Goal: Task Accomplishment & Management: Complete application form

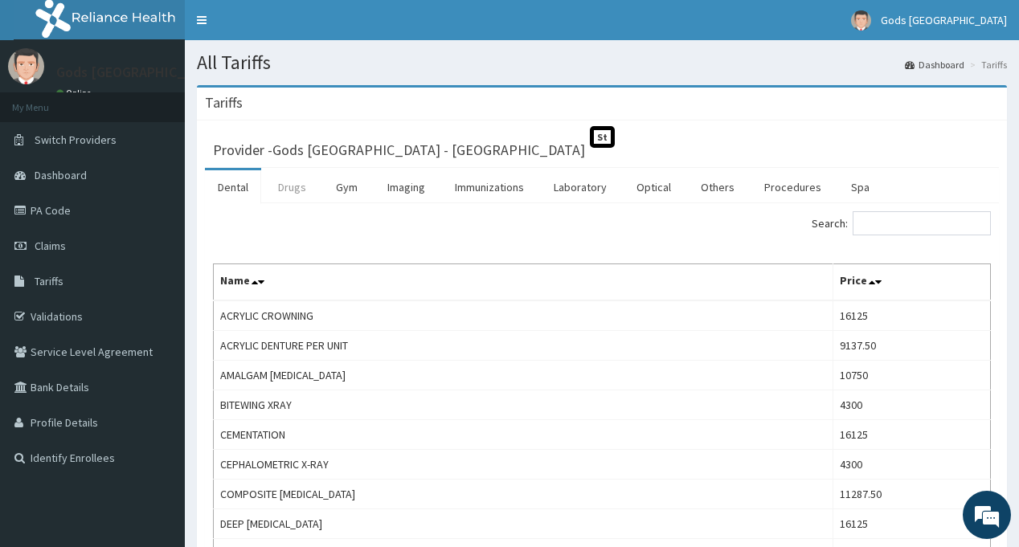
click at [296, 187] on link "Drugs" at bounding box center [292, 187] width 54 height 34
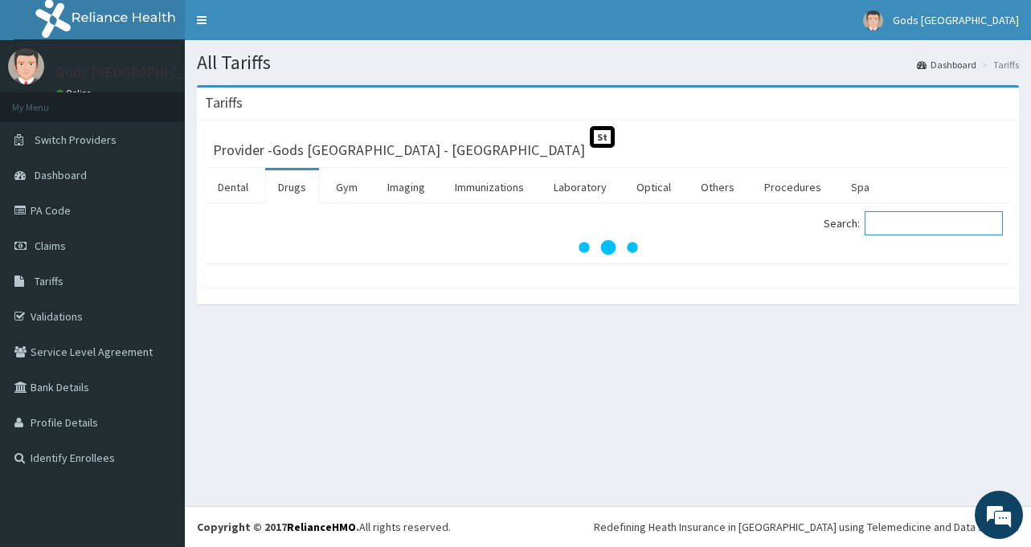
click at [919, 226] on input "Search:" at bounding box center [934, 223] width 138 height 24
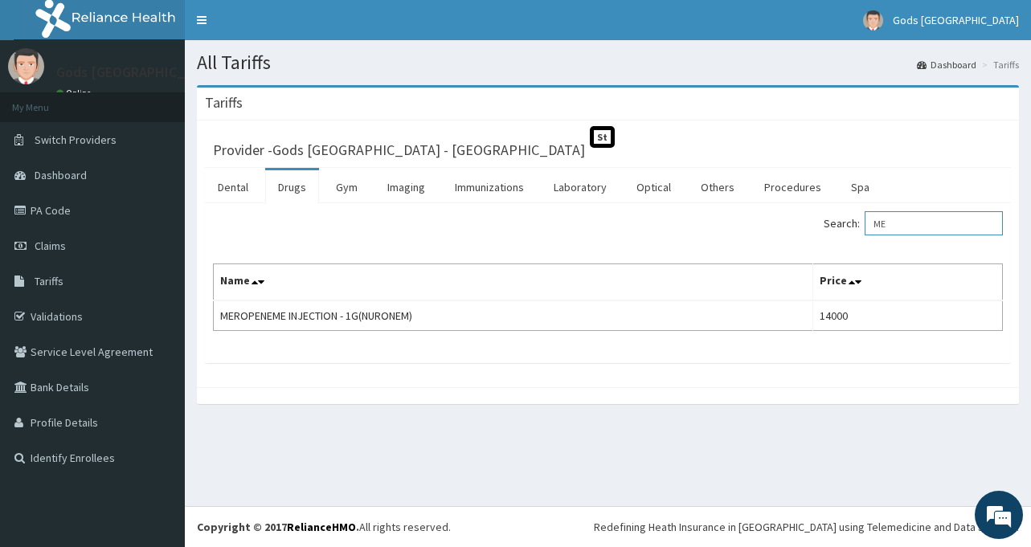
type input "M"
type input "E"
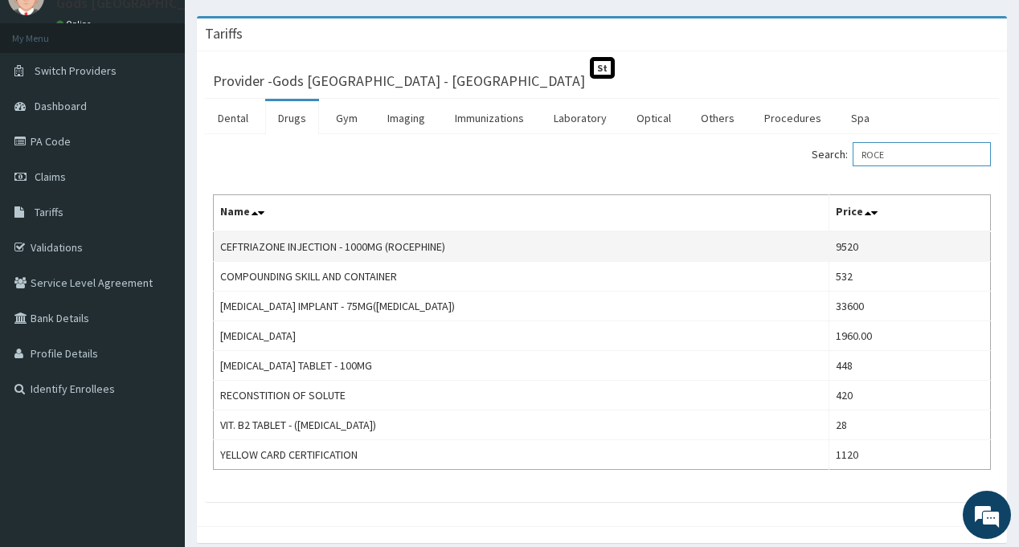
scroll to position [80, 0]
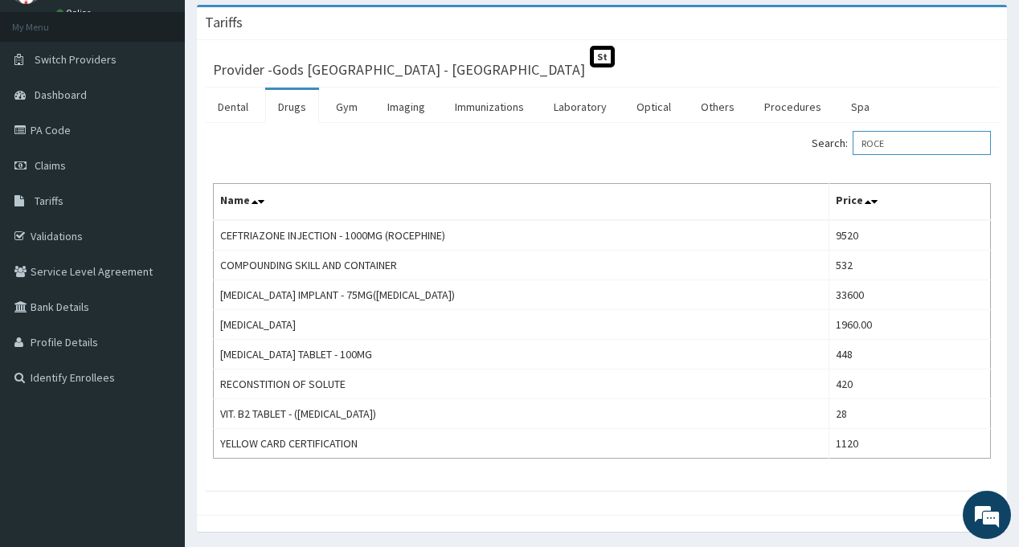
type input "ROCE"
click at [66, 161] on link "Claims" at bounding box center [92, 165] width 185 height 35
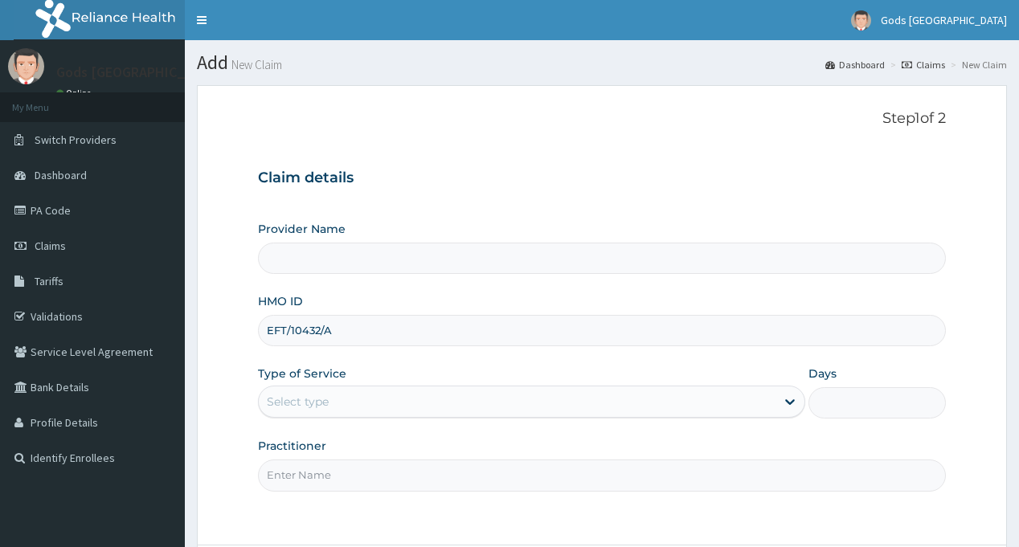
type input "EFT/10432/A"
drag, startPoint x: 0, startPoint y: 0, endPoint x: 311, endPoint y: 401, distance: 507.6
click at [311, 401] on div "Select type" at bounding box center [298, 402] width 62 height 16
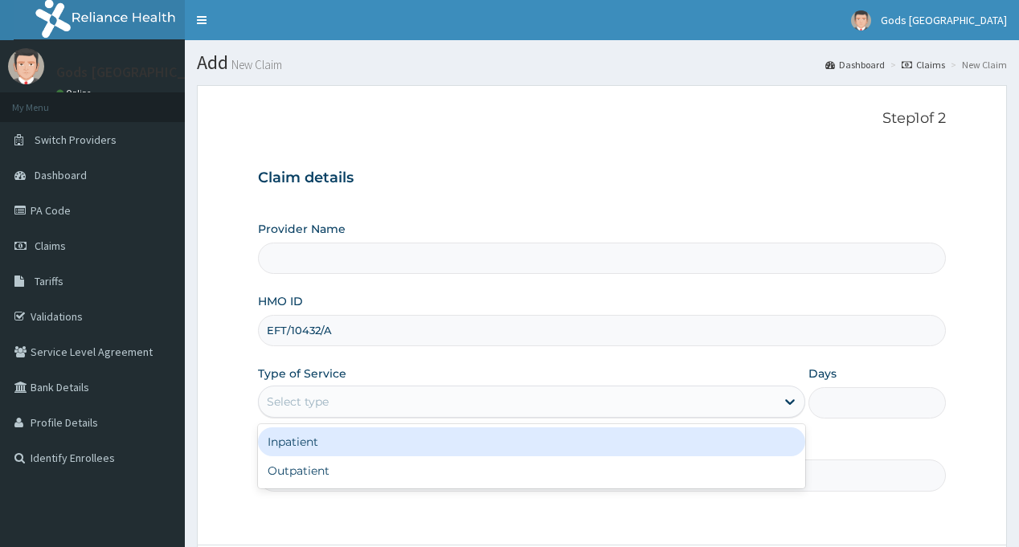
type input "Gods [GEOGRAPHIC_DATA] - [GEOGRAPHIC_DATA]"
click at [315, 450] on div "Inpatient" at bounding box center [531, 442] width 547 height 29
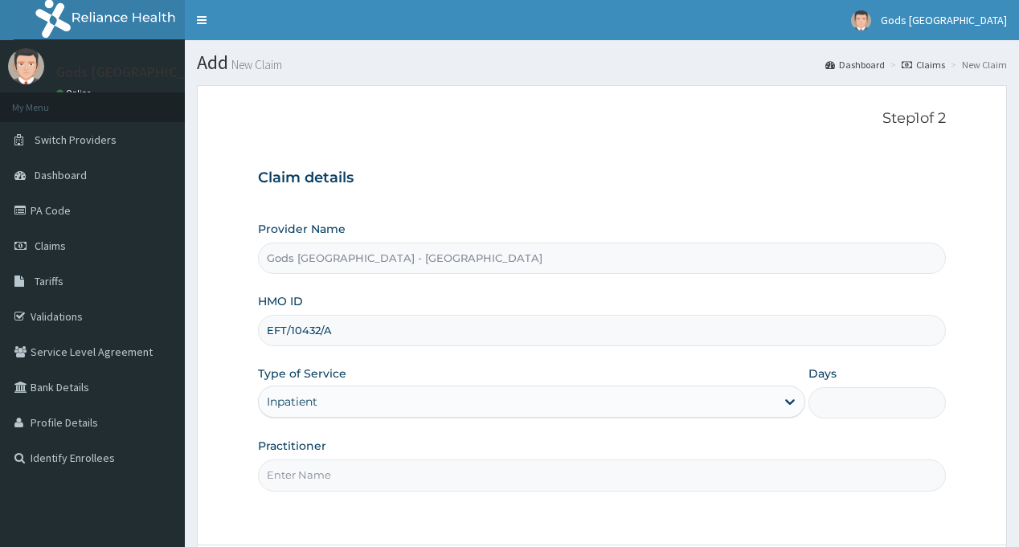
click at [325, 468] on input "Practitioner" at bounding box center [601, 475] width 687 height 31
type input "[PERSON_NAME]"
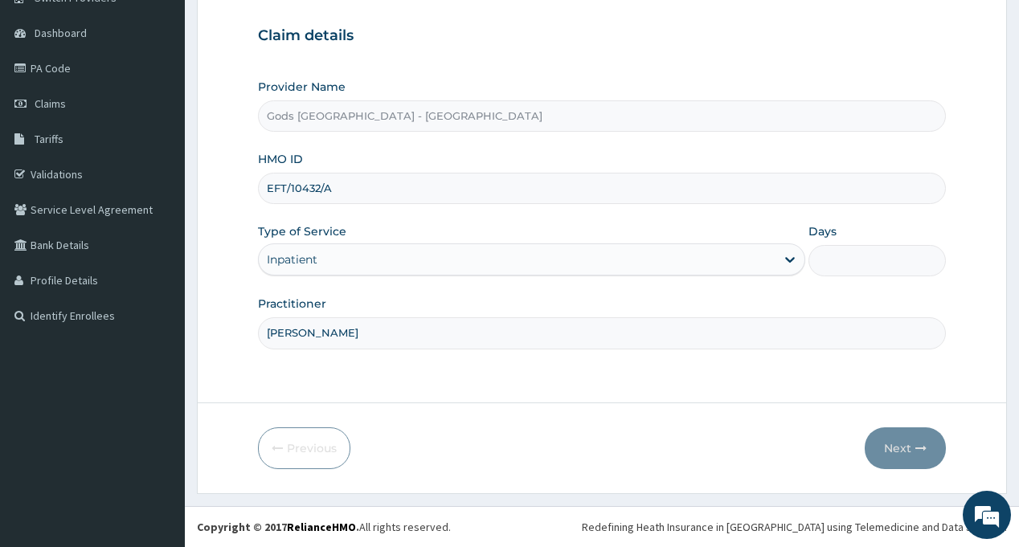
click at [643, 414] on form "Step 1 of 2 Claim details Provider Name Gods [GEOGRAPHIC_DATA] - [GEOGRAPHIC_DA…" at bounding box center [602, 218] width 810 height 551
click at [854, 260] on input "Days" at bounding box center [877, 260] width 137 height 31
type input "2"
click at [746, 408] on form "Step 1 of 2 Claim details Provider Name Gods Apple city Hospital - Ojodu HMO ID…" at bounding box center [602, 218] width 810 height 551
click at [899, 460] on button "Next" at bounding box center [905, 449] width 81 height 42
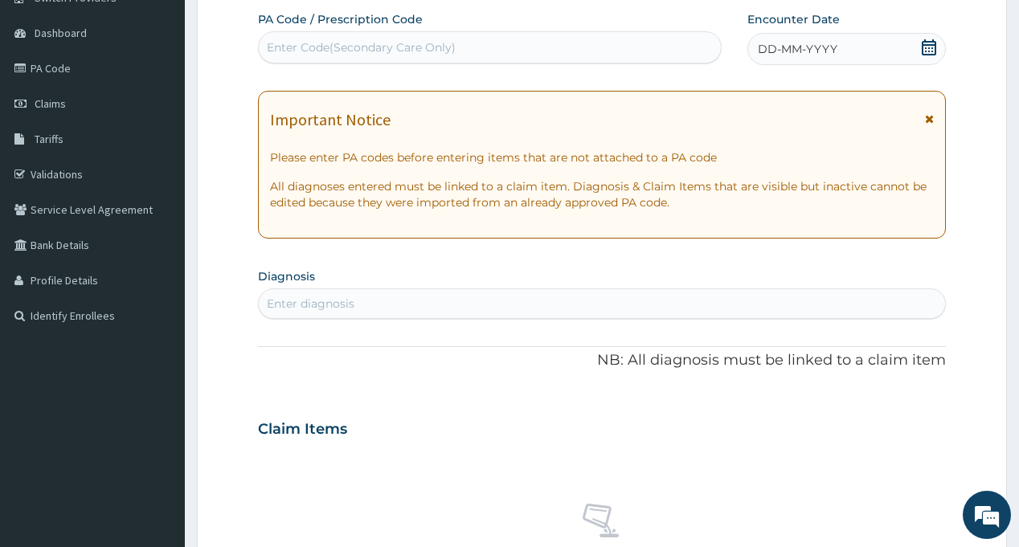
click at [345, 40] on div "Enter Code(Secondary Care Only)" at bounding box center [361, 47] width 189 height 16
paste input "PA/0F846D"
type input "PA/0F846D"
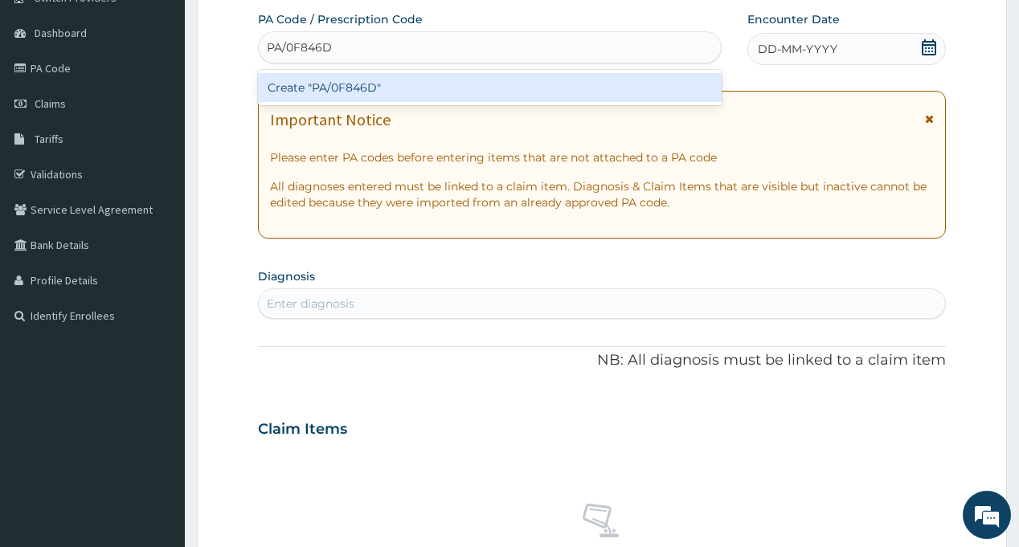
click at [345, 80] on div "Create "PA/0F846D"" at bounding box center [489, 87] width 463 height 29
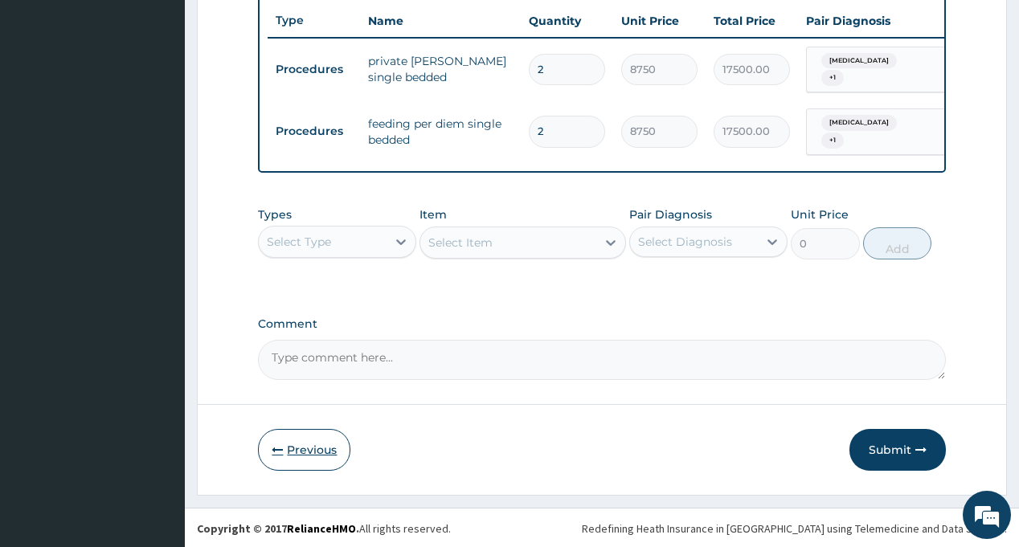
click at [294, 436] on button "Previous" at bounding box center [304, 450] width 92 height 42
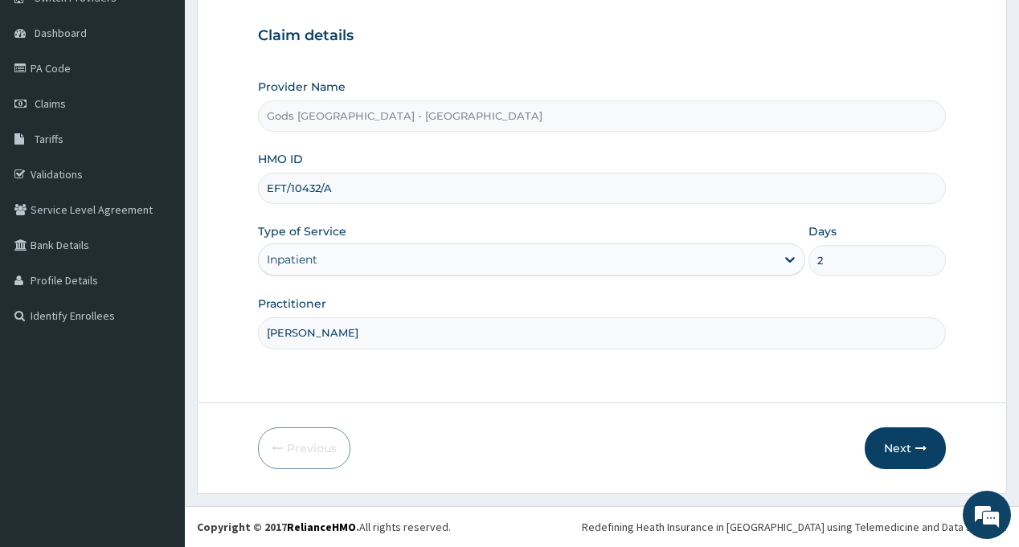
scroll to position [142, 0]
click at [297, 186] on input "EFT/10432/A" at bounding box center [601, 188] width 687 height 31
click at [295, 186] on input "EFT/10432/A" at bounding box center [601, 188] width 687 height 31
drag, startPoint x: 295, startPoint y: 186, endPoint x: 285, endPoint y: 186, distance: 9.7
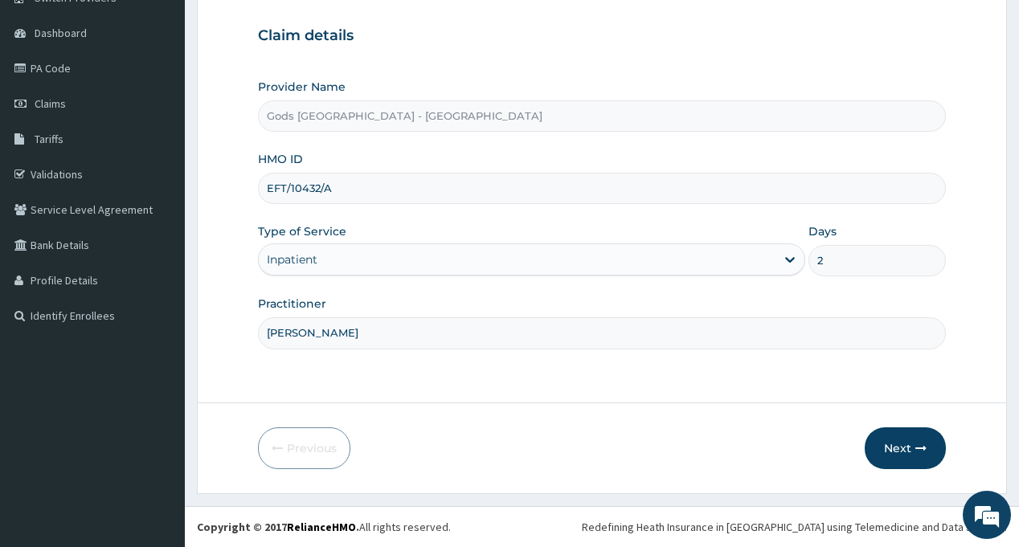
click at [285, 186] on input "EFT/10432/A" at bounding box center [601, 188] width 687 height 31
click at [895, 442] on button "Next" at bounding box center [905, 449] width 81 height 42
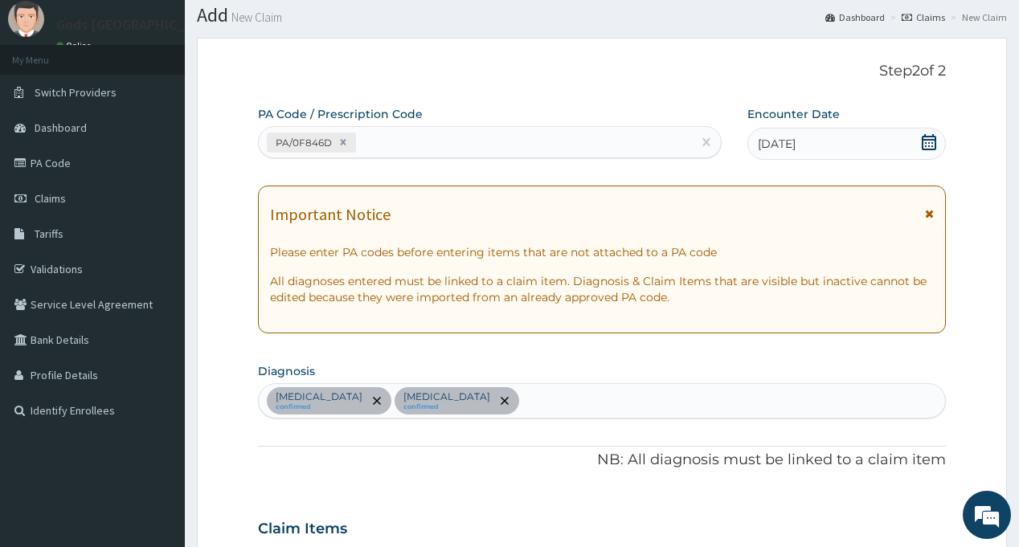
scroll to position [0, 0]
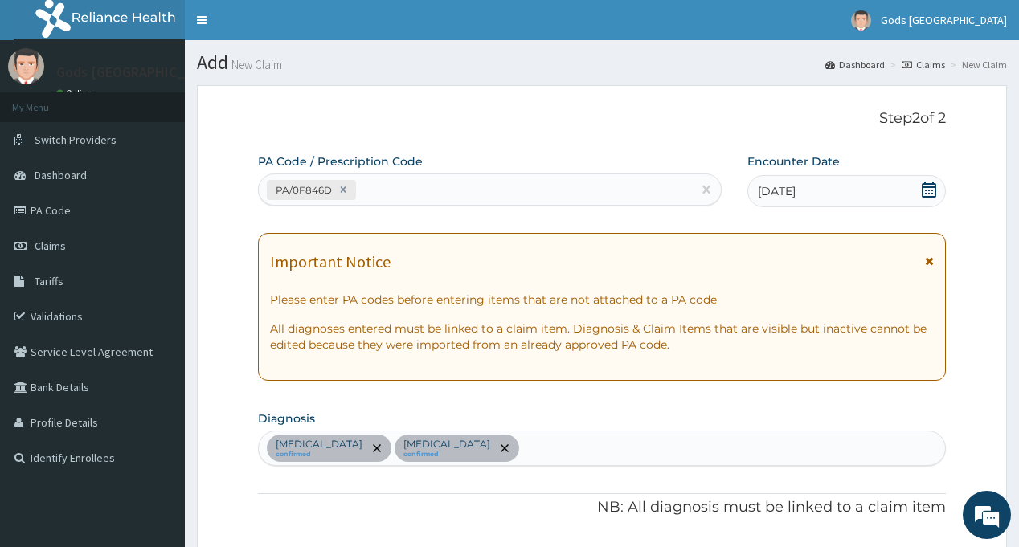
click at [410, 184] on div "PA/0F846D" at bounding box center [475, 190] width 432 height 27
paste input "PA/1B1860"
type input "PA/1B1860"
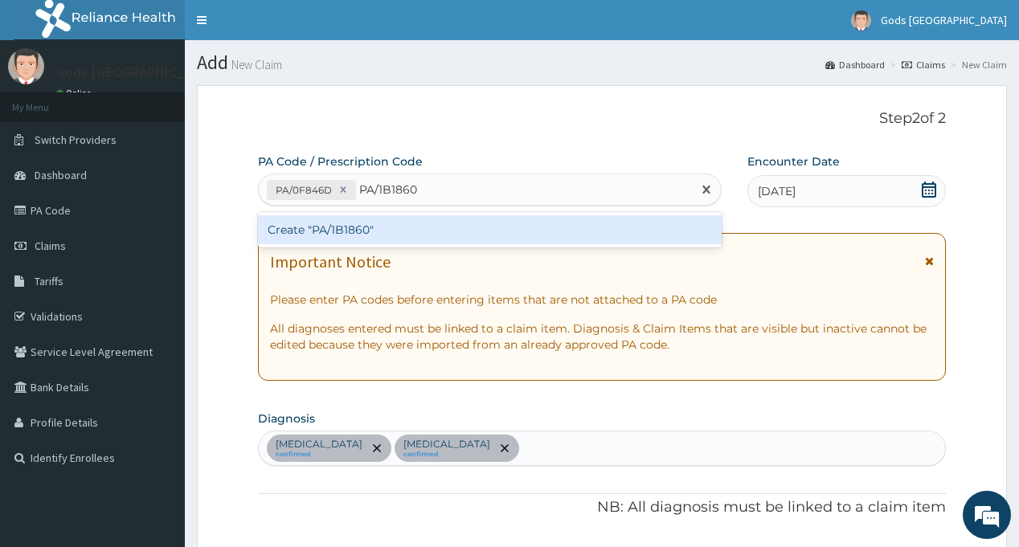
click at [350, 228] on div "Create "PA/1B1860"" at bounding box center [489, 229] width 463 height 29
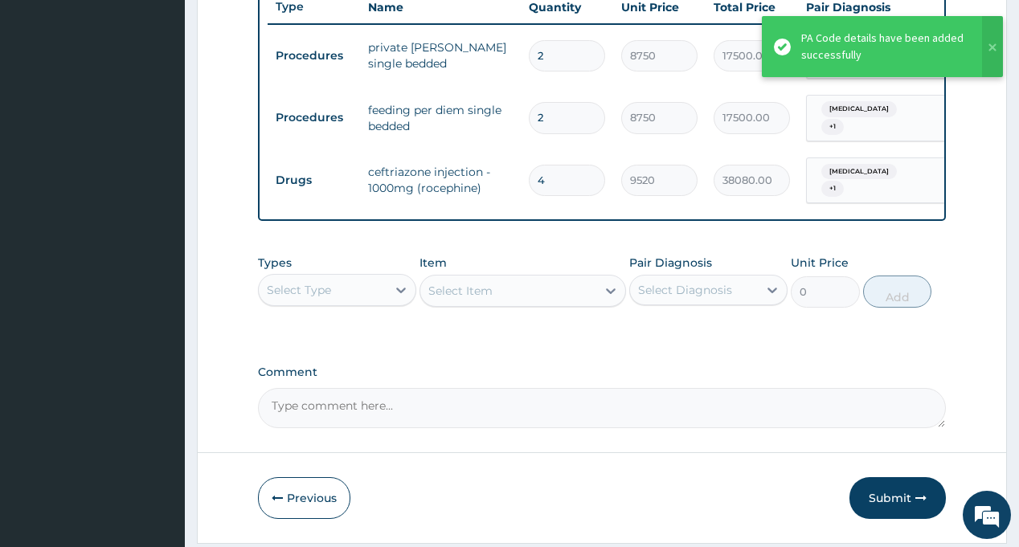
scroll to position [665, 0]
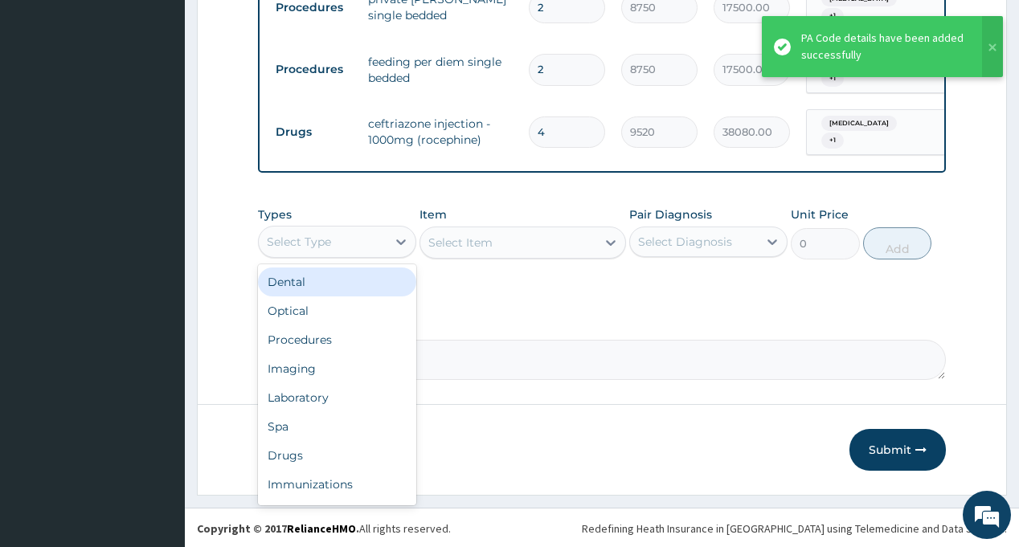
click at [342, 238] on div "Select Type" at bounding box center [323, 242] width 128 height 26
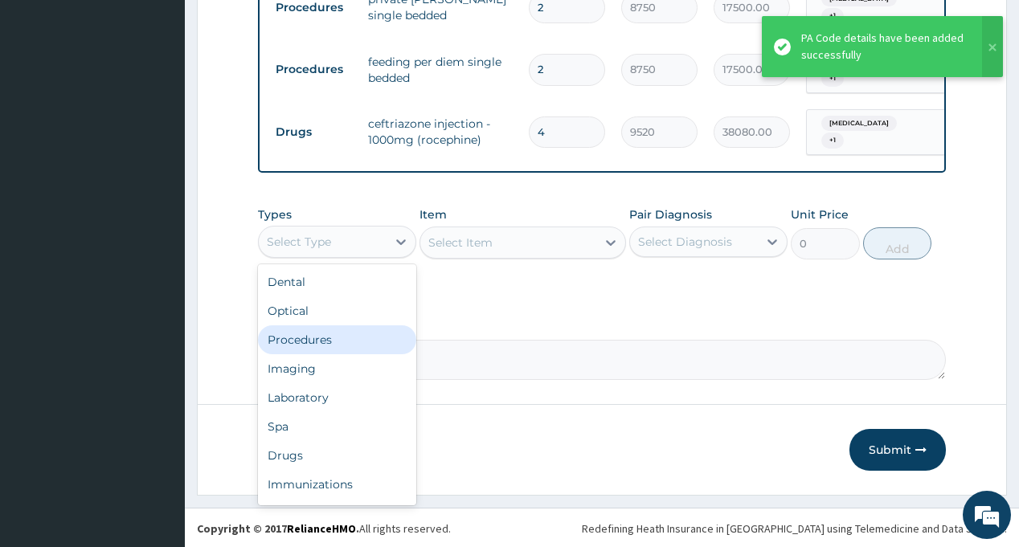
click at [341, 338] on div "Procedures" at bounding box center [337, 340] width 158 height 29
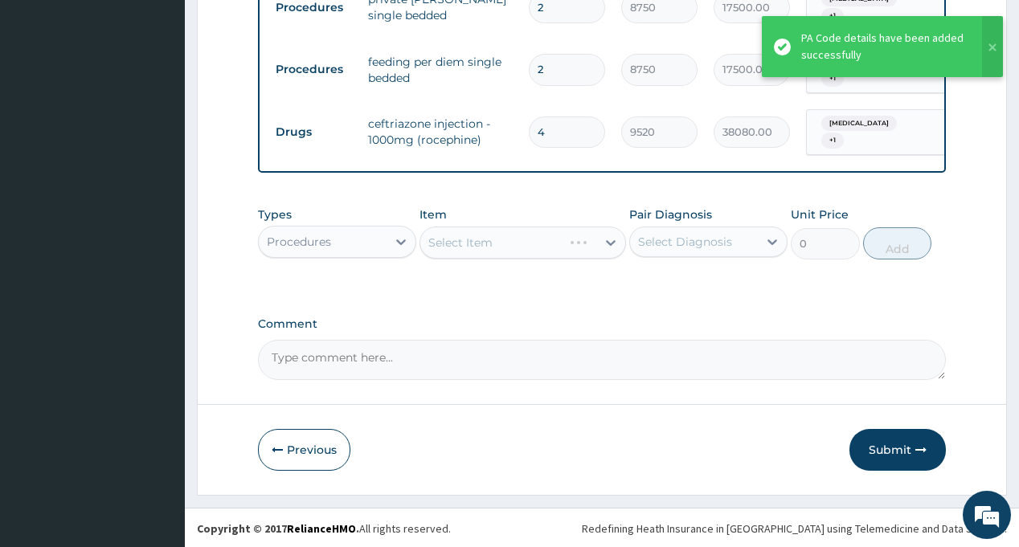
drag, startPoint x: 677, startPoint y: 240, endPoint x: 689, endPoint y: 256, distance: 20.7
click at [678, 240] on div "Select Diagnosis" at bounding box center [685, 242] width 94 height 16
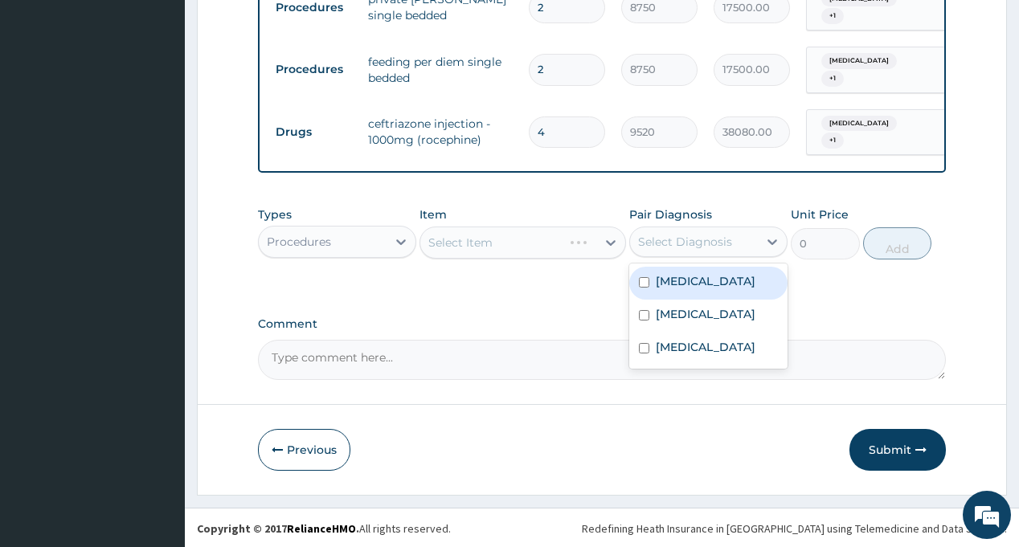
click at [698, 277] on div "[MEDICAL_DATA]" at bounding box center [708, 283] width 158 height 33
checkbox input "true"
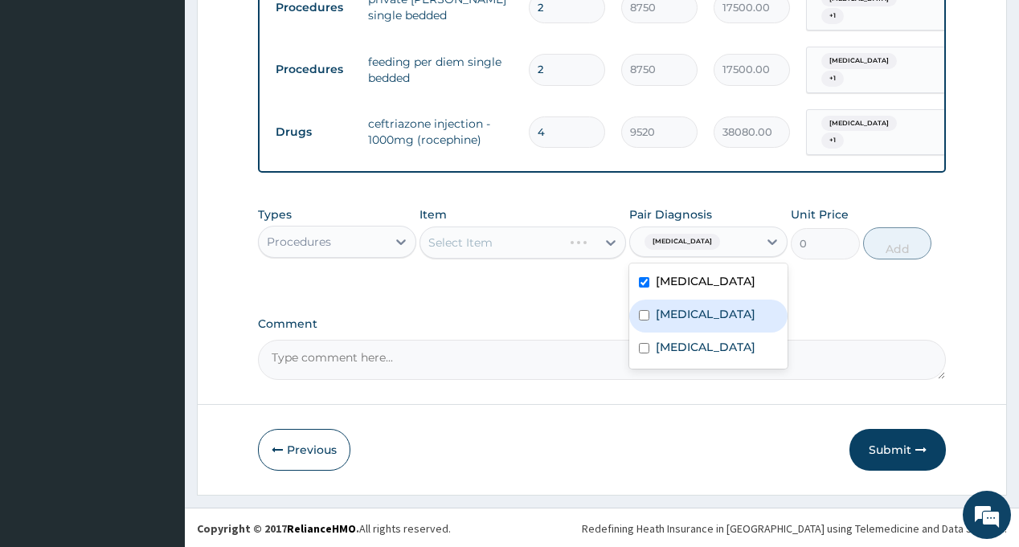
click at [682, 316] on label "[MEDICAL_DATA]" at bounding box center [706, 314] width 100 height 16
checkbox input "true"
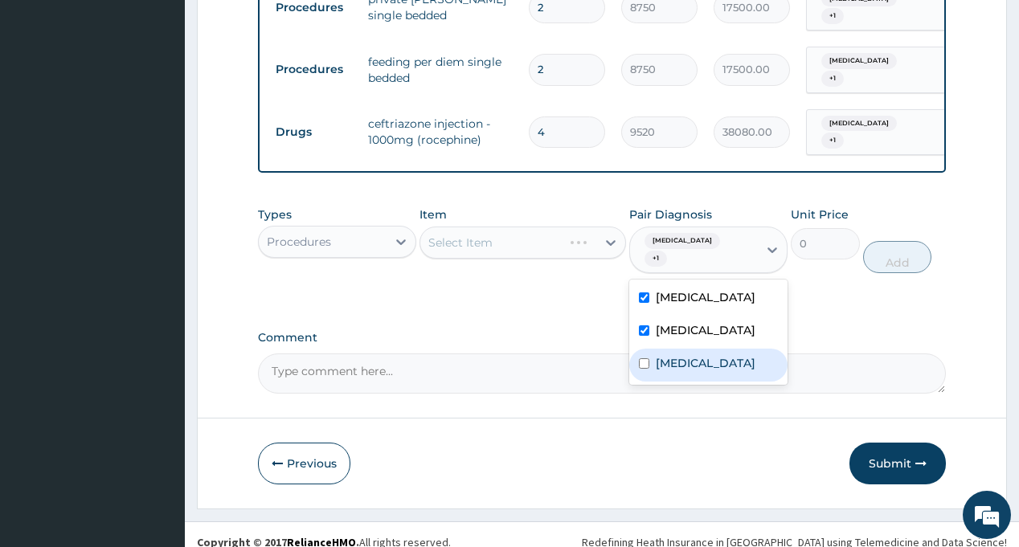
click at [682, 355] on label "[MEDICAL_DATA]" at bounding box center [706, 363] width 100 height 16
checkbox input "true"
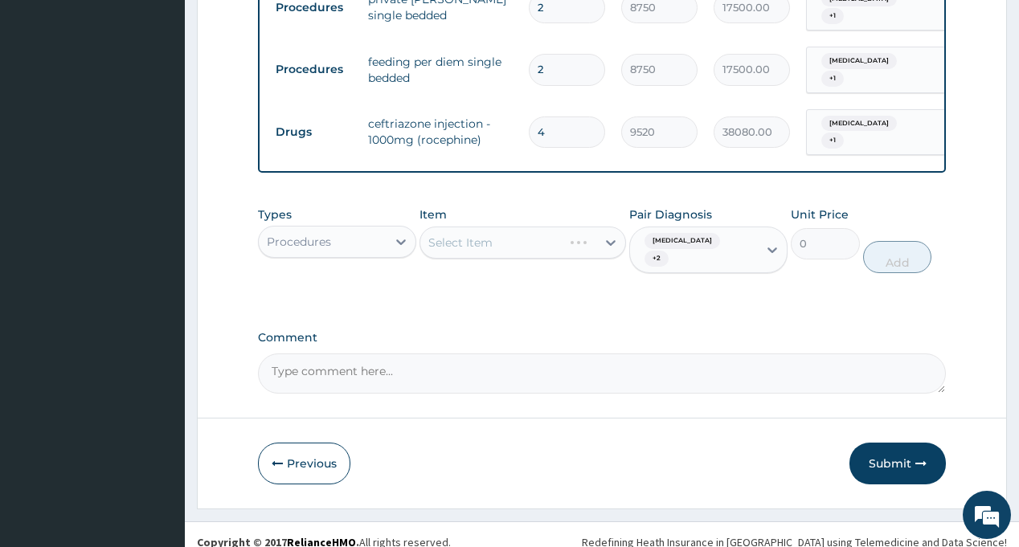
click at [518, 247] on div "Select Item" at bounding box center [508, 243] width 176 height 26
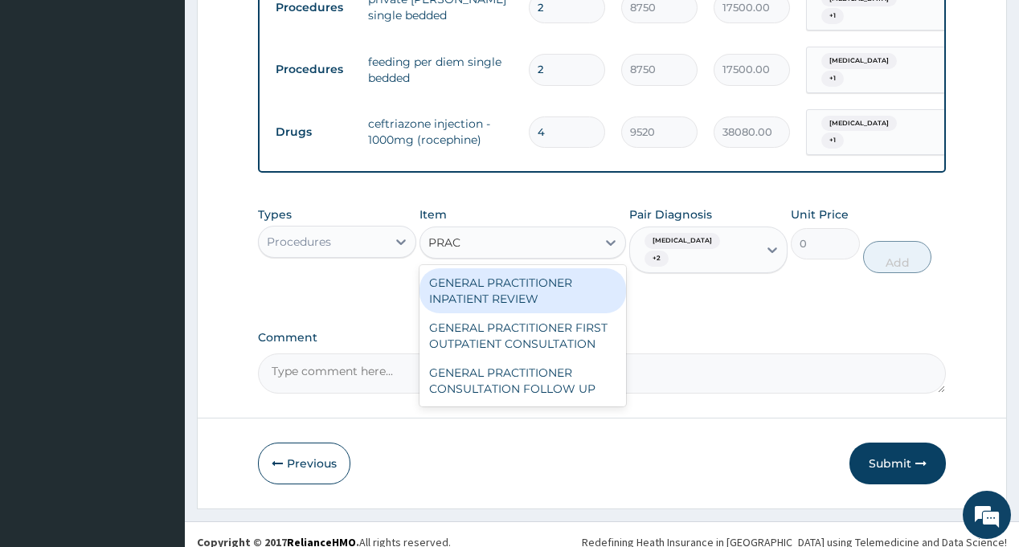
type input "PRACT"
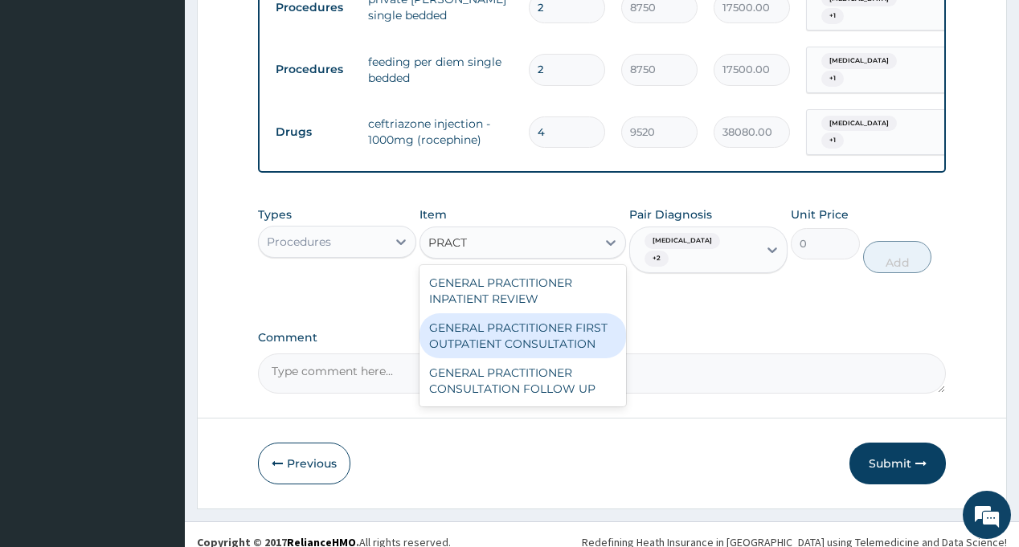
click at [560, 330] on div "GENERAL PRACTITIONER FIRST OUTPATIENT CONSULTATION" at bounding box center [523, 335] width 207 height 45
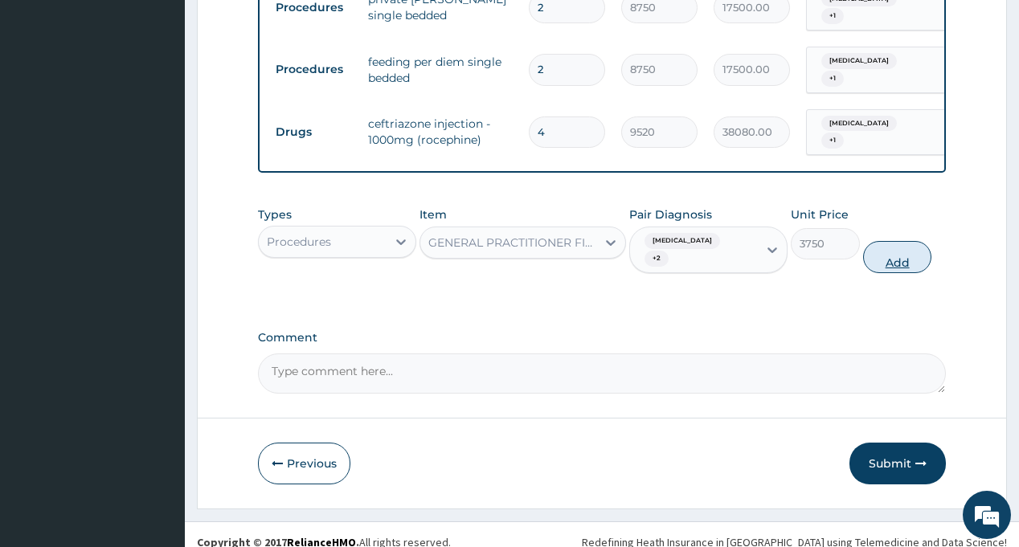
click at [913, 241] on button "Add" at bounding box center [897, 257] width 69 height 32
type input "0"
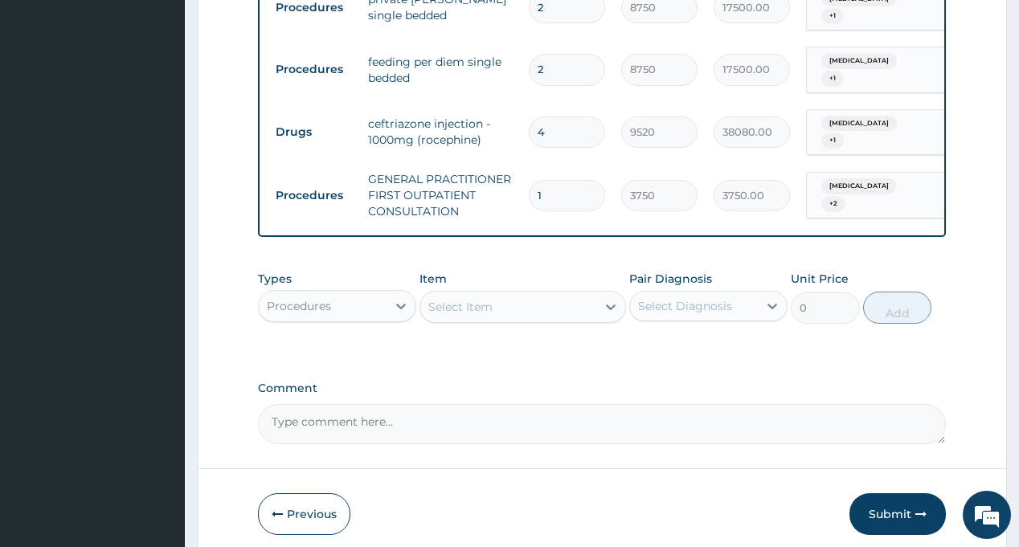
click at [356, 299] on div "Procedures" at bounding box center [323, 306] width 128 height 26
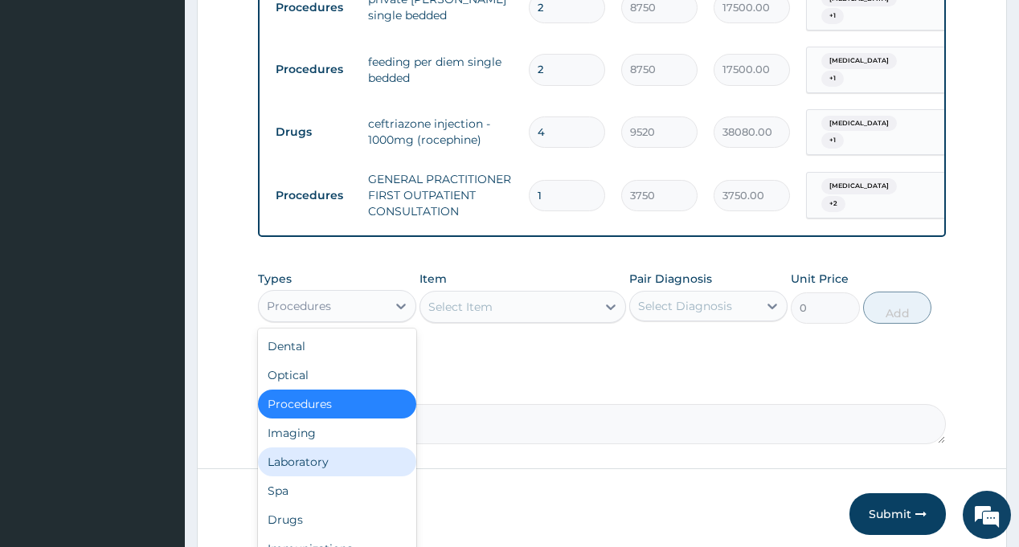
click at [338, 457] on div "Laboratory" at bounding box center [337, 462] width 158 height 29
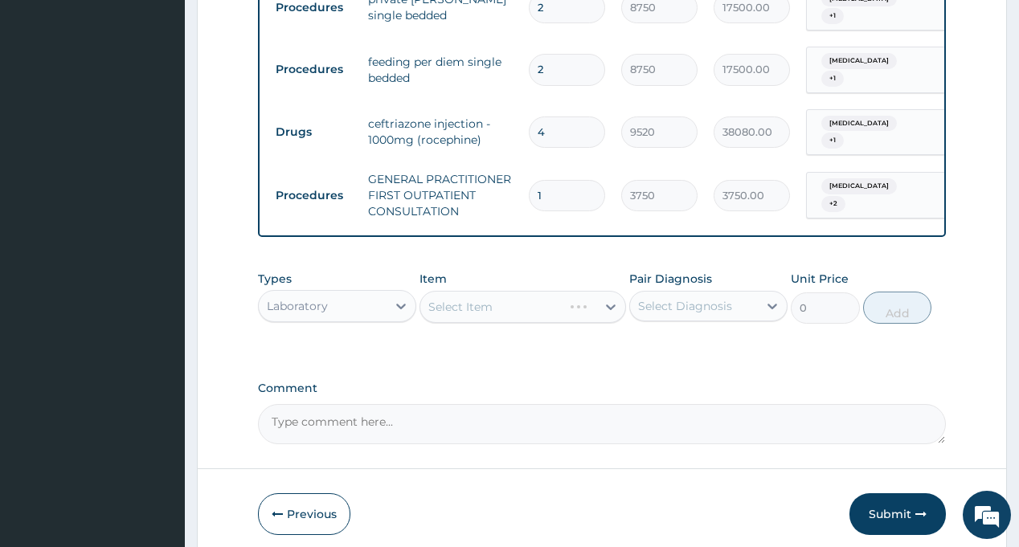
click at [721, 308] on div "Select Diagnosis" at bounding box center [685, 306] width 94 height 16
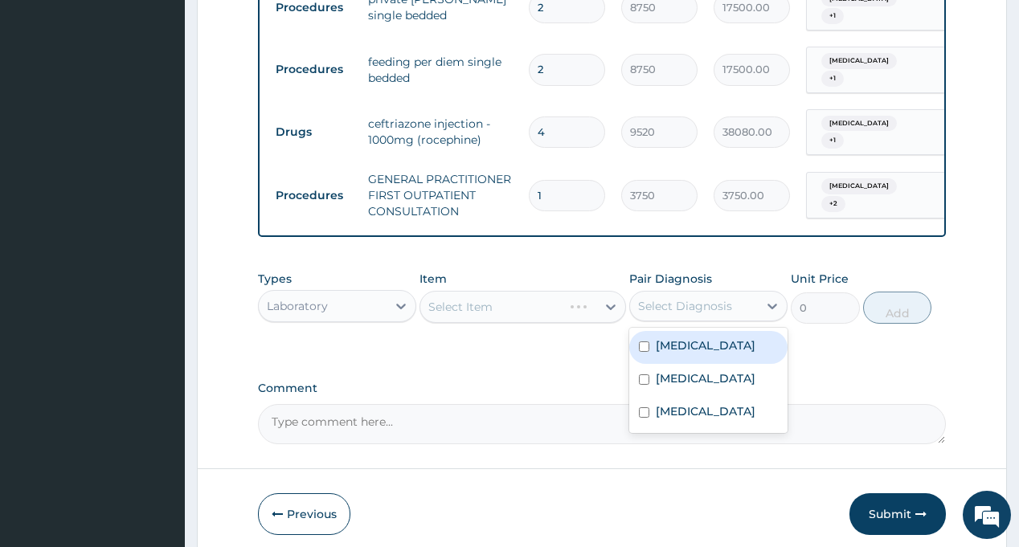
click at [683, 346] on label "[MEDICAL_DATA]" at bounding box center [706, 346] width 100 height 16
checkbox input "true"
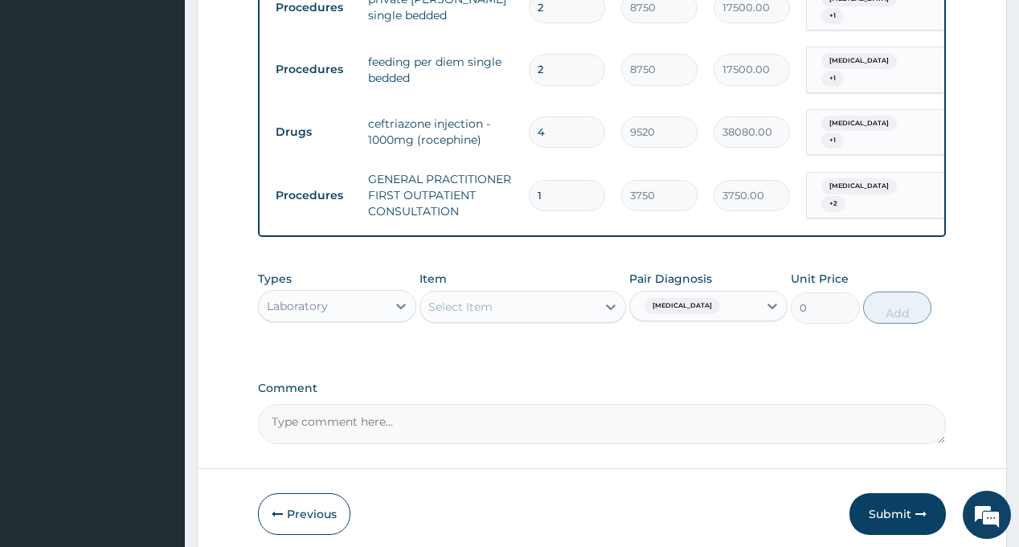
click at [571, 353] on div "Types Laboratory Item Select Item Pair Diagnosis Sepsis Unit Price 0 Add" at bounding box center [601, 309] width 687 height 93
click at [550, 296] on div "Select Item" at bounding box center [508, 307] width 176 height 26
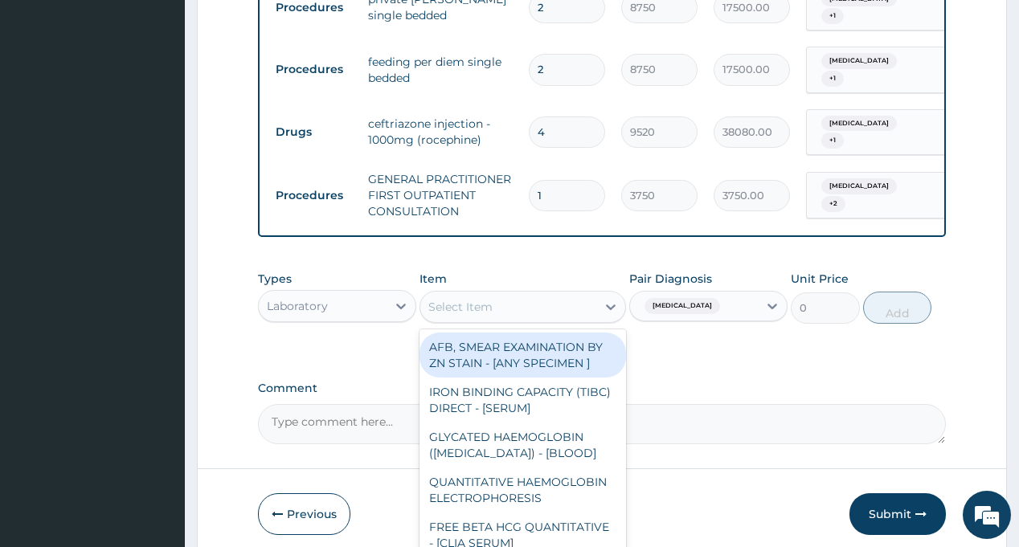
click at [548, 296] on div "Select Item" at bounding box center [508, 307] width 176 height 26
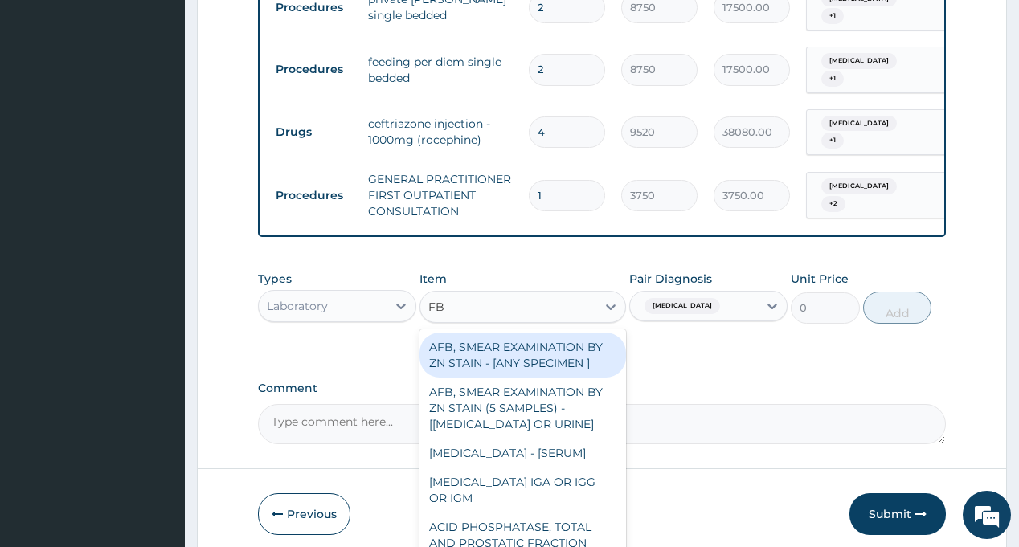
type input "FBC"
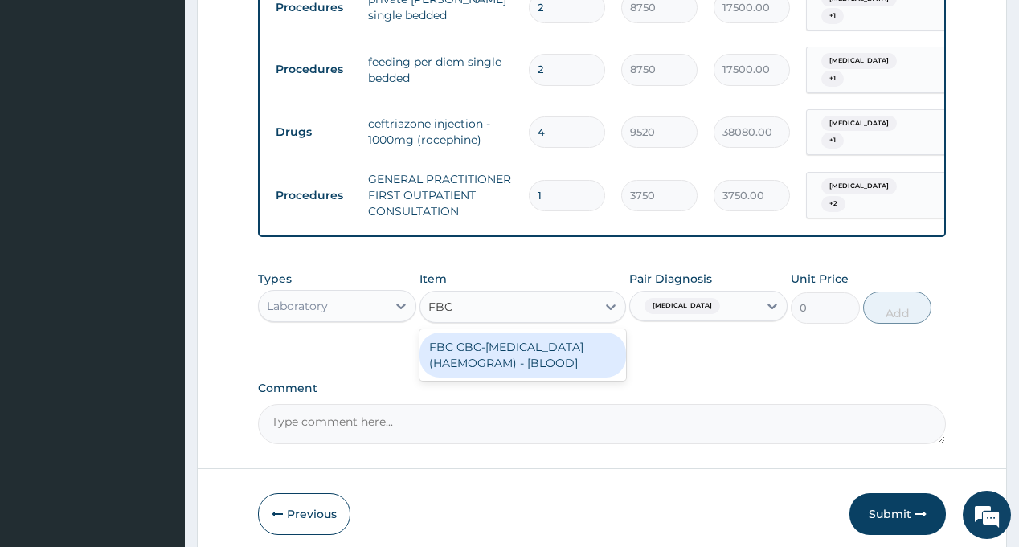
click at [543, 349] on div "FBC CBC-[MEDICAL_DATA] (HAEMOGRAM) - [BLOOD]" at bounding box center [523, 355] width 207 height 45
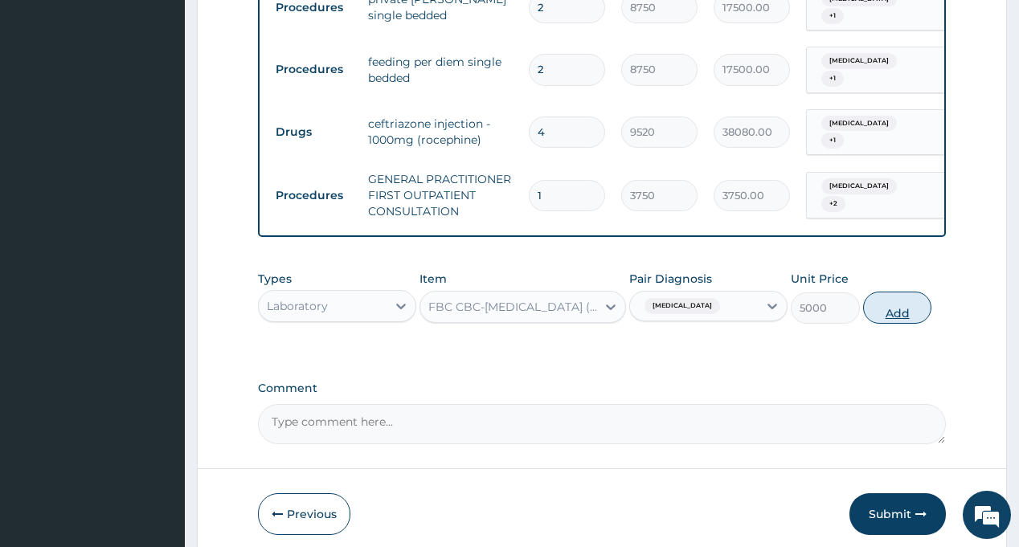
click at [888, 306] on button "Add" at bounding box center [897, 308] width 69 height 32
type input "0"
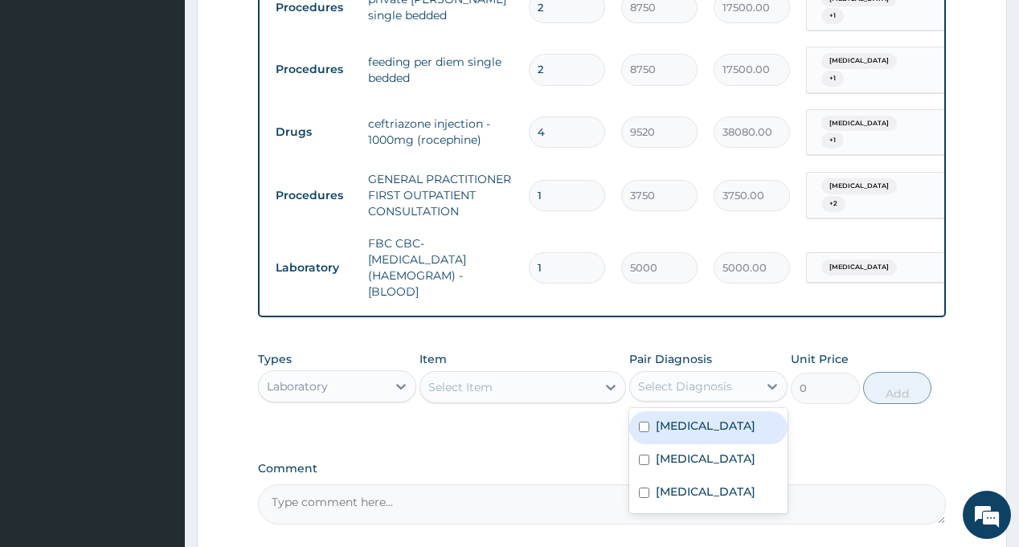
click at [686, 383] on div "Select Diagnosis" at bounding box center [685, 387] width 94 height 16
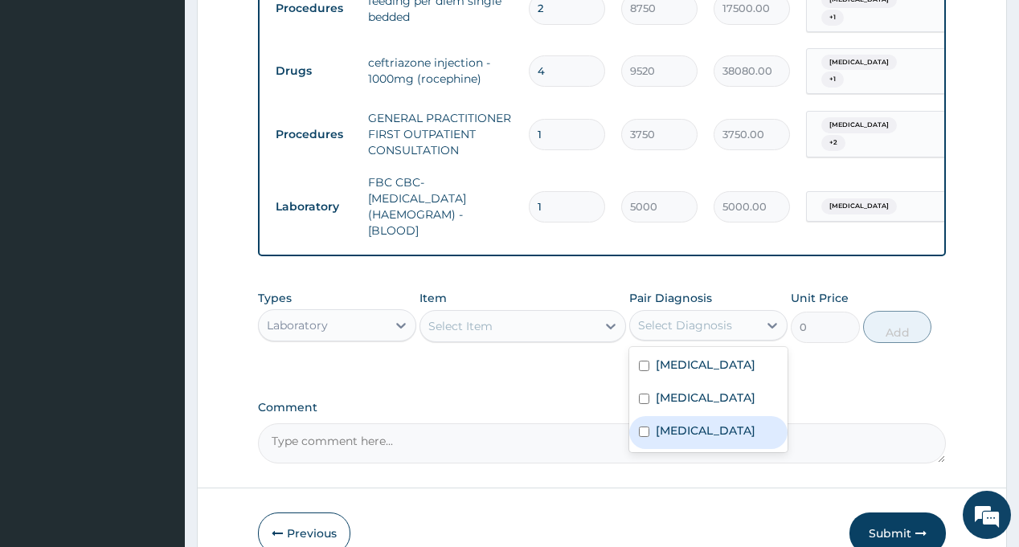
scroll to position [809, 0]
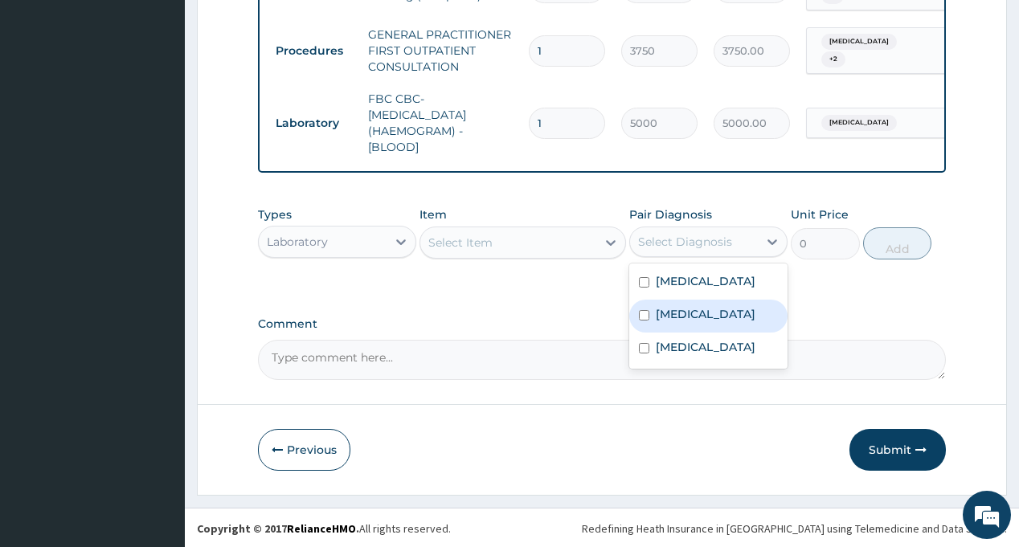
click at [696, 329] on div "[MEDICAL_DATA]" at bounding box center [708, 316] width 158 height 33
checkbox input "true"
click at [547, 244] on div "Select Item" at bounding box center [508, 243] width 176 height 26
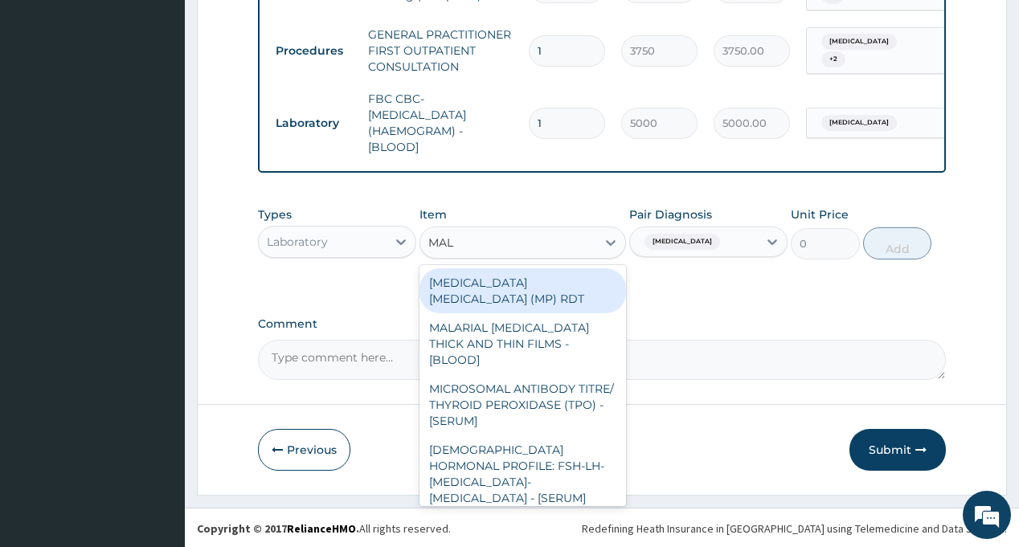
type input "MALA"
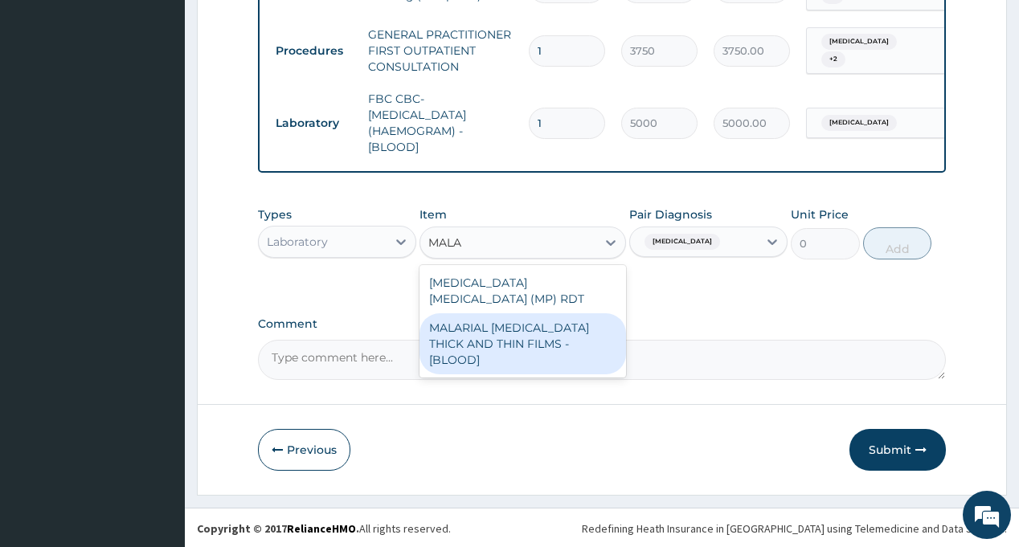
click at [553, 315] on div "MALARIAL [MEDICAL_DATA] THICK AND THIN FILMS - [BLOOD]" at bounding box center [523, 343] width 207 height 61
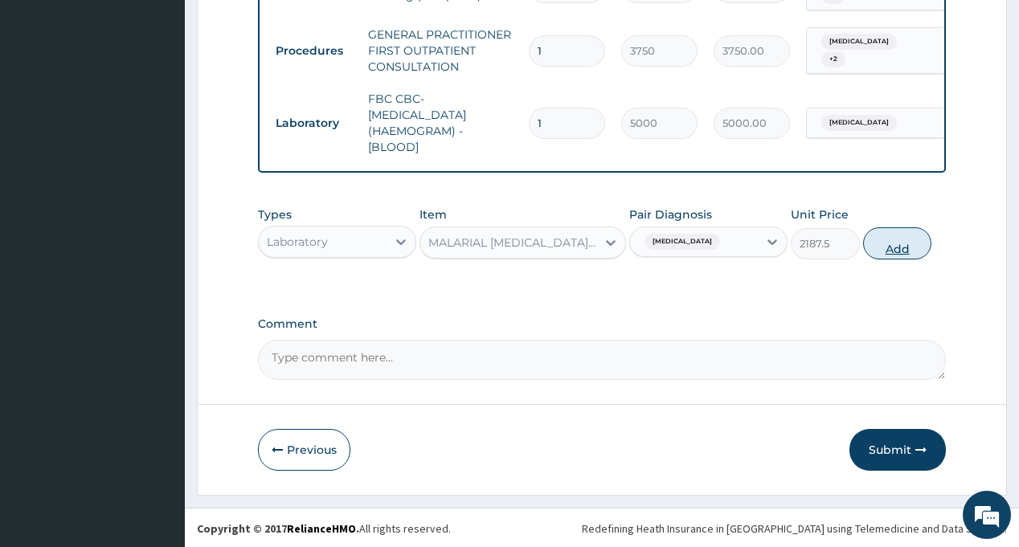
click at [909, 248] on button "Add" at bounding box center [897, 243] width 69 height 32
type input "0"
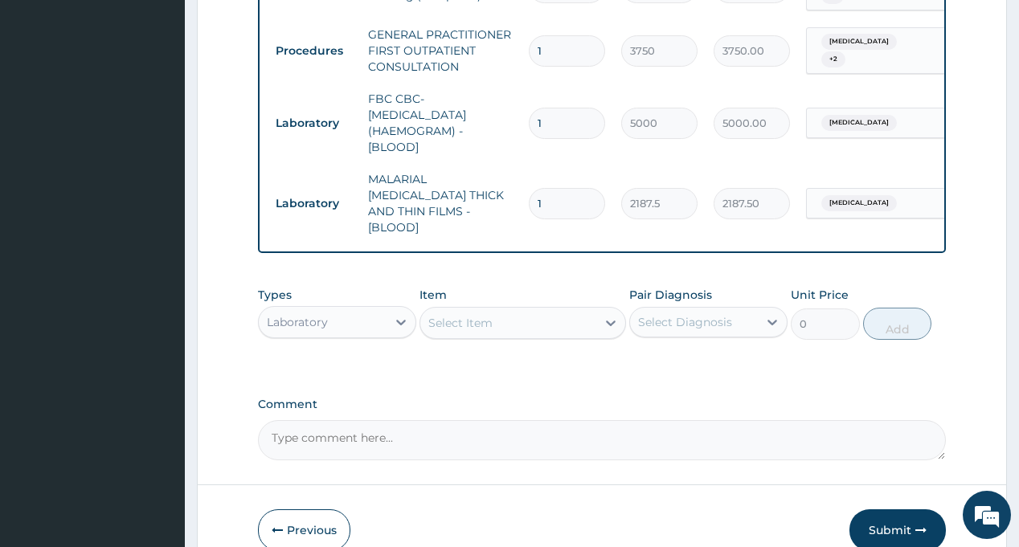
click at [359, 309] on div "Laboratory" at bounding box center [323, 322] width 128 height 26
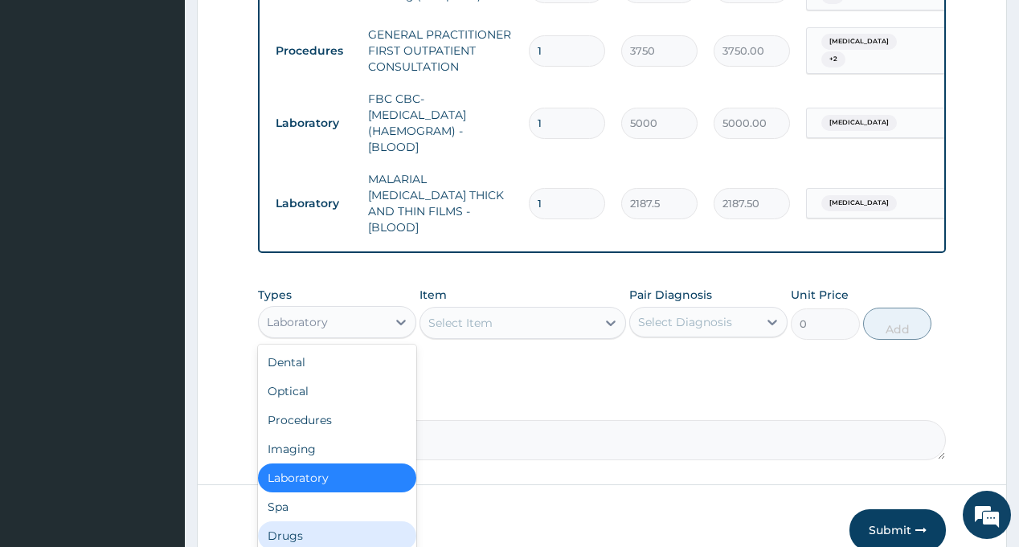
click at [322, 522] on div "Drugs" at bounding box center [337, 536] width 158 height 29
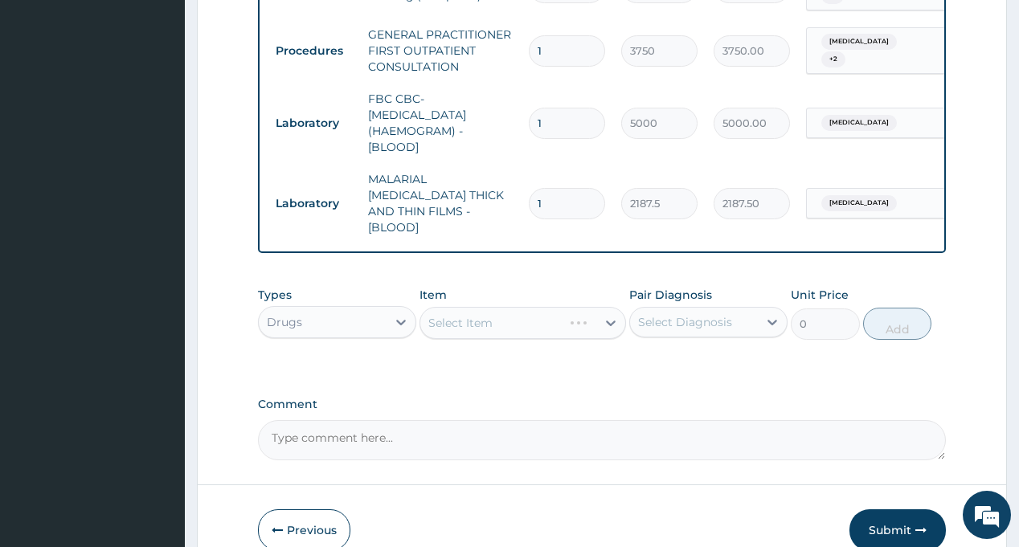
click at [700, 314] on div "Select Diagnosis" at bounding box center [685, 322] width 94 height 16
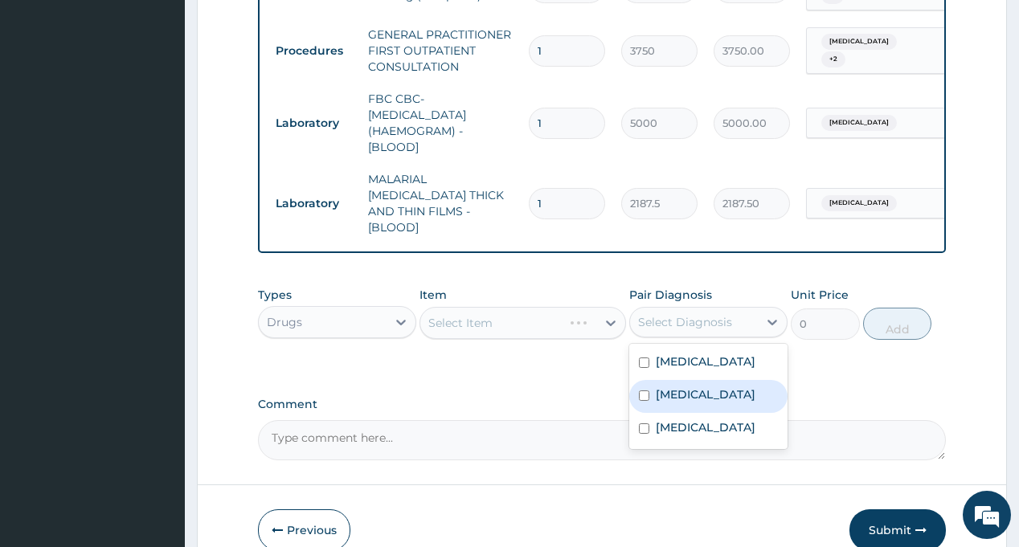
click at [699, 380] on div "Malaria" at bounding box center [708, 396] width 158 height 33
checkbox input "true"
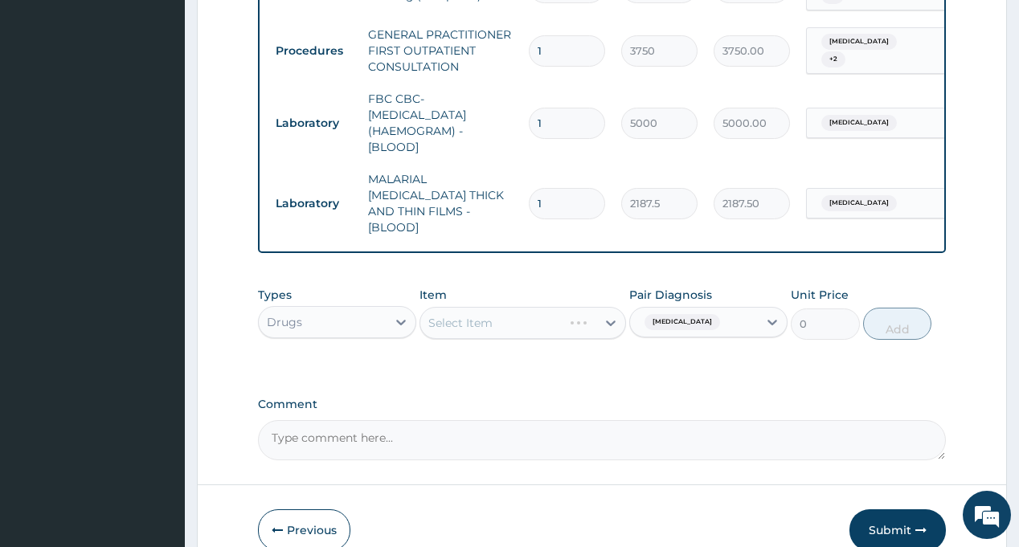
click at [527, 307] on div "Select Item" at bounding box center [523, 323] width 207 height 32
click at [527, 310] on div "Select Item" at bounding box center [508, 323] width 176 height 26
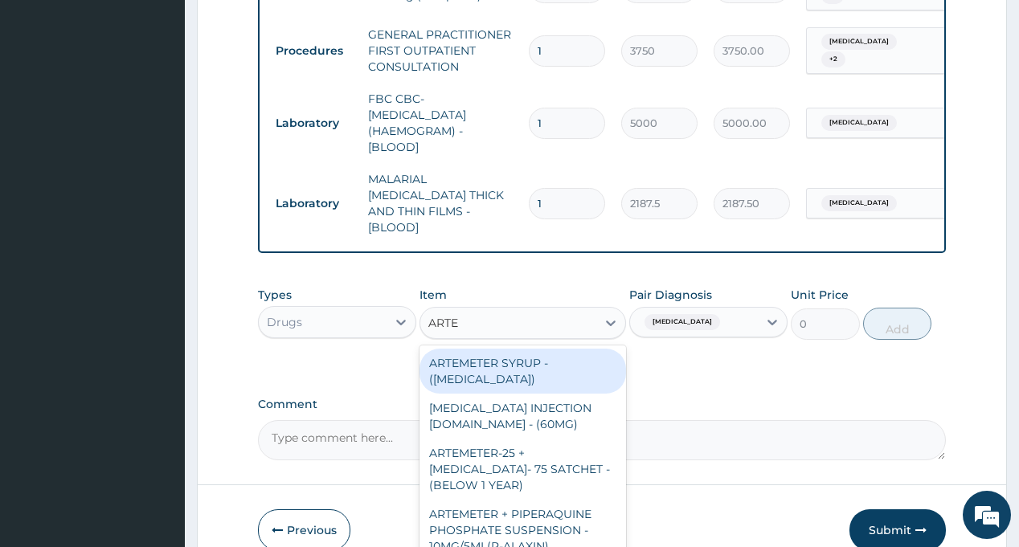
type input "ARTES"
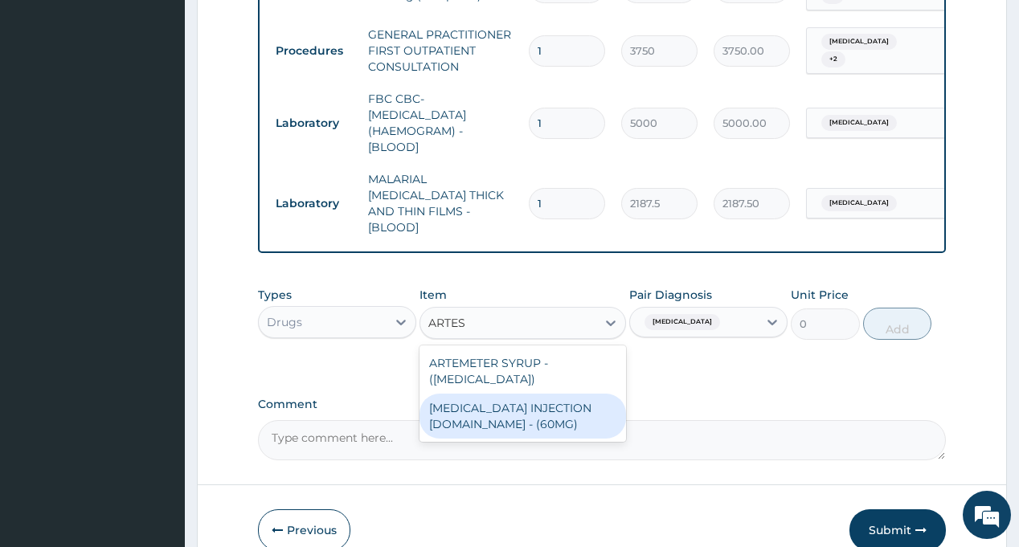
click at [538, 394] on div "ARTESUNATE INJECTION IV.IM - (60MG)" at bounding box center [523, 416] width 207 height 45
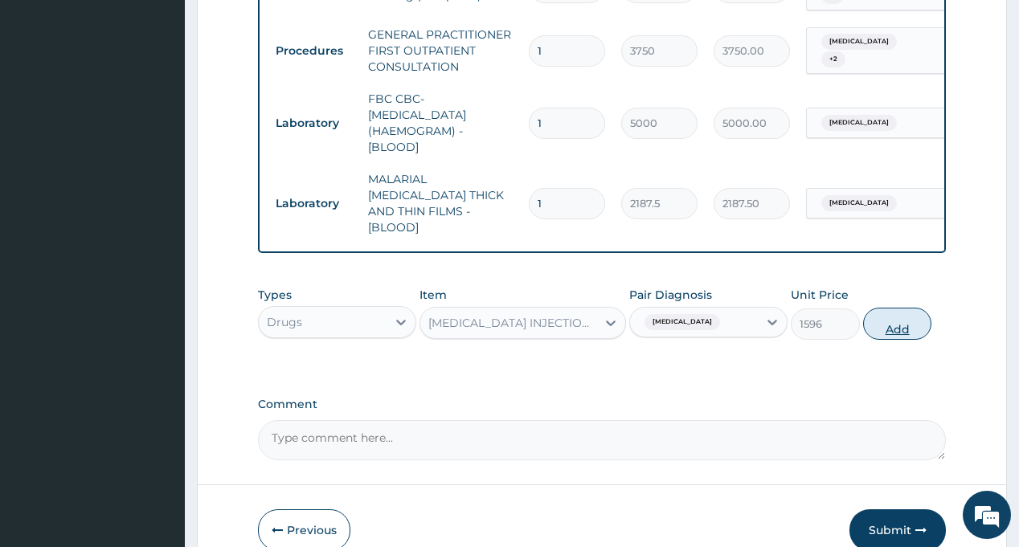
click at [916, 308] on button "Add" at bounding box center [897, 324] width 69 height 32
type input "0"
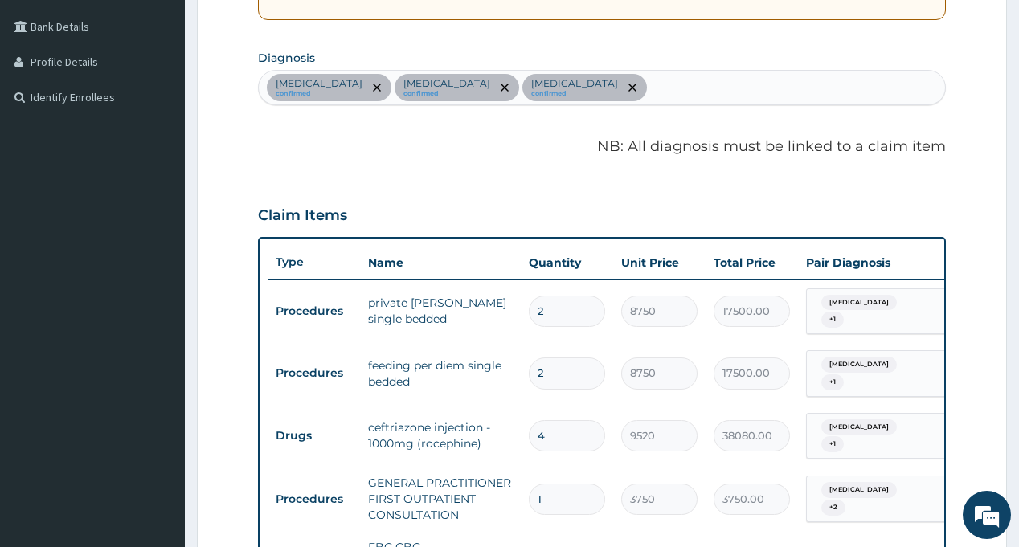
scroll to position [247, 0]
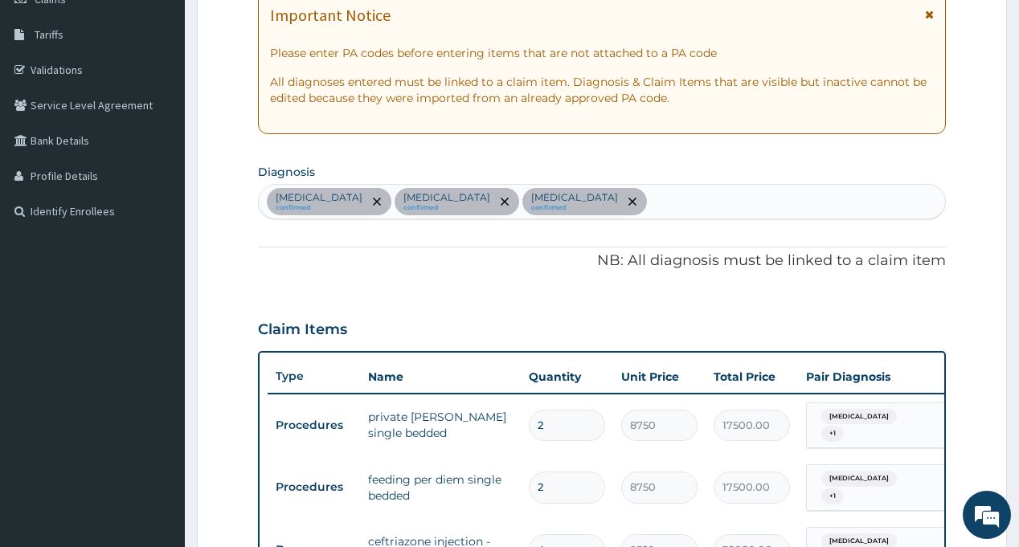
type input "6"
click at [671, 202] on div "Sepsis confirmed Malaria confirmed Respiratory tract infection confirmed" at bounding box center [602, 202] width 686 height 34
type input "MYAL"
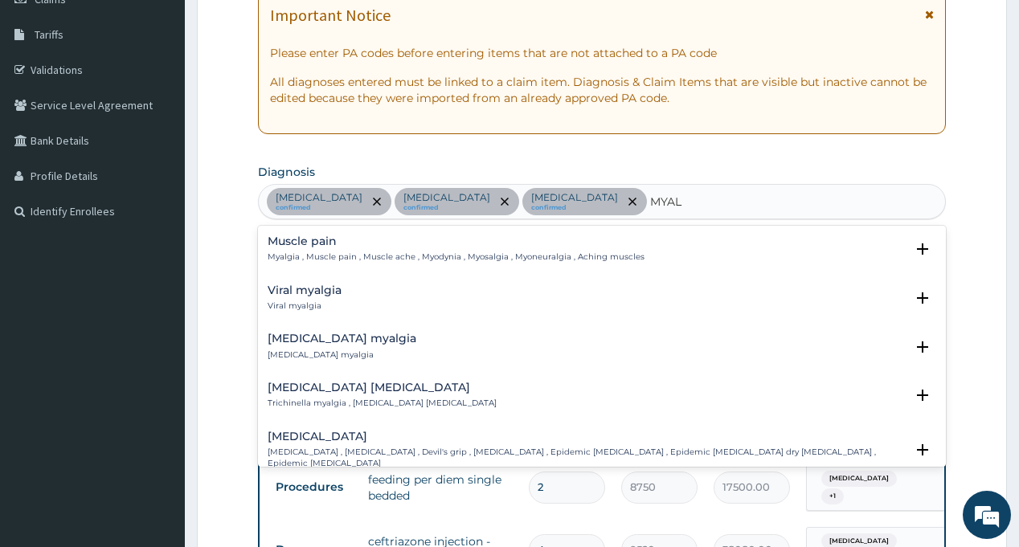
click at [312, 252] on p "Myalgia , Muscle pain , Muscle ache , Myodynia , Myosalgia , Myoneuralgia , Ach…" at bounding box center [456, 257] width 377 height 11
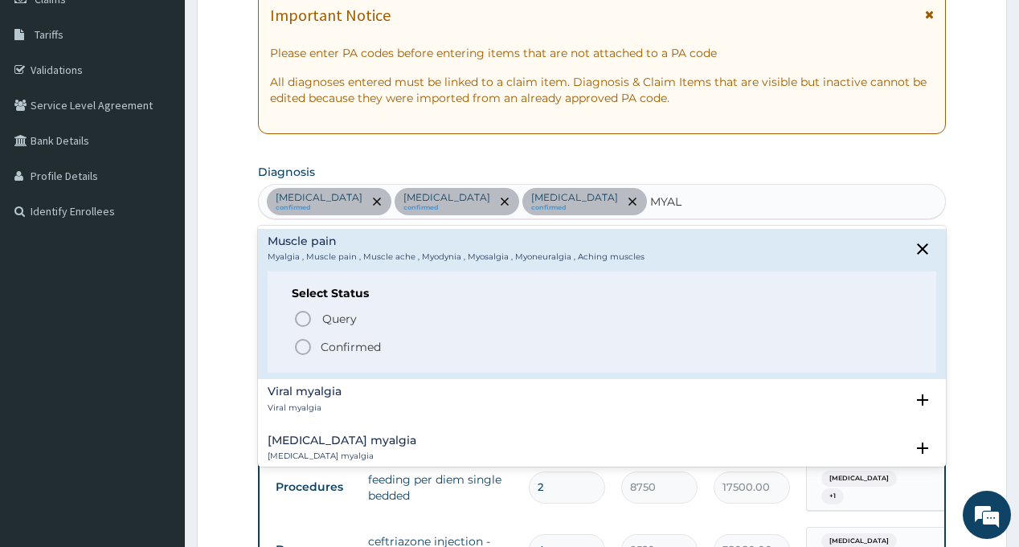
click at [308, 339] on icon "status option filled" at bounding box center [302, 347] width 19 height 19
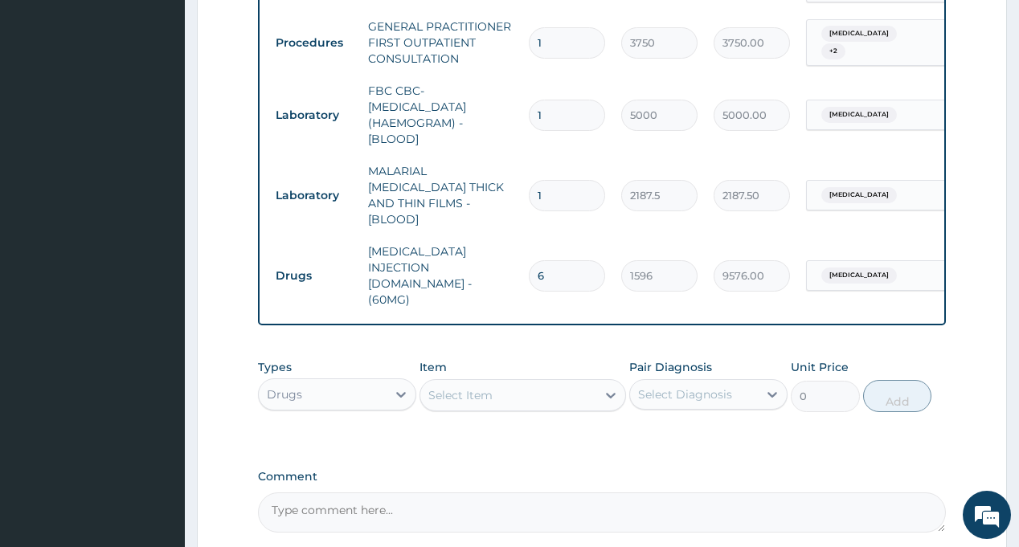
scroll to position [890, 0]
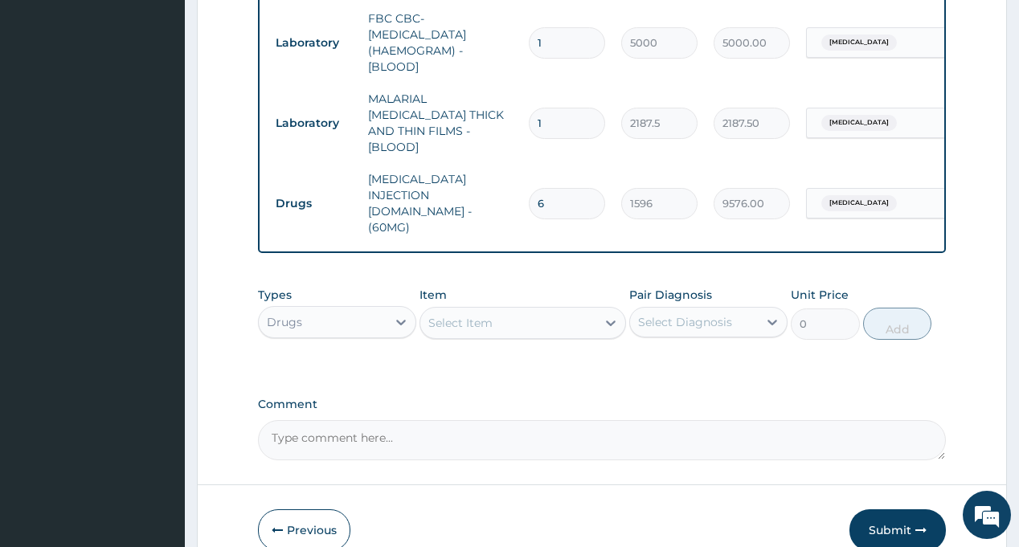
click at [693, 314] on div "Select Diagnosis" at bounding box center [685, 322] width 94 height 16
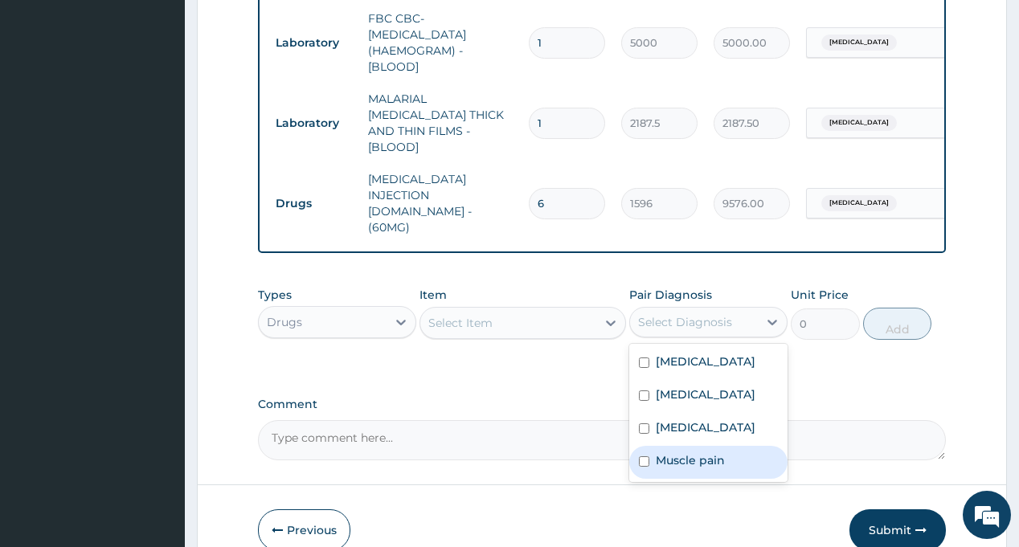
click at [706, 453] on label "Muscle pain" at bounding box center [690, 461] width 69 height 16
checkbox input "true"
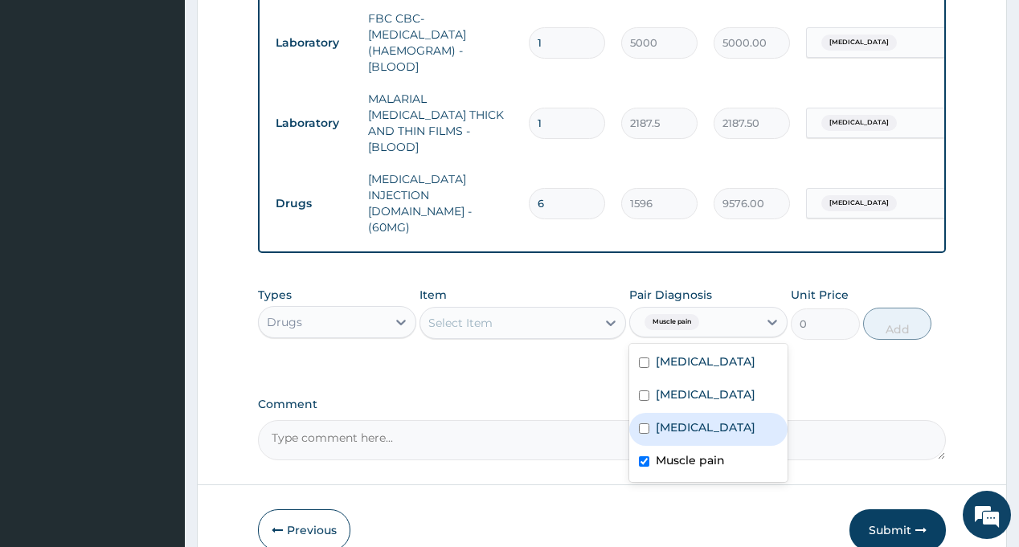
click at [570, 322] on div "Types Drugs Item Select Item Pair Diagnosis option Muscle pain, selected. optio…" at bounding box center [601, 325] width 687 height 93
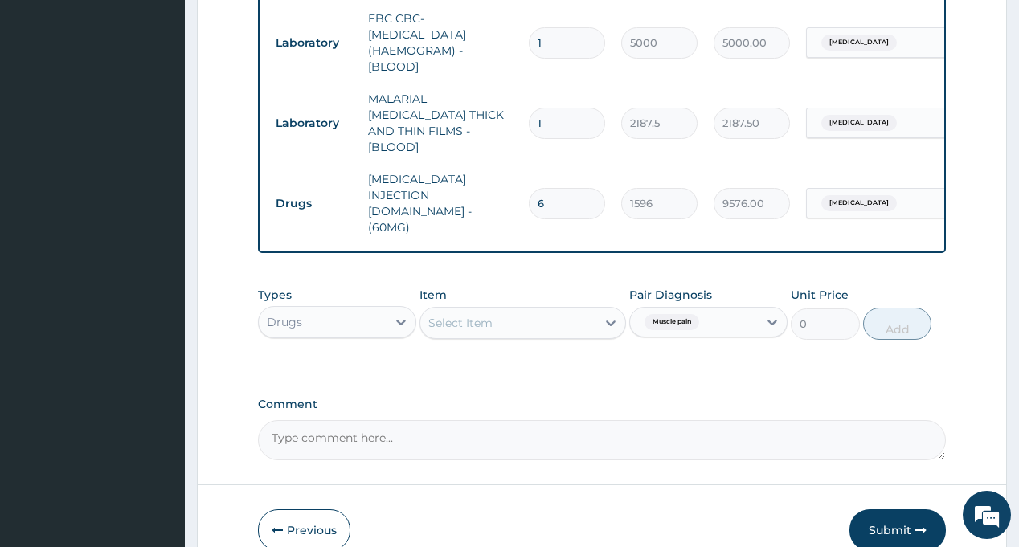
click at [542, 310] on div "Select Item" at bounding box center [508, 323] width 176 height 26
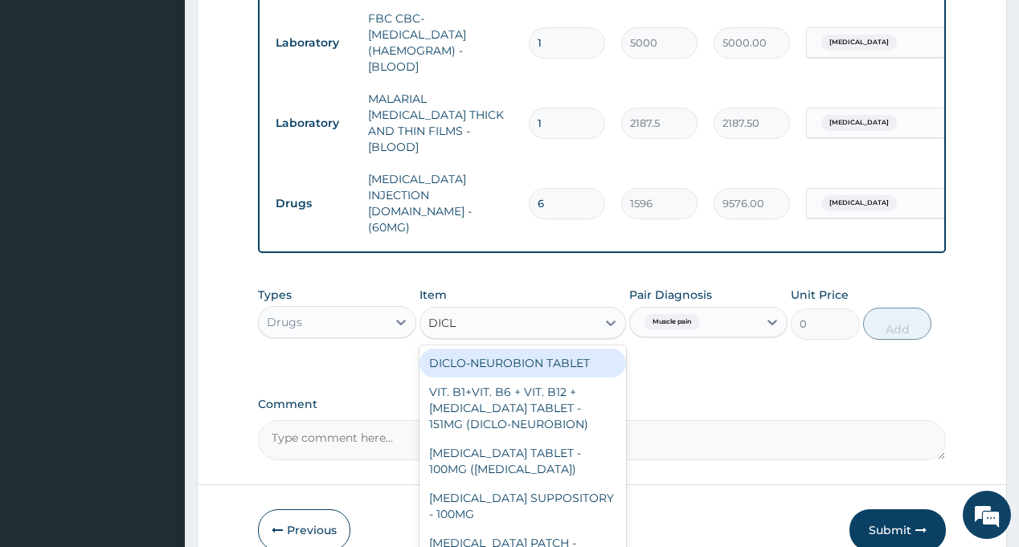
type input "DICLO"
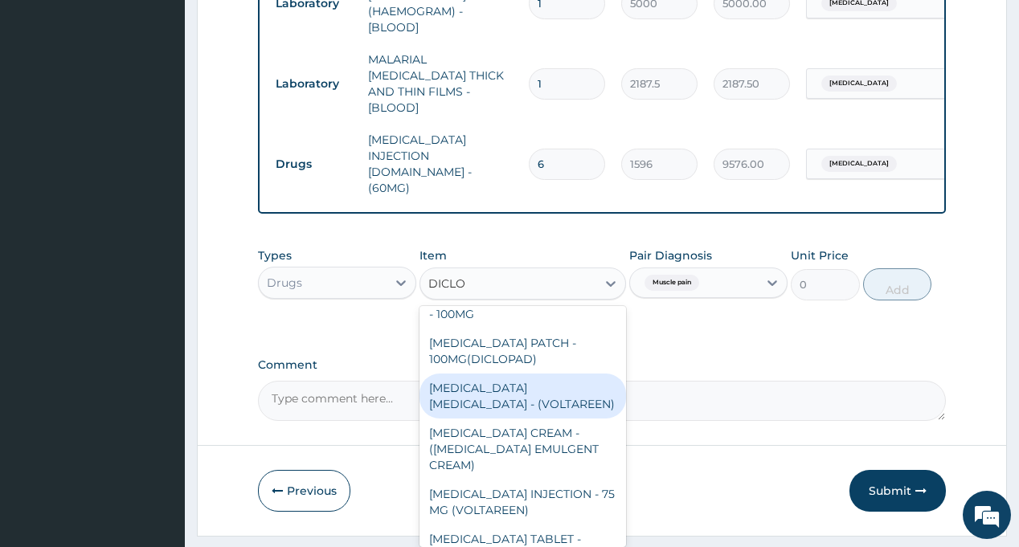
scroll to position [241, 0]
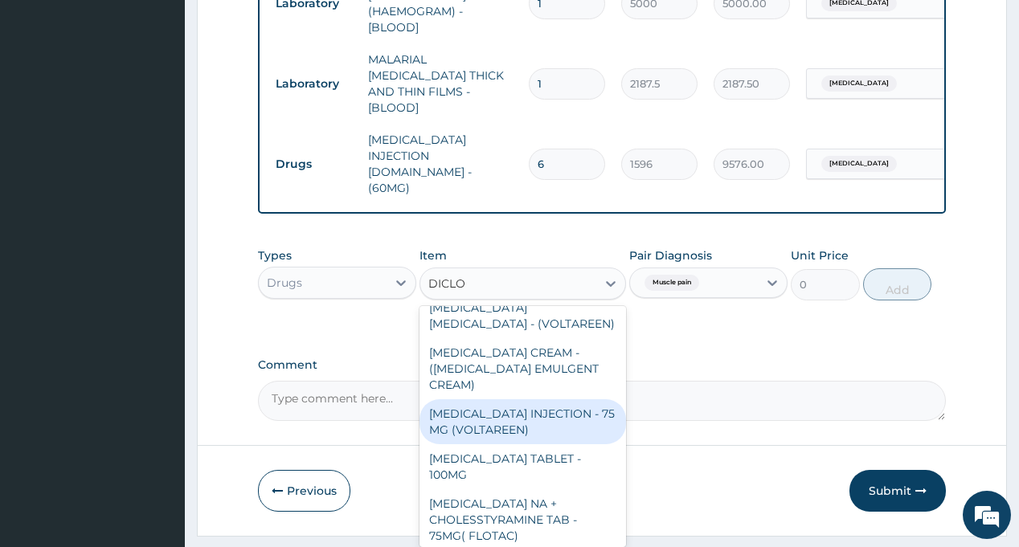
click at [555, 399] on div "[MEDICAL_DATA] INJECTION - 75 MG (VOLTAREEN)" at bounding box center [523, 421] width 207 height 45
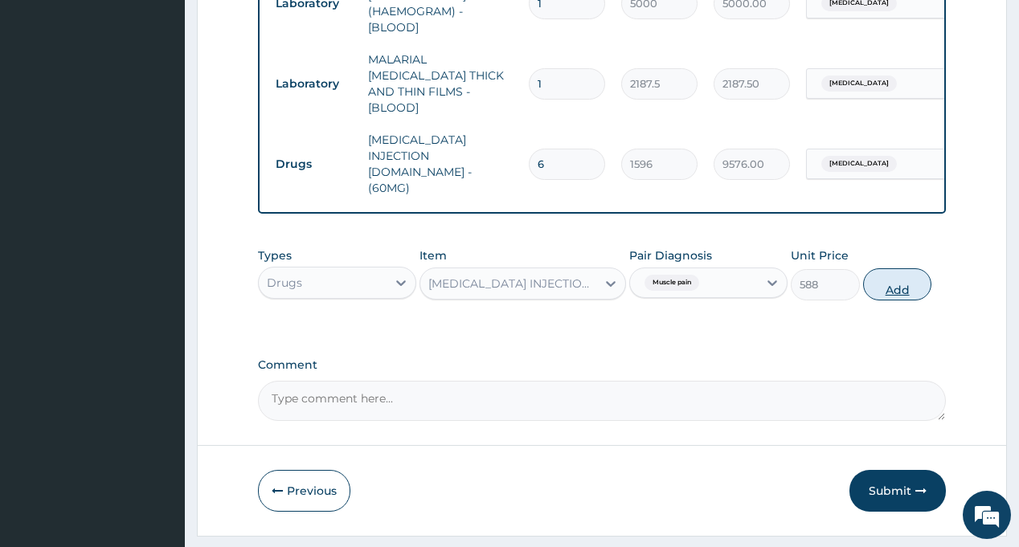
click at [879, 268] on button "Add" at bounding box center [897, 284] width 69 height 32
type input "0"
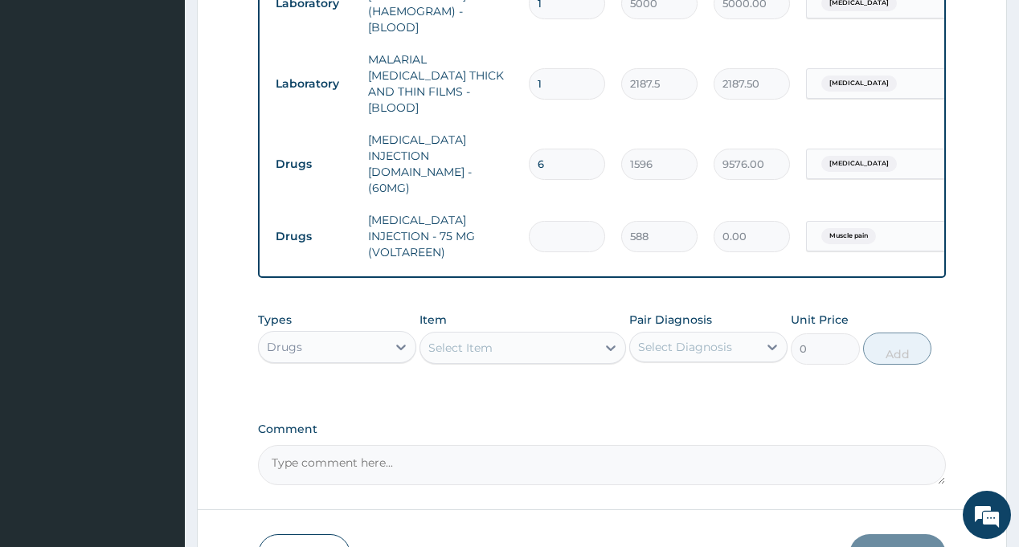
type input "0.00"
type input "2"
type input "1176.00"
type input "2"
click at [672, 339] on div "Select Diagnosis" at bounding box center [685, 347] width 94 height 16
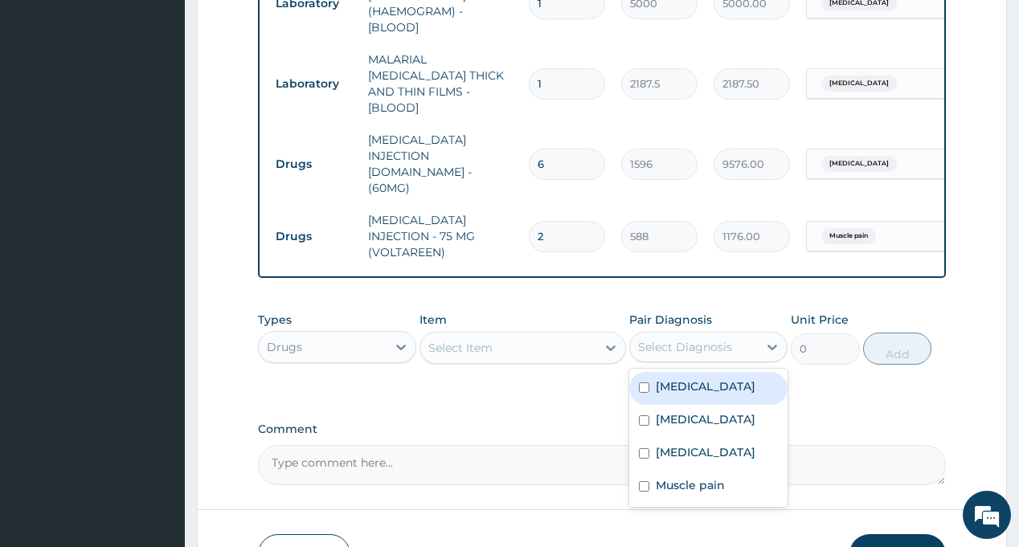
scroll to position [985, 0]
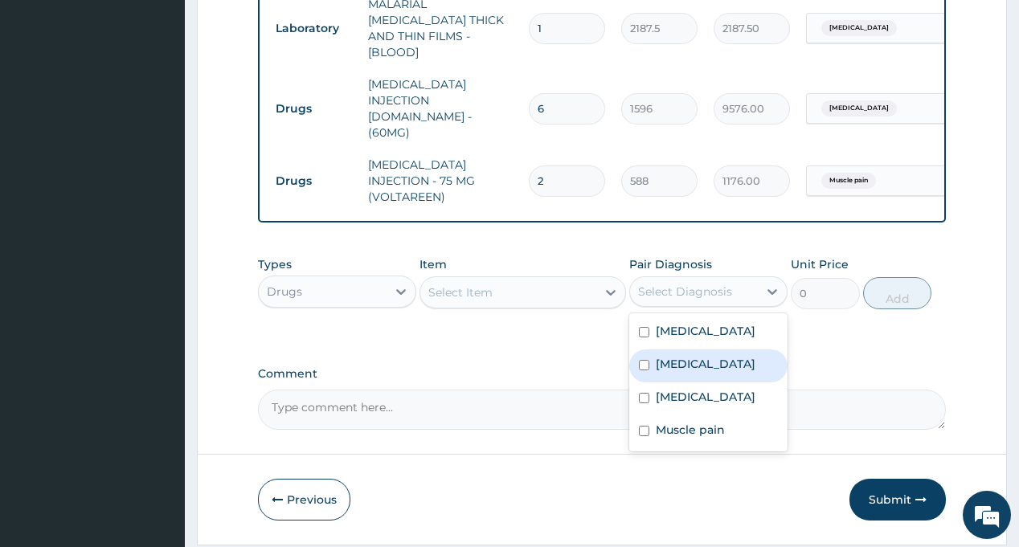
click at [699, 350] on div "[MEDICAL_DATA]" at bounding box center [708, 366] width 158 height 33
checkbox input "true"
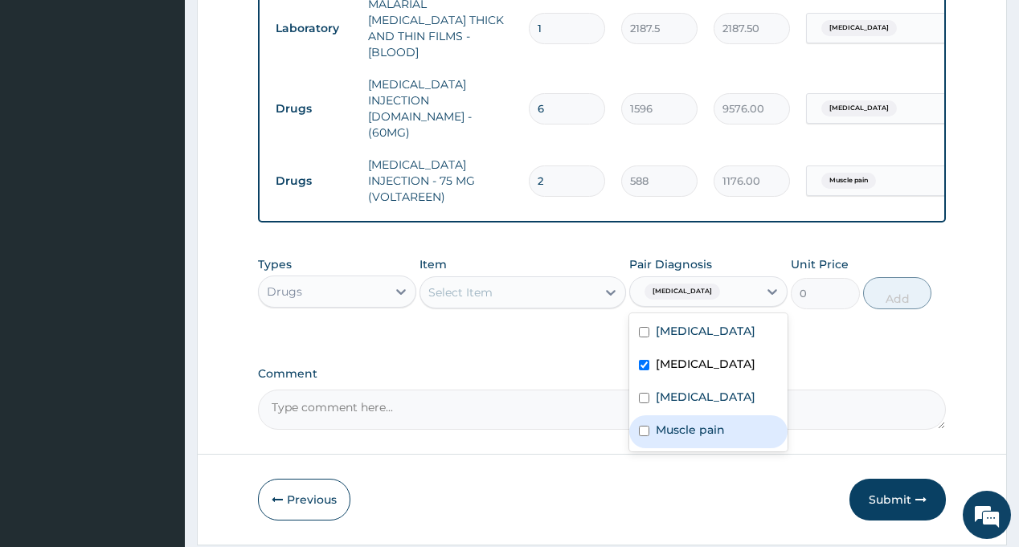
drag, startPoint x: 694, startPoint y: 406, endPoint x: 686, endPoint y: 399, distance: 11.4
click at [695, 416] on div "Muscle pain" at bounding box center [708, 432] width 158 height 33
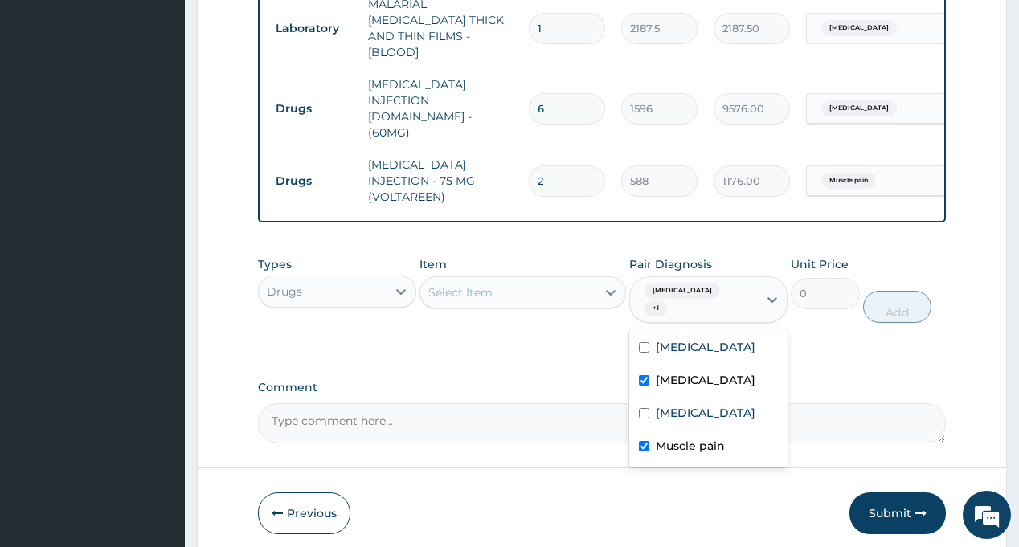
click at [688, 438] on label "Muscle pain" at bounding box center [690, 446] width 69 height 16
checkbox input "false"
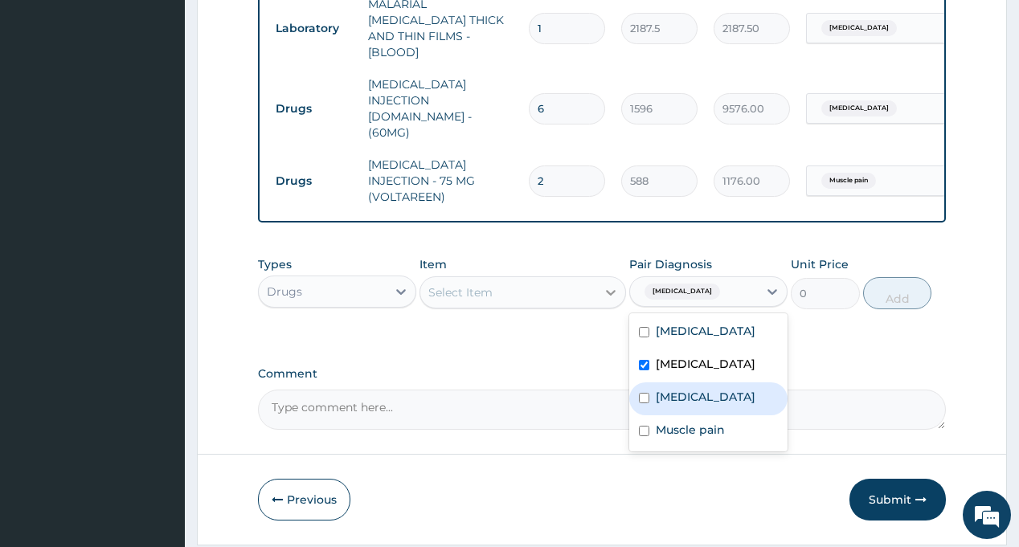
click at [535, 280] on div "Select Item" at bounding box center [508, 293] width 176 height 26
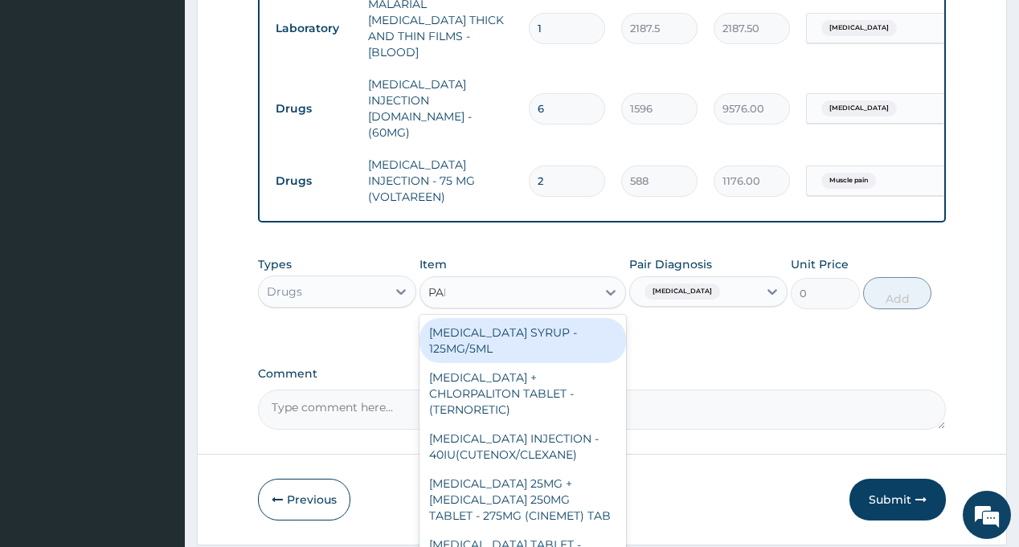
type input "PARA"
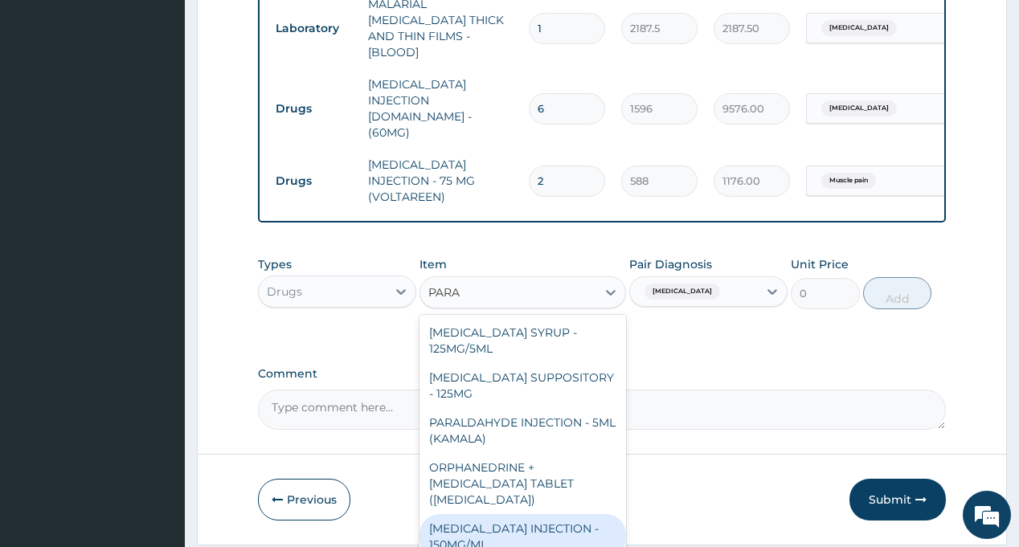
click at [514, 514] on div "[MEDICAL_DATA] INJECTION - 150MG/ML" at bounding box center [523, 536] width 207 height 45
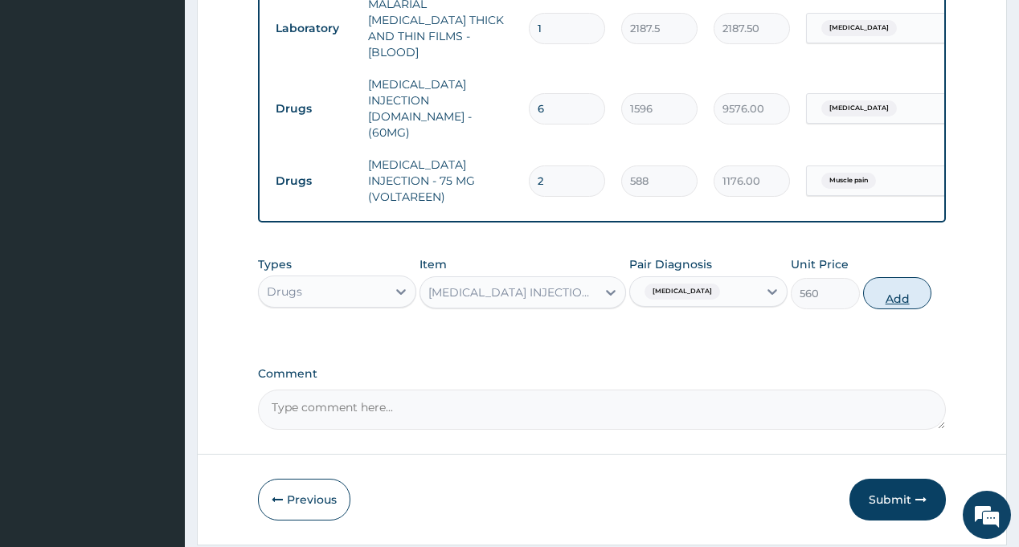
click at [889, 277] on button "Add" at bounding box center [897, 293] width 69 height 32
type input "0"
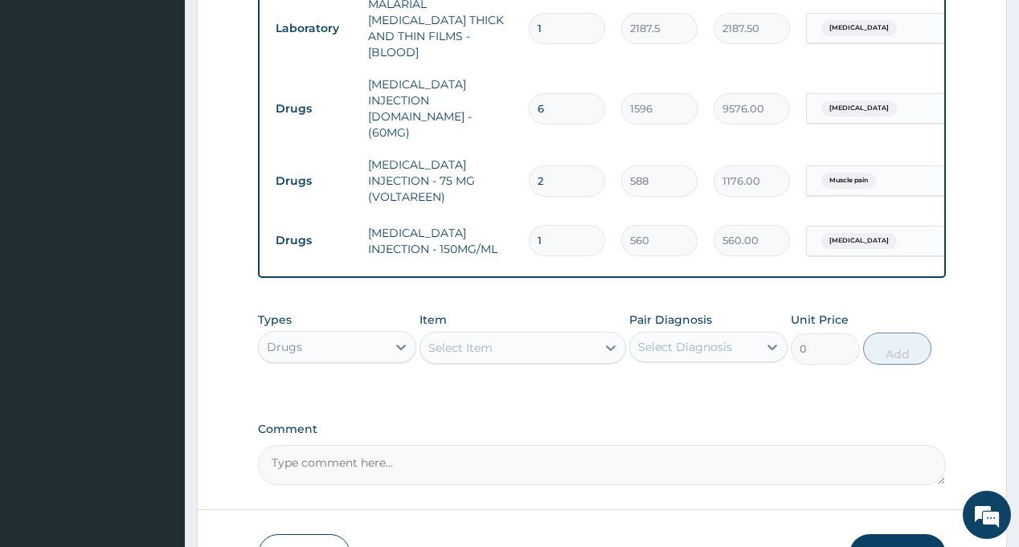
type input "12"
type input "6720.00"
type input "1"
type input "560.00"
type input "0.00"
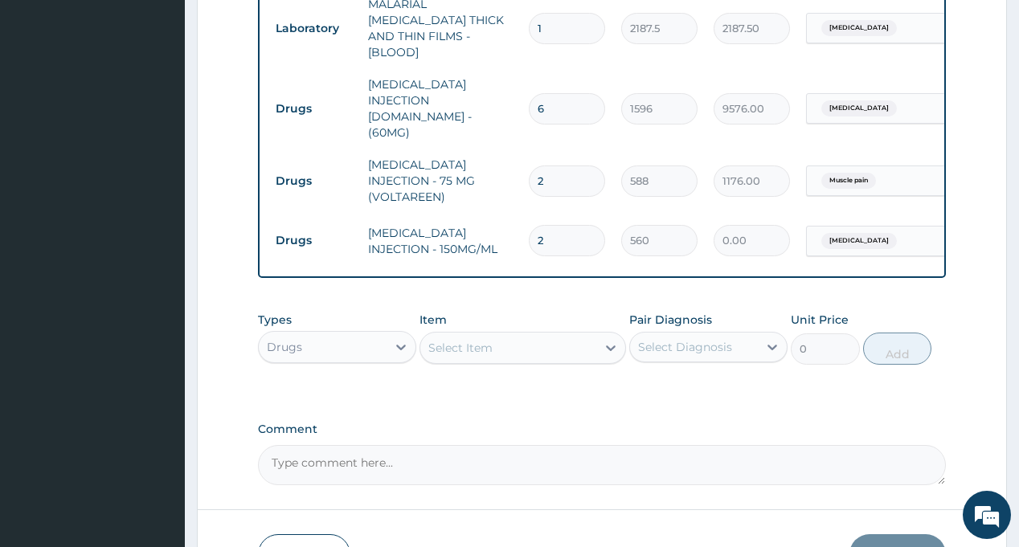
type input "24"
type input "13440.00"
type input "24"
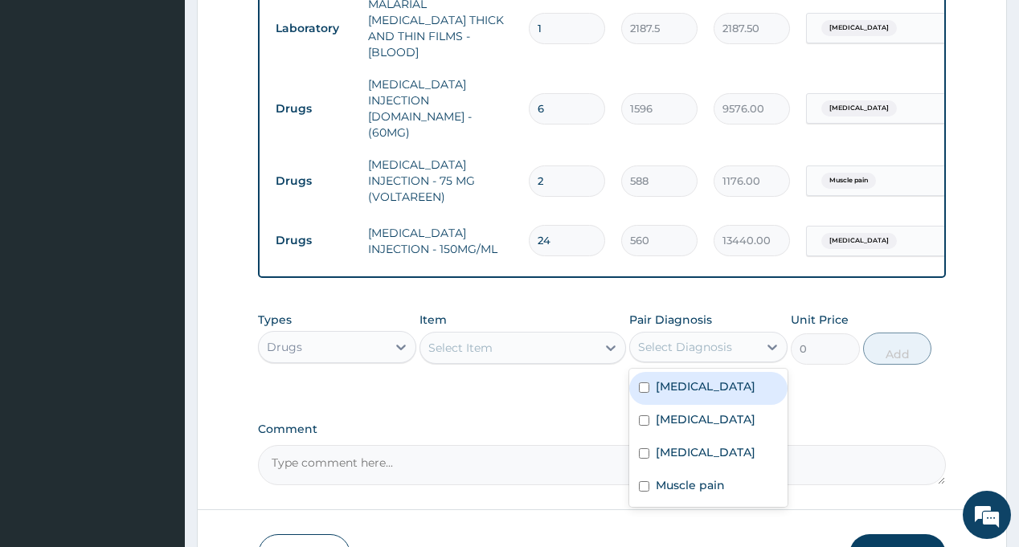
click at [671, 332] on div "Select Diagnosis" at bounding box center [708, 347] width 158 height 31
click at [693, 372] on div "[MEDICAL_DATA]" at bounding box center [708, 388] width 158 height 33
checkbox input "true"
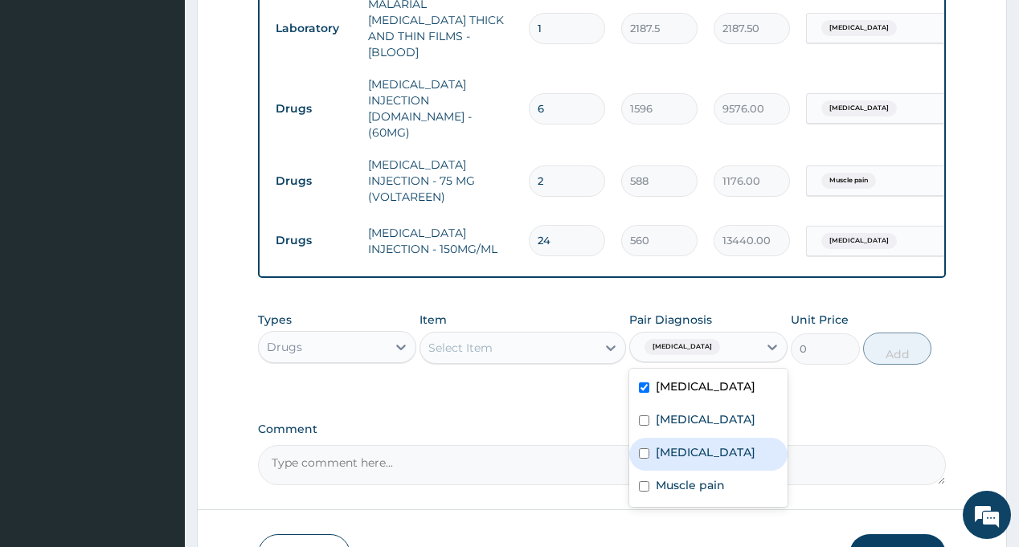
click at [692, 445] on label "Respiratory tract infection" at bounding box center [706, 453] width 100 height 16
checkbox input "true"
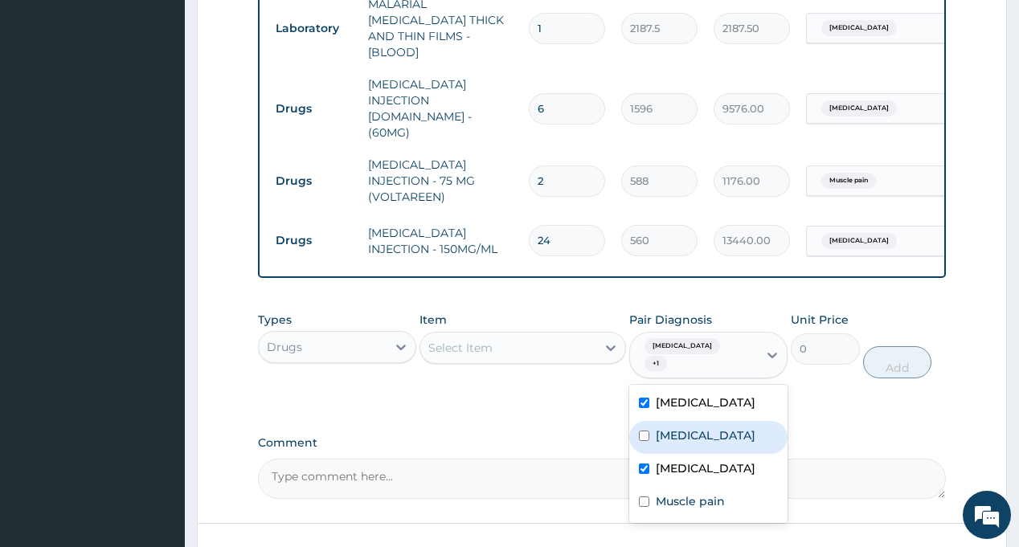
drag, startPoint x: 536, startPoint y: 357, endPoint x: 527, endPoint y: 337, distance: 22.0
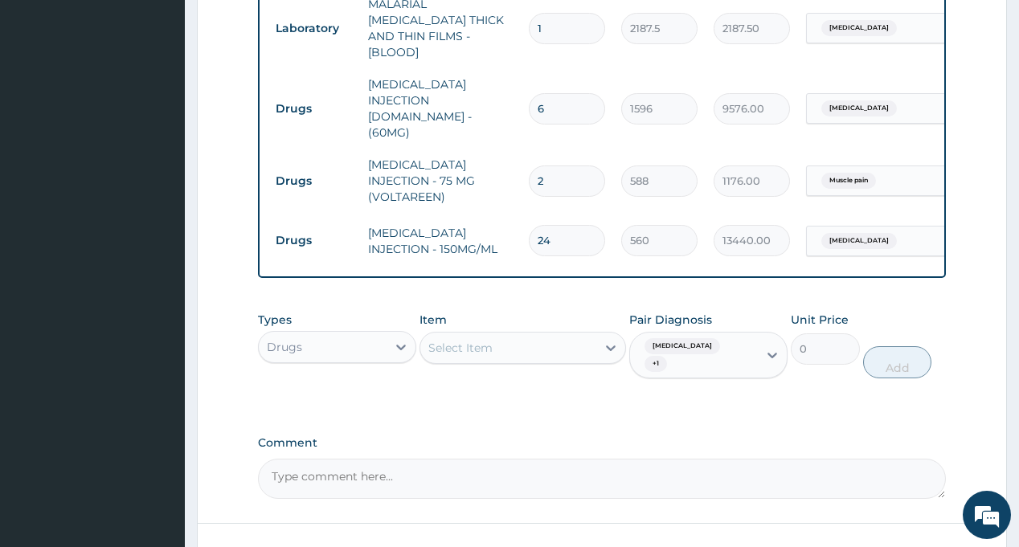
click at [520, 335] on div "Select Item" at bounding box center [508, 348] width 176 height 26
type input "AMOX"
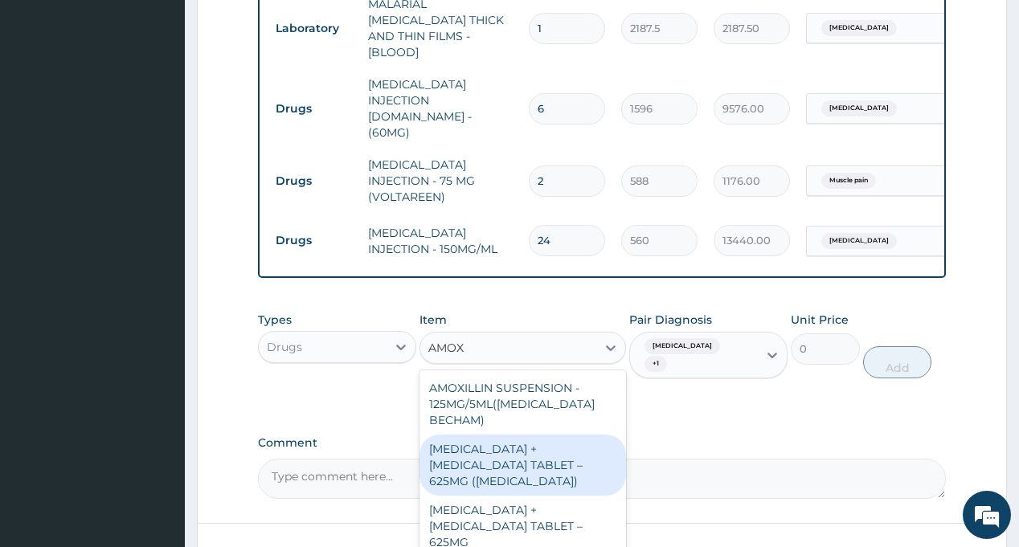
click at [539, 435] on div "[MEDICAL_DATA] + [MEDICAL_DATA] TABLET – 625MG ([MEDICAL_DATA])" at bounding box center [523, 465] width 207 height 61
click at [908, 346] on button "Add" at bounding box center [897, 362] width 69 height 32
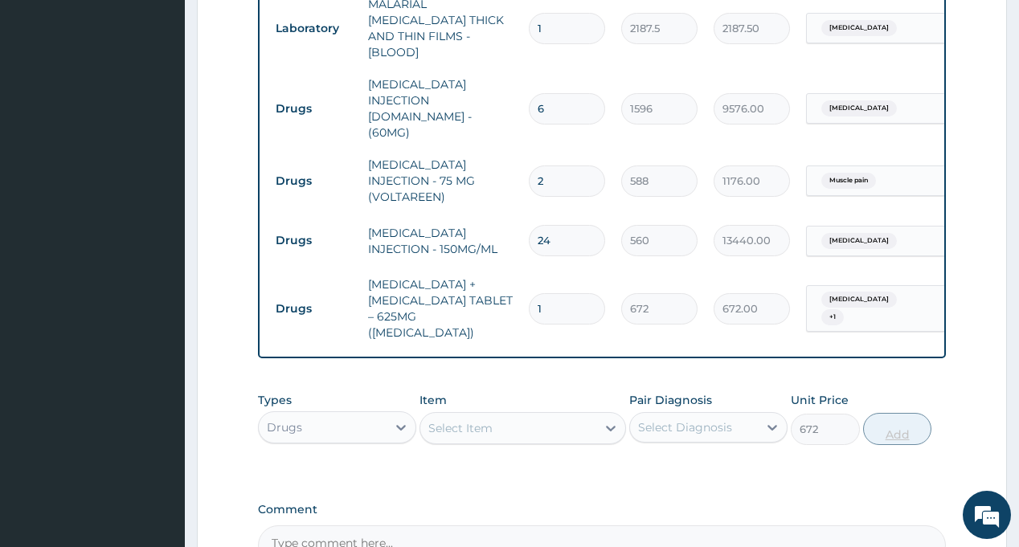
type input "0"
type input "14"
type input "9408.00"
type input "14"
click at [715, 420] on div "Select Diagnosis" at bounding box center [685, 428] width 94 height 16
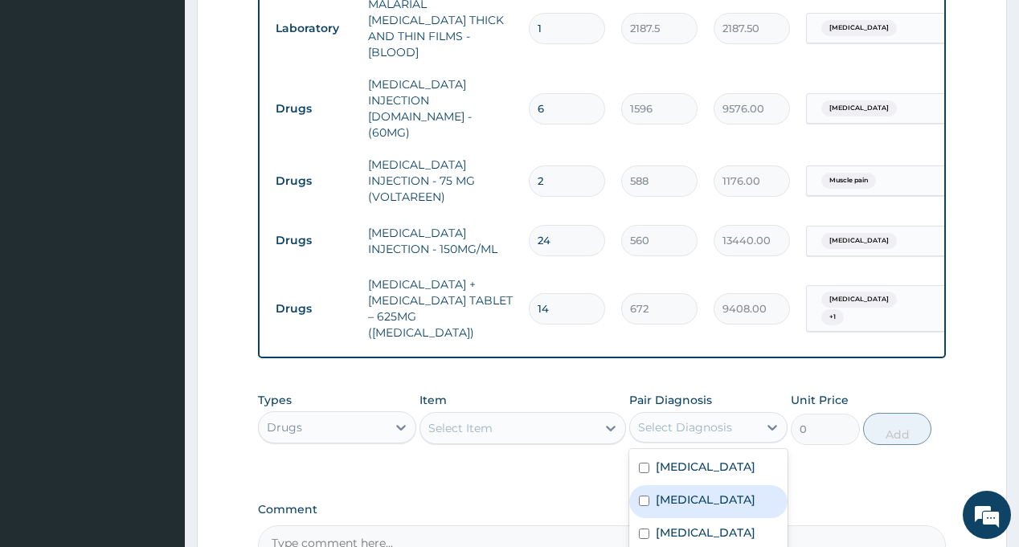
click at [696, 492] on label "[MEDICAL_DATA]" at bounding box center [706, 500] width 100 height 16
checkbox input "true"
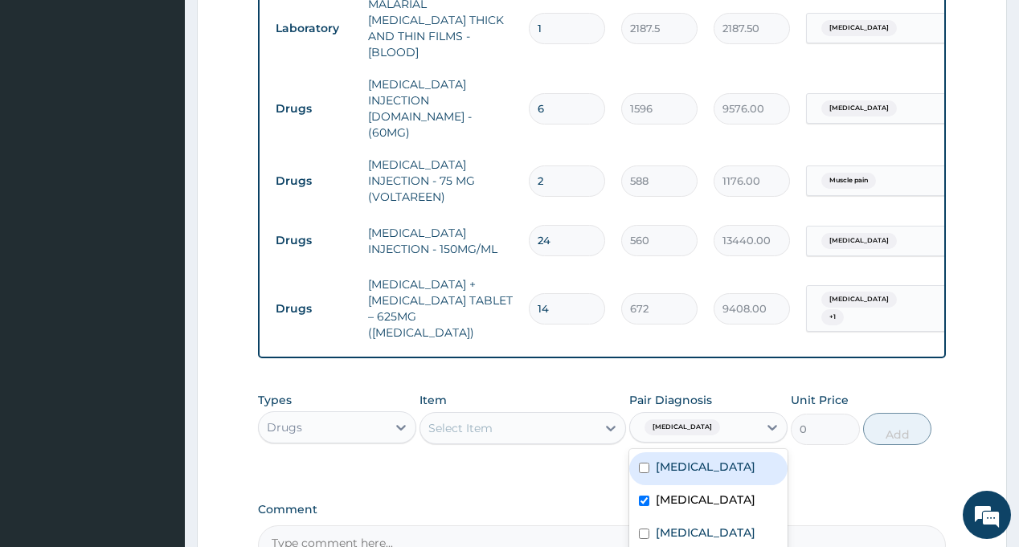
click at [531, 416] on div "Select Item" at bounding box center [508, 429] width 176 height 26
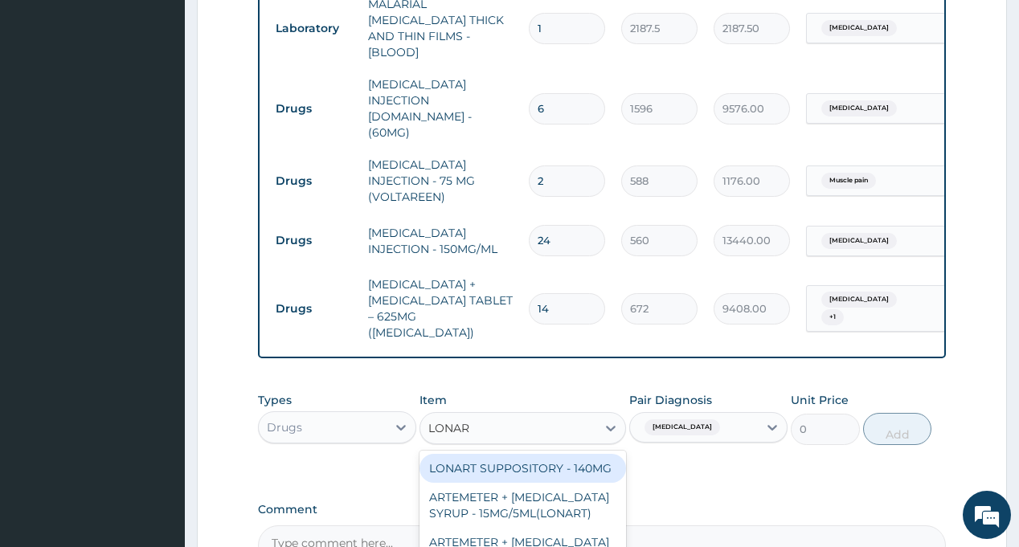
type input "LONART"
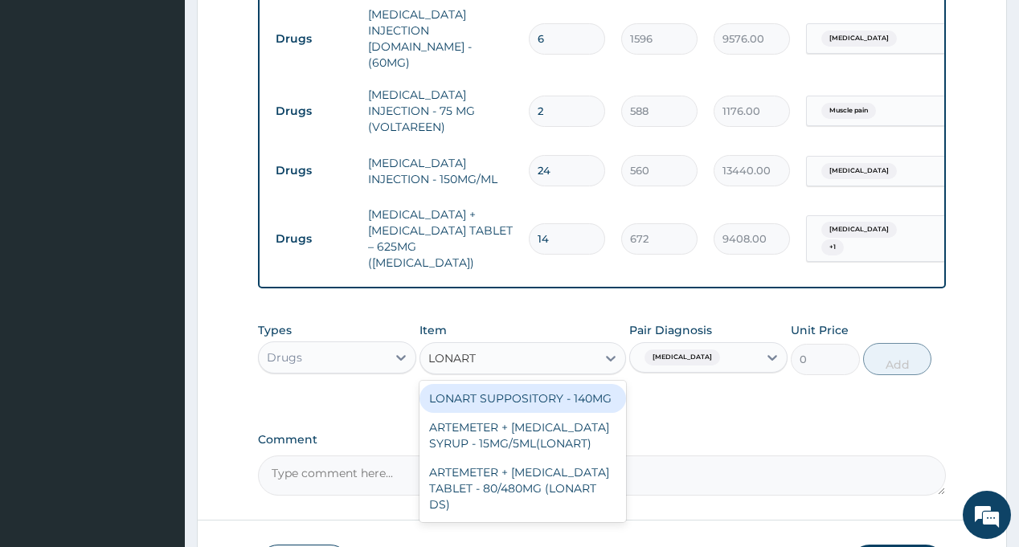
scroll to position [1121, 0]
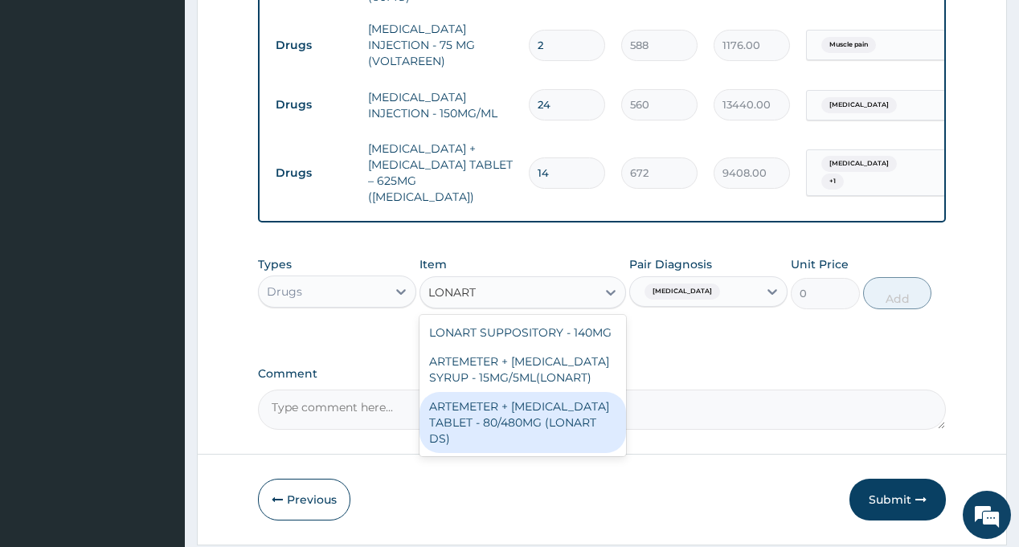
click at [525, 392] on div "ARTEMETER + [MEDICAL_DATA] TABLET - 80/480MG (LONART DS)" at bounding box center [523, 422] width 207 height 61
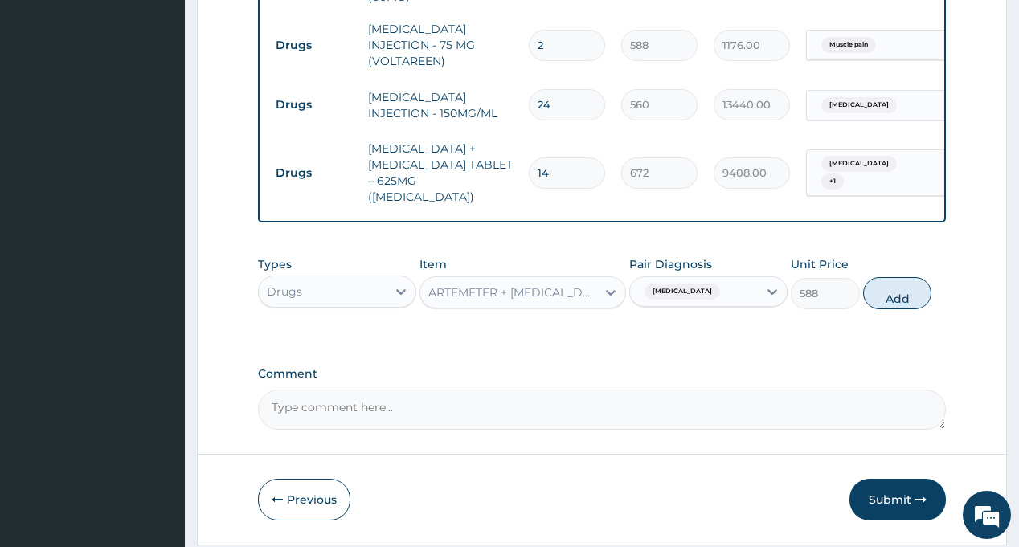
click at [887, 277] on button "Add" at bounding box center [897, 293] width 69 height 32
type input "0"
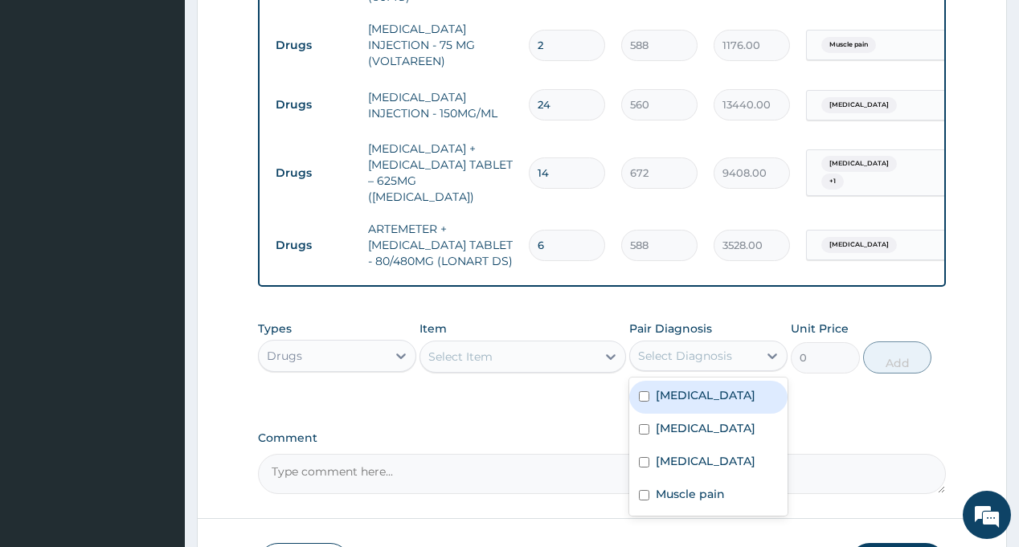
click at [696, 348] on div "Select Diagnosis" at bounding box center [685, 356] width 94 height 16
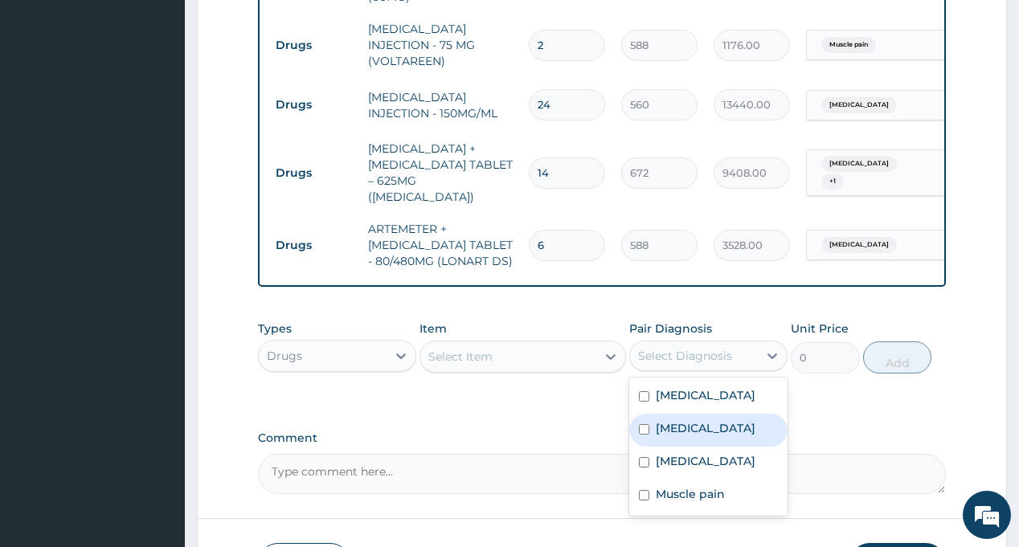
click at [697, 420] on label "[MEDICAL_DATA]" at bounding box center [706, 428] width 100 height 16
checkbox input "true"
click at [531, 344] on div "Select Item" at bounding box center [508, 357] width 176 height 26
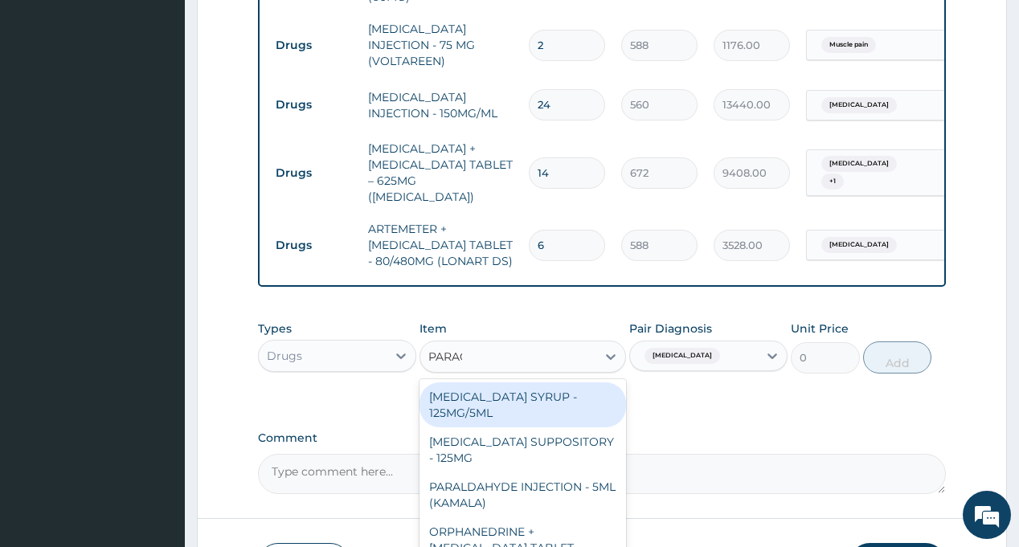
type input "PARACE"
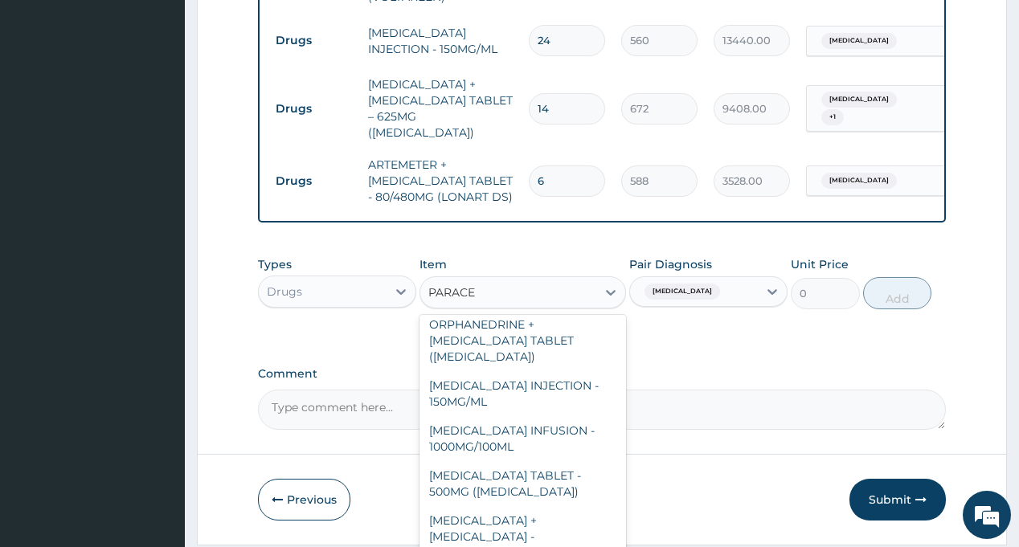
scroll to position [161, 0]
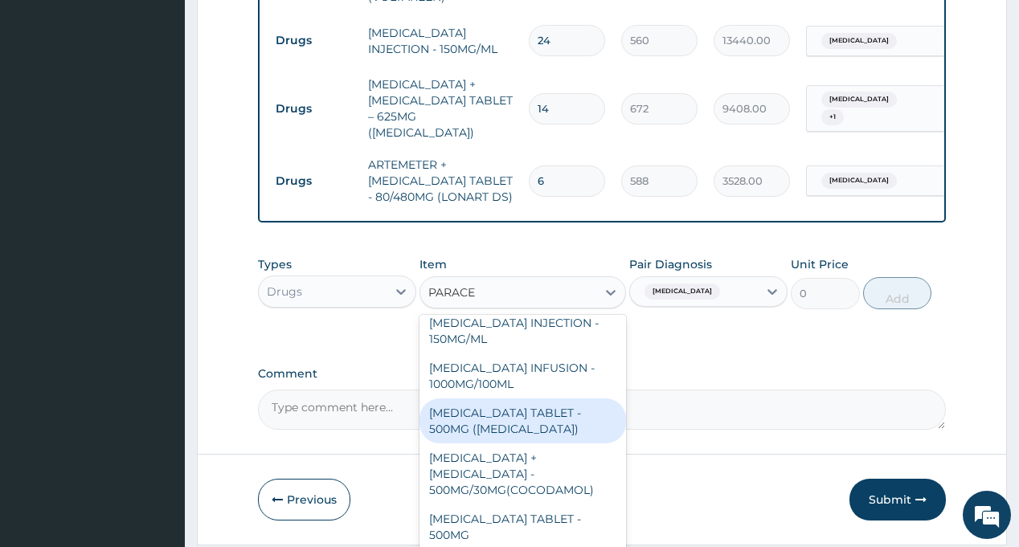
click at [533, 399] on div "[MEDICAL_DATA] TABLET - 500MG ([MEDICAL_DATA])" at bounding box center [523, 421] width 207 height 45
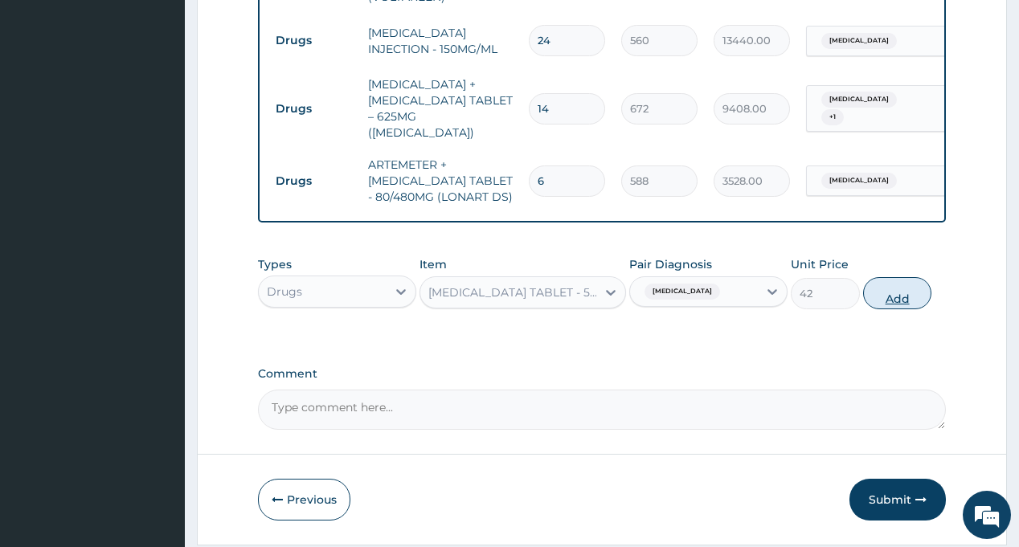
click at [901, 277] on button "Add" at bounding box center [897, 293] width 69 height 32
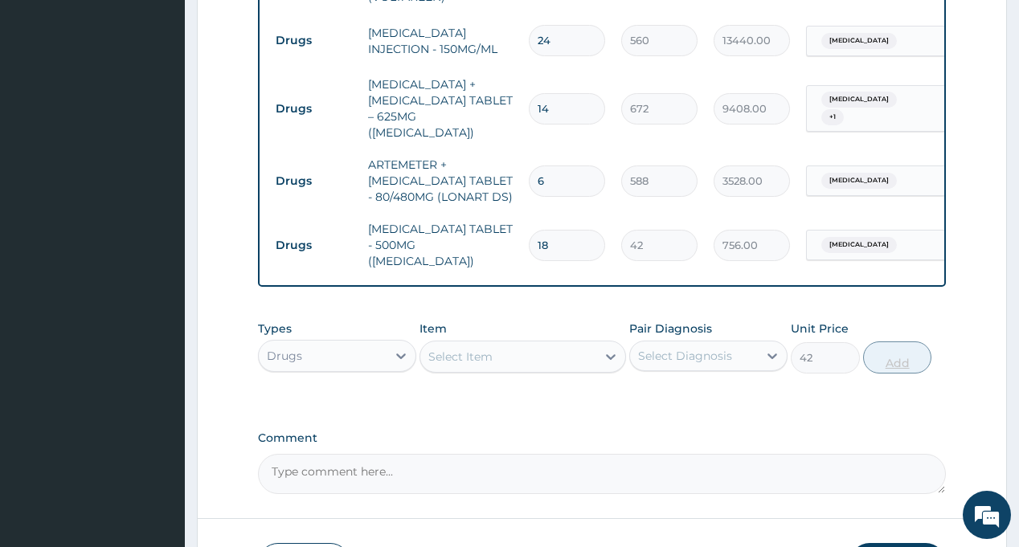
type input "0"
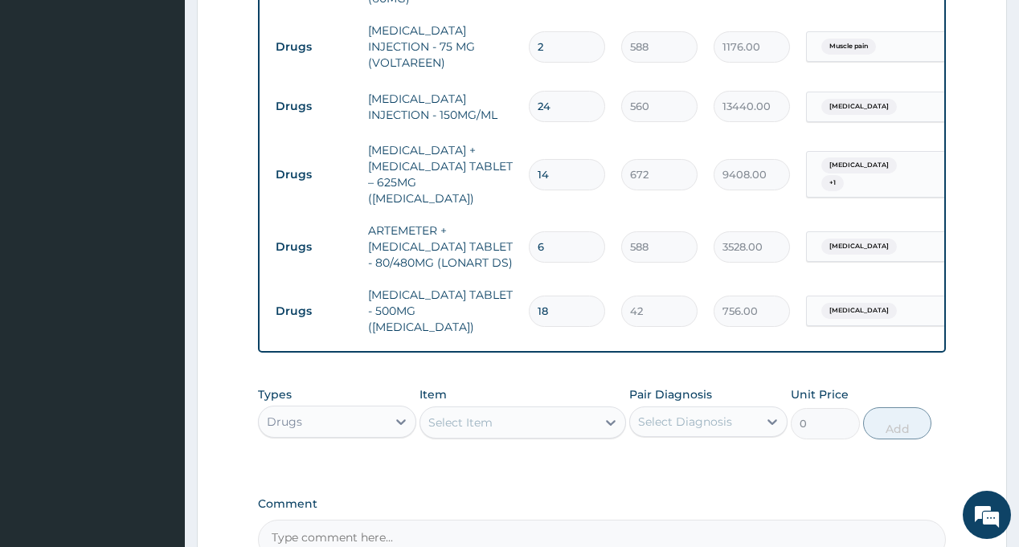
scroll to position [1104, 0]
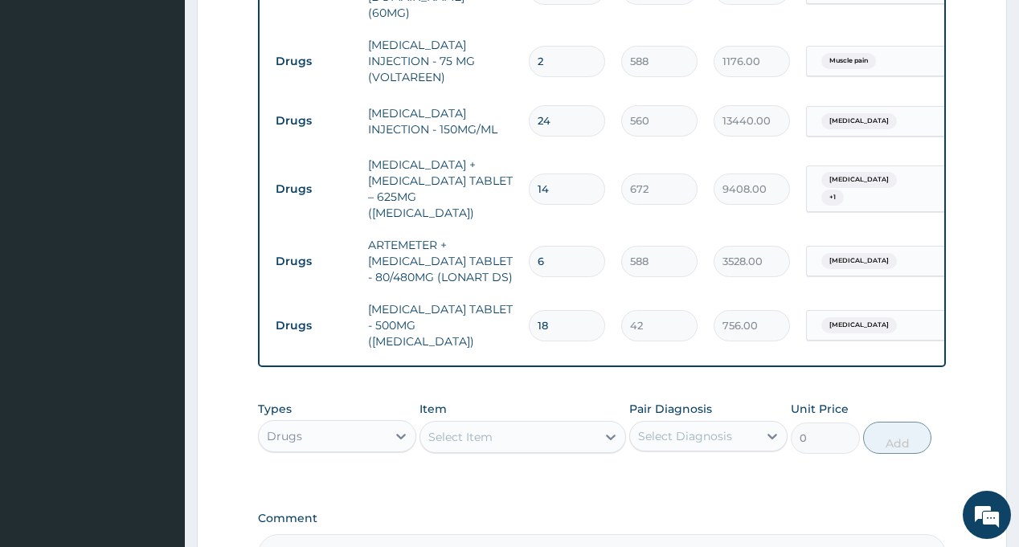
type input "18"
click at [567, 105] on input "24" at bounding box center [567, 120] width 76 height 31
type input "2"
type input "1120.00"
type input "20"
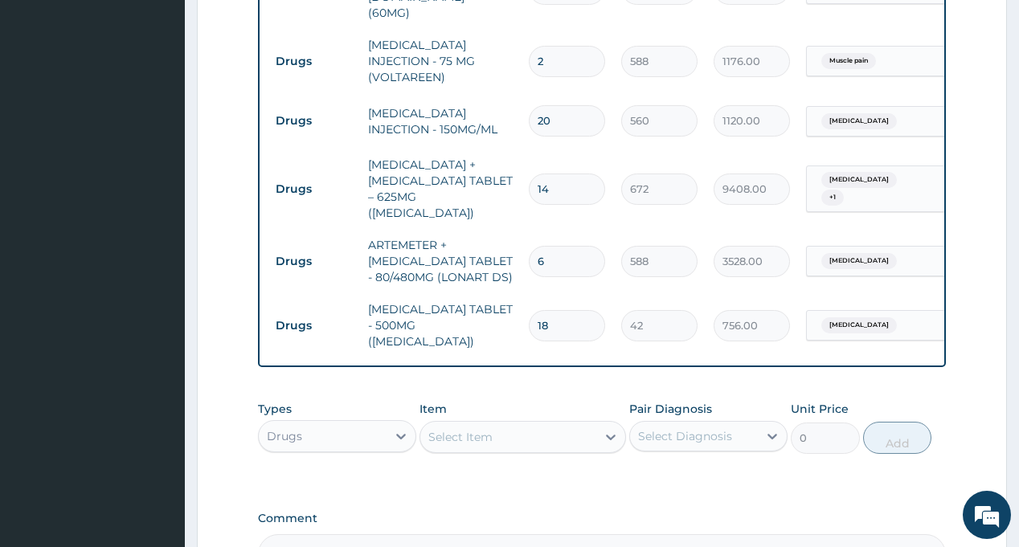
type input "11200.00"
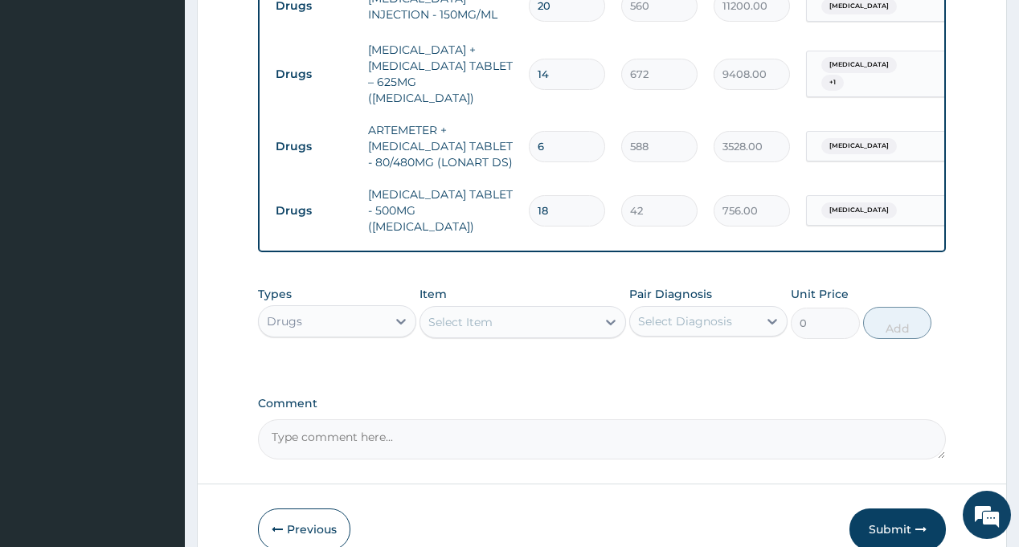
scroll to position [1240, 0]
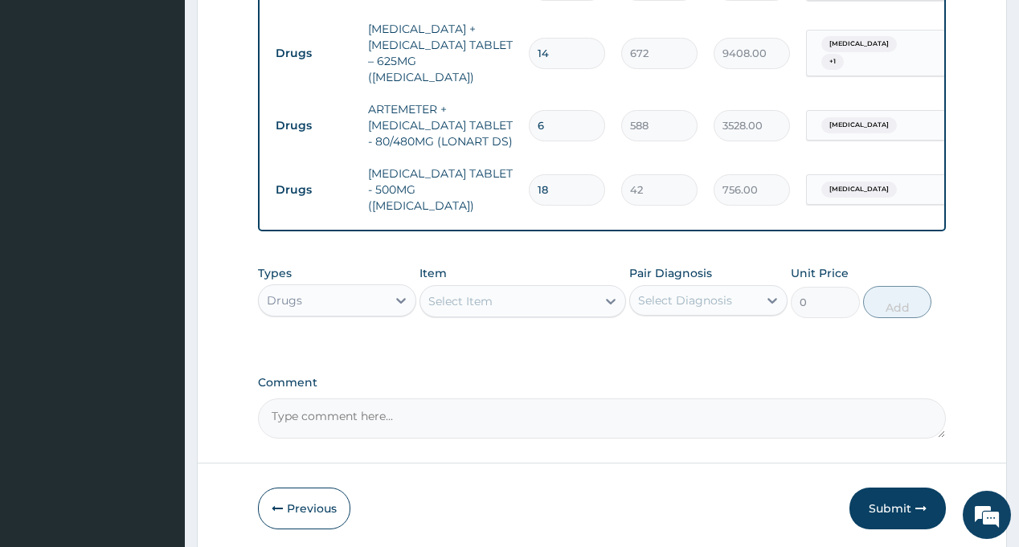
type input "20"
click at [691, 293] on div "Select Diagnosis" at bounding box center [685, 301] width 94 height 16
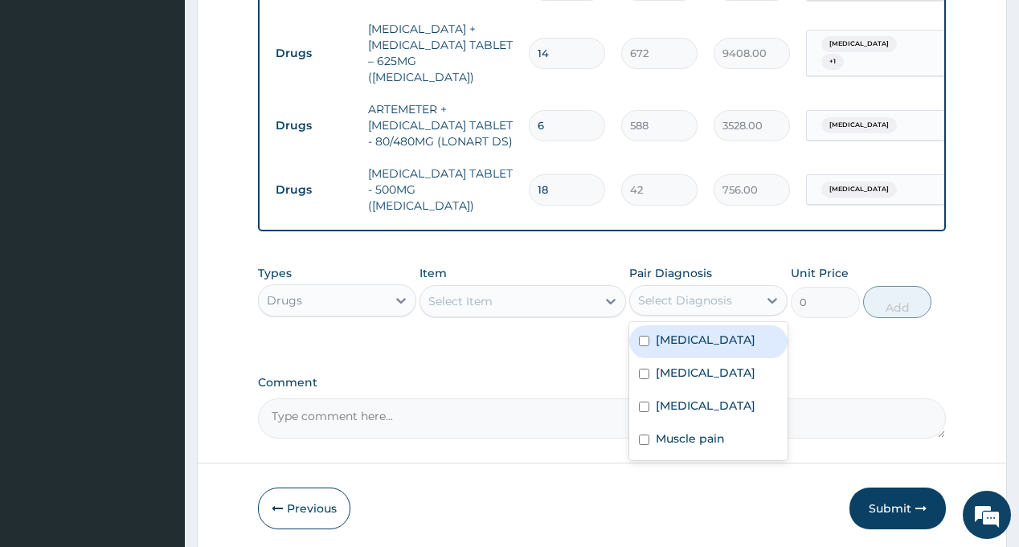
click at [700, 326] on div "[MEDICAL_DATA]" at bounding box center [708, 342] width 158 height 33
checkbox input "true"
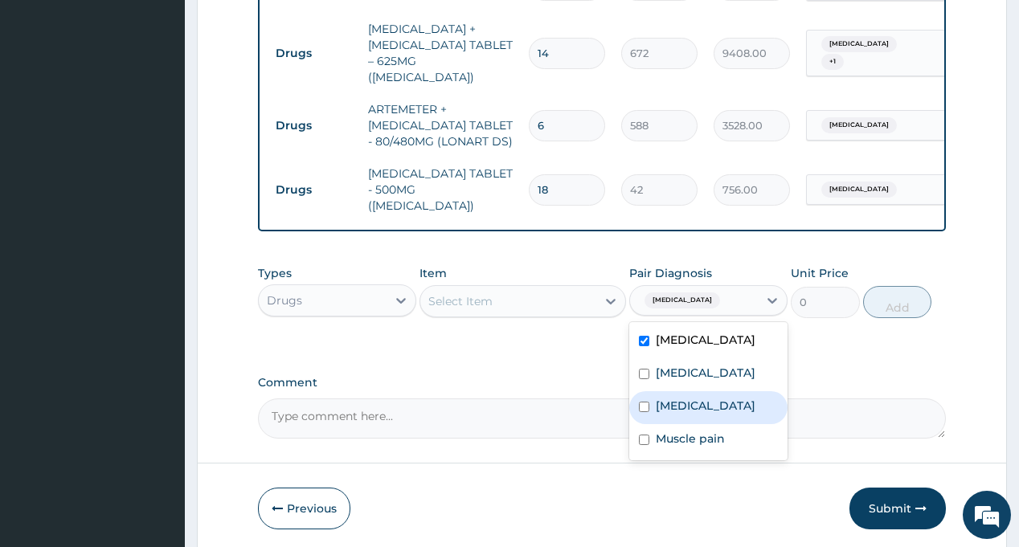
drag, startPoint x: 714, startPoint y: 341, endPoint x: 703, endPoint y: 313, distance: 29.6
click at [714, 398] on label "Respiratory tract infection" at bounding box center [706, 406] width 100 height 16
checkbox input "true"
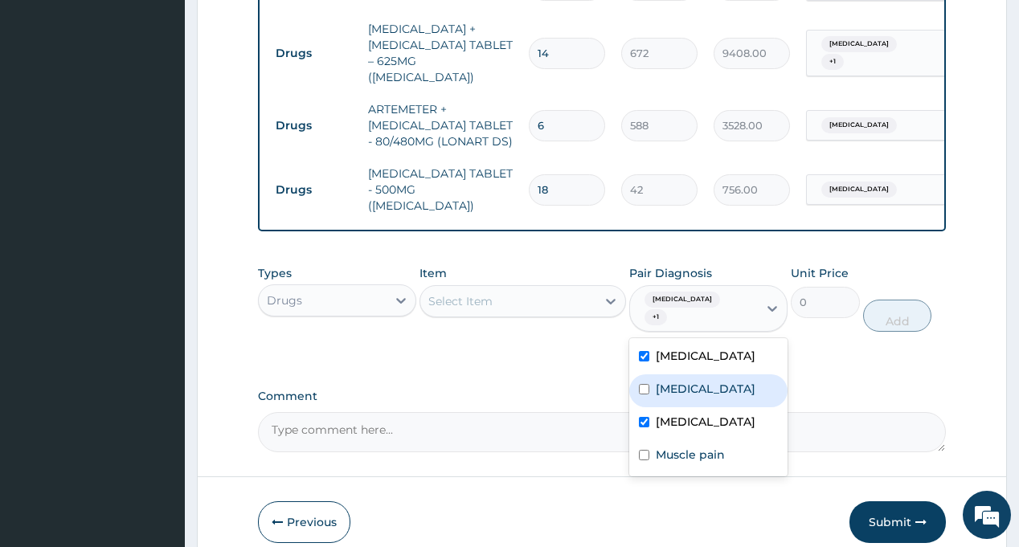
click at [703, 375] on div "[MEDICAL_DATA]" at bounding box center [708, 391] width 158 height 33
checkbox input "true"
click at [542, 261] on div "Types Drugs Item Select Item Pair Diagnosis option Malaria, selected. option Ma…" at bounding box center [601, 298] width 687 height 83
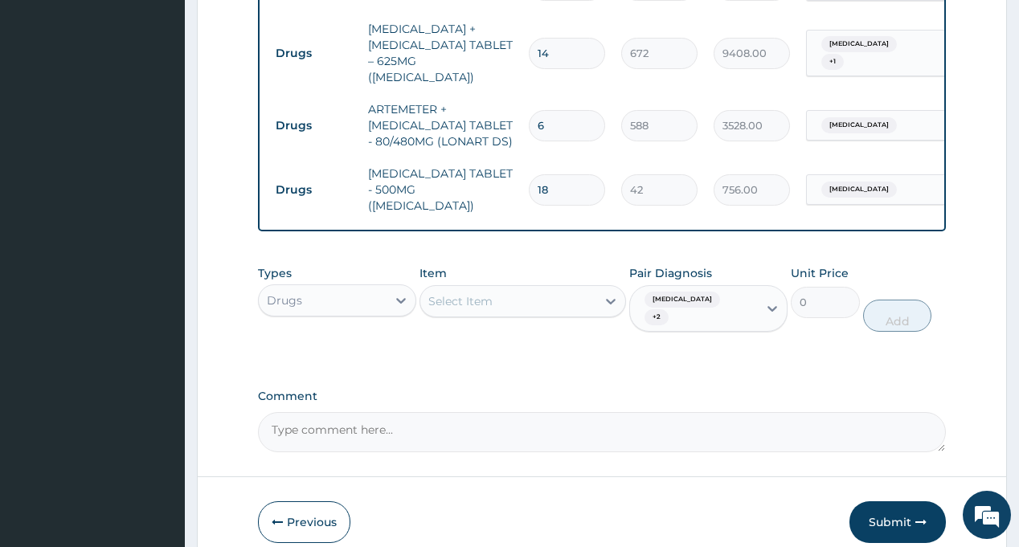
click at [538, 289] on div "Select Item" at bounding box center [508, 302] width 176 height 26
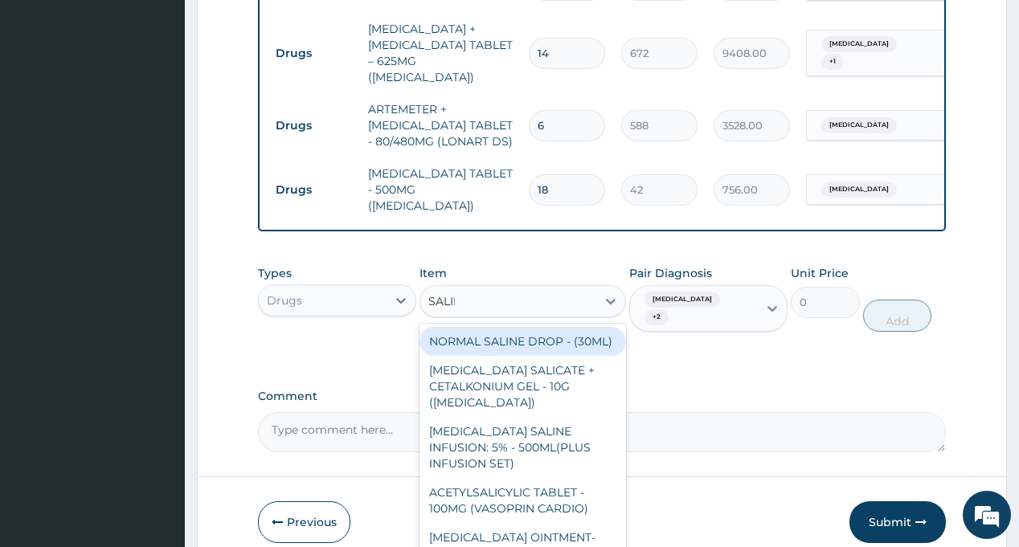
type input "SALINE"
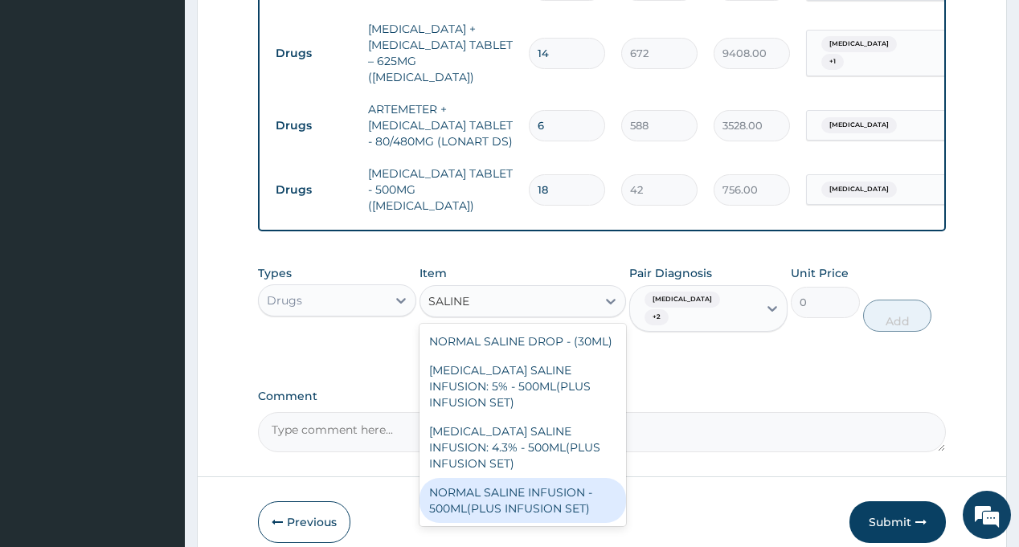
click at [544, 478] on div "NORMAL SALINE INFUSION - 500ML(PLUS INFUSION SET)" at bounding box center [523, 500] width 207 height 45
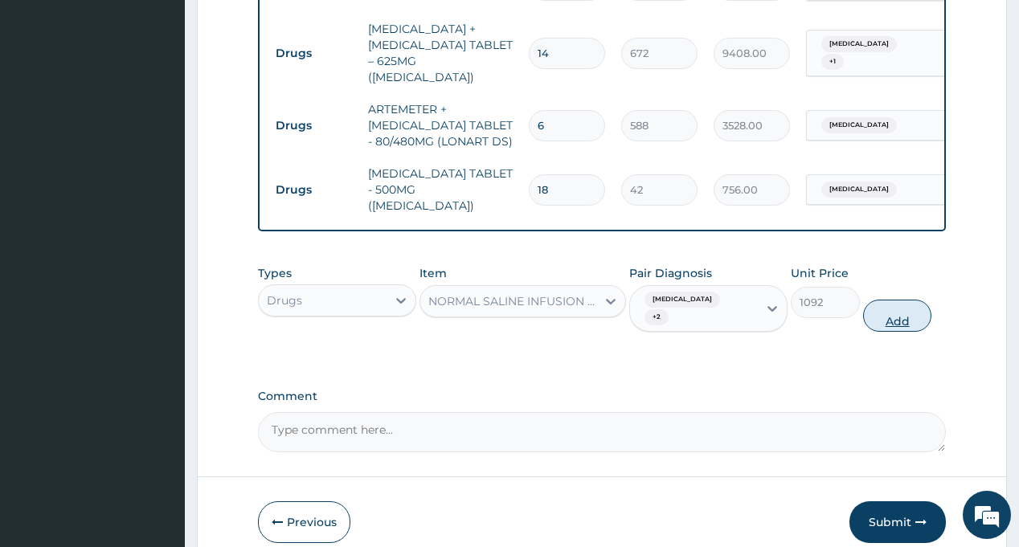
click at [895, 300] on button "Add" at bounding box center [897, 316] width 69 height 32
type input "0"
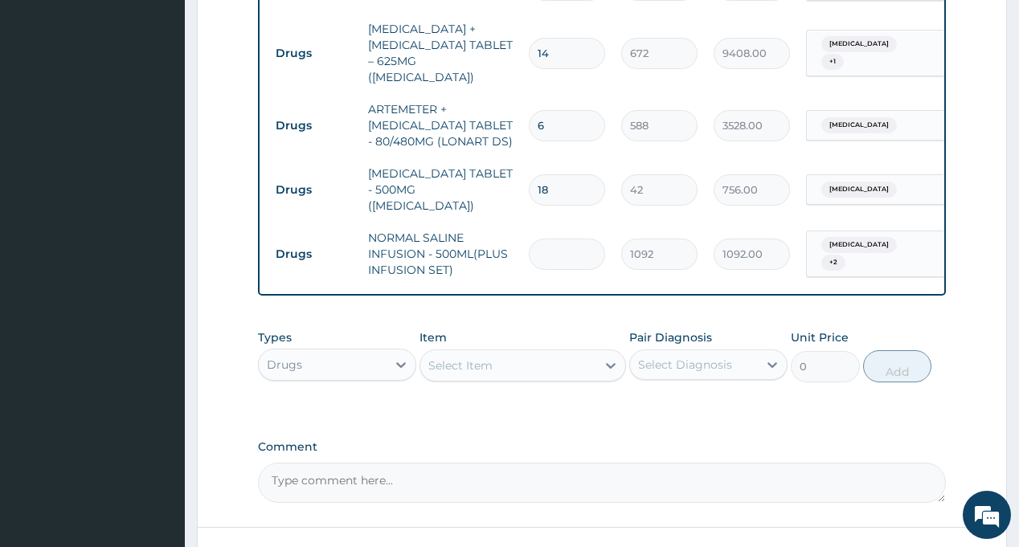
type input "7"
type input "7644.00"
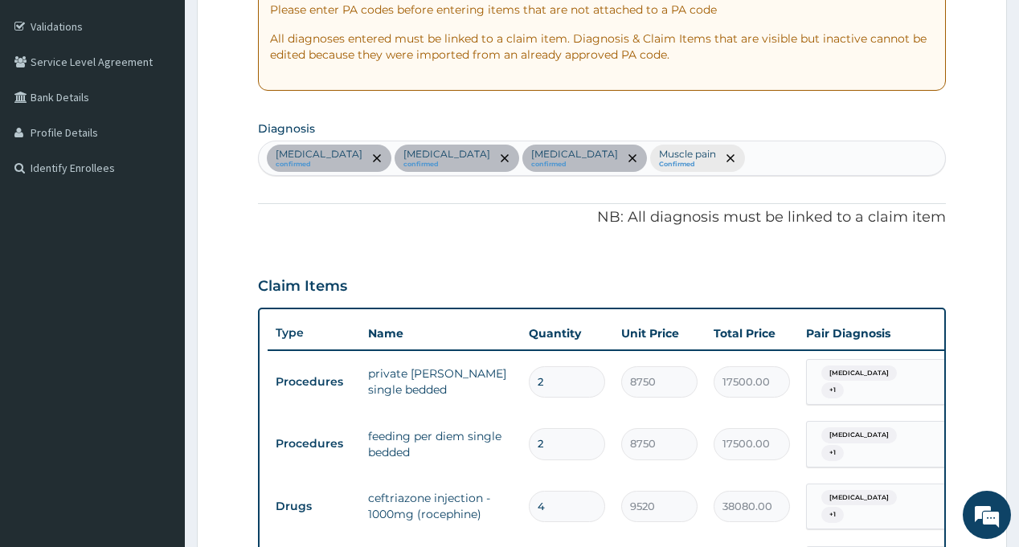
scroll to position [276, 0]
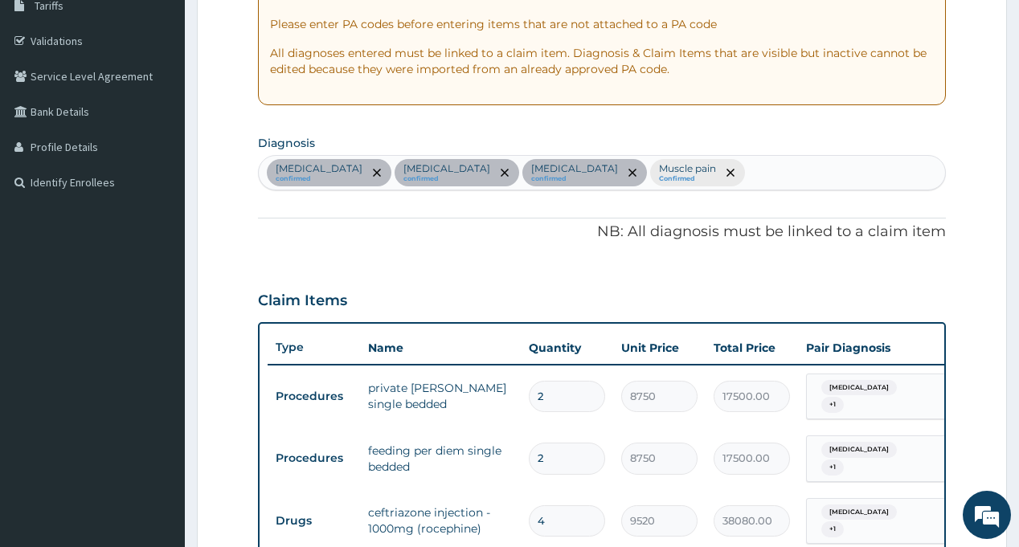
type input "7"
click at [742, 162] on div "Sepsis confirmed Malaria confirmed Respiratory tract infection confirmed Muscle…" at bounding box center [602, 173] width 686 height 34
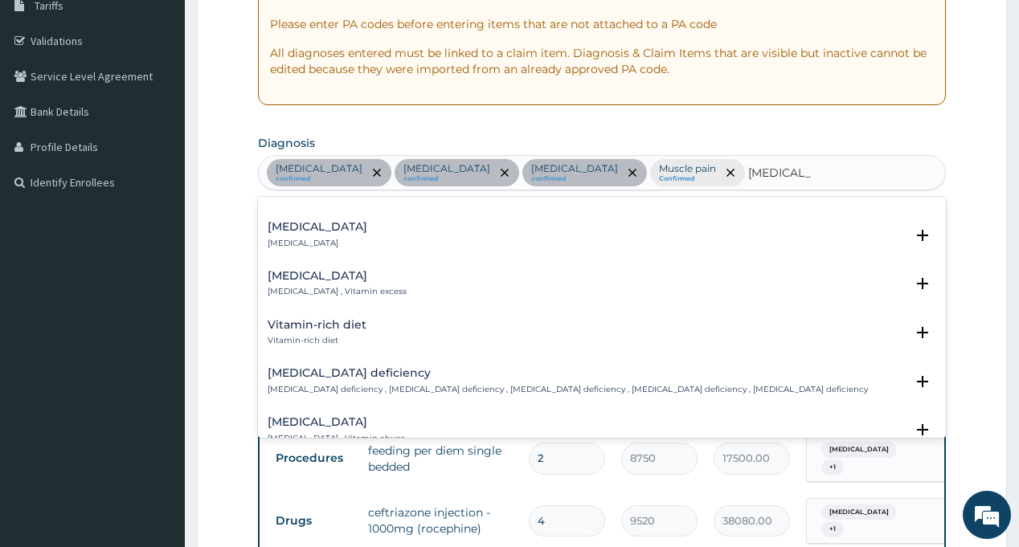
scroll to position [161, 0]
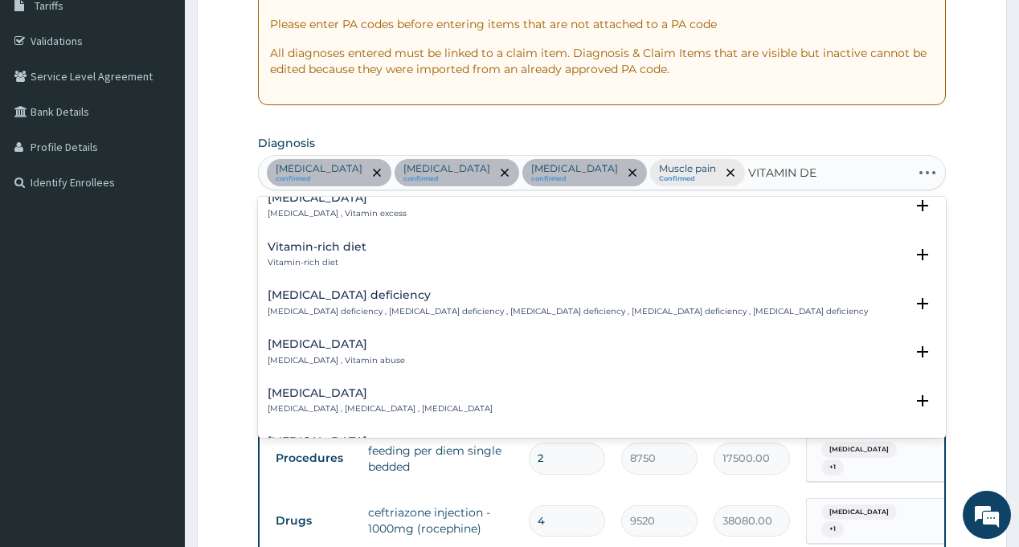
type input "VITAMIN DEF"
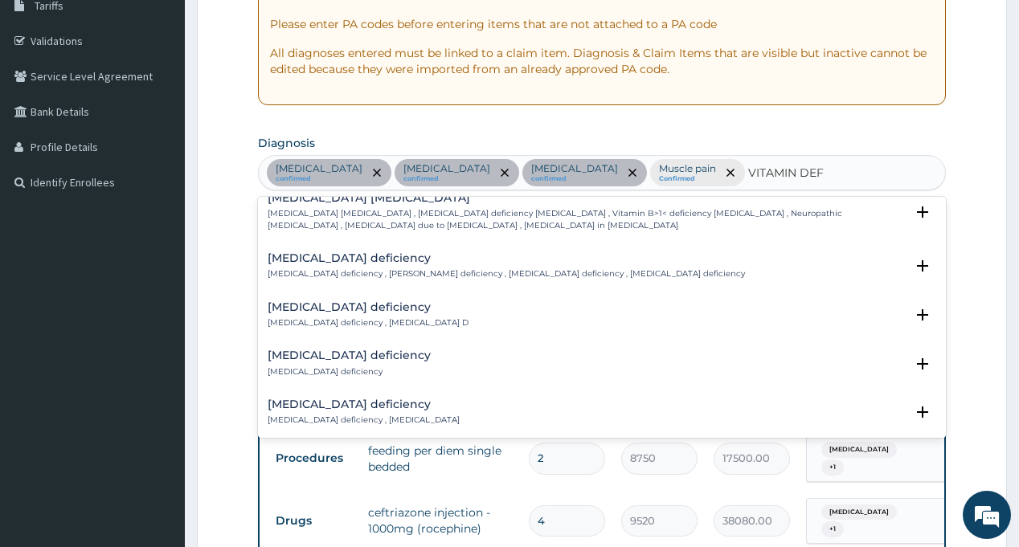
scroll to position [0, 0]
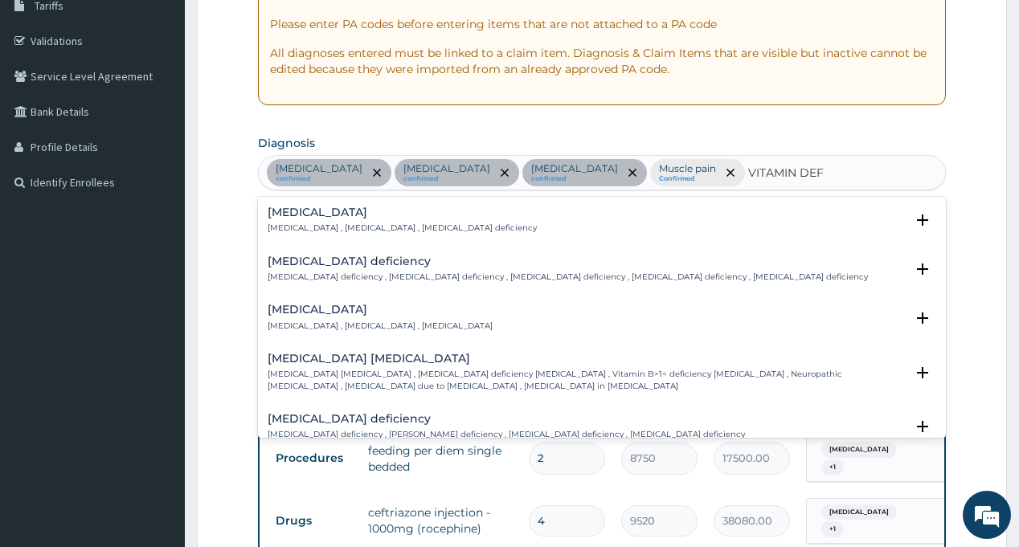
click at [337, 317] on div "Vitamin deficiency Vitamin deficiency , Hypovitaminosis , Avitaminosis" at bounding box center [380, 318] width 225 height 28
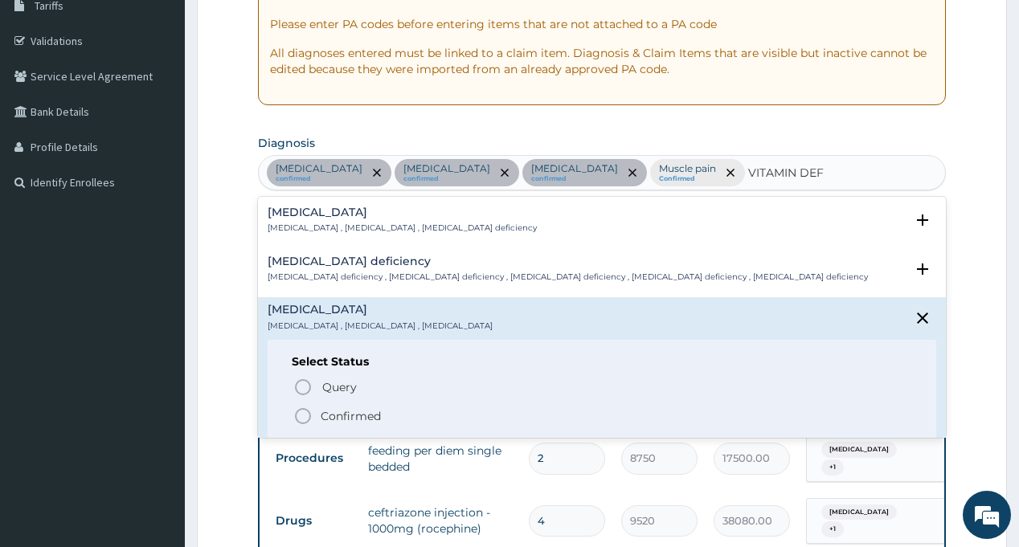
click at [312, 415] on icon "status option filled" at bounding box center [302, 416] width 19 height 19
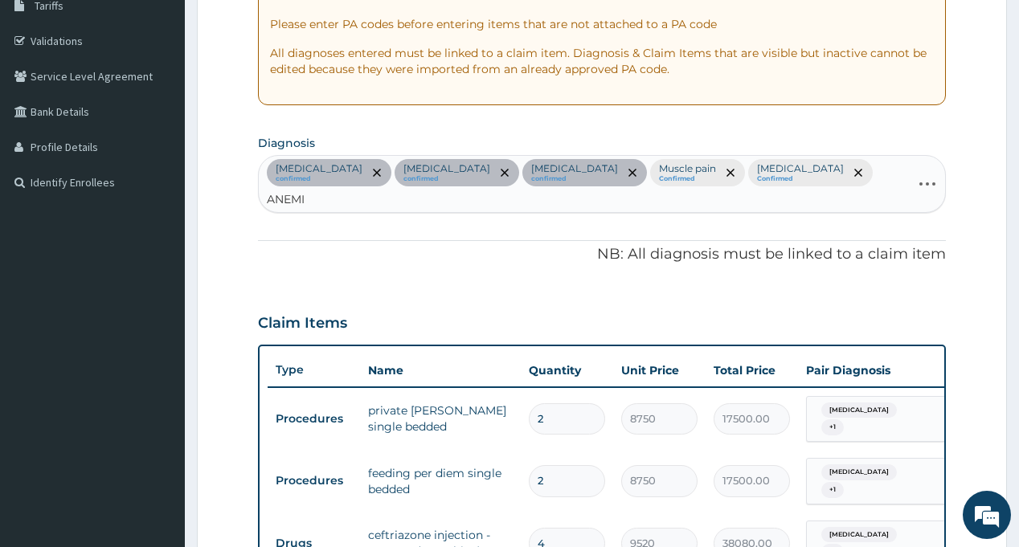
type input "ANEMIA"
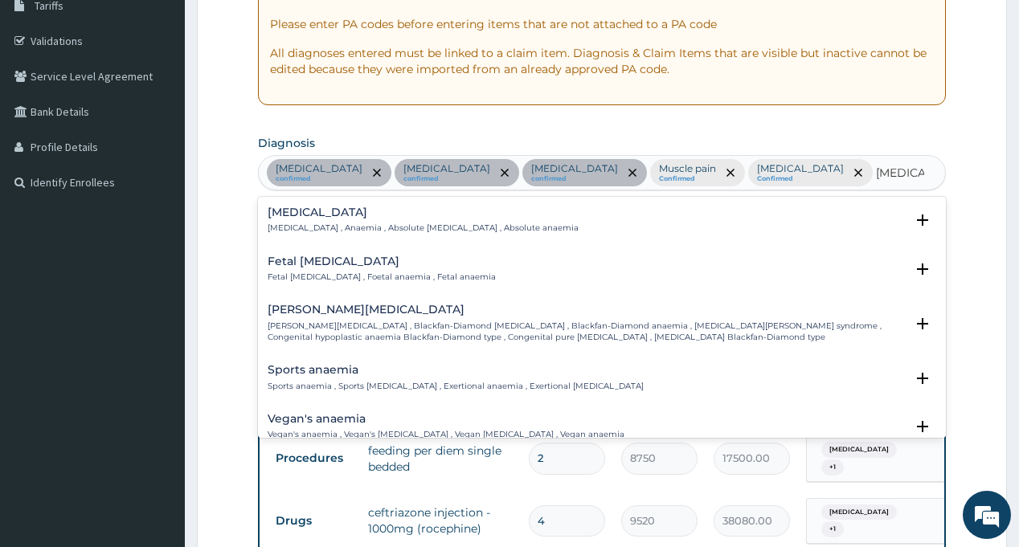
click at [291, 214] on h4 "Anemia" at bounding box center [423, 213] width 311 height 12
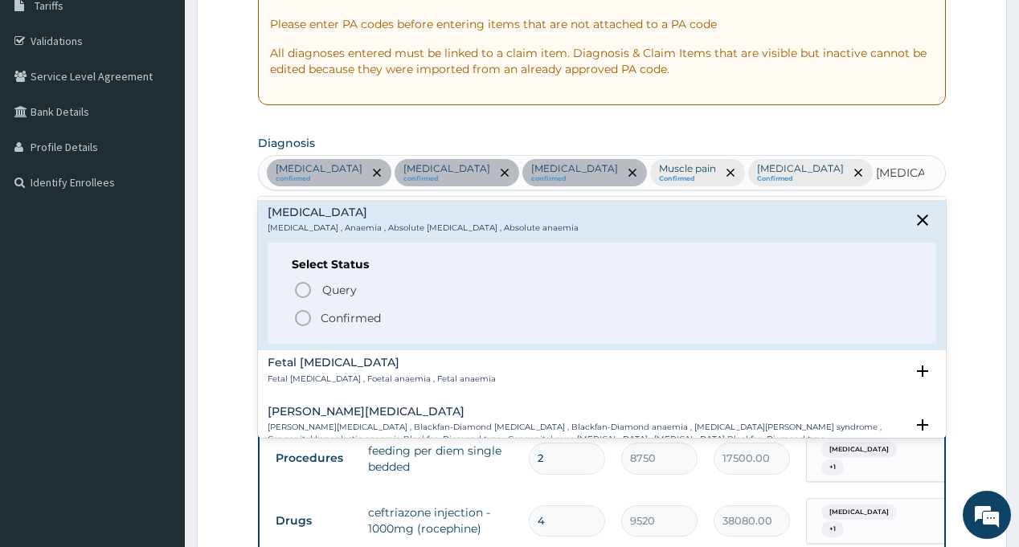
drag, startPoint x: 307, startPoint y: 317, endPoint x: 624, endPoint y: 228, distance: 328.8
click at [308, 317] on icon "status option filled" at bounding box center [302, 318] width 19 height 19
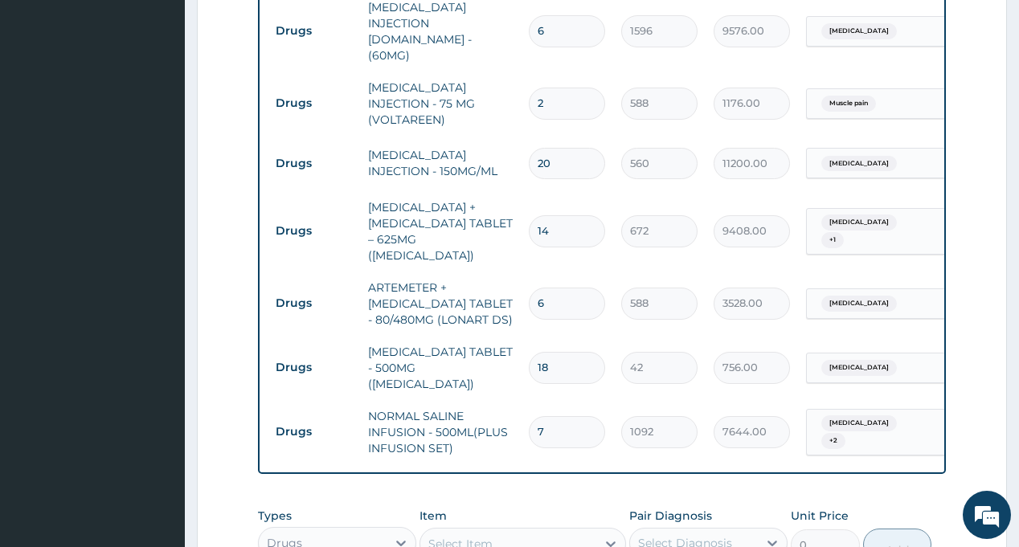
scroll to position [1160, 0]
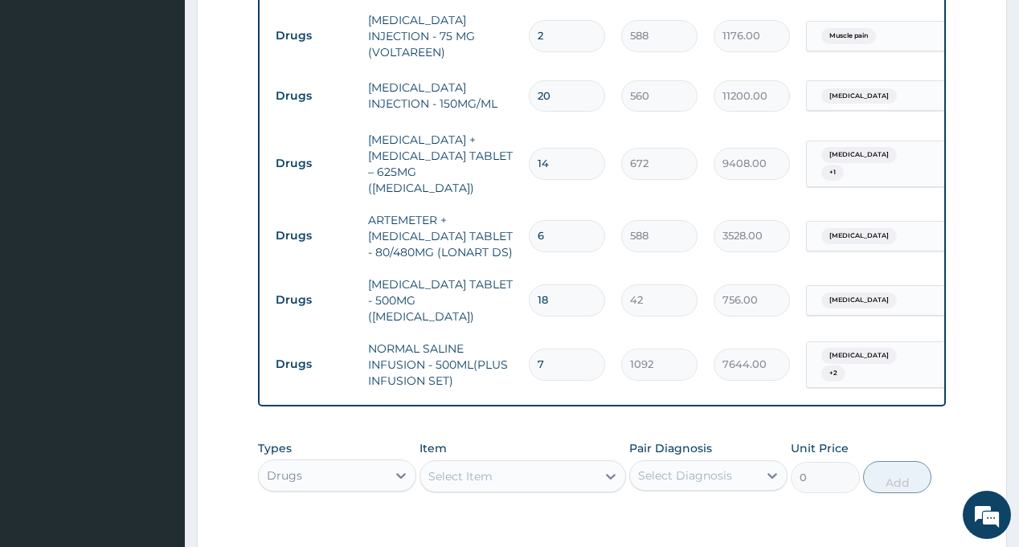
click at [701, 468] on div "Select Diagnosis" at bounding box center [685, 476] width 94 height 16
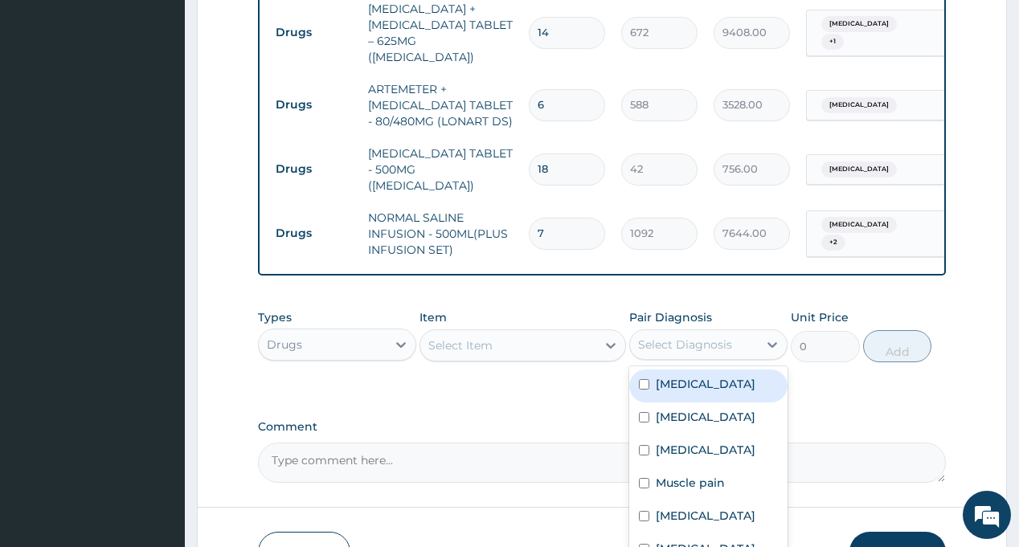
scroll to position [1305, 0]
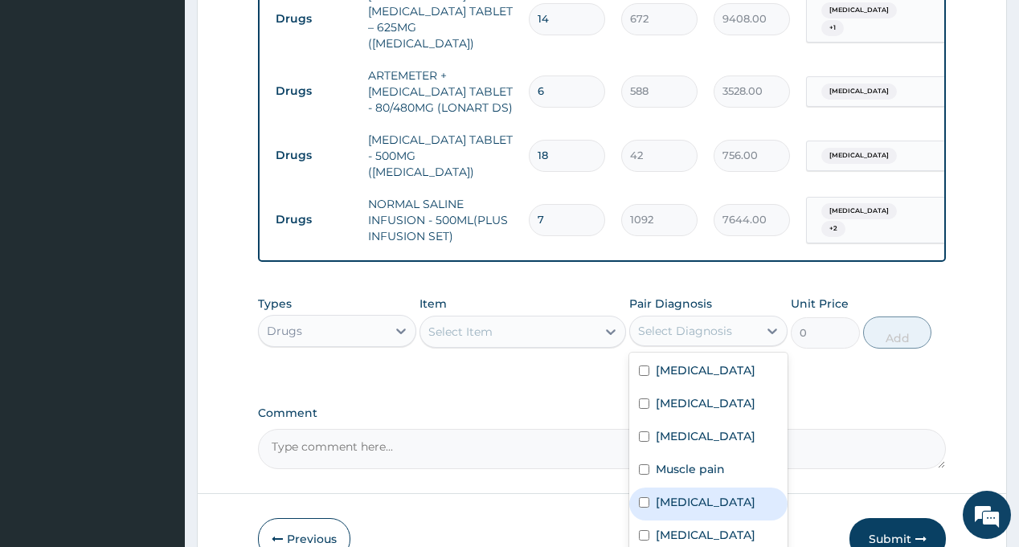
click at [685, 494] on label "Vitamin deficiency" at bounding box center [706, 502] width 100 height 16
checkbox input "true"
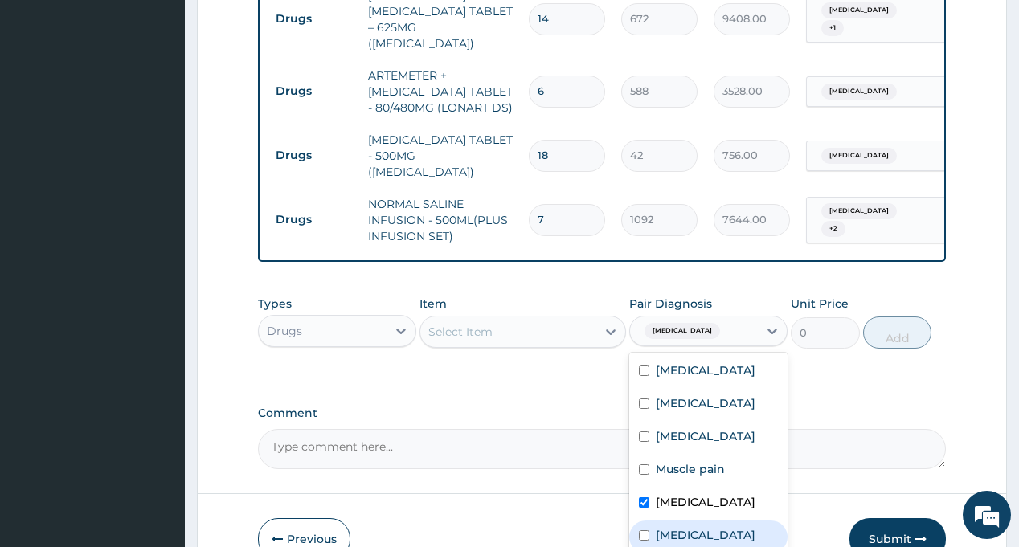
drag, startPoint x: 678, startPoint y: 463, endPoint x: 675, endPoint y: 443, distance: 20.4
click at [678, 527] on label "Anemia" at bounding box center [706, 535] width 100 height 16
checkbox input "true"
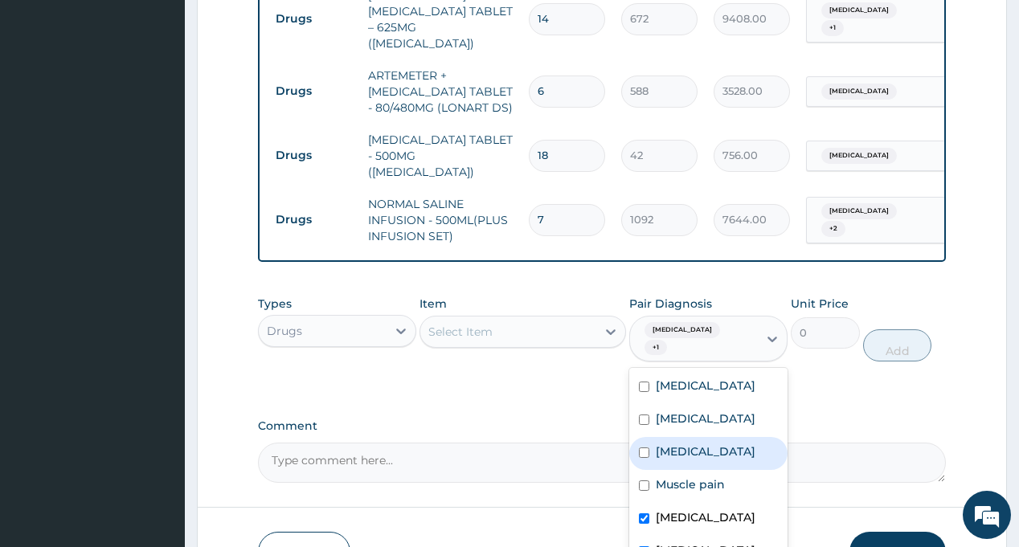
drag, startPoint x: 690, startPoint y: 370, endPoint x: 691, endPoint y: 389, distance: 19.3
click at [690, 444] on label "Respiratory tract infection" at bounding box center [706, 452] width 100 height 16
checkbox input "true"
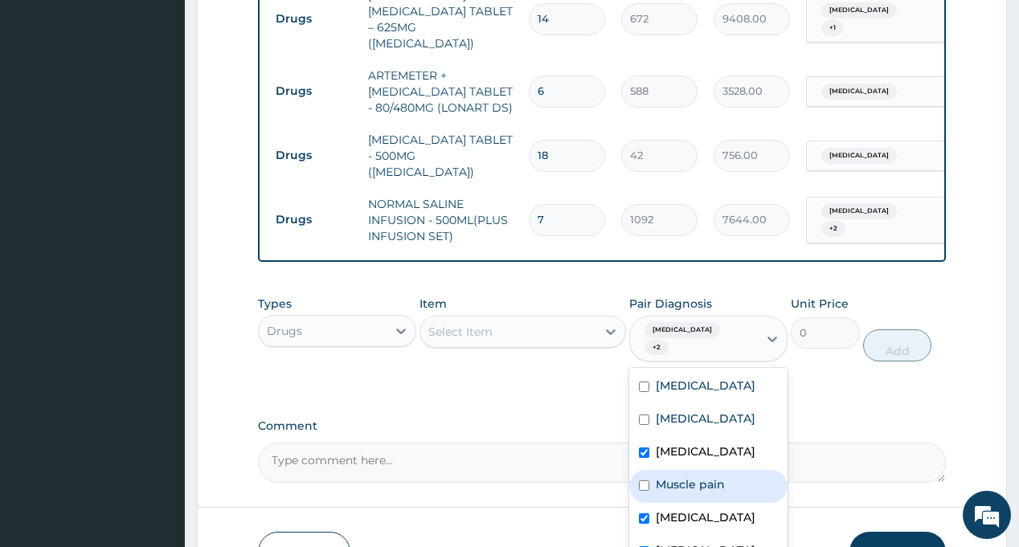
click at [694, 477] on label "Muscle pain" at bounding box center [690, 485] width 69 height 16
checkbox input "true"
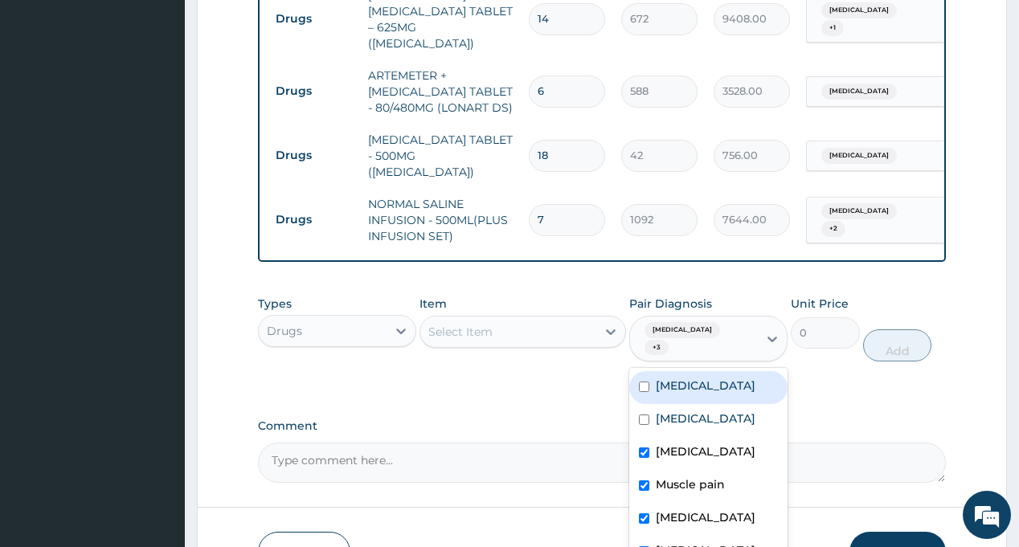
click at [499, 319] on div "Select Item" at bounding box center [508, 332] width 176 height 26
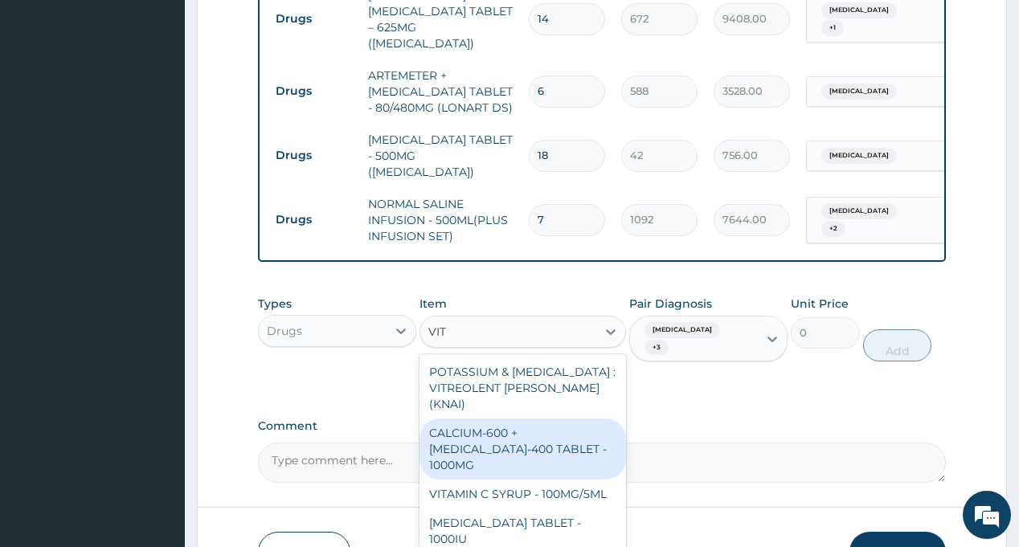
type input "VIT B"
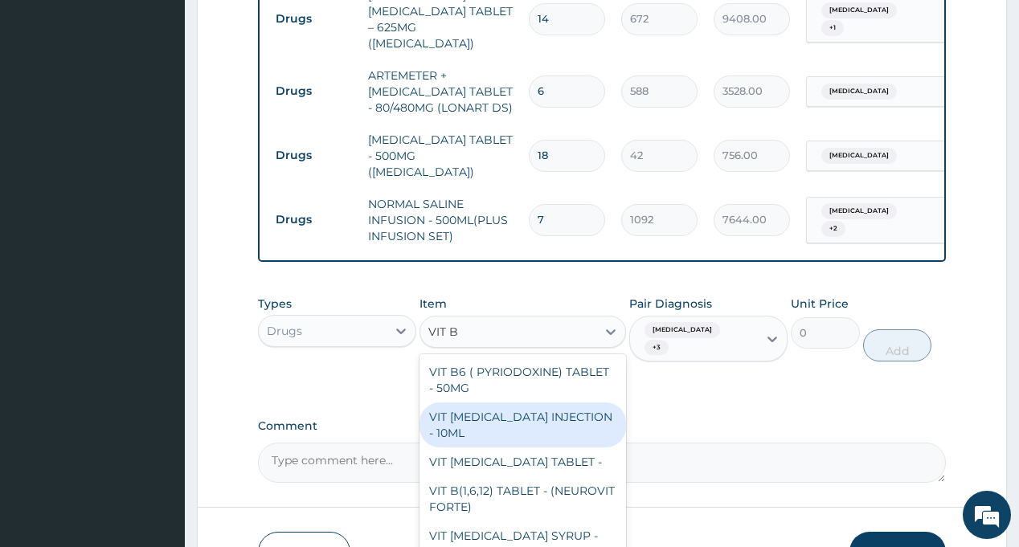
click at [474, 403] on div "VIT B- COMPLEX INJECTION - 10ML" at bounding box center [523, 425] width 207 height 45
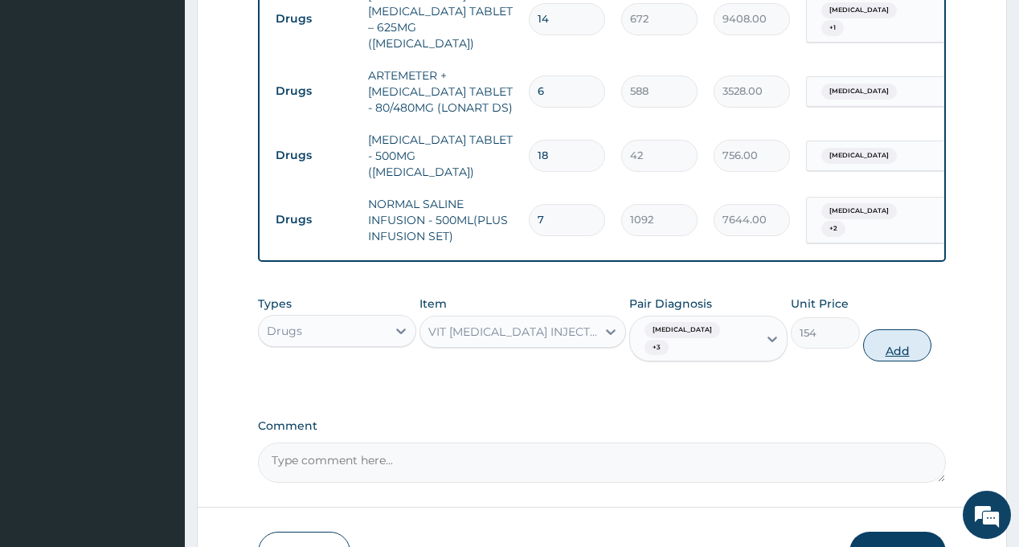
click at [904, 330] on button "Add" at bounding box center [897, 346] width 69 height 32
type input "0"
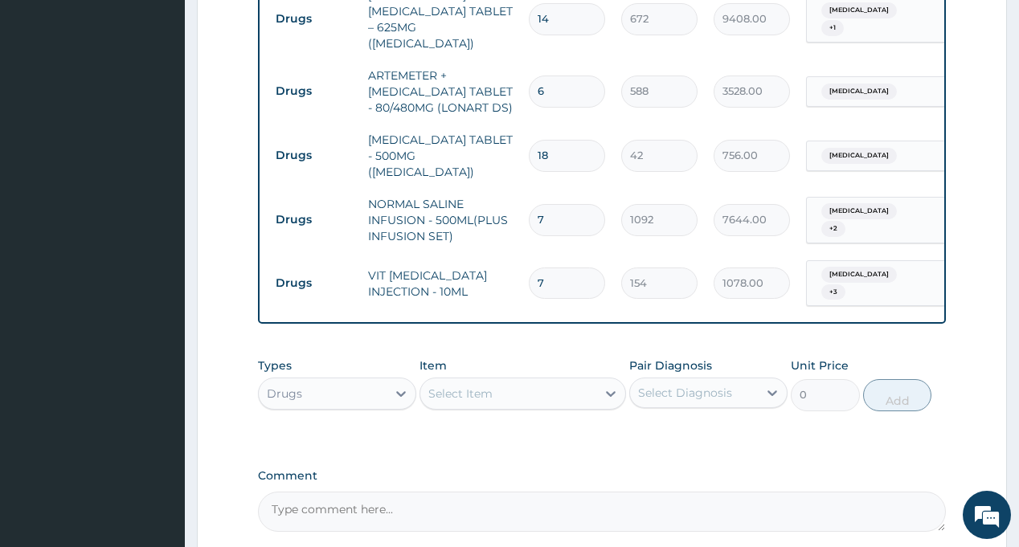
type input "7"
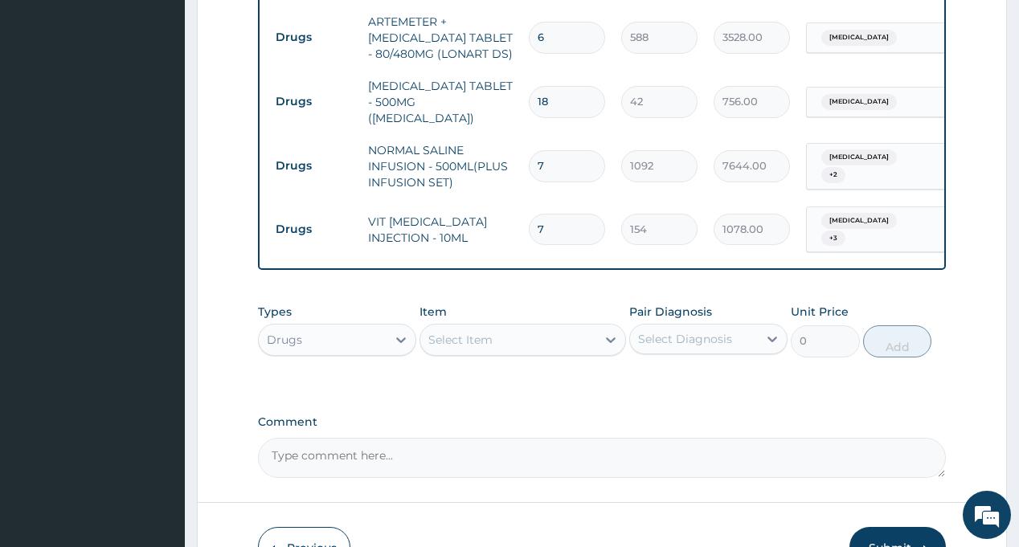
scroll to position [1367, 0]
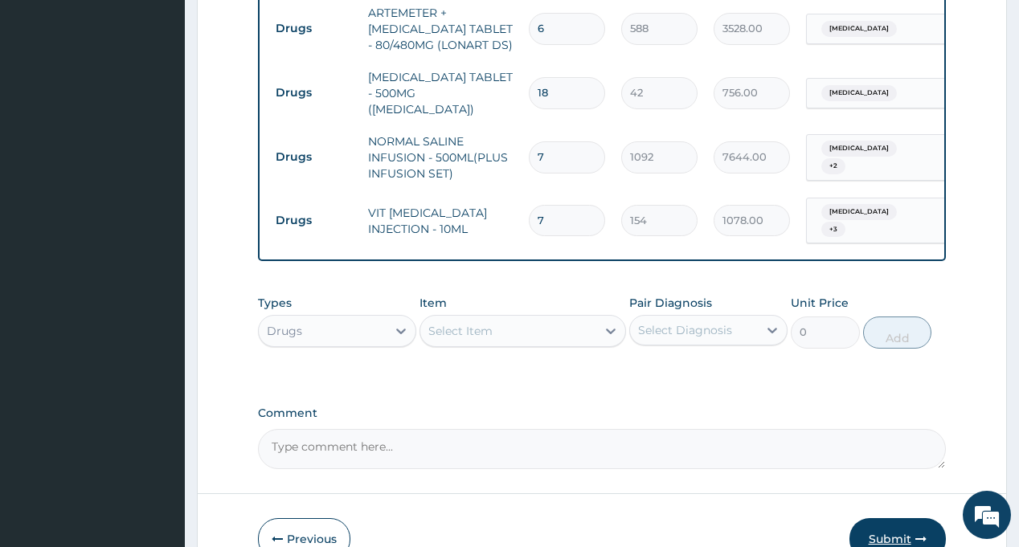
click at [891, 518] on button "Submit" at bounding box center [898, 539] width 96 height 42
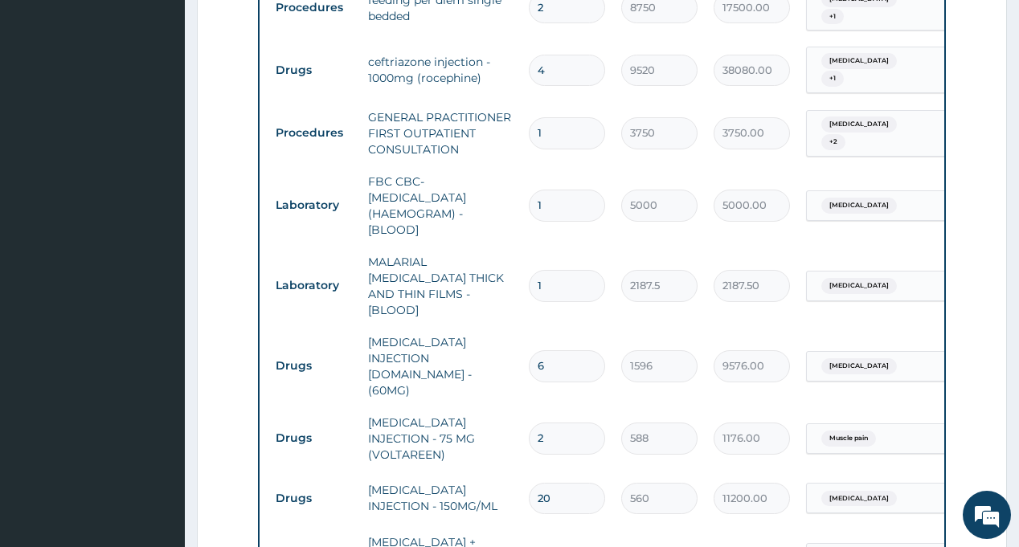
scroll to position [965, 0]
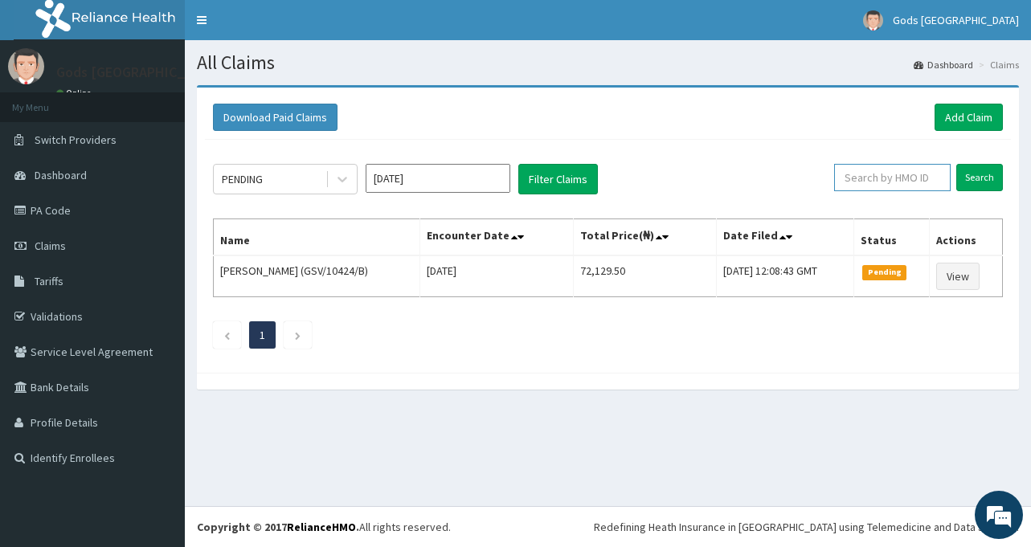
paste input "EFT/10432/A"
type input "EFT/10432/A"
click at [965, 178] on input "Search" at bounding box center [980, 177] width 47 height 27
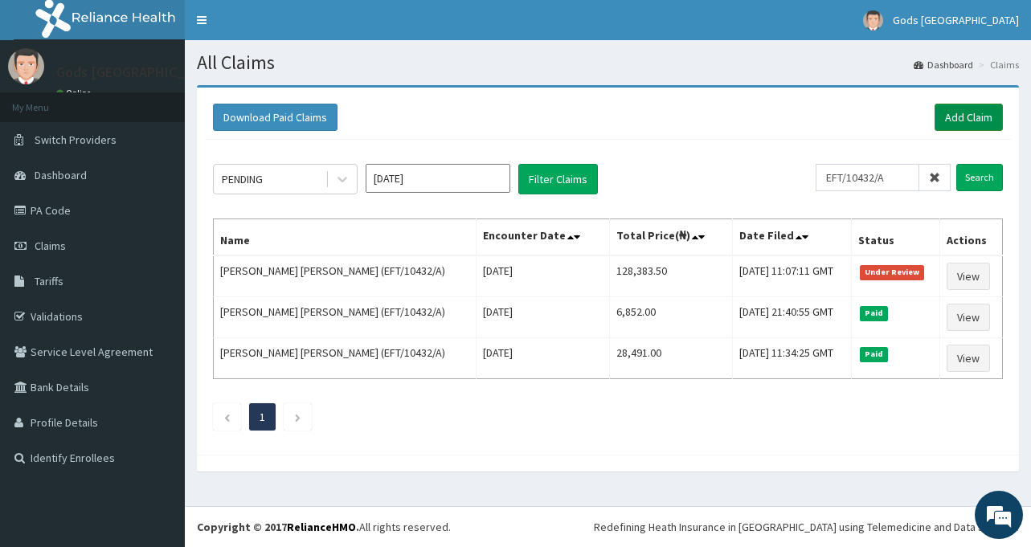
click at [974, 127] on link "Add Claim" at bounding box center [969, 117] width 68 height 27
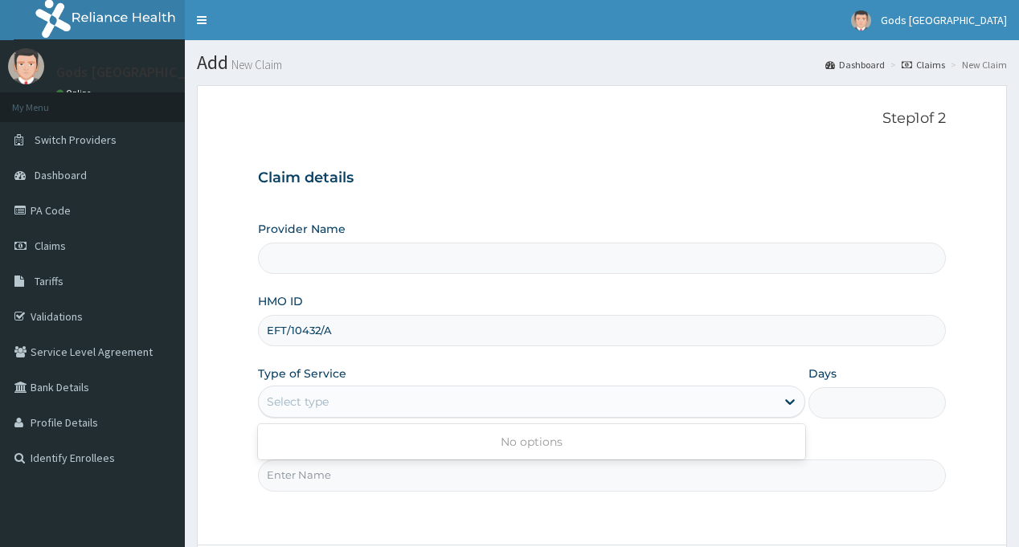
type input "Gods [GEOGRAPHIC_DATA] - [GEOGRAPHIC_DATA]"
click at [340, 404] on div "Select type" at bounding box center [517, 402] width 517 height 26
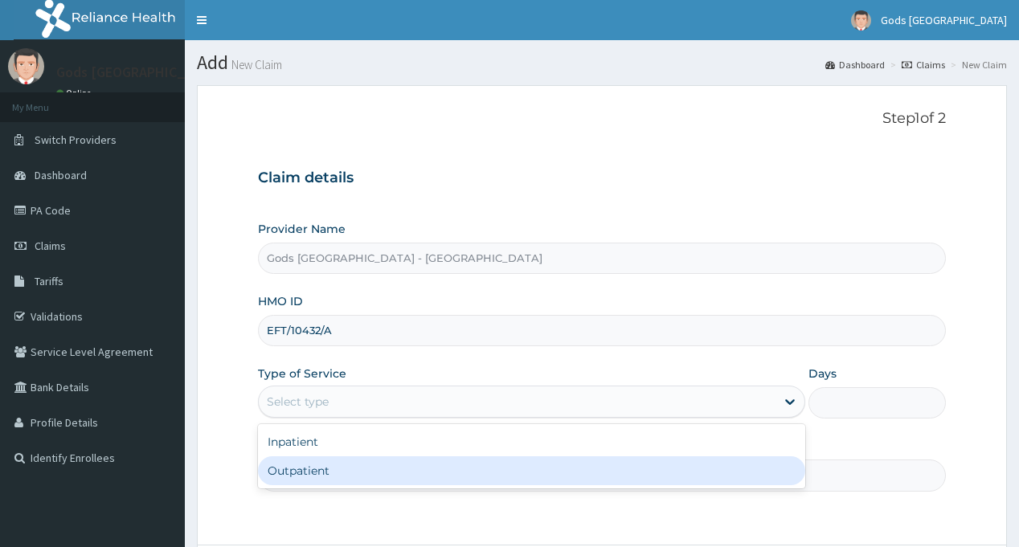
click at [336, 468] on div "Outpatient" at bounding box center [531, 471] width 547 height 29
type input "1"
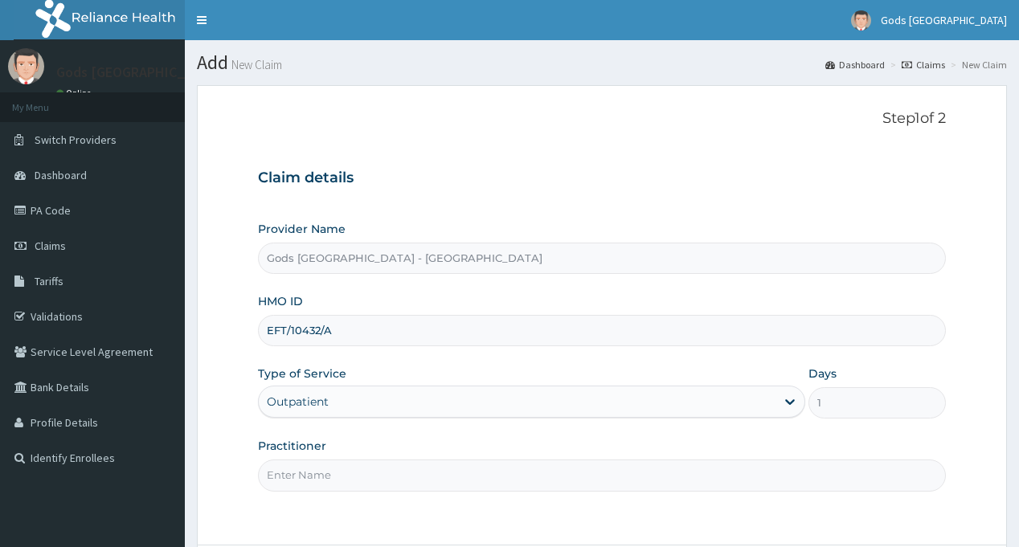
click at [336, 468] on input "Practitioner" at bounding box center [601, 475] width 687 height 31
type input "[PERSON_NAME]"
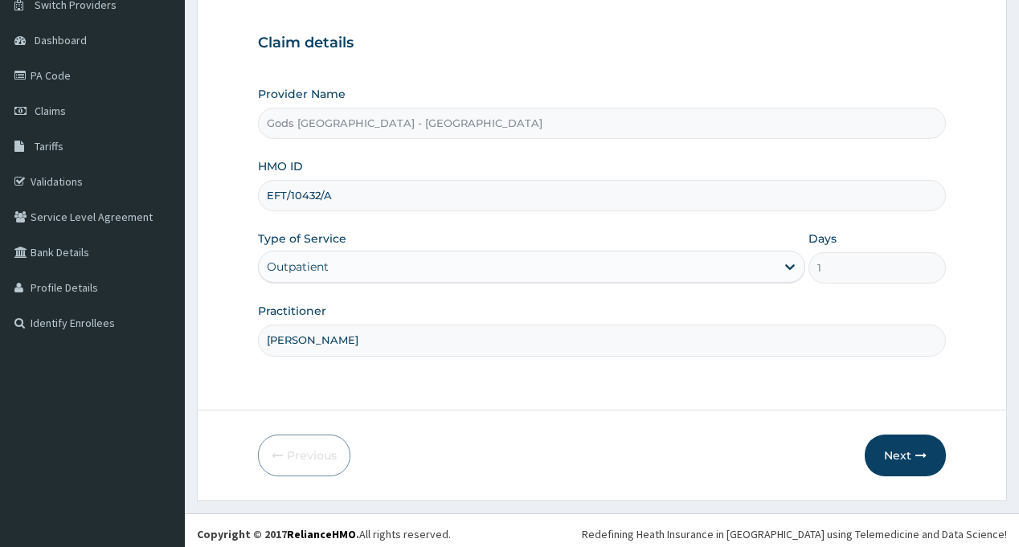
scroll to position [142, 0]
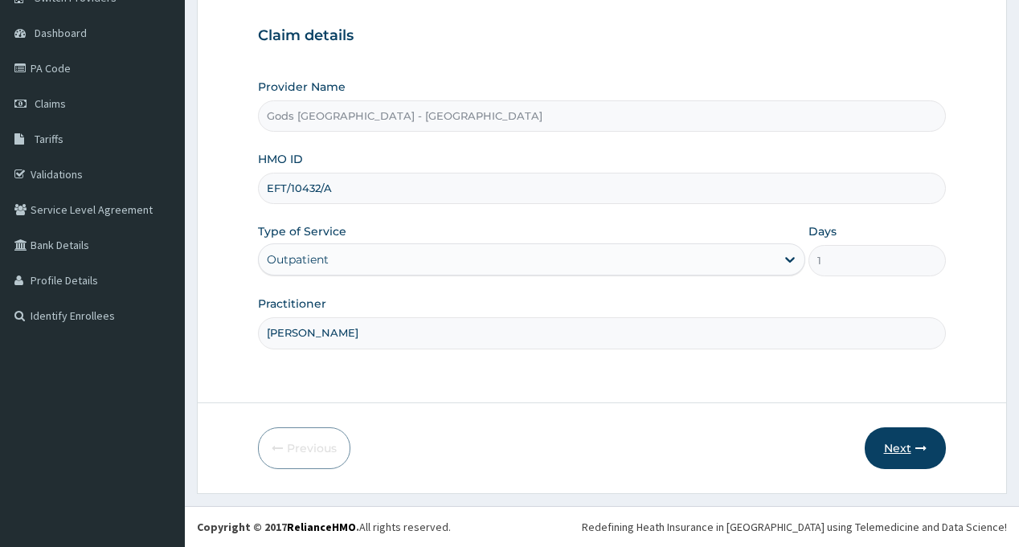
click at [897, 448] on button "Next" at bounding box center [905, 449] width 81 height 42
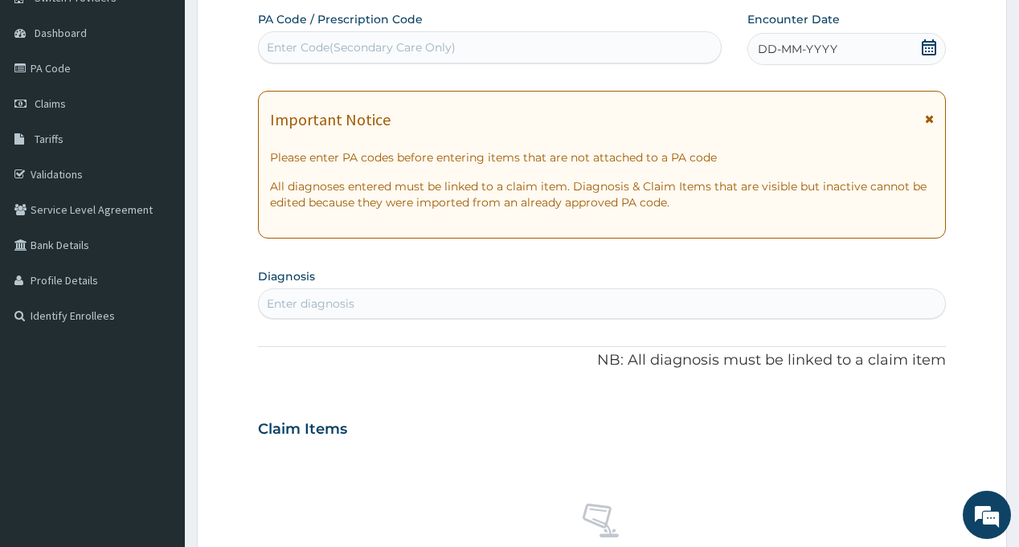
scroll to position [0, 0]
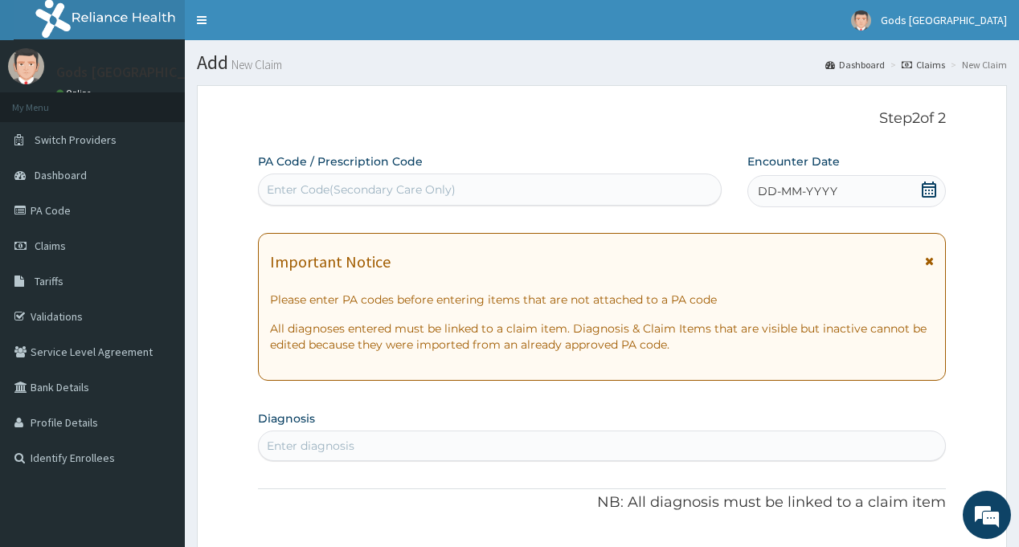
click at [926, 195] on icon at bounding box center [929, 190] width 16 height 16
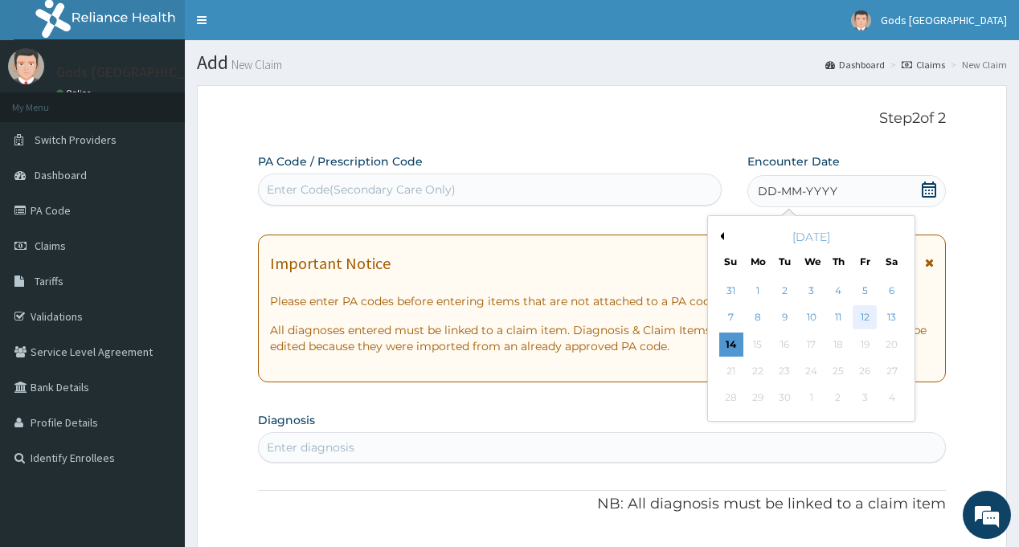
click at [863, 318] on div "12" at bounding box center [865, 318] width 24 height 24
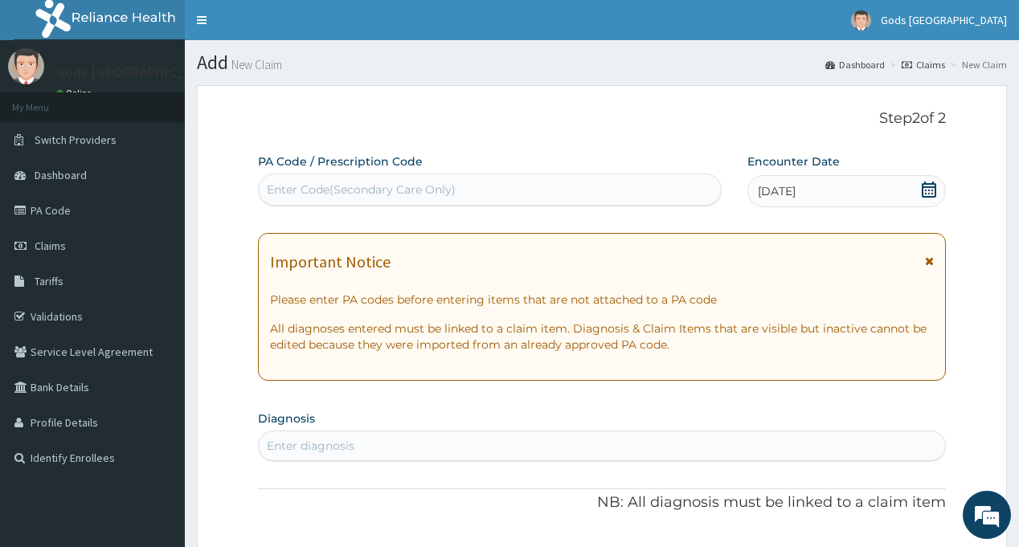
click at [396, 441] on div "Enter diagnosis" at bounding box center [602, 446] width 686 height 26
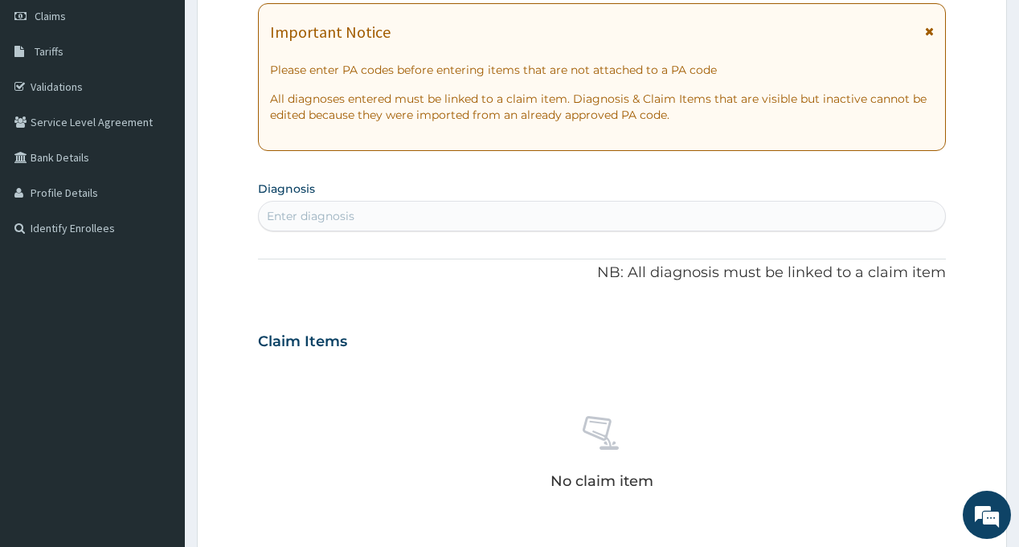
scroll to position [241, 0]
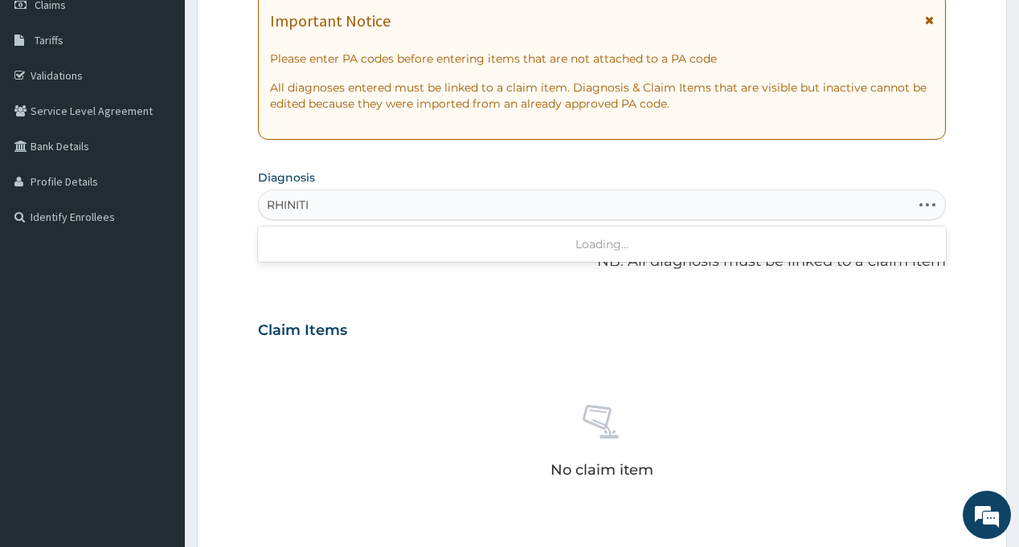
type input "RHINITIS"
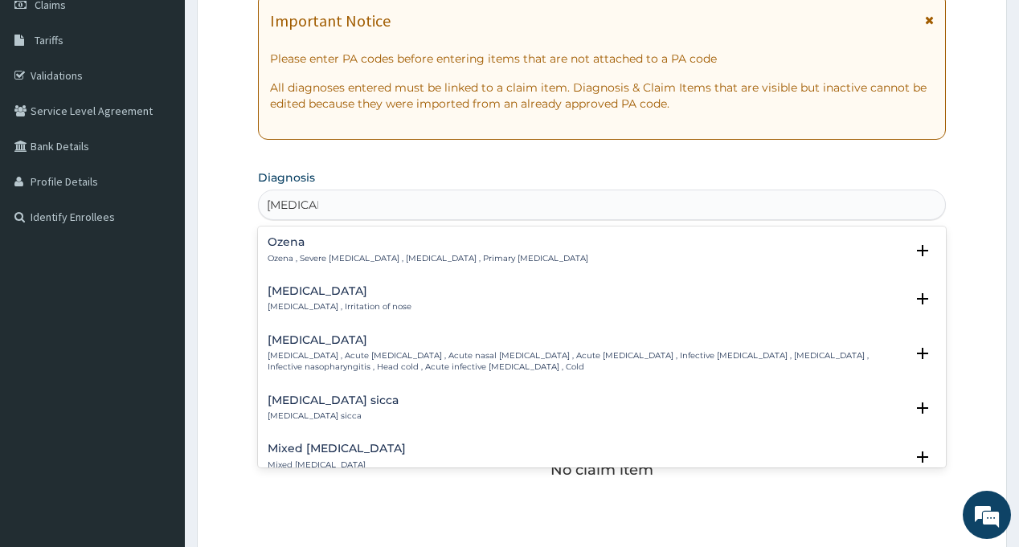
click at [290, 303] on p "Rhinitis , Irritation of nose" at bounding box center [340, 306] width 144 height 11
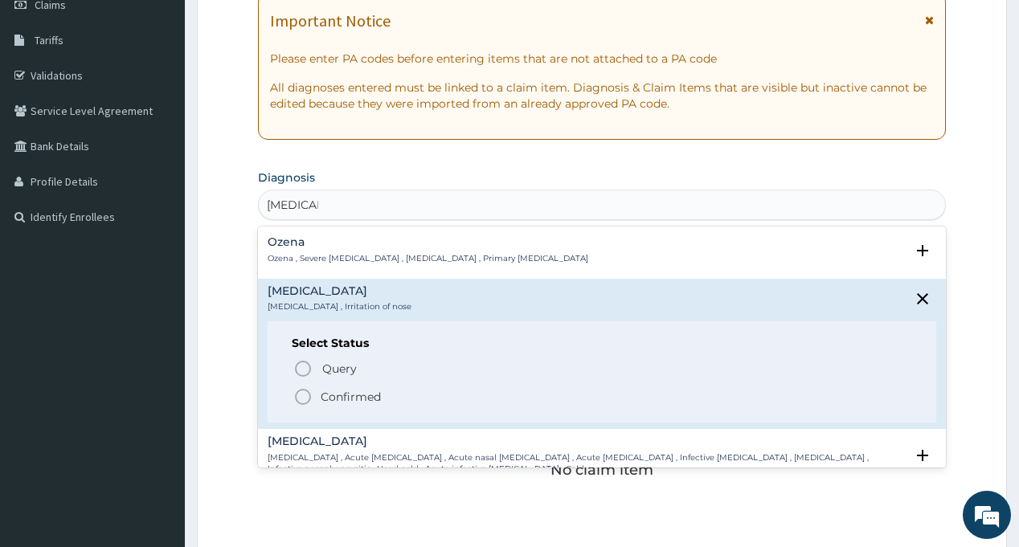
click at [303, 391] on circle "status option filled" at bounding box center [303, 397] width 14 height 14
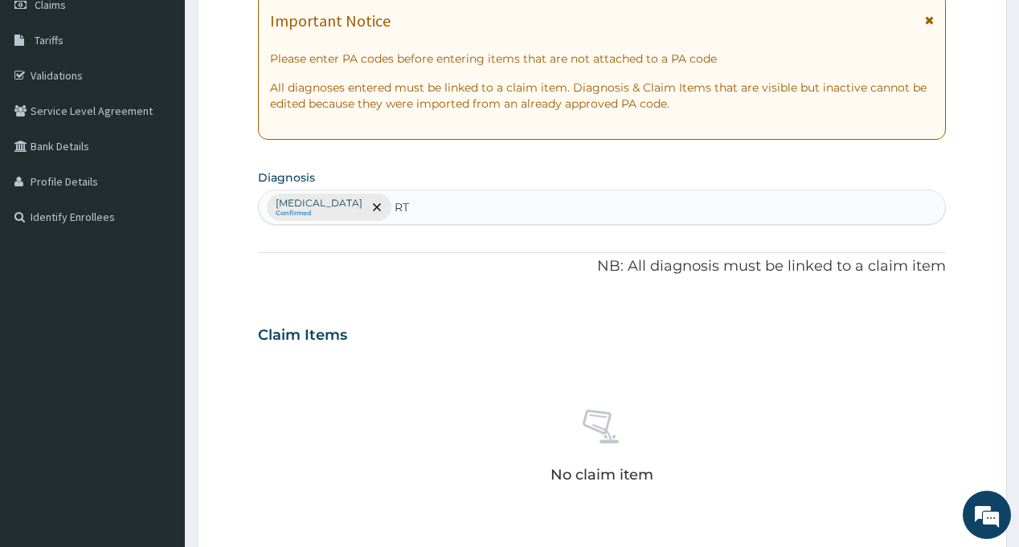
type input "RTI"
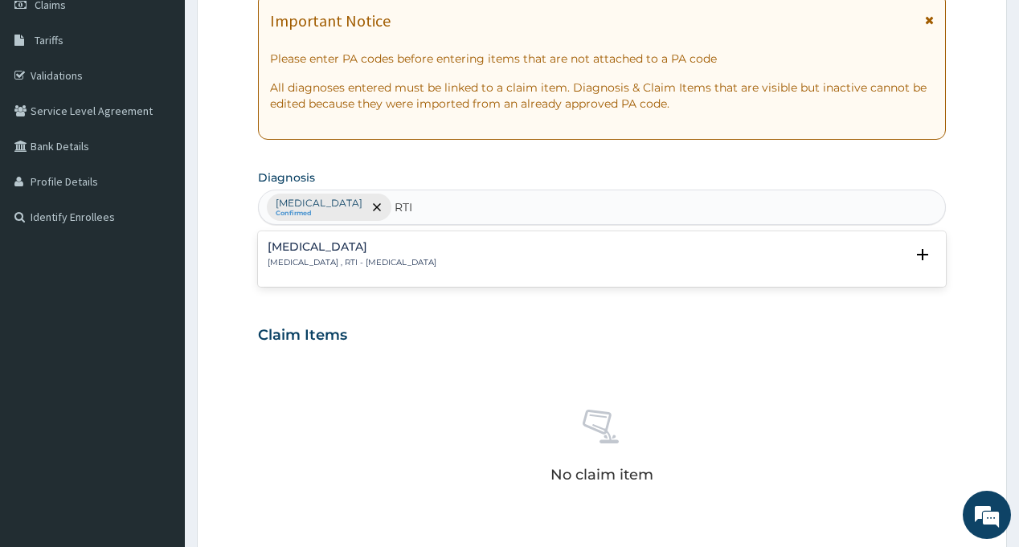
click at [312, 255] on div "Respiratory tract infection Respiratory tract infection , RTI - Respiratory tra…" at bounding box center [352, 255] width 169 height 28
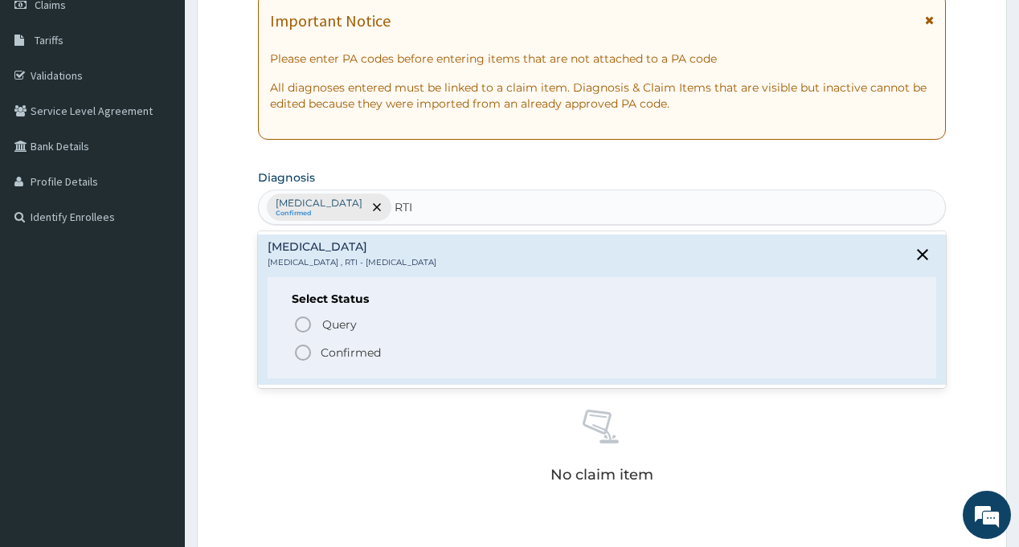
click at [337, 349] on p "Confirmed" at bounding box center [351, 353] width 60 height 16
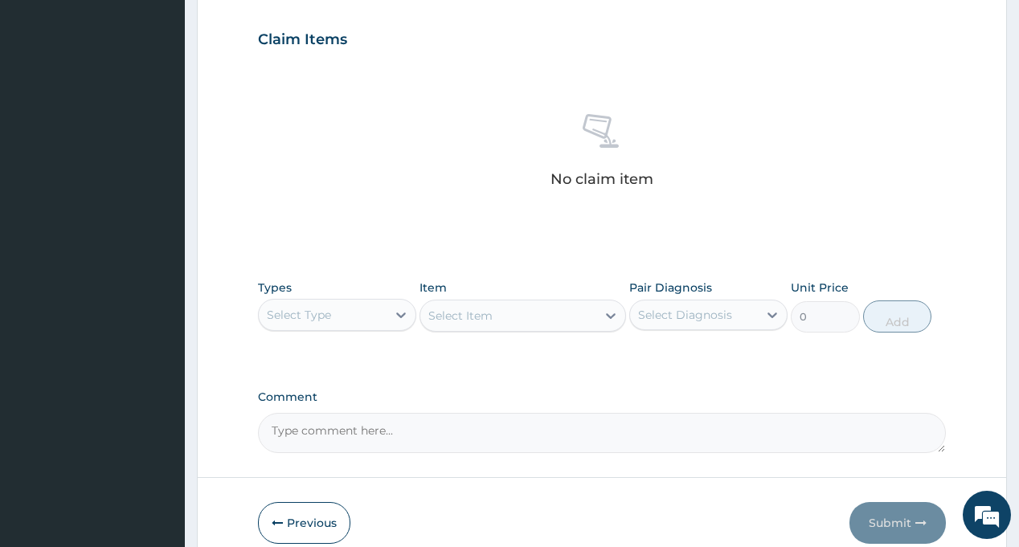
scroll to position [563, 0]
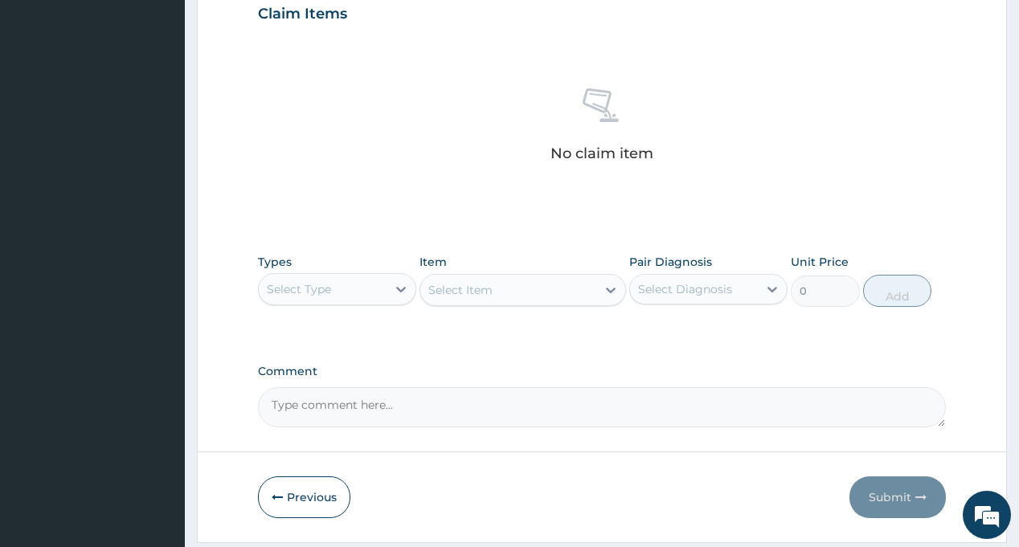
click at [337, 290] on div "Select Type" at bounding box center [323, 290] width 128 height 26
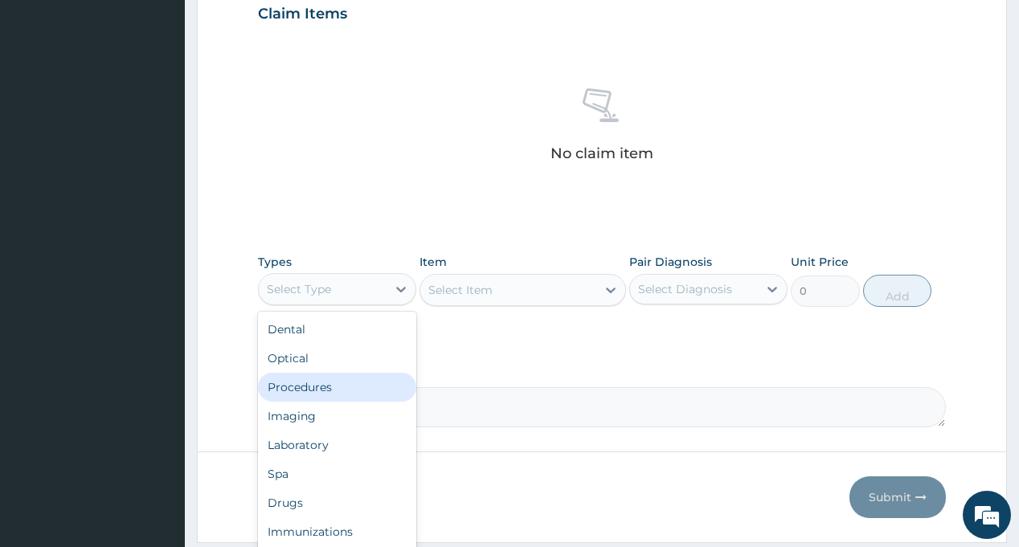
click at [330, 391] on div "Procedures" at bounding box center [337, 387] width 158 height 29
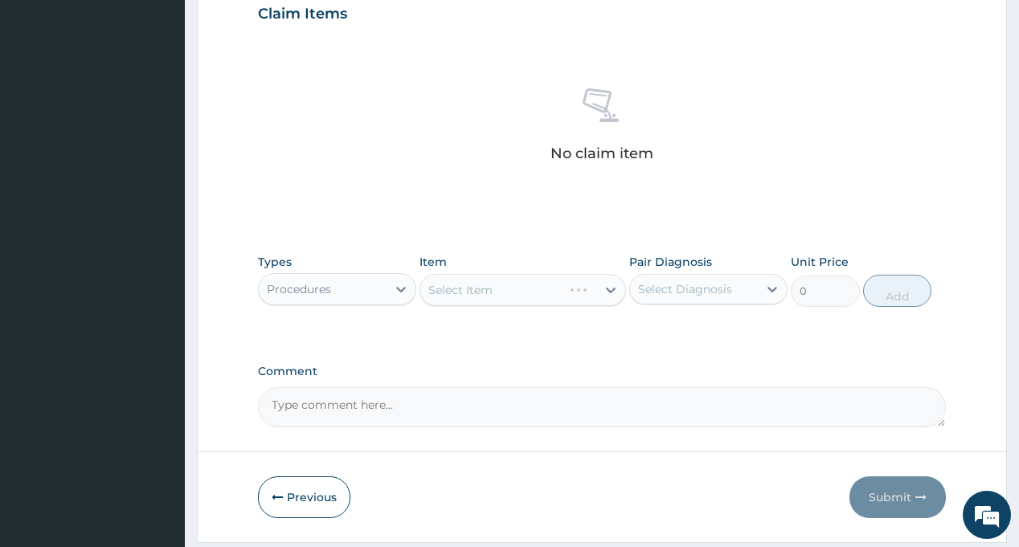
click at [693, 291] on div "Select Diagnosis" at bounding box center [685, 289] width 94 height 16
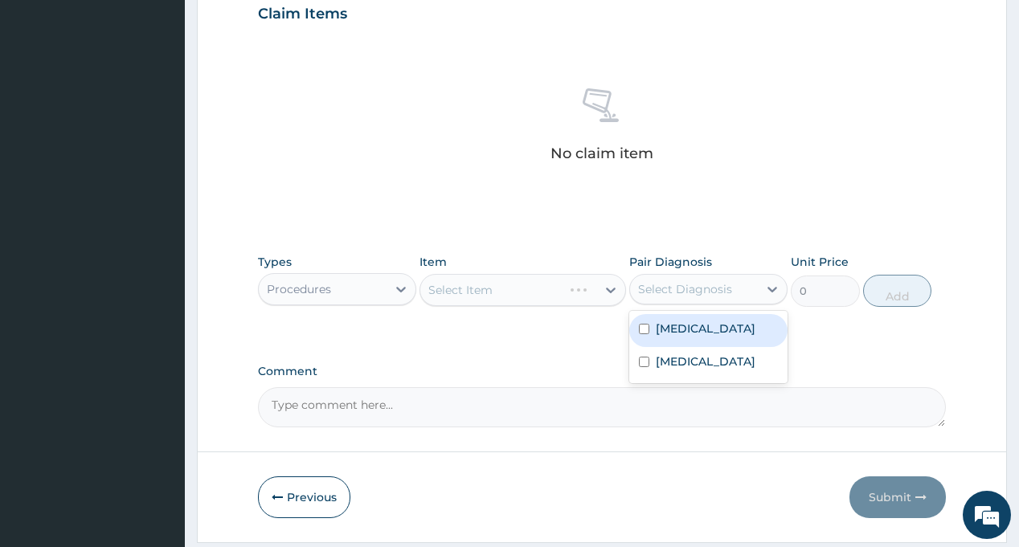
drag, startPoint x: 694, startPoint y: 331, endPoint x: 694, endPoint y: 366, distance: 34.6
click at [694, 333] on label "Rhinitis" at bounding box center [706, 329] width 100 height 16
checkbox input "true"
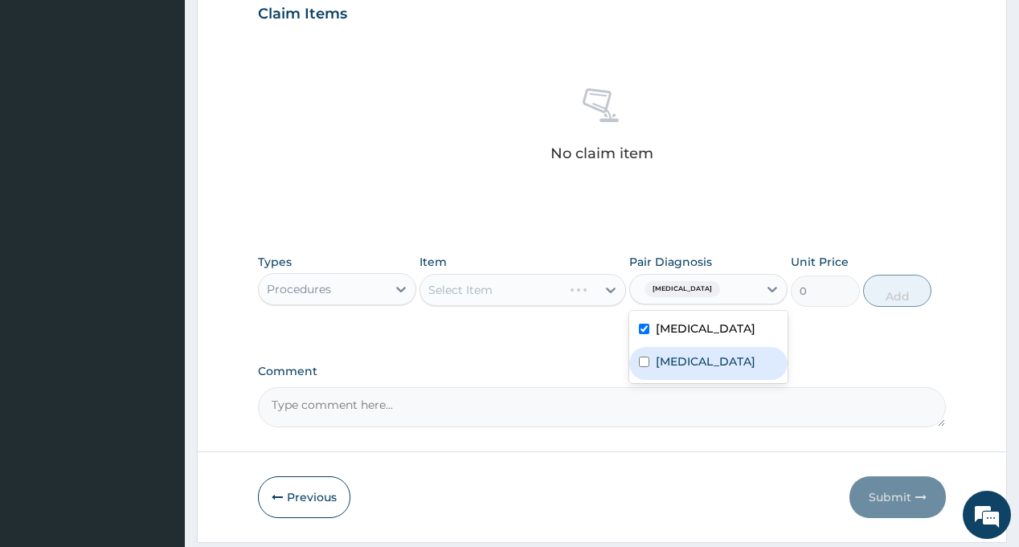
click at [694, 366] on label "[MEDICAL_DATA]" at bounding box center [706, 362] width 100 height 16
checkbox input "true"
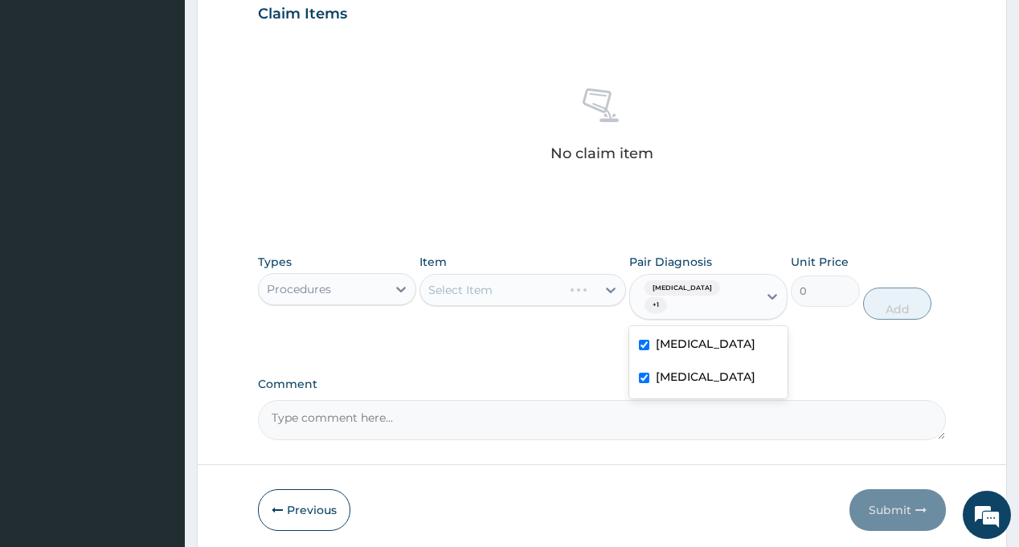
click at [538, 342] on div "PA Code / Prescription Code Enter Code(Secondary Care Only) Encounter Date 12-0…" at bounding box center [601, 16] width 687 height 850
click at [514, 288] on div "Select Item" at bounding box center [523, 290] width 207 height 32
click at [500, 309] on div "Types Procedures Item Select Item Pair Diagnosis Rhinitis + 1 Unit Price 0 Add" at bounding box center [601, 287] width 687 height 83
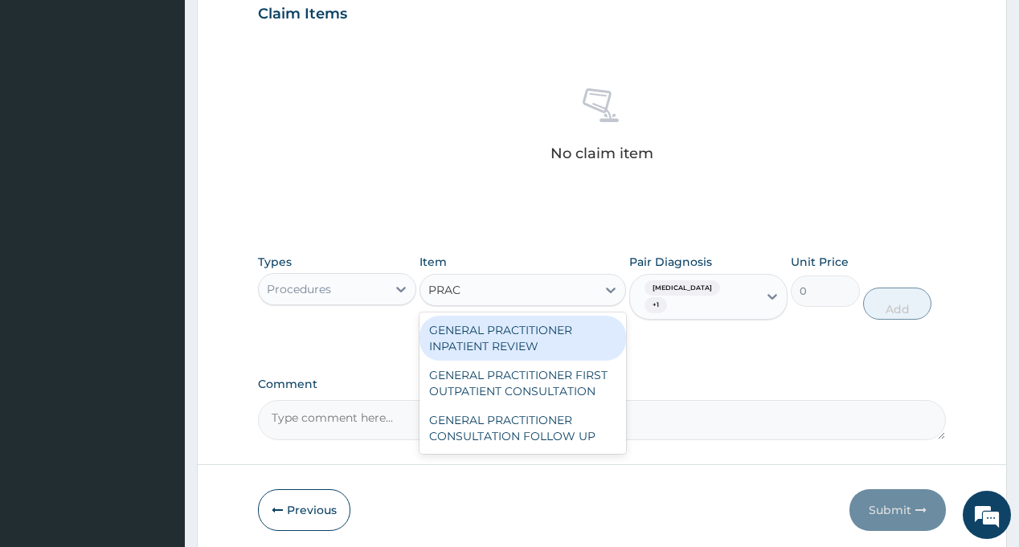
type input "PRACT"
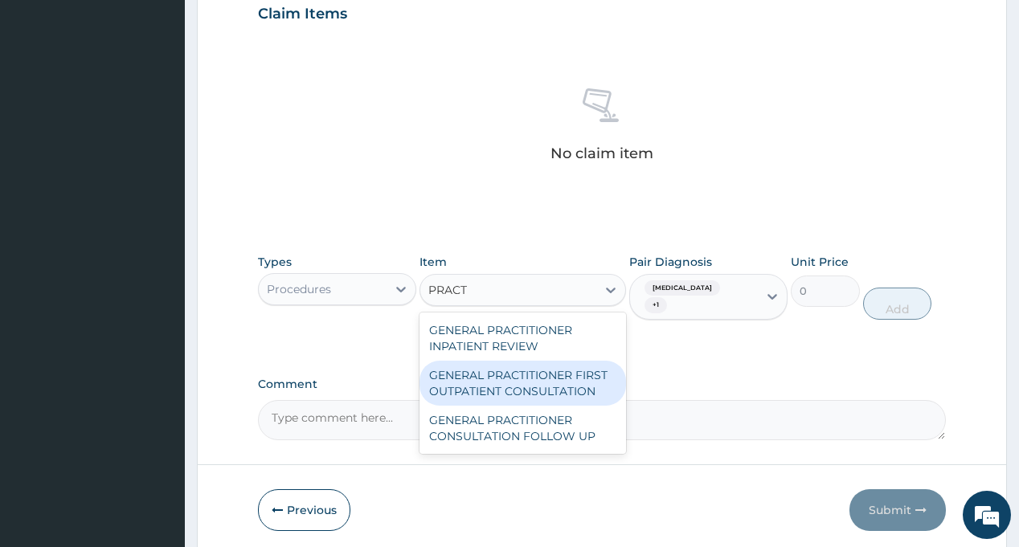
click at [523, 387] on div "GENERAL PRACTITIONER FIRST OUTPATIENT CONSULTATION" at bounding box center [523, 383] width 207 height 45
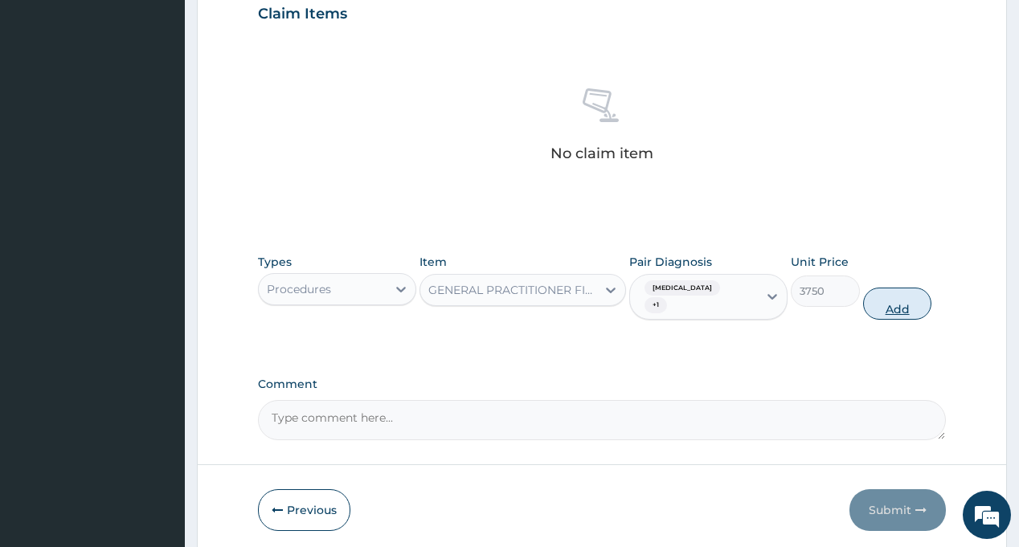
click at [889, 297] on button "Add" at bounding box center [897, 304] width 69 height 32
type input "0"
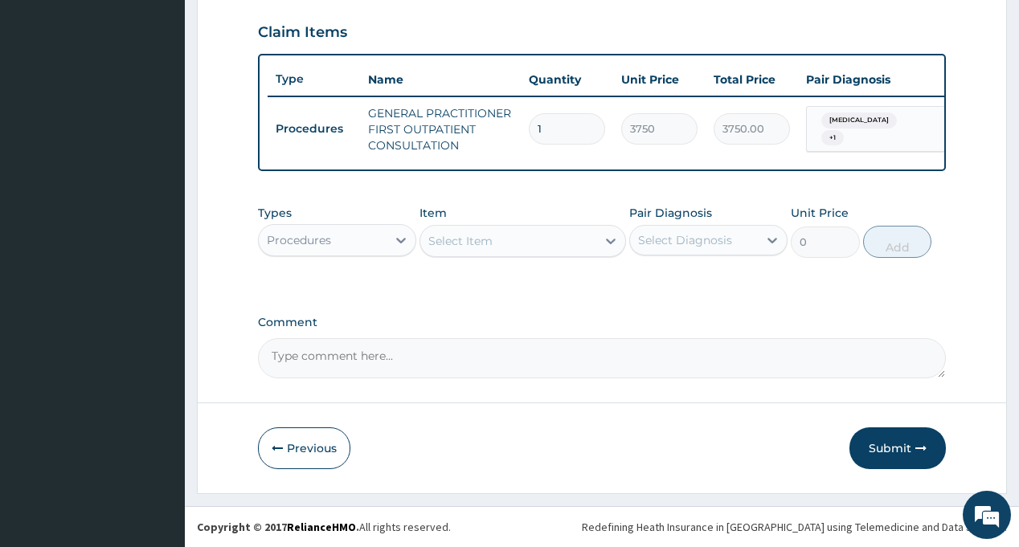
scroll to position [556, 0]
click at [334, 236] on div "Procedures" at bounding box center [323, 240] width 128 height 26
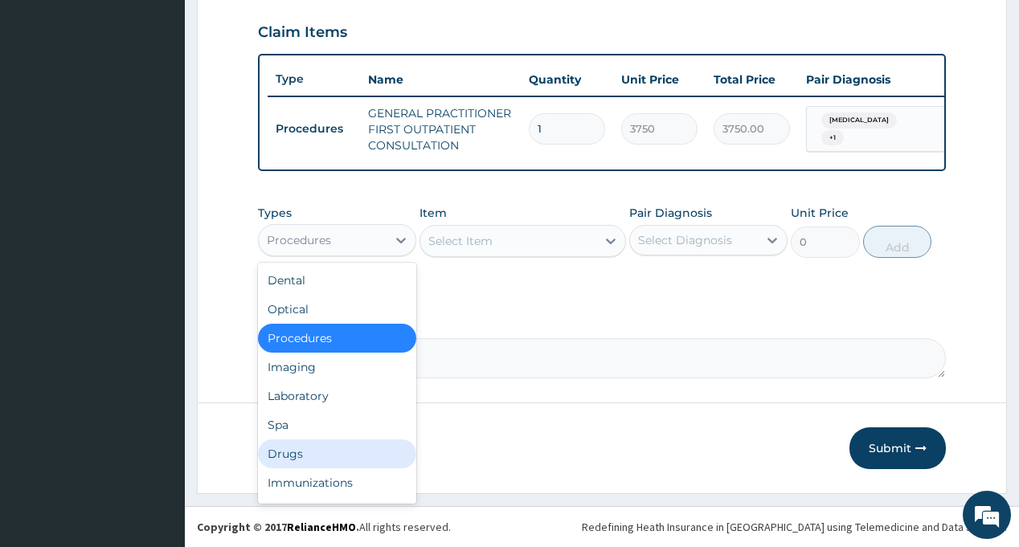
click at [297, 458] on div "Drugs" at bounding box center [337, 454] width 158 height 29
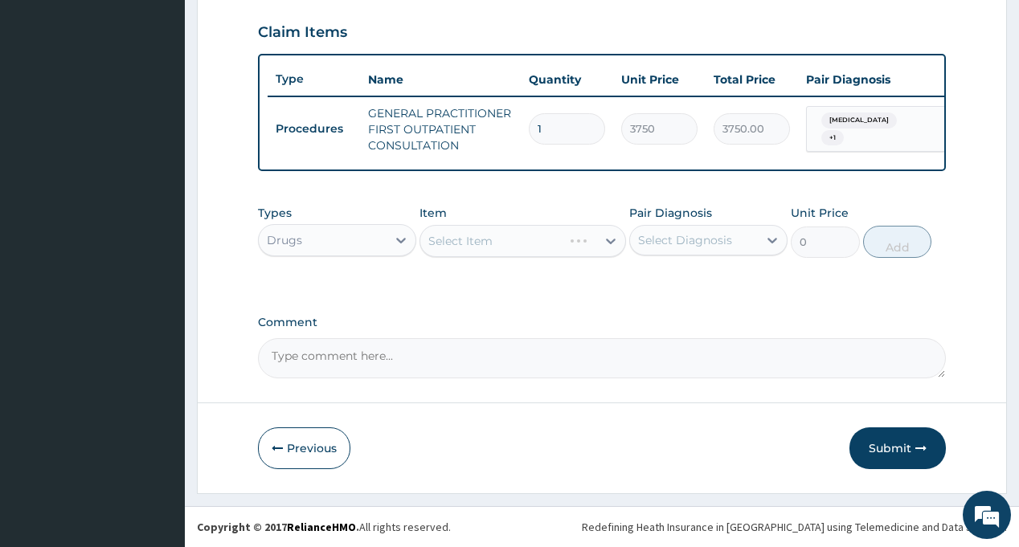
click at [719, 247] on div "Select Diagnosis" at bounding box center [685, 240] width 94 height 16
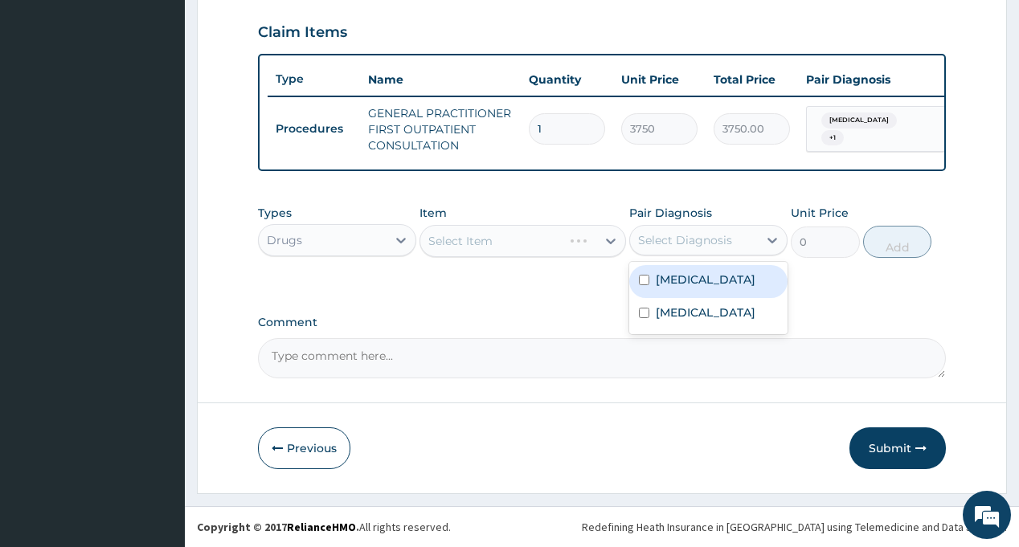
click at [709, 280] on div "Rhinitis" at bounding box center [708, 281] width 158 height 33
checkbox input "true"
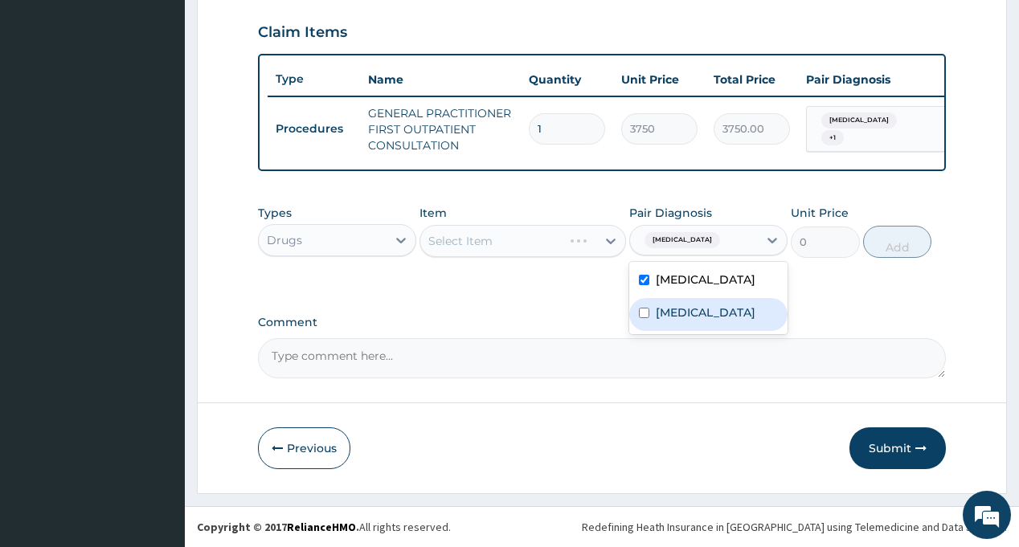
click at [710, 312] on label "[MEDICAL_DATA]" at bounding box center [706, 313] width 100 height 16
checkbox input "true"
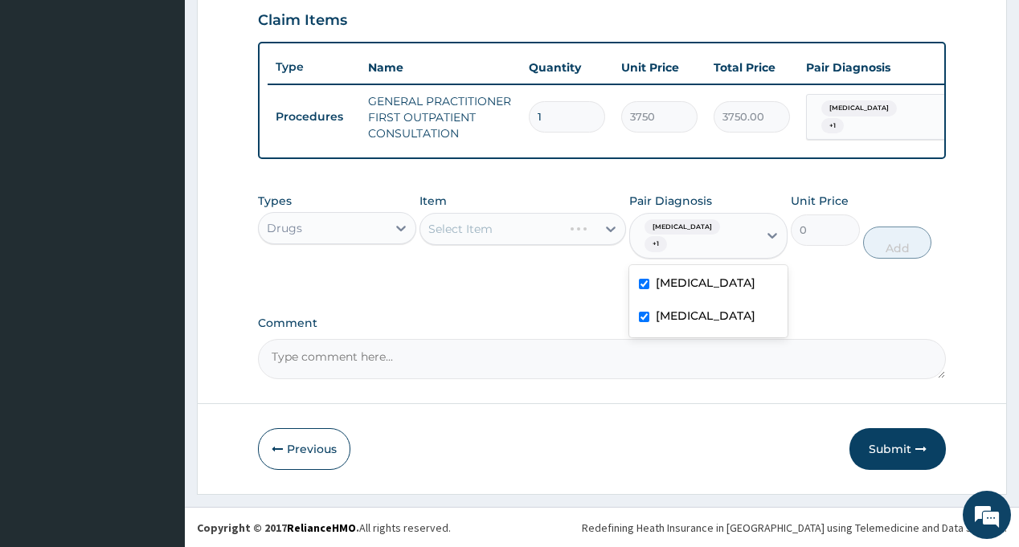
click at [523, 232] on div "Select Item" at bounding box center [523, 229] width 207 height 32
click at [516, 237] on div "Select Item" at bounding box center [508, 229] width 176 height 26
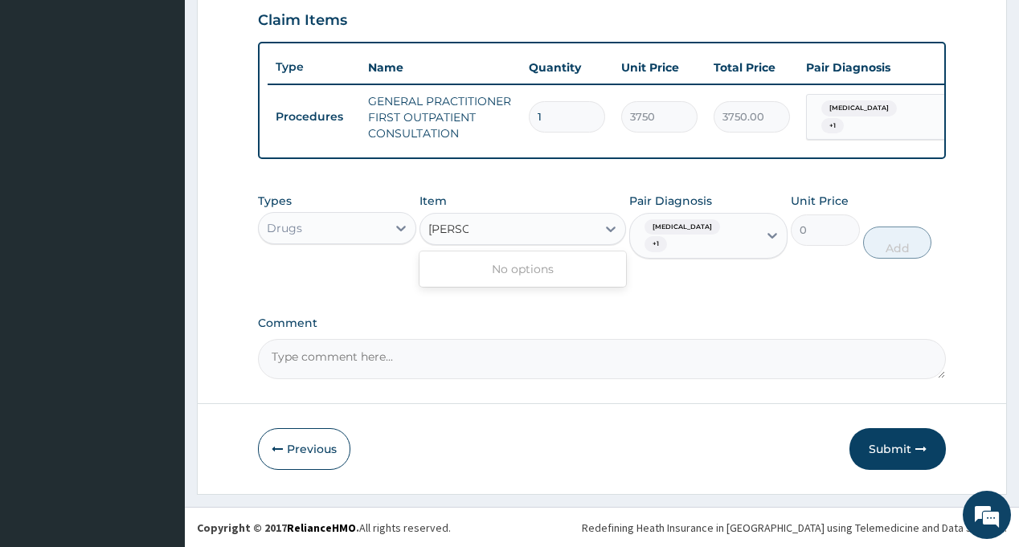
type input "[PERSON_NAME]"
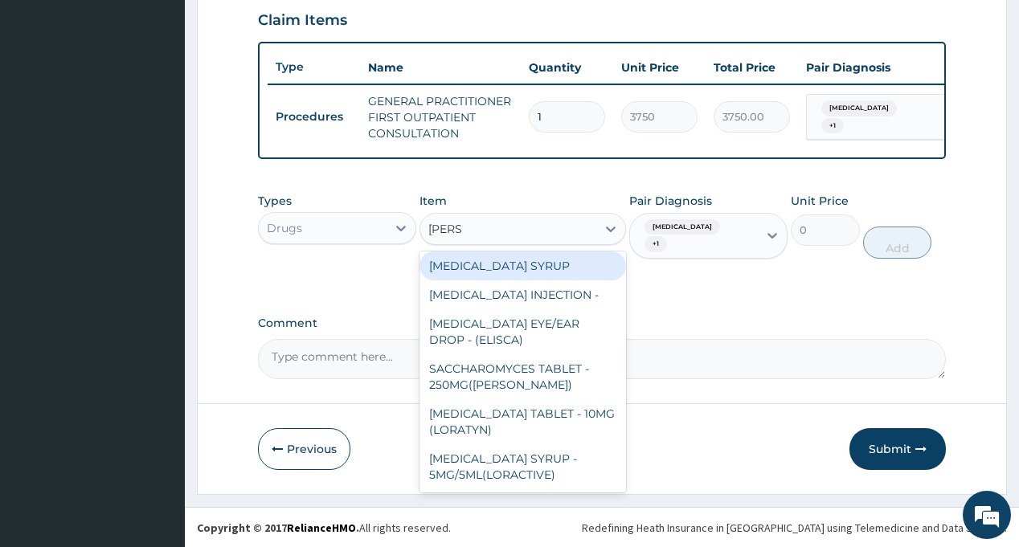
scroll to position [125, 0]
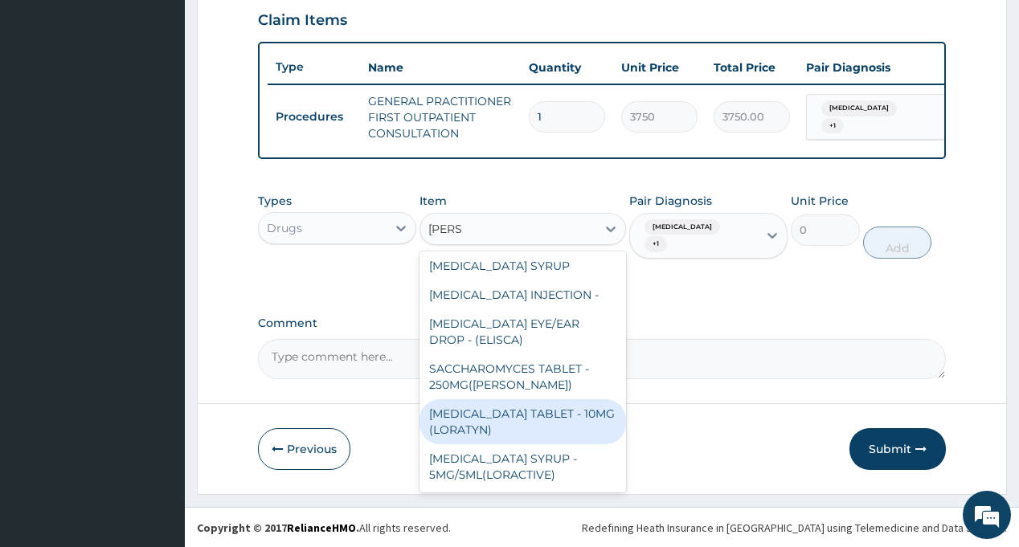
click at [513, 435] on div "[MEDICAL_DATA] TABLET - 10MG (LORATYN)" at bounding box center [523, 421] width 207 height 45
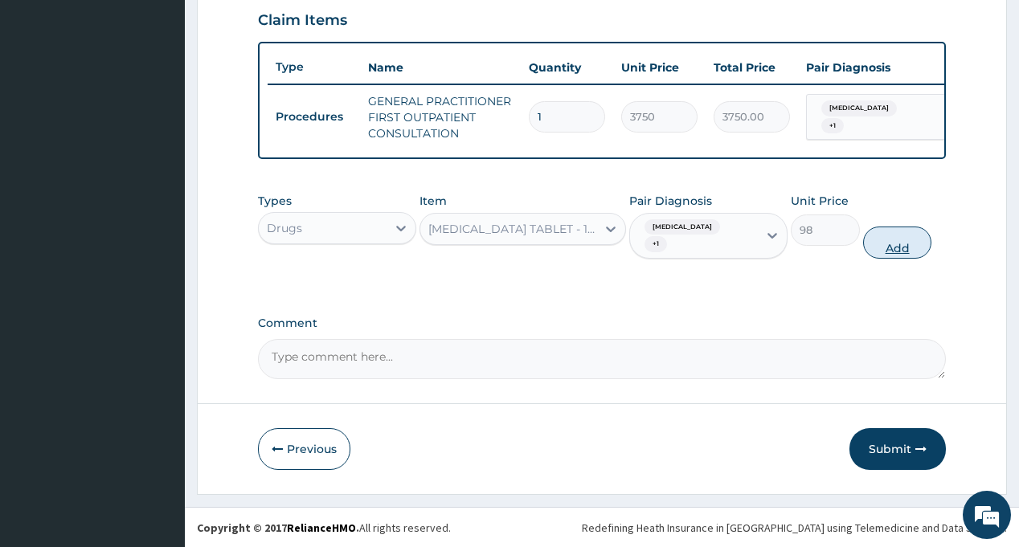
click at [882, 241] on button "Add" at bounding box center [897, 243] width 69 height 32
type input "0"
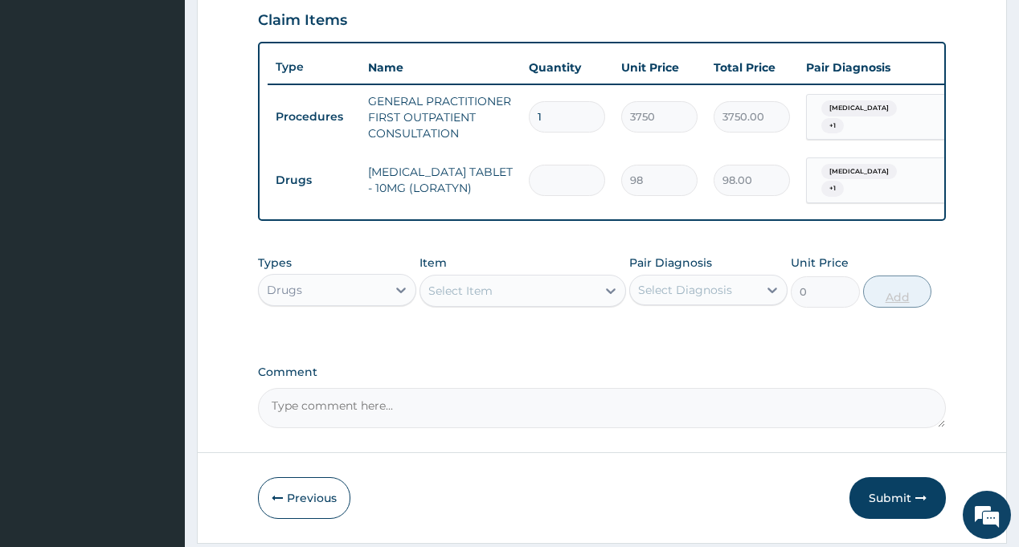
type input "0.00"
type input "5"
type input "490.00"
type input "5"
click at [692, 291] on div "Select Diagnosis" at bounding box center [685, 290] width 94 height 16
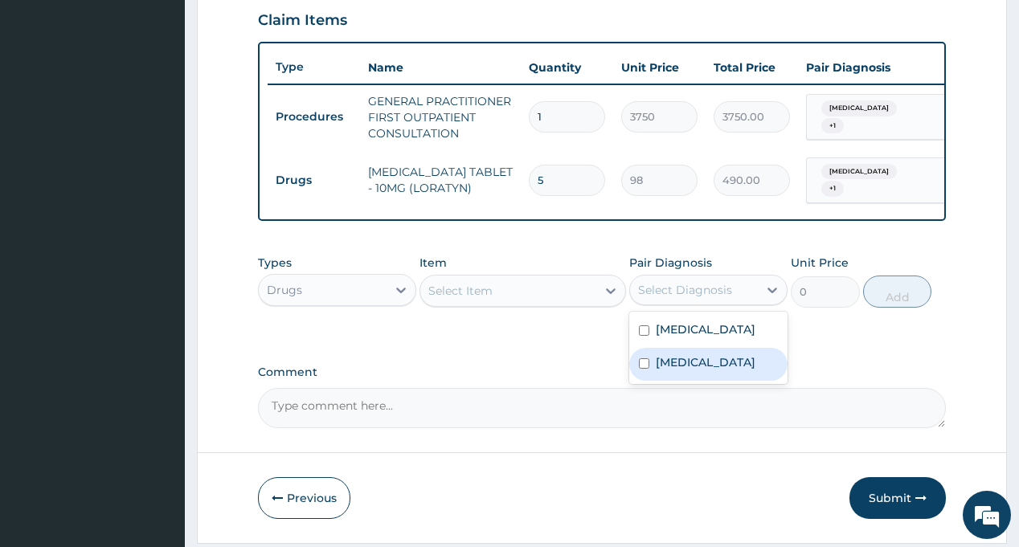
click at [701, 354] on div "[MEDICAL_DATA]" at bounding box center [708, 364] width 158 height 33
checkbox input "true"
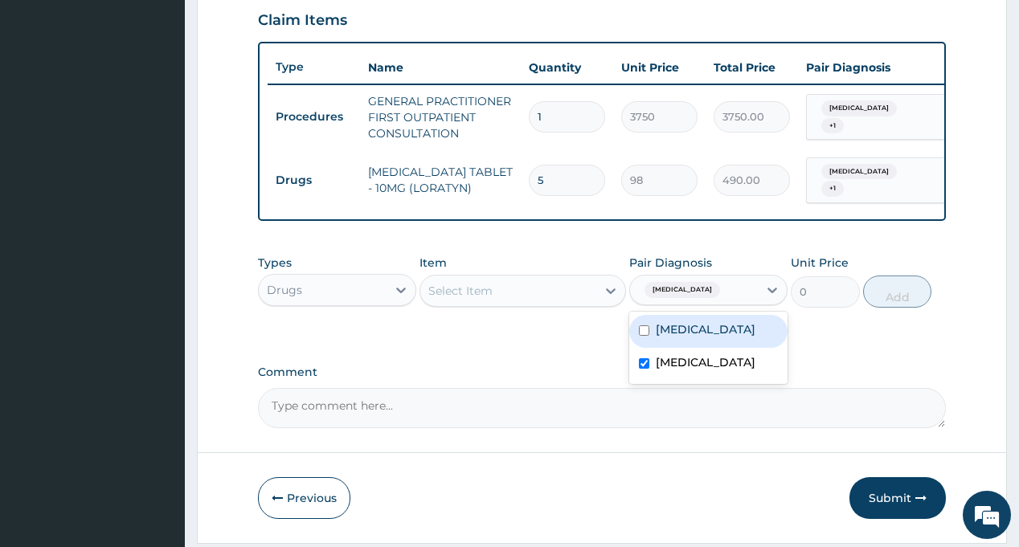
click at [702, 342] on div "Rhinitis" at bounding box center [708, 331] width 158 height 33
checkbox input "true"
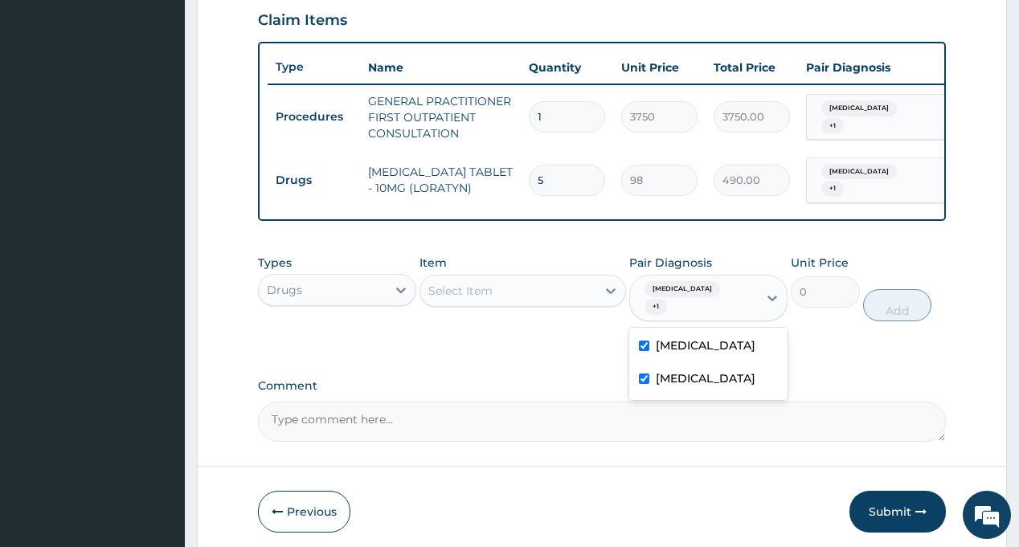
click at [525, 304] on div "Select Item" at bounding box center [508, 291] width 176 height 26
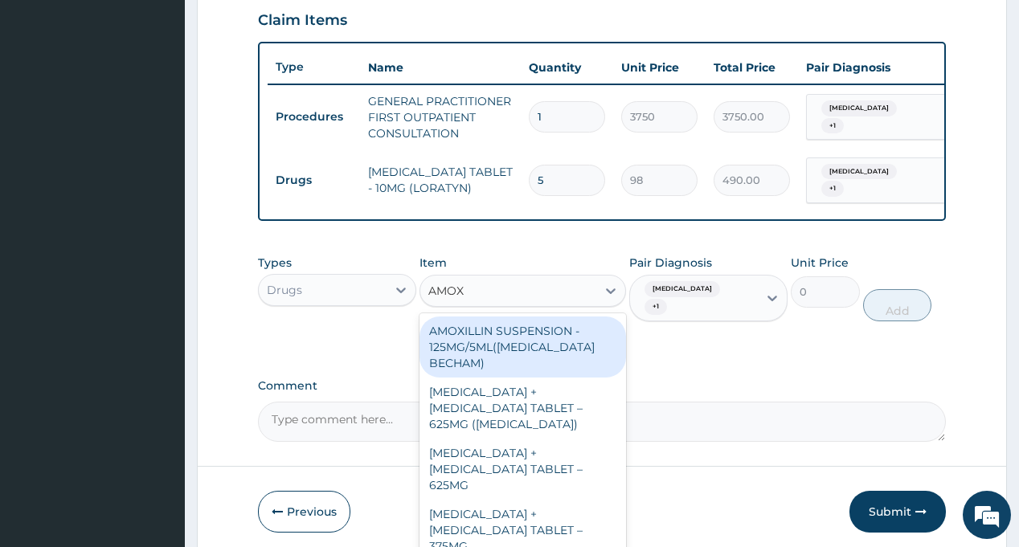
type input "AMOXI"
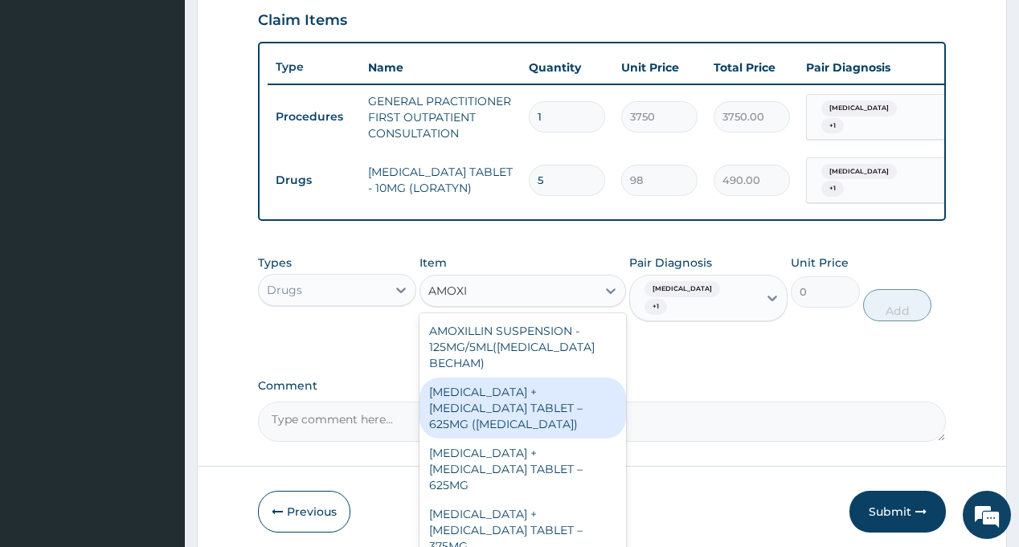
click at [506, 402] on div "[MEDICAL_DATA] + [MEDICAL_DATA] TABLET – 625MG ([MEDICAL_DATA])" at bounding box center [523, 408] width 207 height 61
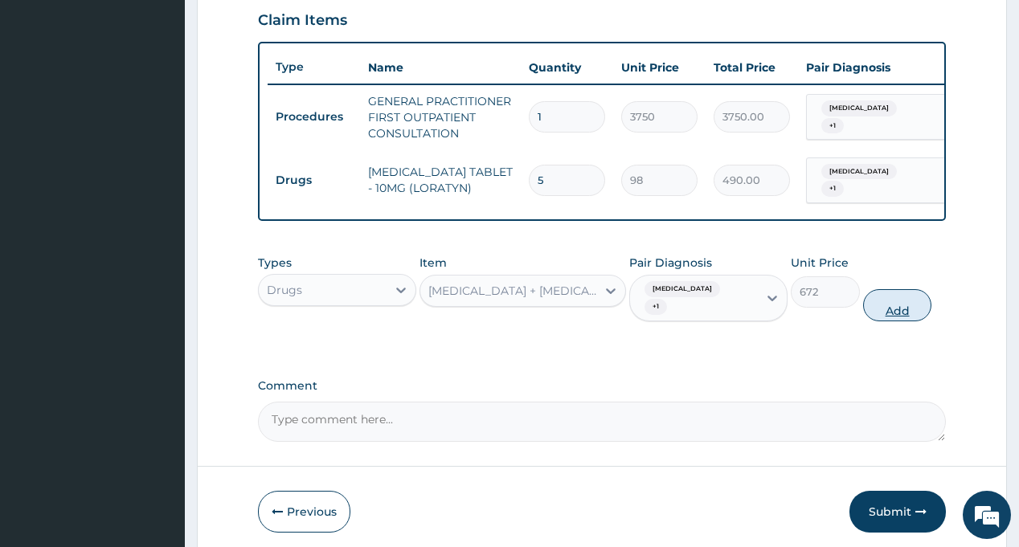
click at [887, 316] on button "Add" at bounding box center [897, 305] width 69 height 32
type input "0"
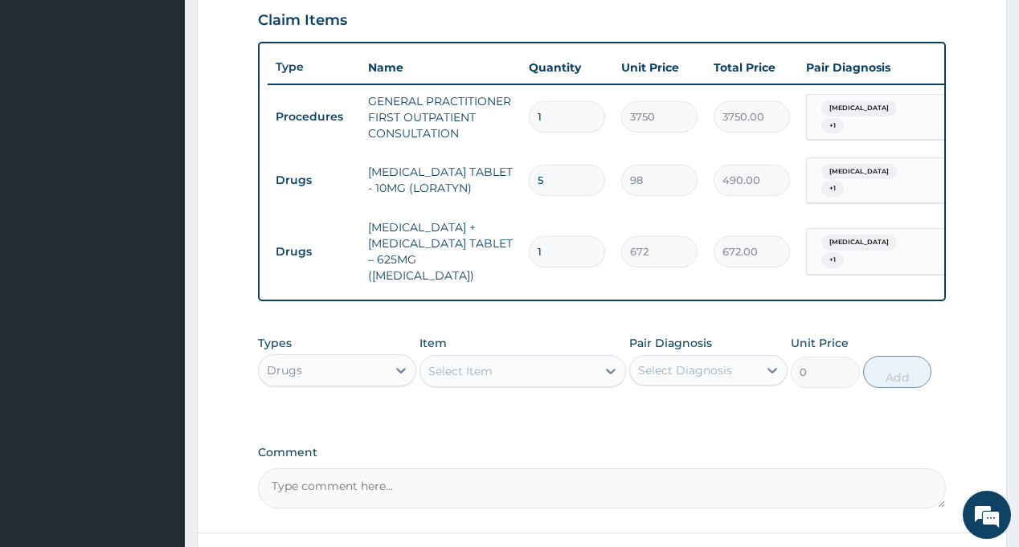
type input "14"
type input "9408.00"
type input "14"
click at [684, 379] on div "Select Diagnosis" at bounding box center [685, 371] width 94 height 16
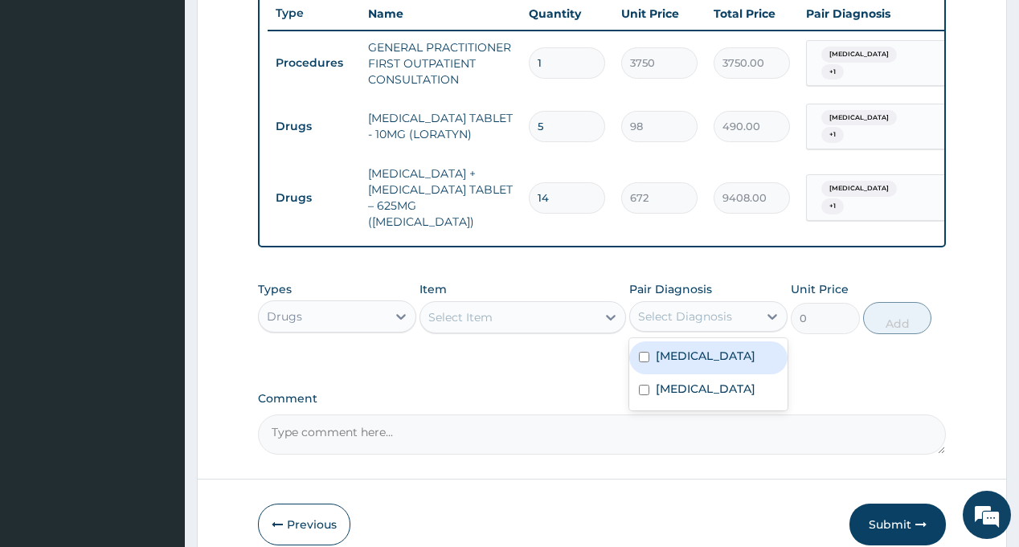
scroll to position [637, 0]
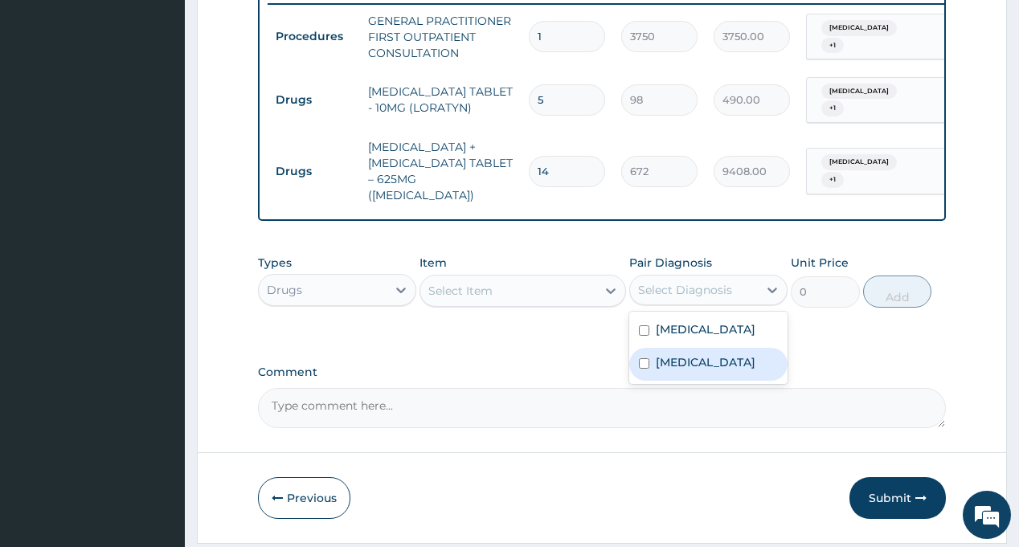
drag, startPoint x: 705, startPoint y: 367, endPoint x: 707, endPoint y: 355, distance: 12.2
click at [705, 368] on label "Respiratory tract infection" at bounding box center [706, 362] width 100 height 16
checkbox input "true"
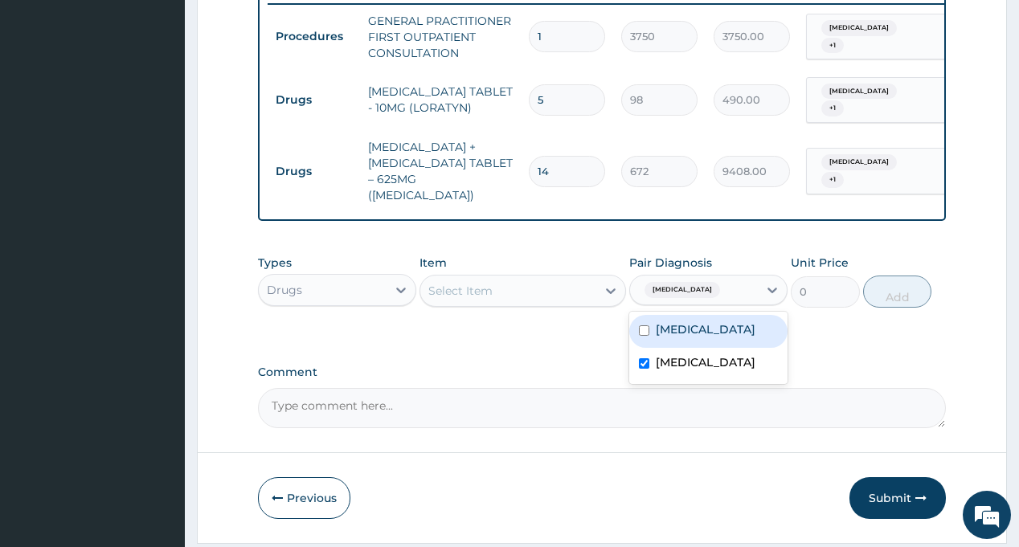
click at [704, 344] on div "Rhinitis" at bounding box center [708, 331] width 158 height 33
checkbox input "true"
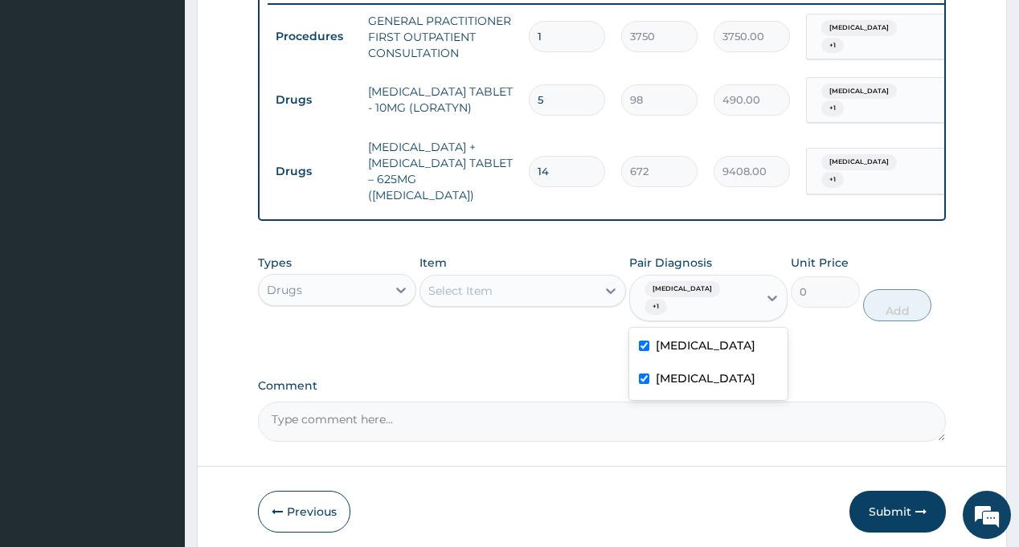
click at [527, 292] on div "Select Item" at bounding box center [508, 291] width 176 height 26
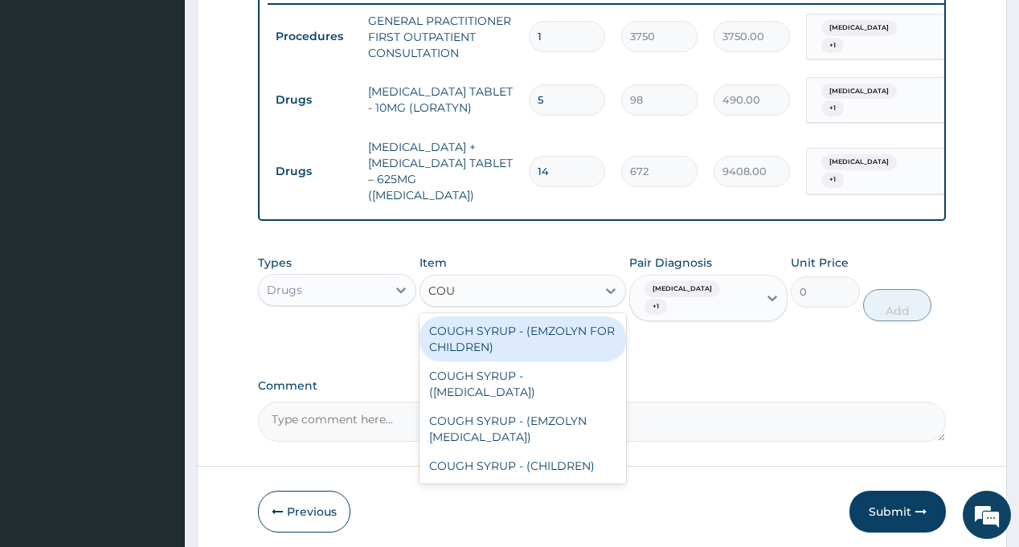
type input "COUGH"
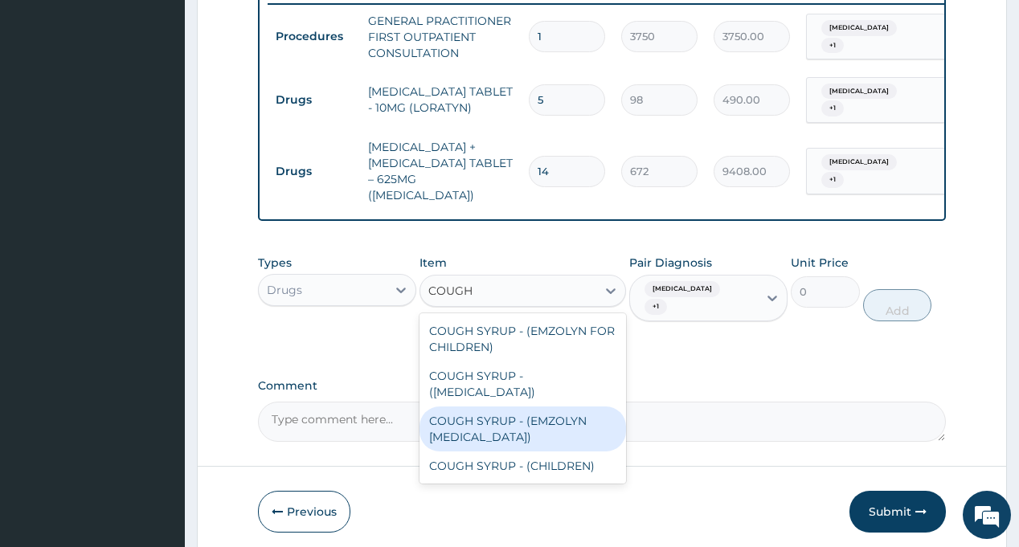
click at [502, 436] on div "COUGH SYRUP - (EMZOLYN EXPECTORANT)" at bounding box center [523, 429] width 207 height 45
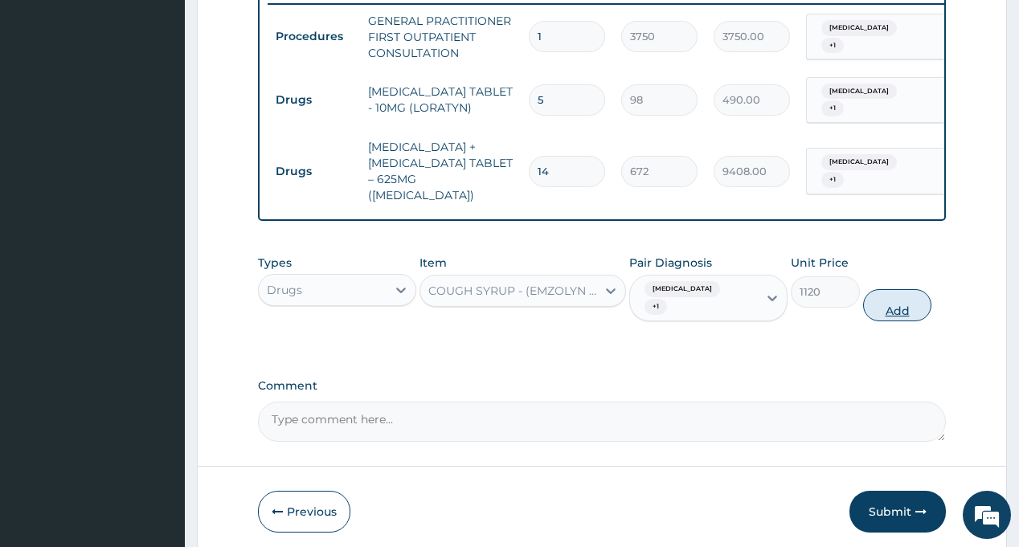
click at [903, 318] on button "Add" at bounding box center [897, 305] width 69 height 32
type input "0"
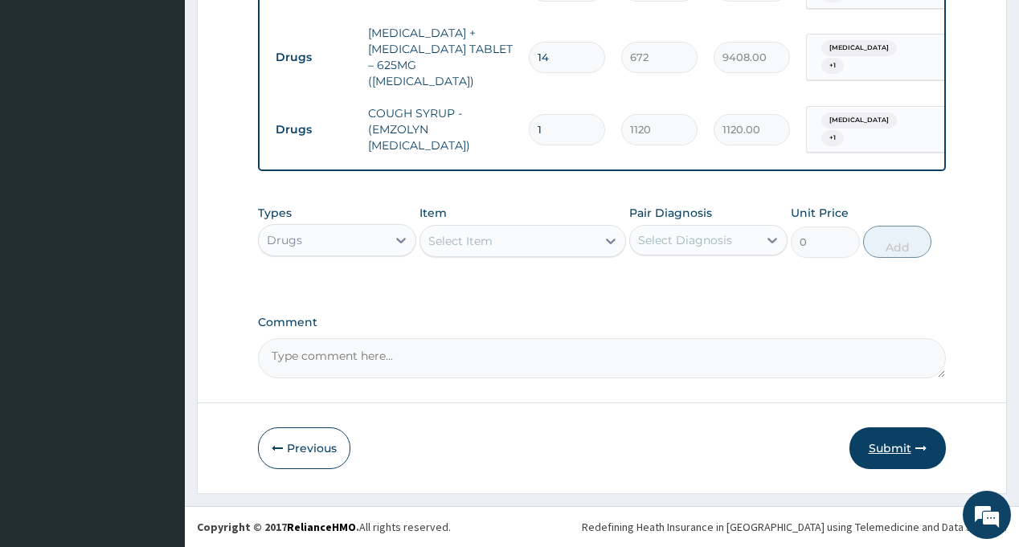
click at [901, 457] on button "Submit" at bounding box center [898, 449] width 96 height 42
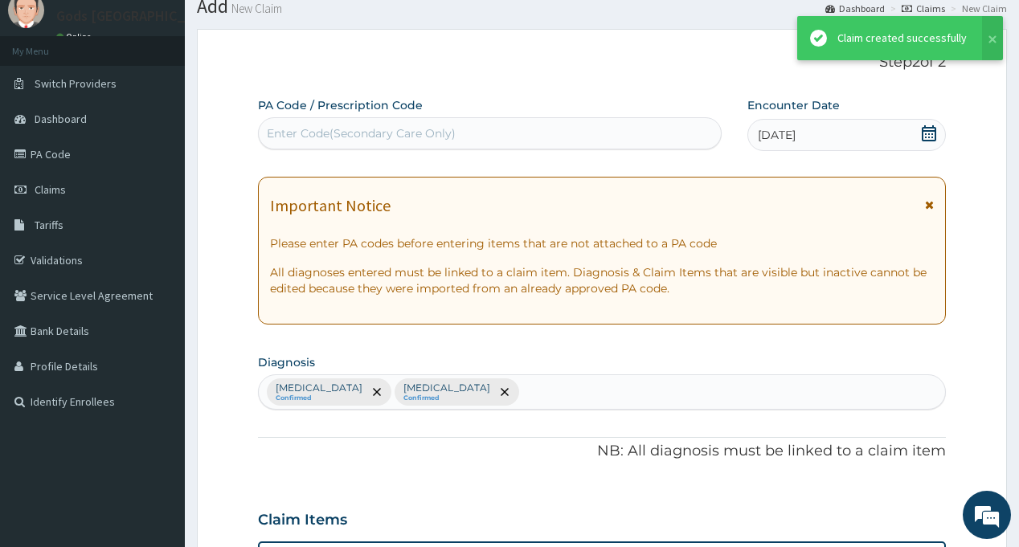
scroll to position [756, 0]
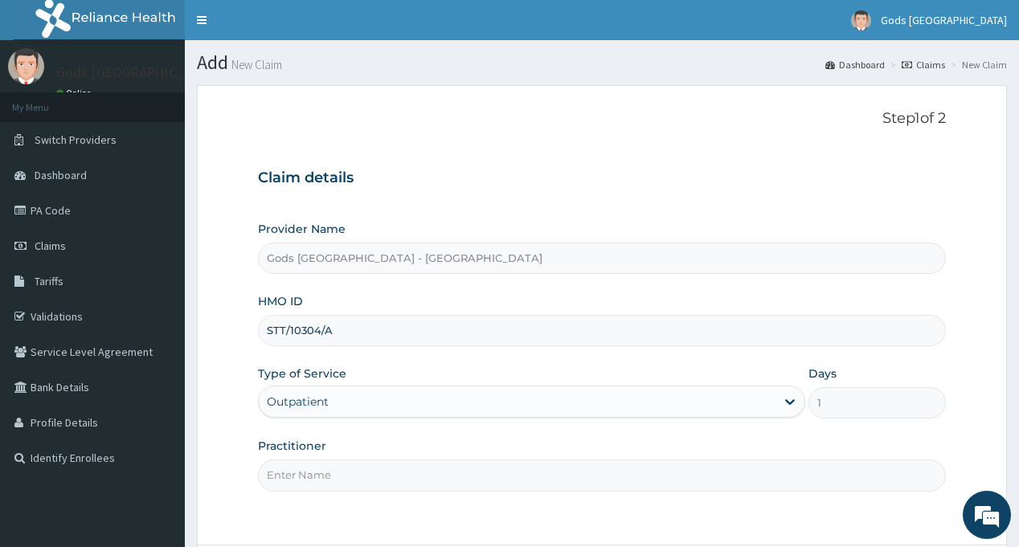
type input "[PERSON_NAME]"
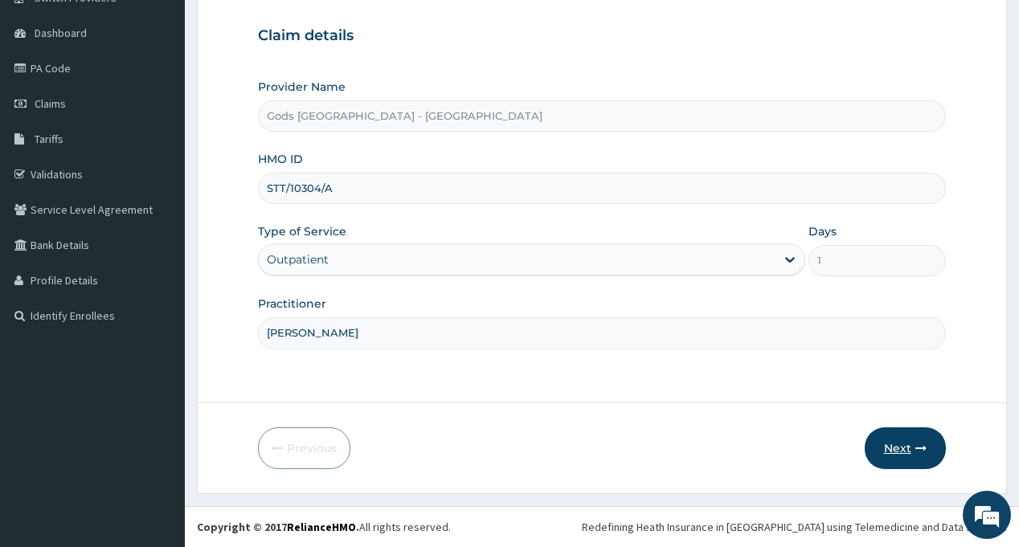
click at [908, 452] on button "Next" at bounding box center [905, 449] width 81 height 42
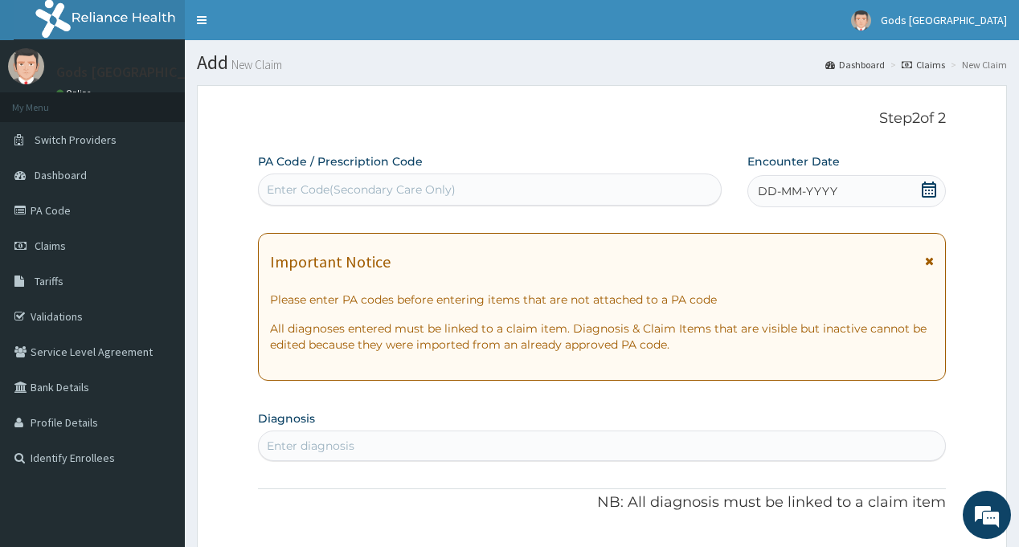
click at [339, 184] on div "Enter Code(Secondary Care Only)" at bounding box center [361, 190] width 189 height 16
paste input "PA/EBCC24"
type input "PA/EBCC24"
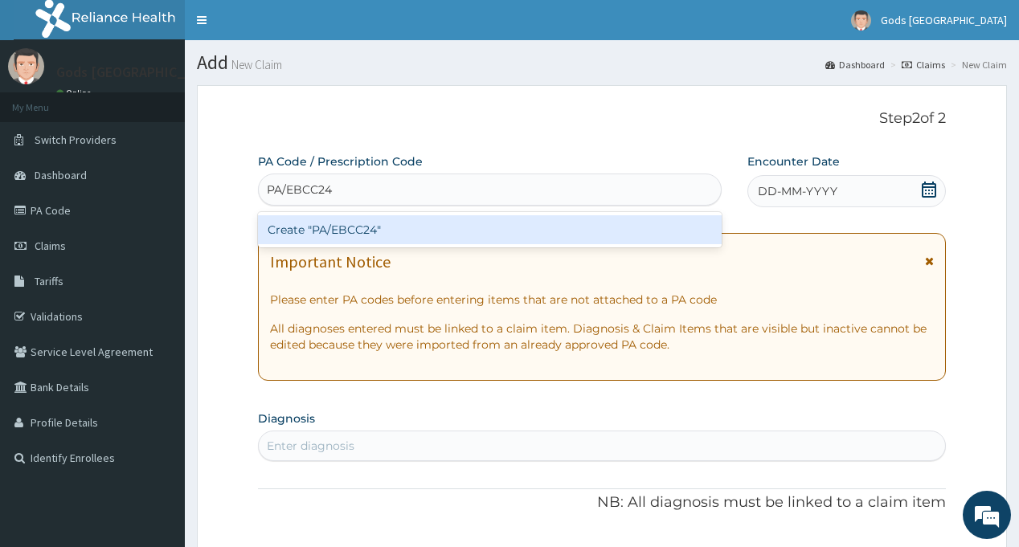
click at [387, 230] on div "Create "PA/EBCC24"" at bounding box center [489, 229] width 463 height 29
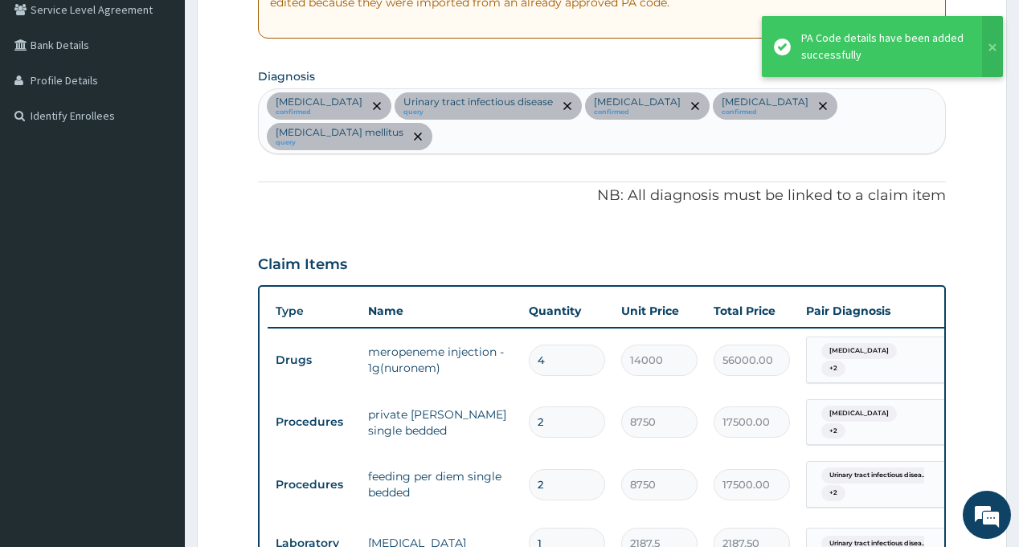
scroll to position [340, 0]
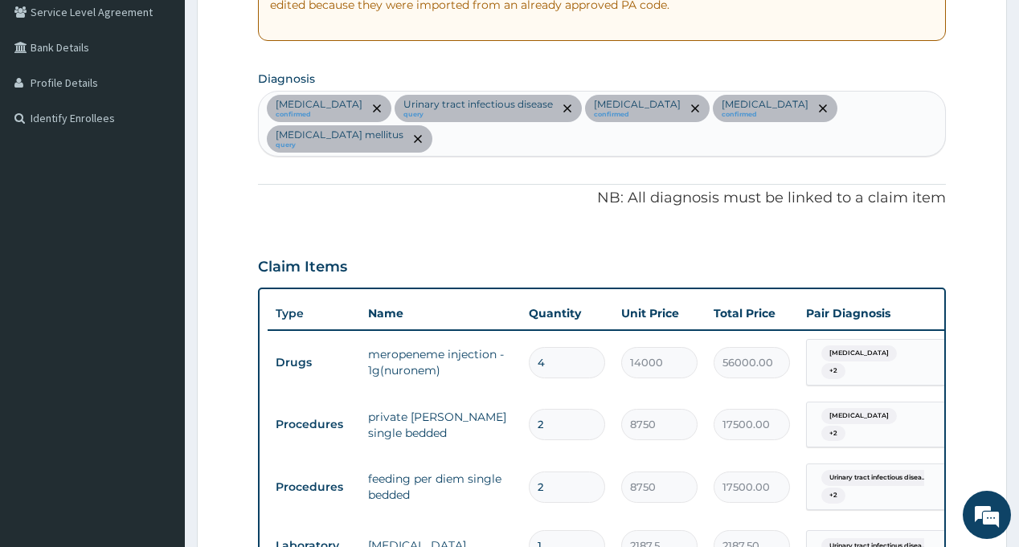
click at [903, 109] on div "[MEDICAL_DATA] confirmed Urinary tract [MEDICAL_DATA] query [MEDICAL_DATA] conf…" at bounding box center [602, 124] width 686 height 64
type input "RTI"
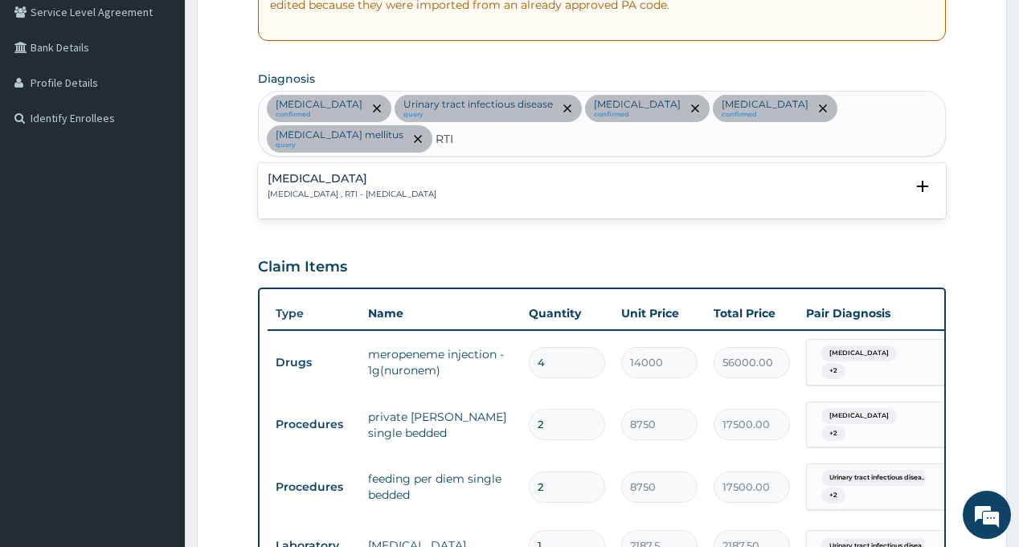
click at [326, 189] on p "[MEDICAL_DATA] , RTI - [MEDICAL_DATA]" at bounding box center [352, 194] width 169 height 11
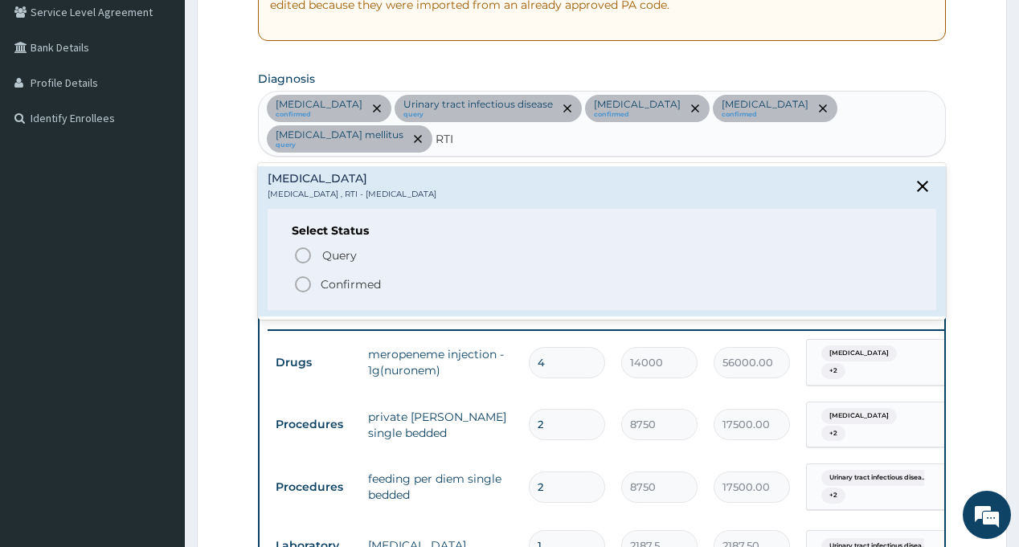
click at [344, 277] on p "Confirmed" at bounding box center [351, 285] width 60 height 16
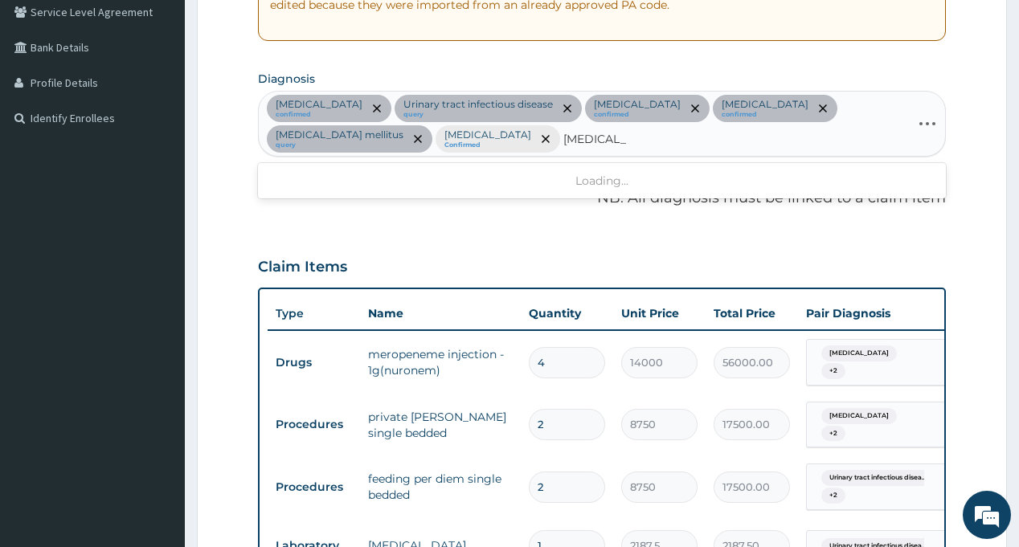
type input "VITAMIN DE"
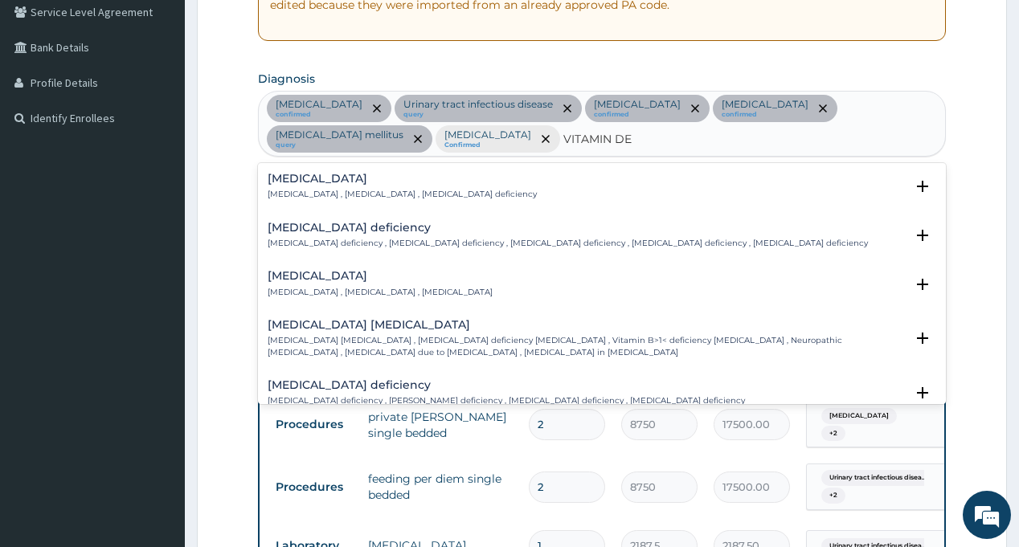
click at [330, 285] on div "[MEDICAL_DATA] [MEDICAL_DATA] , [MEDICAL_DATA] , [MEDICAL_DATA]" at bounding box center [380, 284] width 225 height 28
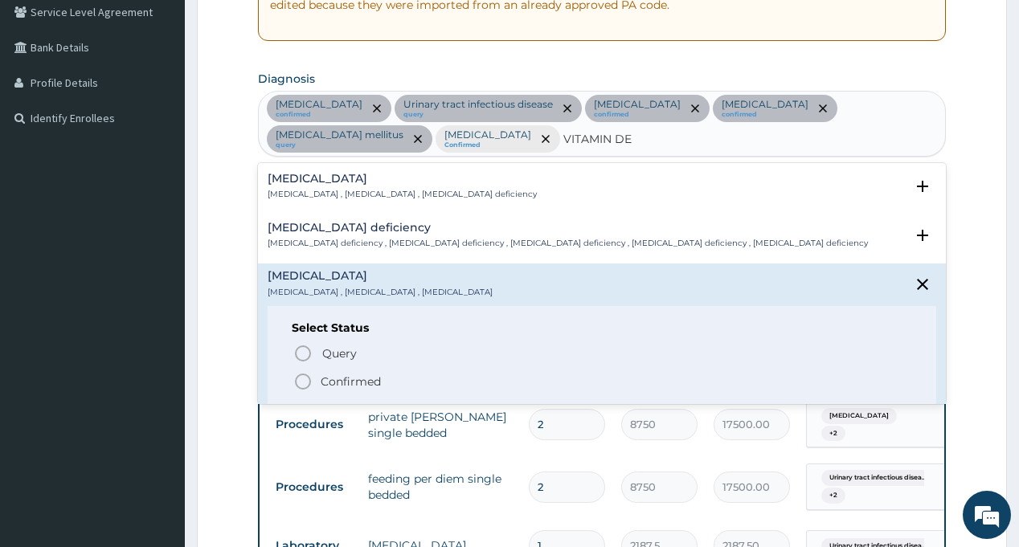
click at [301, 377] on icon "status option filled" at bounding box center [302, 381] width 19 height 19
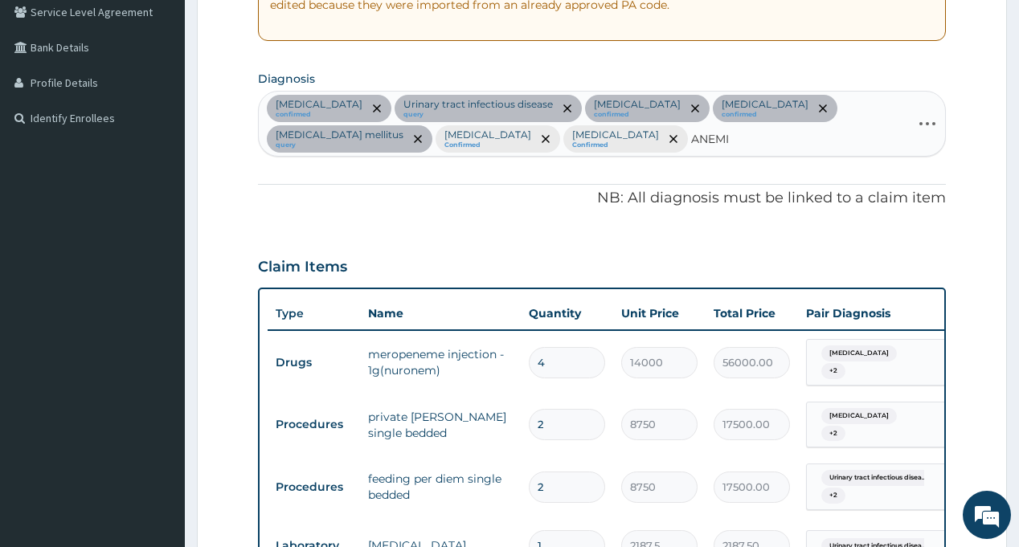
type input "[MEDICAL_DATA]"
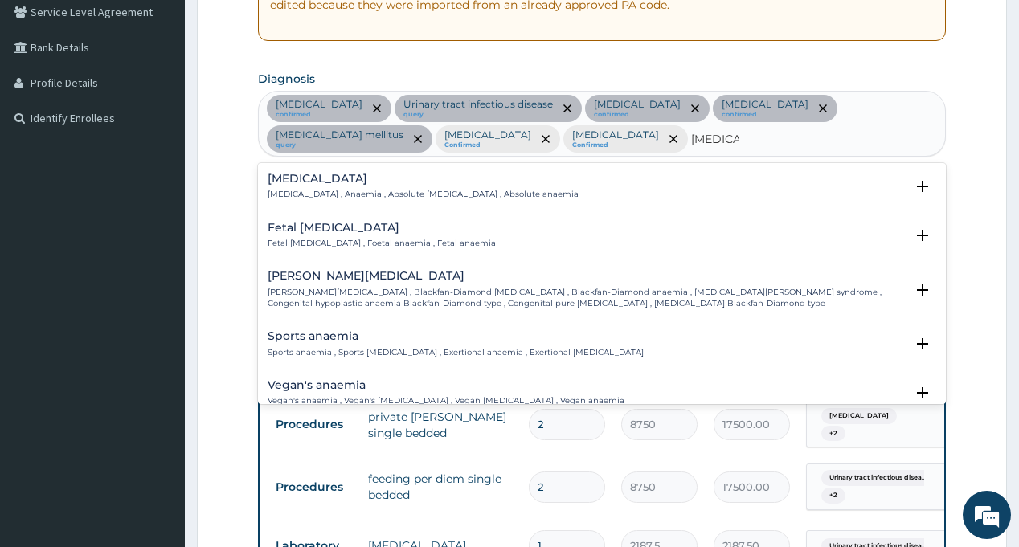
click at [313, 190] on p "[MEDICAL_DATA] , Anaemia , Absolute [MEDICAL_DATA] , Absolute anaemia" at bounding box center [423, 194] width 311 height 11
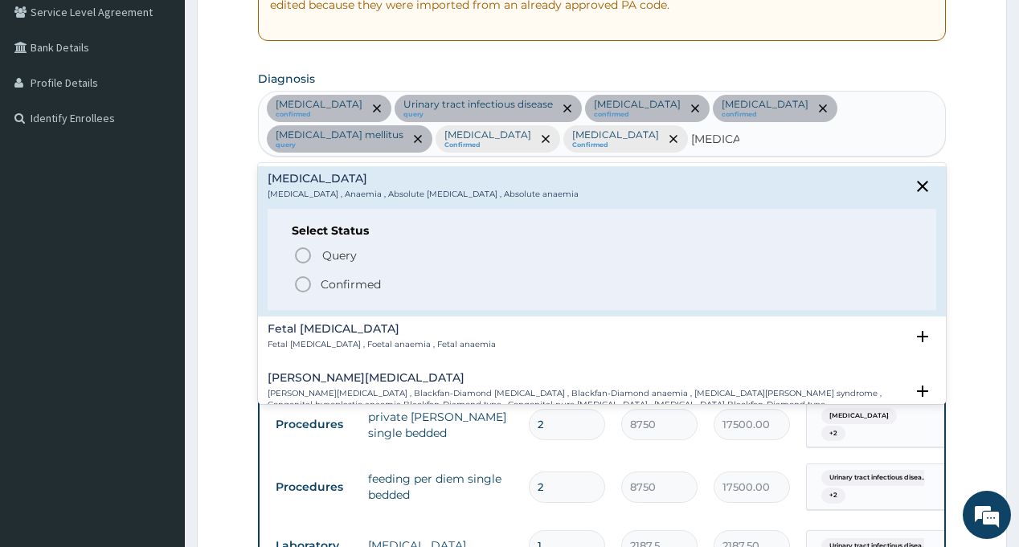
click at [312, 280] on icon "status option filled" at bounding box center [302, 284] width 19 height 19
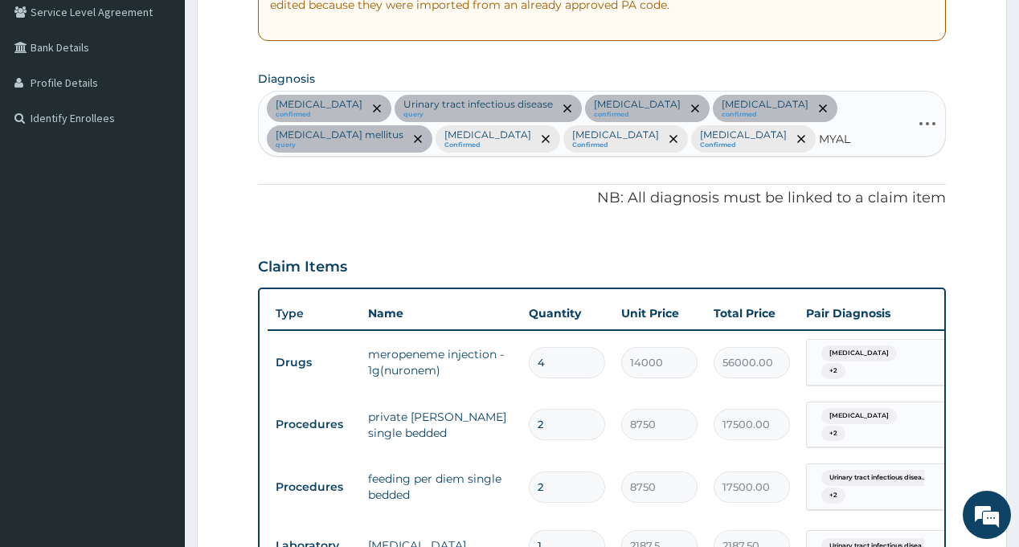
type input "MYALG"
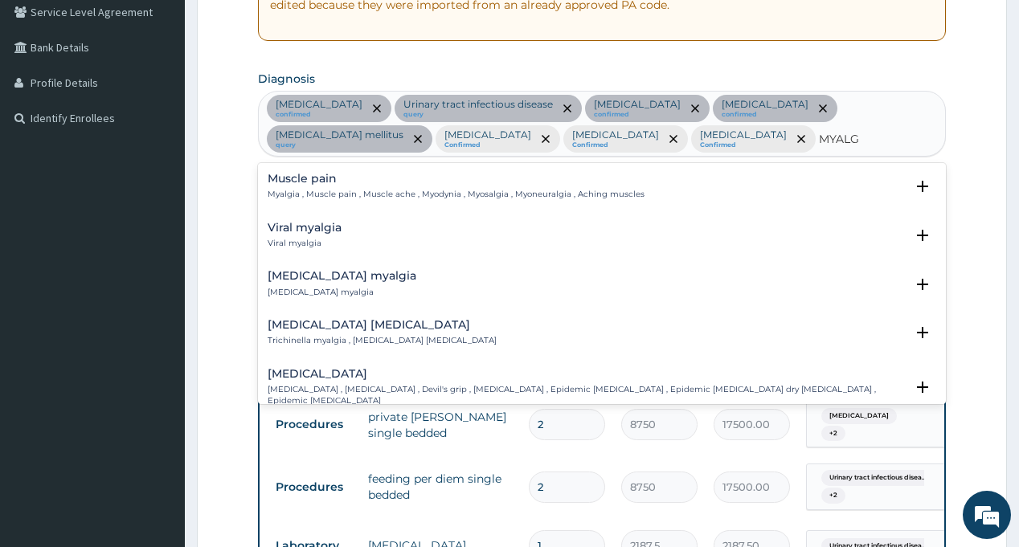
click at [293, 191] on p "Myalgia , Muscle pain , Muscle ache , Myodynia , Myosalgia , Myoneuralgia , Ach…" at bounding box center [456, 194] width 377 height 11
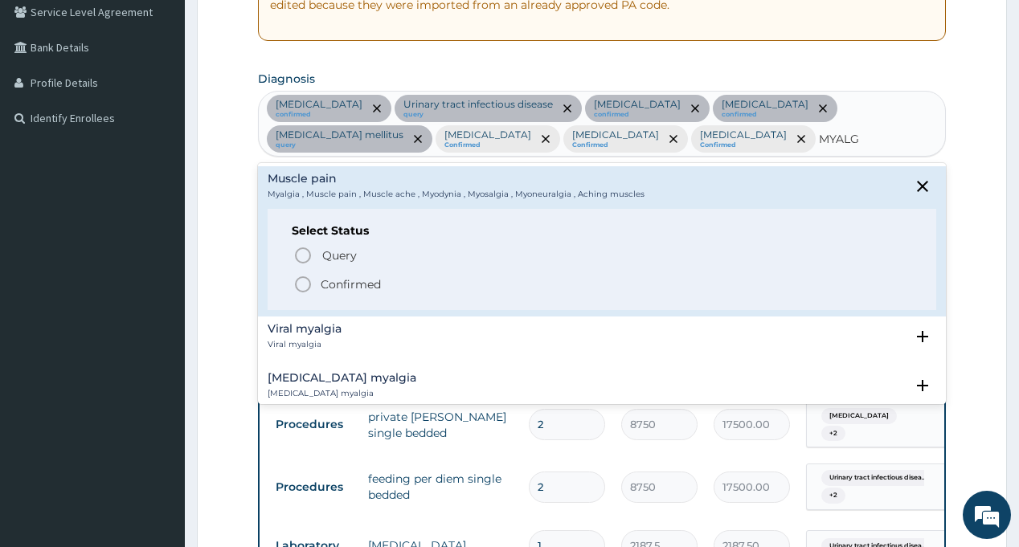
click at [309, 284] on icon "status option filled" at bounding box center [302, 284] width 19 height 19
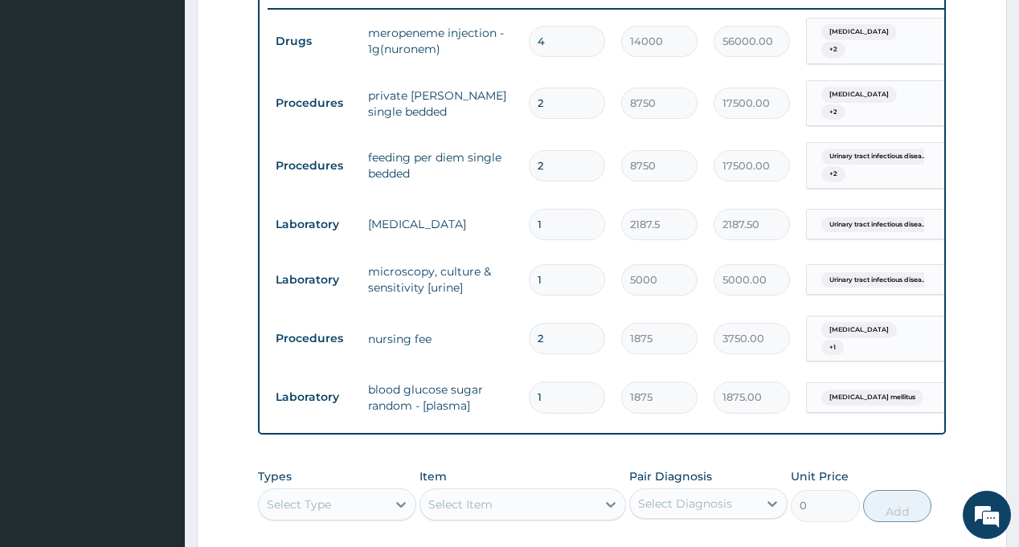
scroll to position [742, 0]
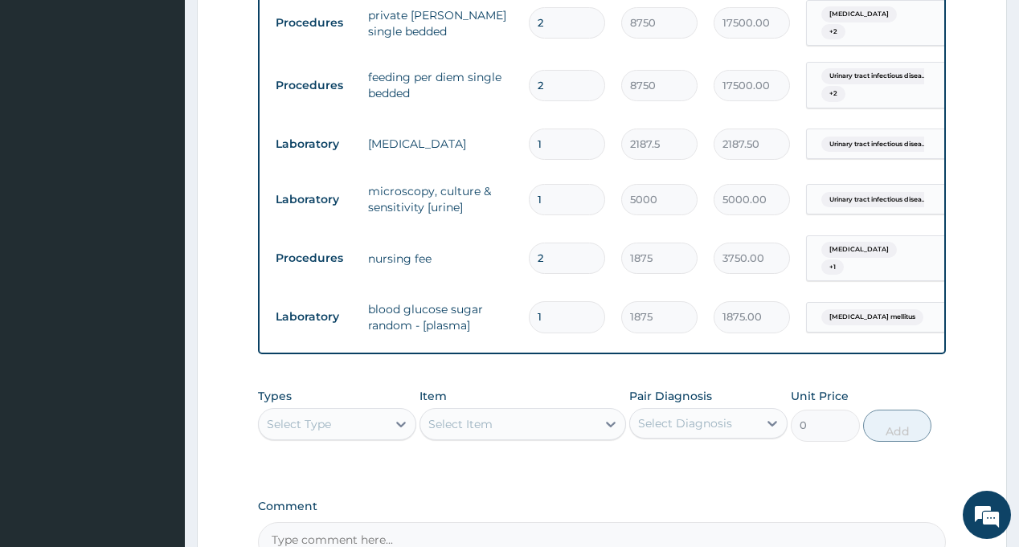
click at [585, 381] on div "Types Select Type Item Select Item Pair Diagnosis Select Diagnosis Unit Price 0…" at bounding box center [601, 414] width 687 height 69
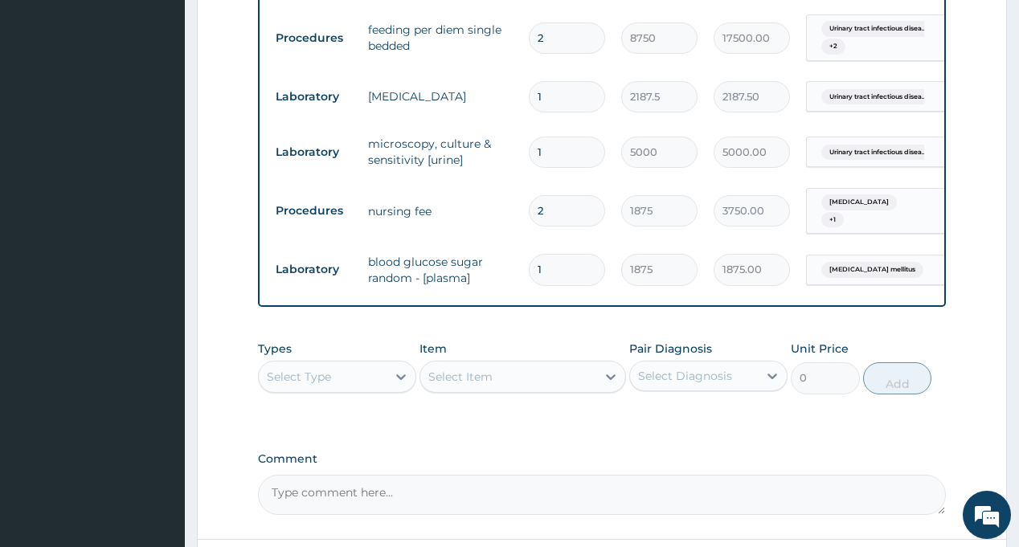
scroll to position [903, 0]
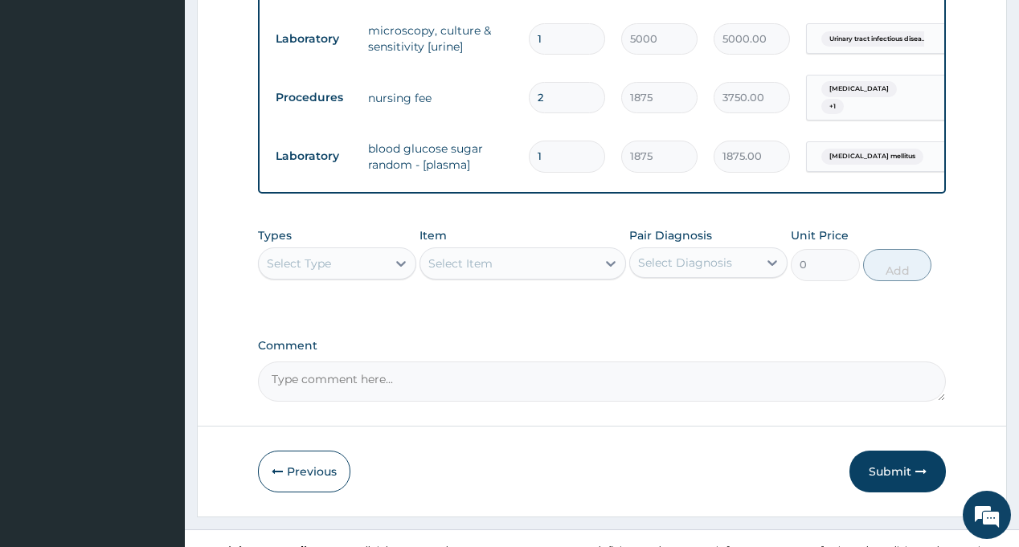
click at [341, 265] on div "Select Type" at bounding box center [323, 264] width 128 height 26
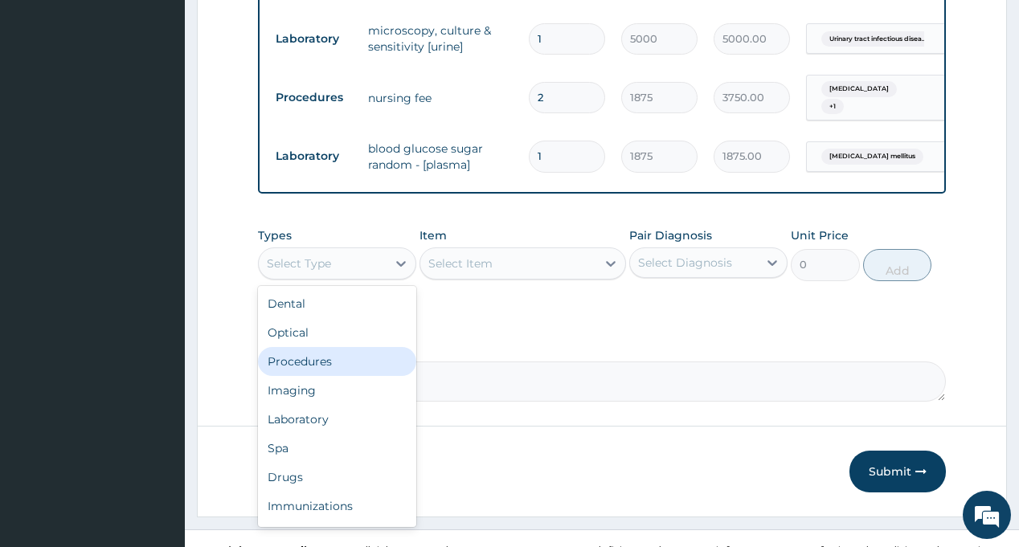
click at [318, 367] on div "Procedures" at bounding box center [337, 361] width 158 height 29
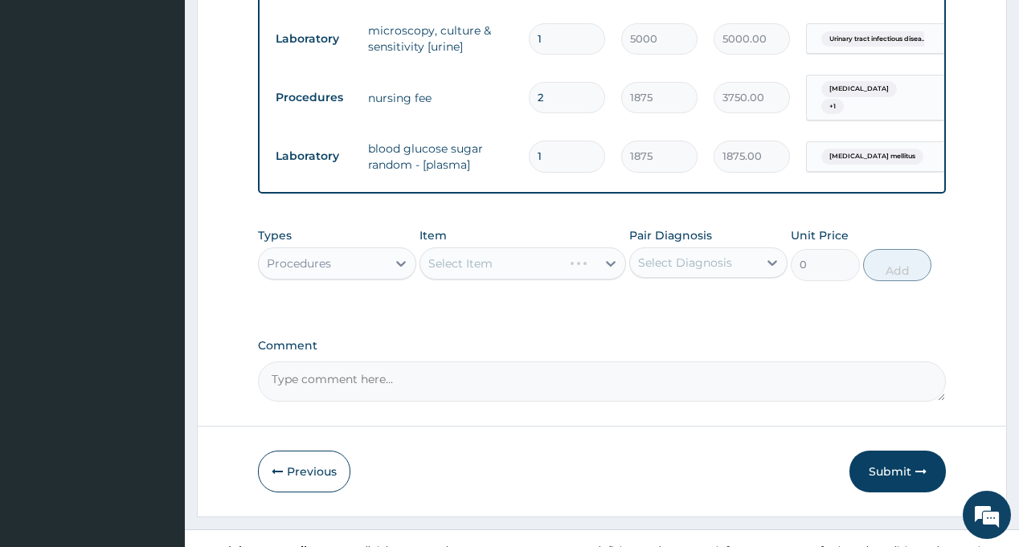
click at [686, 260] on div "Select Diagnosis" at bounding box center [685, 263] width 94 height 16
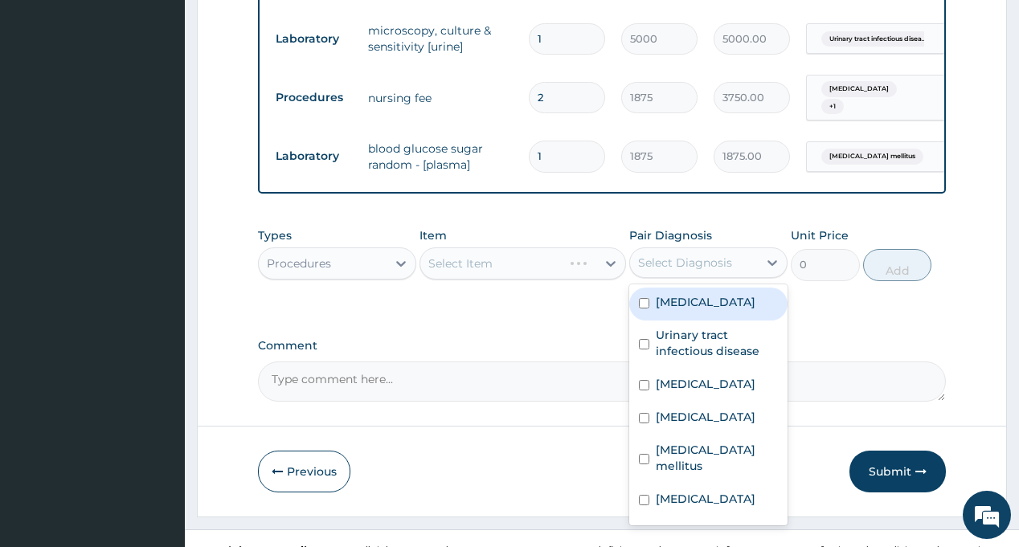
click at [691, 305] on label "Bronchopneumonia" at bounding box center [706, 302] width 100 height 16
checkbox input "true"
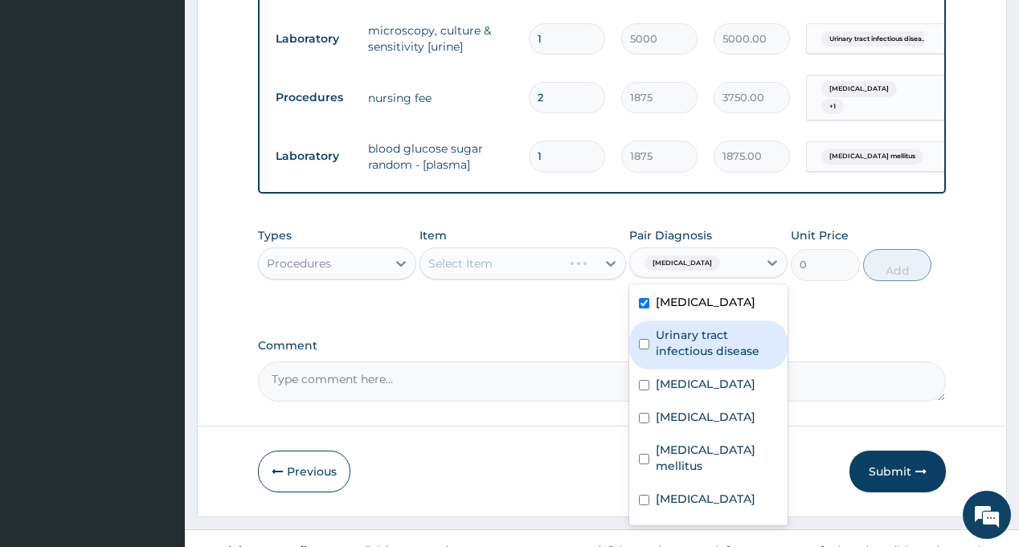
click at [698, 341] on label "Urinary tract infectious disease" at bounding box center [717, 343] width 122 height 32
checkbox input "true"
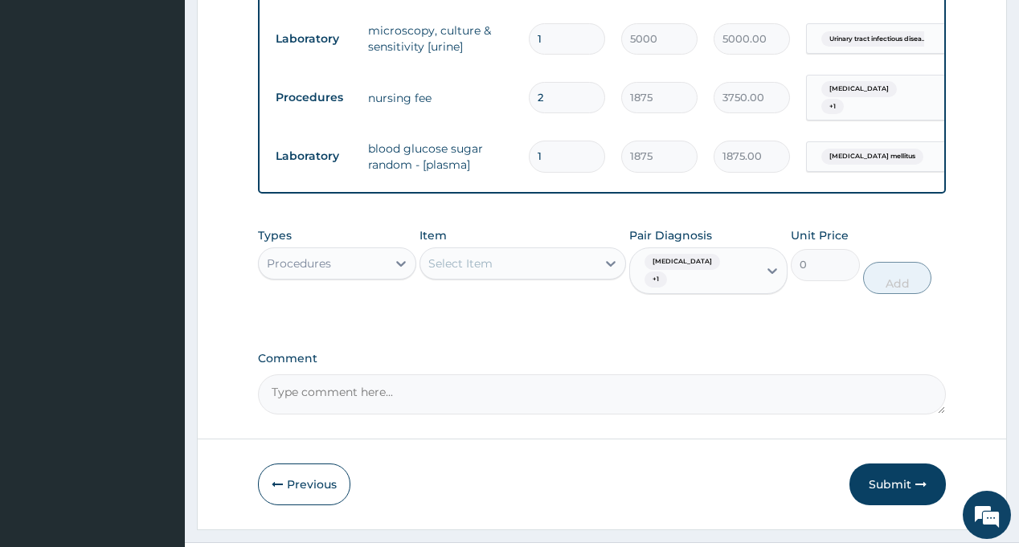
click at [520, 259] on div "Select Item" at bounding box center [508, 264] width 176 height 26
type input "PRAC"
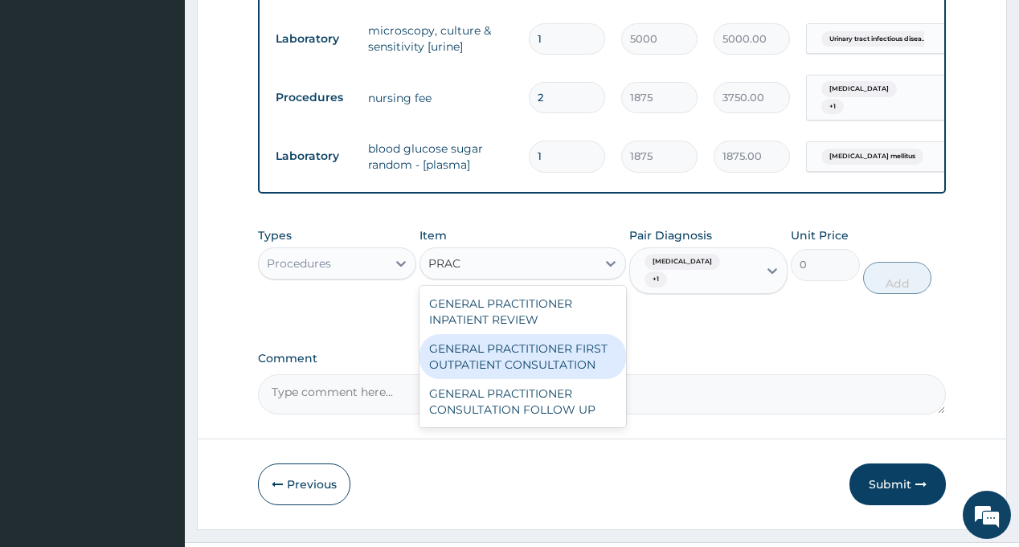
click at [553, 350] on div "GENERAL PRACTITIONER FIRST OUTPATIENT CONSULTATION" at bounding box center [523, 356] width 207 height 45
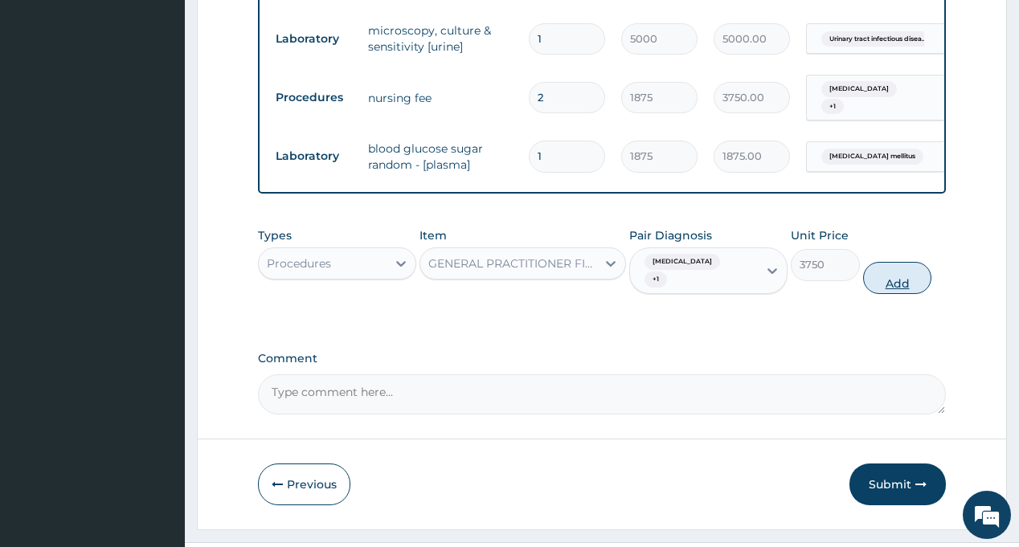
click at [916, 274] on button "Add" at bounding box center [897, 278] width 69 height 32
type input "0"
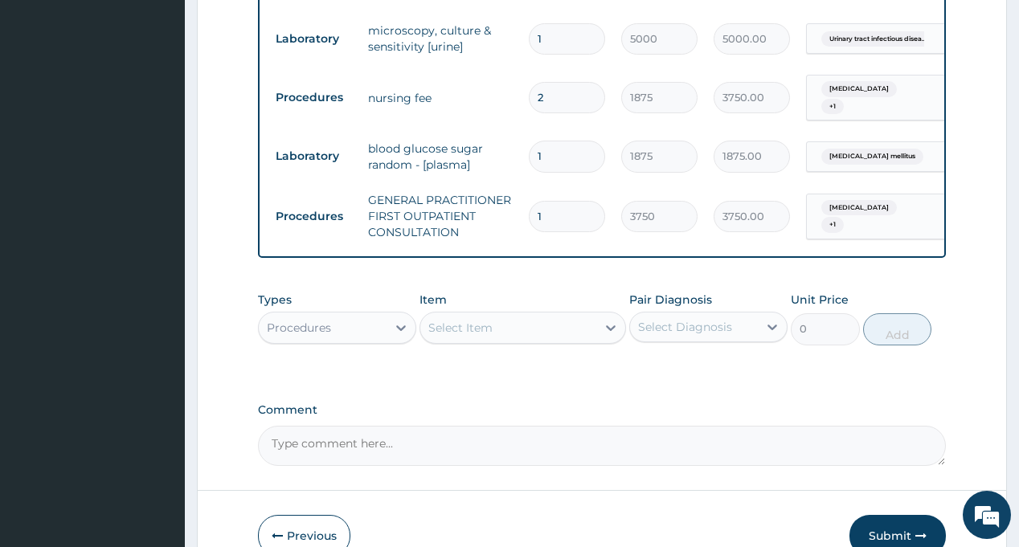
click at [348, 330] on div "Procedures" at bounding box center [323, 328] width 128 height 26
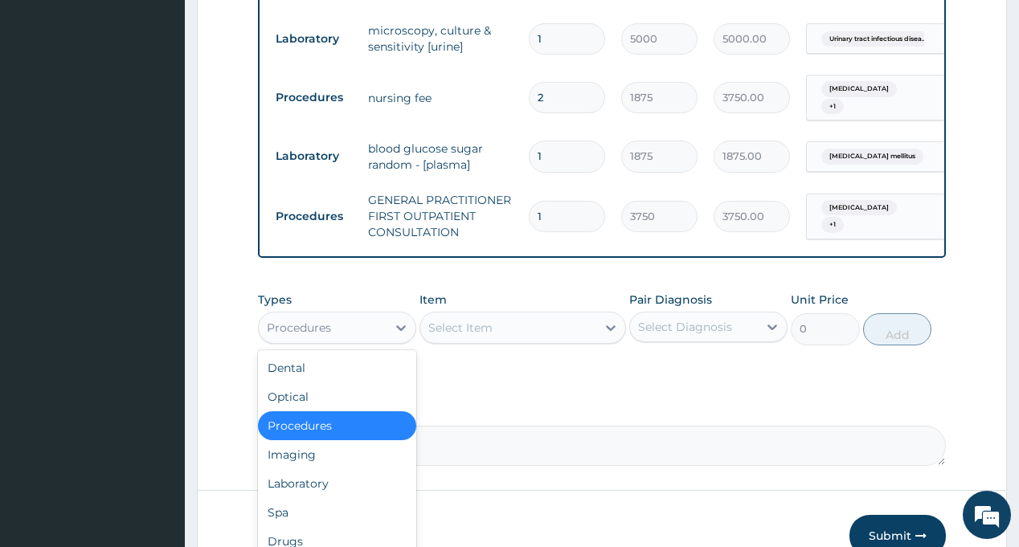
scroll to position [989, 0]
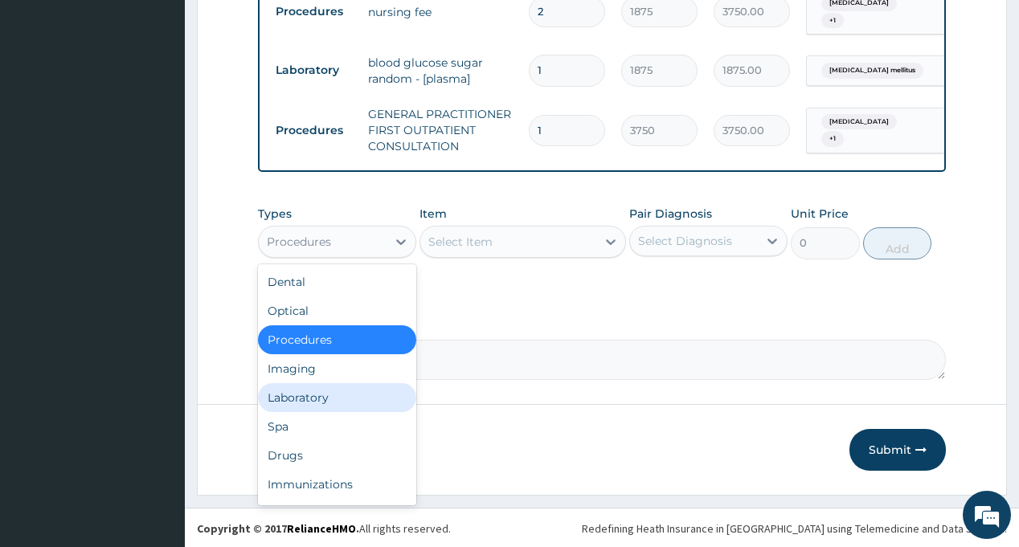
click at [345, 404] on div "Laboratory" at bounding box center [337, 397] width 158 height 29
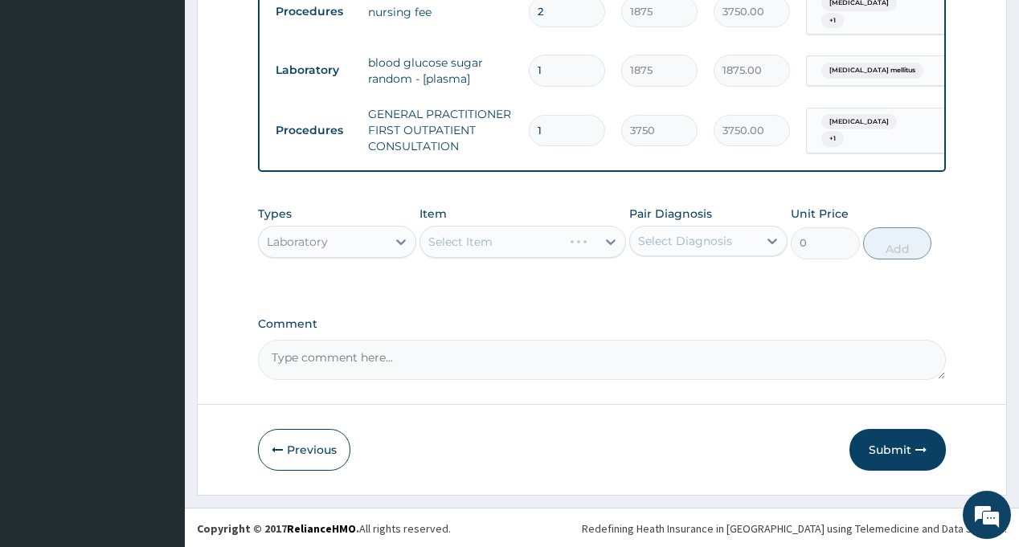
click at [679, 236] on div "Select Diagnosis" at bounding box center [685, 241] width 94 height 16
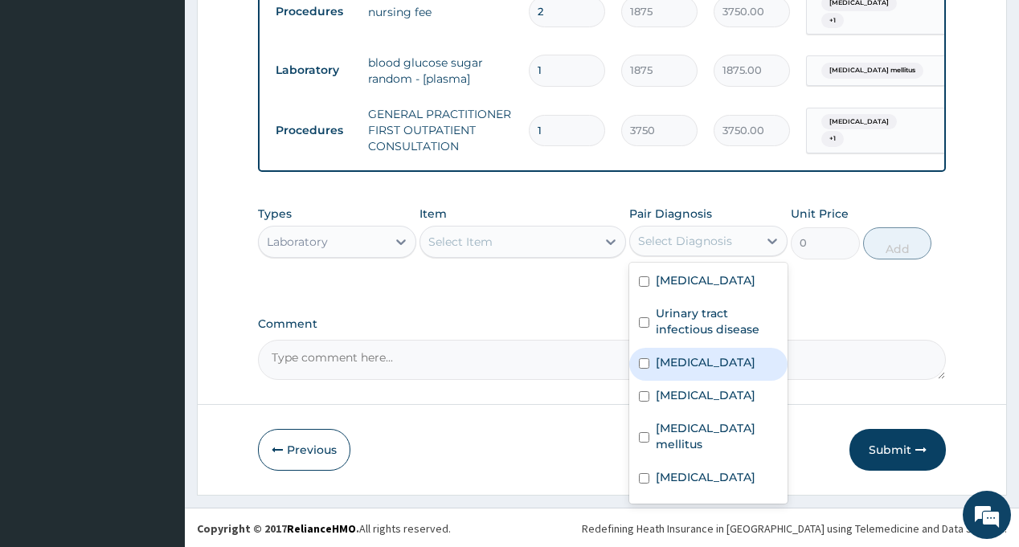
click at [700, 368] on div "[MEDICAL_DATA]" at bounding box center [708, 364] width 158 height 33
checkbox input "true"
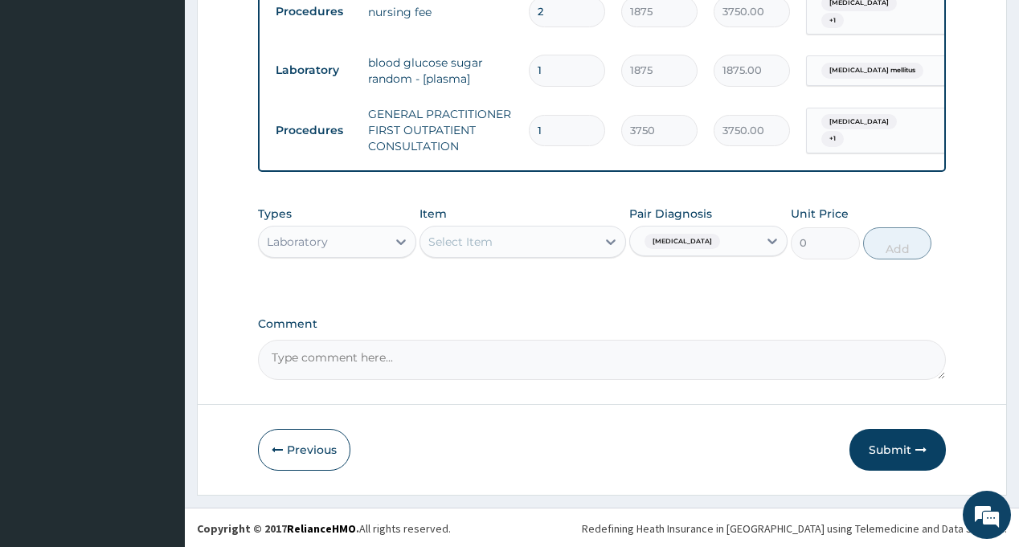
click at [511, 236] on div "Select Item" at bounding box center [508, 242] width 176 height 26
type input "FBC"
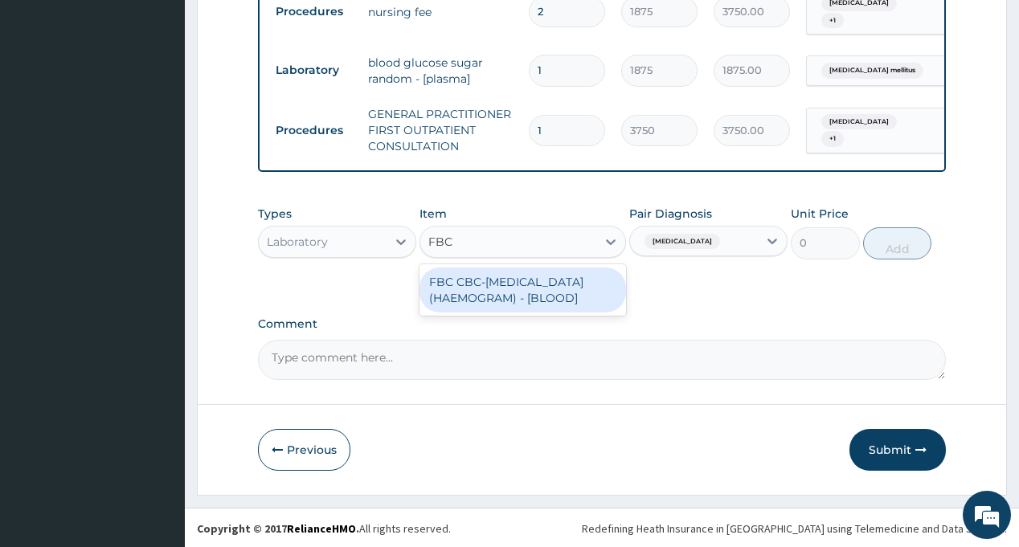
click at [522, 313] on div "FBC CBC-[MEDICAL_DATA] (HAEMOGRAM) - [BLOOD]" at bounding box center [523, 290] width 207 height 45
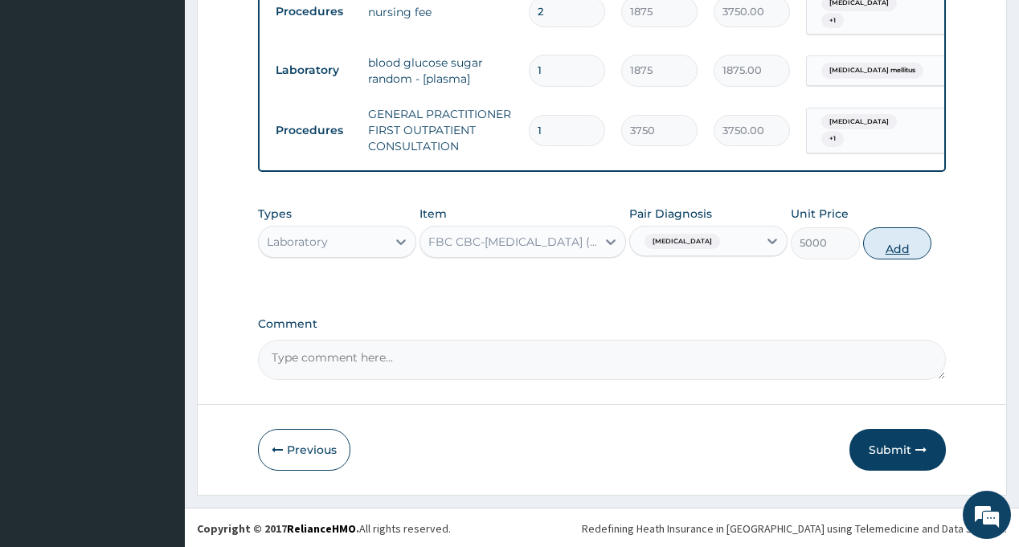
click at [894, 244] on button "Add" at bounding box center [897, 243] width 69 height 32
type input "0"
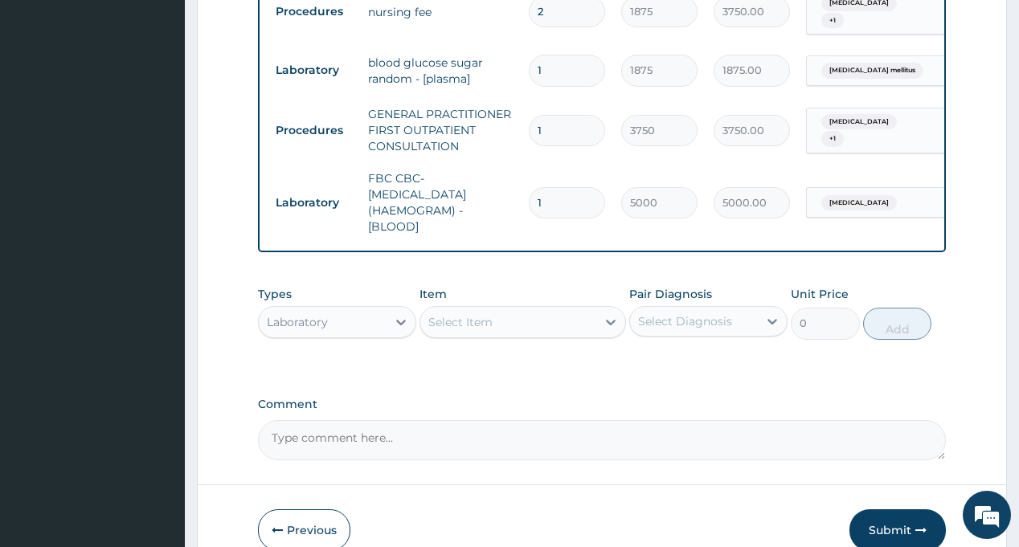
click at [690, 327] on div "Select Diagnosis" at bounding box center [694, 322] width 128 height 26
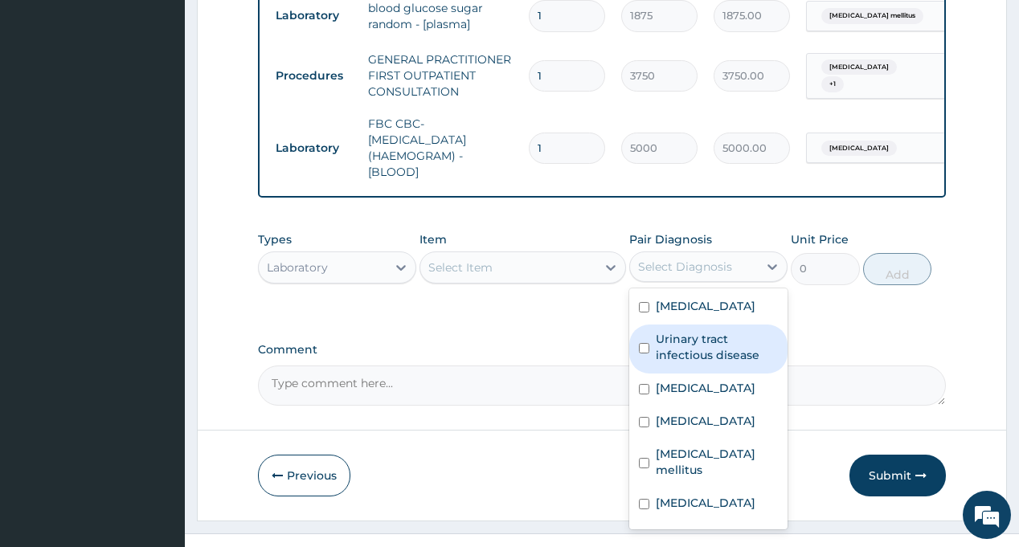
scroll to position [1069, 0]
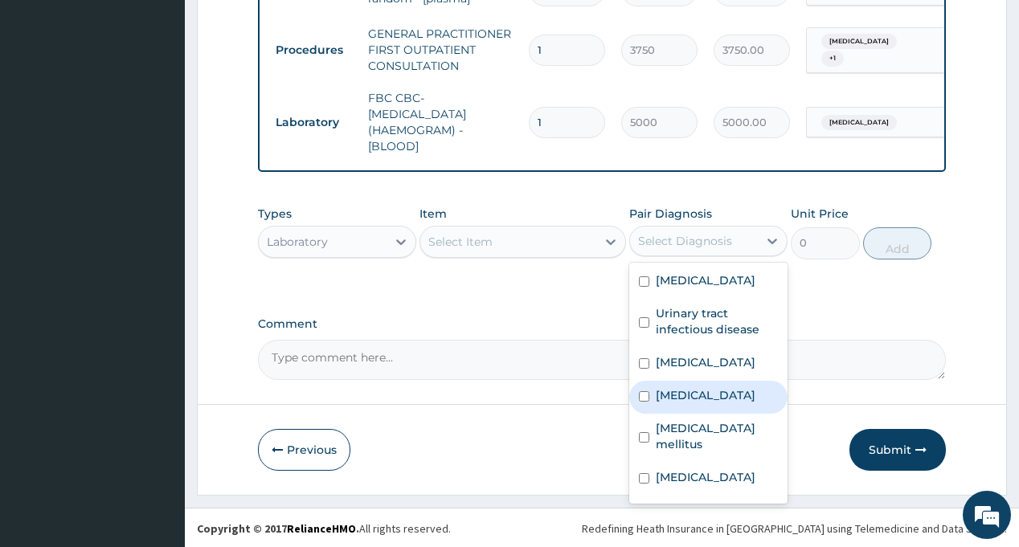
click at [696, 404] on div "[MEDICAL_DATA]" at bounding box center [708, 397] width 158 height 33
checkbox input "true"
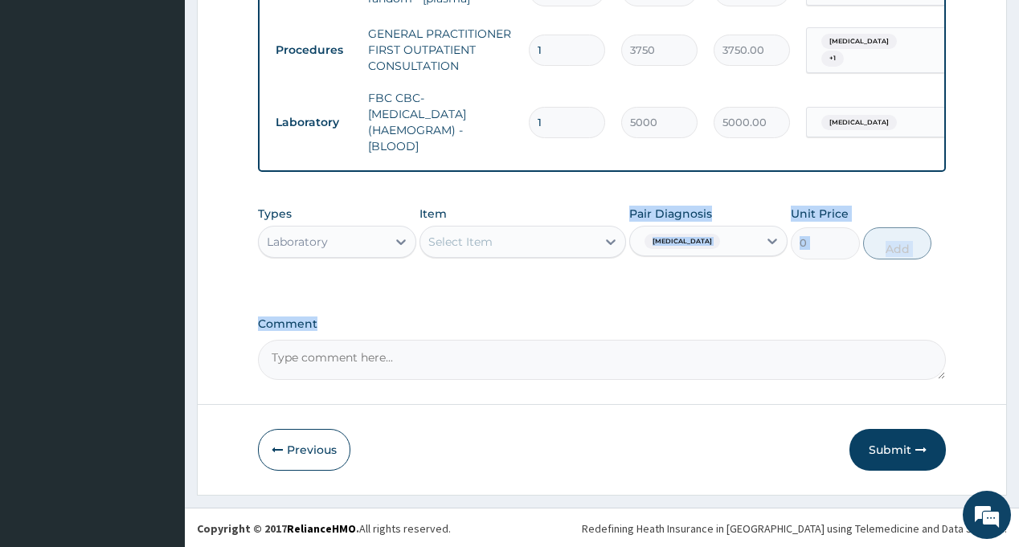
click at [519, 235] on div "Select Item" at bounding box center [508, 242] width 176 height 26
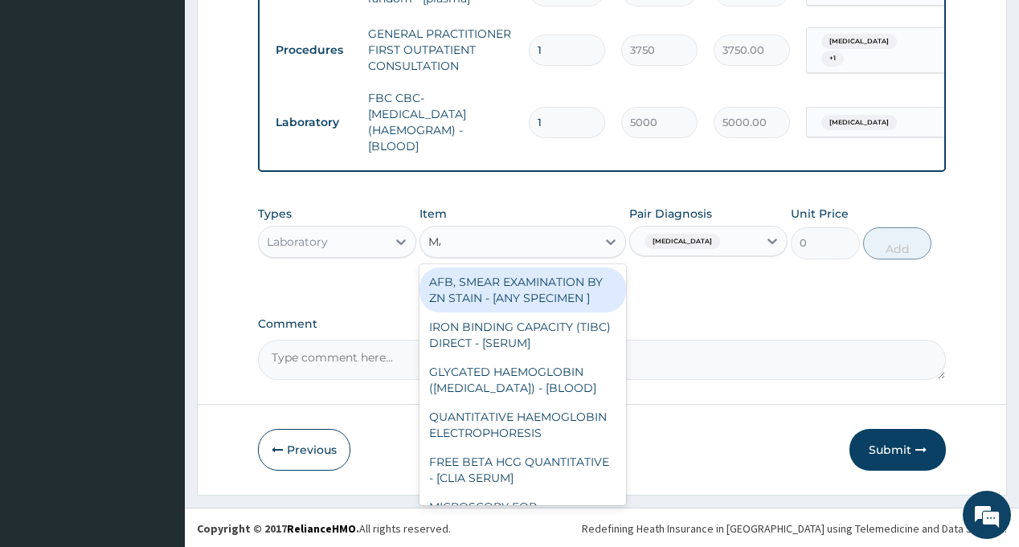
type input "MALA"
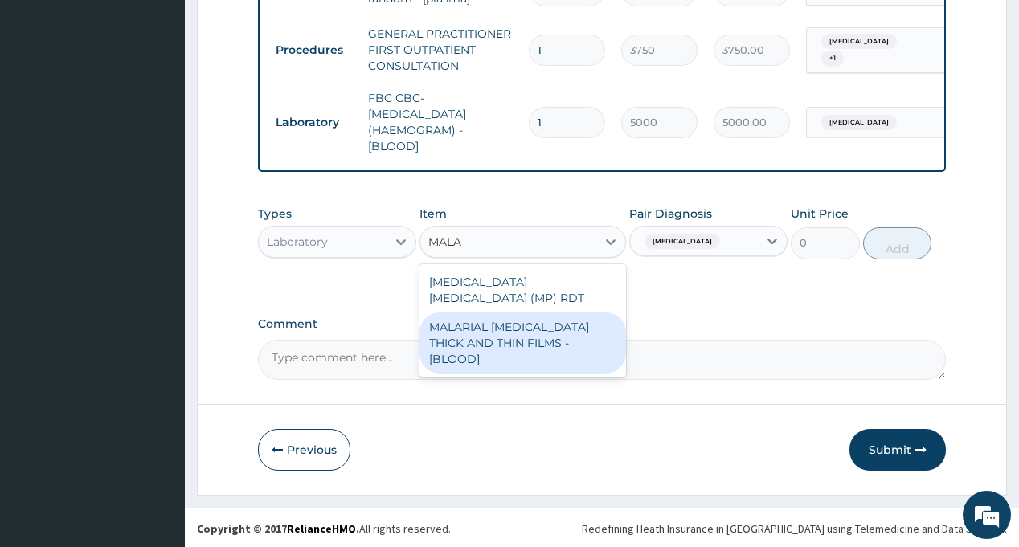
click at [556, 325] on div "MALARIAL [MEDICAL_DATA] THICK AND THIN FILMS - [BLOOD]" at bounding box center [523, 343] width 207 height 61
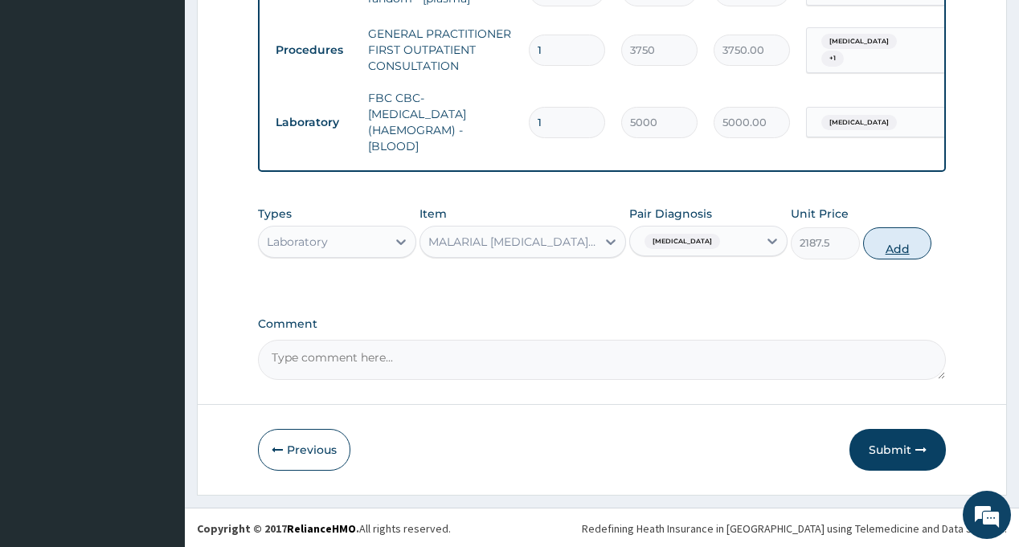
click at [888, 240] on button "Add" at bounding box center [897, 243] width 69 height 32
type input "0"
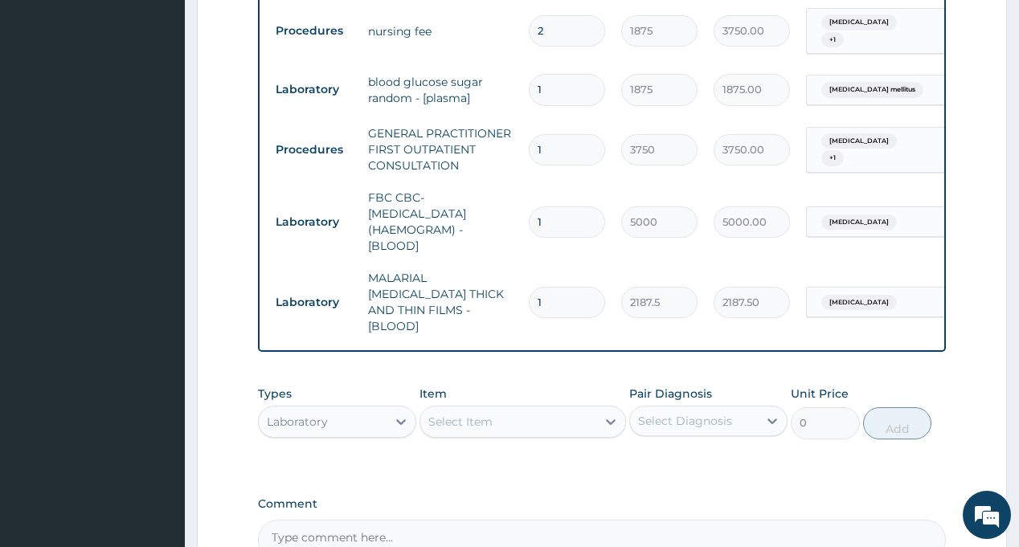
scroll to position [989, 0]
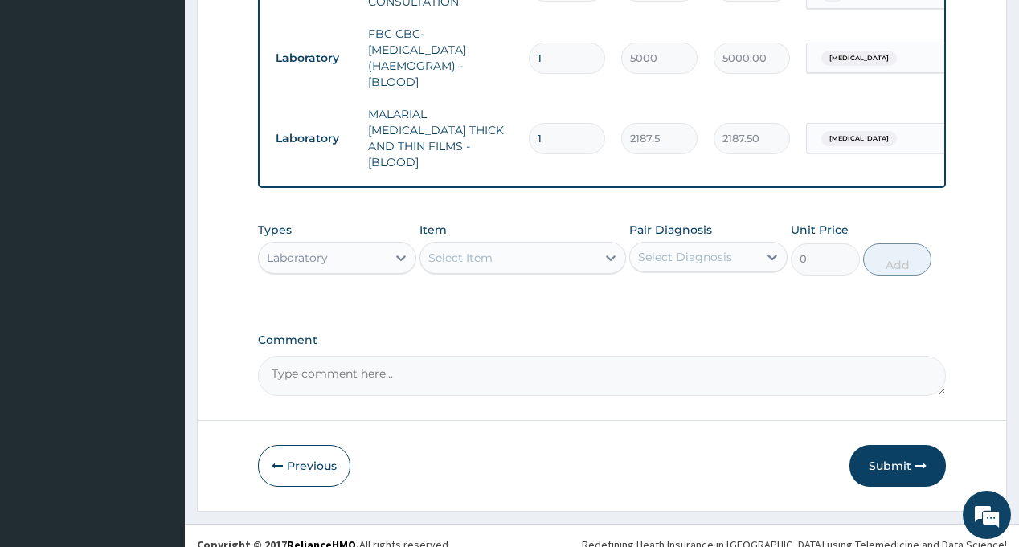
click at [321, 250] on div "Laboratory" at bounding box center [297, 258] width 61 height 16
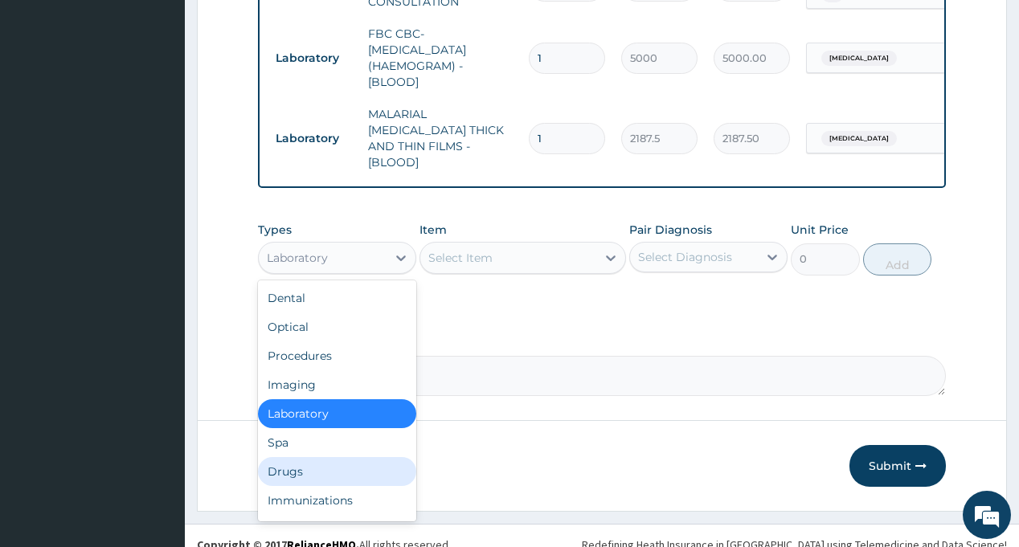
click at [308, 457] on div "Drugs" at bounding box center [337, 471] width 158 height 29
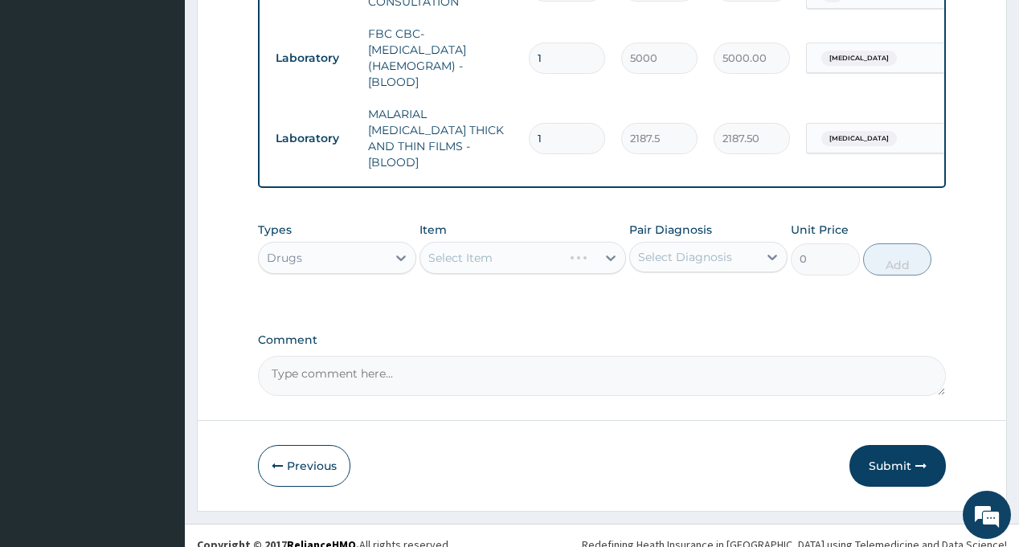
click at [714, 249] on div "Select Diagnosis" at bounding box center [685, 257] width 94 height 16
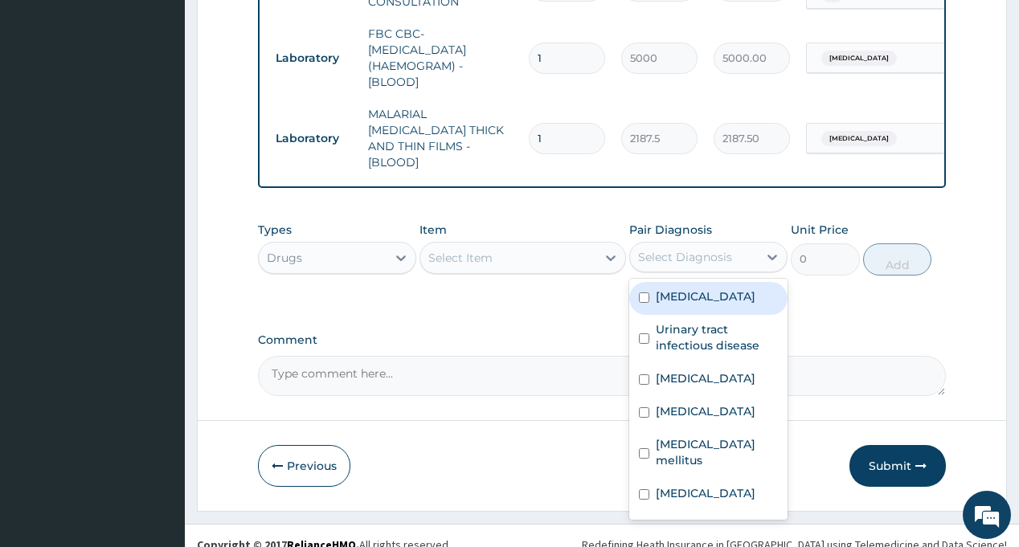
click at [707, 289] on label "Bronchopneumonia" at bounding box center [706, 297] width 100 height 16
checkbox input "true"
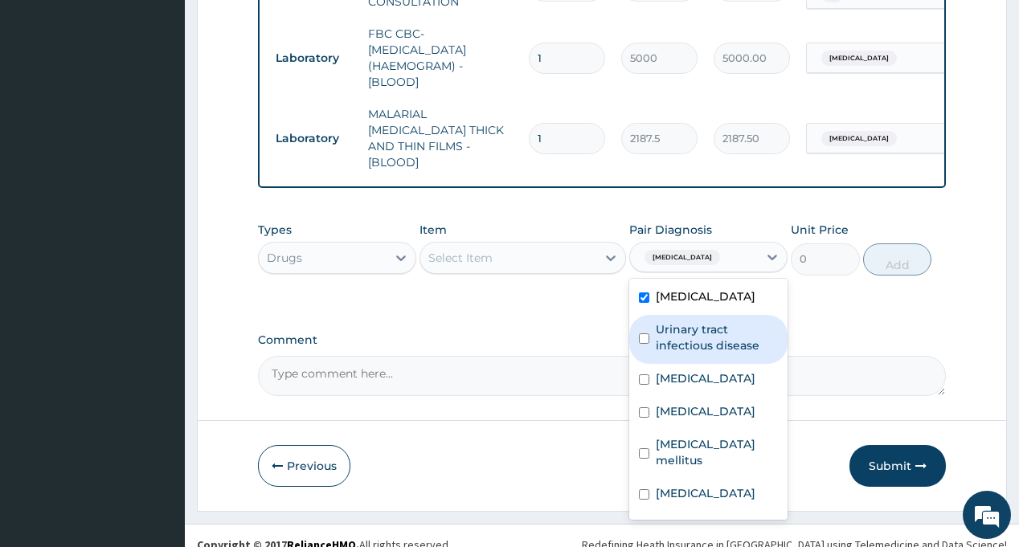
click at [705, 322] on label "Urinary tract infectious disease" at bounding box center [717, 338] width 122 height 32
checkbox input "true"
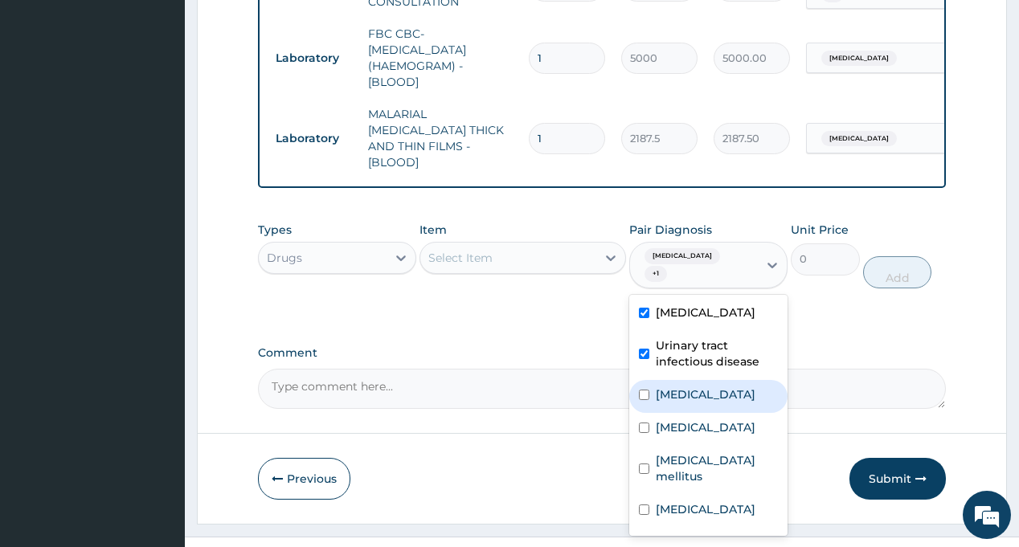
click at [731, 380] on div "[MEDICAL_DATA]" at bounding box center [708, 396] width 158 height 33
checkbox input "true"
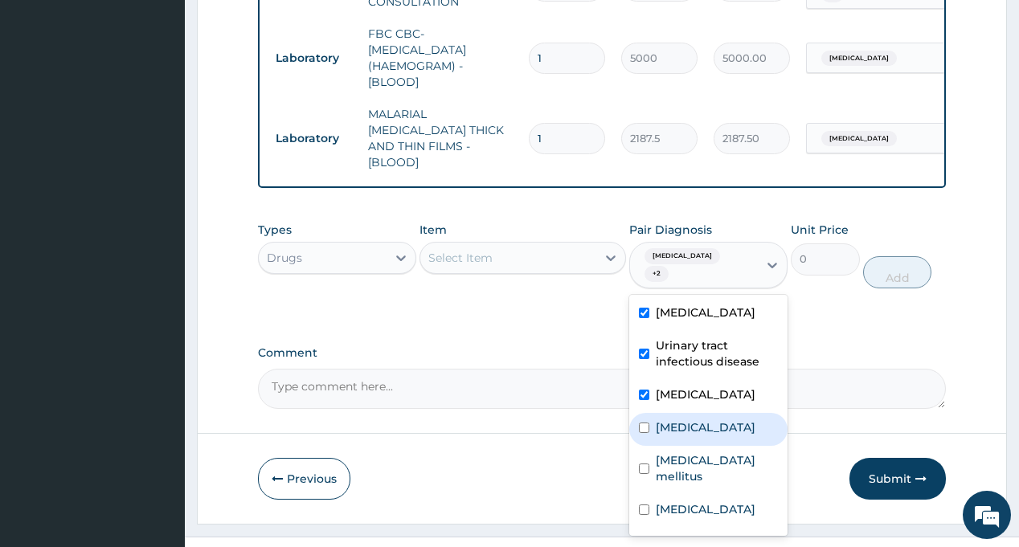
click at [733, 424] on div "[MEDICAL_DATA]" at bounding box center [708, 429] width 158 height 33
checkbox input "true"
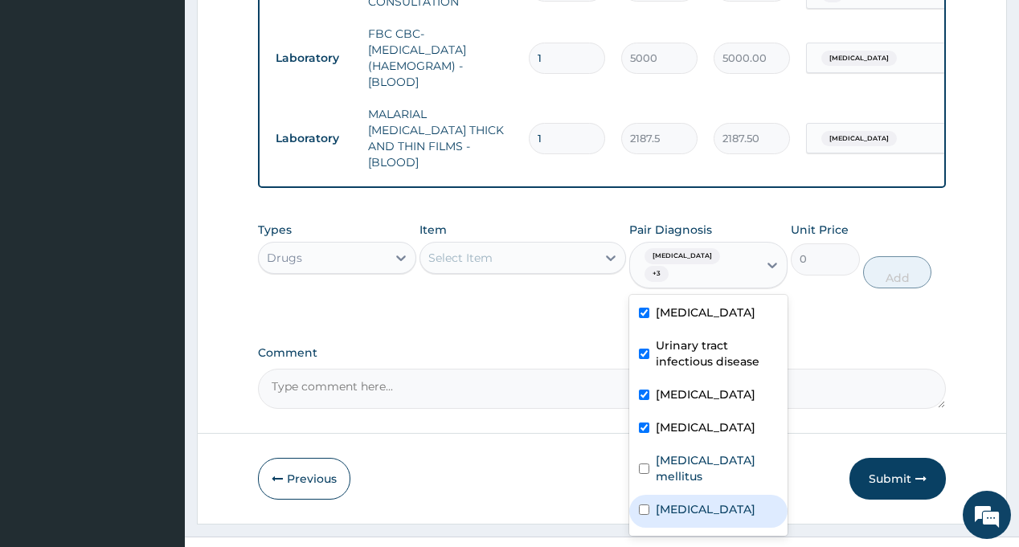
click at [744, 495] on div "Respiratory tract infection" at bounding box center [708, 511] width 158 height 33
checkbox input "true"
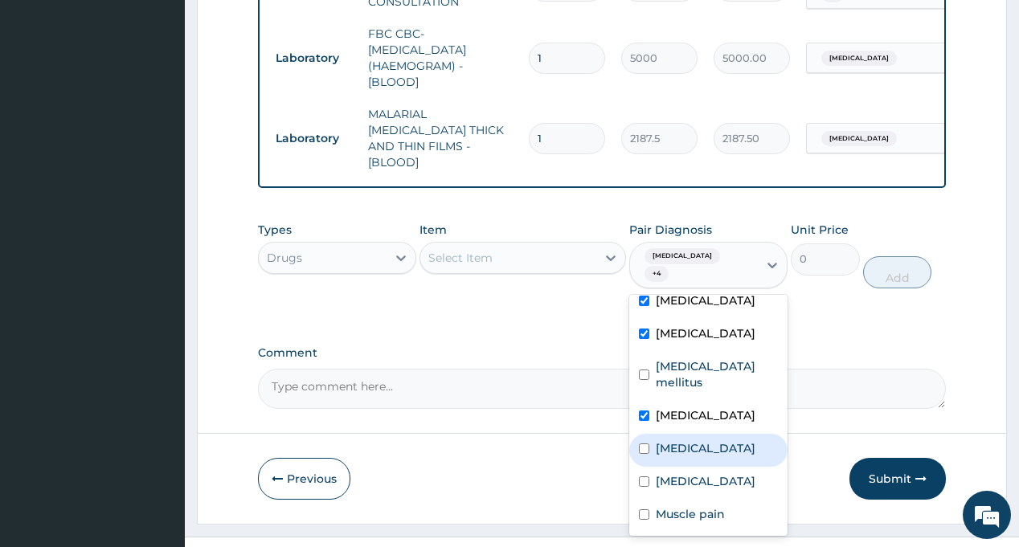
click at [445, 293] on div "Types Drugs Item Select Item Pair Diagnosis option Respiratory tract infection,…" at bounding box center [601, 267] width 687 height 107
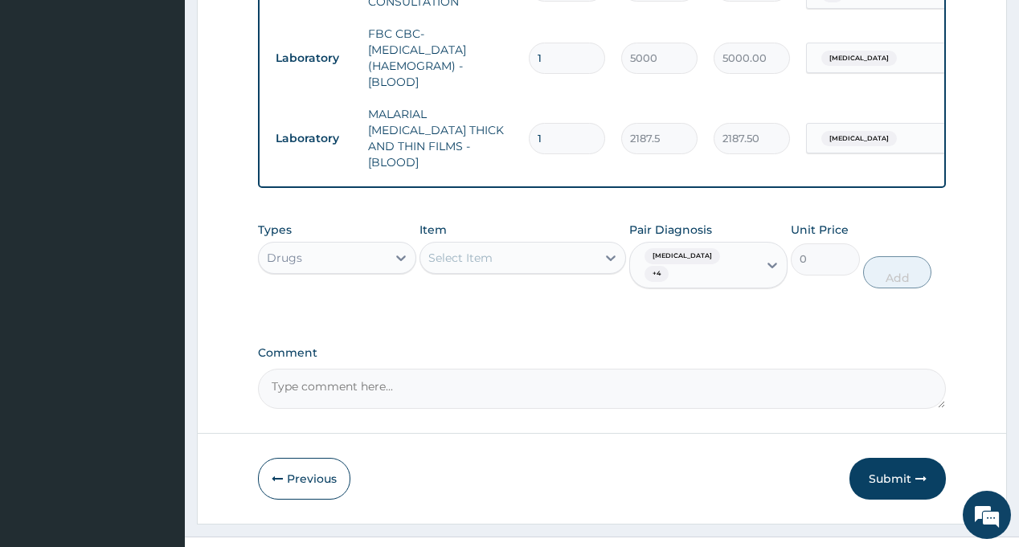
click at [467, 250] on div "Select Item" at bounding box center [460, 258] width 64 height 16
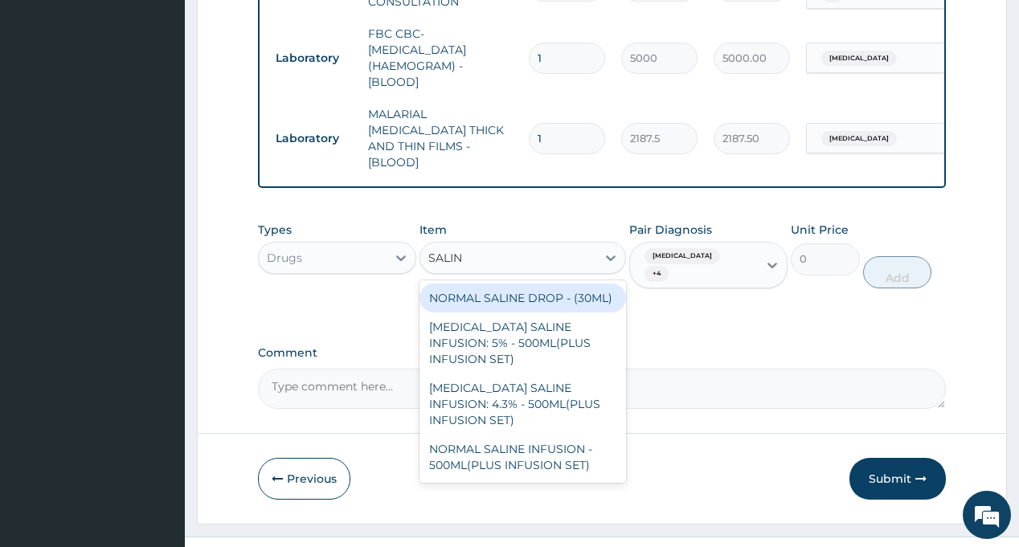
type input "SALINE"
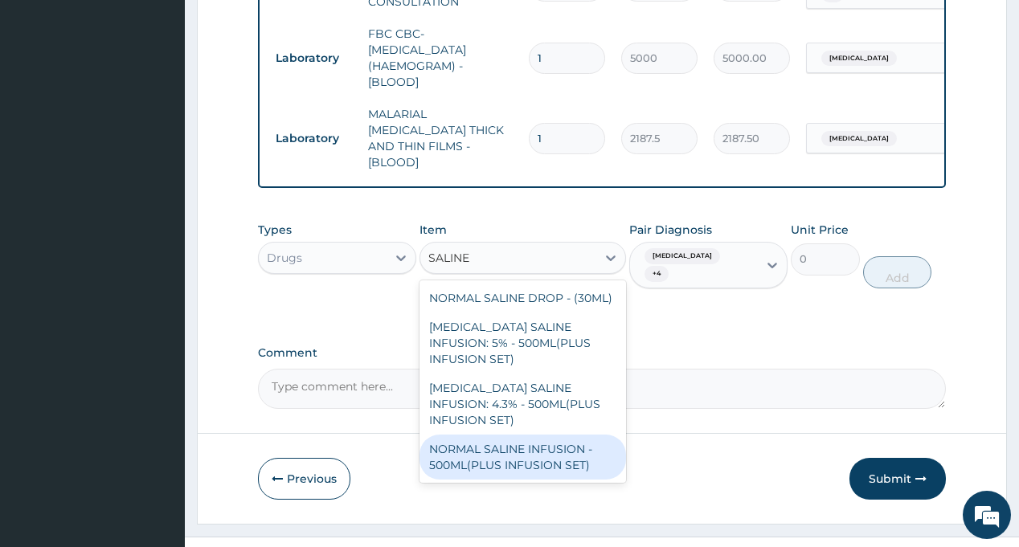
click at [533, 435] on div "NORMAL SALINE INFUSION - 500ML(PLUS INFUSION SET)" at bounding box center [523, 457] width 207 height 45
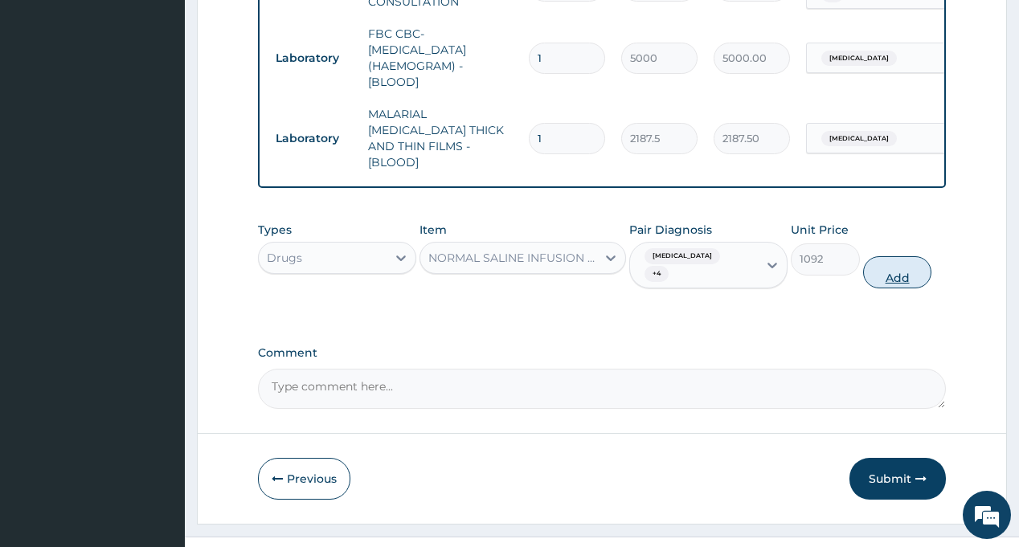
click at [887, 259] on button "Add" at bounding box center [897, 272] width 69 height 32
type input "0"
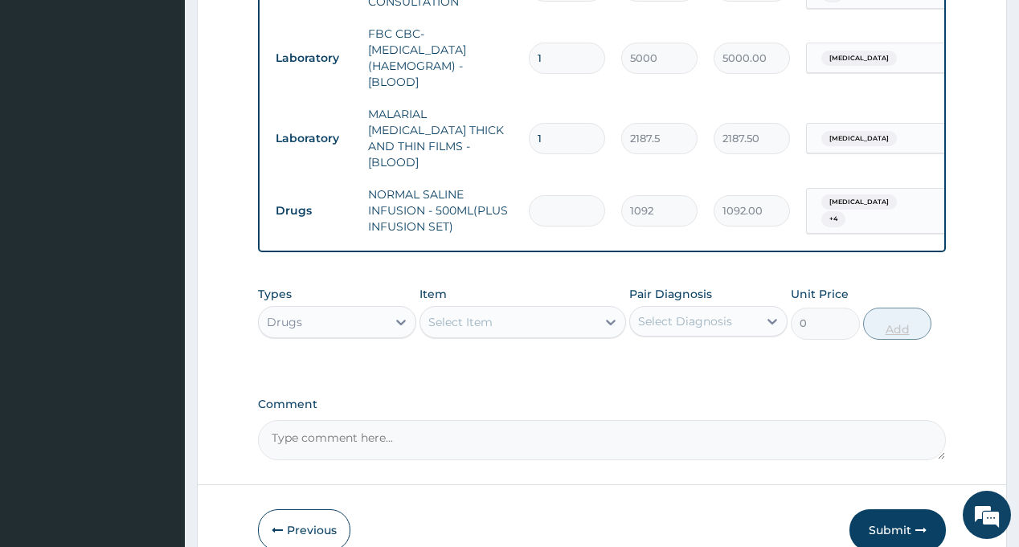
type input "8"
type input "8736.00"
type input "6"
type input "6552.00"
type input "6"
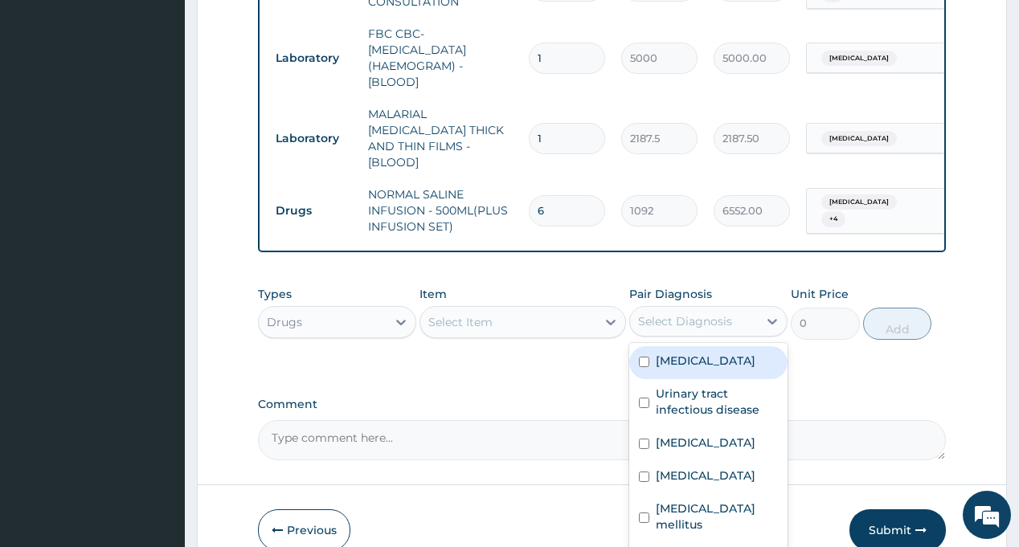
click at [687, 309] on div "Select Diagnosis" at bounding box center [694, 322] width 128 height 26
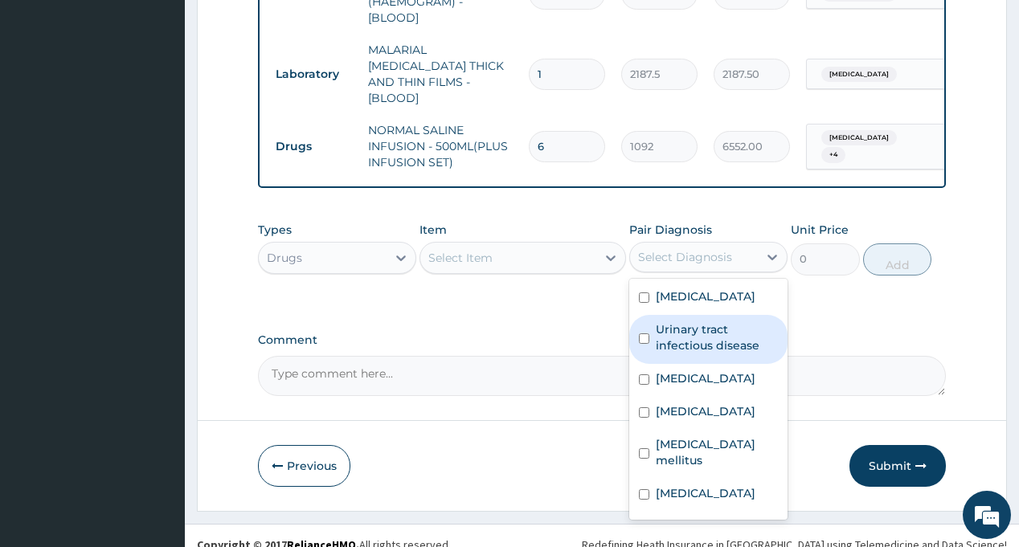
click at [703, 322] on label "Urinary tract infectious disease" at bounding box center [717, 338] width 122 height 32
checkbox input "true"
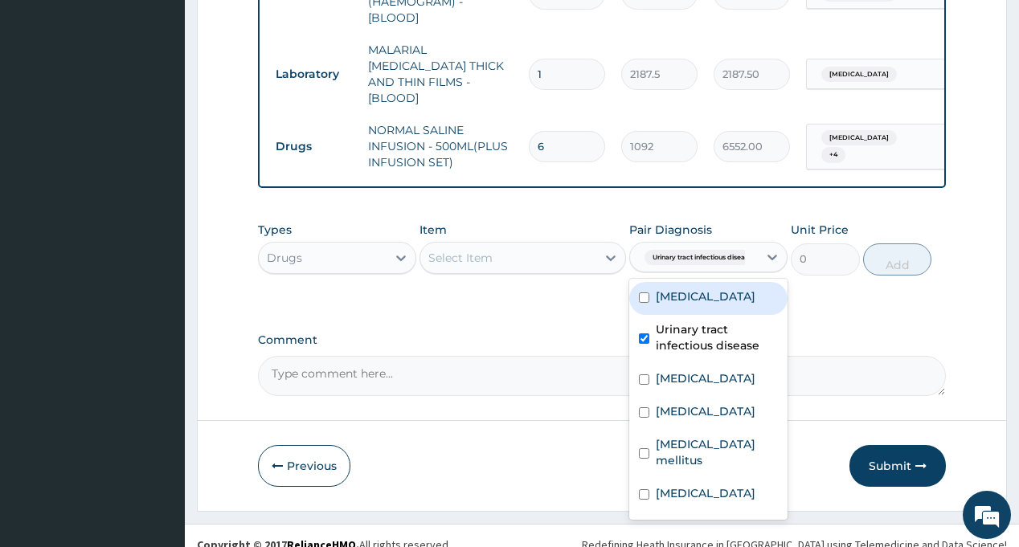
click at [702, 289] on label "Bronchopneumonia" at bounding box center [706, 297] width 100 height 16
checkbox input "true"
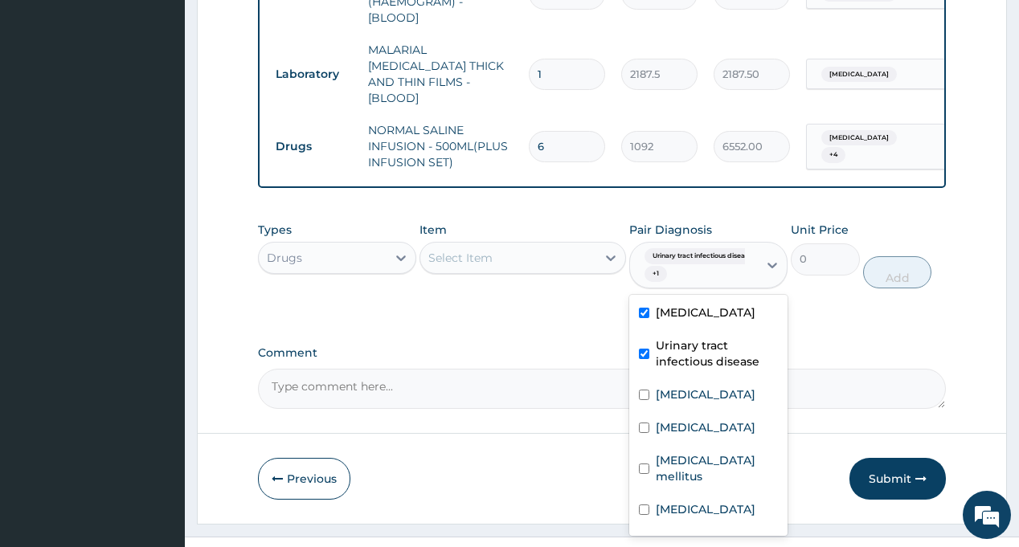
click at [710, 338] on label "Urinary tract infectious disease" at bounding box center [717, 354] width 122 height 32
checkbox input "false"
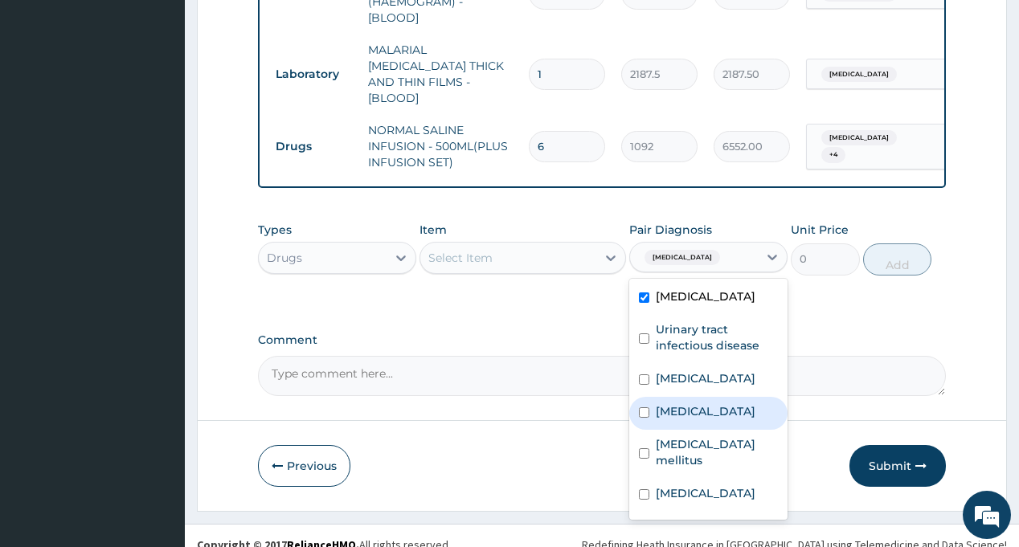
scroll to position [94, 0]
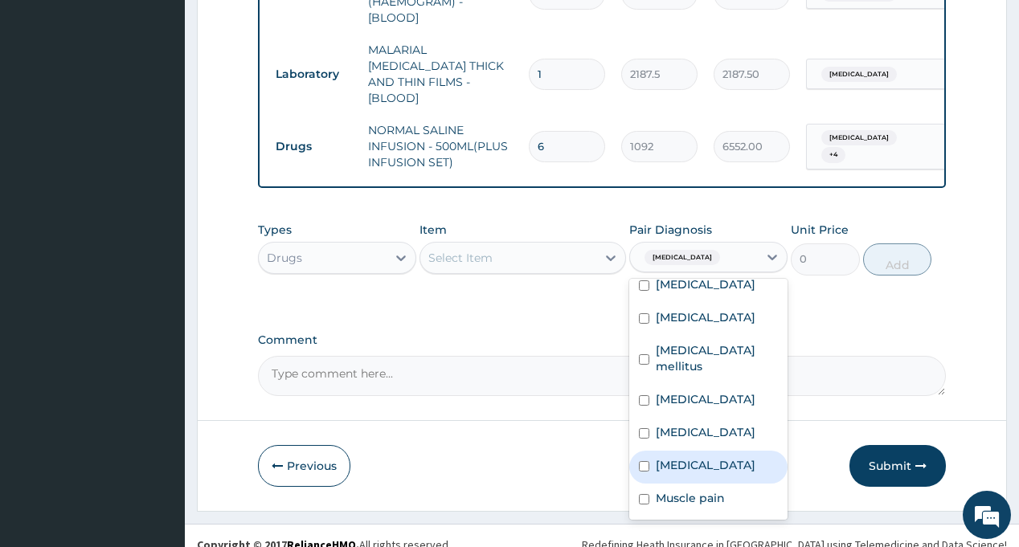
click at [704, 454] on div "Anemia" at bounding box center [708, 467] width 158 height 33
checkbox input "true"
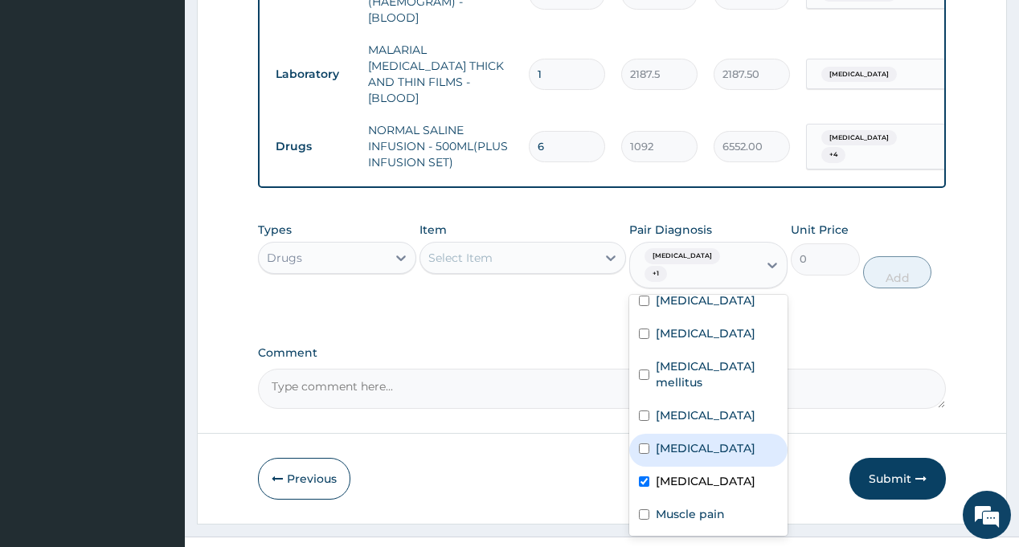
click at [705, 440] on label "Vitamin deficiency" at bounding box center [706, 448] width 100 height 16
checkbox input "true"
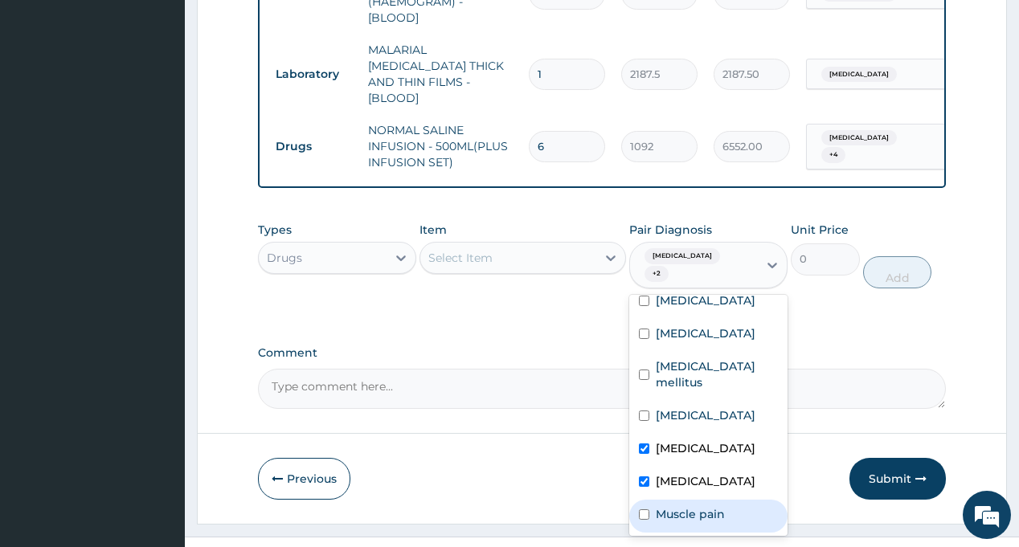
click at [714, 506] on label "Muscle pain" at bounding box center [690, 514] width 69 height 16
checkbox input "true"
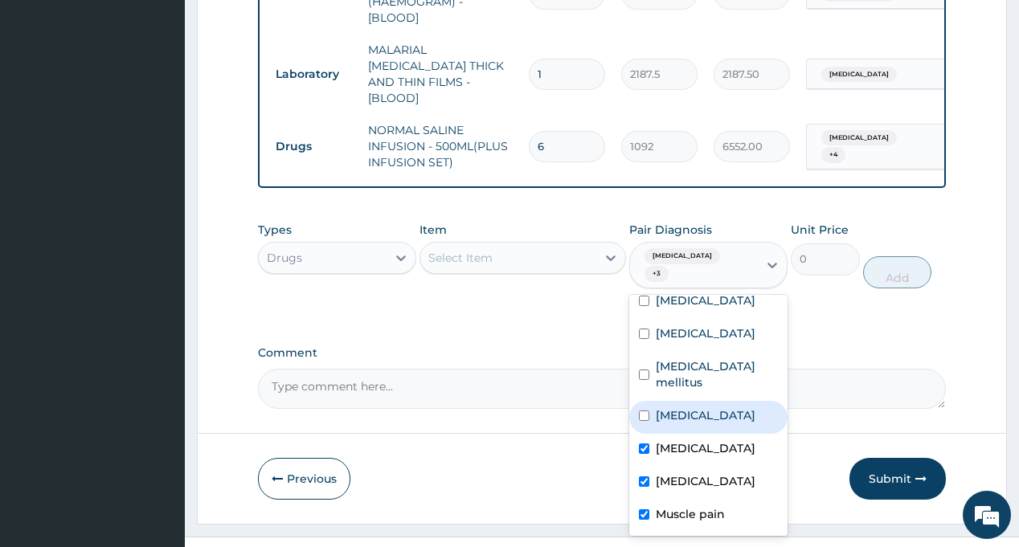
click at [701, 407] on div "Respiratory tract infection" at bounding box center [708, 417] width 158 height 33
checkbox input "true"
click at [523, 246] on div "Select Item" at bounding box center [508, 258] width 176 height 26
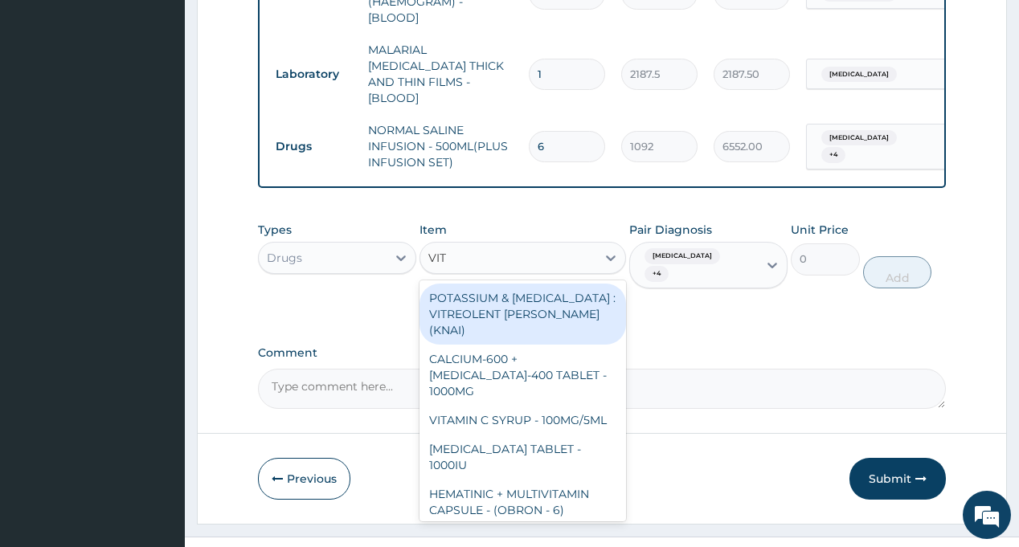
type input "VIT B"
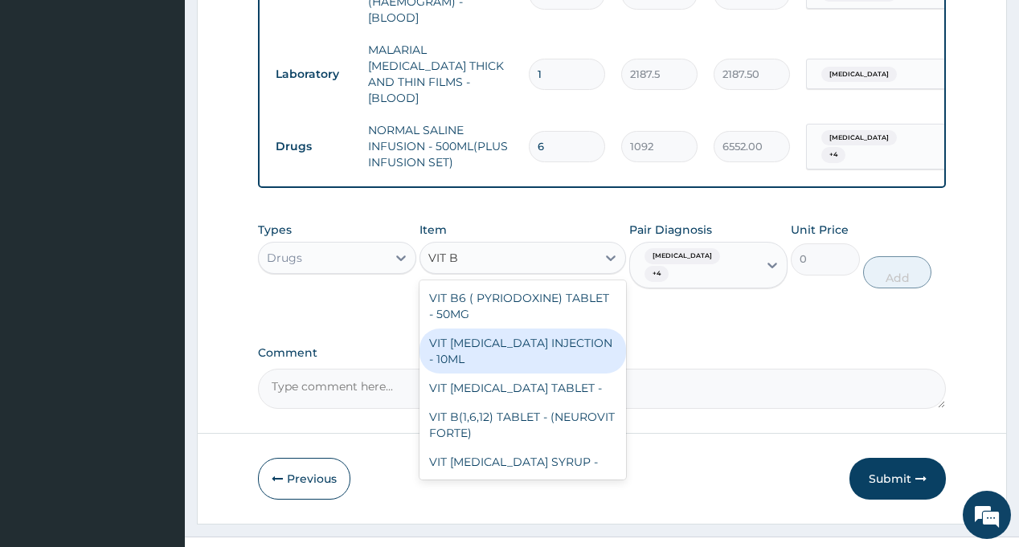
click at [515, 329] on div "VIT [MEDICAL_DATA] INJECTION - 10ML" at bounding box center [523, 351] width 207 height 45
type input "154"
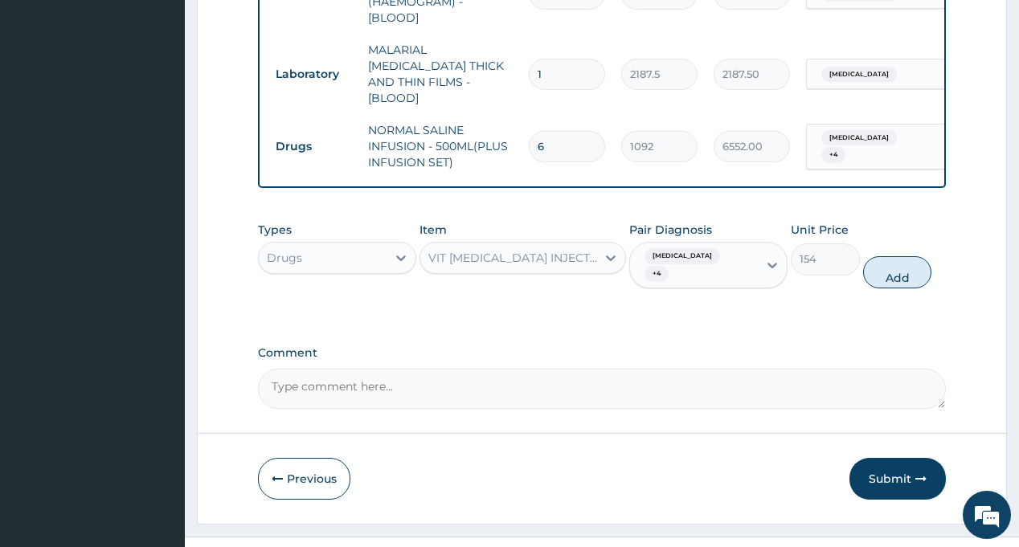
click at [566, 131] on input "6" at bounding box center [567, 146] width 76 height 31
type input "7"
type input "7644.00"
type input "7"
click at [896, 256] on button "Add" at bounding box center [897, 272] width 69 height 32
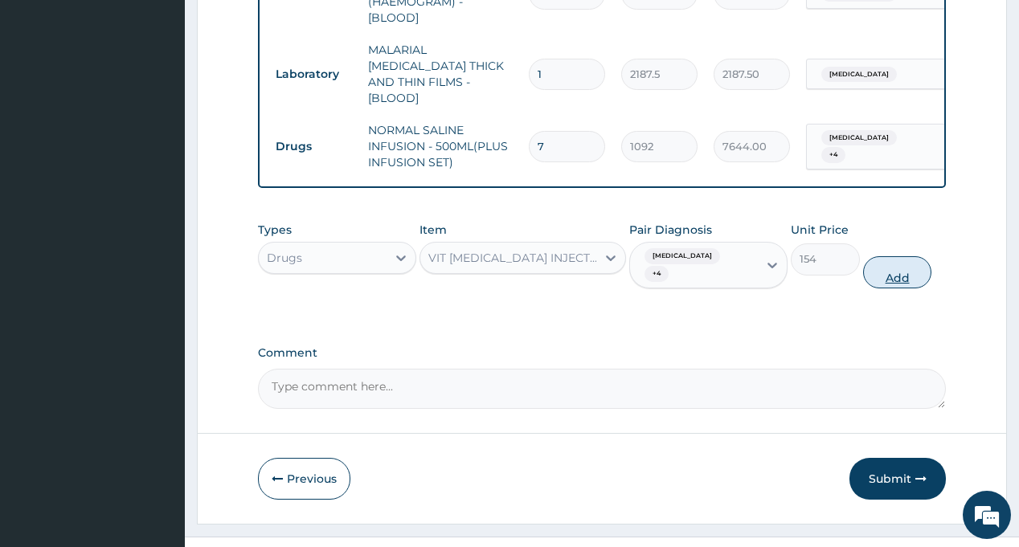
type input "0"
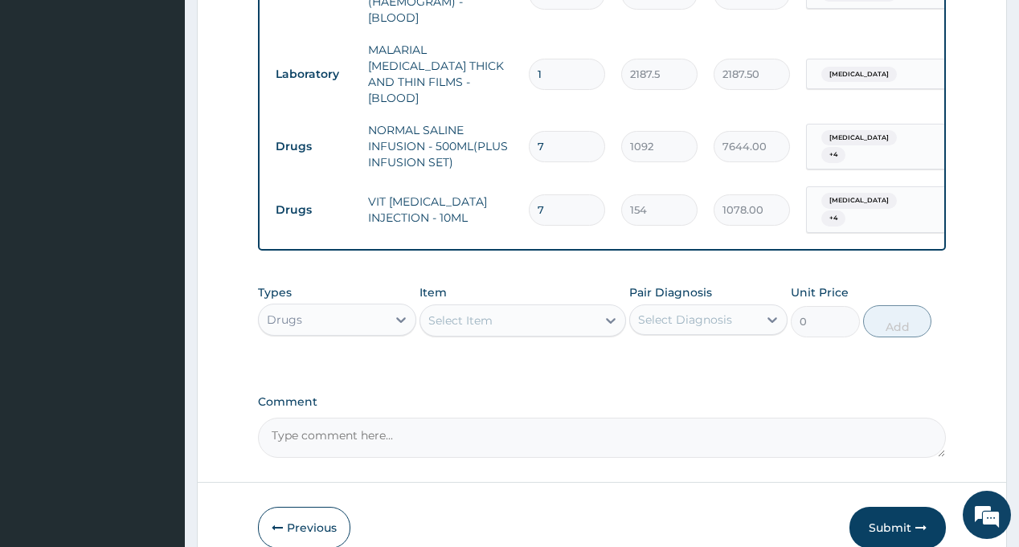
scroll to position [1260, 0]
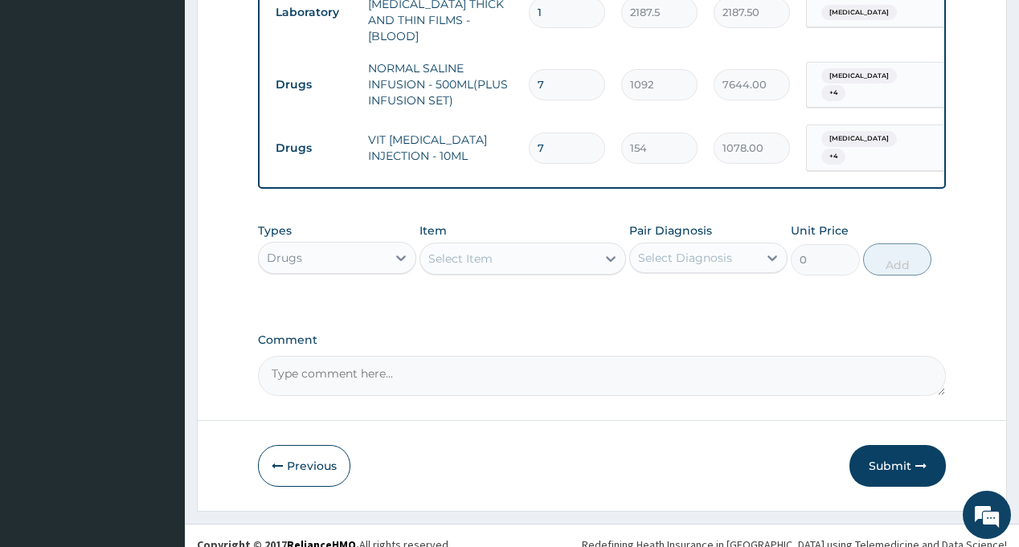
type input "7"
click at [722, 250] on div "Select Diagnosis" at bounding box center [685, 258] width 94 height 16
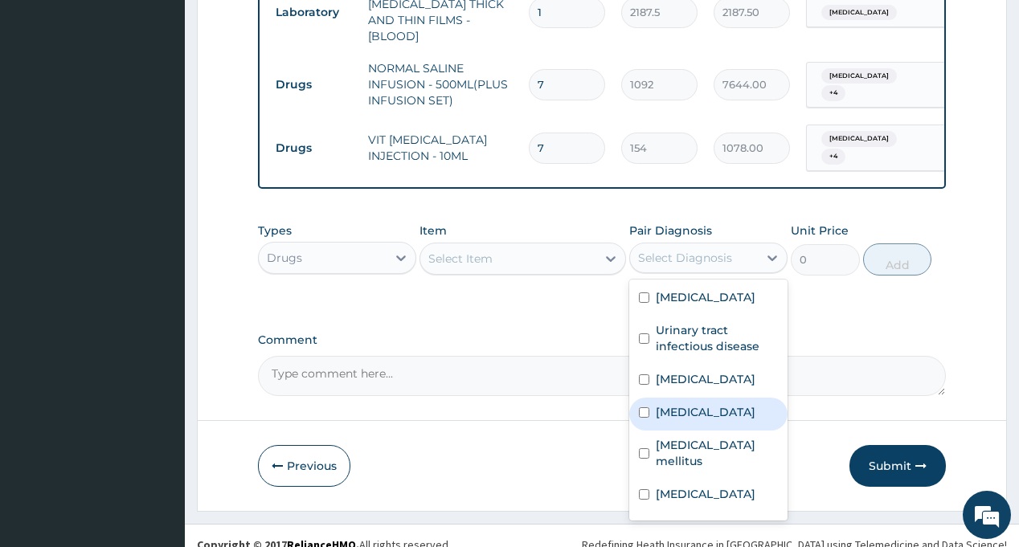
click at [702, 398] on div "[MEDICAL_DATA]" at bounding box center [708, 414] width 158 height 33
checkbox input "true"
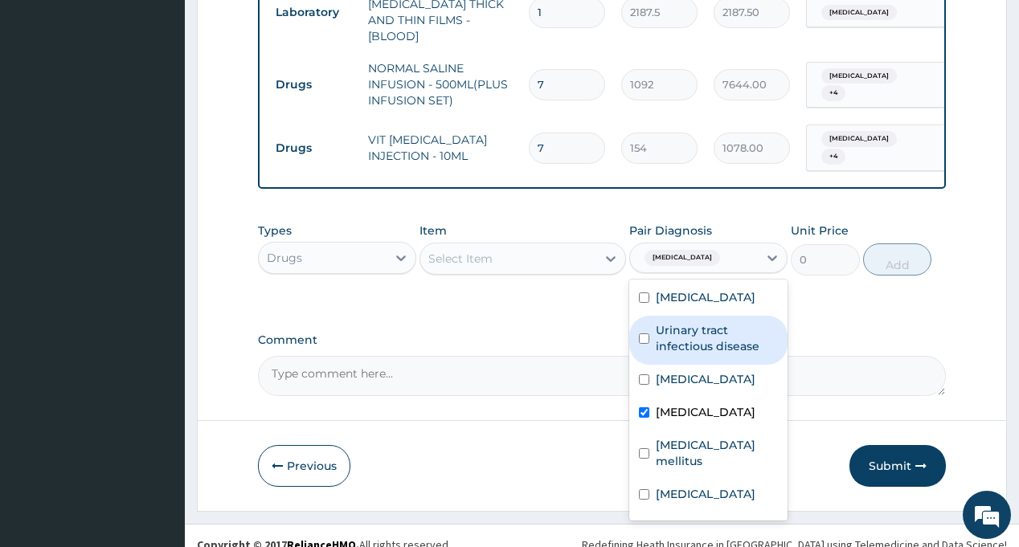
click at [526, 246] on div "Select Item" at bounding box center [508, 259] width 176 height 26
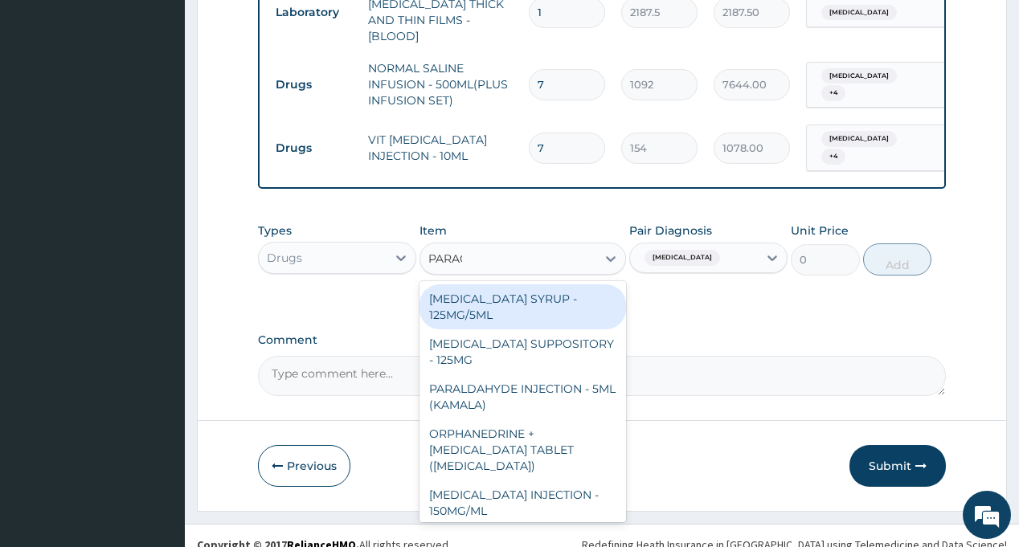
type input "PARACE"
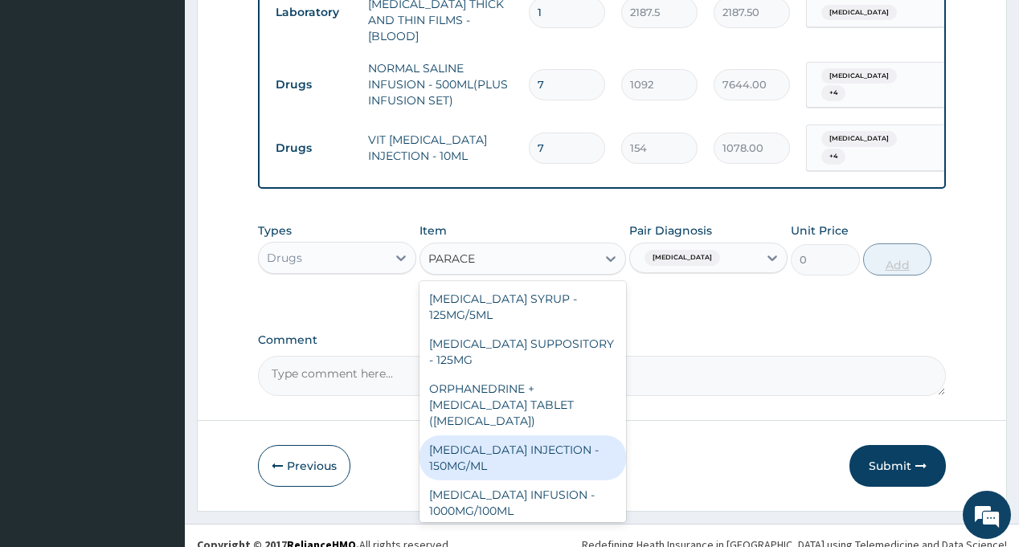
drag, startPoint x: 477, startPoint y: 429, endPoint x: 897, endPoint y: 248, distance: 456.9
click at [478, 436] on div "[MEDICAL_DATA] INJECTION - 150MG/ML" at bounding box center [523, 458] width 207 height 45
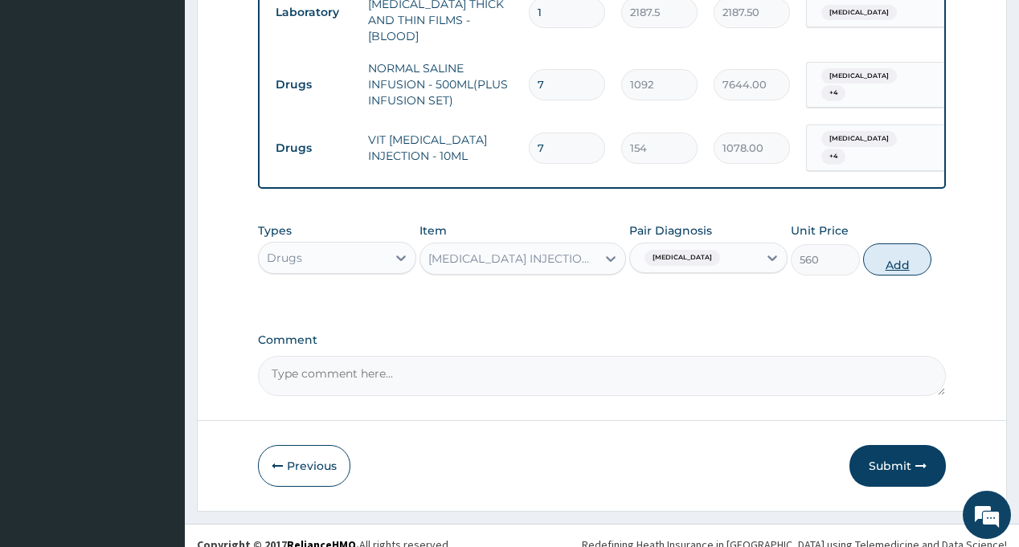
click at [895, 248] on button "Add" at bounding box center [897, 260] width 69 height 32
type input "0"
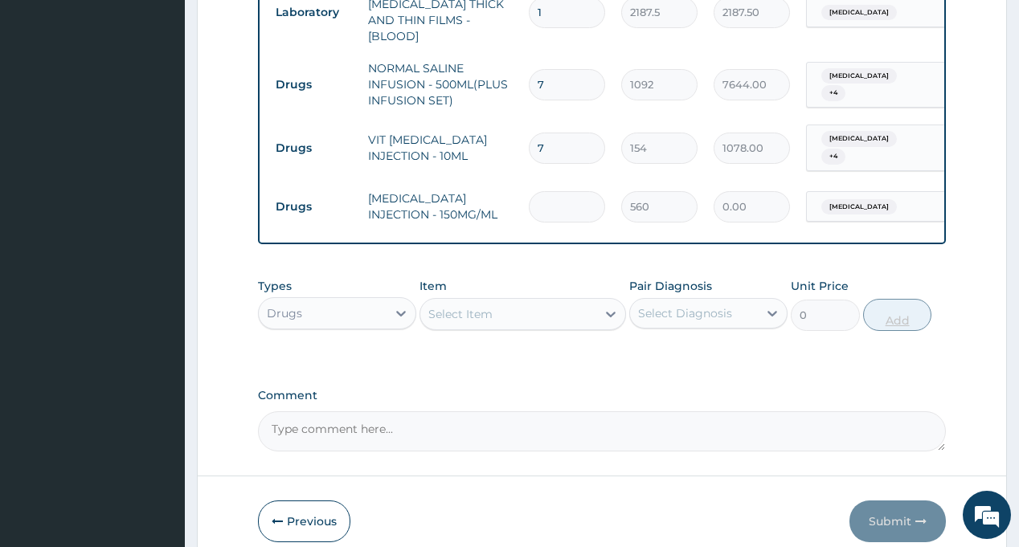
type input "0.00"
type input "20"
type input "11200.00"
type input "20"
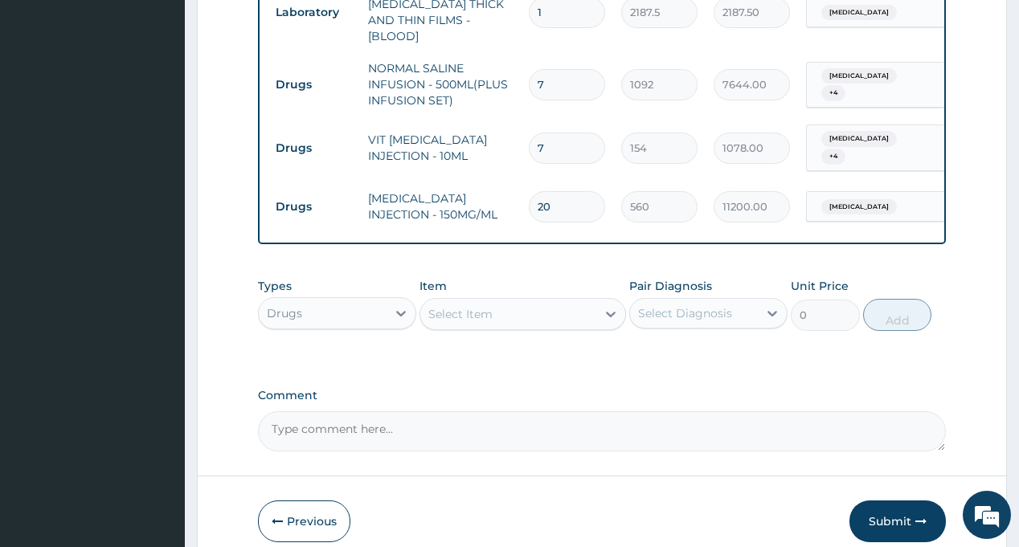
click at [704, 305] on div "Select Diagnosis" at bounding box center [685, 313] width 94 height 16
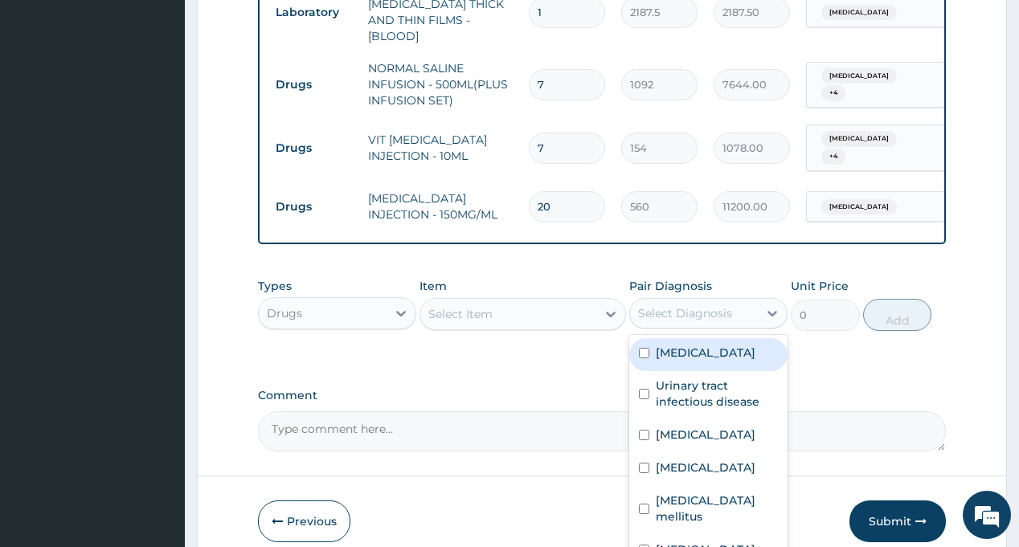
scroll to position [1315, 0]
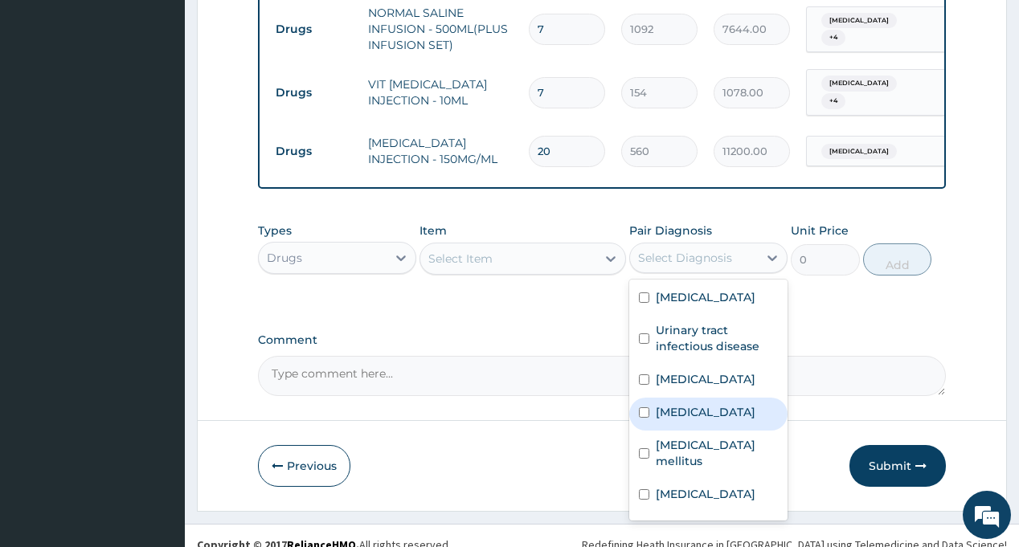
click at [707, 398] on div "Malaria" at bounding box center [708, 414] width 158 height 33
checkbox input "true"
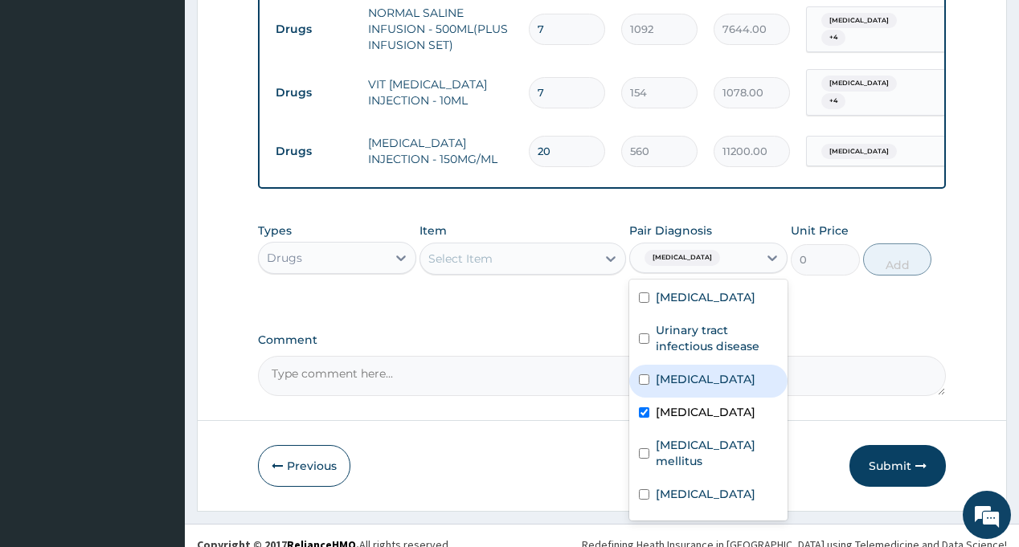
drag, startPoint x: 490, startPoint y: 238, endPoint x: 628, endPoint y: 167, distance: 155.3
click at [490, 251] on div "Select Item" at bounding box center [460, 259] width 64 height 16
type input "ARTES"
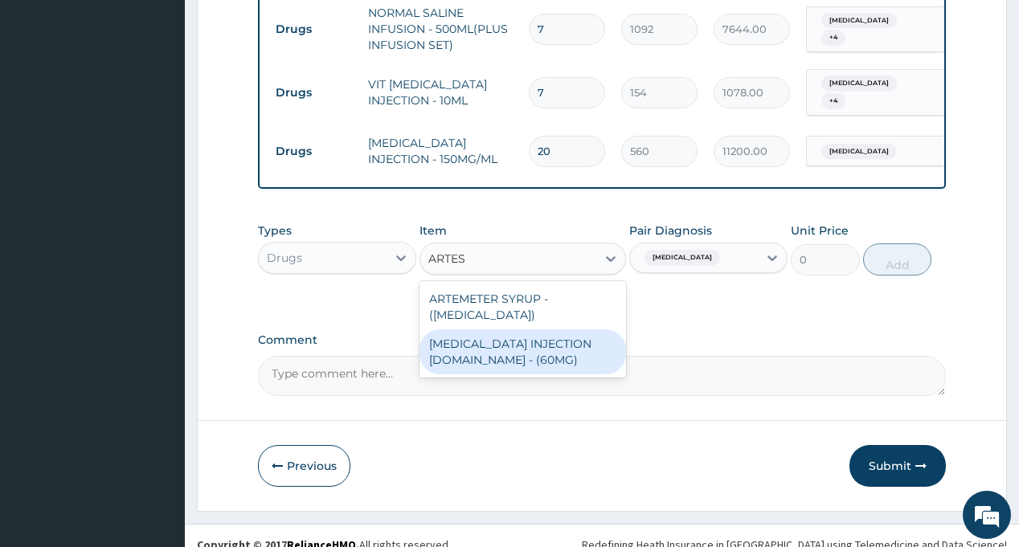
click at [519, 331] on div "ARTESUNATE INJECTION IV.IM - (60MG)" at bounding box center [523, 352] width 207 height 45
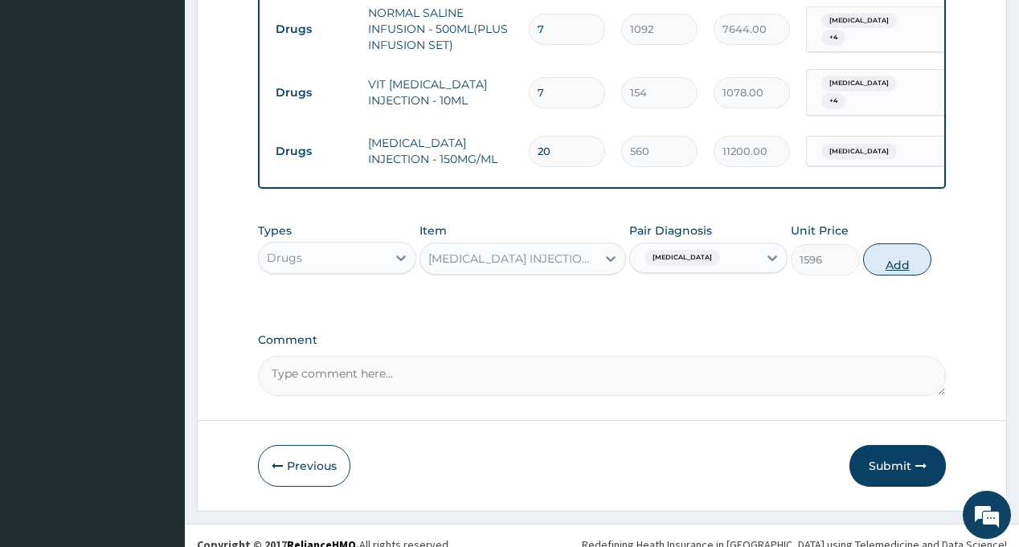
click at [895, 247] on button "Add" at bounding box center [897, 260] width 69 height 32
type input "0"
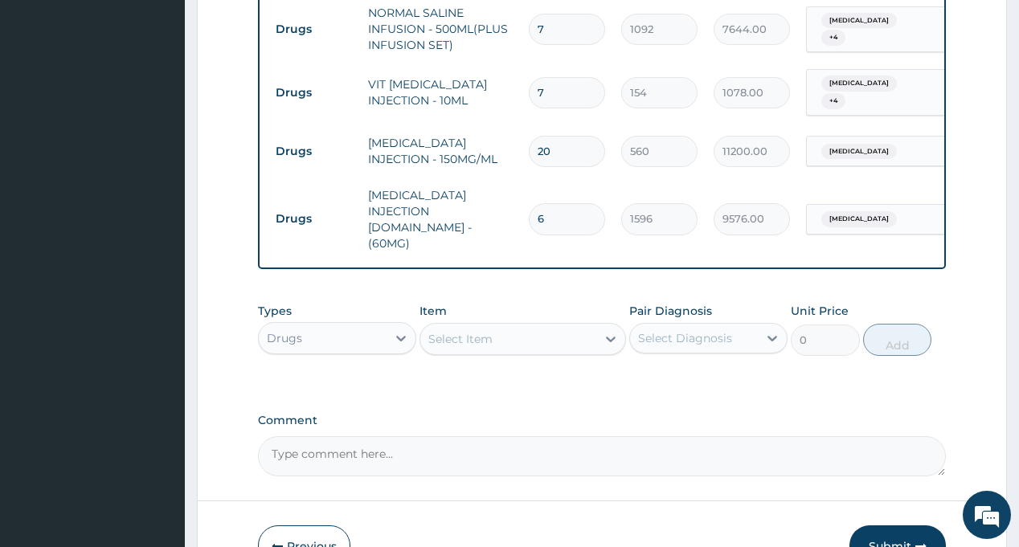
type input "6"
click at [697, 330] on div "Select Diagnosis" at bounding box center [685, 338] width 94 height 16
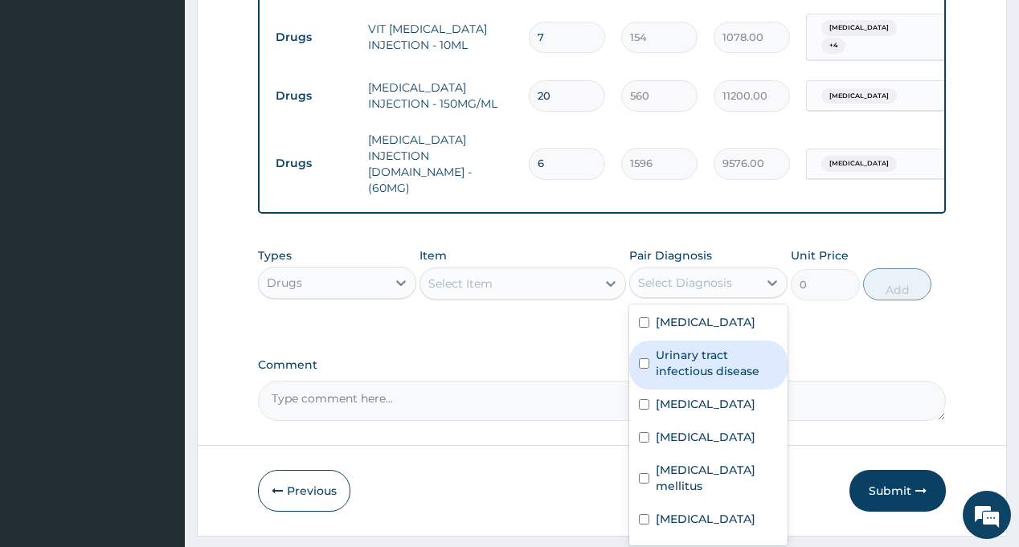
scroll to position [94, 0]
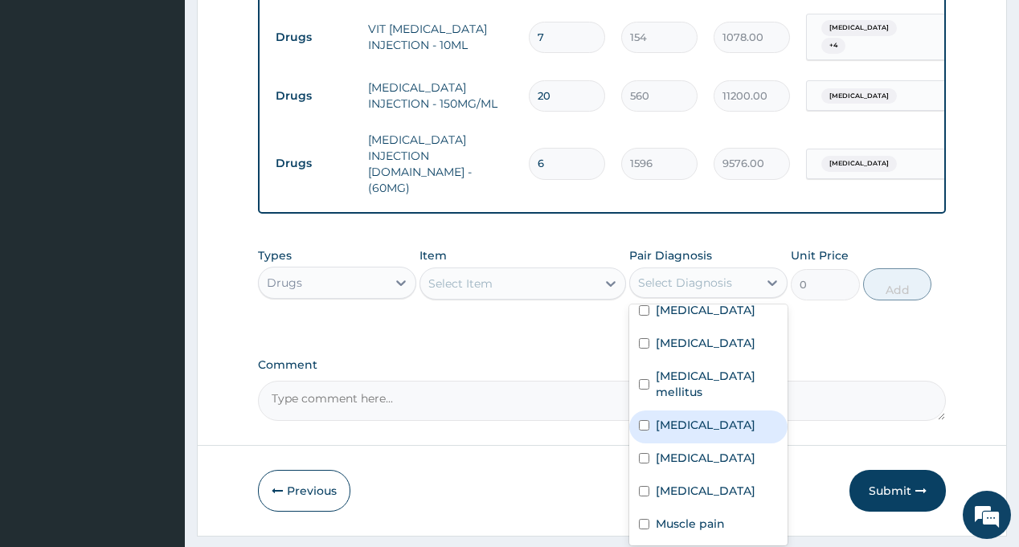
click at [703, 417] on label "Respiratory tract infection" at bounding box center [706, 425] width 100 height 16
checkbox input "true"
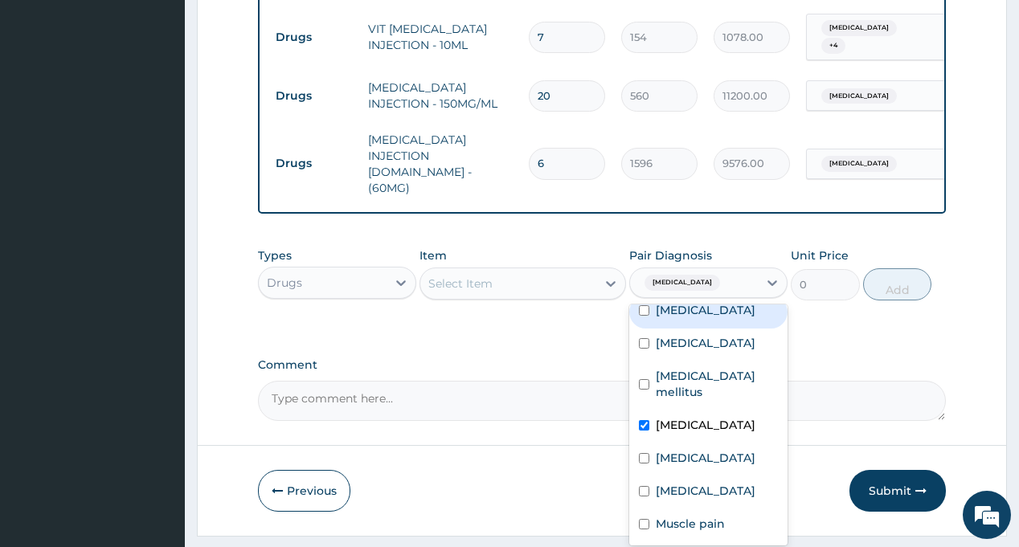
scroll to position [0, 0]
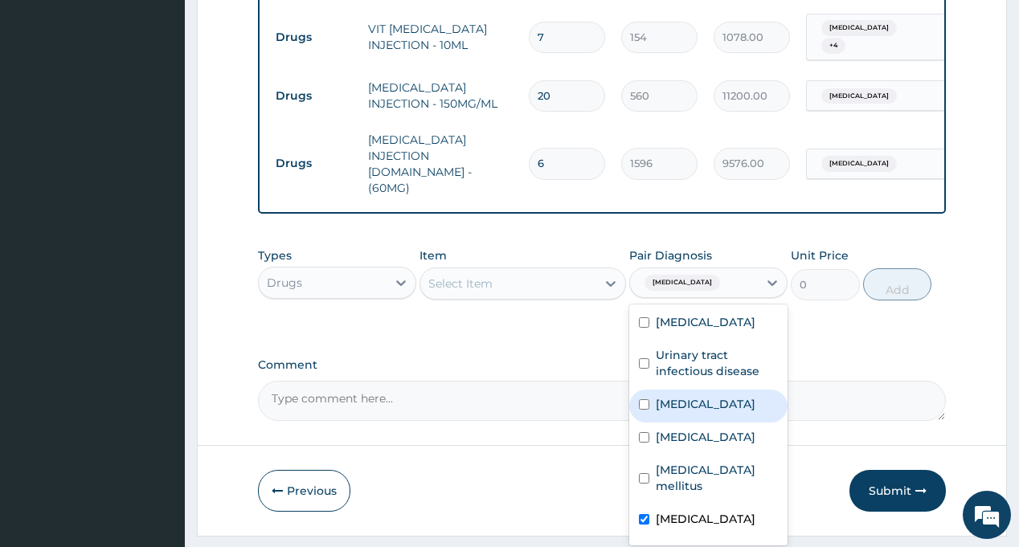
click at [711, 390] on div "Sepsis" at bounding box center [708, 406] width 158 height 33
checkbox input "true"
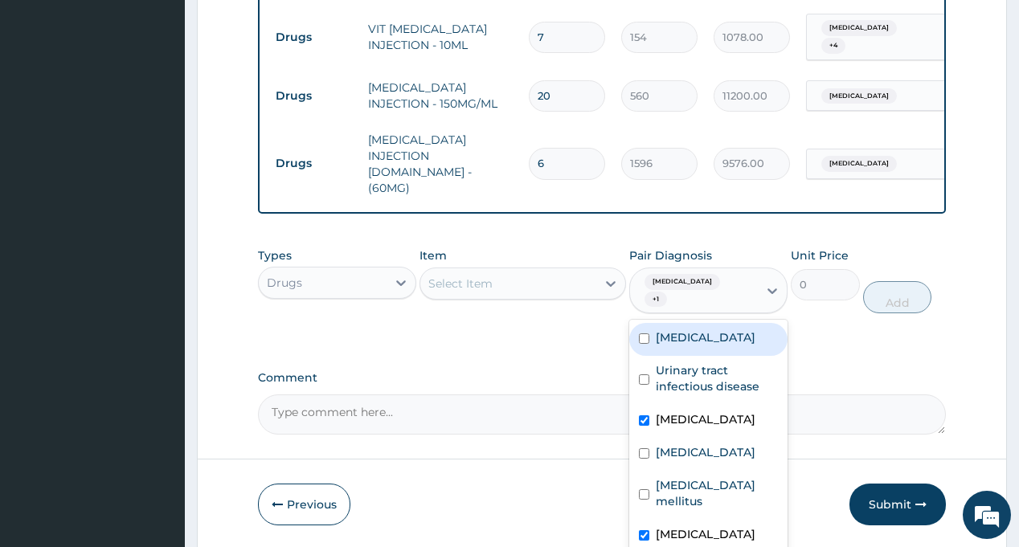
click at [734, 323] on div "Bronchopneumonia" at bounding box center [708, 339] width 158 height 33
checkbox input "true"
click at [506, 271] on div "Select Item" at bounding box center [508, 284] width 176 height 26
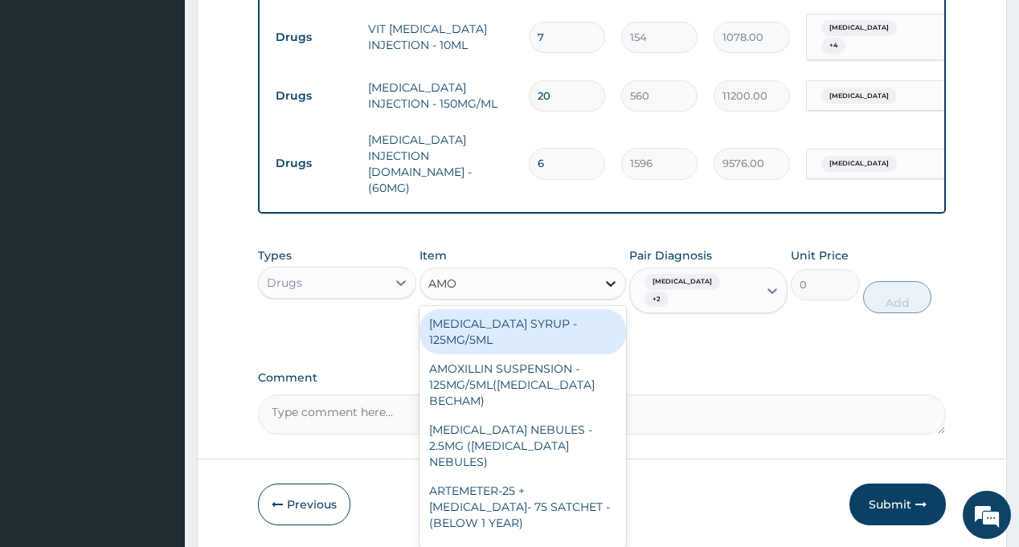
type input "AMOX"
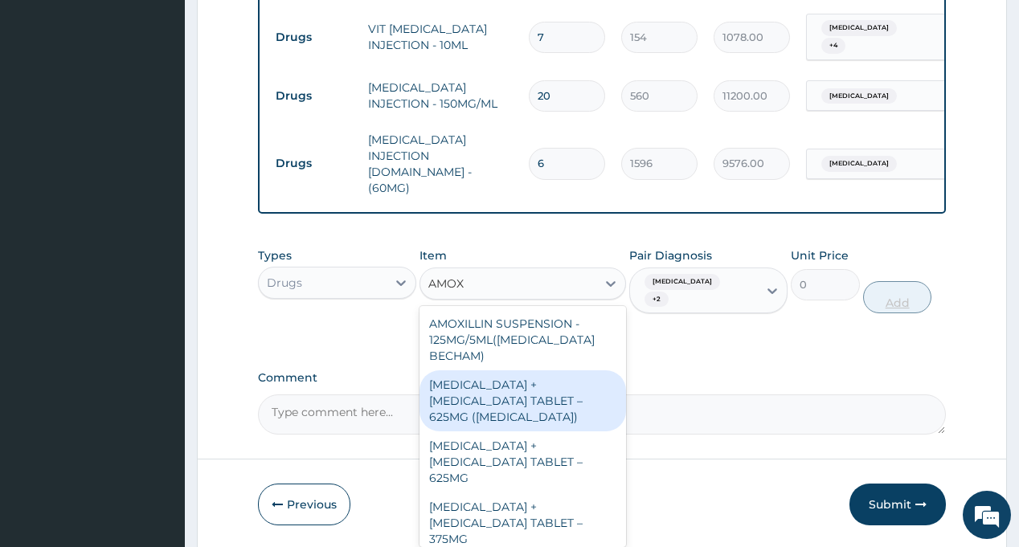
drag, startPoint x: 534, startPoint y: 333, endPoint x: 887, endPoint y: 259, distance: 360.5
click at [535, 371] on div "AMOXICILLIN + CLAVULANIC ACID TABLET – 625MG (AUGMENTIN)" at bounding box center [523, 401] width 207 height 61
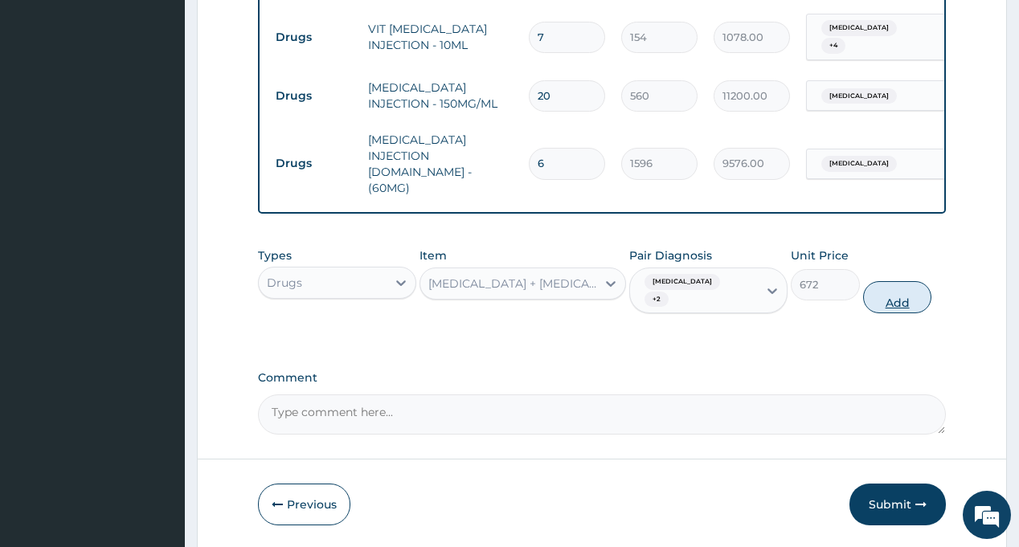
click at [896, 281] on button "Add" at bounding box center [897, 297] width 69 height 32
type input "0"
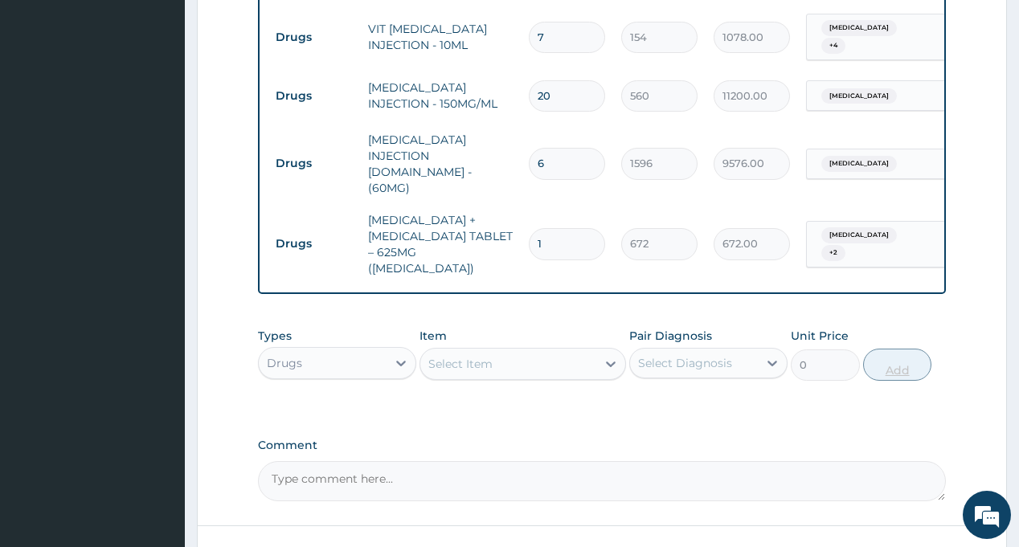
type input "14"
type input "9408.00"
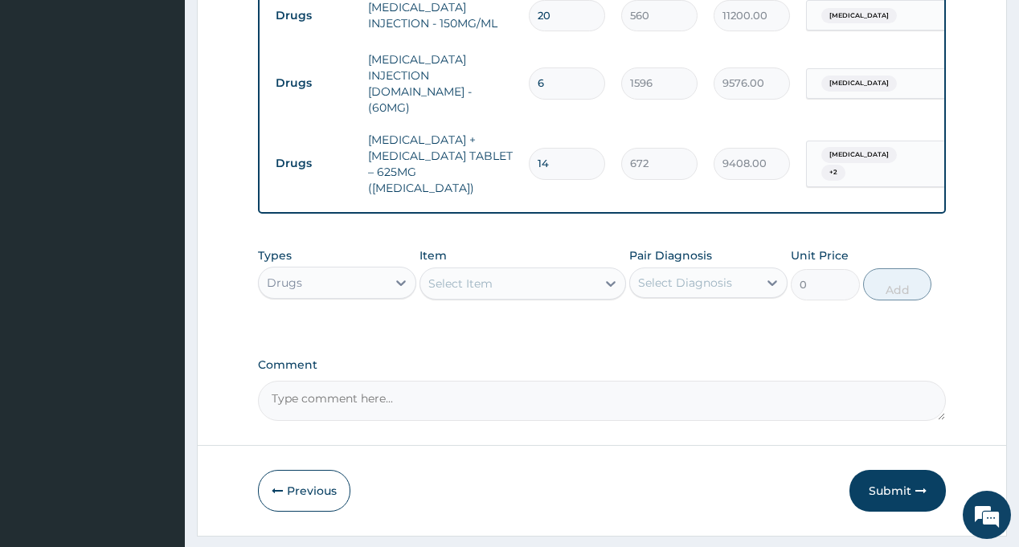
type input "14"
click at [693, 275] on div "Select Diagnosis" at bounding box center [685, 283] width 94 height 16
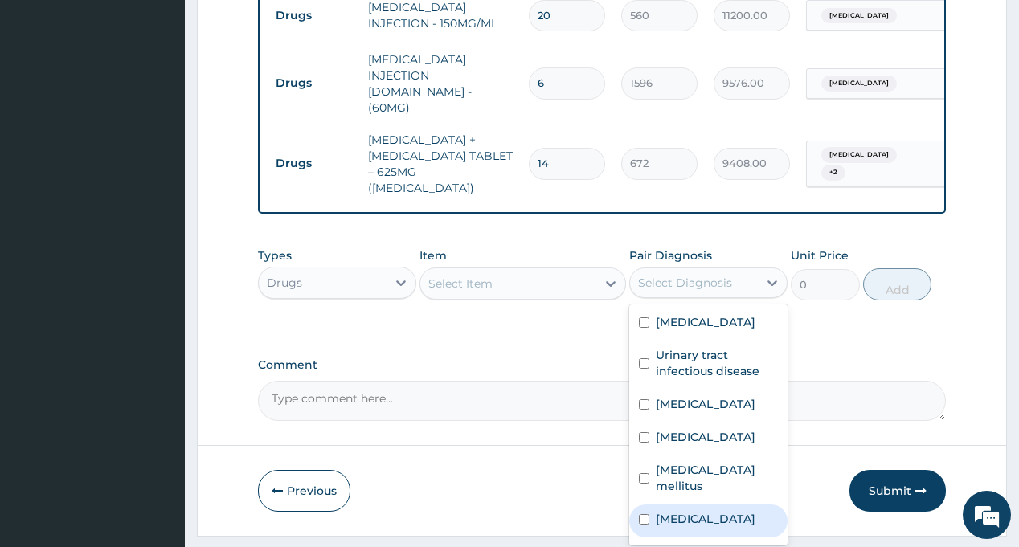
scroll to position [94, 0]
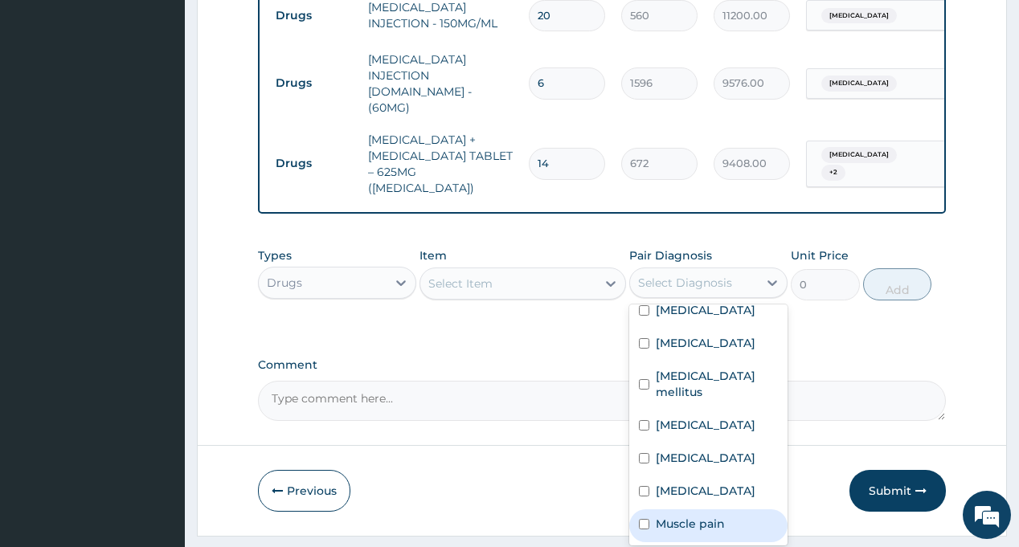
drag, startPoint x: 710, startPoint y: 473, endPoint x: 640, endPoint y: 391, distance: 107.8
click at [709, 516] on label "Muscle pain" at bounding box center [690, 524] width 69 height 16
checkbox input "true"
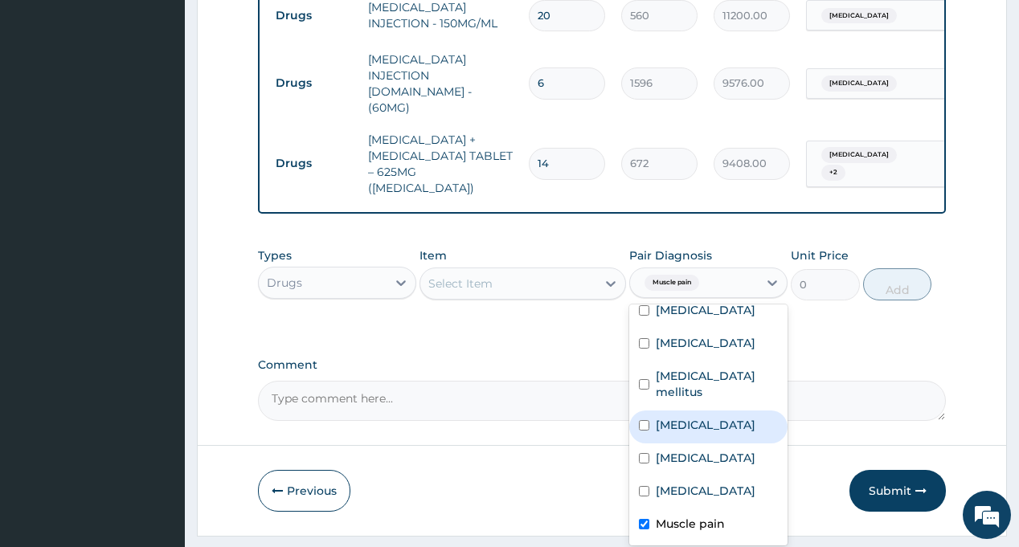
click at [543, 281] on div "Types Drugs Item Select Item Pair Diagnosis option Muscle pain, selected. optio…" at bounding box center [601, 286] width 687 height 93
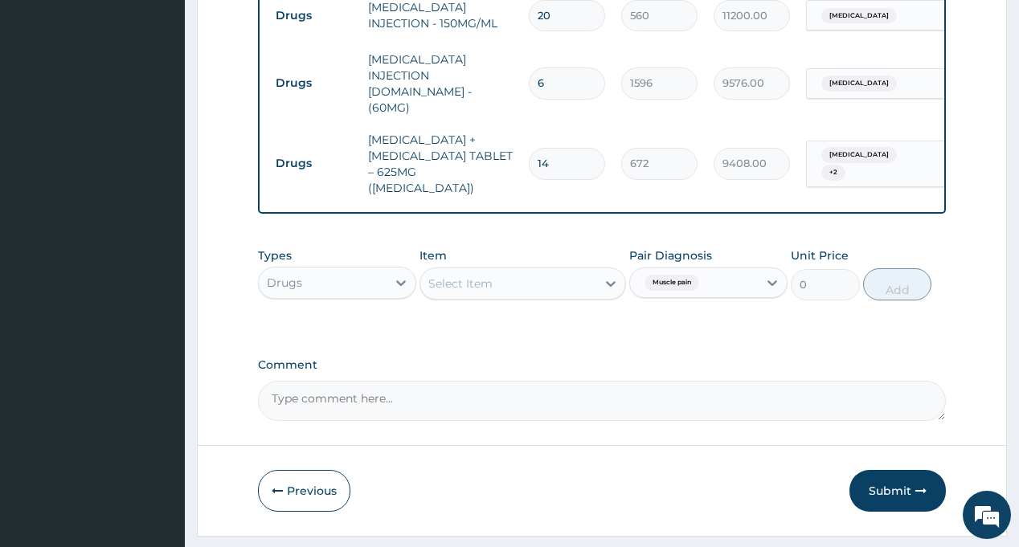
click at [523, 271] on div "Select Item" at bounding box center [508, 284] width 176 height 26
type input "DICLO"
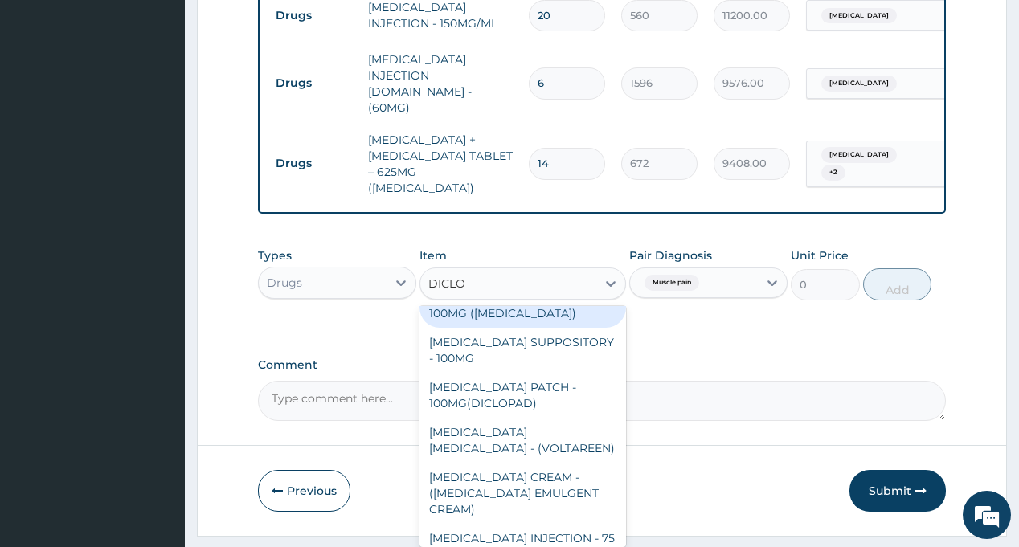
scroll to position [241, 0]
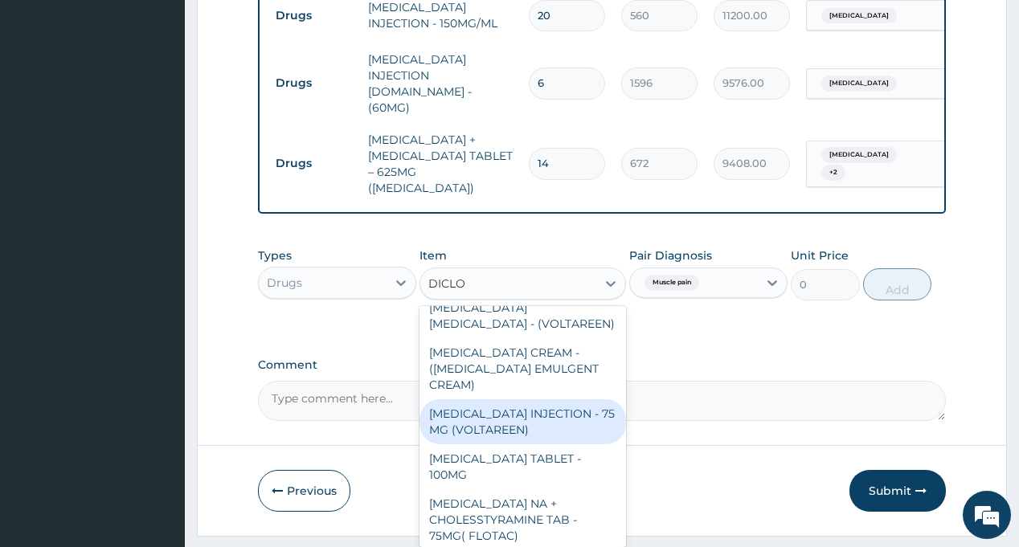
click at [524, 399] on div "[MEDICAL_DATA] INJECTION - 75 MG (VOLTAREEN)" at bounding box center [523, 421] width 207 height 45
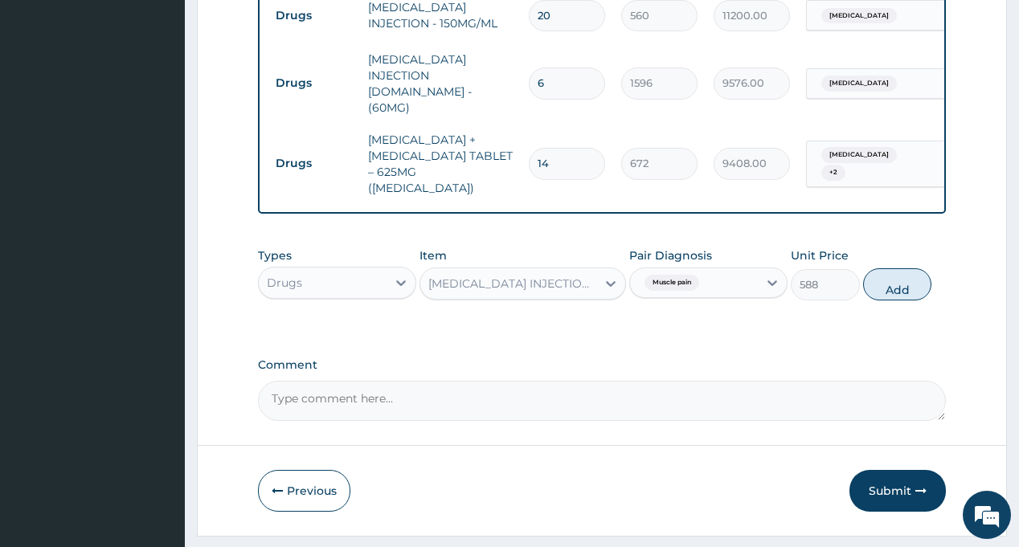
click at [894, 268] on button "Add" at bounding box center [897, 284] width 69 height 32
type input "0"
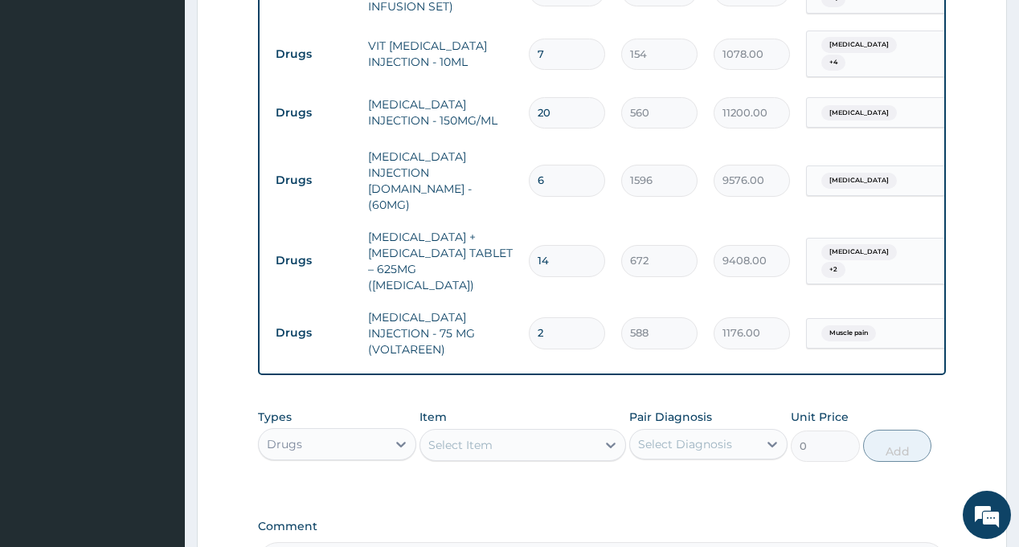
scroll to position [1506, 0]
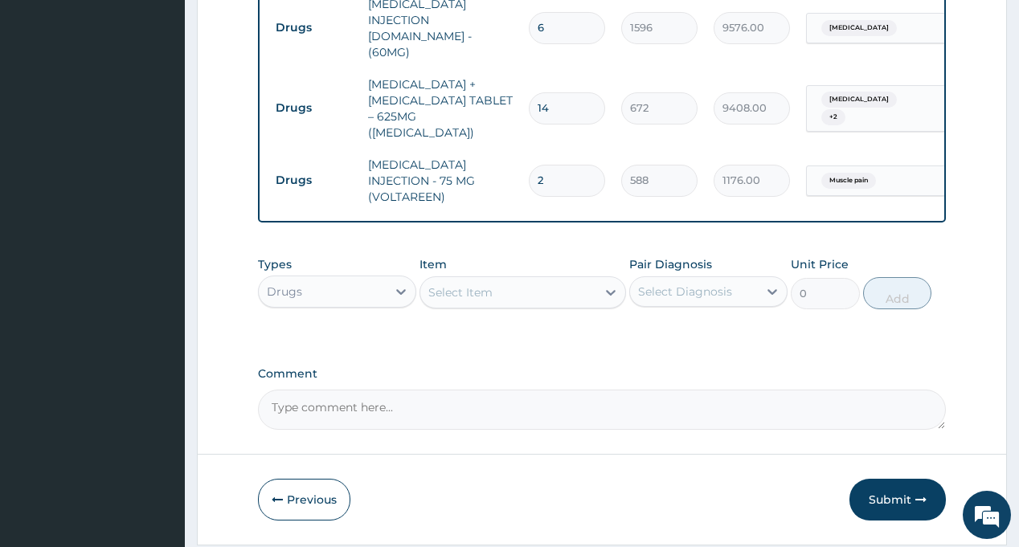
type input "2"
click at [671, 284] on div "Select Diagnosis" at bounding box center [685, 292] width 94 height 16
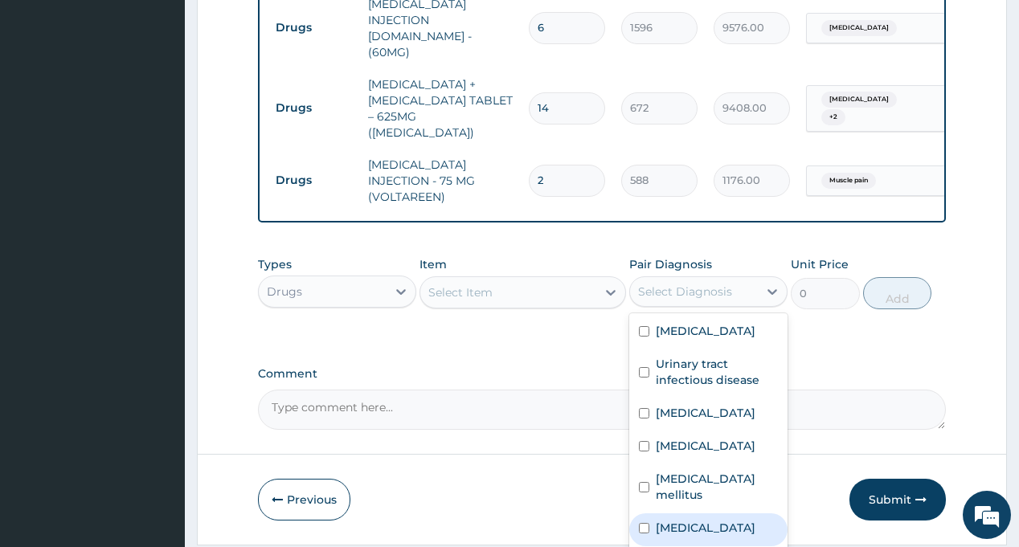
click at [698, 520] on label "[MEDICAL_DATA]" at bounding box center [706, 528] width 100 height 16
checkbox input "true"
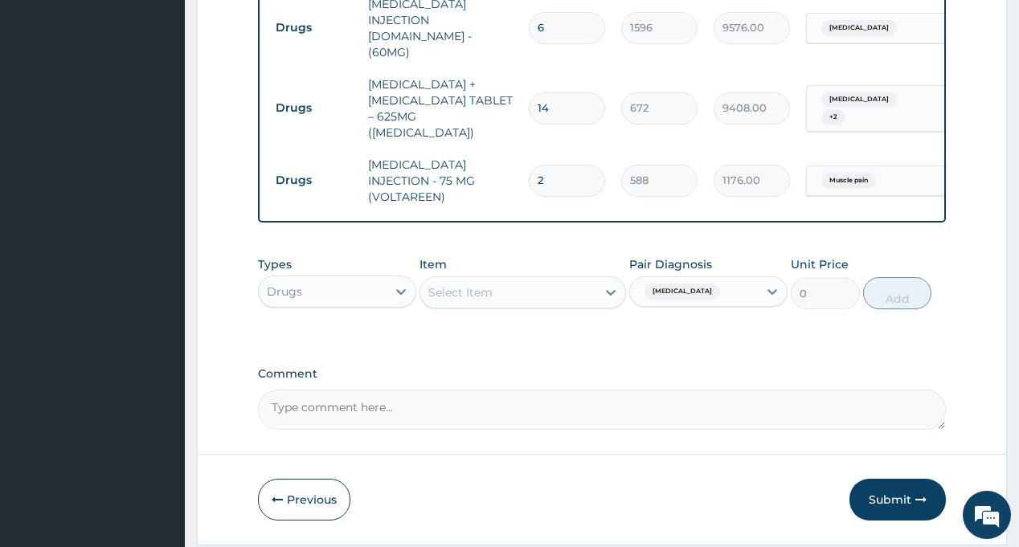
click at [498, 280] on div "Select Item" at bounding box center [508, 293] width 176 height 26
type input "LORAT"
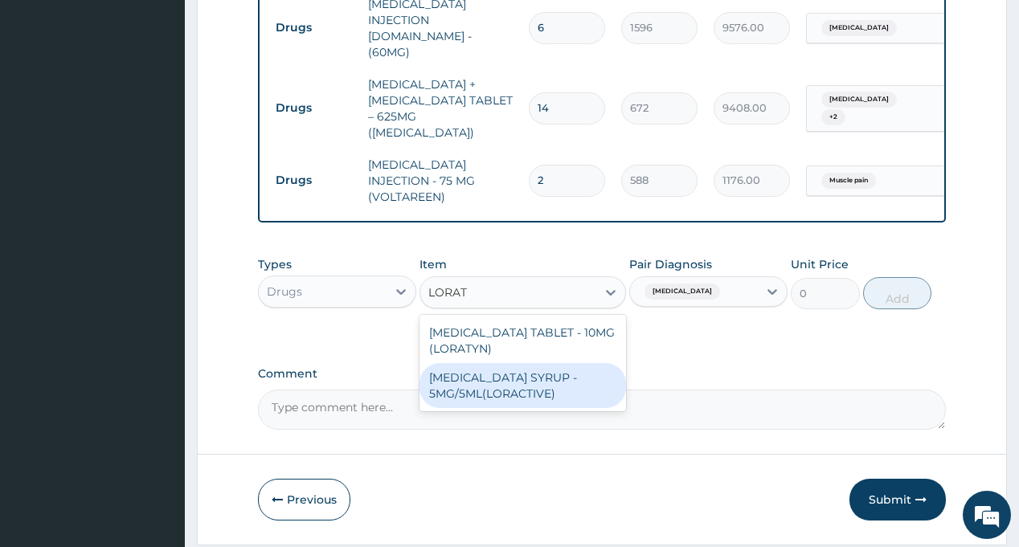
click at [518, 363] on div "[MEDICAL_DATA] SYRUP - 5MG/5ML(LORACTIVE)" at bounding box center [523, 385] width 207 height 45
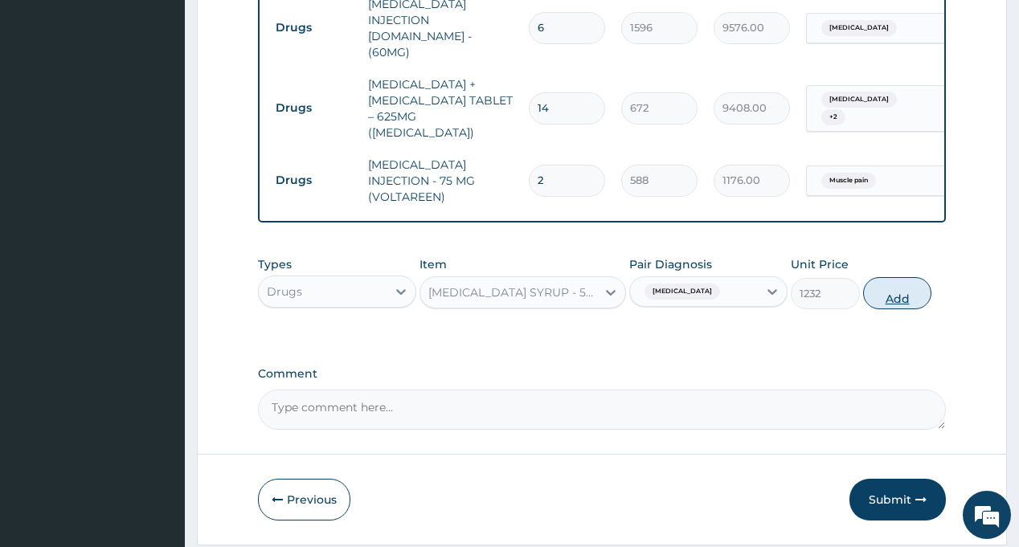
click at [897, 277] on button "Add" at bounding box center [897, 293] width 69 height 32
type input "0"
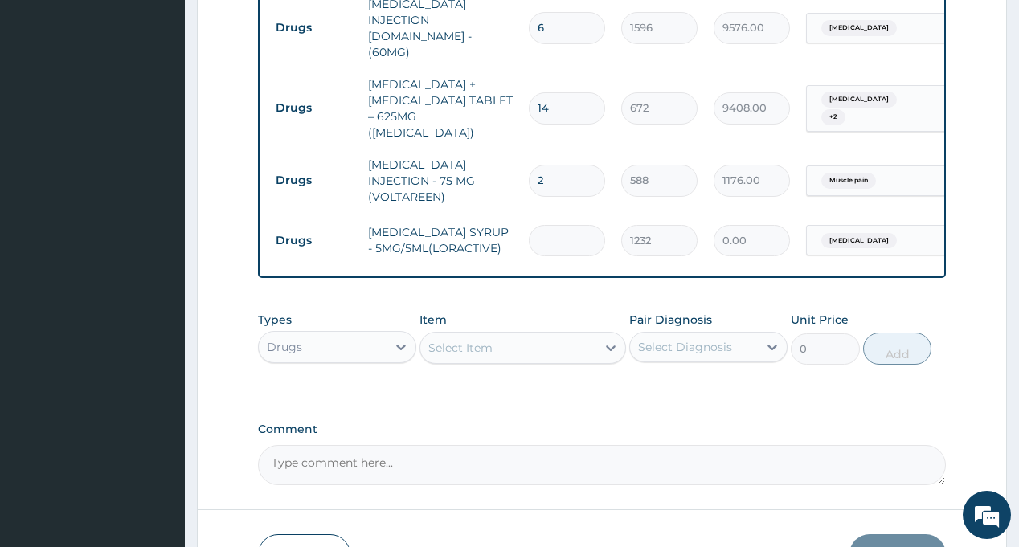
scroll to position [0, 119]
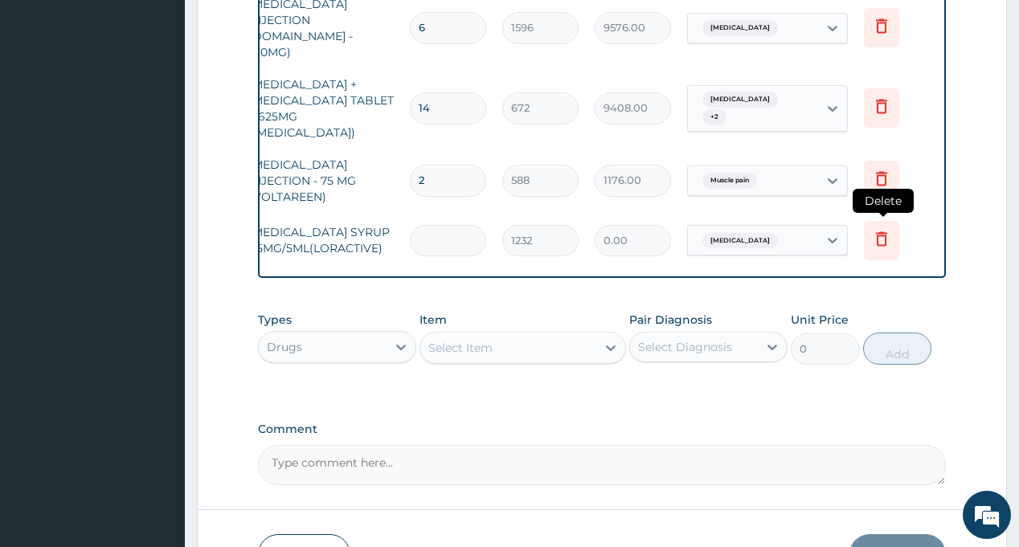
click at [879, 231] on icon at bounding box center [881, 238] width 11 height 14
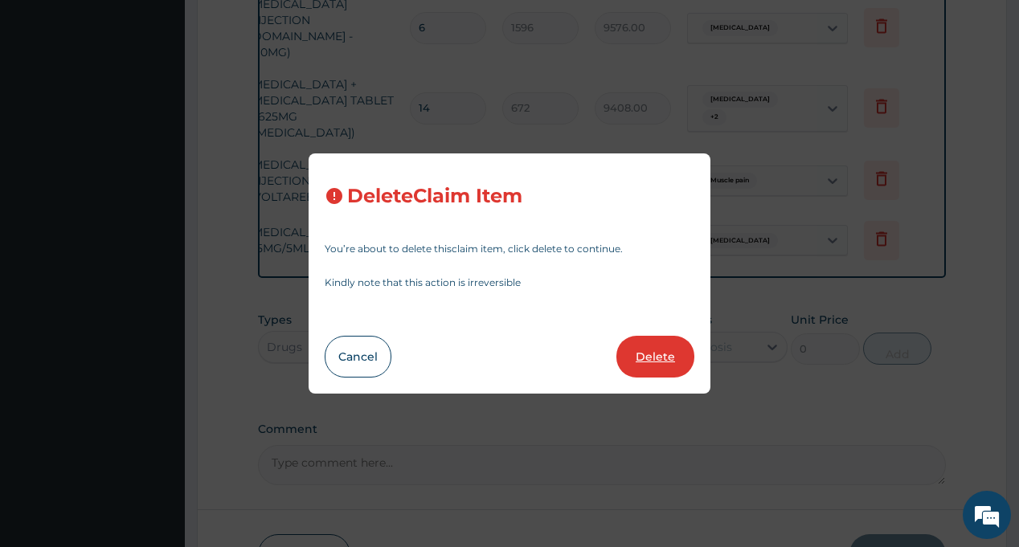
click at [662, 355] on button "Delete" at bounding box center [656, 357] width 78 height 42
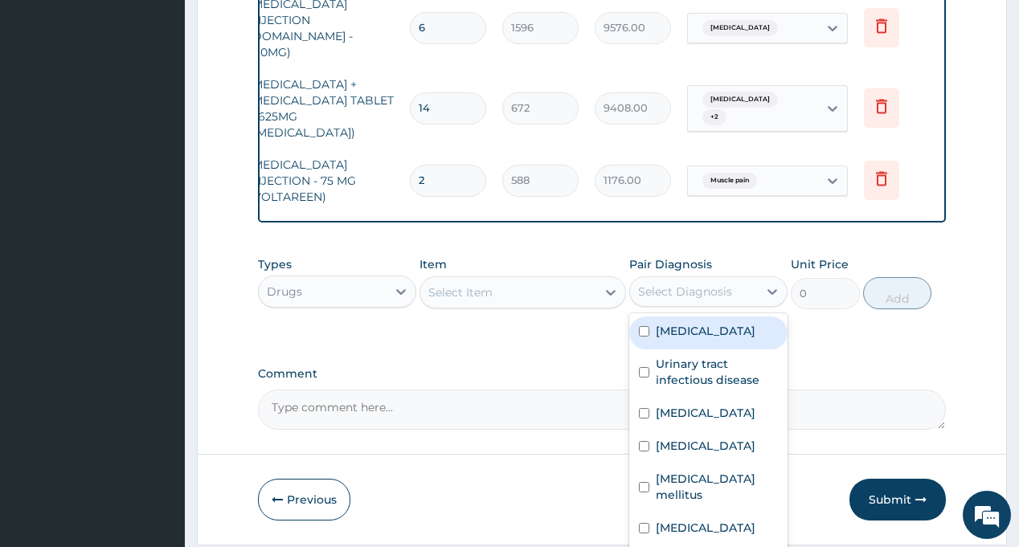
click at [715, 284] on div "Select Diagnosis" at bounding box center [685, 292] width 94 height 16
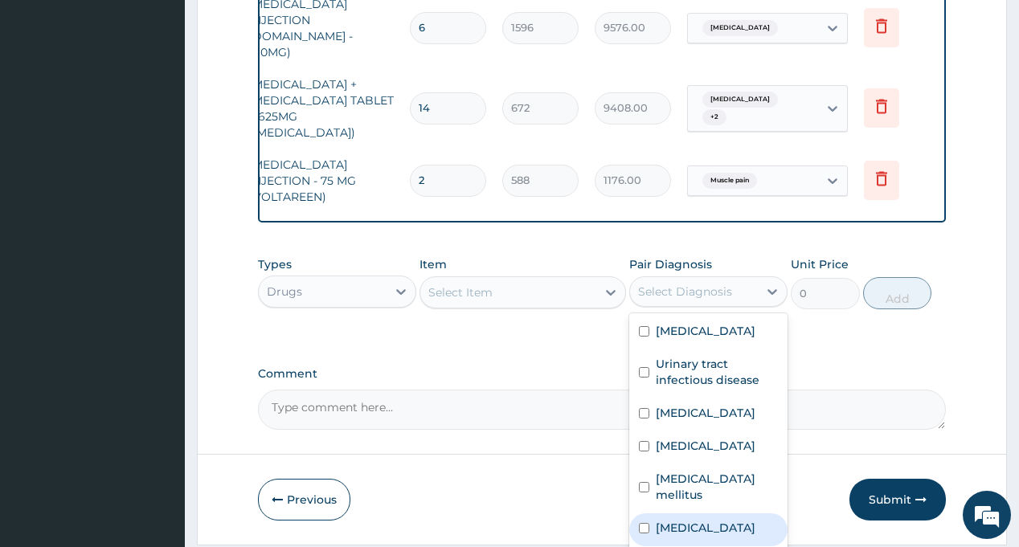
click at [704, 520] on label "Respiratory tract infection" at bounding box center [706, 528] width 100 height 16
checkbox input "true"
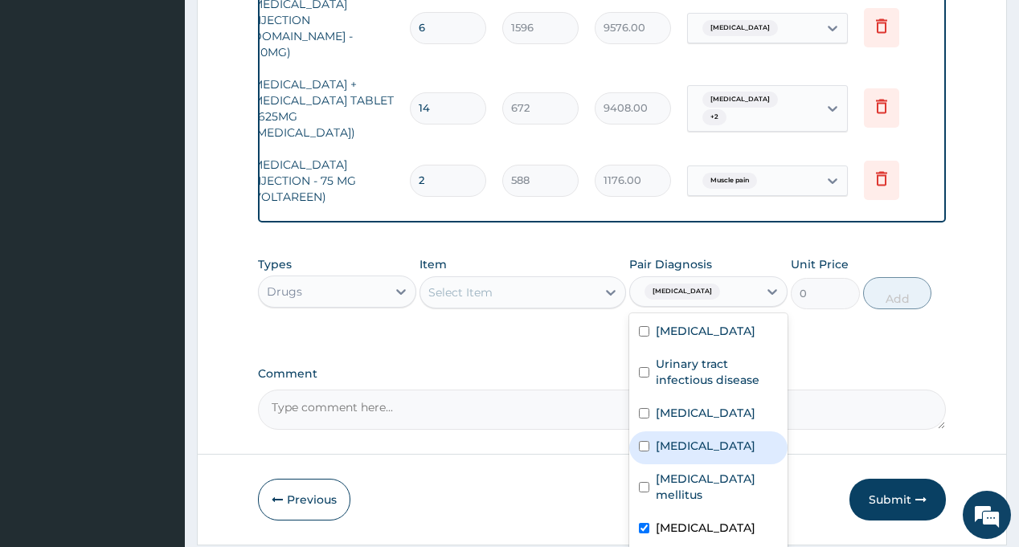
click at [511, 280] on div "Select Item" at bounding box center [508, 293] width 176 height 26
type input "LORAT"
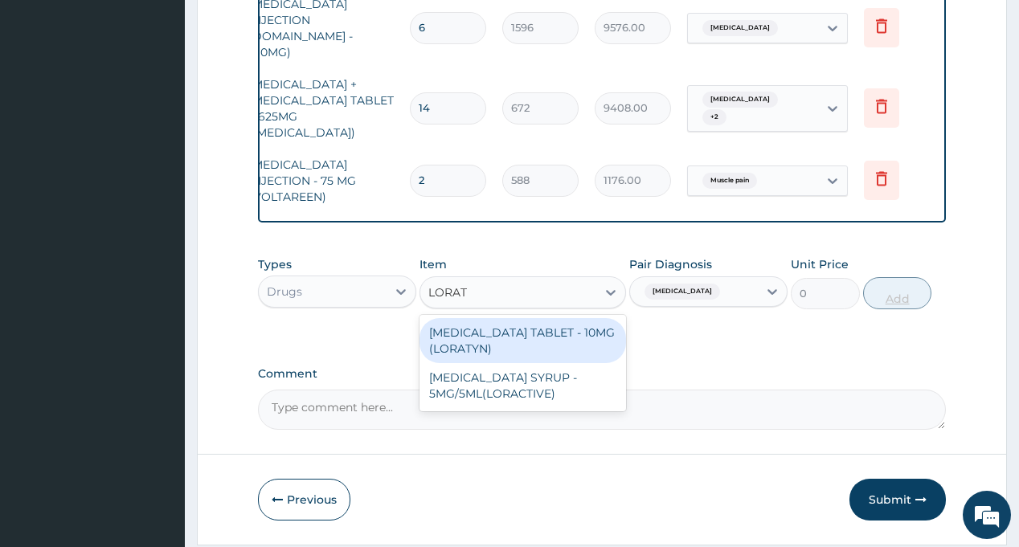
drag, startPoint x: 498, startPoint y: 293, endPoint x: 892, endPoint y: 249, distance: 397.1
click at [499, 318] on div "LORATADINE TABLET - 10MG (LORATYN)" at bounding box center [523, 340] width 207 height 45
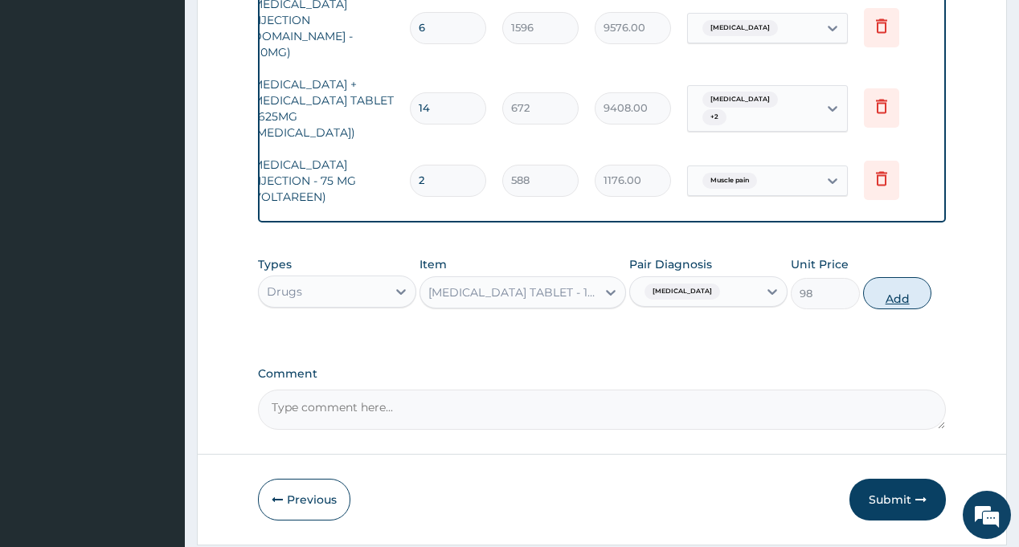
click at [892, 277] on button "Add" at bounding box center [897, 293] width 69 height 32
type input "0"
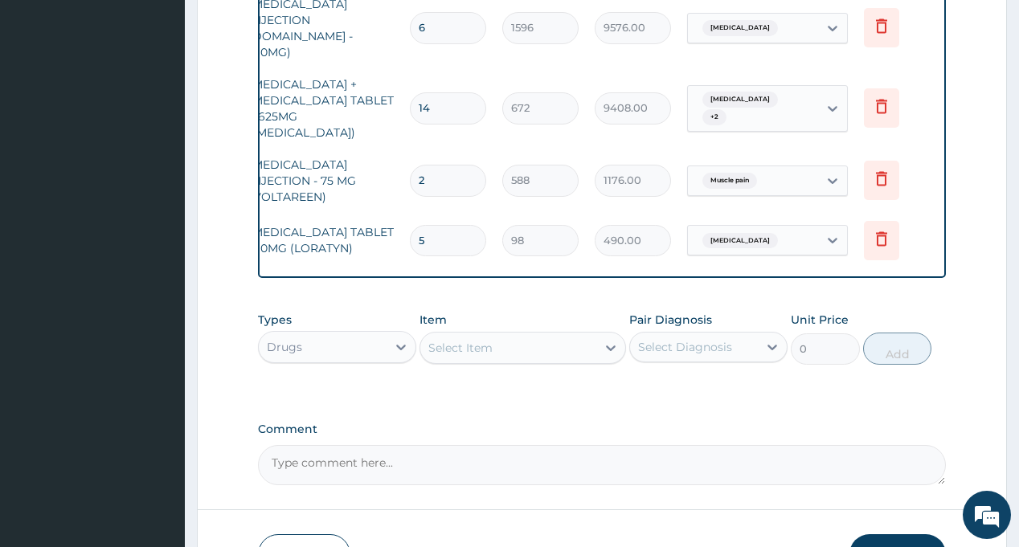
type input "5"
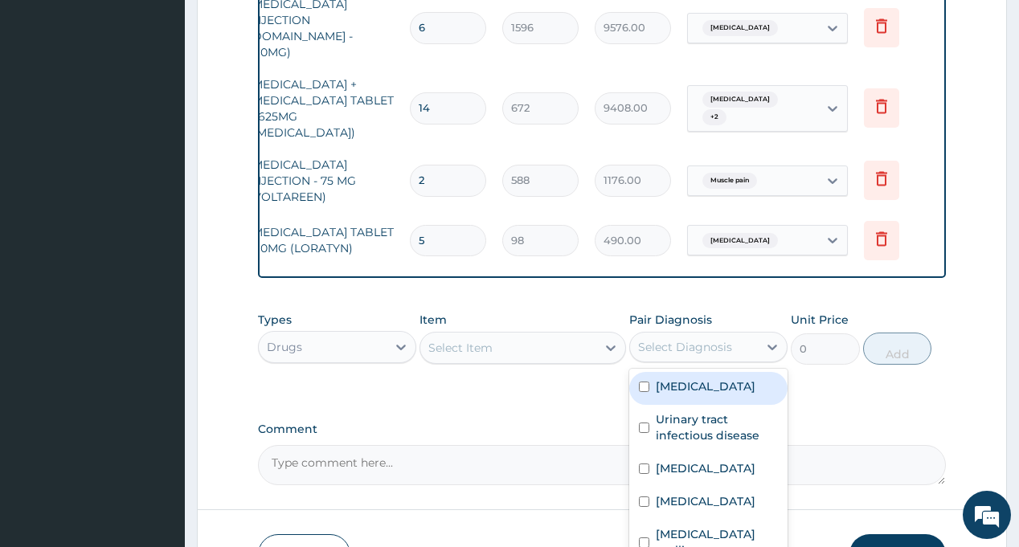
click at [699, 339] on div "Select Diagnosis" at bounding box center [685, 347] width 94 height 16
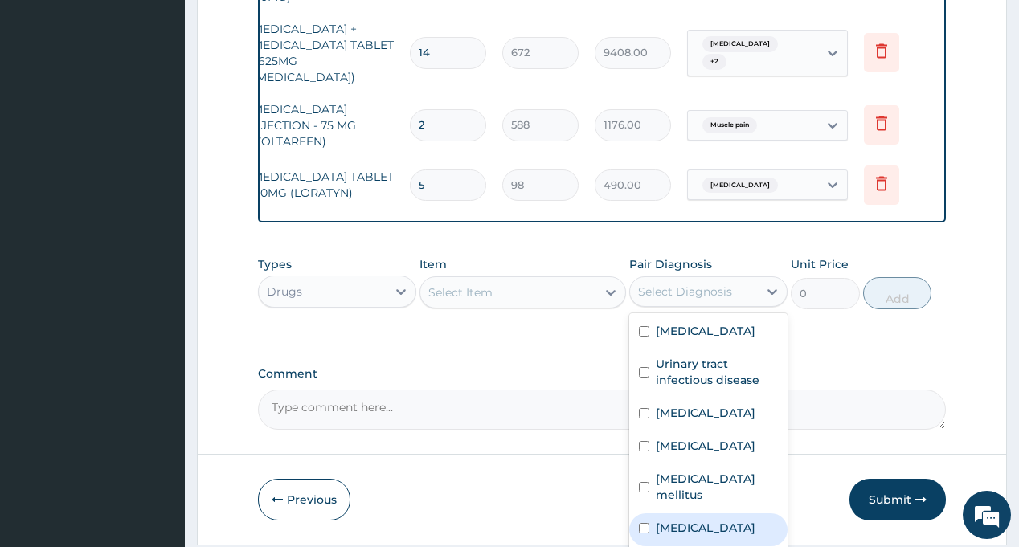
click at [696, 514] on div "Respiratory tract infection" at bounding box center [708, 530] width 158 height 33
checkbox input "true"
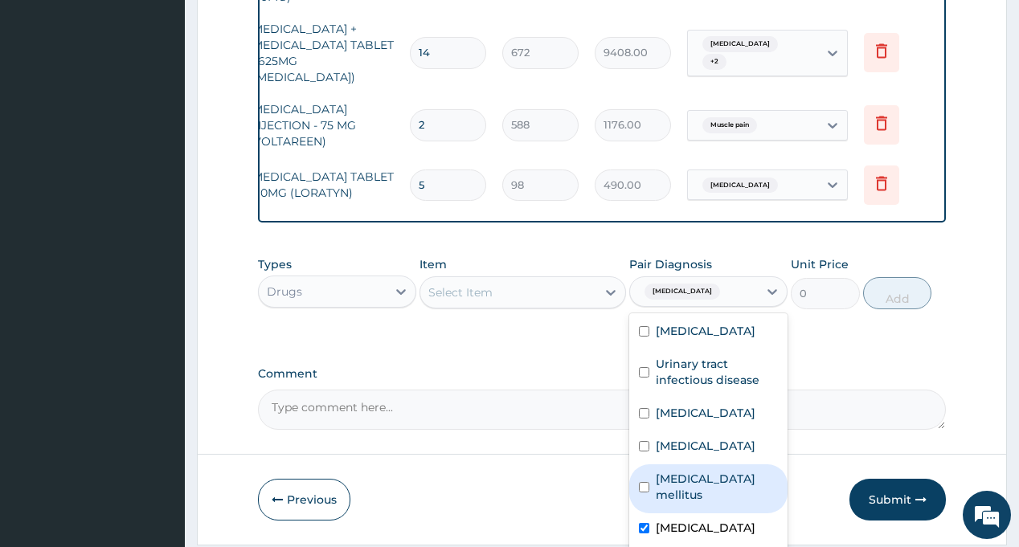
click at [473, 285] on div "Select Item" at bounding box center [460, 293] width 64 height 16
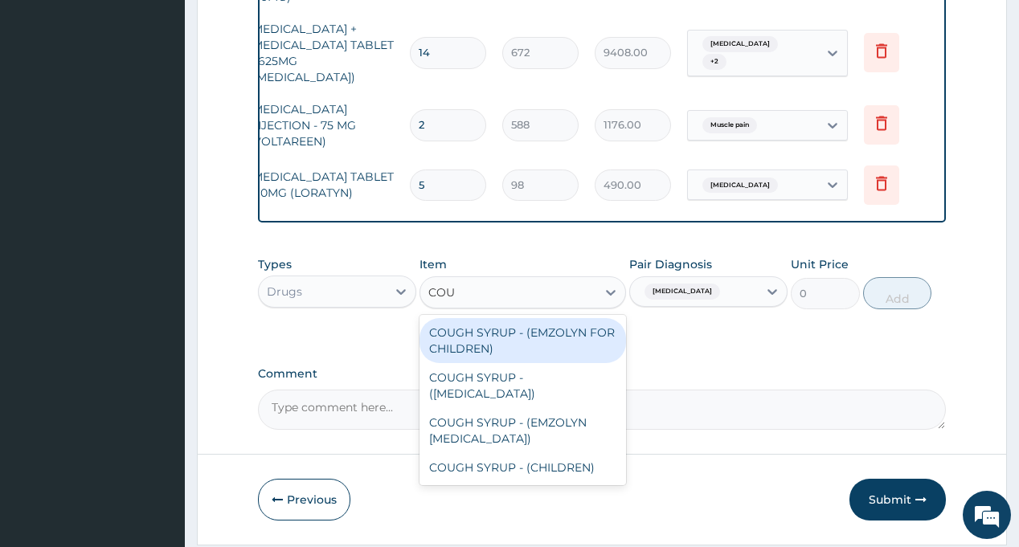
type input "COUG"
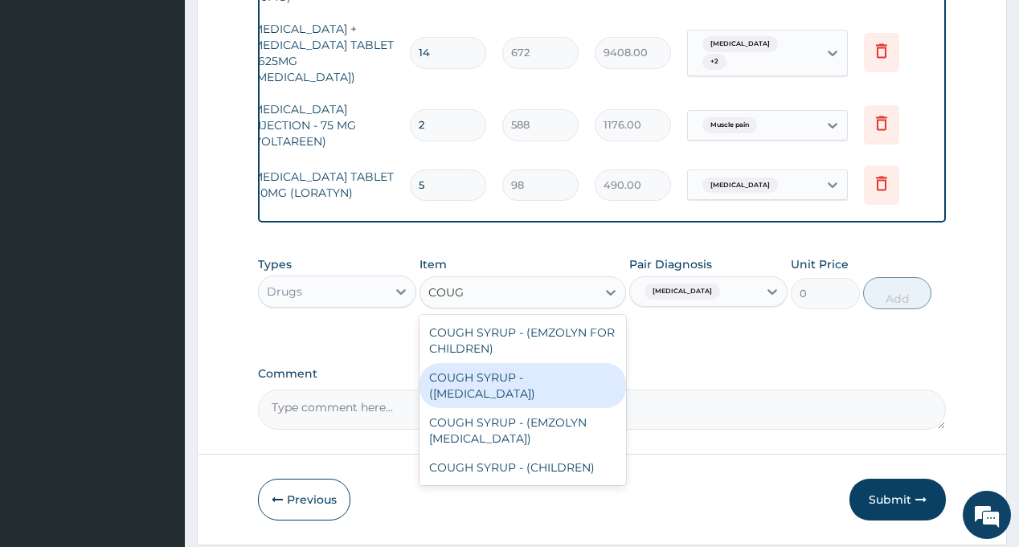
click at [504, 363] on div "COUGH SYRUP - (EXPECTORANT)" at bounding box center [523, 385] width 207 height 45
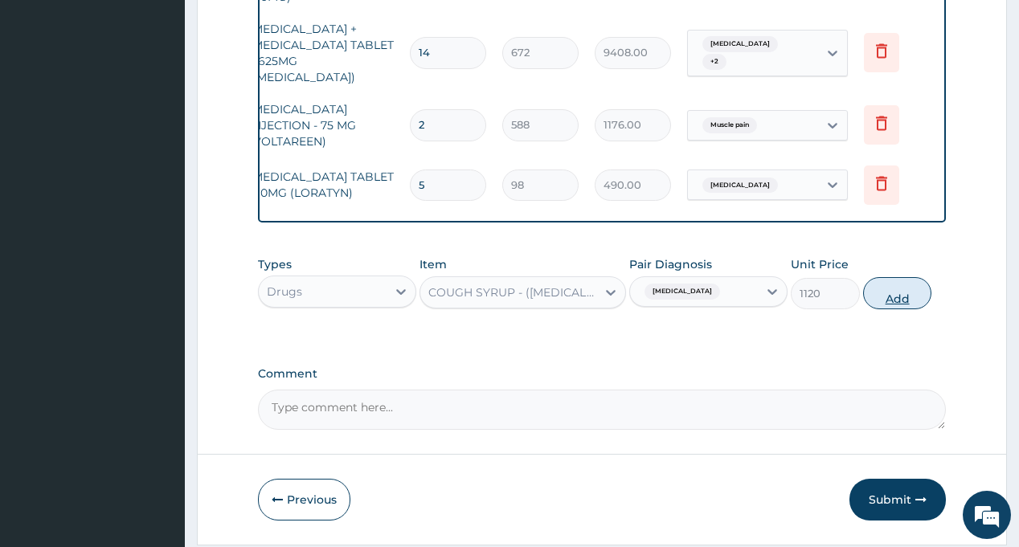
click at [901, 277] on button "Add" at bounding box center [897, 293] width 69 height 32
type input "0"
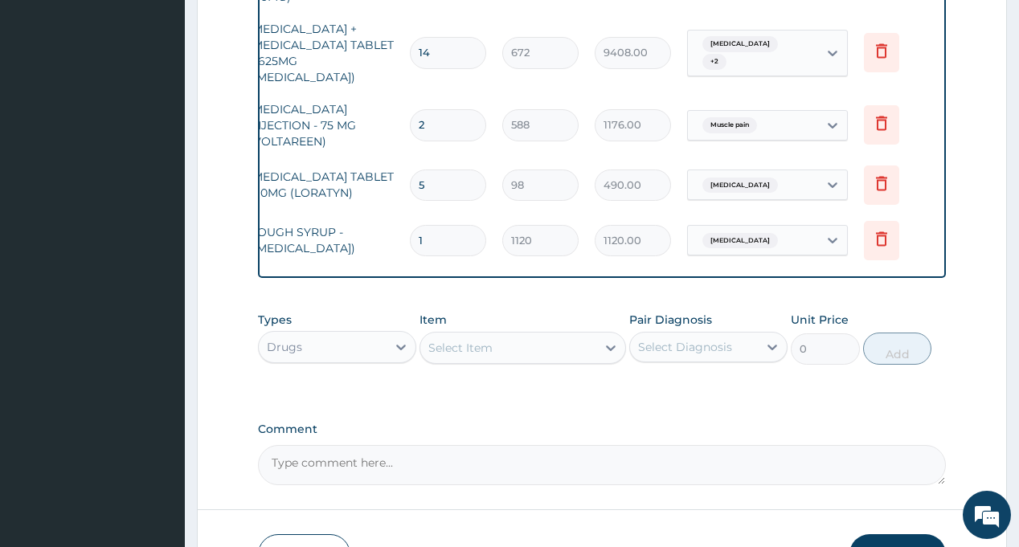
click at [666, 339] on div "Select Diagnosis" at bounding box center [685, 347] width 94 height 16
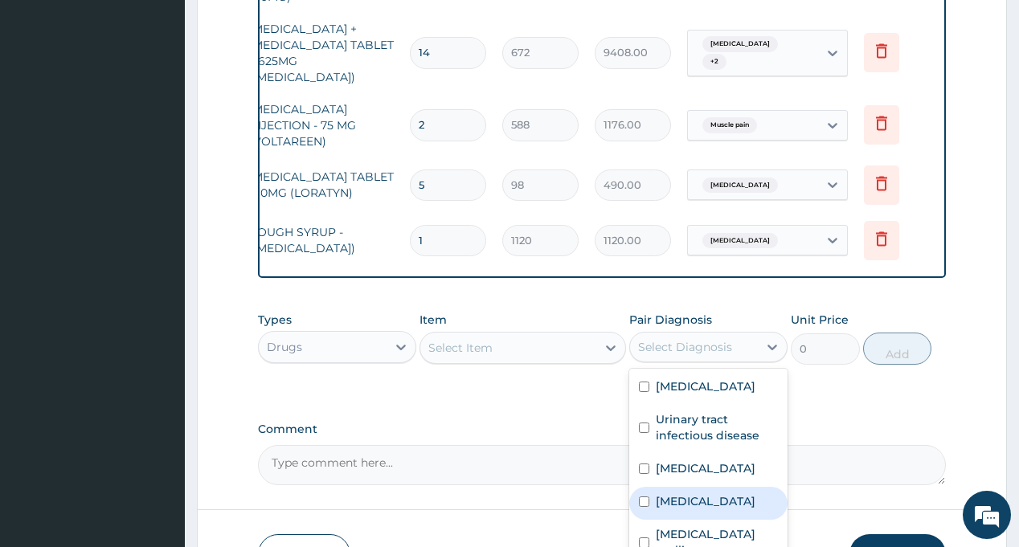
click at [700, 487] on div "Malaria" at bounding box center [708, 503] width 158 height 33
checkbox input "true"
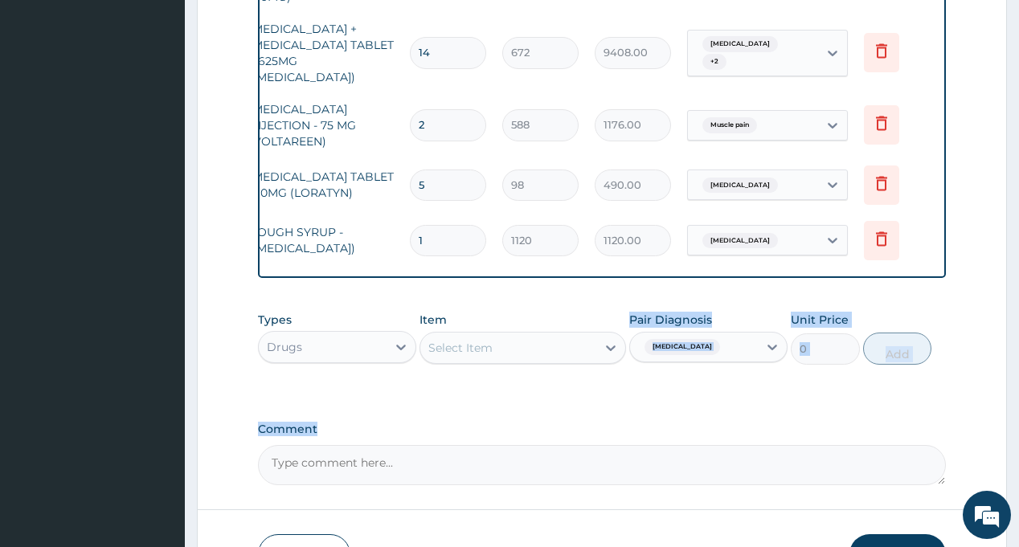
click at [531, 335] on div "Select Item" at bounding box center [508, 348] width 176 height 26
type input "PARACE"
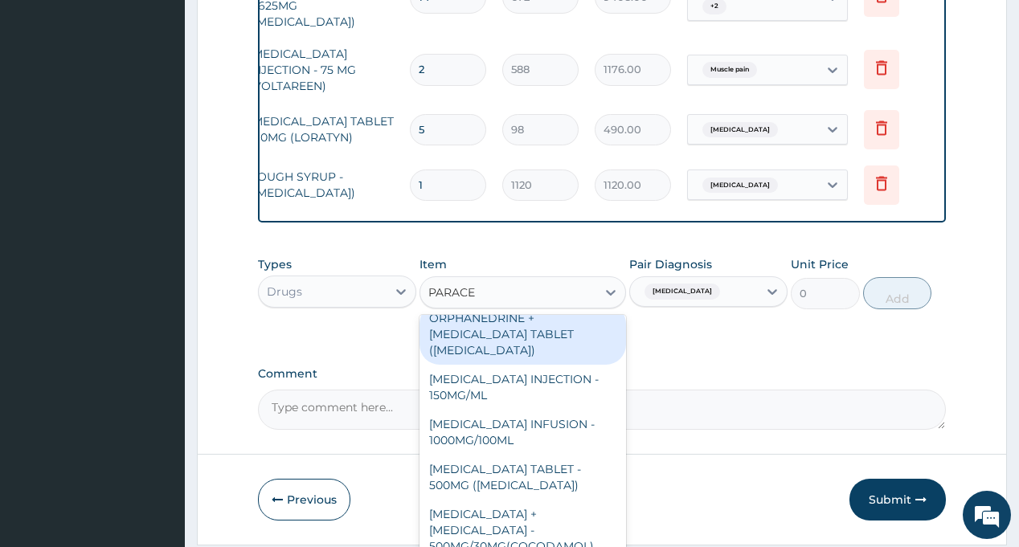
scroll to position [161, 0]
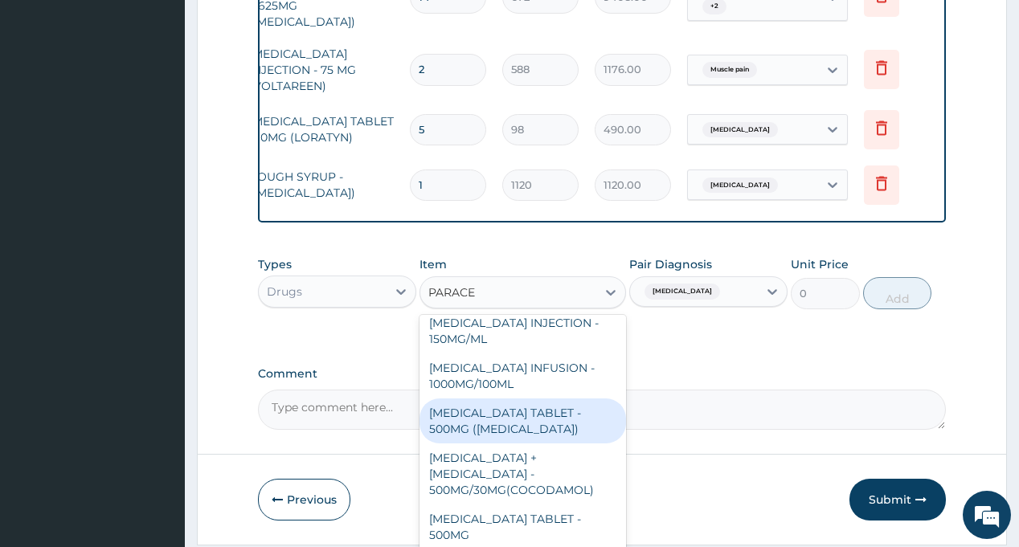
drag, startPoint x: 524, startPoint y: 379, endPoint x: 693, endPoint y: 299, distance: 187.0
click at [525, 399] on div "PARACETAMOL TABLET - 500MG (PANADOL)" at bounding box center [523, 421] width 207 height 45
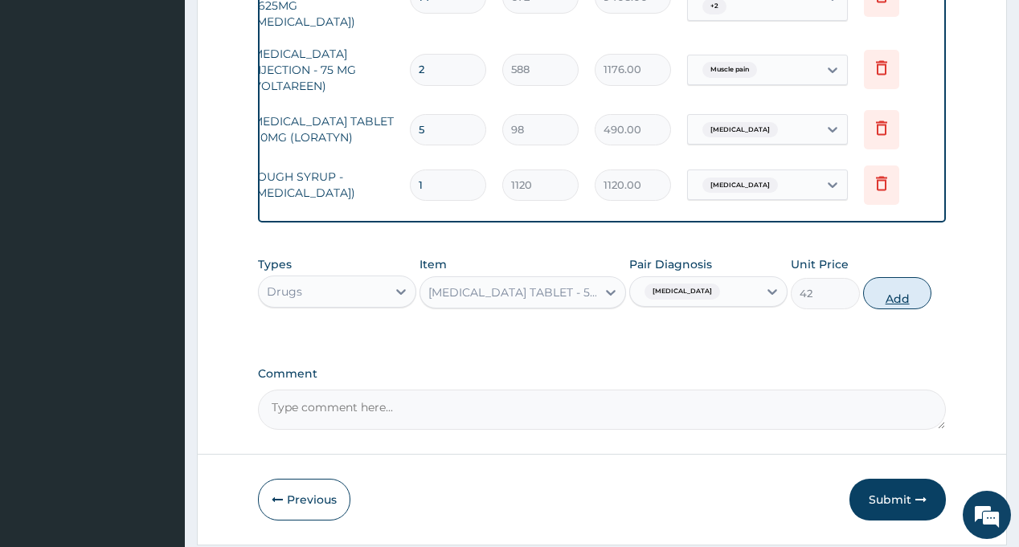
click at [900, 277] on button "Add" at bounding box center [897, 293] width 69 height 32
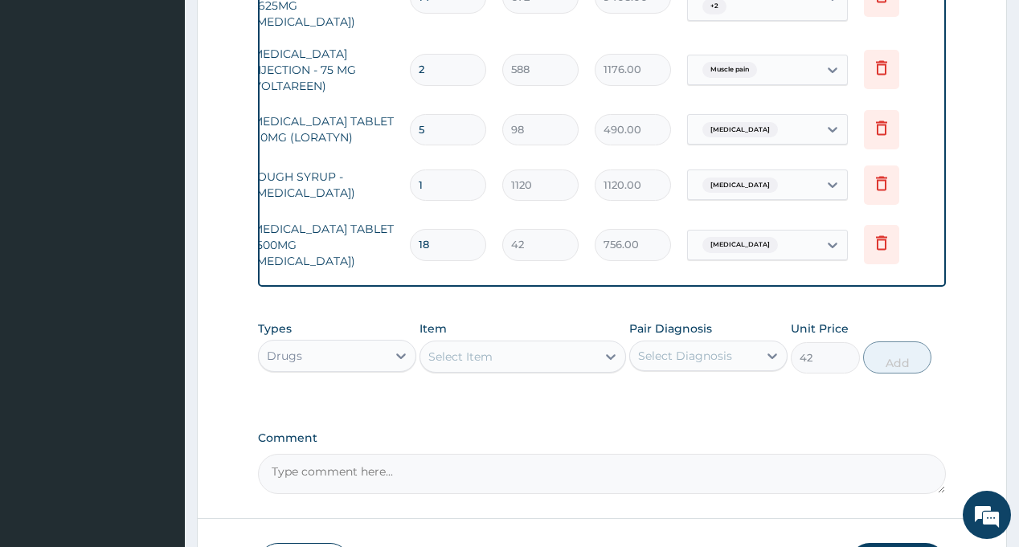
type input "0"
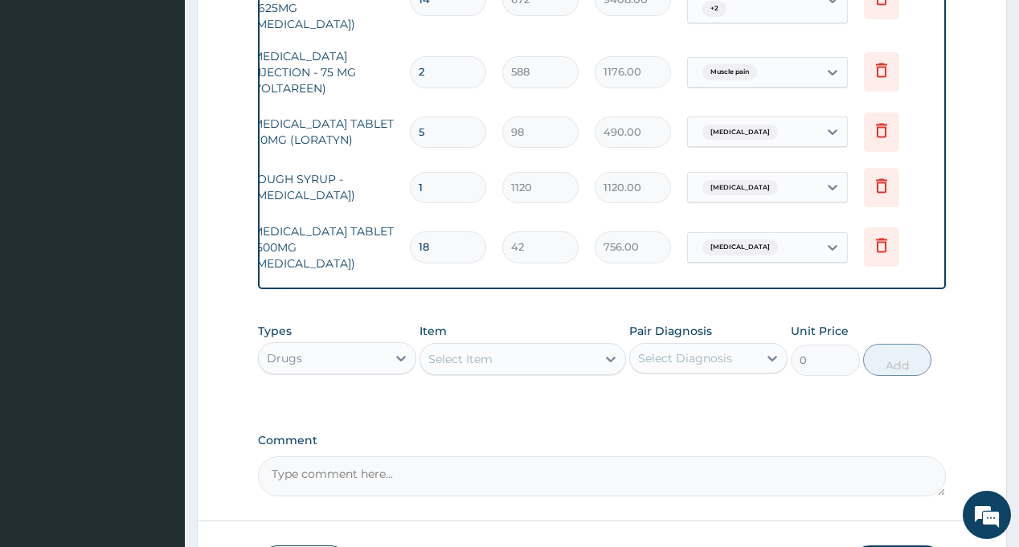
scroll to position [1617, 0]
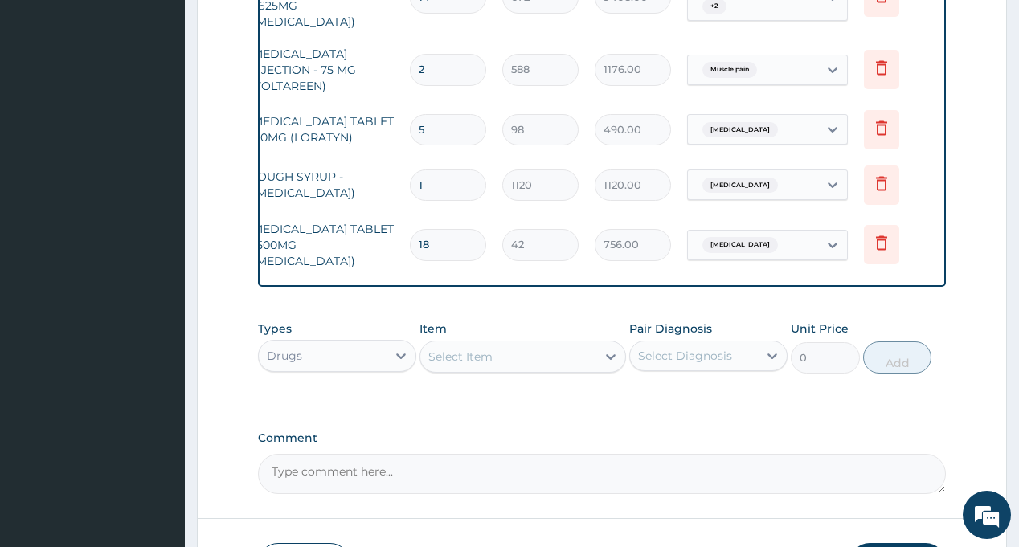
type input "18"
click at [699, 348] on div "Select Diagnosis" at bounding box center [685, 356] width 94 height 16
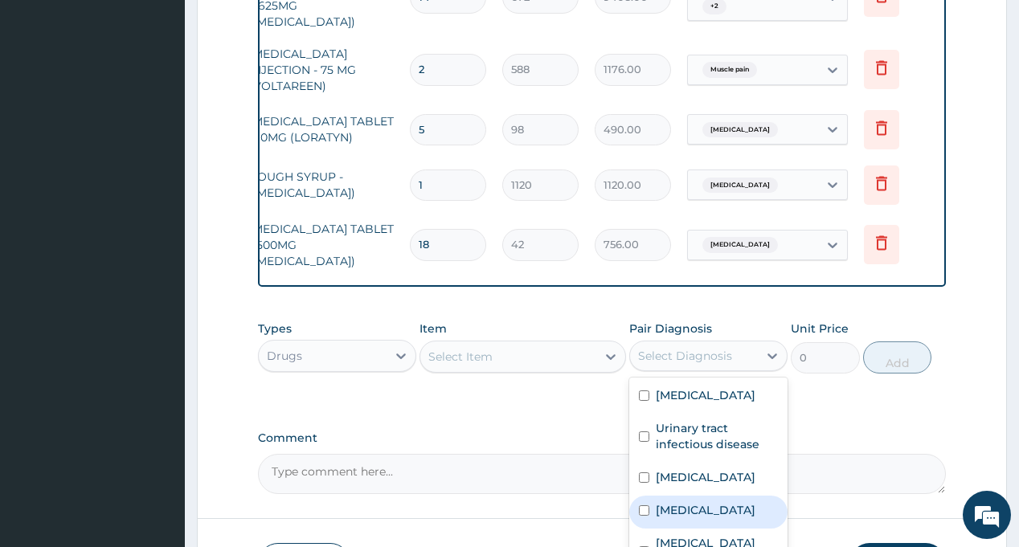
click at [707, 496] on div "Malaria" at bounding box center [708, 512] width 158 height 33
checkbox input "true"
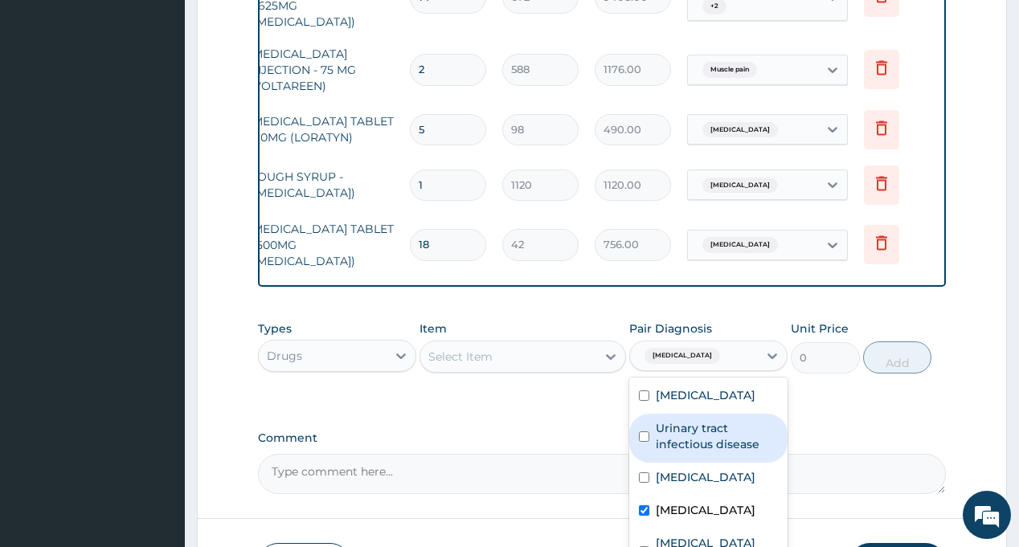
click at [502, 344] on div "Select Item" at bounding box center [508, 357] width 176 height 26
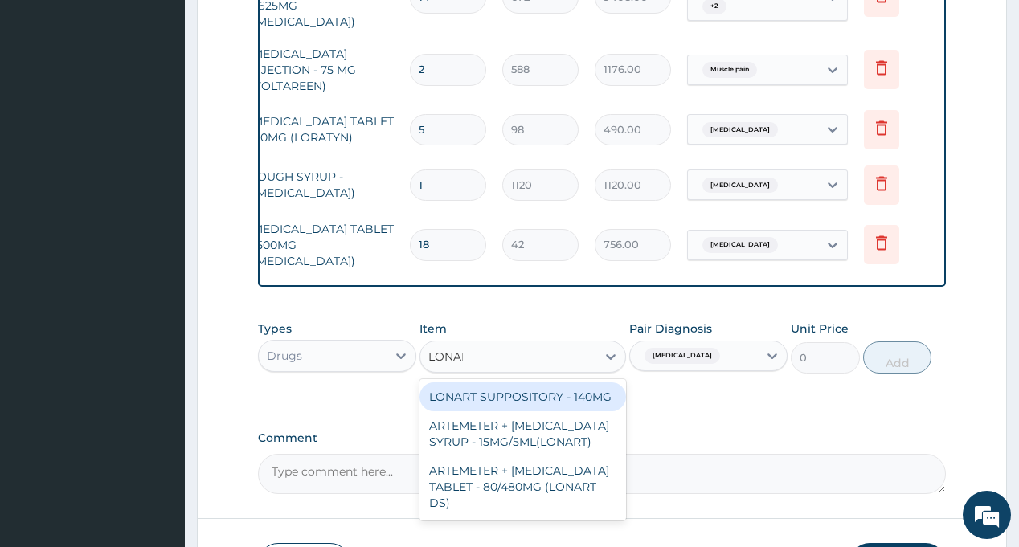
type input "LONART"
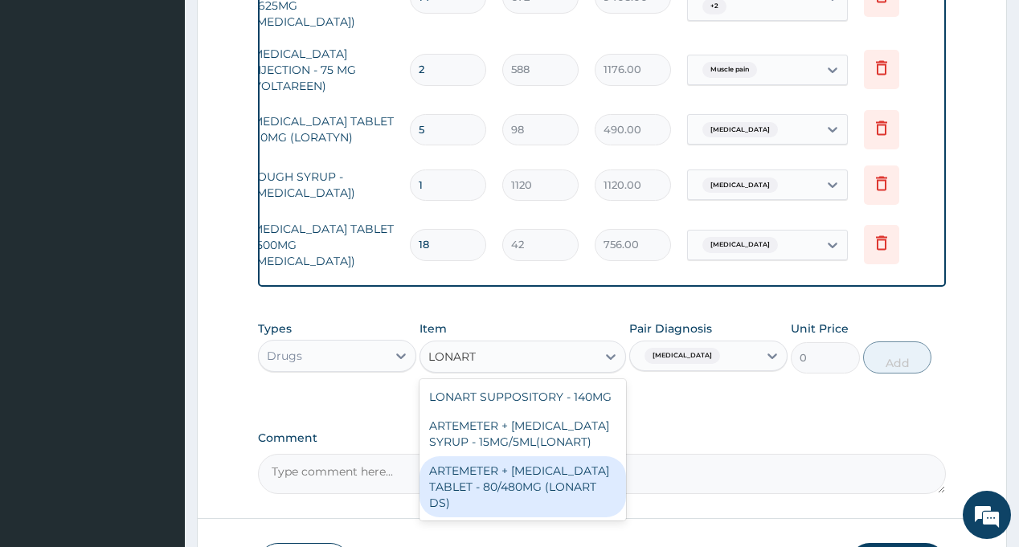
click at [518, 457] on div "ARTEMETER + LUMEFANTRINE TABLET - 80/480MG (LONART DS)" at bounding box center [523, 487] width 207 height 61
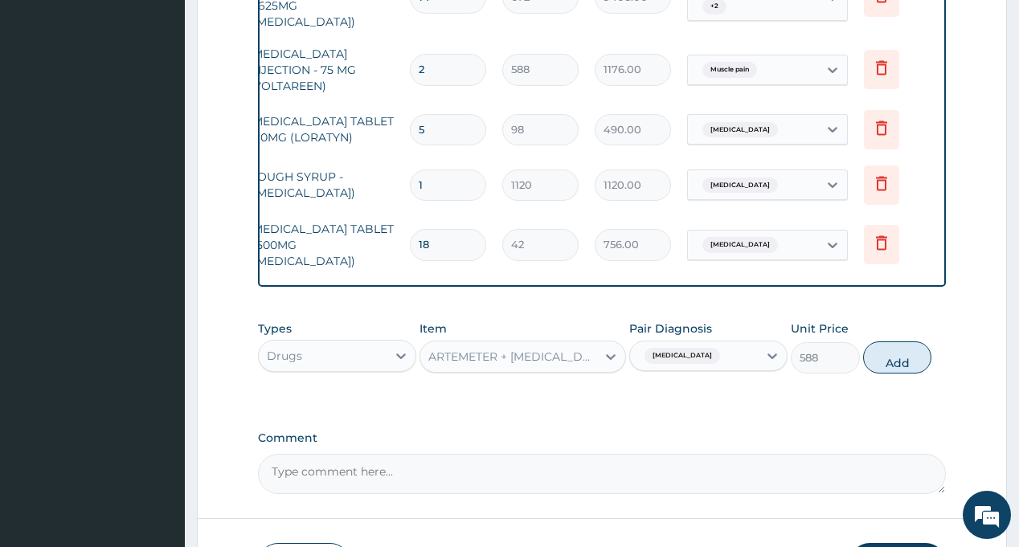
click at [885, 342] on button "Add" at bounding box center [897, 358] width 69 height 32
type input "0"
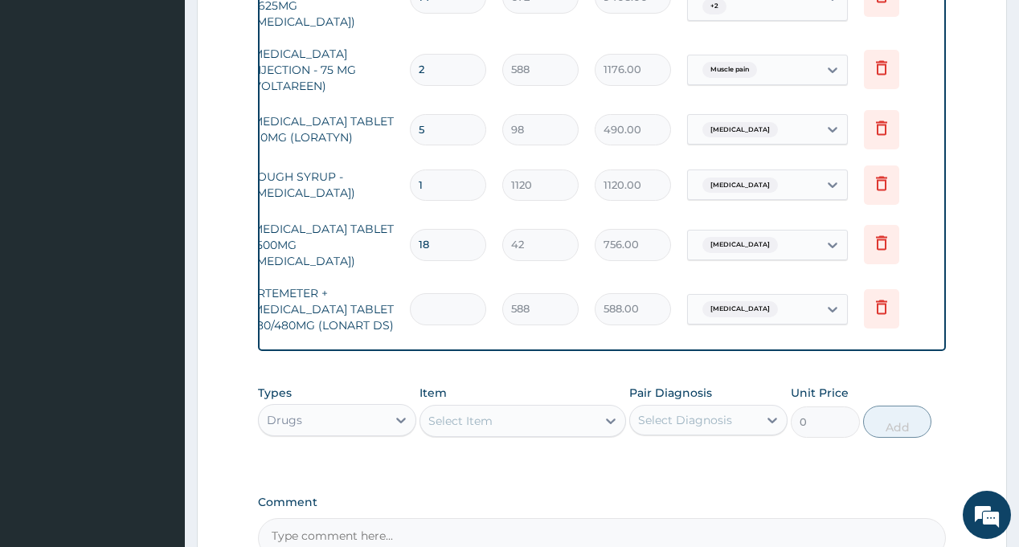
type input "0.00"
type input "6"
type input "3528.00"
type input "6"
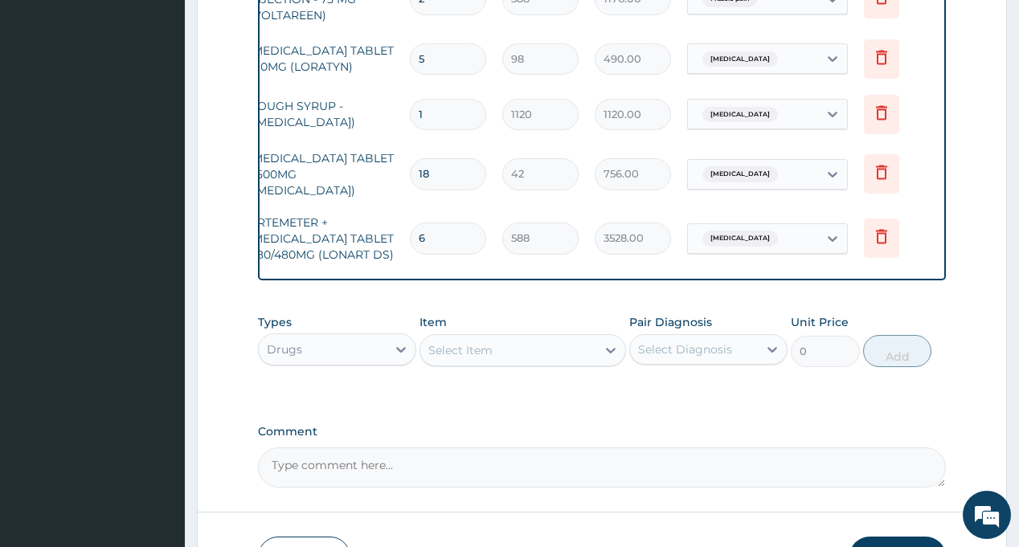
scroll to position [1737, 0]
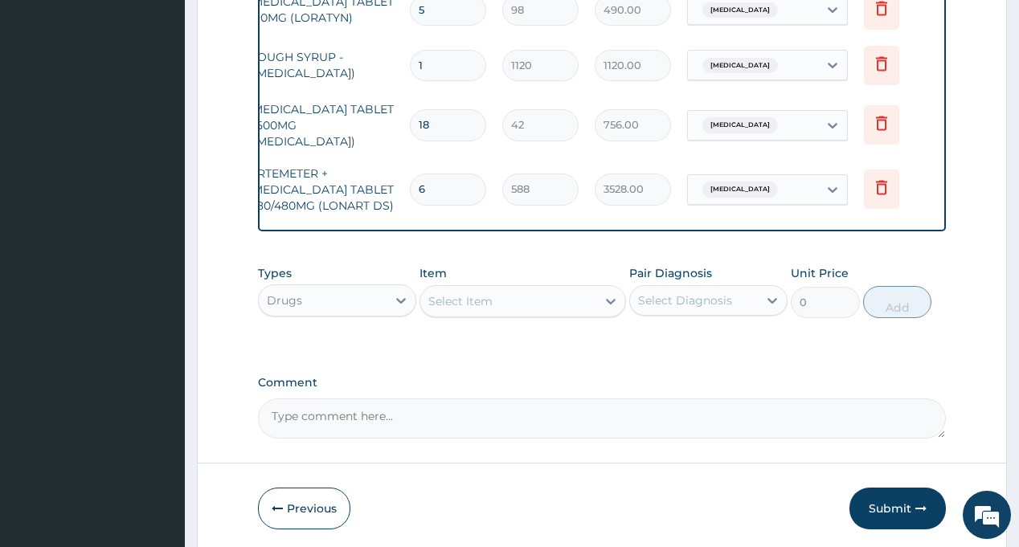
click at [894, 488] on button "Submit" at bounding box center [898, 509] width 96 height 42
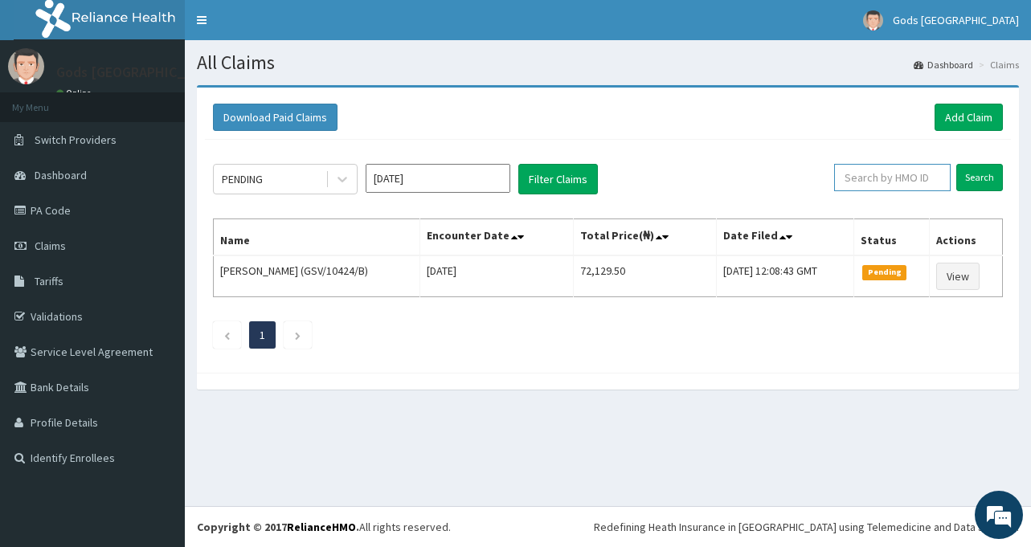
paste input "STT/10304/A"
type input "STT/10304/A"
click at [988, 171] on input "Search" at bounding box center [980, 177] width 47 height 27
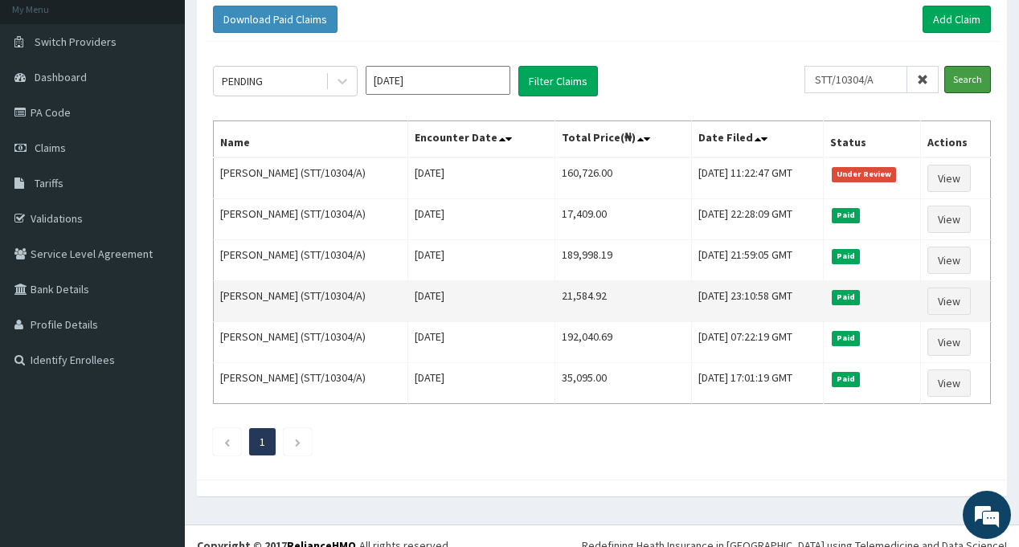
scroll to position [117, 0]
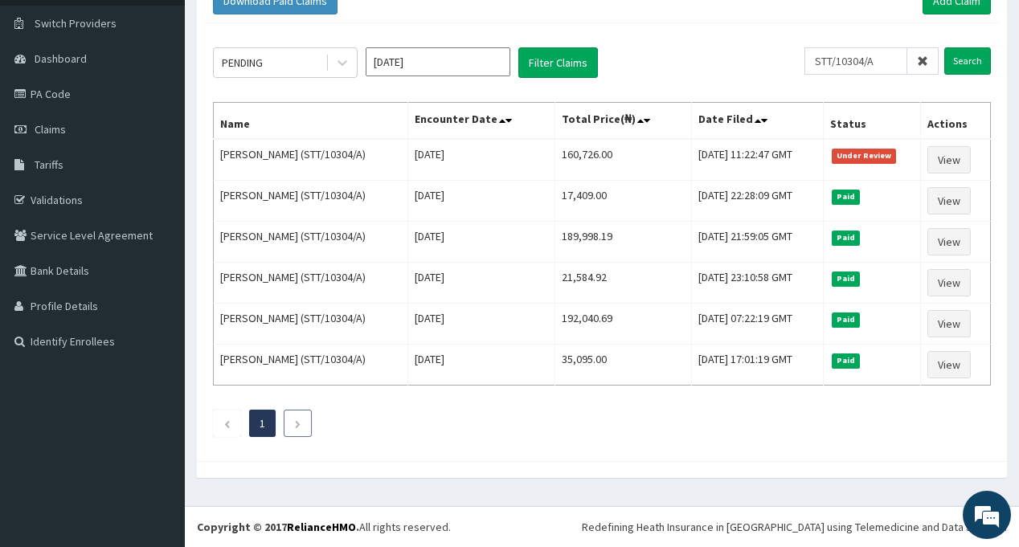
click at [290, 427] on li at bounding box center [298, 423] width 28 height 27
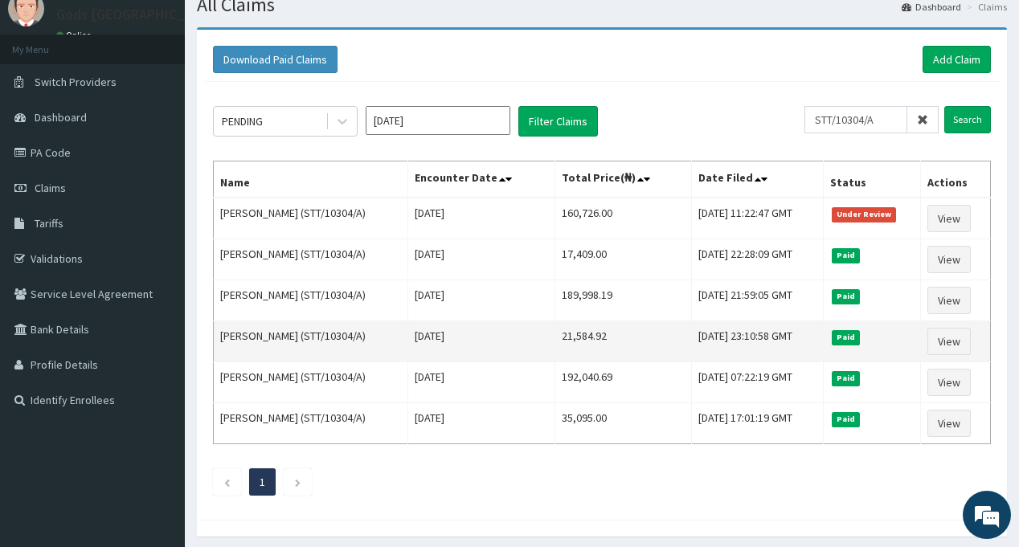
scroll to position [0, 0]
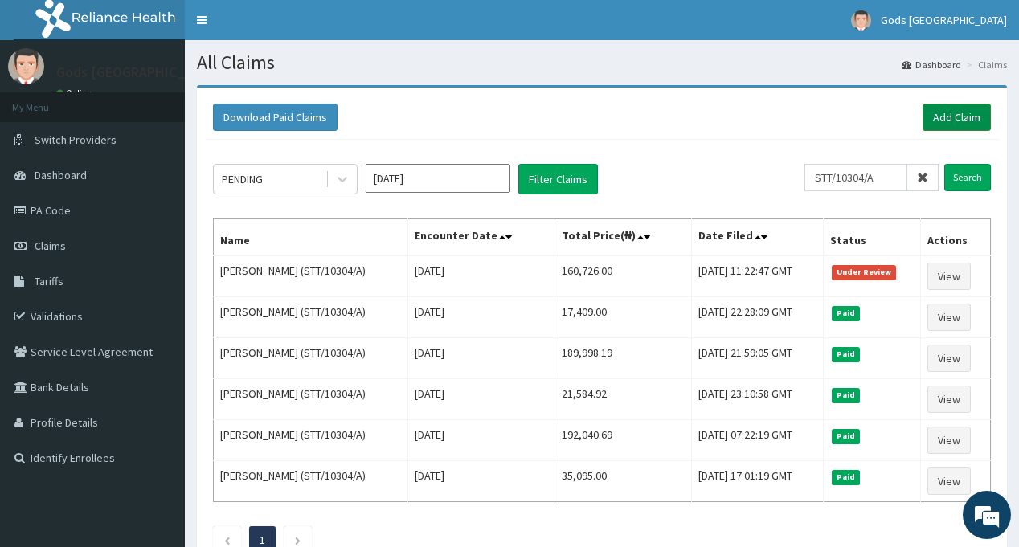
click at [961, 117] on link "Add Claim" at bounding box center [957, 117] width 68 height 27
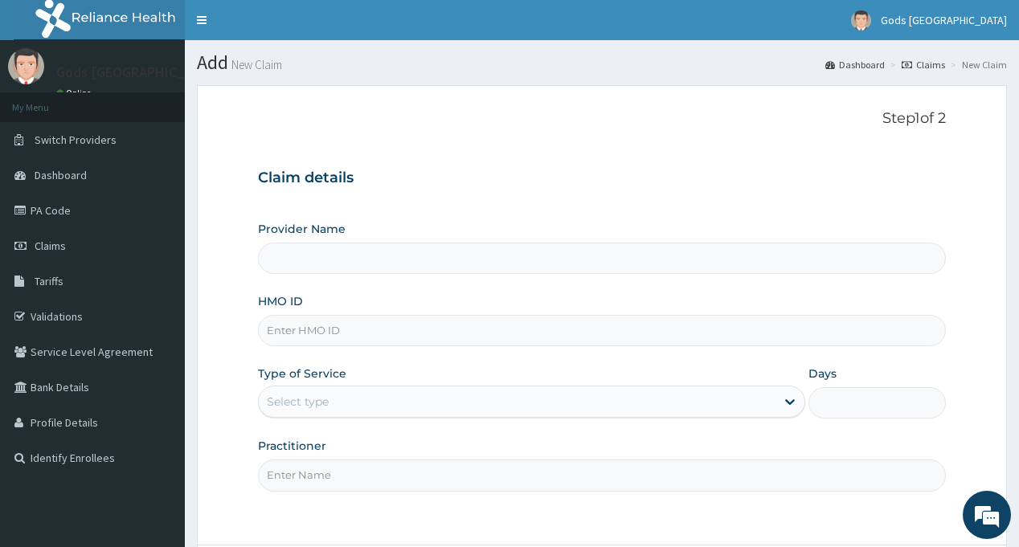
type input "Gods [GEOGRAPHIC_DATA] - [GEOGRAPHIC_DATA]"
type input "QTT/10033/A"
click at [402, 408] on div "Select type" at bounding box center [517, 402] width 517 height 26
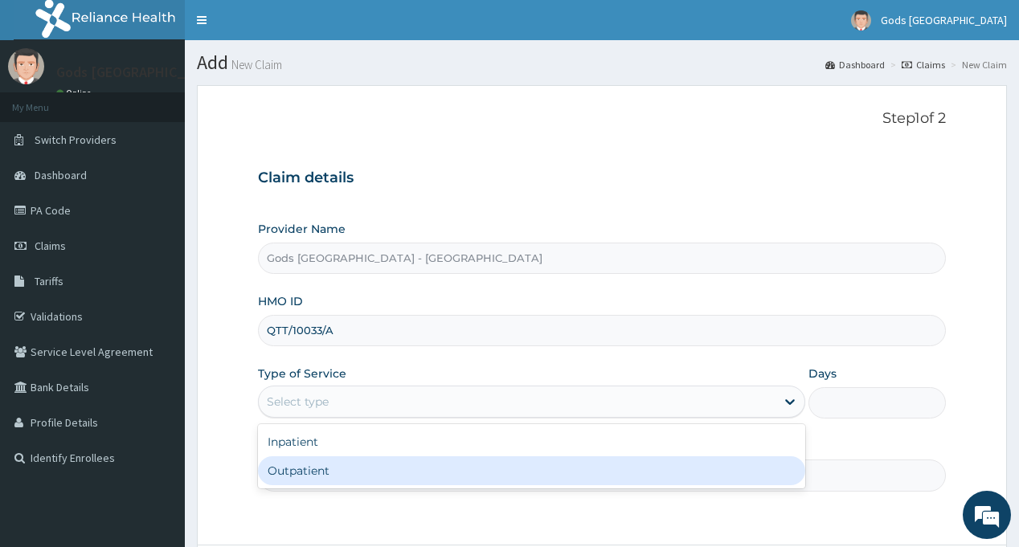
click at [364, 470] on div "Outpatient" at bounding box center [531, 471] width 547 height 29
type input "1"
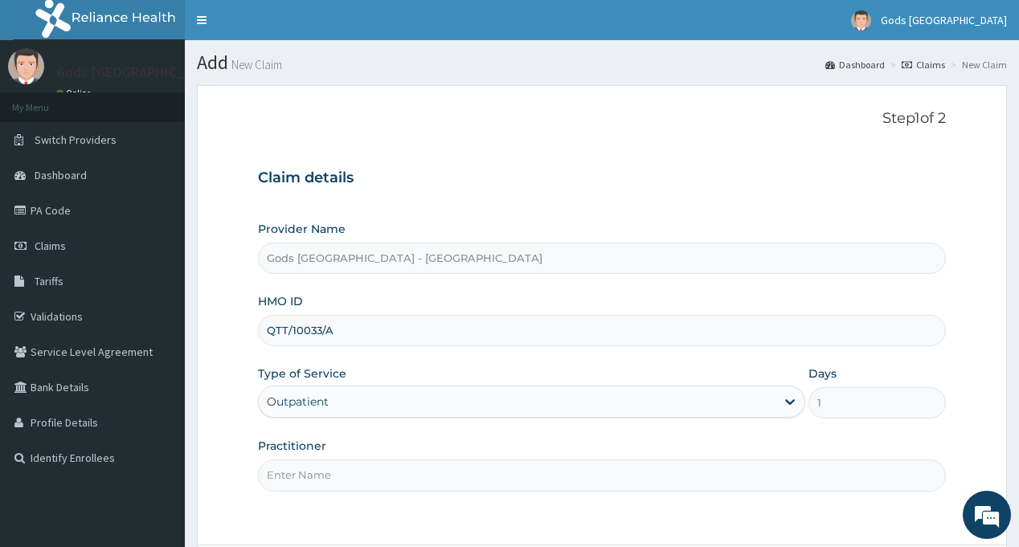
click at [374, 408] on div "Outpatient" at bounding box center [517, 402] width 517 height 26
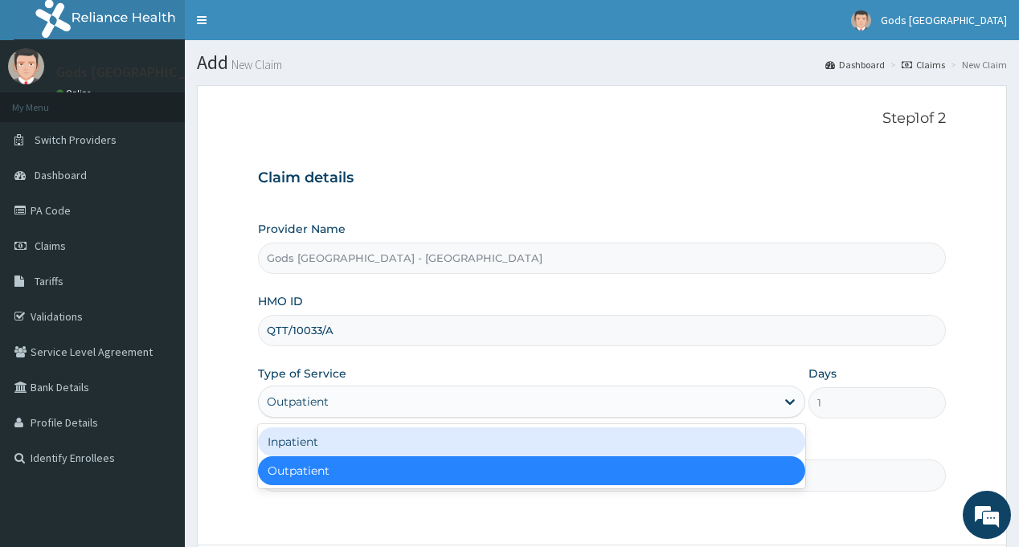
click at [362, 438] on div "Inpatient" at bounding box center [531, 442] width 547 height 29
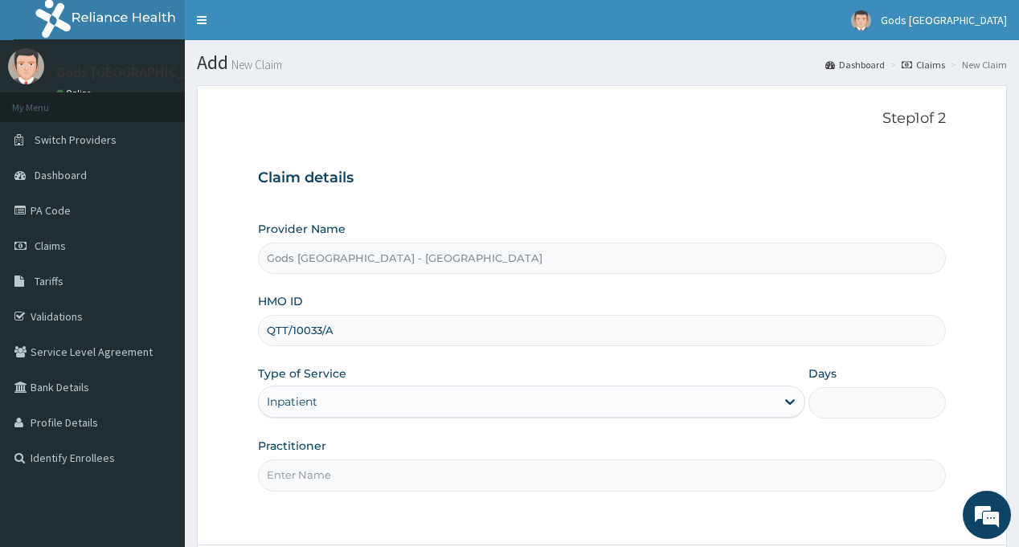
click at [371, 409] on div "Inpatient" at bounding box center [517, 402] width 517 height 26
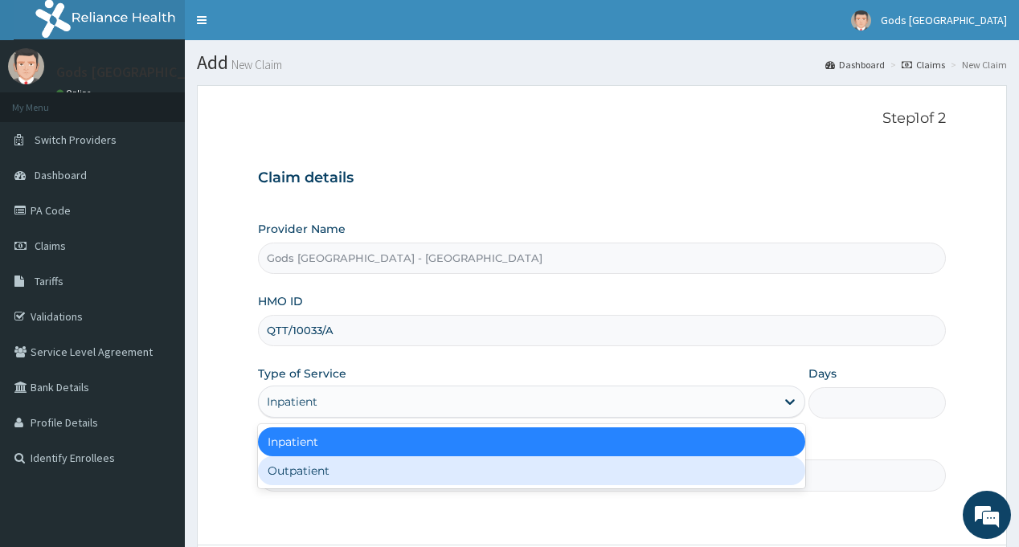
click at [358, 466] on div "Outpatient" at bounding box center [531, 471] width 547 height 29
type input "1"
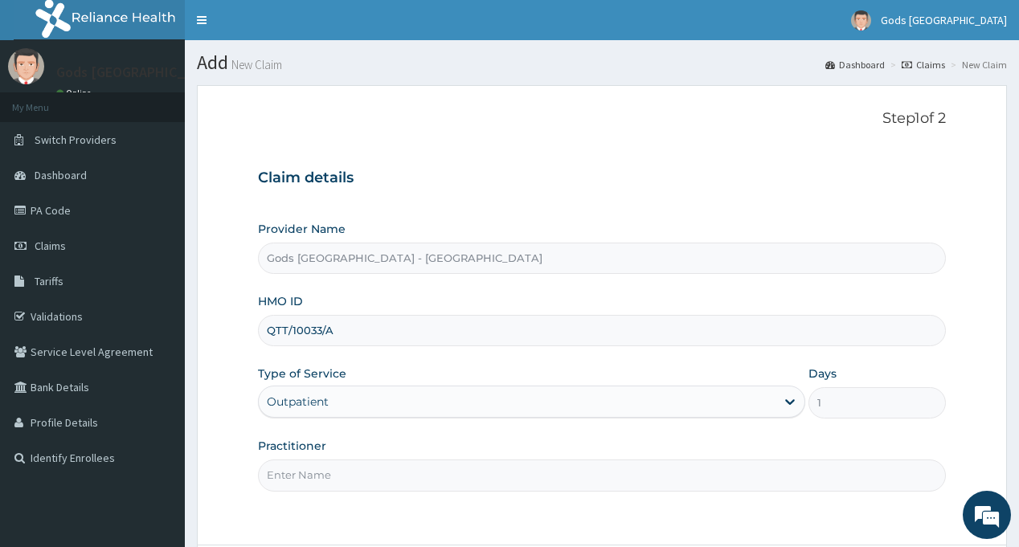
click at [358, 466] on input "Practitioner" at bounding box center [601, 475] width 687 height 31
type input "[PERSON_NAME]"
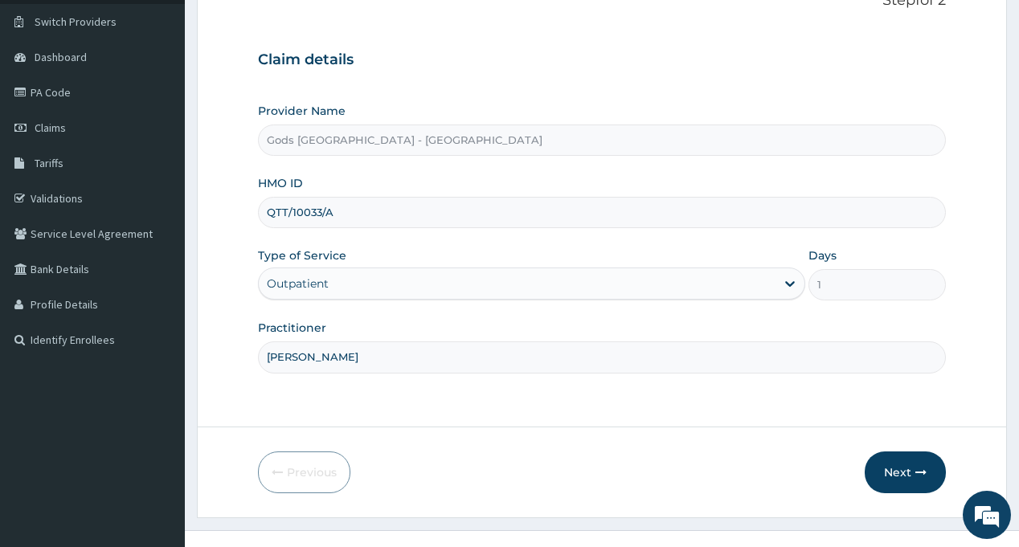
scroll to position [142, 0]
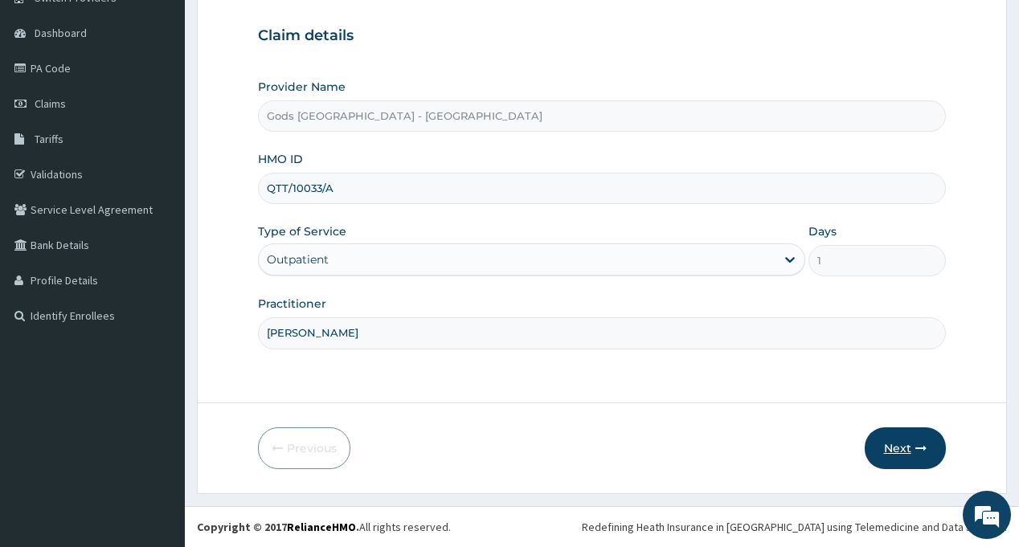
click at [908, 445] on button "Next" at bounding box center [905, 449] width 81 height 42
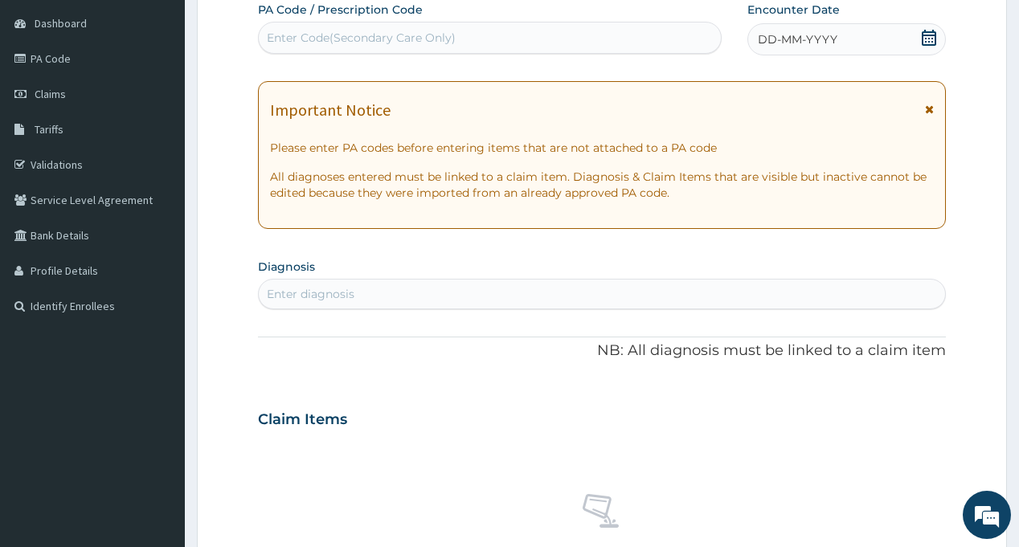
scroll to position [0, 0]
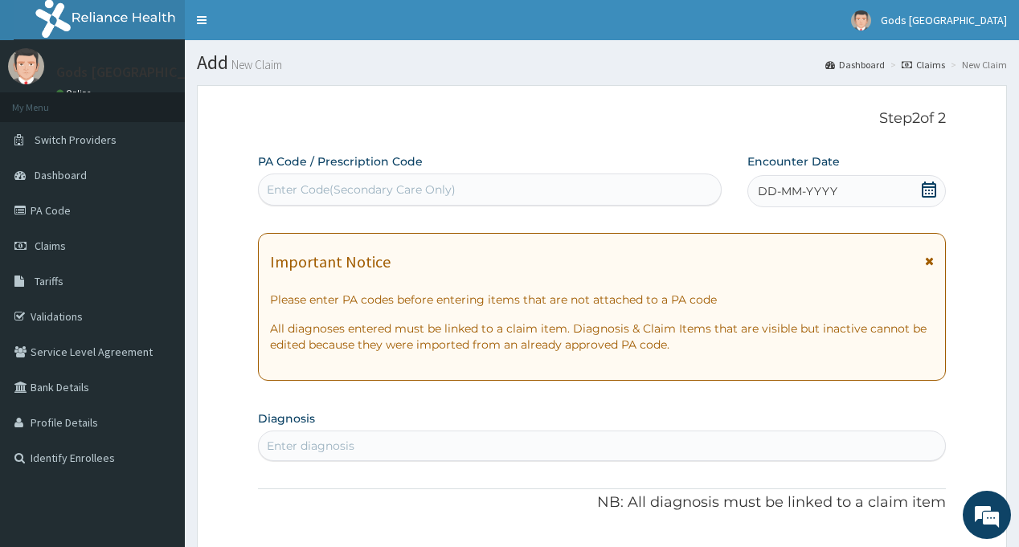
click at [920, 186] on div "DD-MM-YYYY" at bounding box center [847, 191] width 199 height 32
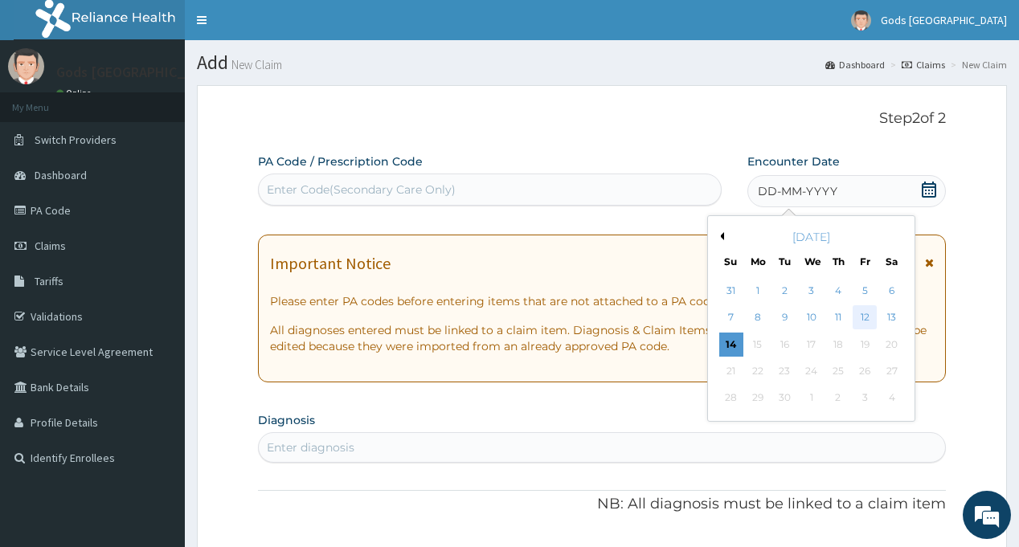
click at [870, 316] on div "12" at bounding box center [865, 318] width 24 height 24
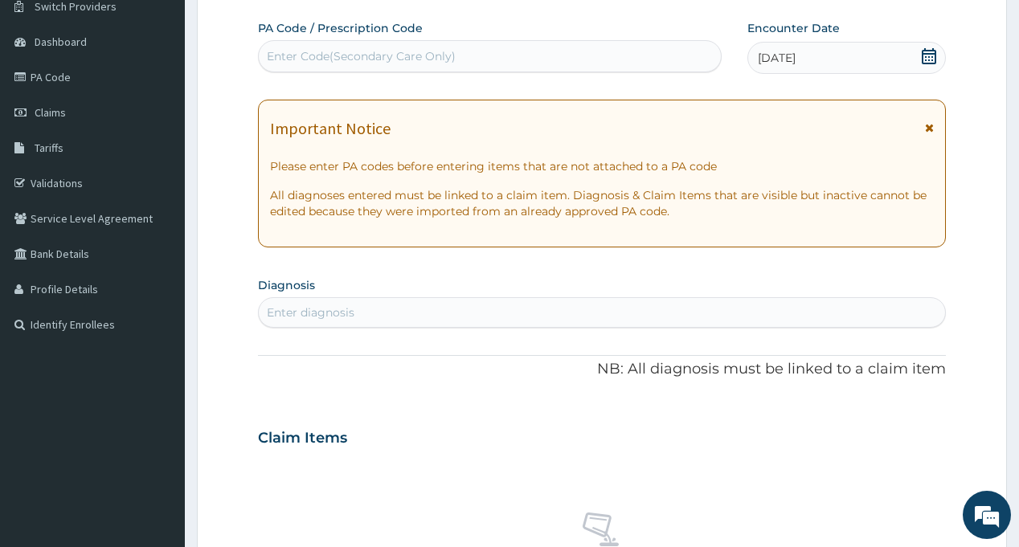
scroll to position [241, 0]
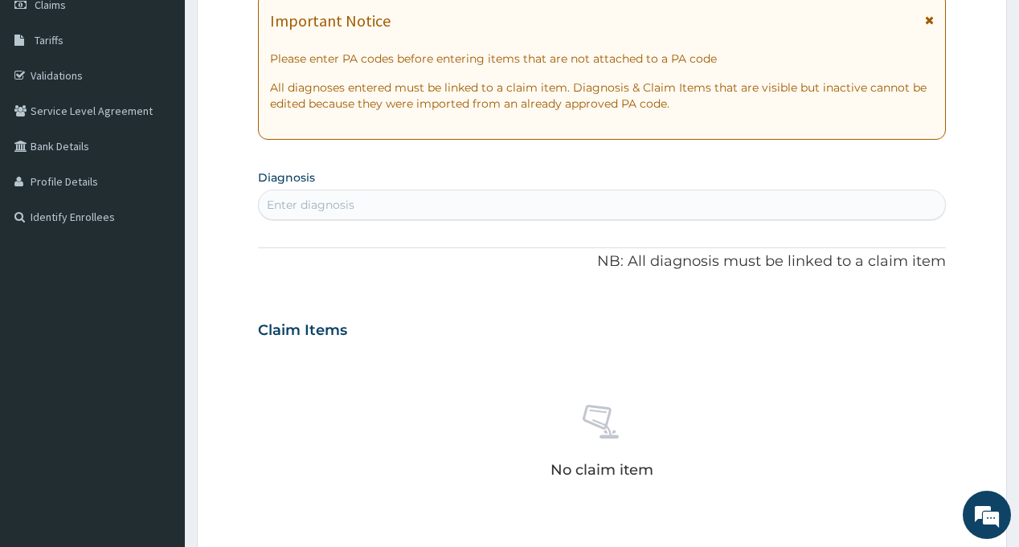
click at [410, 205] on div "Enter diagnosis" at bounding box center [602, 205] width 686 height 26
type input "MALA"
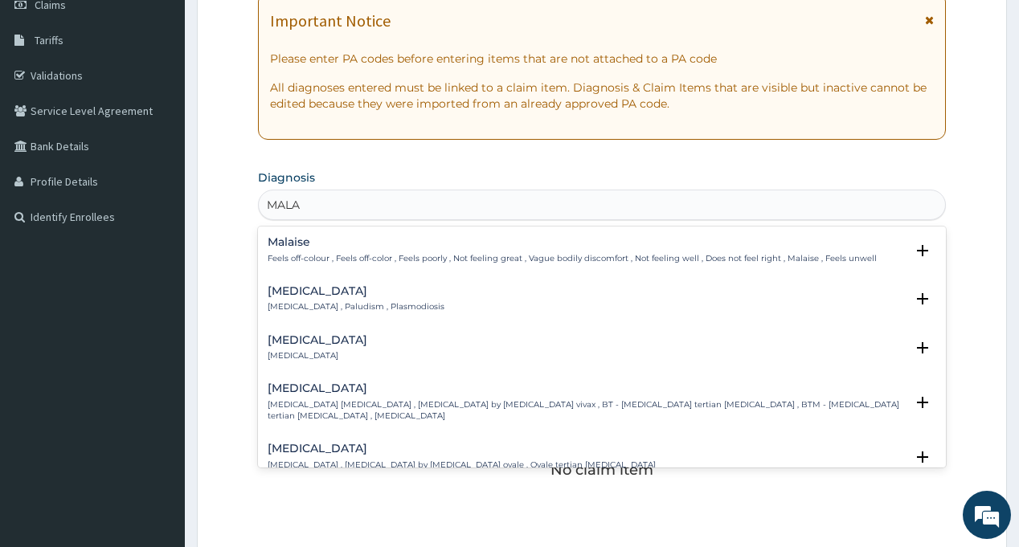
click at [297, 295] on h4 "[MEDICAL_DATA]" at bounding box center [356, 291] width 177 height 12
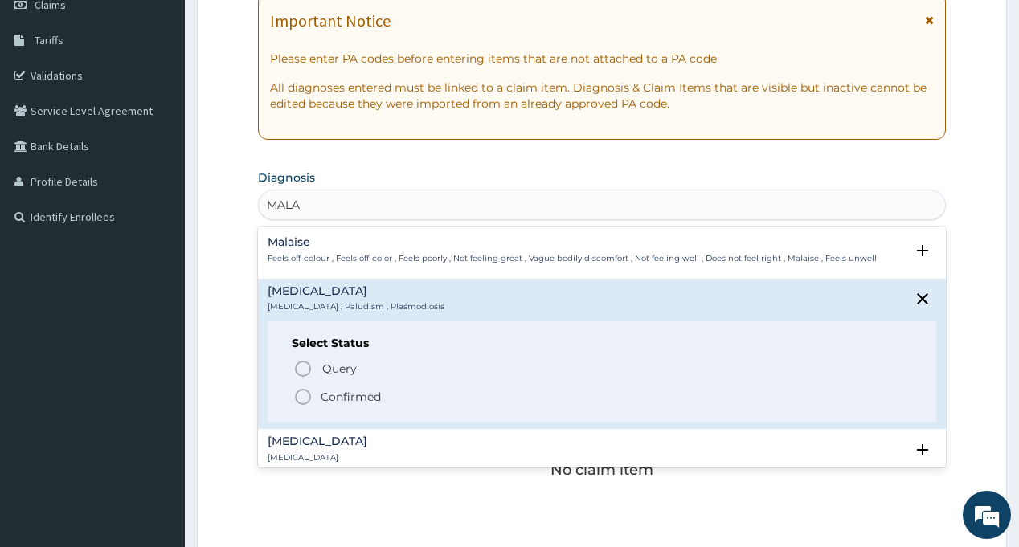
click at [311, 393] on icon "status option filled" at bounding box center [302, 396] width 19 height 19
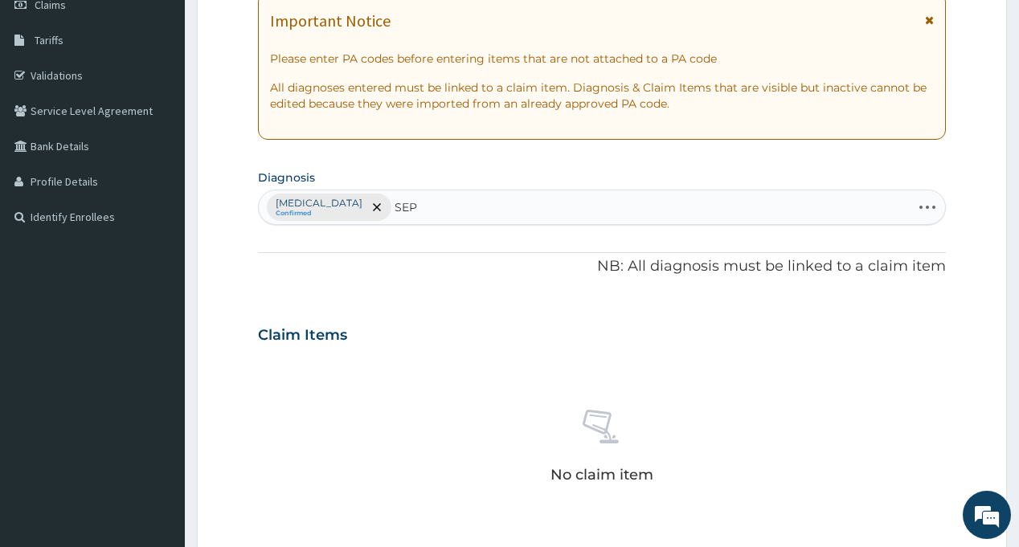
type input "SEPS"
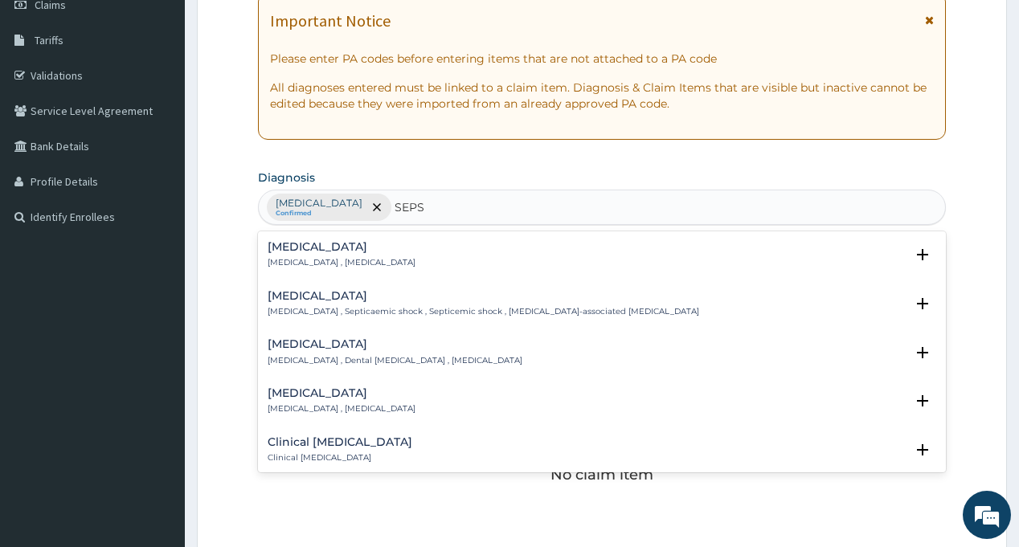
click at [296, 252] on h4 "[MEDICAL_DATA]" at bounding box center [342, 247] width 148 height 12
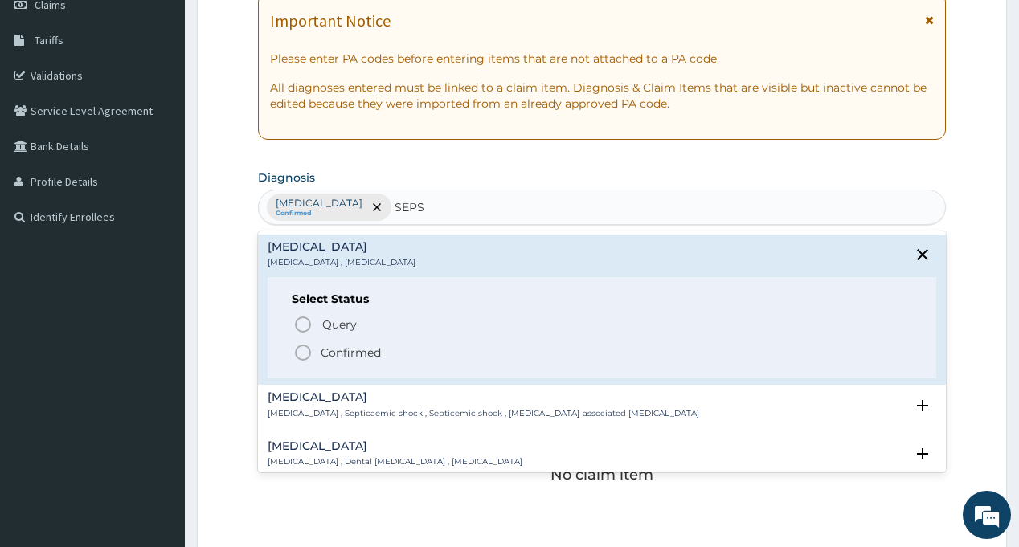
click at [326, 352] on p "Confirmed" at bounding box center [351, 353] width 60 height 16
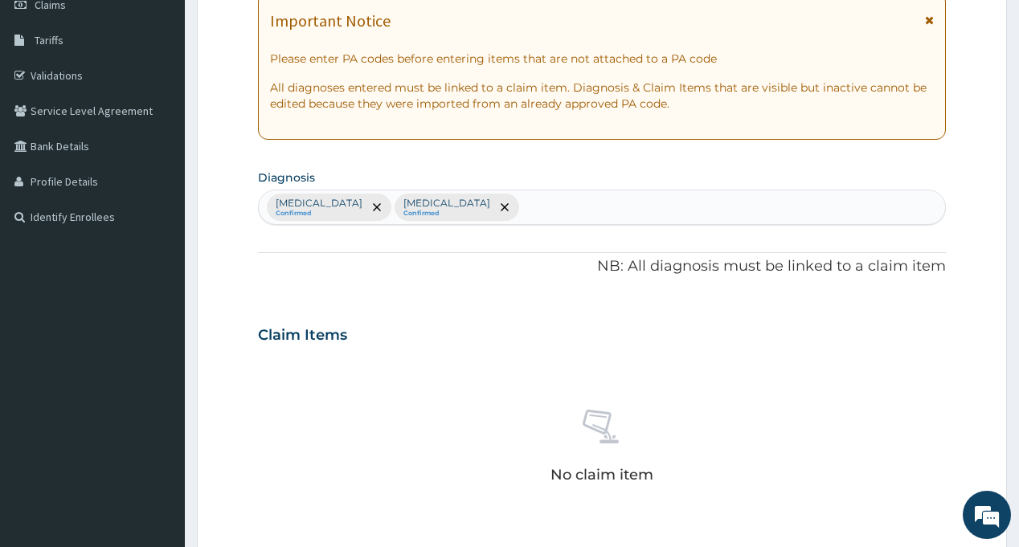
drag, startPoint x: 598, startPoint y: 290, endPoint x: 588, endPoint y: 262, distance: 29.7
click at [597, 290] on div "PA Code / Prescription Code Enter Code(Secondary Care Only) Encounter Date [DAT…" at bounding box center [601, 330] width 687 height 837
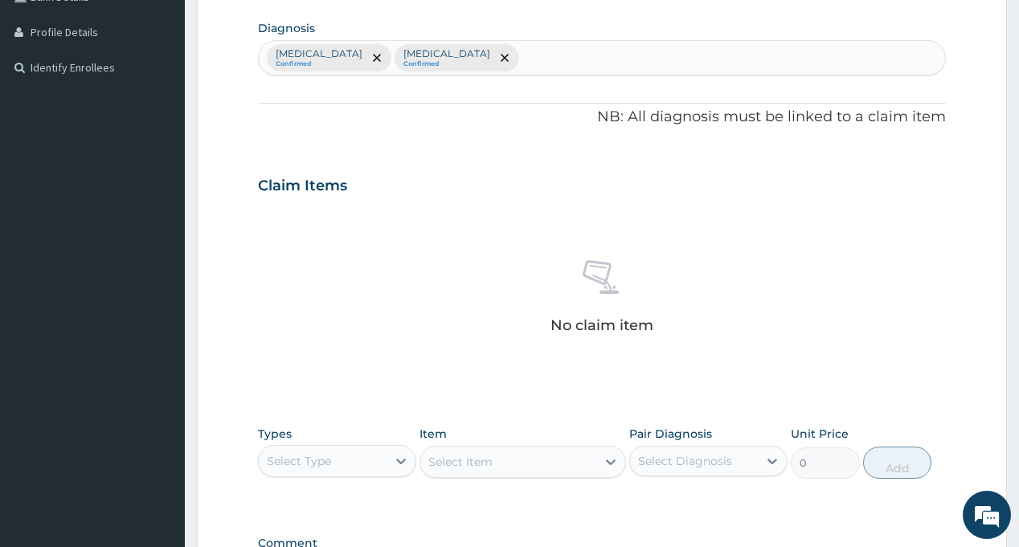
scroll to position [563, 0]
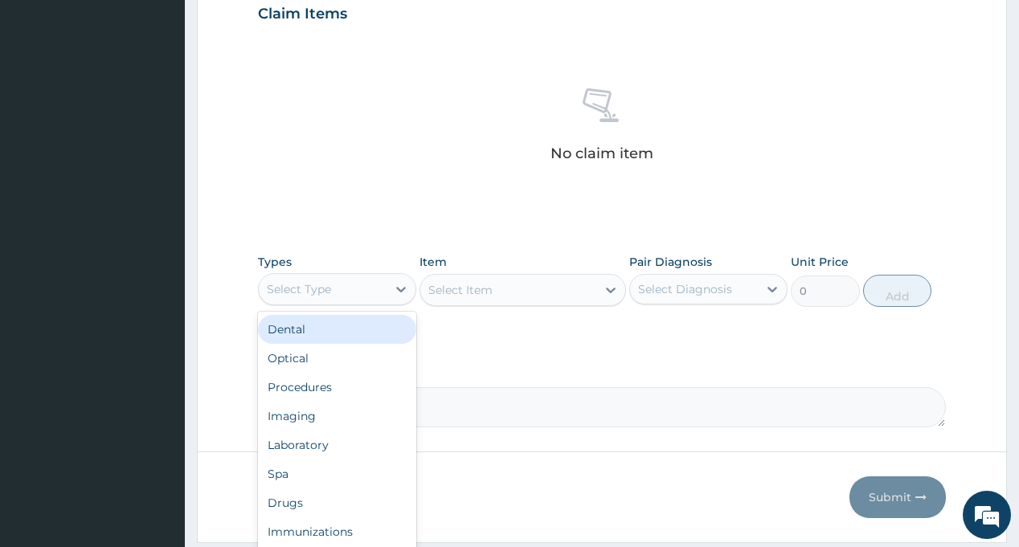
click at [361, 299] on div "Select Type" at bounding box center [323, 290] width 128 height 26
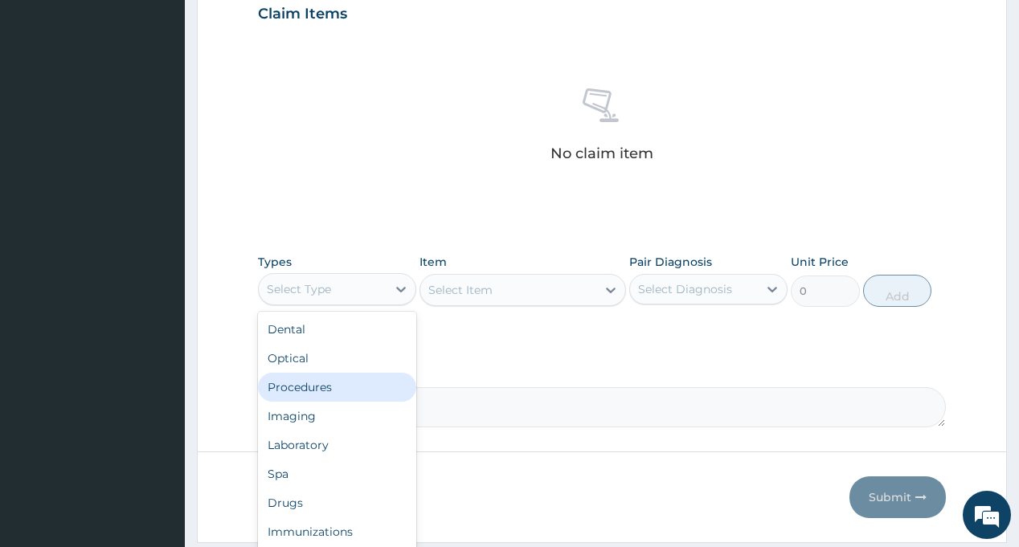
drag, startPoint x: 335, startPoint y: 385, endPoint x: 579, endPoint y: 307, distance: 255.7
click at [336, 385] on div "Procedures" at bounding box center [337, 387] width 158 height 29
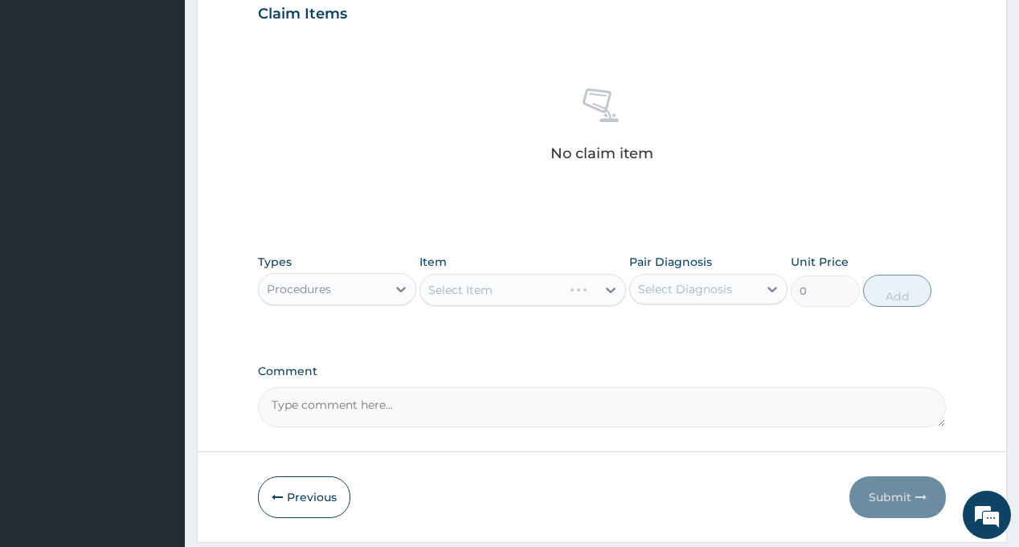
click at [692, 287] on div "Select Diagnosis" at bounding box center [685, 289] width 94 height 16
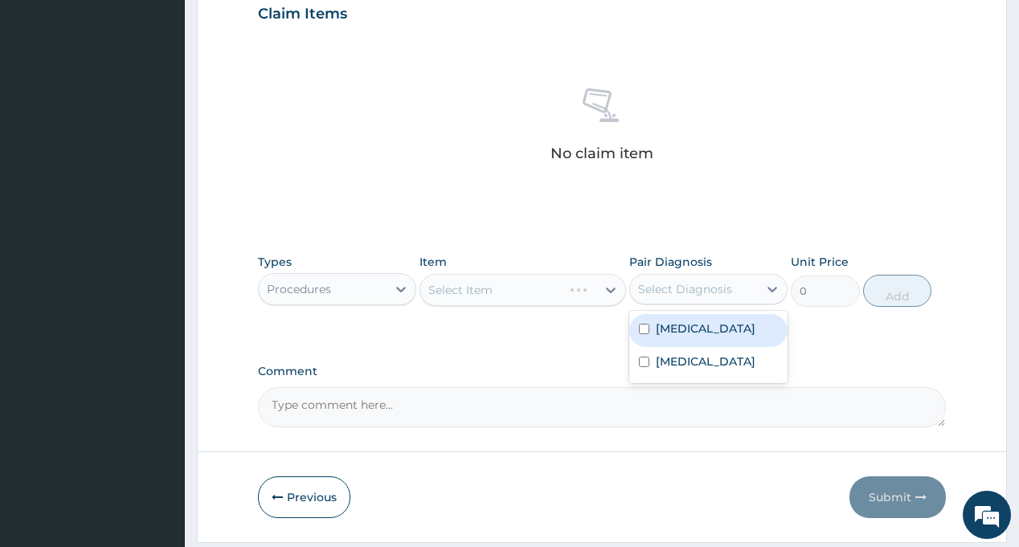
click at [700, 331] on div "[MEDICAL_DATA]" at bounding box center [708, 330] width 158 height 33
checkbox input "true"
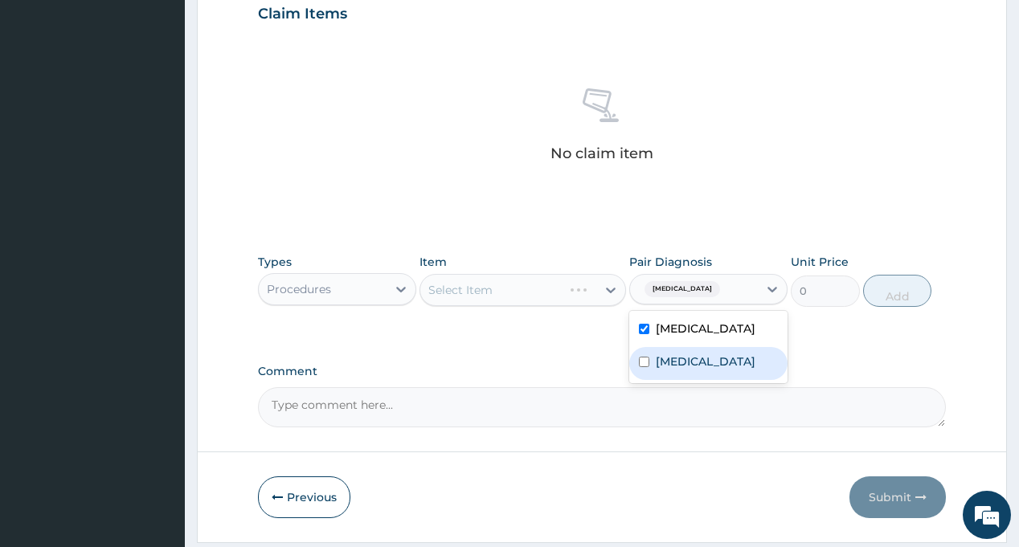
drag, startPoint x: 697, startPoint y: 357, endPoint x: 547, endPoint y: 353, distance: 150.4
click at [696, 357] on div "[MEDICAL_DATA]" at bounding box center [708, 363] width 158 height 33
checkbox input "true"
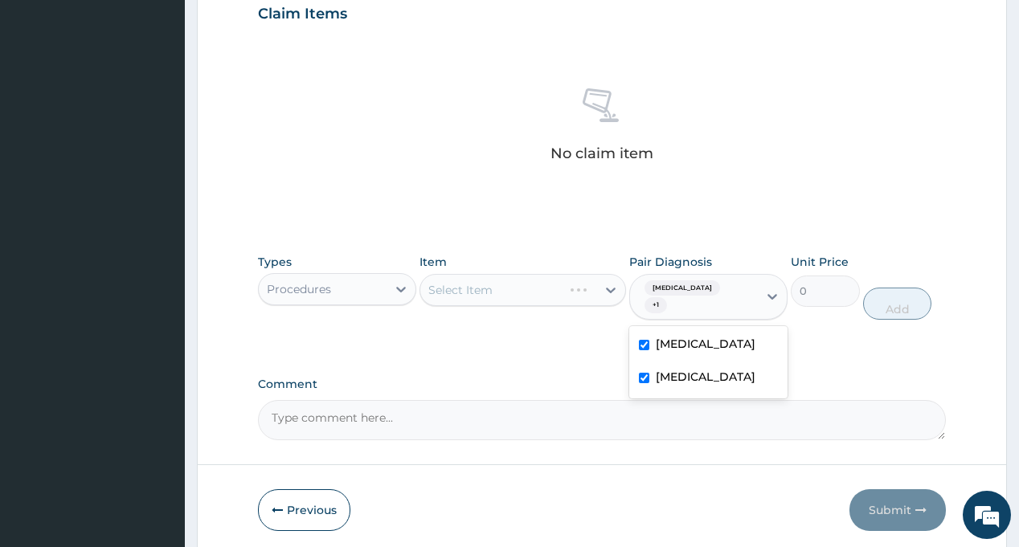
click at [518, 346] on div "PA Code / Prescription Code Enter Code(Secondary Care Only) Encounter Date [DAT…" at bounding box center [601, 16] width 687 height 850
click at [531, 292] on div "Select Item" at bounding box center [508, 290] width 176 height 26
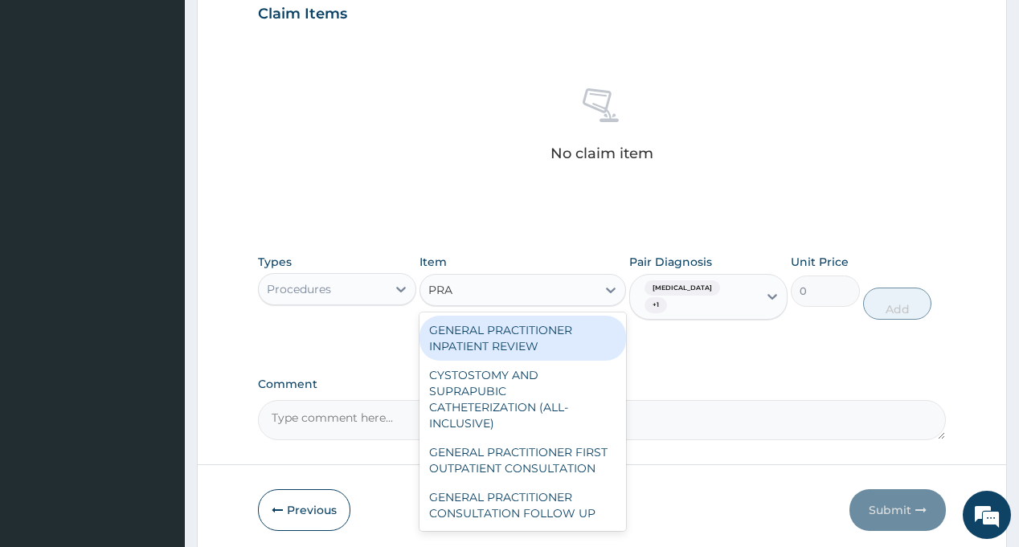
type input "PRAC"
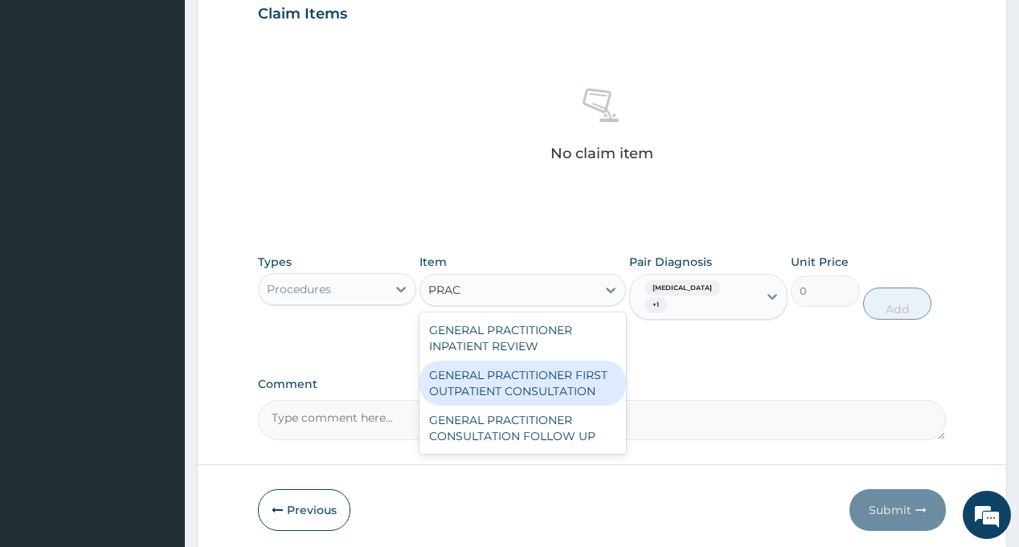
drag, startPoint x: 527, startPoint y: 390, endPoint x: 873, endPoint y: 369, distance: 346.3
click at [527, 389] on div "GENERAL PRACTITIONER FIRST OUTPATIENT CONSULTATION" at bounding box center [523, 383] width 207 height 45
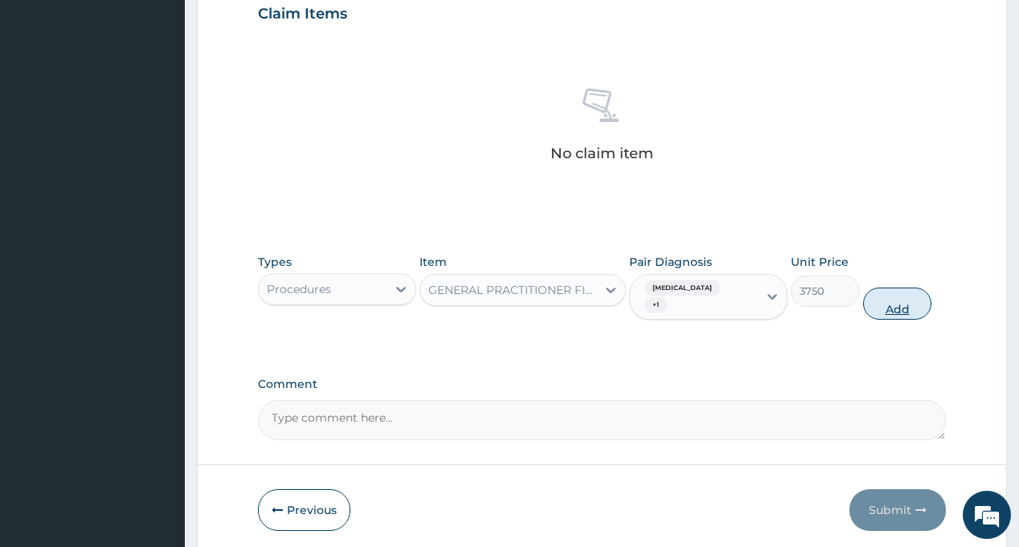
click at [901, 290] on button "Add" at bounding box center [897, 304] width 69 height 32
type input "0"
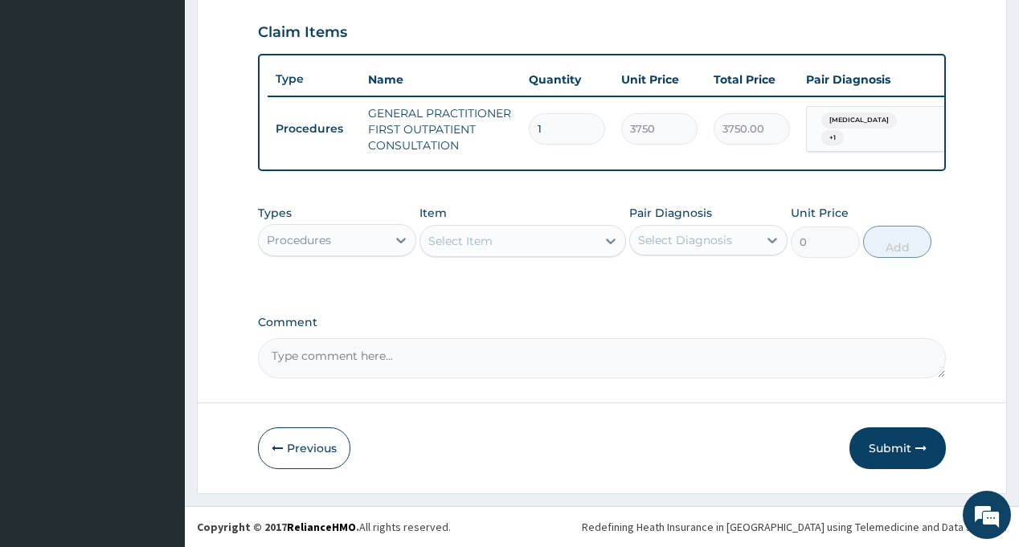
click at [336, 247] on div "Procedures" at bounding box center [323, 240] width 128 height 26
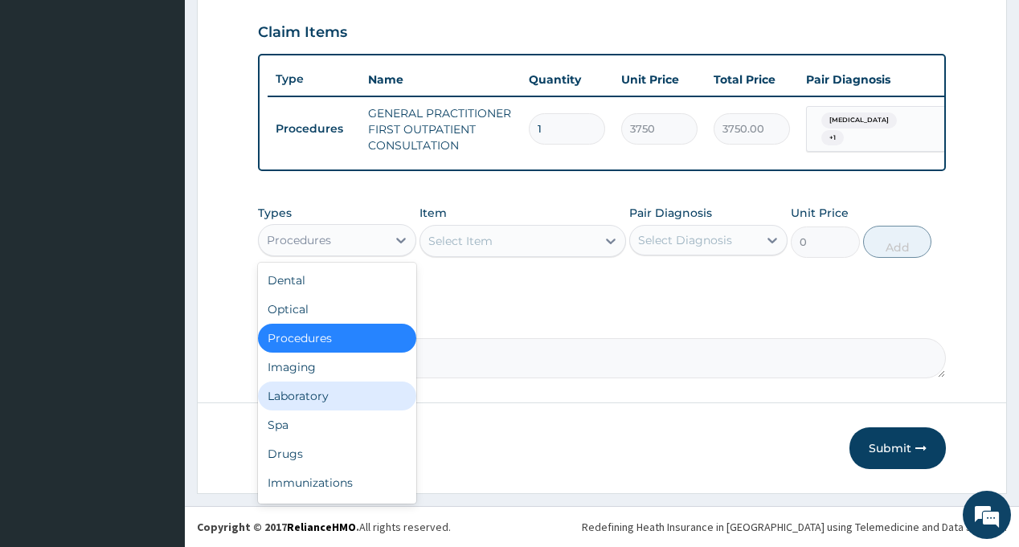
drag, startPoint x: 338, startPoint y: 393, endPoint x: 527, endPoint y: 276, distance: 223.1
click at [338, 393] on div "Laboratory" at bounding box center [337, 396] width 158 height 29
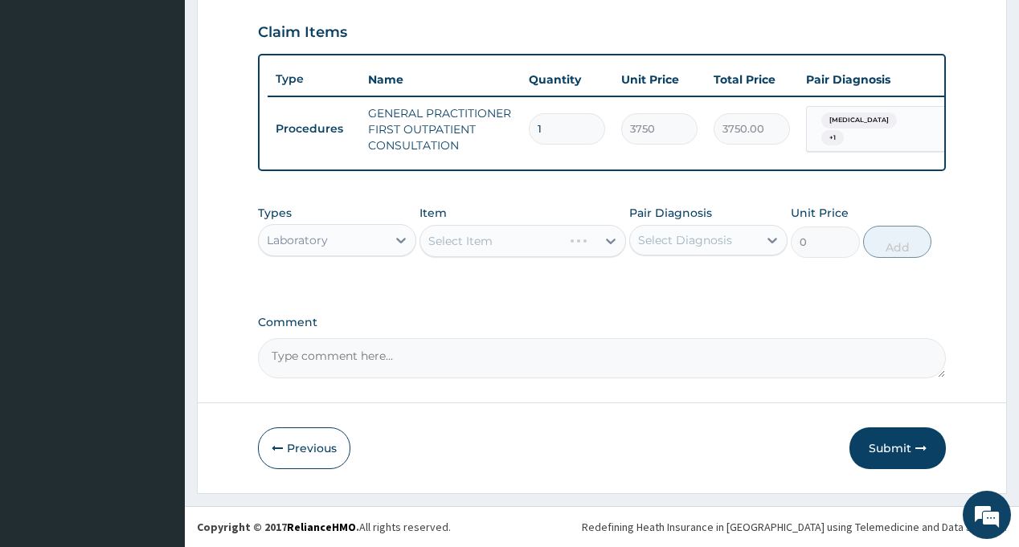
click at [690, 244] on div "Select Diagnosis" at bounding box center [685, 240] width 94 height 16
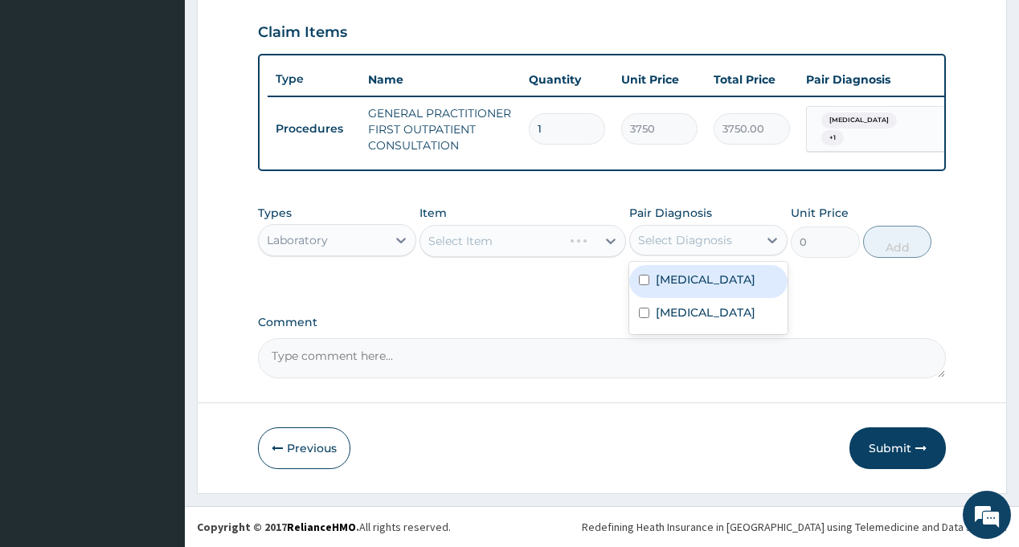
click at [697, 287] on label "[MEDICAL_DATA]" at bounding box center [706, 280] width 100 height 16
checkbox input "true"
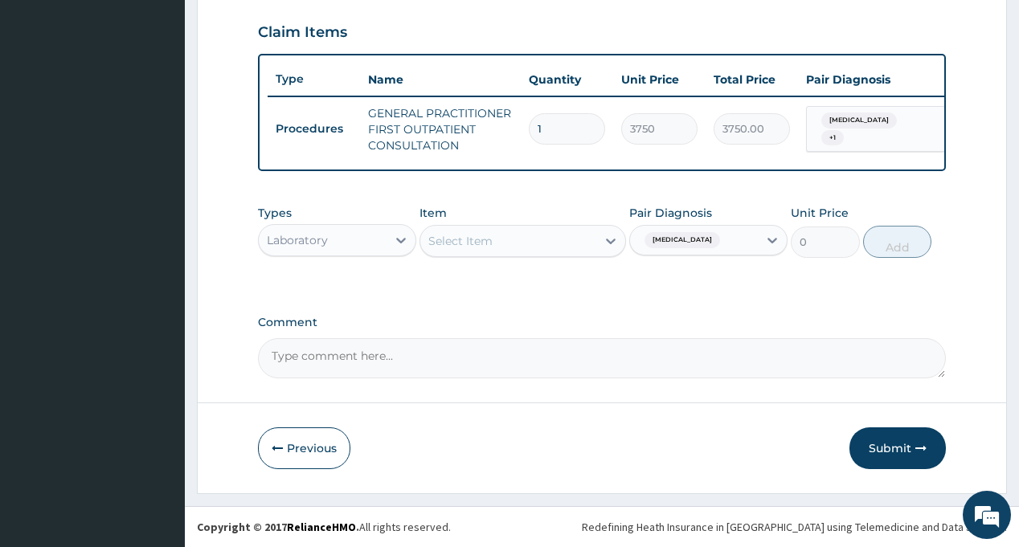
click at [534, 244] on div "Select Item" at bounding box center [508, 241] width 176 height 26
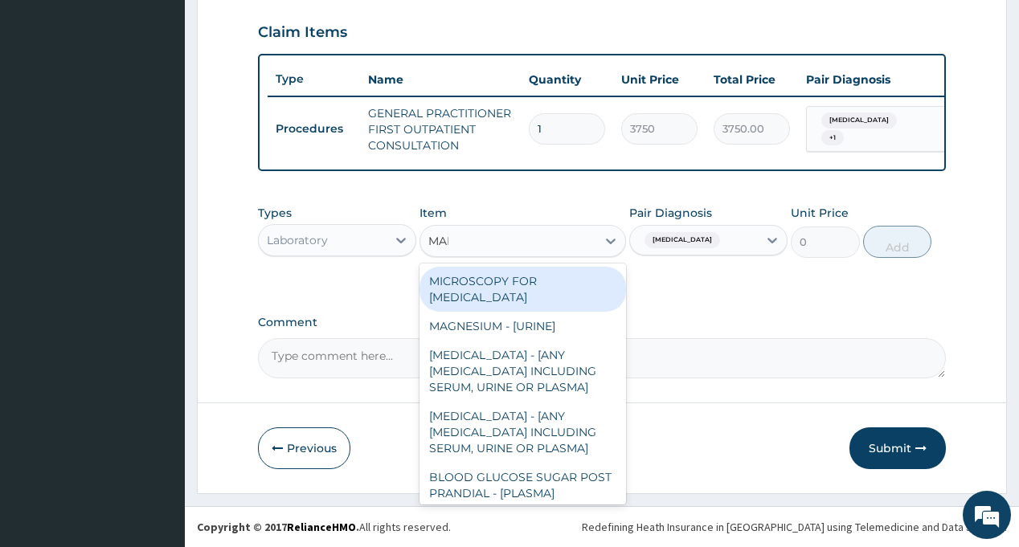
type input "MALA"
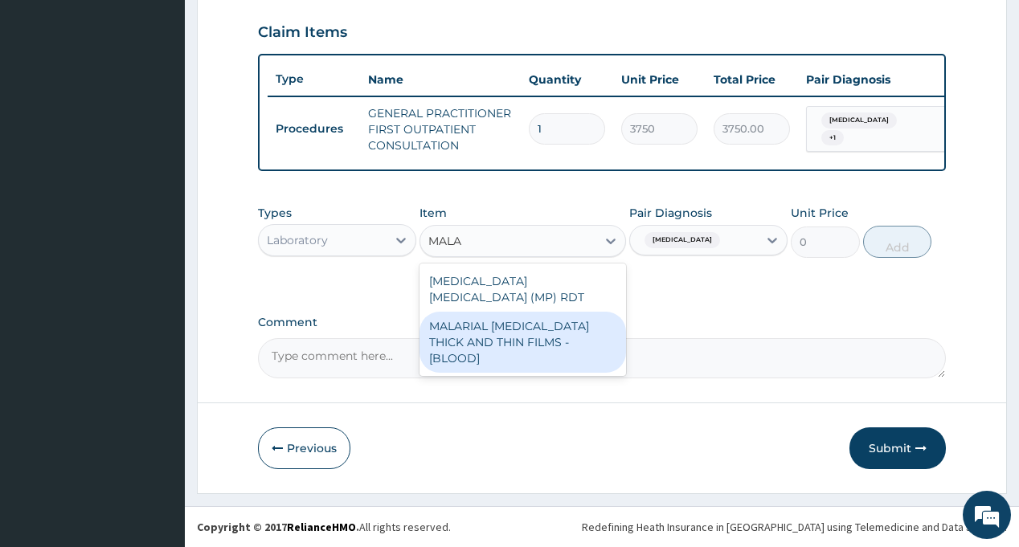
click at [532, 313] on div "MALARIAL [MEDICAL_DATA] THICK AND THIN FILMS - [BLOOD]" at bounding box center [523, 342] width 207 height 61
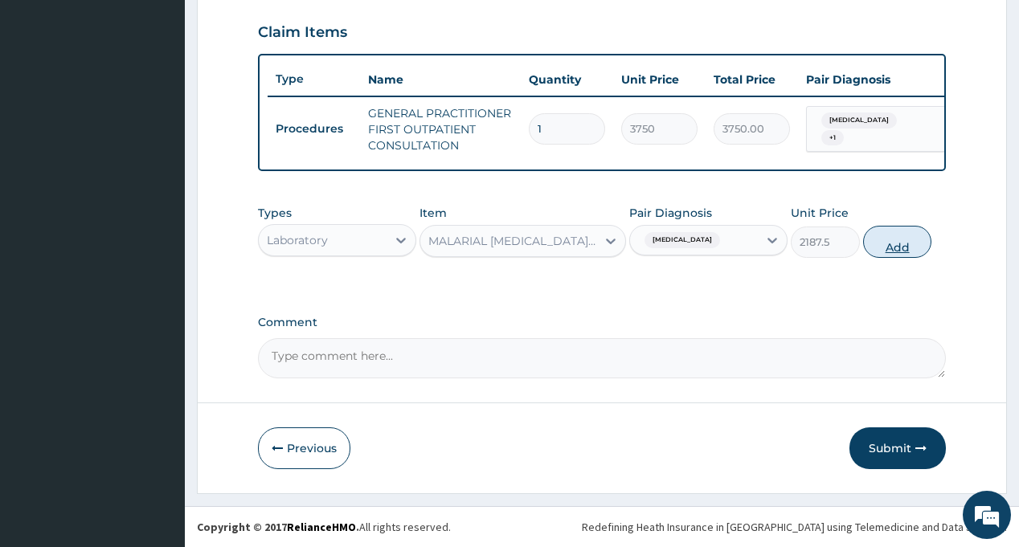
click at [890, 246] on button "Add" at bounding box center [897, 242] width 69 height 32
type input "0"
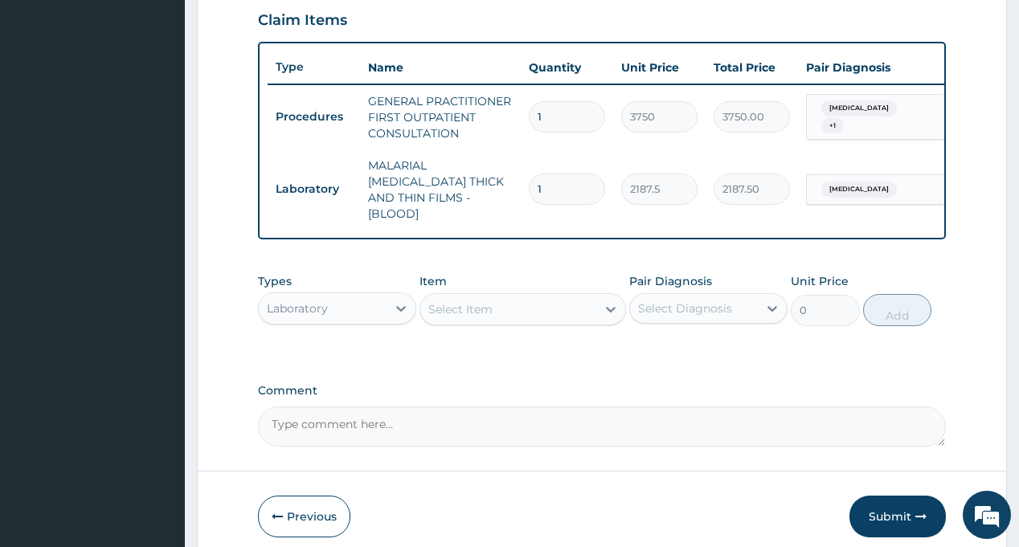
click at [735, 313] on div "Select Diagnosis" at bounding box center [694, 309] width 128 height 26
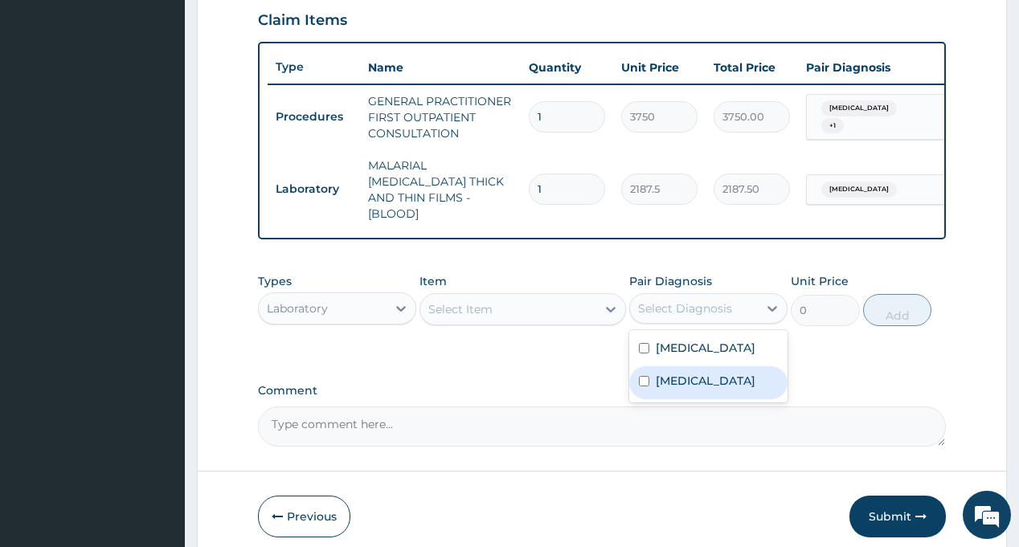
click at [700, 377] on div "[MEDICAL_DATA]" at bounding box center [708, 383] width 158 height 33
checkbox input "true"
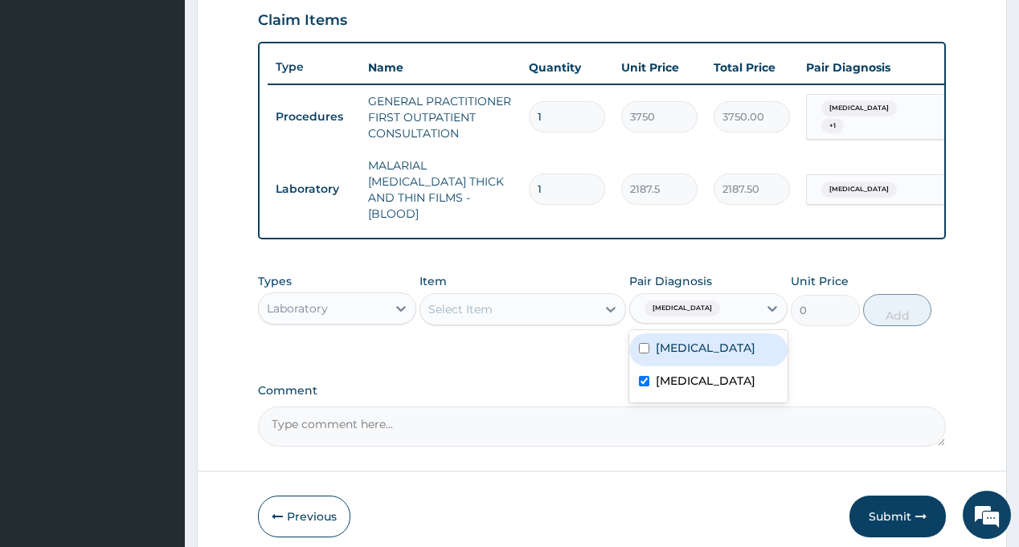
click at [528, 297] on div "Select Item" at bounding box center [508, 310] width 176 height 26
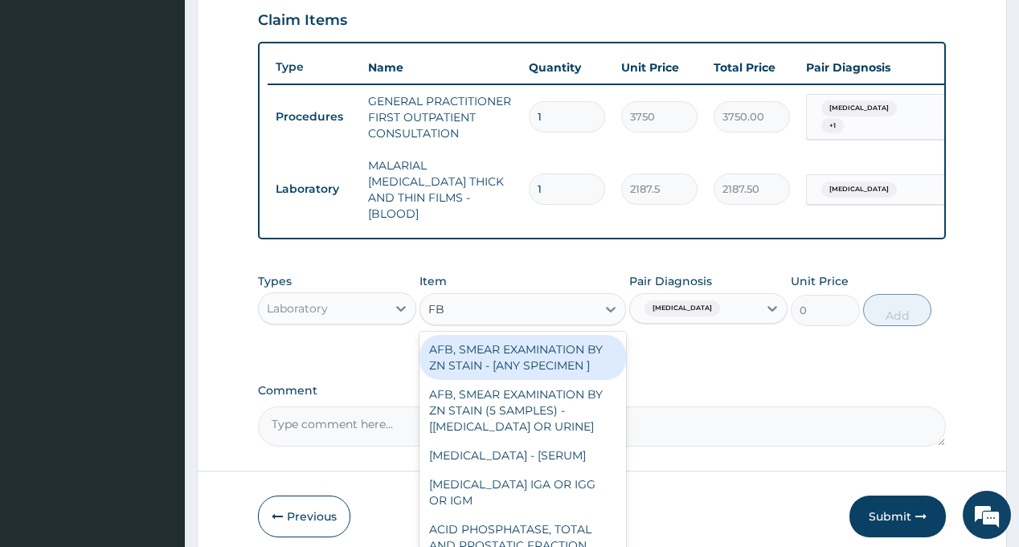
type input "FBC"
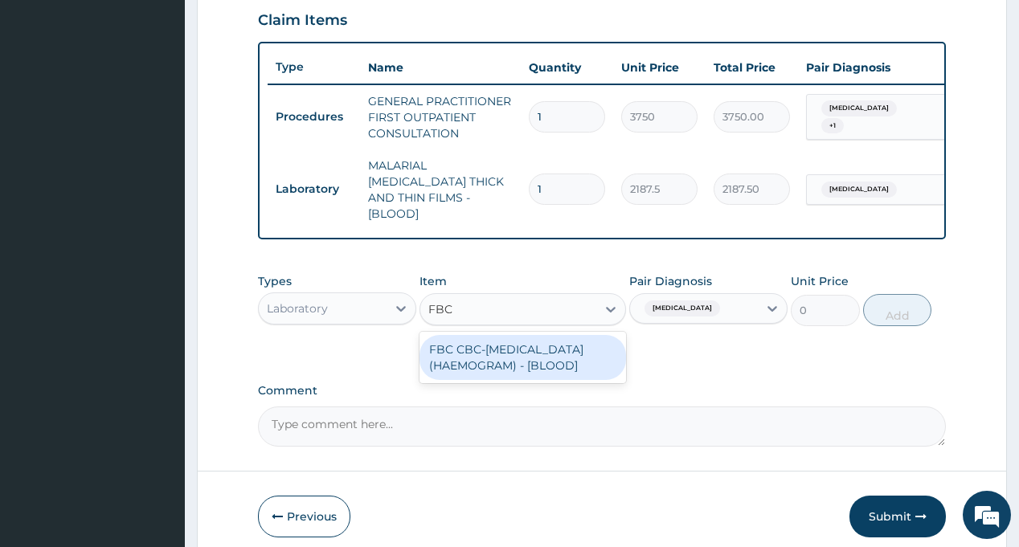
click at [520, 352] on div "FBC CBC-[MEDICAL_DATA] (HAEMOGRAM) - [BLOOD]" at bounding box center [523, 357] width 207 height 45
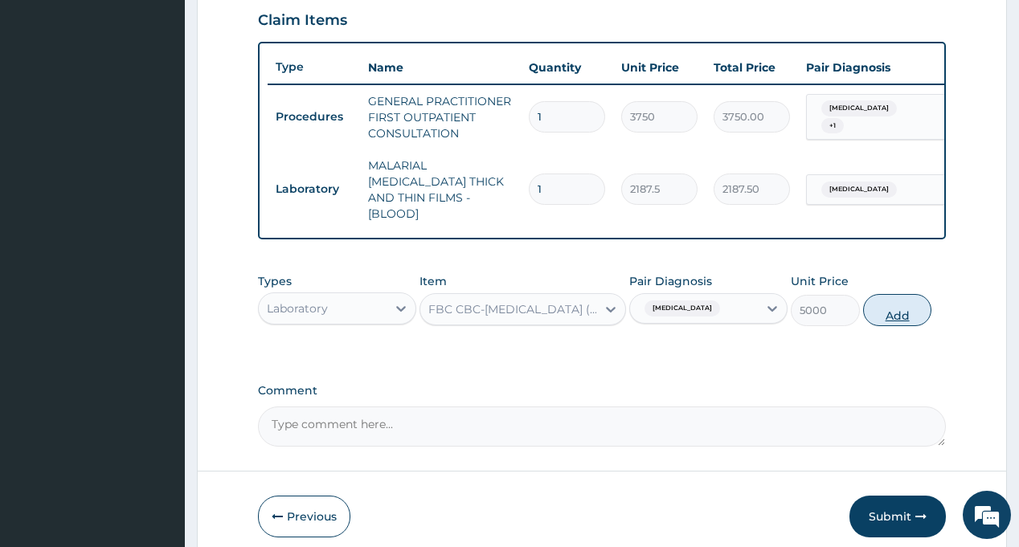
click at [896, 314] on button "Add" at bounding box center [897, 310] width 69 height 32
type input "0"
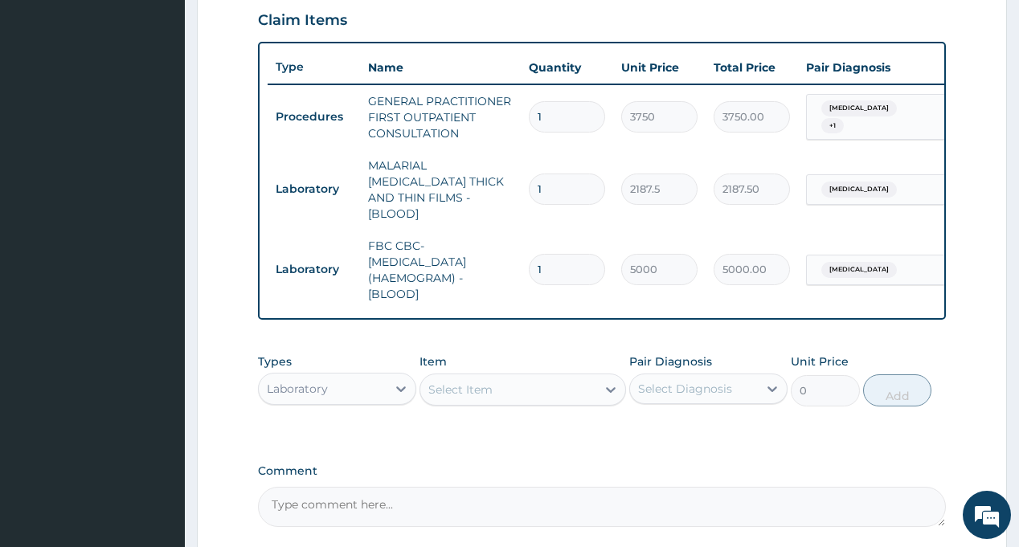
click at [345, 391] on div "Laboratory" at bounding box center [323, 389] width 128 height 26
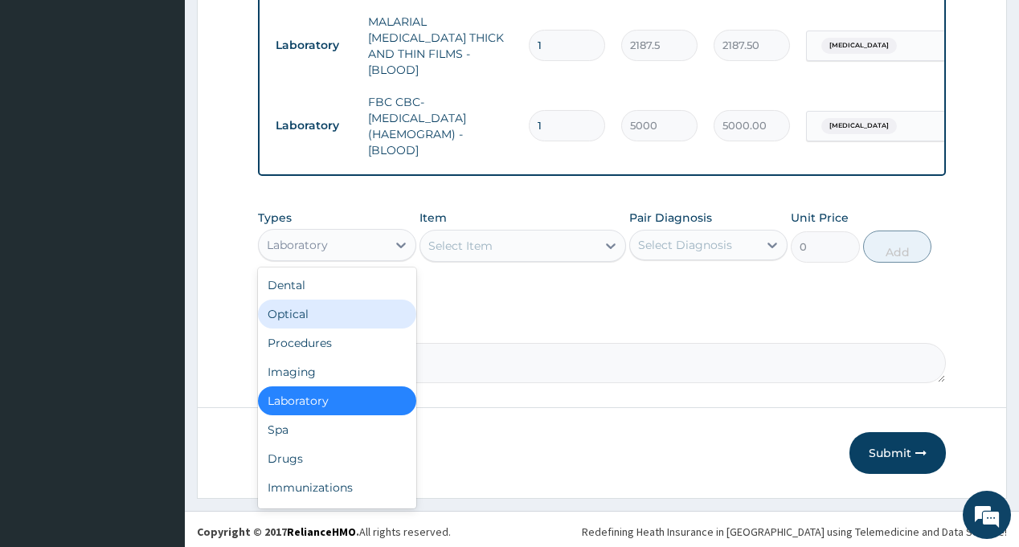
scroll to position [701, 0]
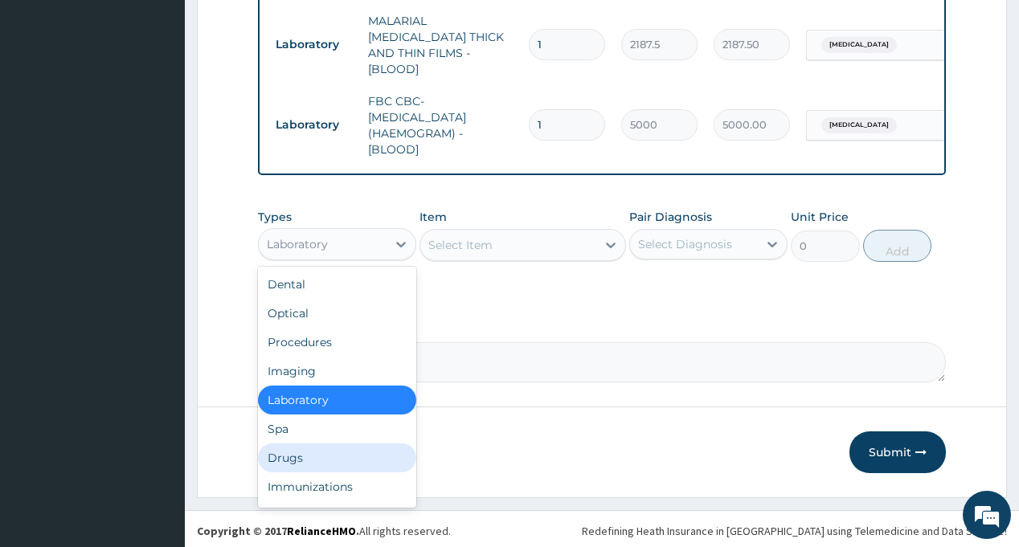
click at [332, 447] on div "Drugs" at bounding box center [337, 458] width 158 height 29
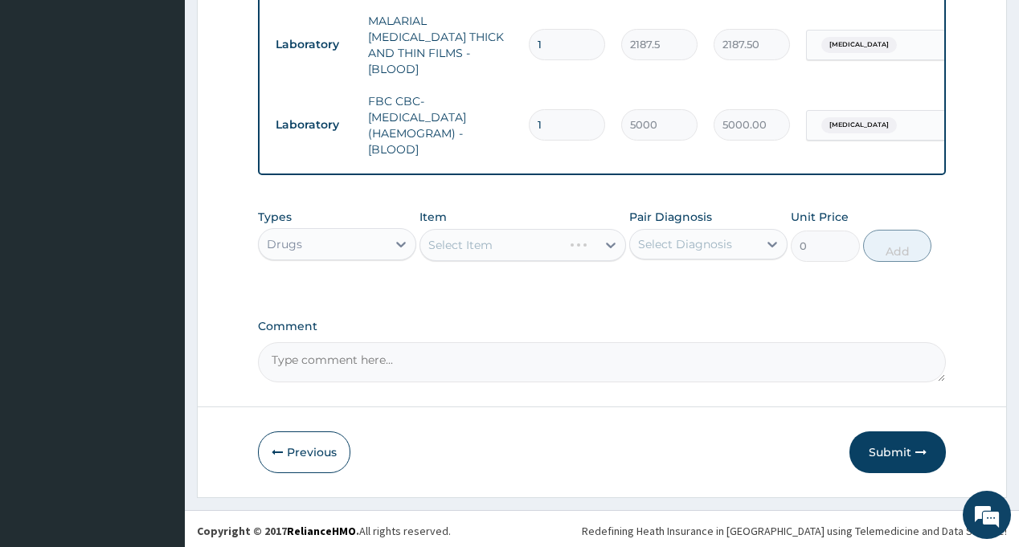
click at [694, 238] on div "Select Diagnosis" at bounding box center [685, 244] width 94 height 16
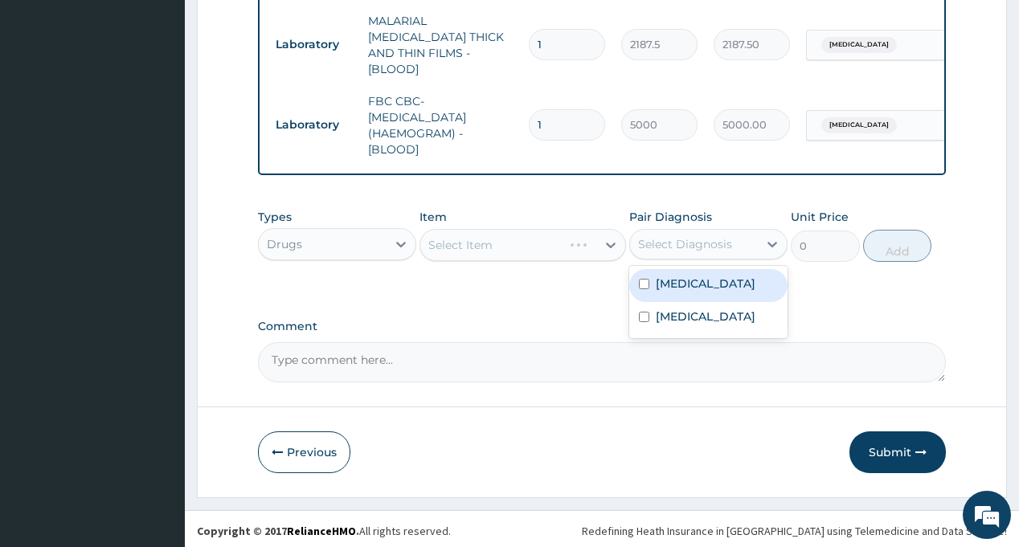
click at [710, 285] on div "[MEDICAL_DATA]" at bounding box center [708, 285] width 158 height 33
checkbox input "true"
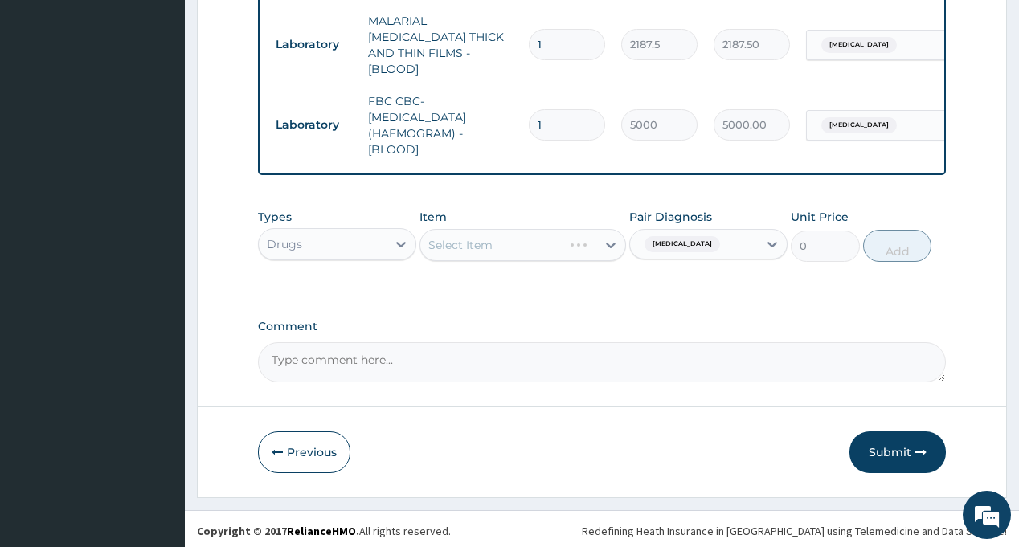
click at [514, 223] on div "Item Select Item" at bounding box center [523, 235] width 207 height 53
click at [535, 240] on div "Select Item" at bounding box center [491, 245] width 142 height 26
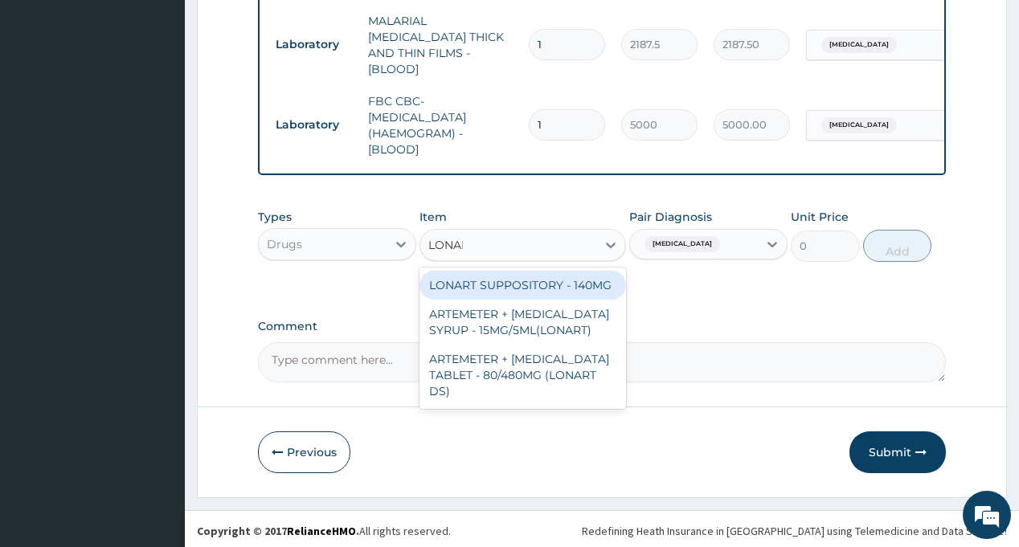
type input "LONART"
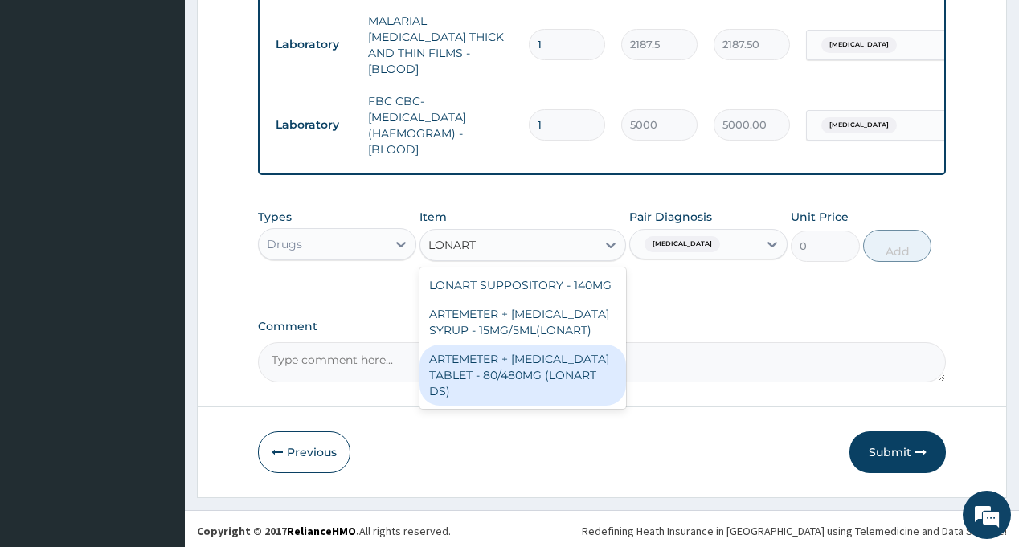
click at [516, 372] on div "ARTEMETER + [MEDICAL_DATA] TABLET - 80/480MG (LONART DS)" at bounding box center [523, 375] width 207 height 61
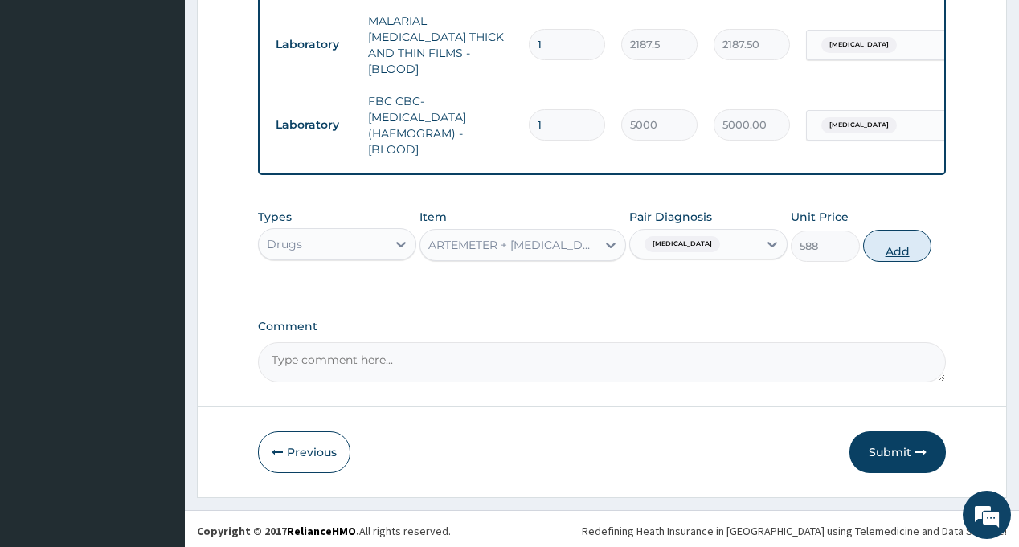
click at [887, 252] on button "Add" at bounding box center [897, 246] width 69 height 32
type input "0"
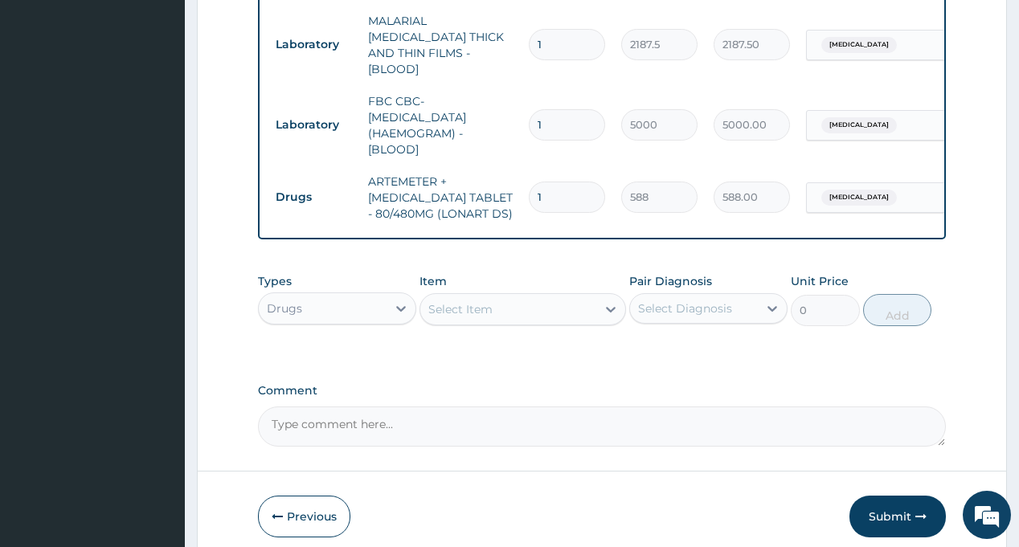
click at [680, 305] on div "Select Diagnosis" at bounding box center [685, 309] width 94 height 16
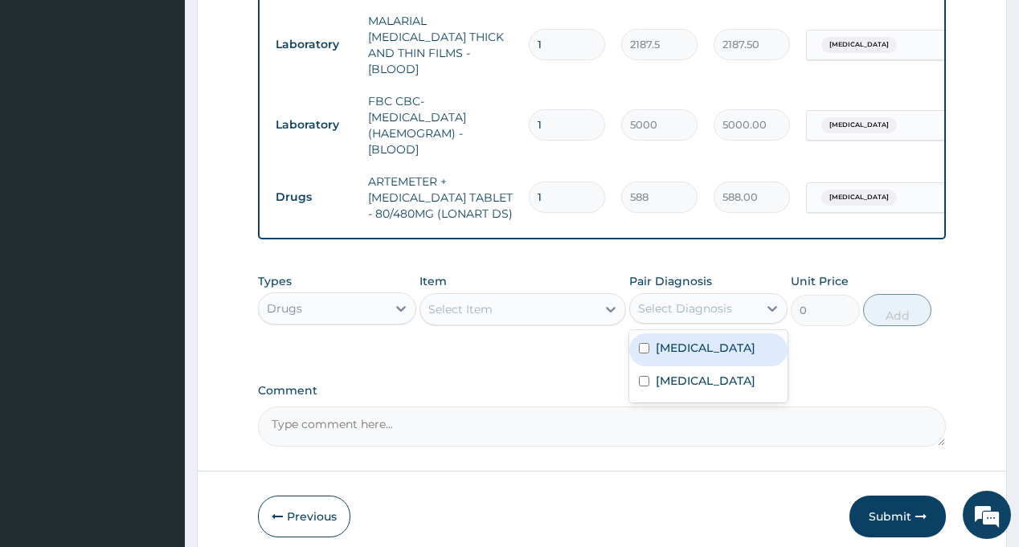
click at [695, 347] on label "[MEDICAL_DATA]" at bounding box center [706, 348] width 100 height 16
checkbox input "true"
click at [533, 305] on div "Select Item" at bounding box center [508, 310] width 176 height 26
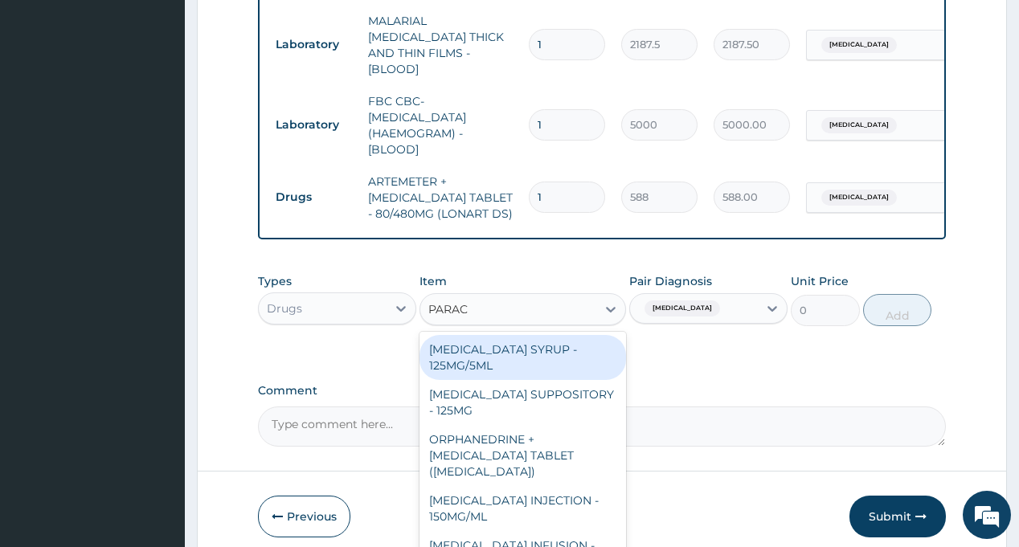
type input "PARACE"
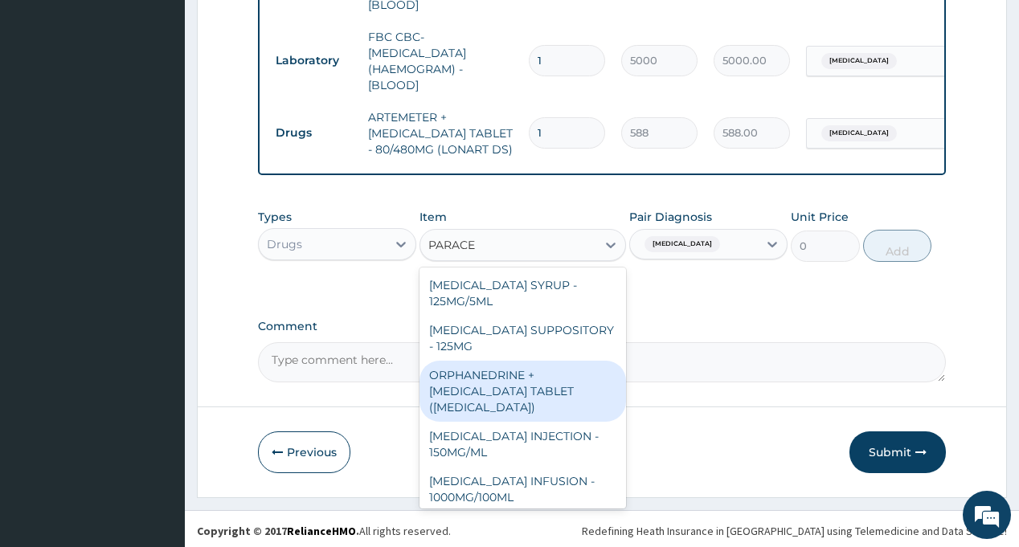
scroll to position [161, 0]
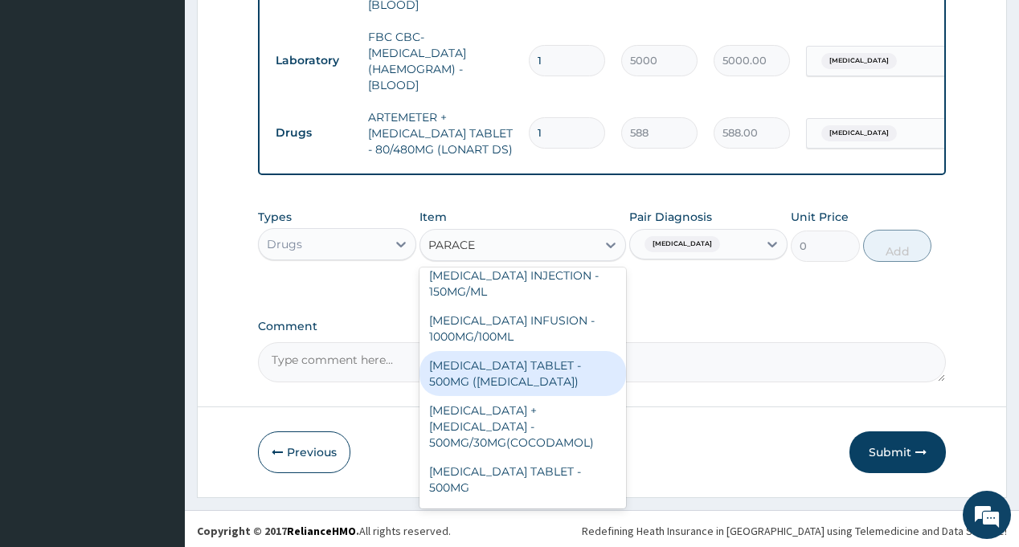
click at [541, 371] on div "[MEDICAL_DATA] TABLET - 500MG ([MEDICAL_DATA])" at bounding box center [523, 373] width 207 height 45
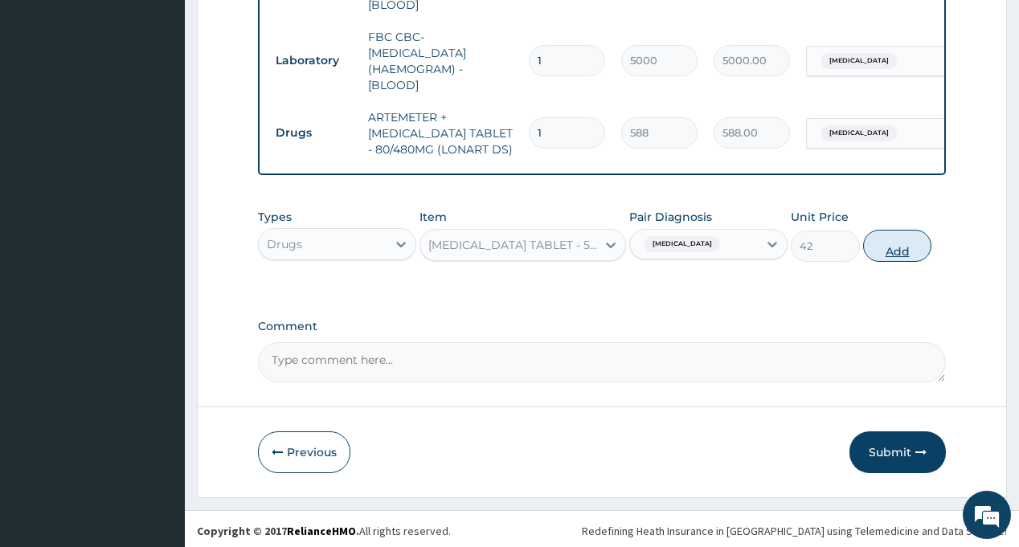
click at [898, 243] on button "Add" at bounding box center [897, 246] width 69 height 32
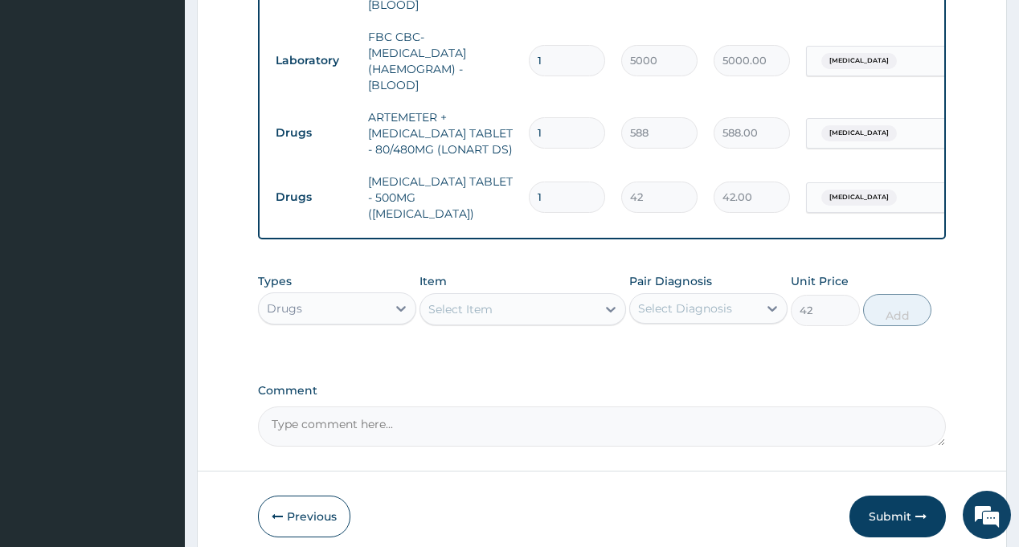
type input "0"
type input "18"
type input "756.00"
type input "18"
click at [585, 122] on input "1" at bounding box center [567, 132] width 76 height 31
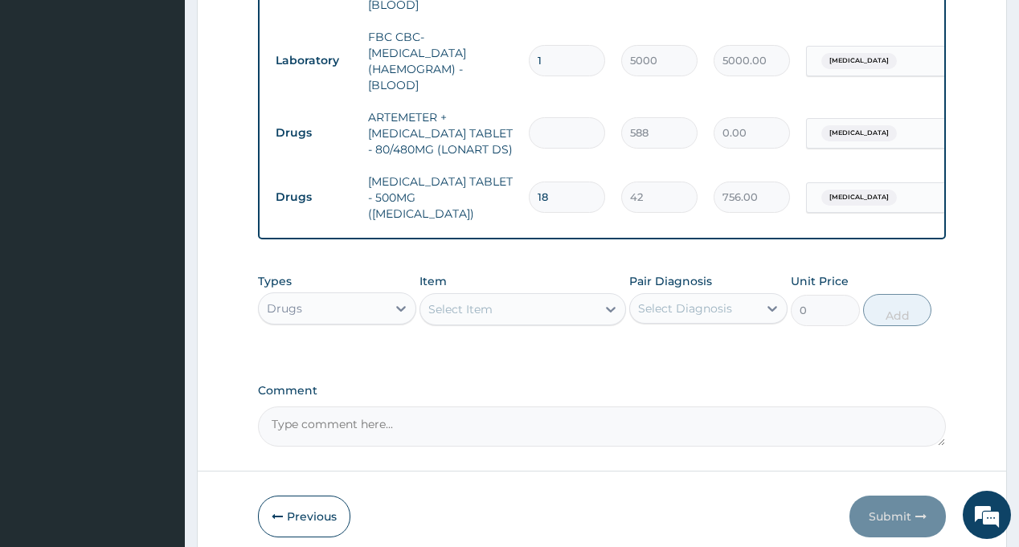
type input "0.00"
type input "6"
type input "3528.00"
type input "6"
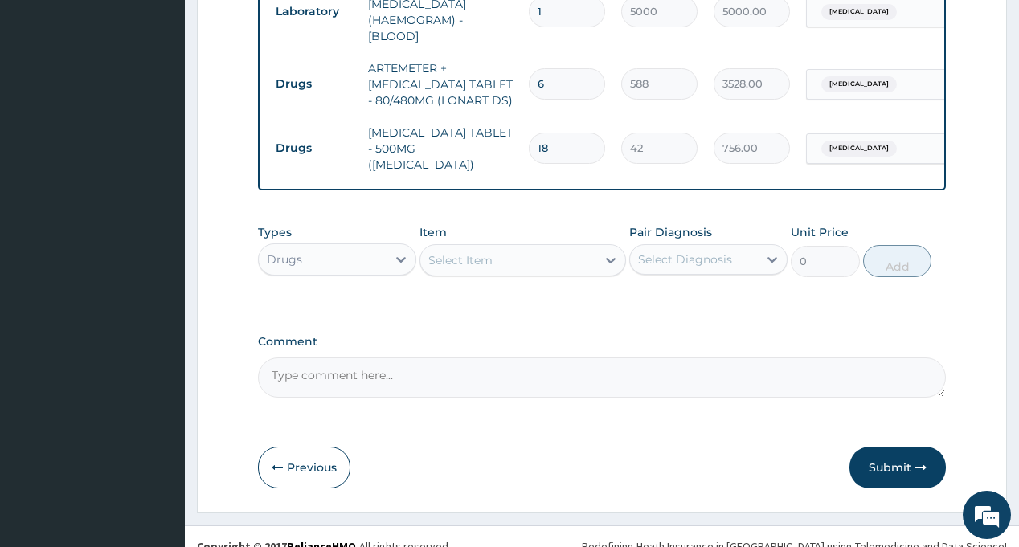
scroll to position [821, 0]
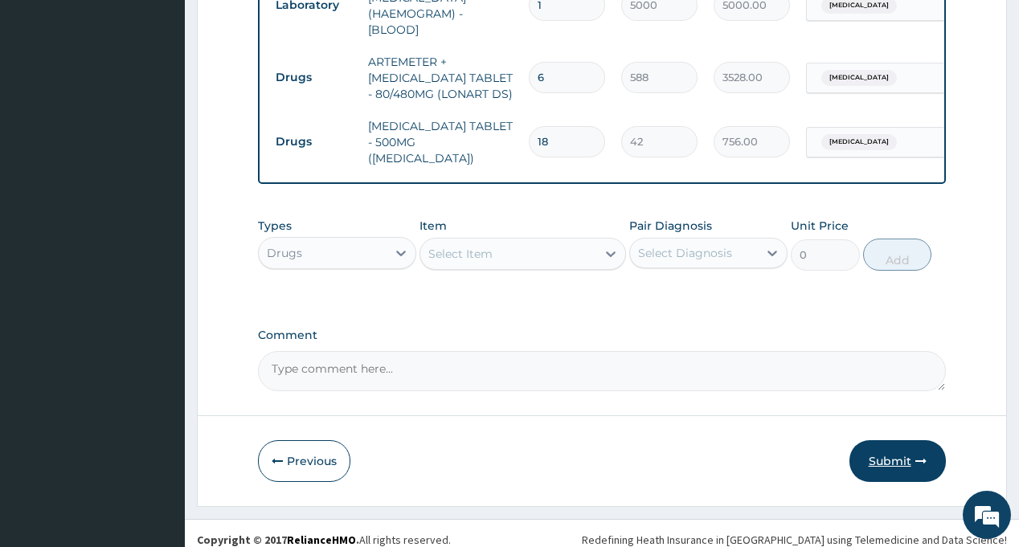
click at [883, 444] on button "Submit" at bounding box center [898, 461] width 96 height 42
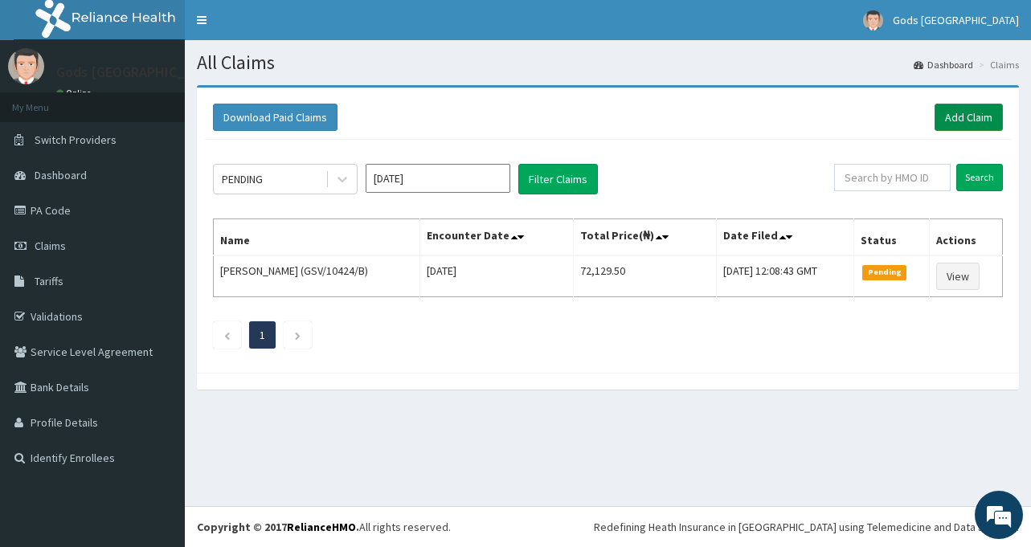
click at [977, 119] on link "Add Claim" at bounding box center [969, 117] width 68 height 27
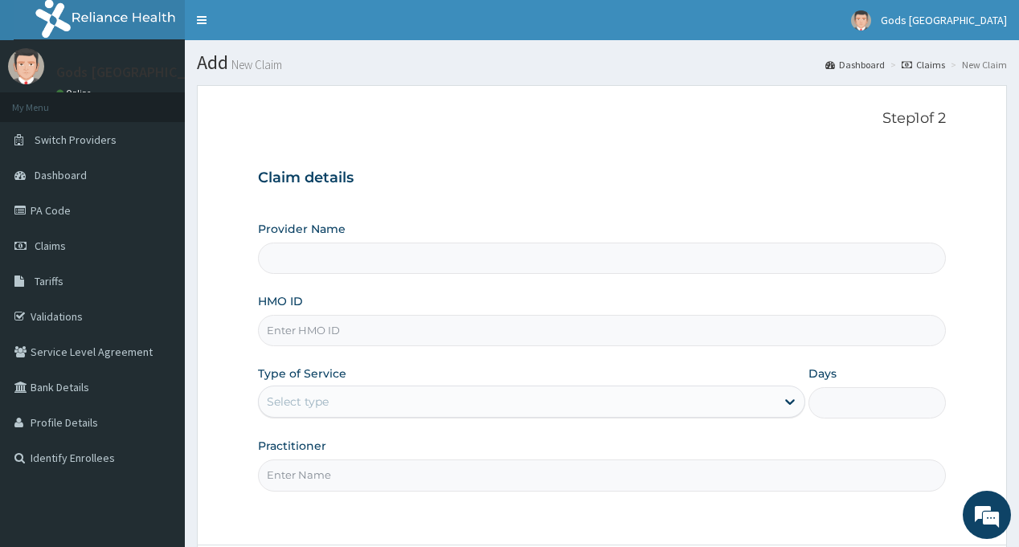
type input "Gods [GEOGRAPHIC_DATA] - [GEOGRAPHIC_DATA]"
type input "XMG/10332/A"
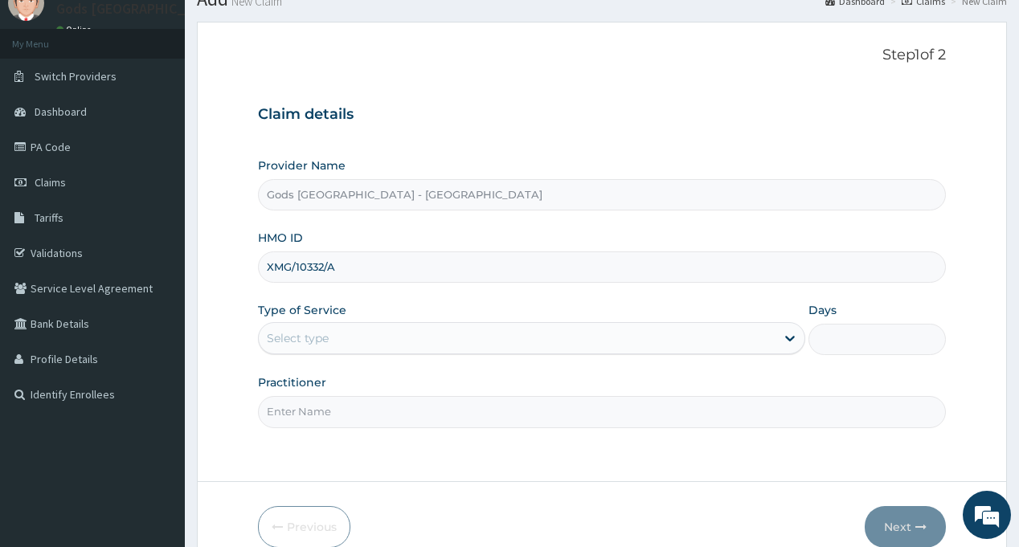
scroll to position [142, 0]
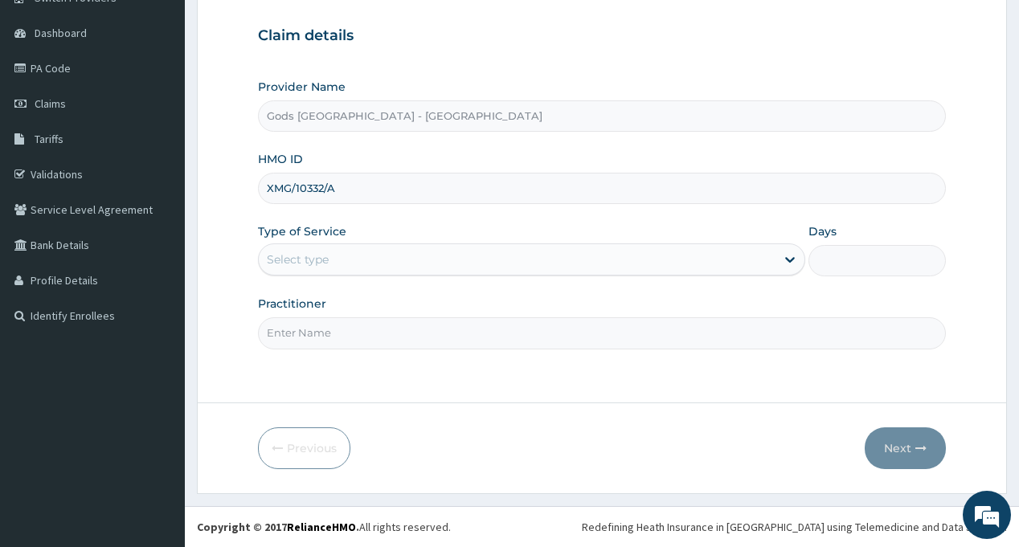
click at [341, 258] on div "Select type" at bounding box center [517, 260] width 517 height 26
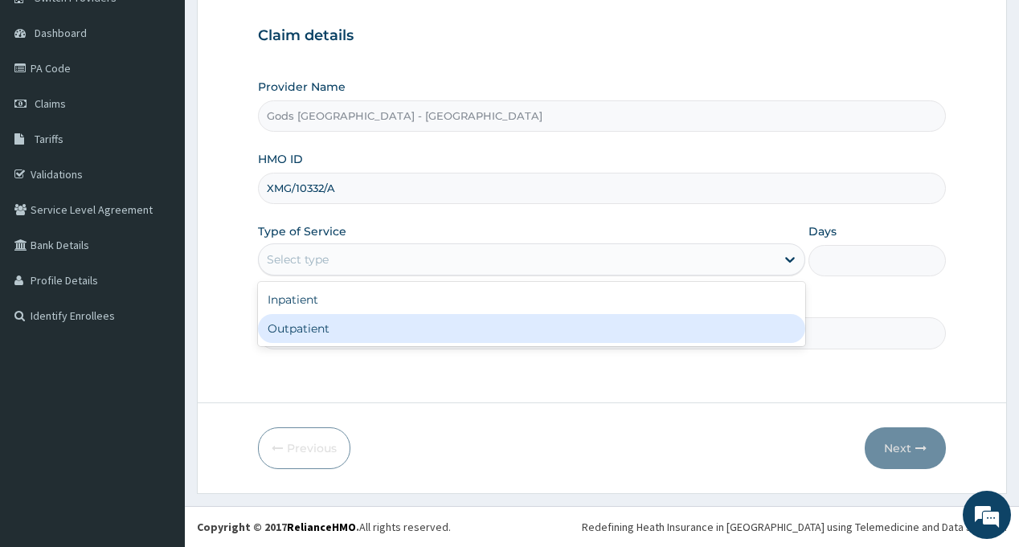
click at [338, 327] on div "Outpatient" at bounding box center [531, 328] width 547 height 29
type input "1"
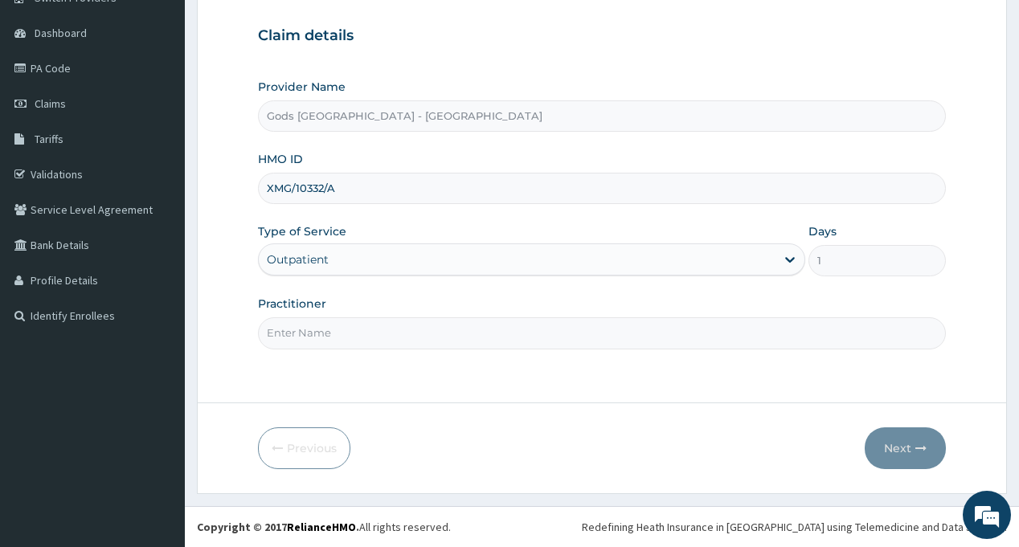
click at [349, 333] on input "Practitioner" at bounding box center [601, 333] width 687 height 31
type input "[PERSON_NAME]"
click at [908, 444] on button "Next" at bounding box center [905, 449] width 81 height 42
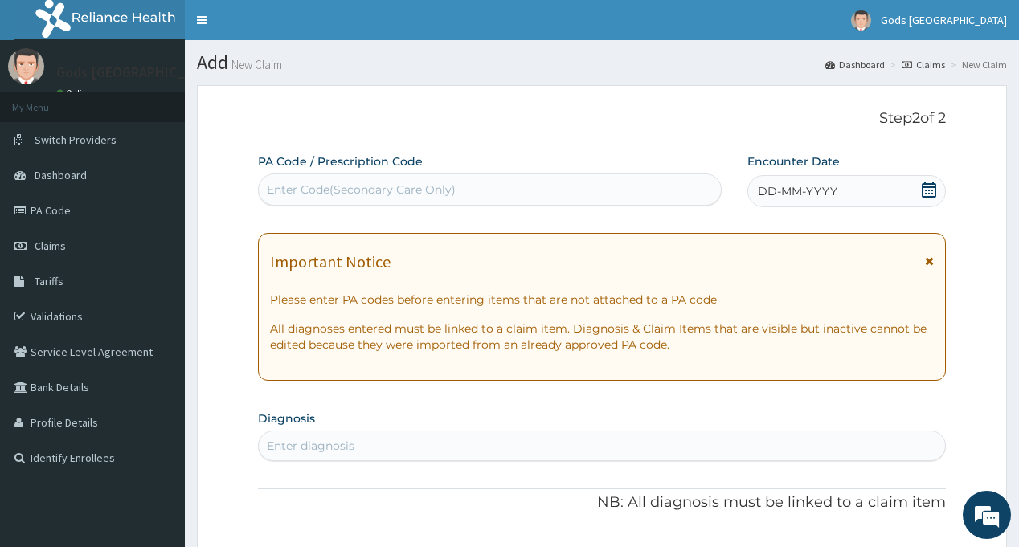
click at [930, 190] on icon at bounding box center [929, 190] width 16 height 16
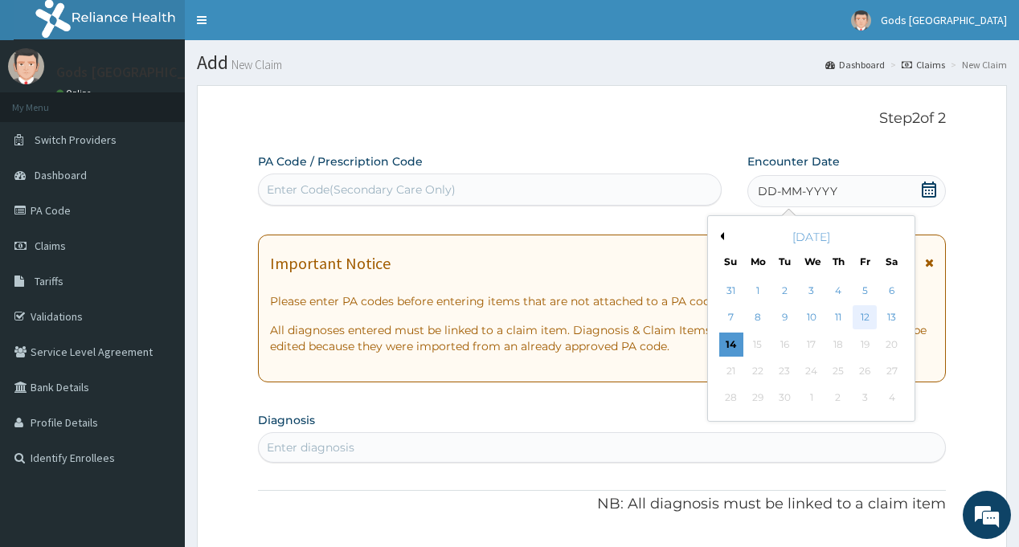
click at [865, 313] on div "12" at bounding box center [865, 318] width 24 height 24
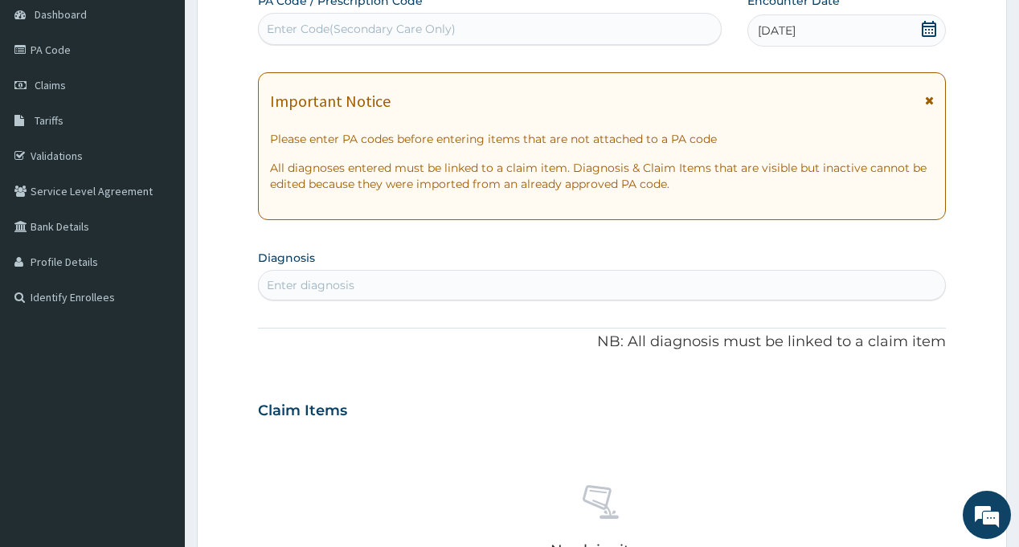
click at [408, 293] on div "Enter diagnosis" at bounding box center [602, 285] width 686 height 26
type input "[MEDICAL_DATA]"
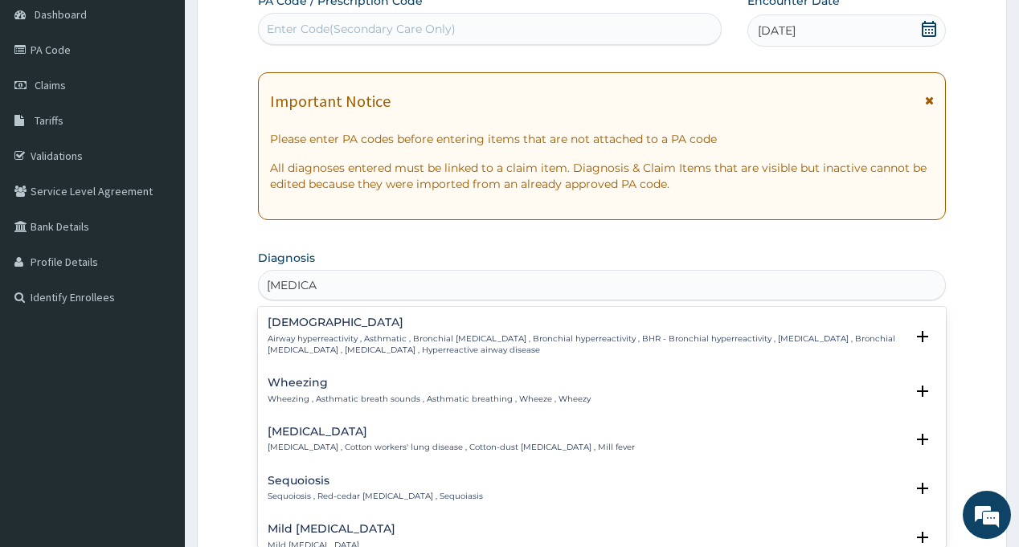
click at [335, 331] on div "[MEDICAL_DATA] Airway hyperreactivity , Asthmatic , Bronchial [MEDICAL_DATA] , …" at bounding box center [586, 336] width 637 height 39
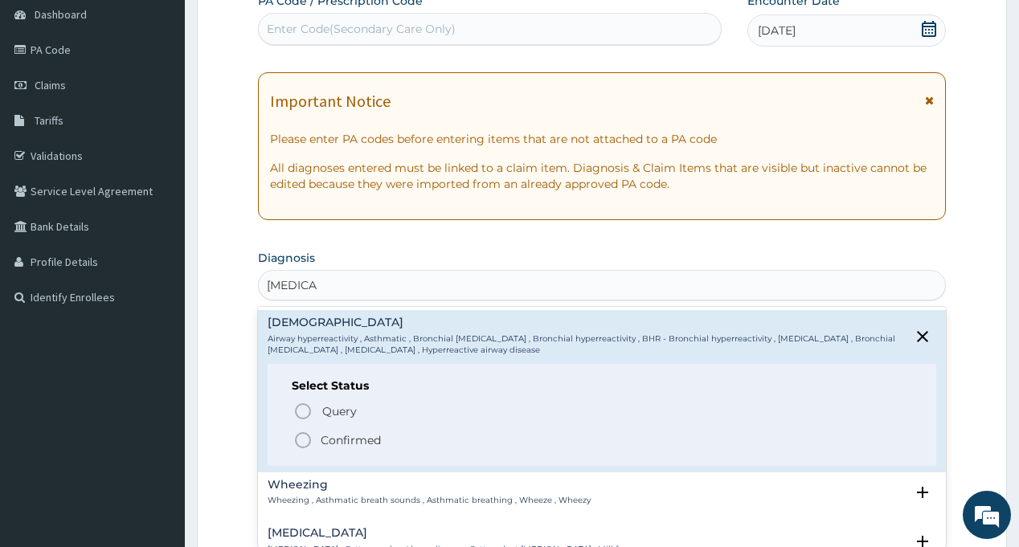
click at [318, 434] on span "Confirmed" at bounding box center [602, 440] width 618 height 19
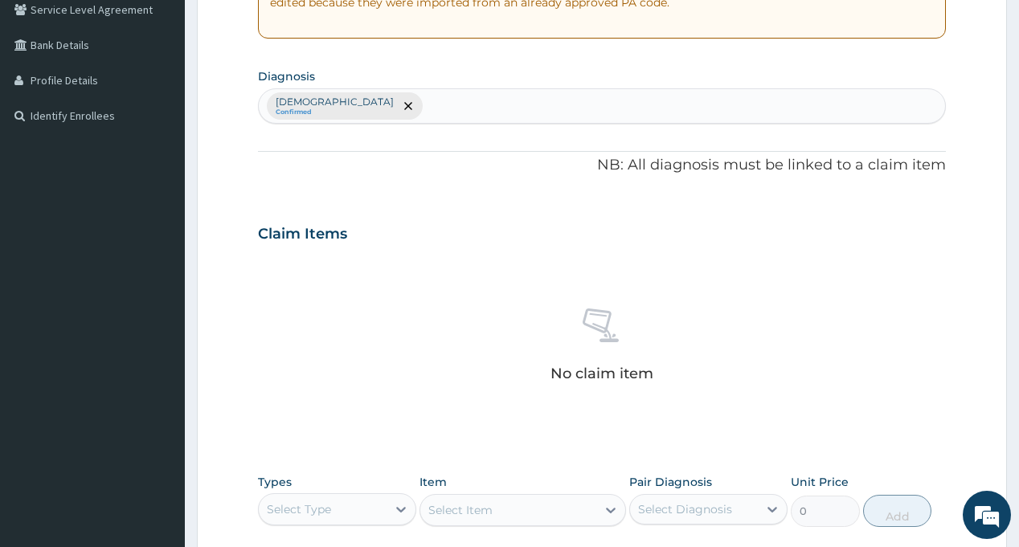
scroll to position [482, 0]
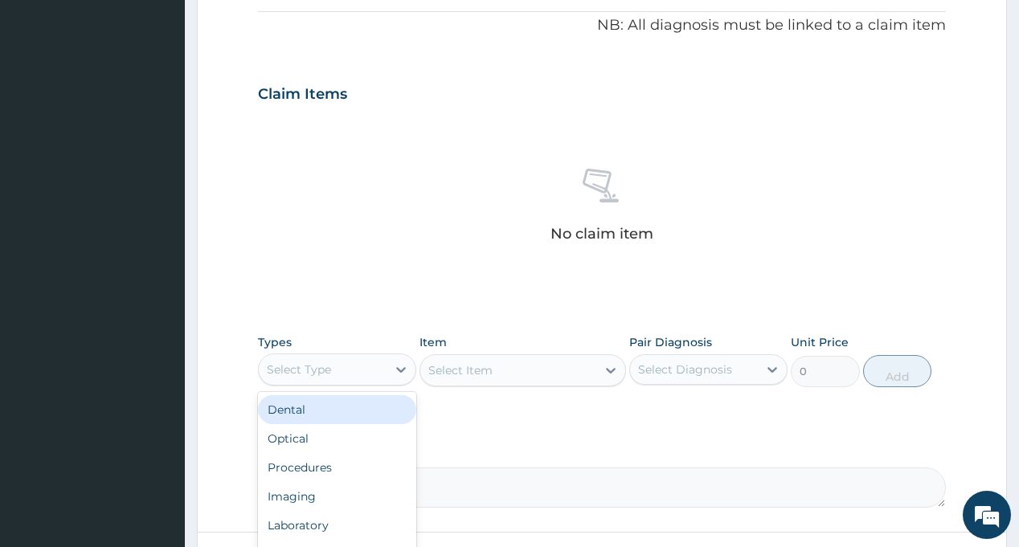
click at [356, 373] on div "Select Type" at bounding box center [323, 370] width 128 height 26
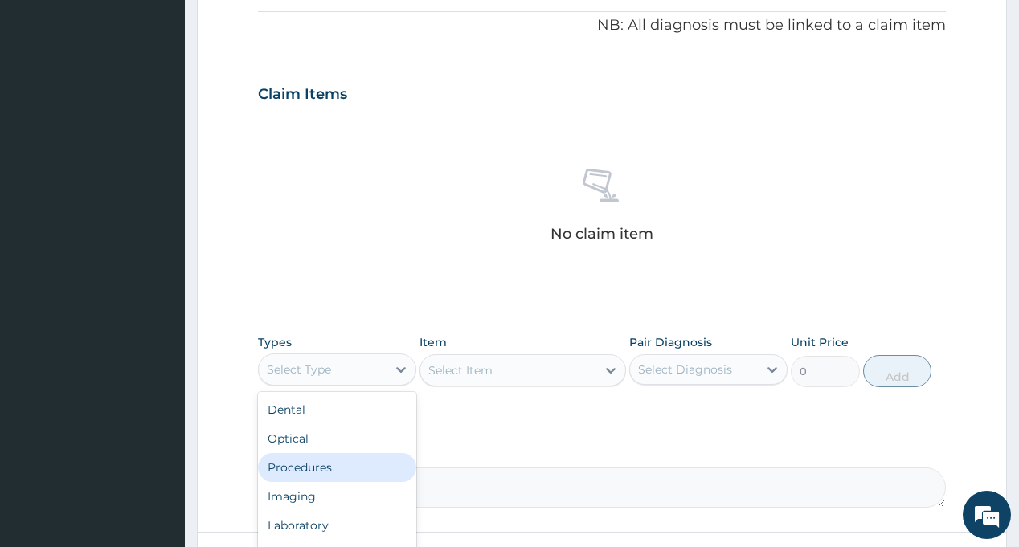
click at [334, 468] on div "Procedures" at bounding box center [337, 467] width 158 height 29
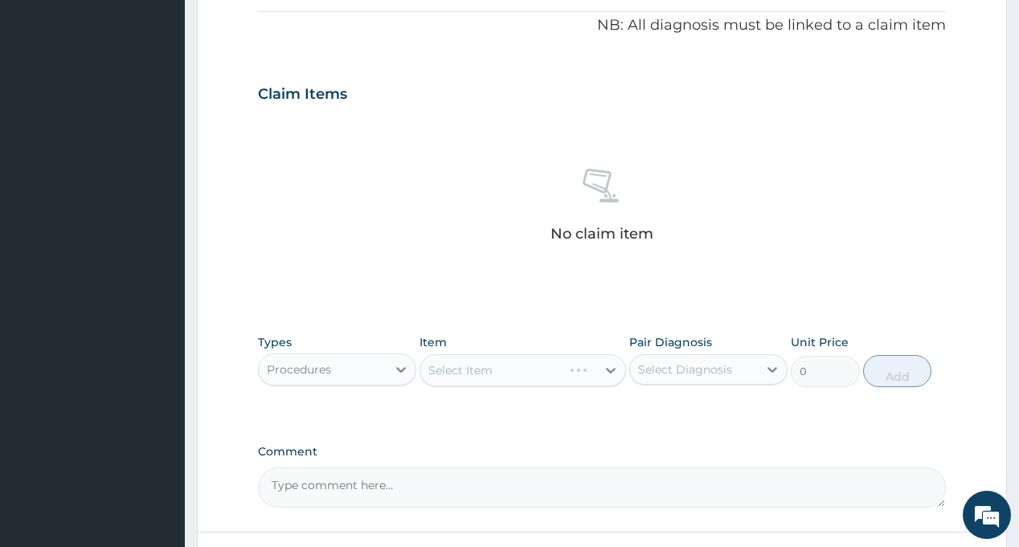
click at [687, 368] on div "Select Diagnosis" at bounding box center [685, 370] width 94 height 16
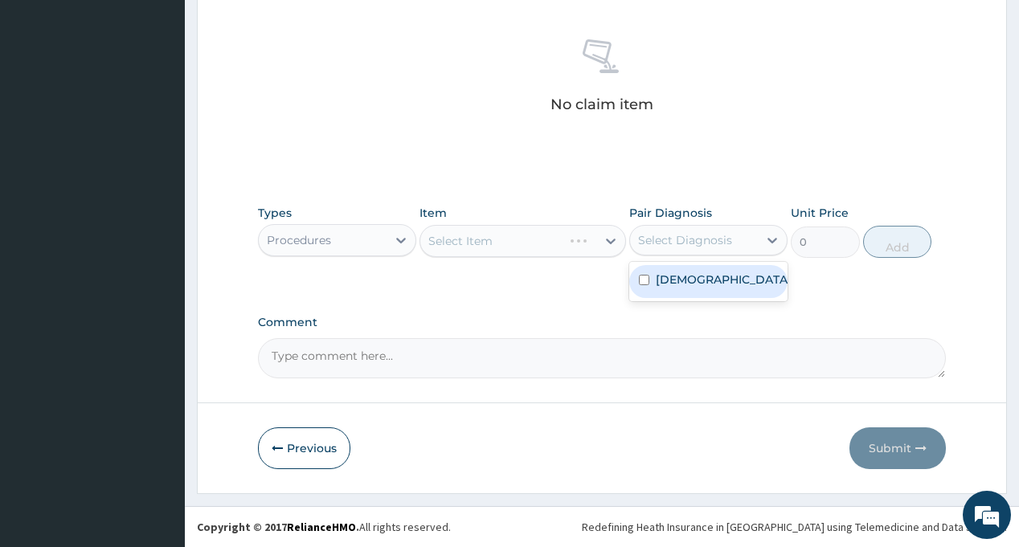
click at [703, 277] on div "[DEMOGRAPHIC_DATA]" at bounding box center [708, 281] width 158 height 33
checkbox input "true"
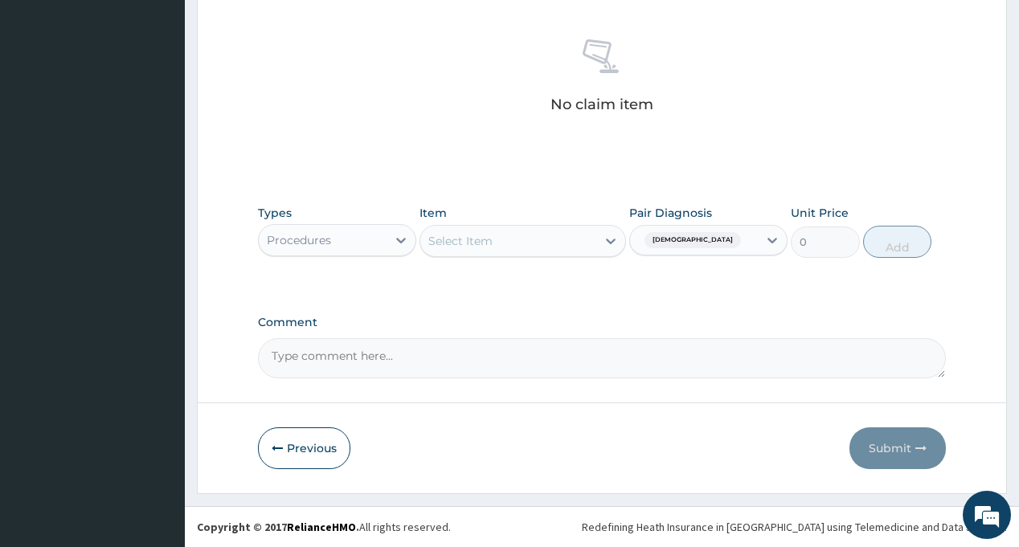
click at [483, 235] on div "Select Item" at bounding box center [460, 241] width 64 height 16
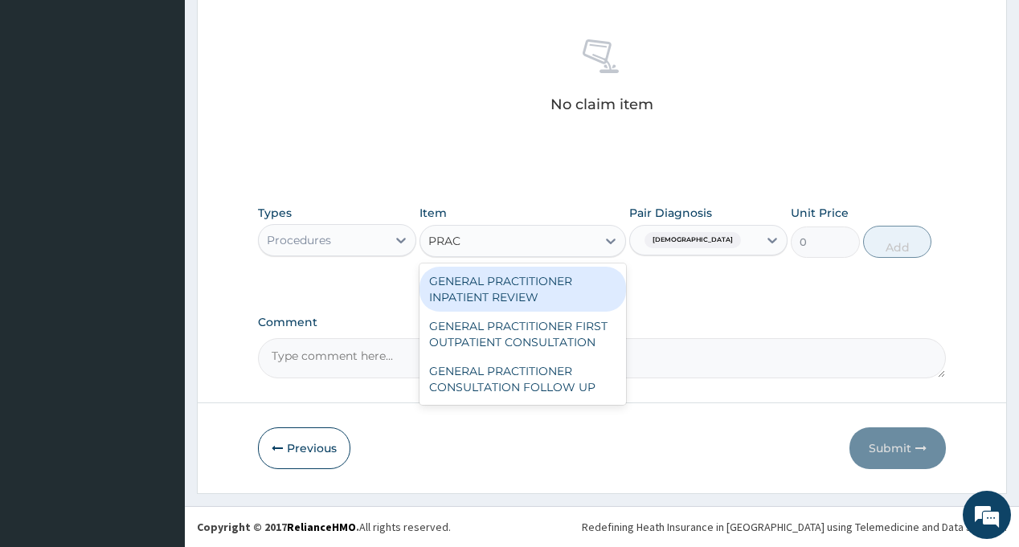
type input "PRACT"
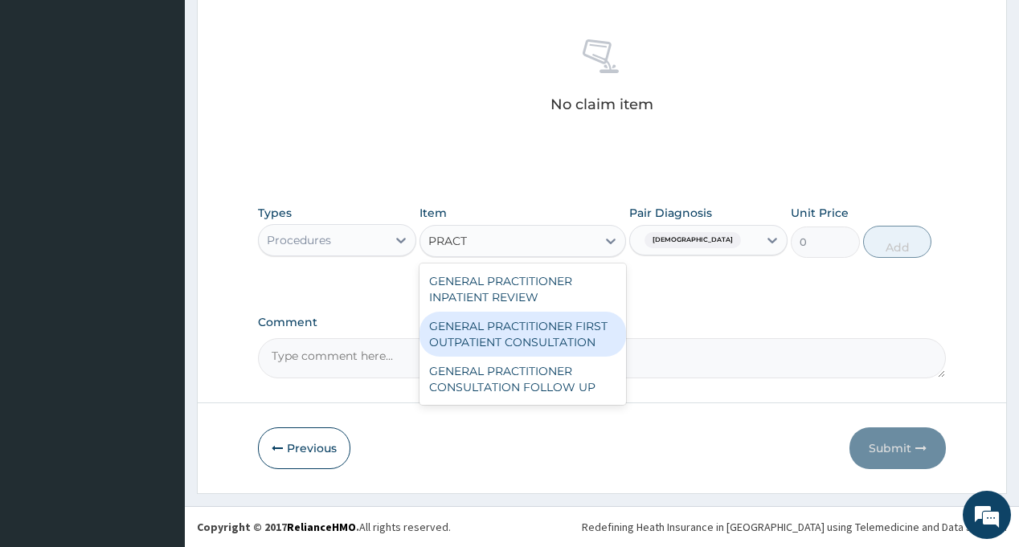
click at [511, 343] on div "GENERAL PRACTITIONER FIRST OUTPATIENT CONSULTATION" at bounding box center [523, 334] width 207 height 45
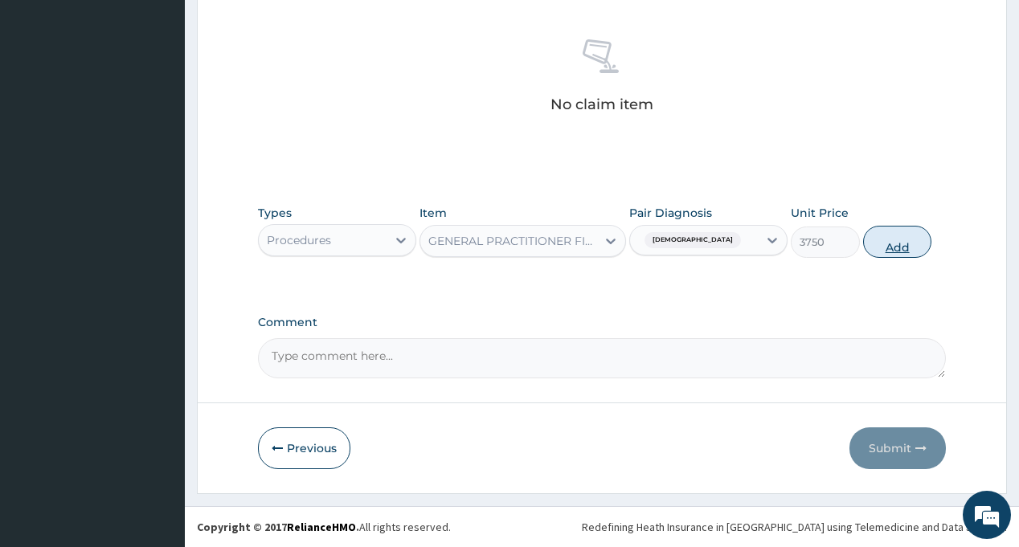
click at [896, 248] on button "Add" at bounding box center [897, 242] width 69 height 32
type input "0"
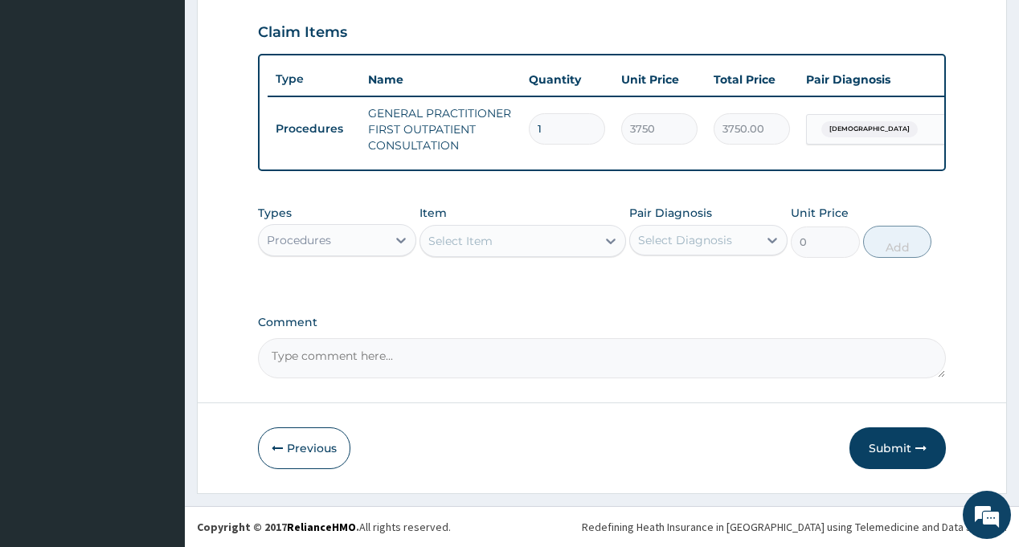
scroll to position [556, 0]
click at [868, 447] on button "Submit" at bounding box center [898, 449] width 96 height 42
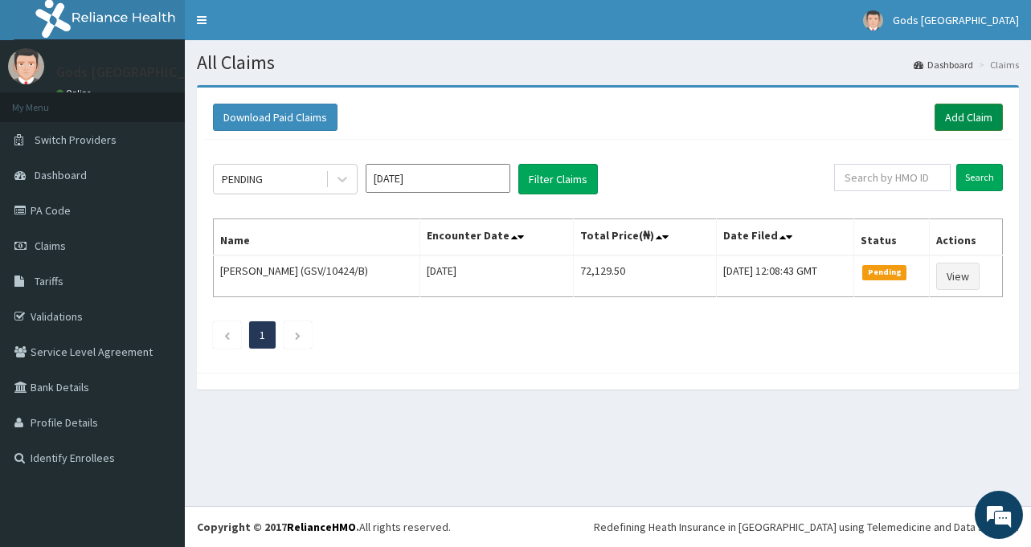
click at [970, 120] on link "Add Claim" at bounding box center [969, 117] width 68 height 27
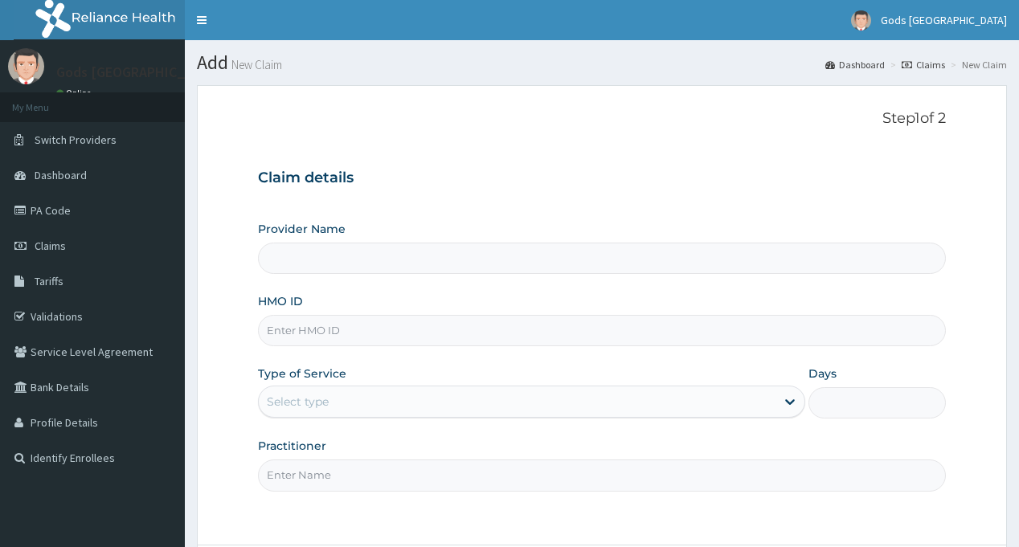
type input "Gods [GEOGRAPHIC_DATA] - [GEOGRAPHIC_DATA]"
type input "LAC/10014/A"
click at [335, 399] on div "Select type" at bounding box center [517, 402] width 517 height 26
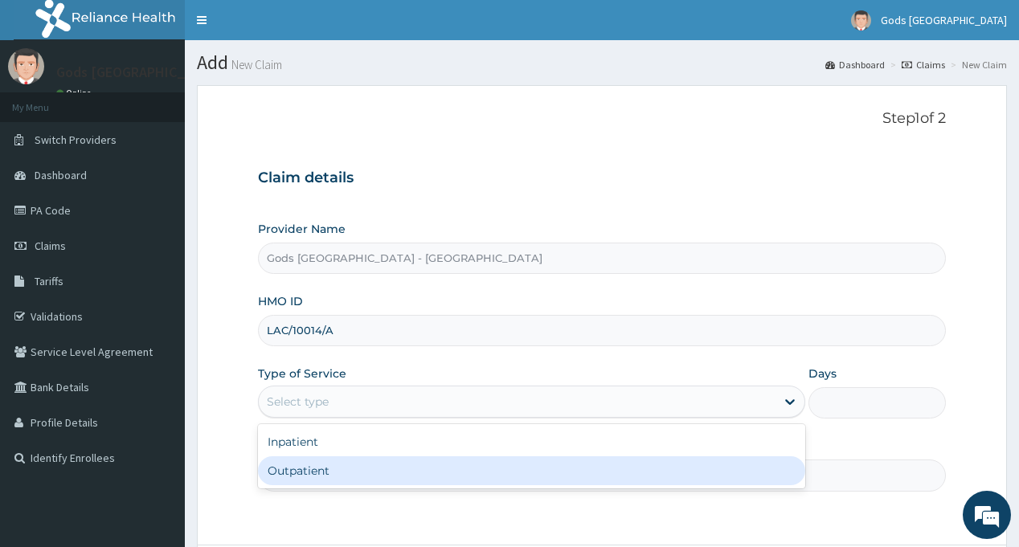
click at [330, 480] on div "Outpatient" at bounding box center [531, 471] width 547 height 29
type input "1"
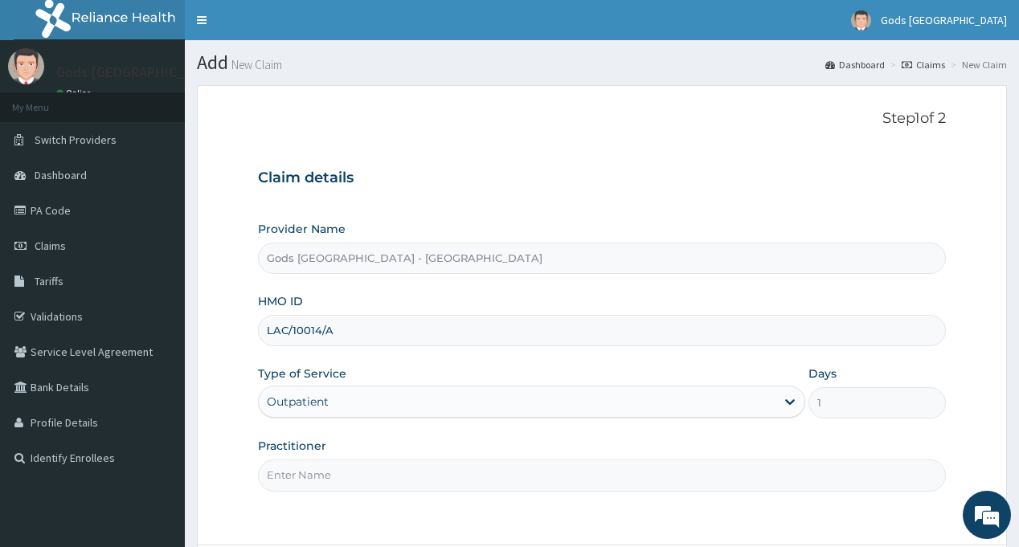
drag, startPoint x: 332, startPoint y: 472, endPoint x: 334, endPoint y: 463, distance: 9.0
click at [332, 472] on input "Practitioner" at bounding box center [601, 475] width 687 height 31
type input "[PERSON_NAME]"
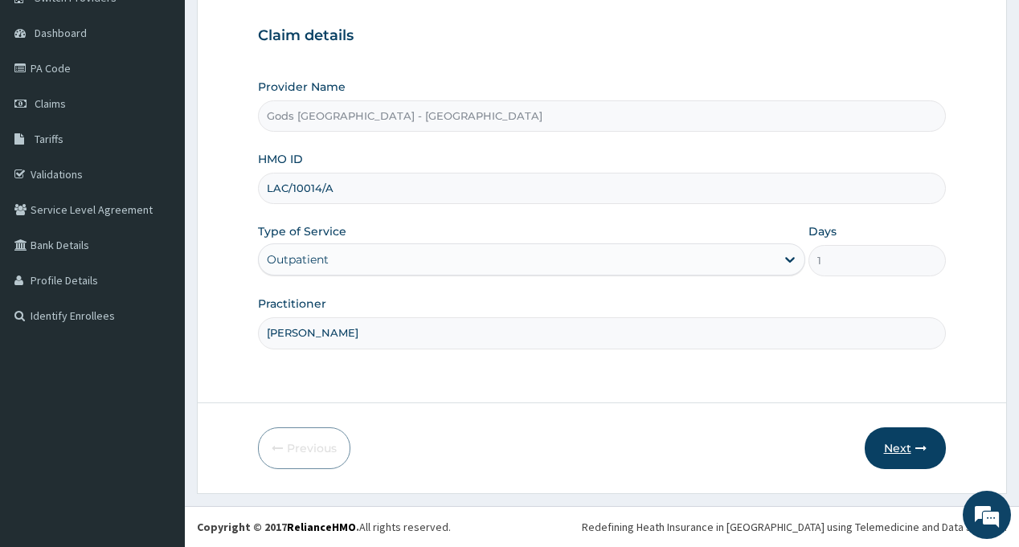
click at [900, 450] on button "Next" at bounding box center [905, 449] width 81 height 42
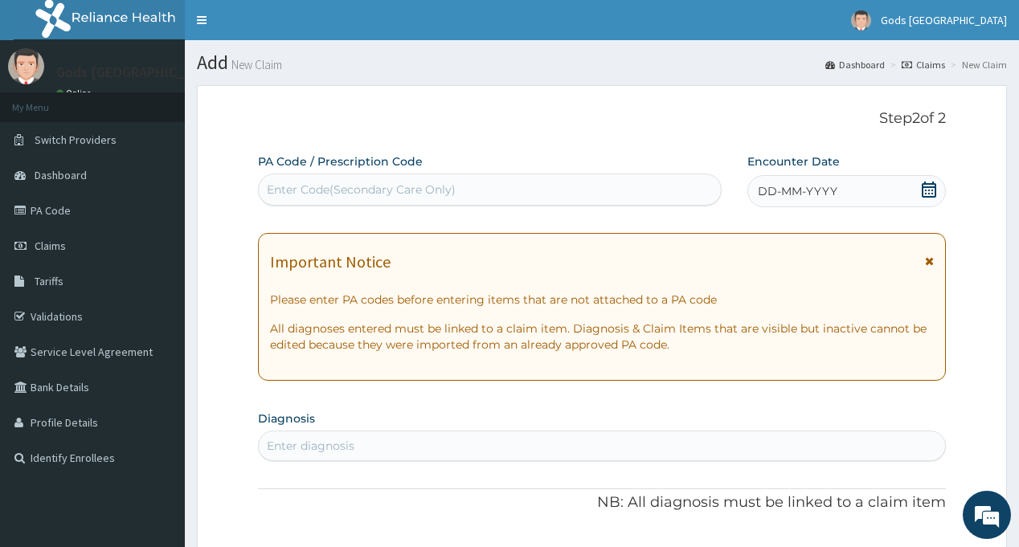
click at [926, 191] on icon at bounding box center [929, 190] width 14 height 16
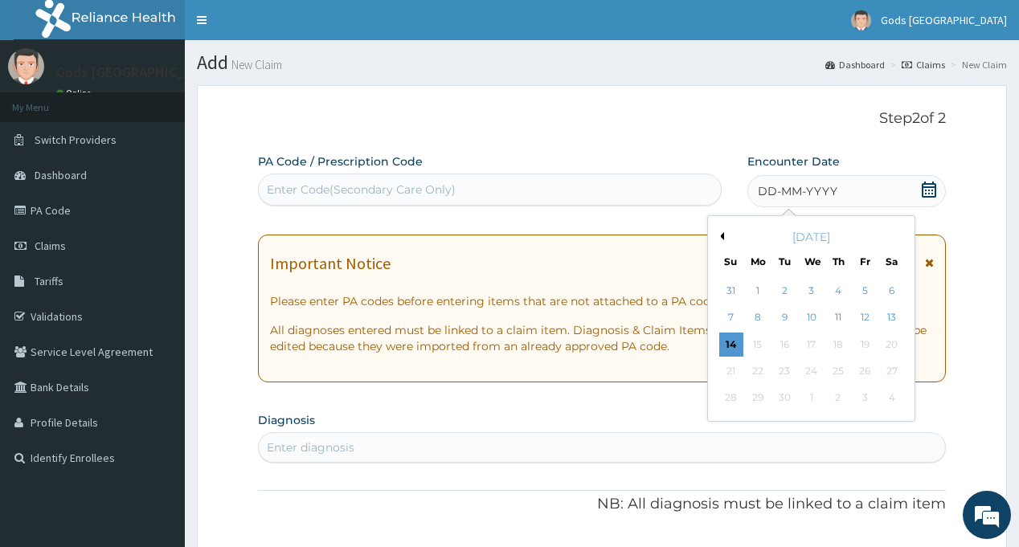
drag, startPoint x: 873, startPoint y: 322, endPoint x: 801, endPoint y: 236, distance: 111.9
click at [872, 322] on div "12" at bounding box center [865, 318] width 24 height 24
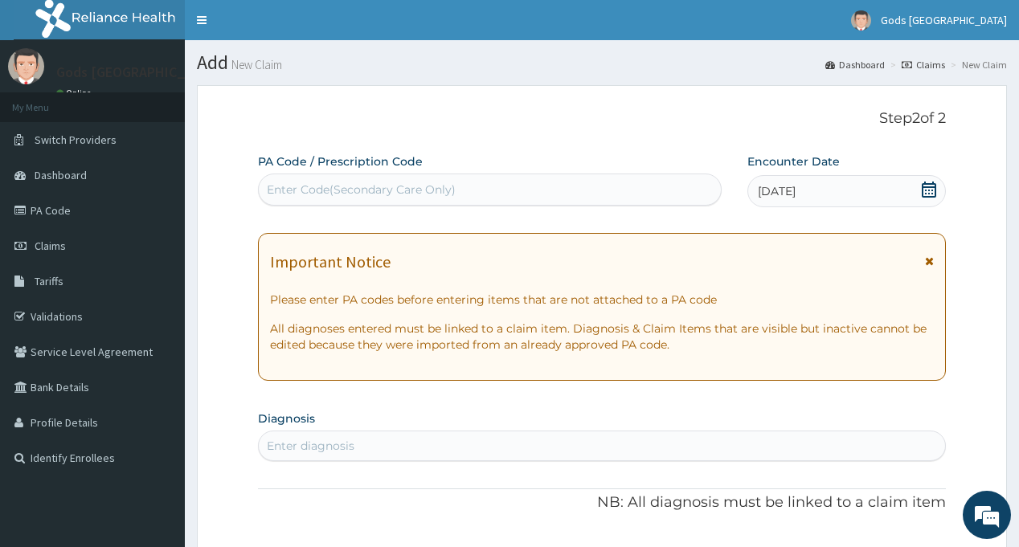
click at [670, 134] on div "Step 2 of 2 PA Code / Prescription Code Enter Code(Secondary Care Only) Encount…" at bounding box center [601, 547] width 687 height 875
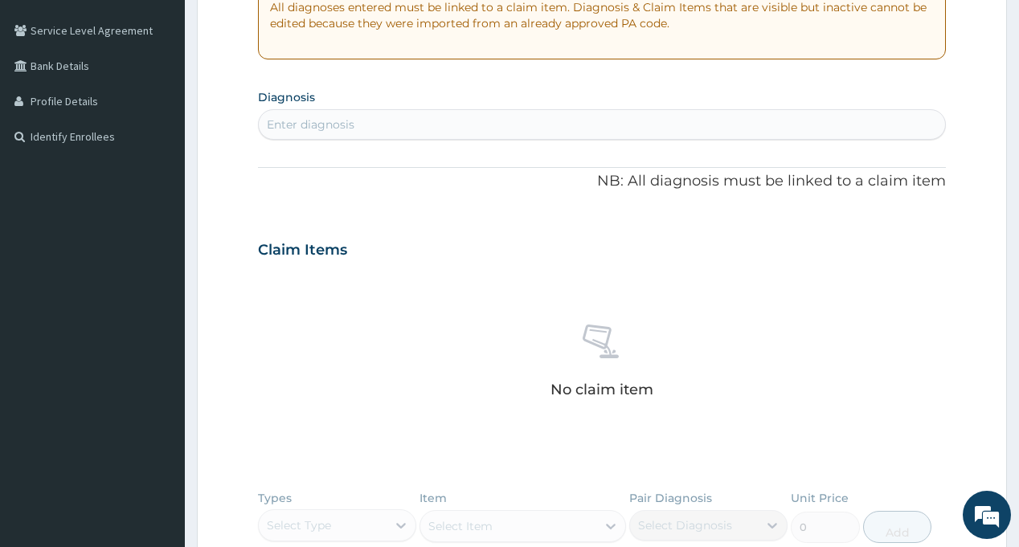
click at [418, 125] on div "Enter diagnosis" at bounding box center [602, 125] width 686 height 26
type input "RTI"
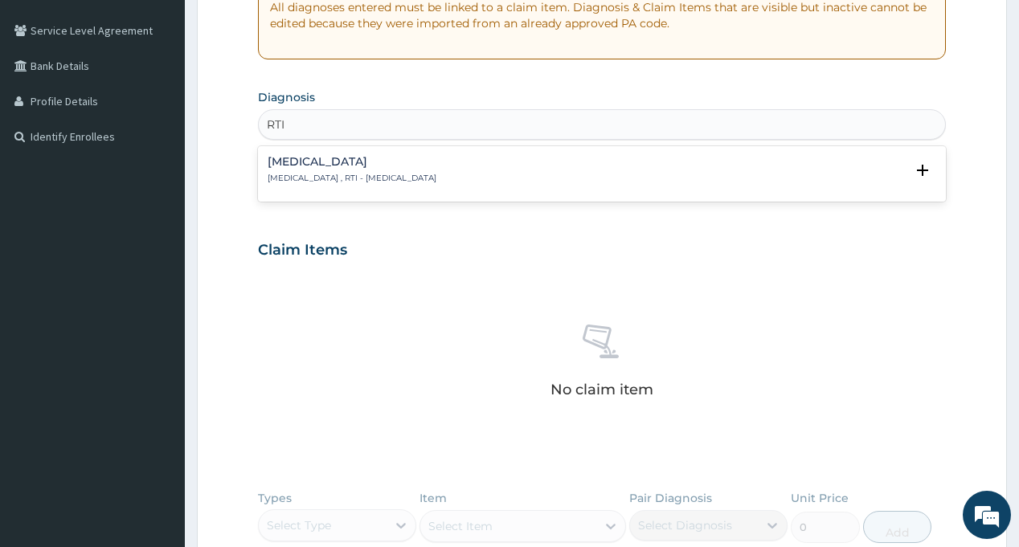
click at [364, 175] on p "[MEDICAL_DATA] , RTI - [MEDICAL_DATA]" at bounding box center [352, 178] width 169 height 11
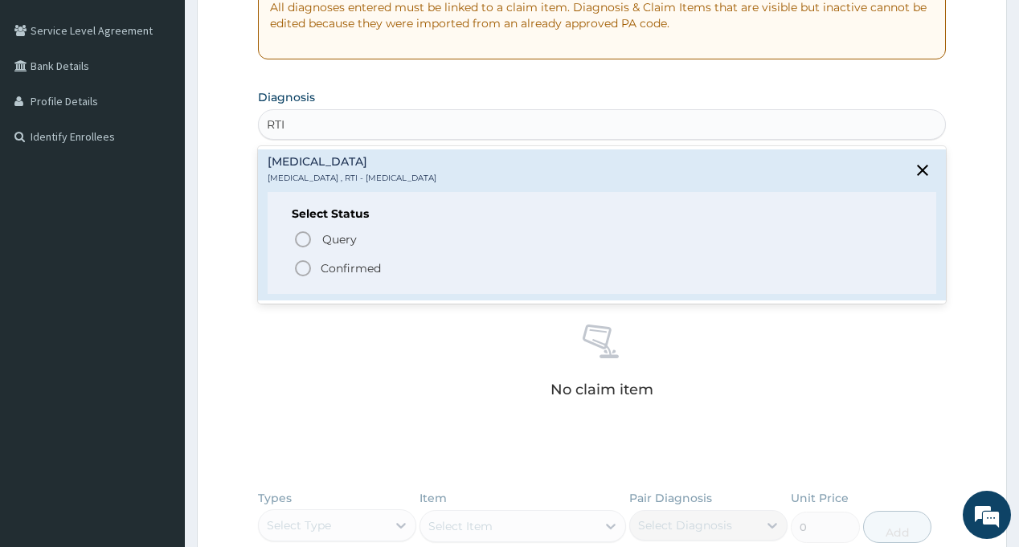
click at [368, 268] on p "Confirmed" at bounding box center [351, 268] width 60 height 16
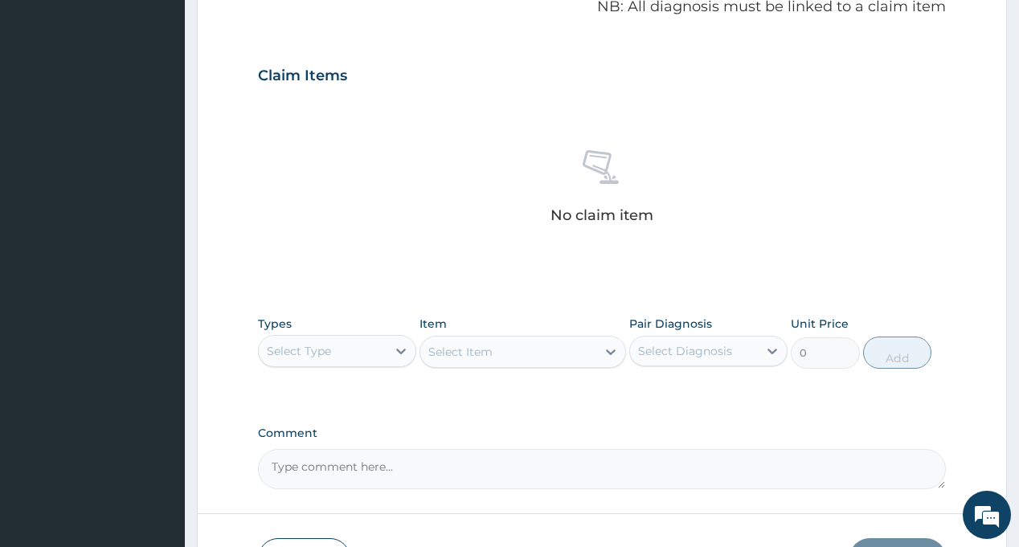
scroll to position [612, 0]
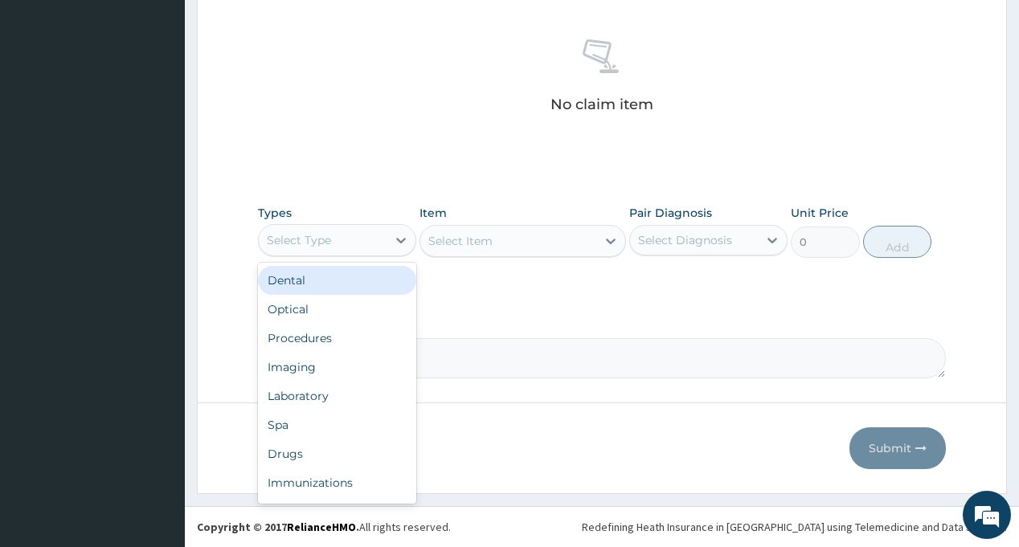
click at [350, 245] on div "Select Type" at bounding box center [323, 240] width 128 height 26
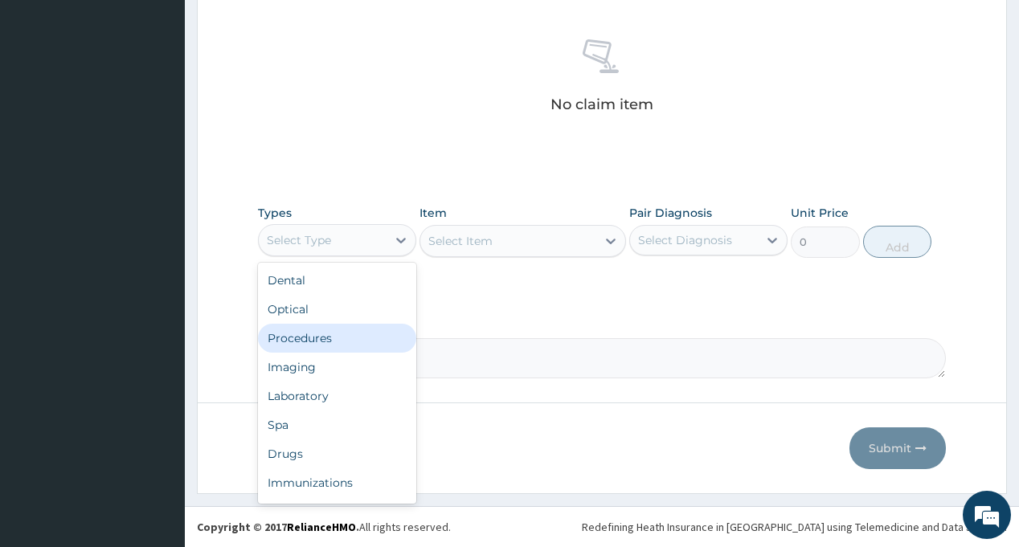
click at [340, 337] on div "Procedures" at bounding box center [337, 338] width 158 height 29
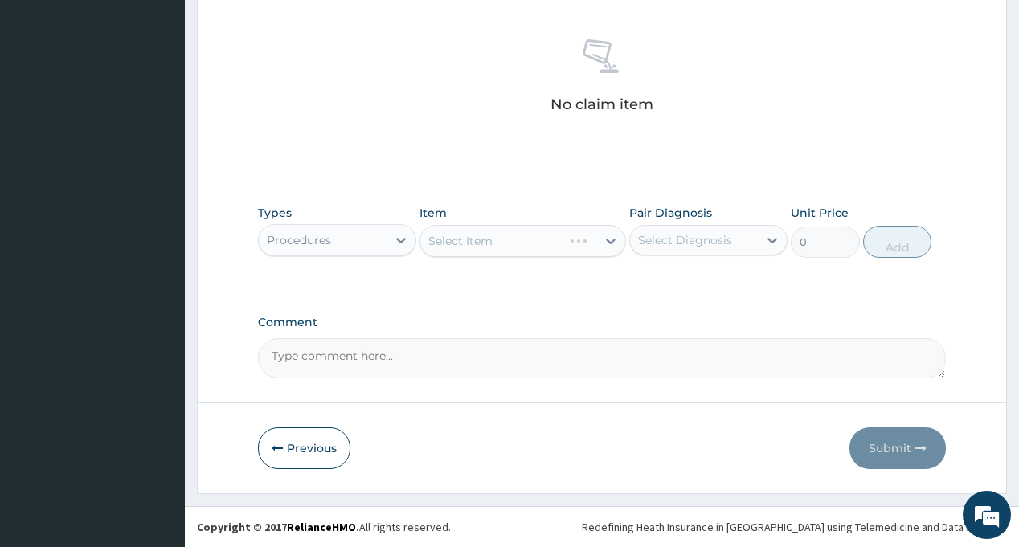
click at [681, 221] on div "Pair Diagnosis Select Diagnosis" at bounding box center [708, 231] width 158 height 53
click at [680, 240] on div "Select Diagnosis" at bounding box center [685, 240] width 94 height 16
drag, startPoint x: 674, startPoint y: 300, endPoint x: 612, endPoint y: 298, distance: 61.9
click at [673, 288] on label "Respiratory tract infection" at bounding box center [706, 280] width 100 height 16
checkbox input "true"
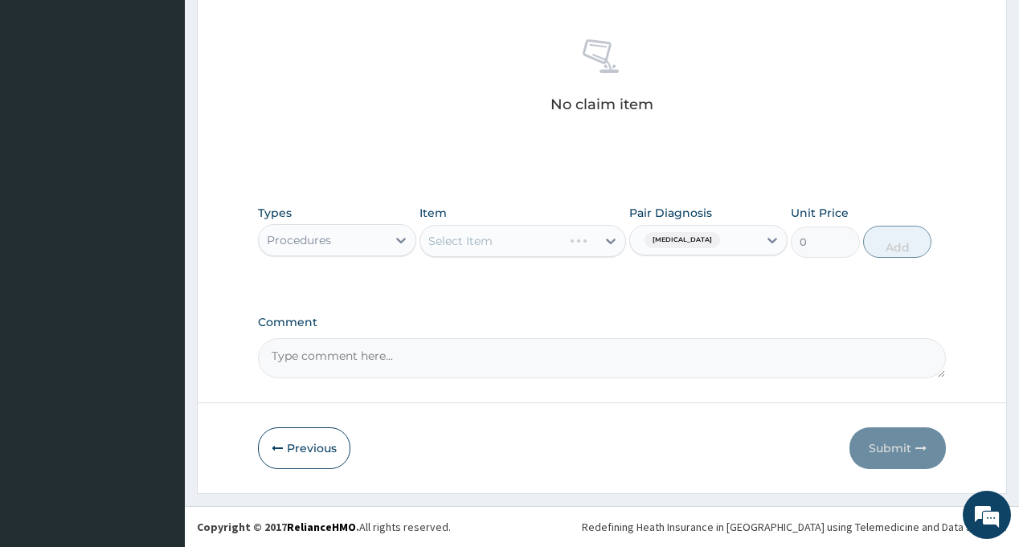
click at [522, 240] on div "Select Item" at bounding box center [523, 241] width 207 height 32
click at [522, 240] on div "Select Item" at bounding box center [508, 241] width 176 height 26
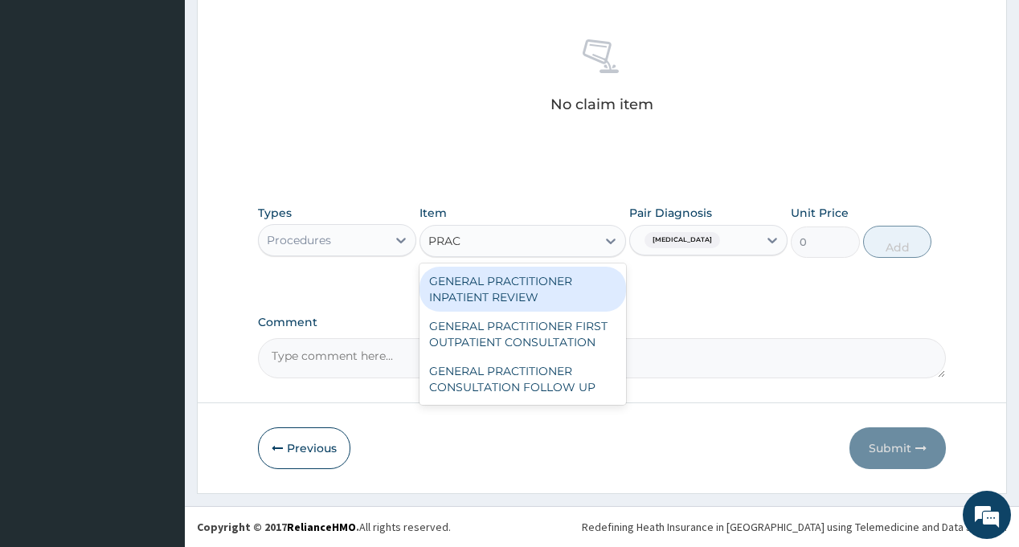
type input "PRACT"
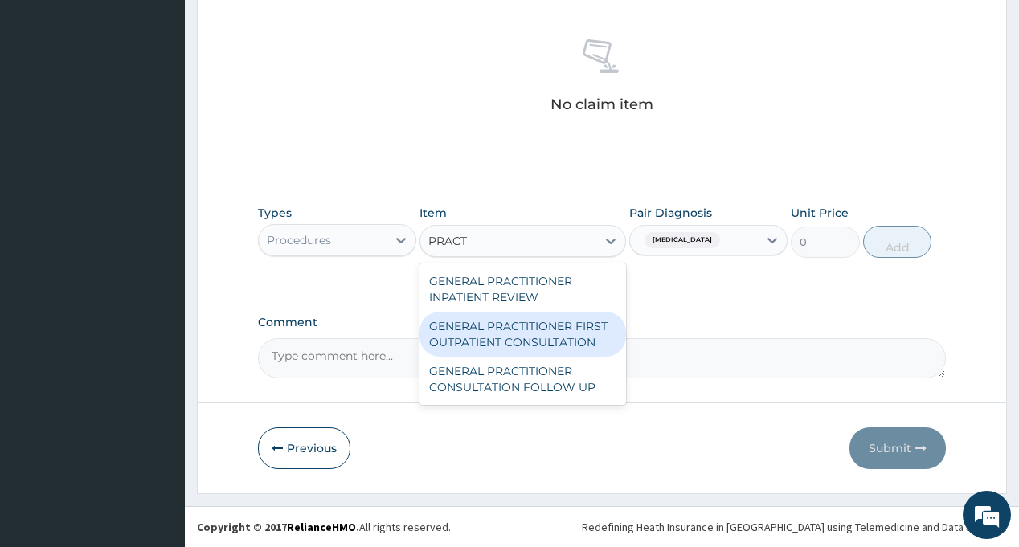
click at [555, 341] on div "GENERAL PRACTITIONER FIRST OUTPATIENT CONSULTATION" at bounding box center [523, 334] width 207 height 45
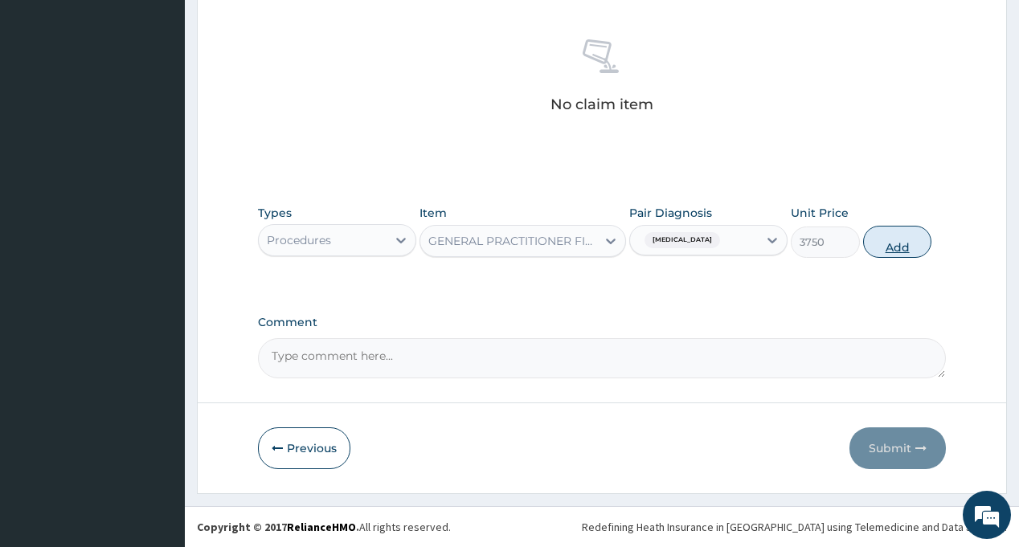
click at [912, 239] on button "Add" at bounding box center [897, 242] width 69 height 32
type input "0"
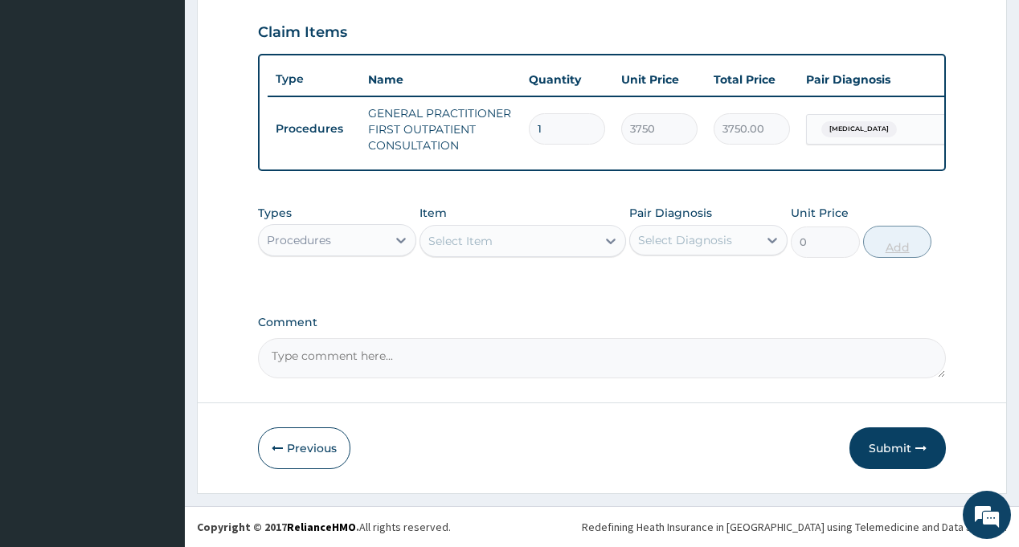
scroll to position [556, 0]
click at [355, 240] on div "Procedures" at bounding box center [323, 240] width 128 height 26
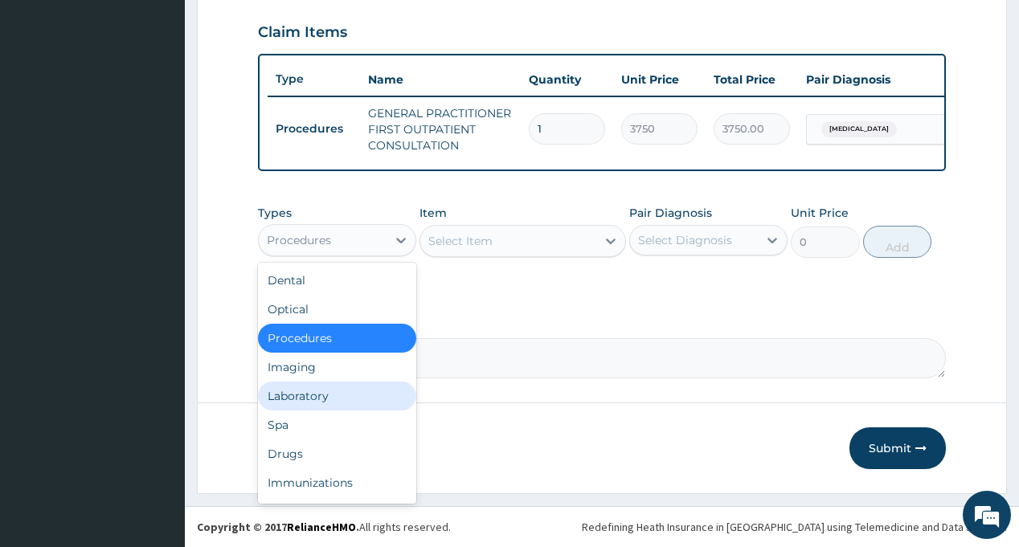
click at [320, 395] on div "Laboratory" at bounding box center [337, 396] width 158 height 29
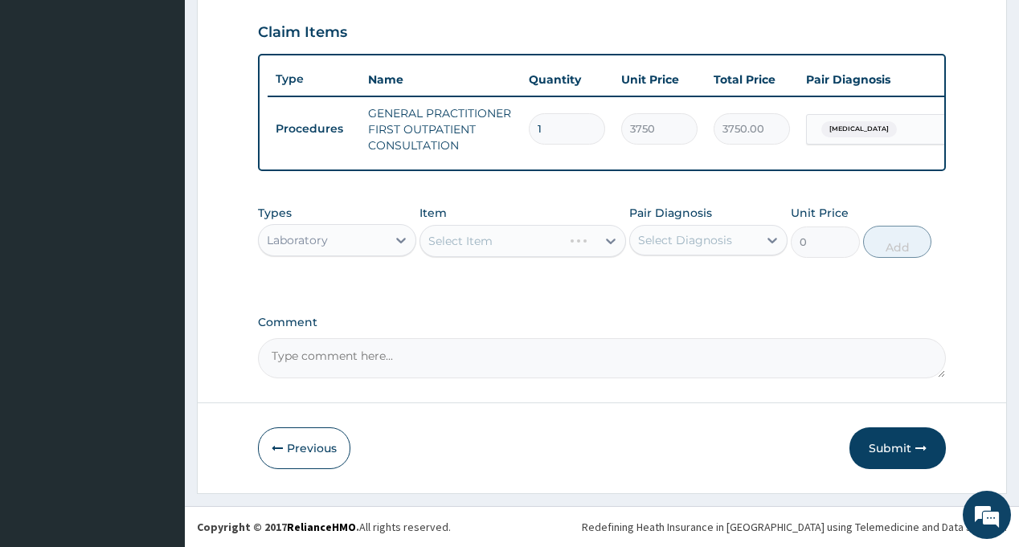
click at [678, 246] on div "Select Diagnosis" at bounding box center [685, 240] width 94 height 16
drag, startPoint x: 683, startPoint y: 285, endPoint x: 669, endPoint y: 290, distance: 15.3
click at [683, 286] on label "Respiratory tract infection" at bounding box center [706, 280] width 100 height 16
checkbox input "true"
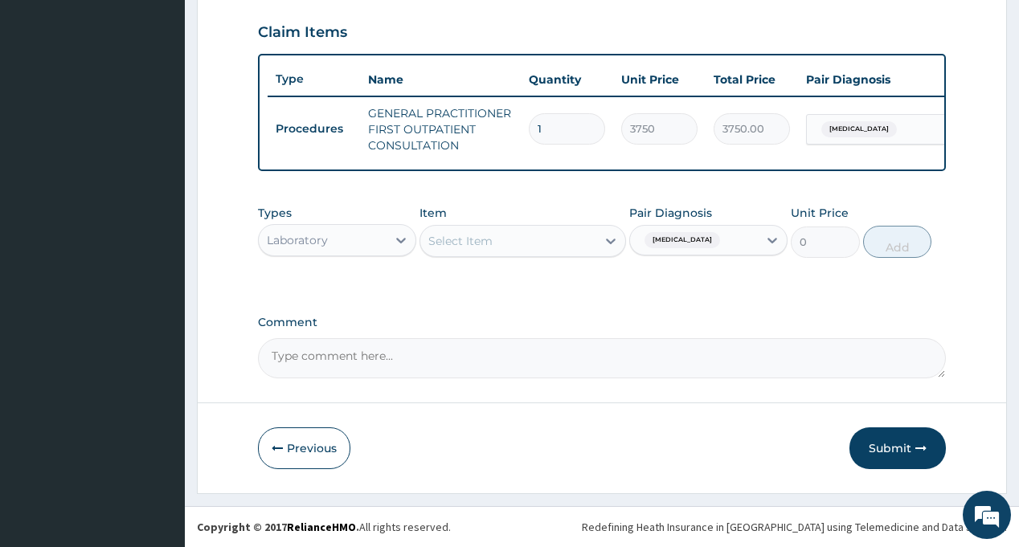
click at [357, 237] on div "Laboratory" at bounding box center [323, 240] width 128 height 26
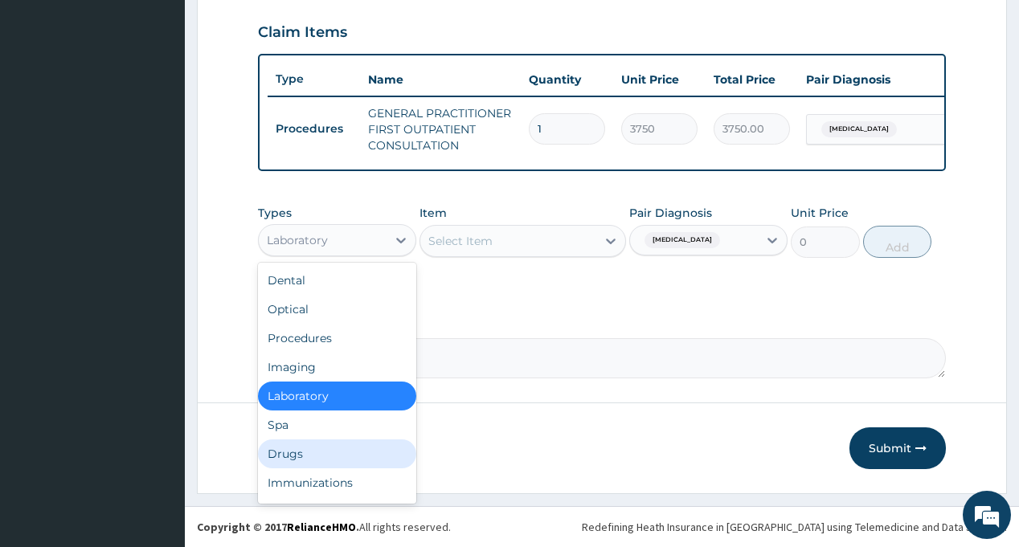
click at [325, 453] on div "Drugs" at bounding box center [337, 454] width 158 height 29
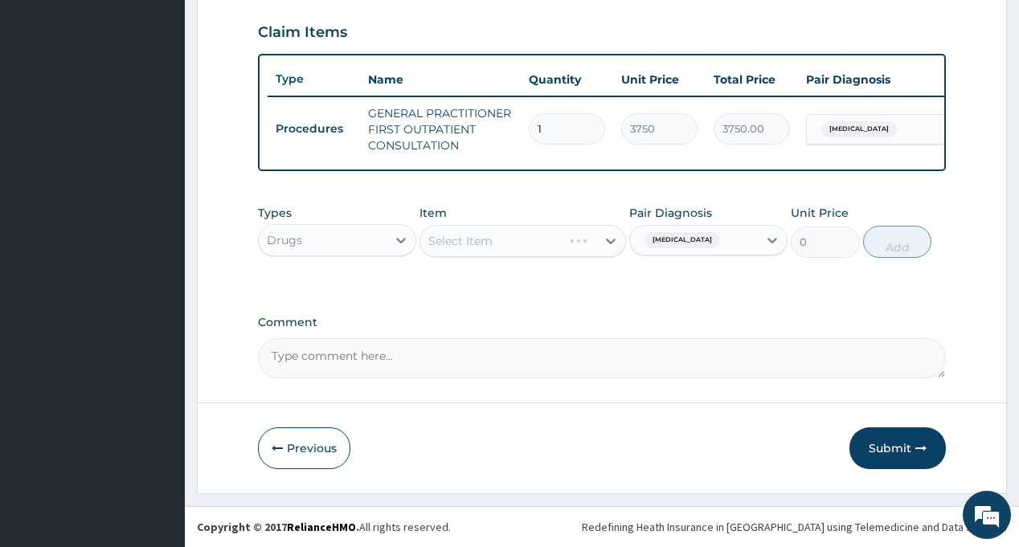
click at [499, 233] on div "Select Item" at bounding box center [523, 241] width 207 height 32
click at [498, 236] on div "Select Item" at bounding box center [508, 241] width 176 height 26
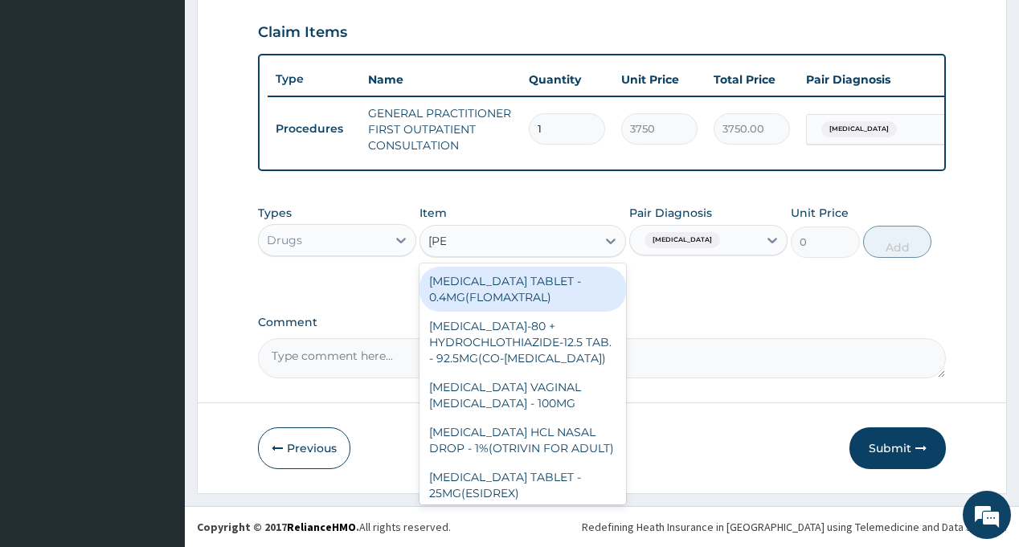
type input "LORAT"
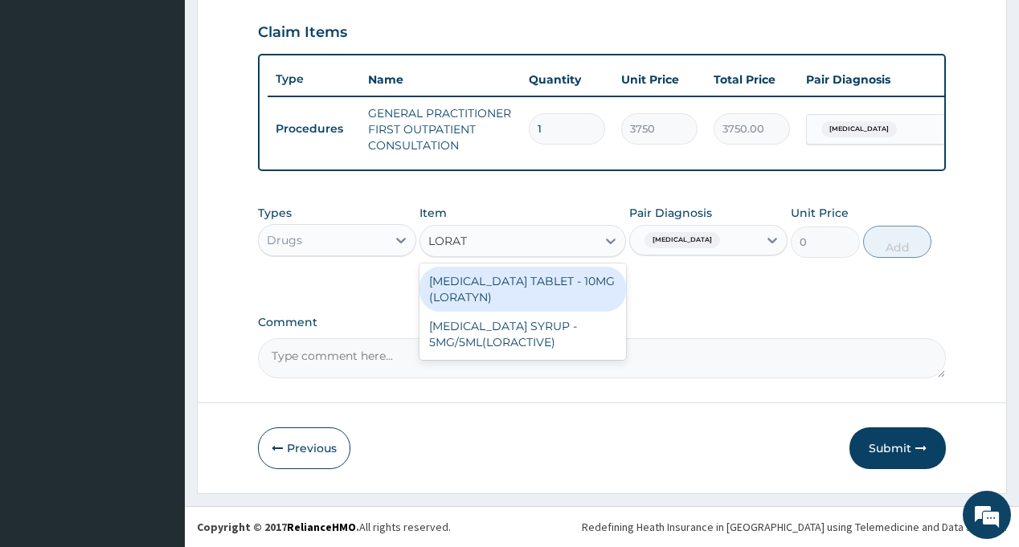
click at [592, 292] on div "LORATADINE TABLET - 10MG (LORATYN)" at bounding box center [523, 289] width 207 height 45
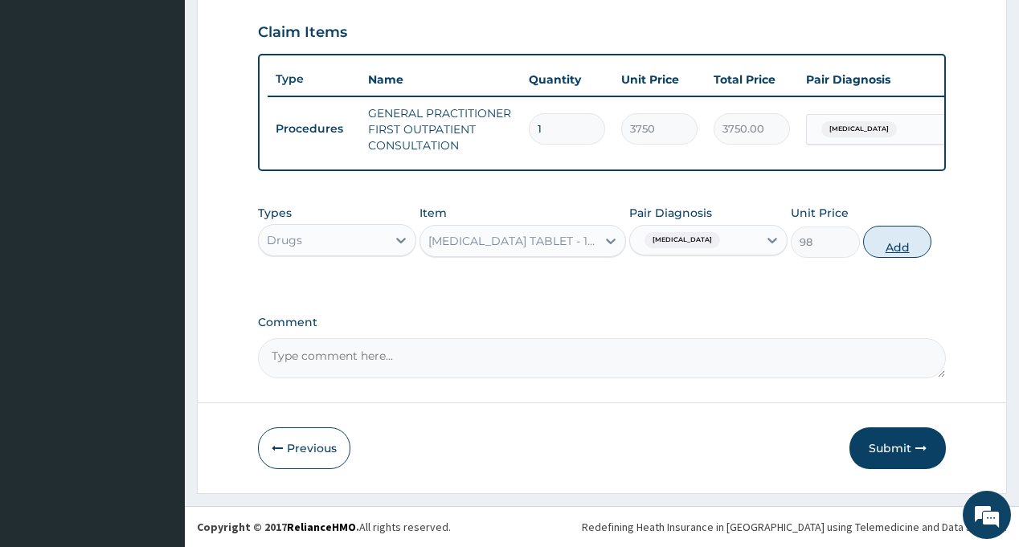
click at [894, 244] on button "Add" at bounding box center [897, 242] width 69 height 32
type input "0"
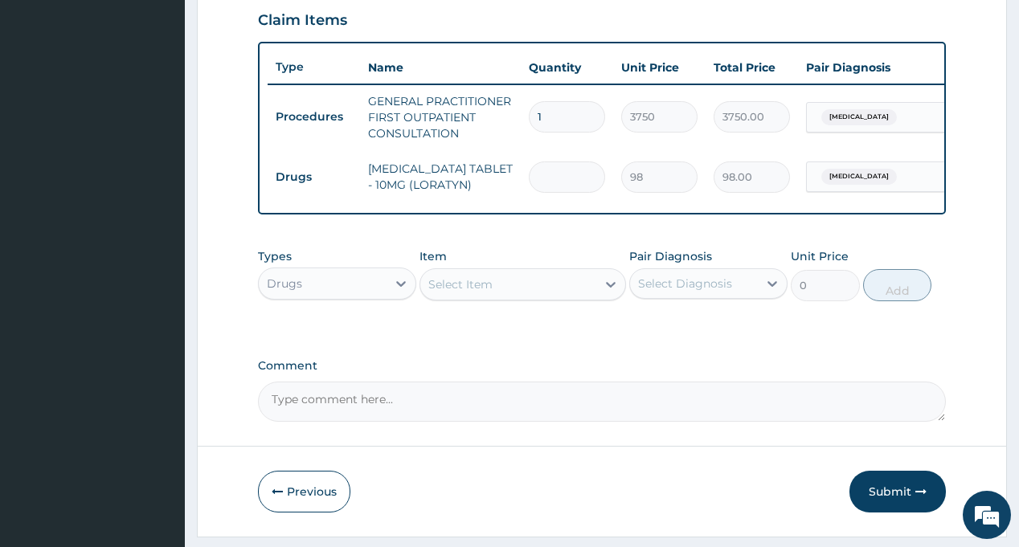
type input "0.00"
type input "5"
type input "490.00"
type input "5"
click at [691, 292] on div "Select Diagnosis" at bounding box center [685, 284] width 94 height 16
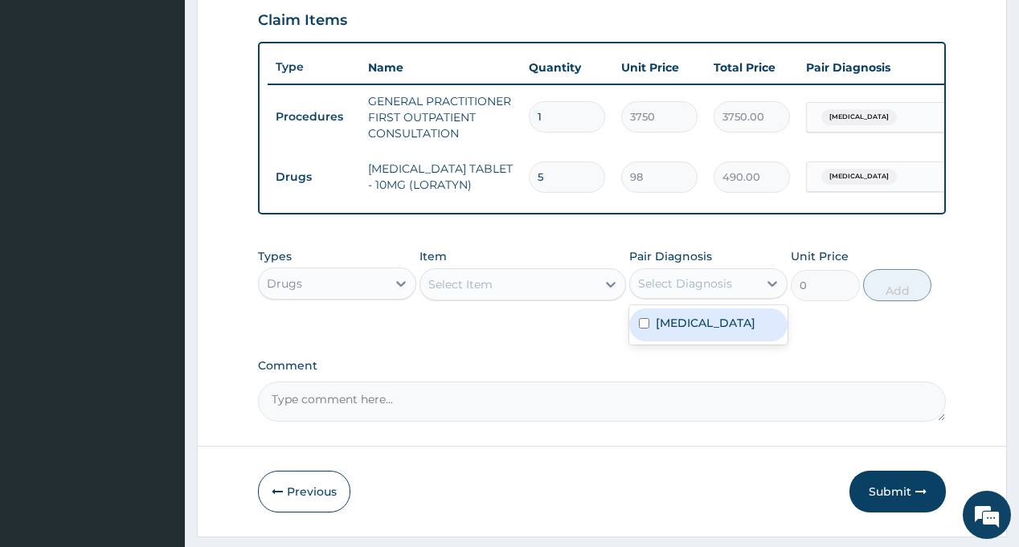
click at [692, 331] on label "Respiratory tract infection" at bounding box center [706, 323] width 100 height 16
checkbox input "true"
click at [516, 297] on div "Select Item" at bounding box center [508, 285] width 176 height 26
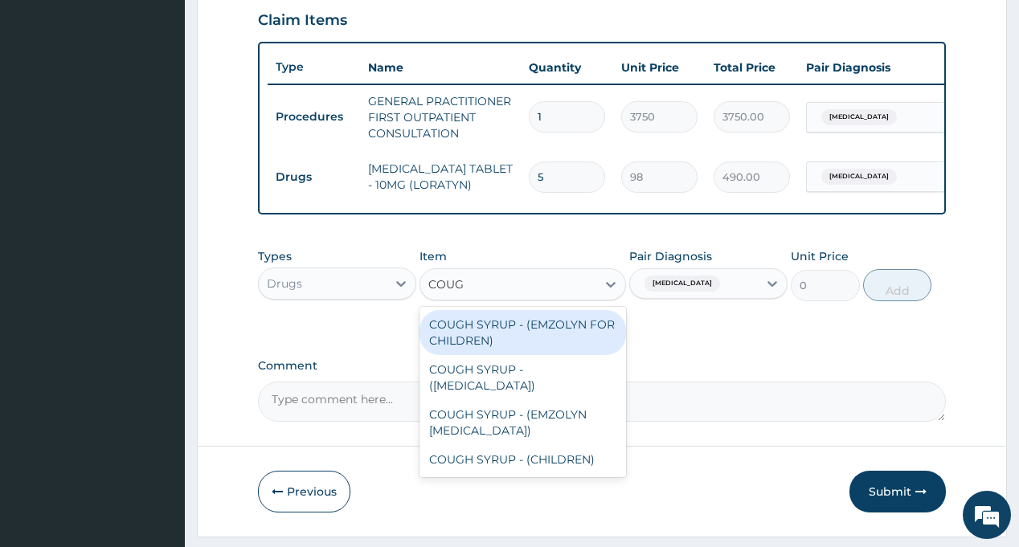
type input "COUGH"
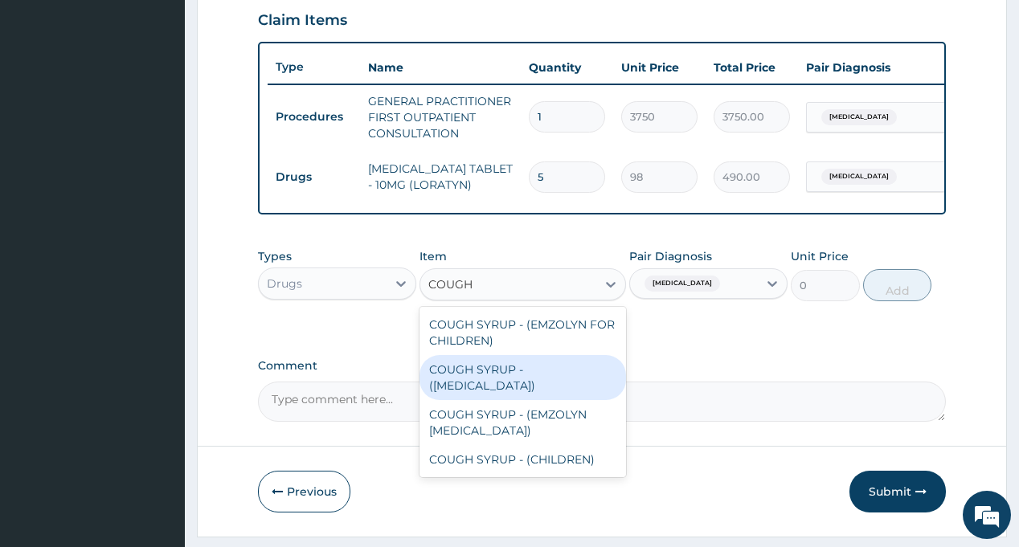
click at [518, 391] on div "COUGH SYRUP - (EXPECTORANT)" at bounding box center [523, 377] width 207 height 45
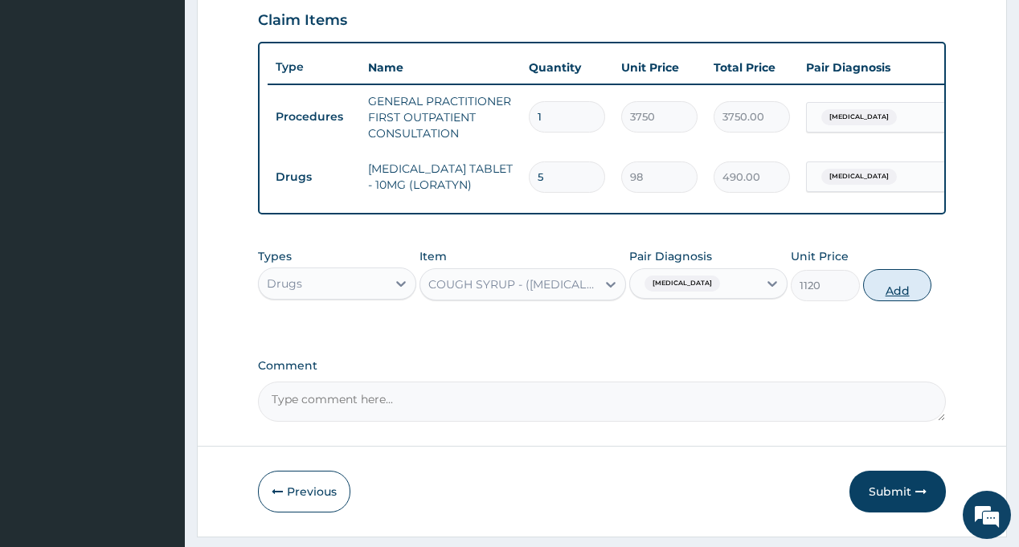
click at [895, 301] on button "Add" at bounding box center [897, 285] width 69 height 32
type input "0"
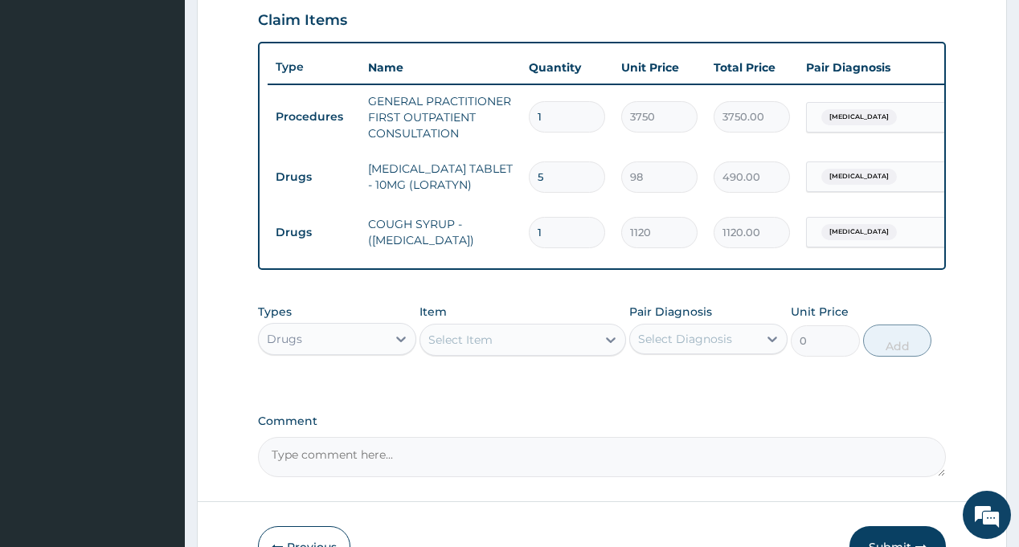
click at [350, 303] on div "PA Code / Prescription Code Enter Code(Secondary Care Only) Encounter Date 12-0…" at bounding box center [601, 37] width 687 height 880
click at [334, 352] on div "Drugs" at bounding box center [323, 339] width 128 height 26
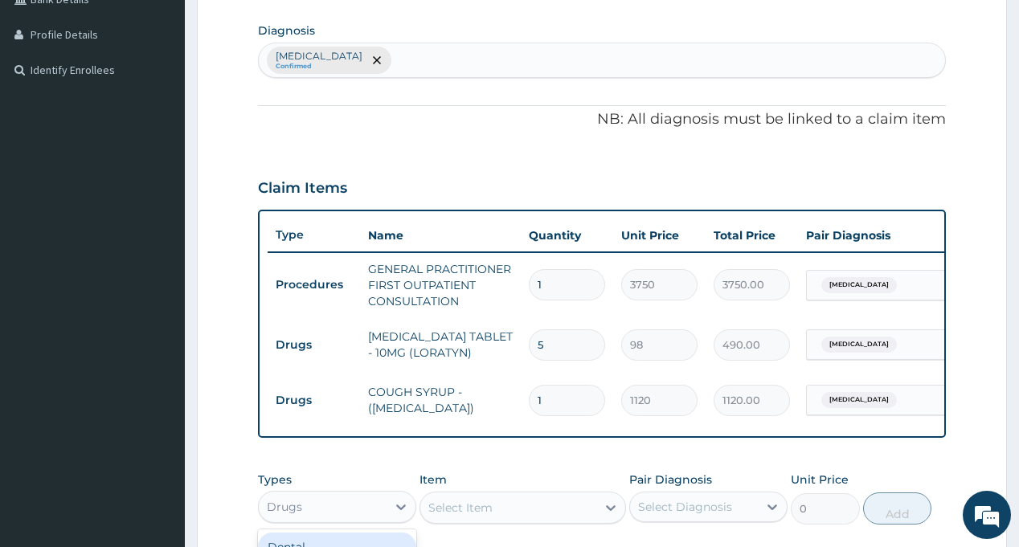
scroll to position [235, 0]
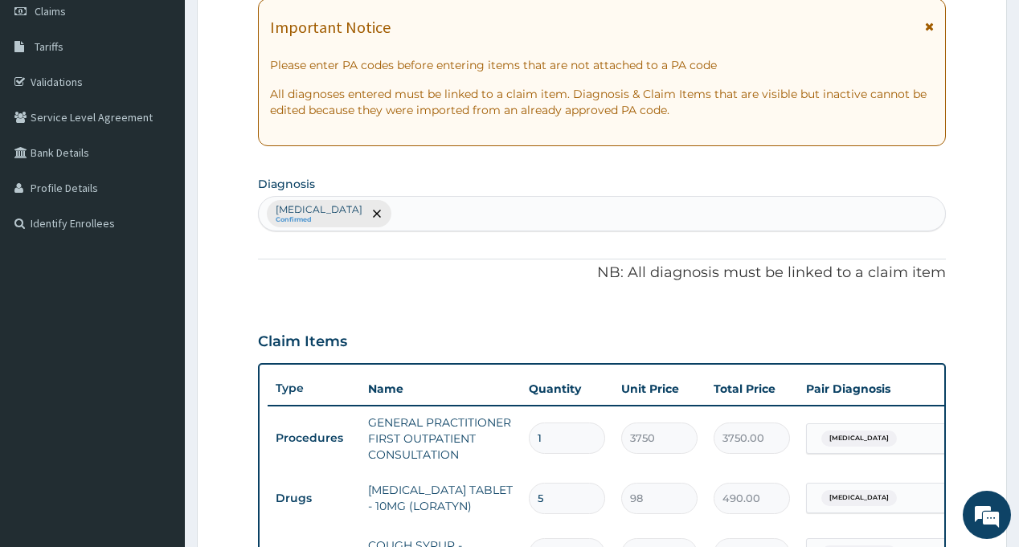
click at [521, 211] on div "Respiratory tract infection Confirmed" at bounding box center [602, 214] width 686 height 34
type input "MALA"
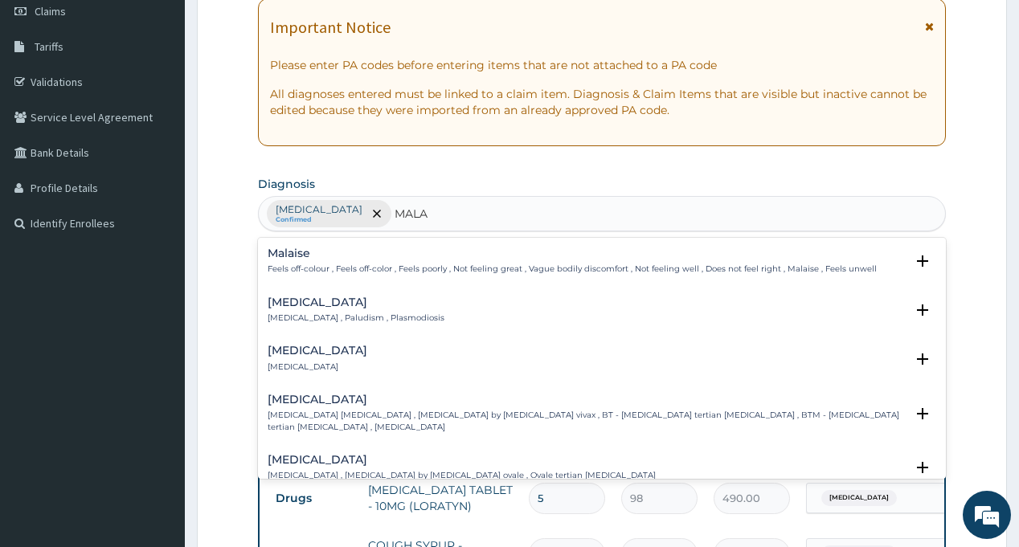
click at [317, 305] on h4 "Malaria" at bounding box center [356, 303] width 177 height 12
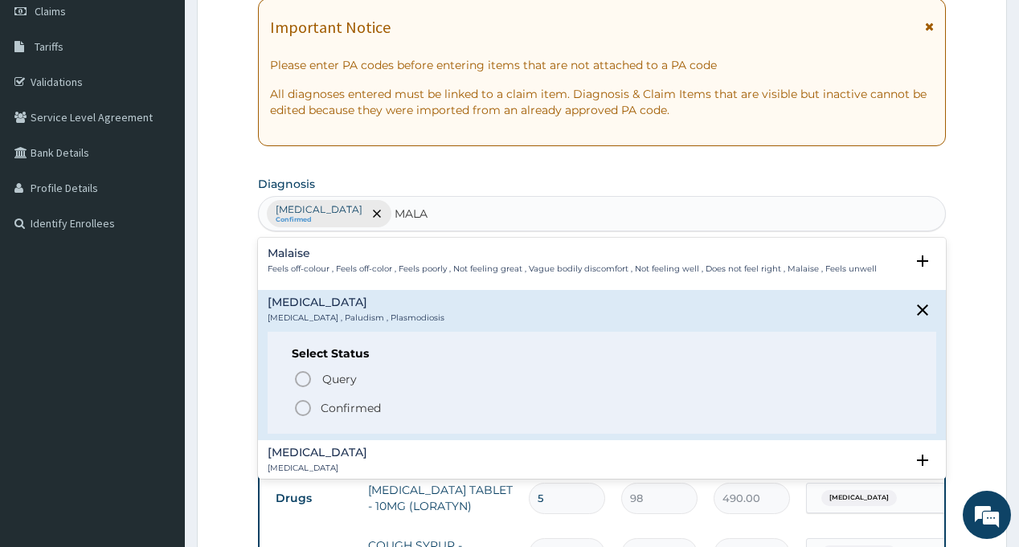
drag, startPoint x: 324, startPoint y: 404, endPoint x: 310, endPoint y: 404, distance: 13.7
click at [325, 404] on p "Confirmed" at bounding box center [351, 408] width 60 height 16
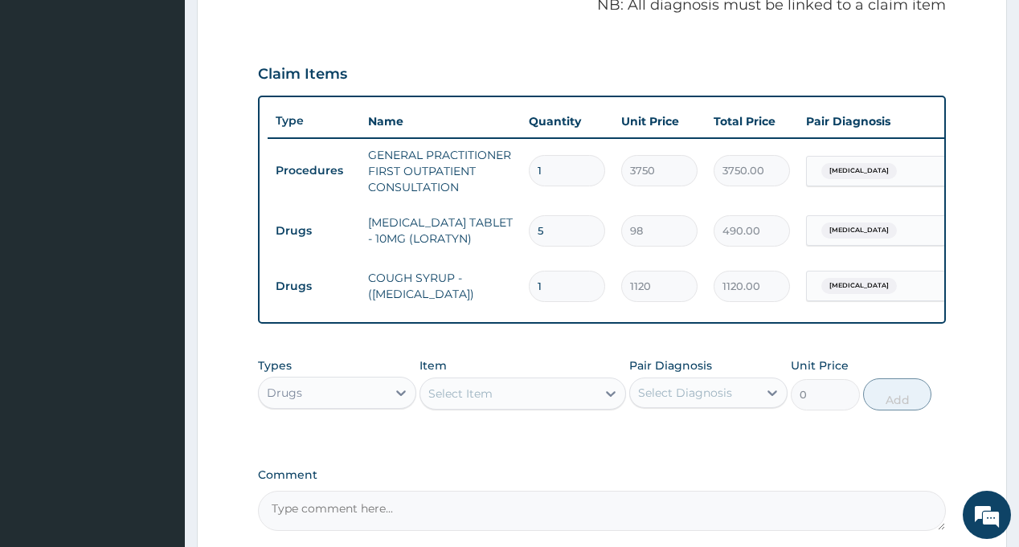
scroll to position [556, 0]
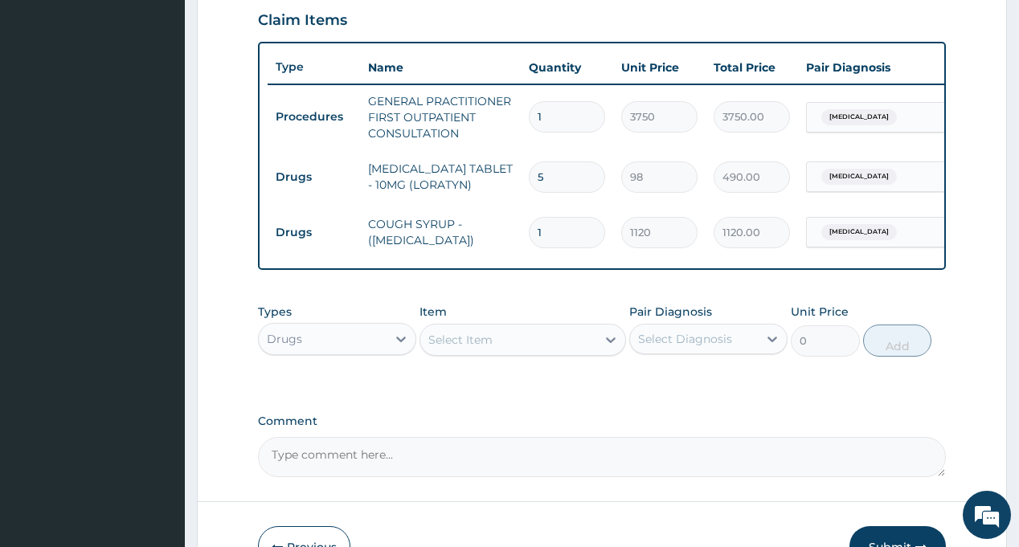
click at [674, 347] on div "Select Diagnosis" at bounding box center [685, 339] width 94 height 16
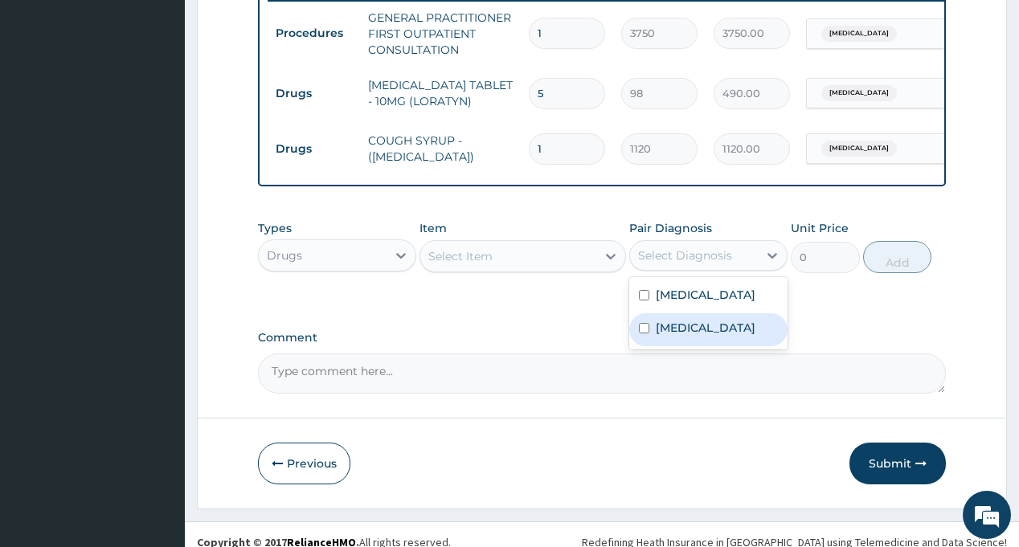
scroll to position [667, 0]
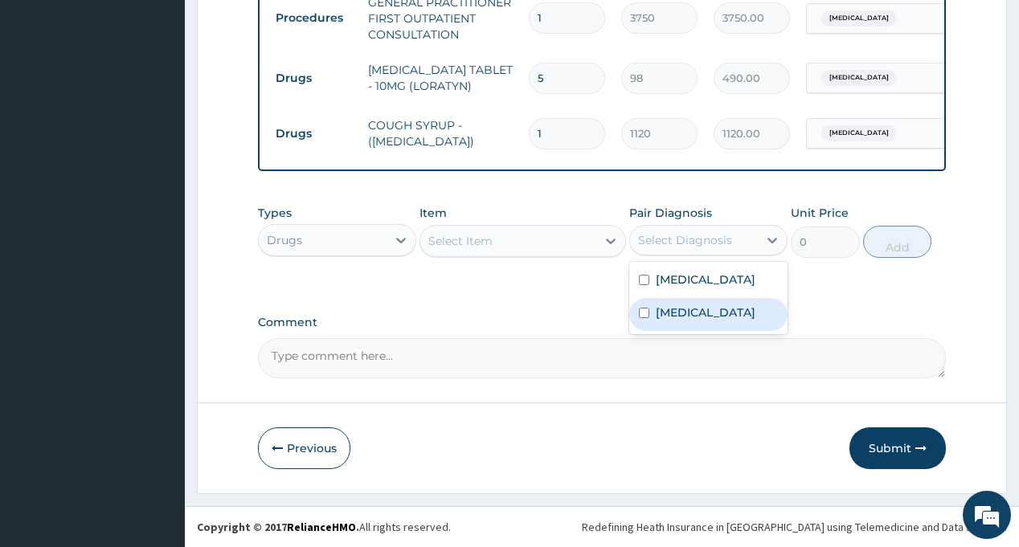
click at [688, 321] on label "Malaria" at bounding box center [706, 313] width 100 height 16
checkbox input "true"
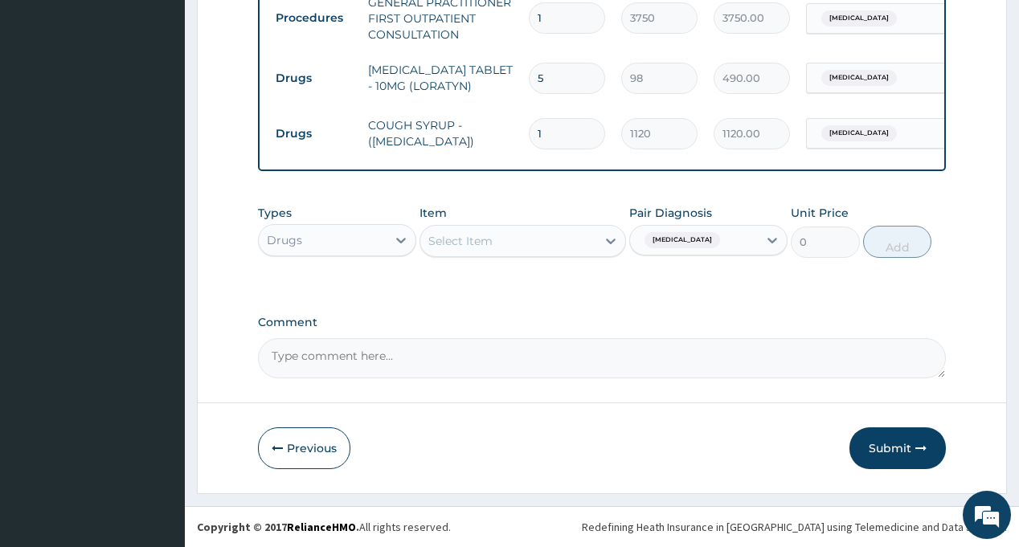
click at [516, 246] on div "Select Item" at bounding box center [508, 241] width 176 height 26
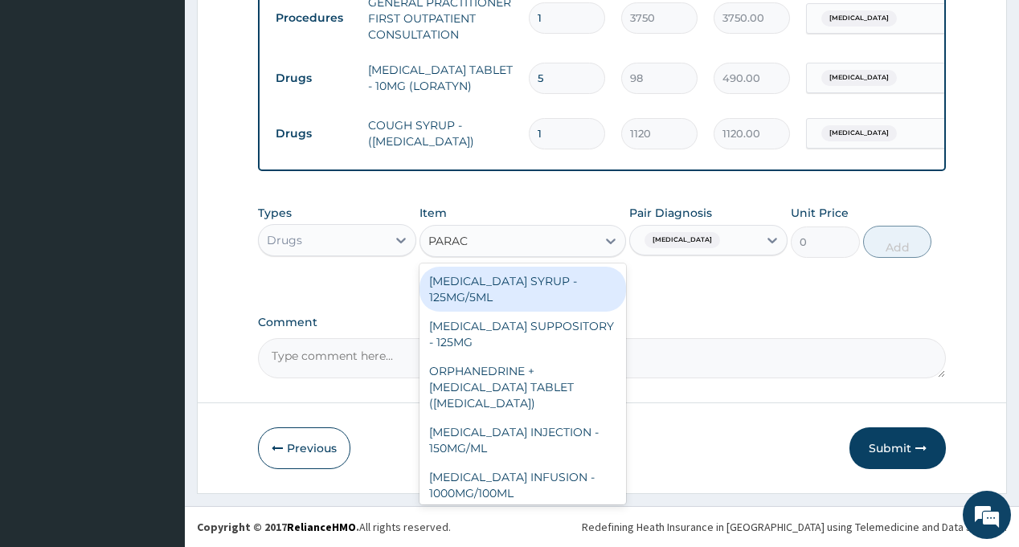
type input "PARACE"
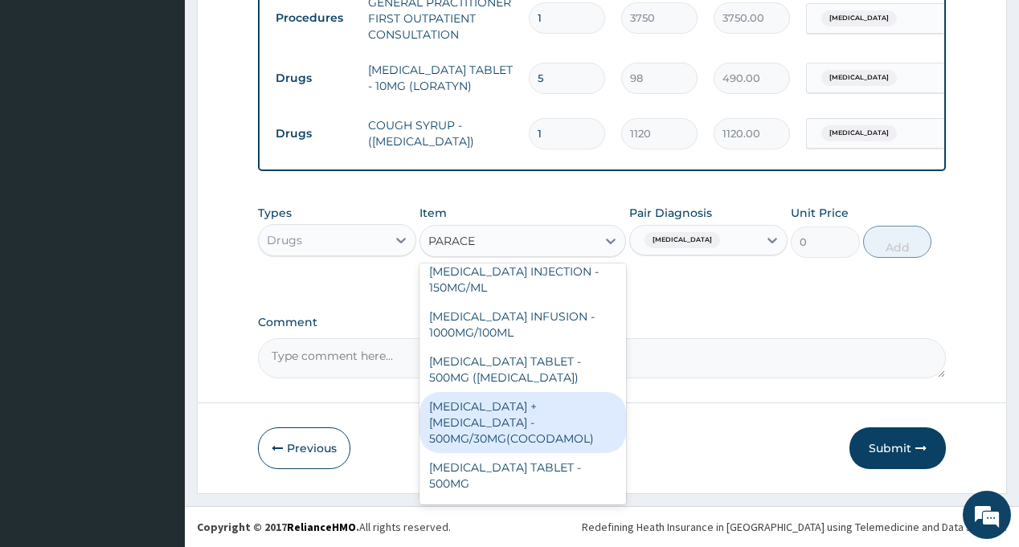
scroll to position [186, 0]
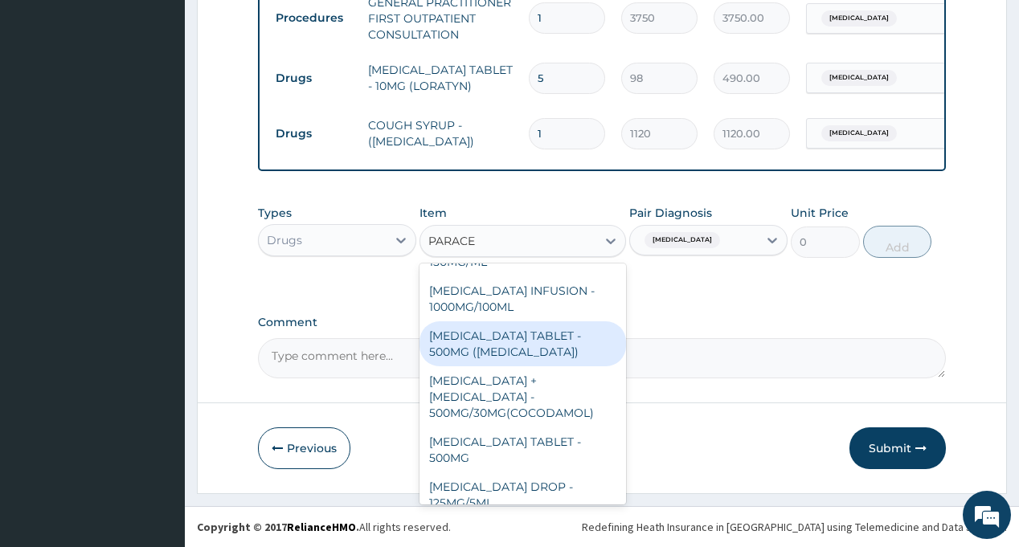
click at [531, 342] on div "PARACETAMOL TABLET - 500MG (PANADOL)" at bounding box center [523, 344] width 207 height 45
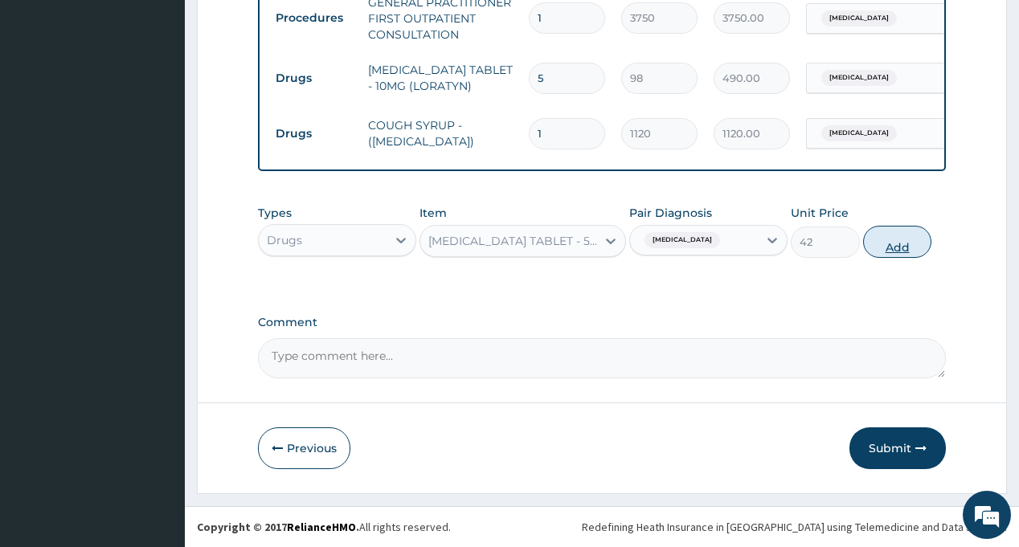
click at [891, 252] on button "Add" at bounding box center [897, 242] width 69 height 32
type input "0"
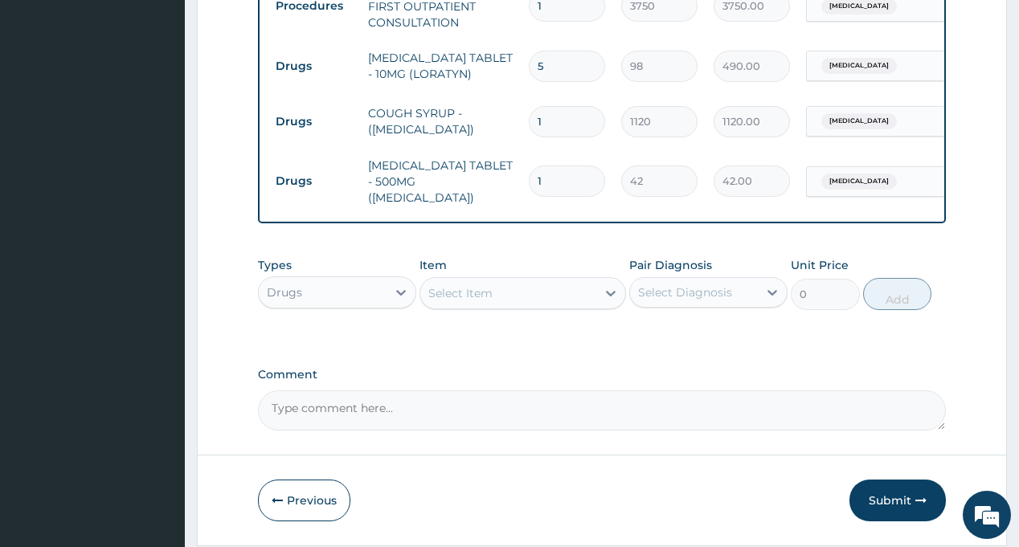
type input "18"
type input "756.00"
type input "18"
click at [678, 377] on label "Comment" at bounding box center [601, 375] width 687 height 14
click at [678, 391] on textarea "Comment" at bounding box center [601, 411] width 687 height 40
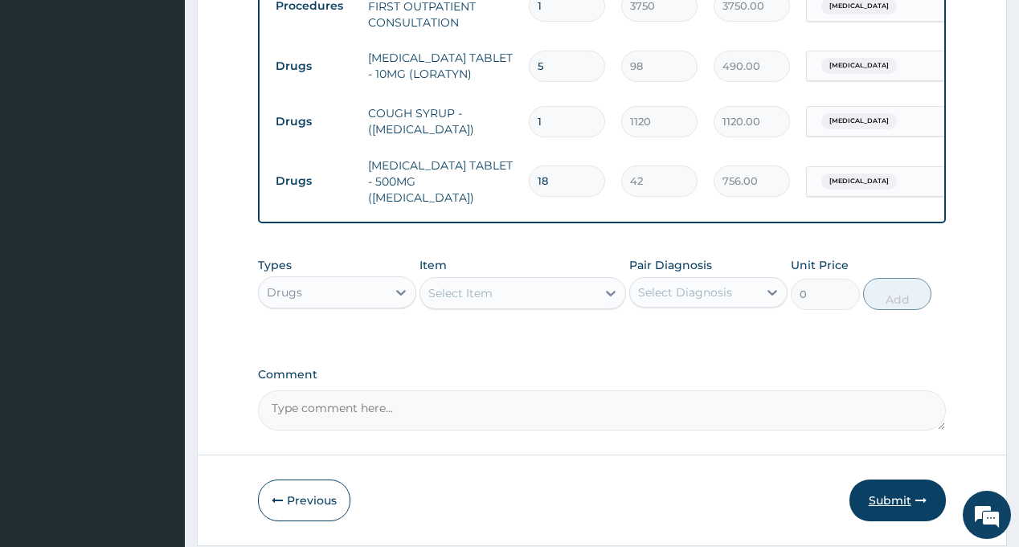
click at [903, 493] on button "Submit" at bounding box center [898, 501] width 96 height 42
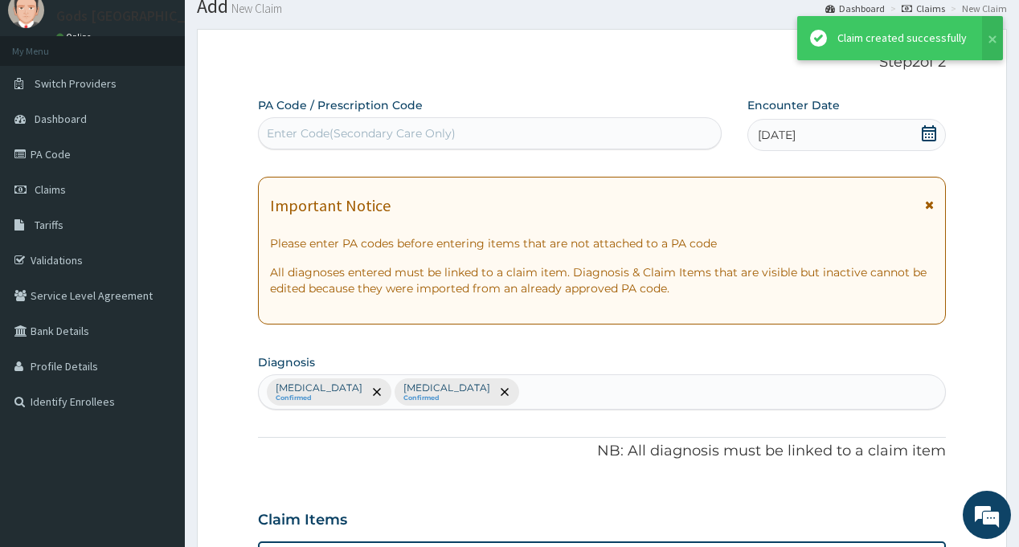
scroll to position [667, 0]
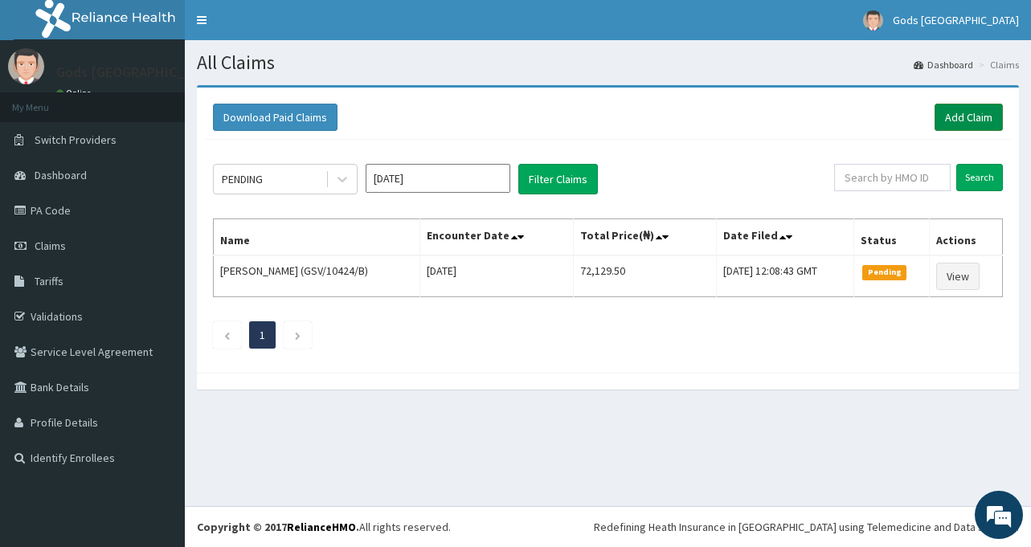
click at [977, 117] on link "Add Claim" at bounding box center [969, 117] width 68 height 27
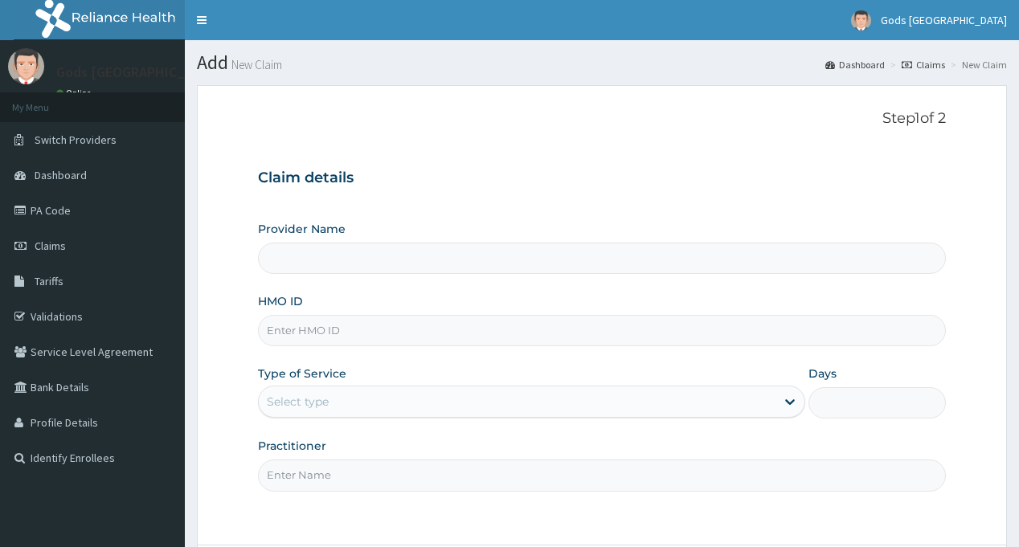
type input "Gods Apple city Hospital - Ojodu"
click at [383, 328] on input "HMO ID" at bounding box center [601, 330] width 687 height 31
type input "ICI/10001/A"
click at [370, 408] on div "Select type" at bounding box center [517, 402] width 517 height 26
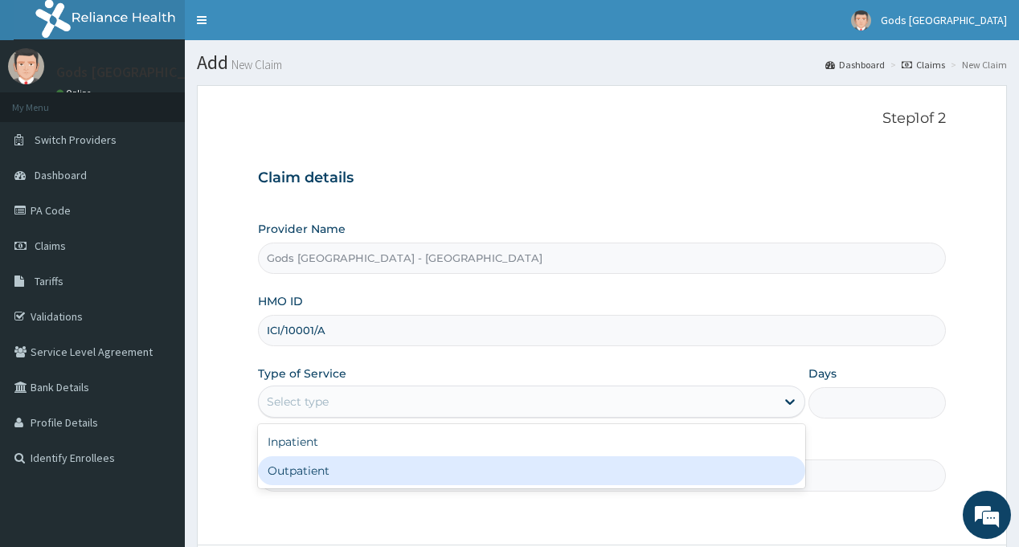
click at [333, 465] on div "Outpatient" at bounding box center [531, 471] width 547 height 29
type input "1"
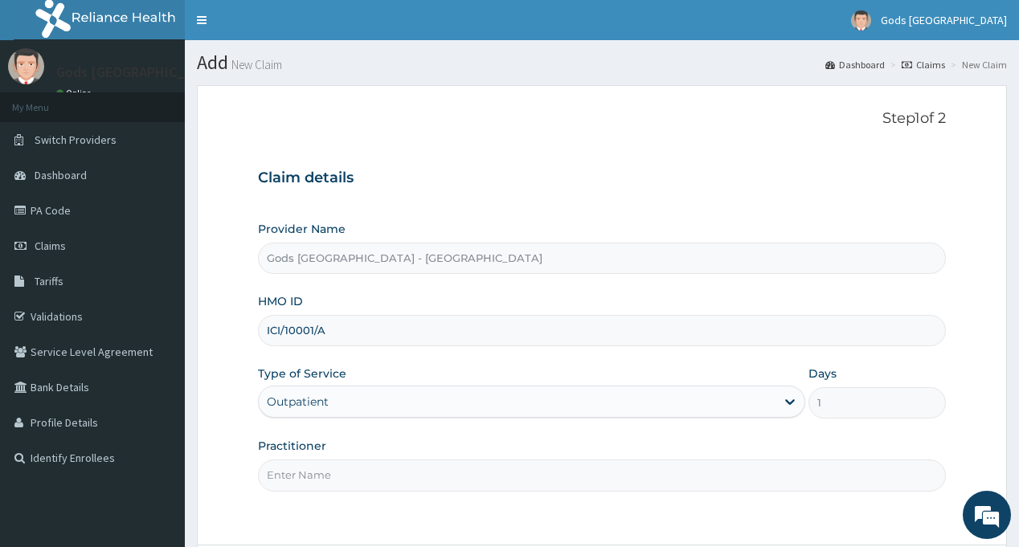
click at [335, 467] on input "Practitioner" at bounding box center [601, 475] width 687 height 31
type input "DR OPAFUNSO"
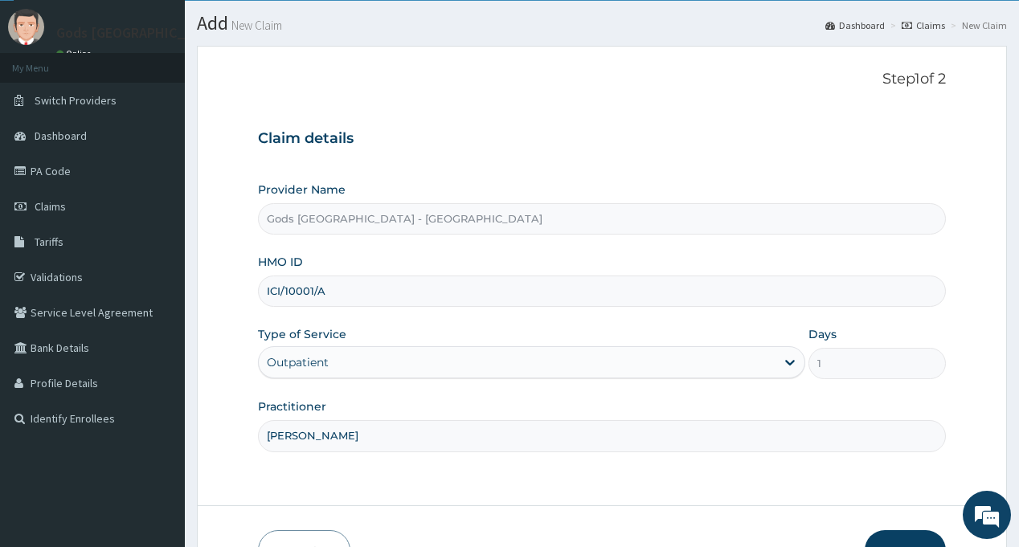
scroll to position [142, 0]
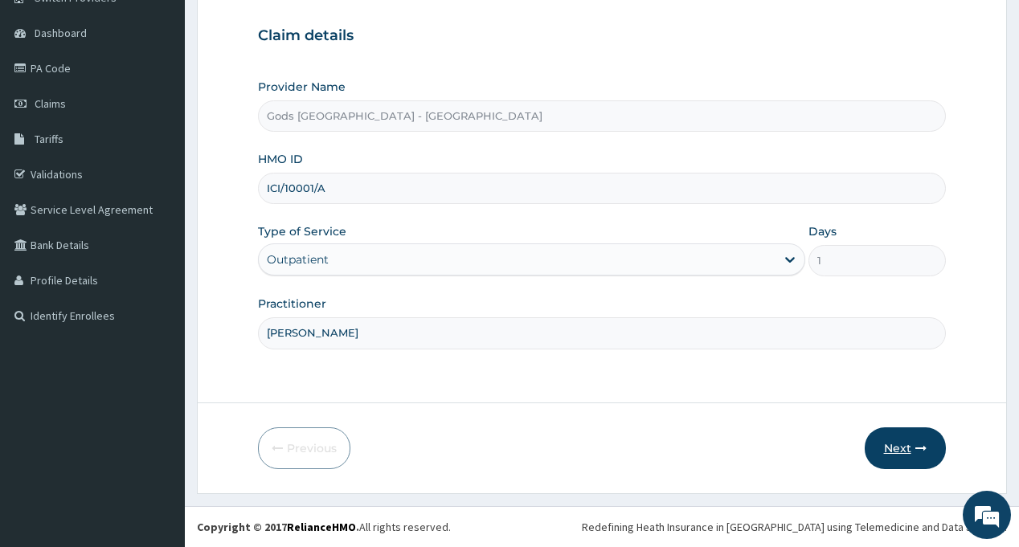
click at [888, 441] on button "Next" at bounding box center [905, 449] width 81 height 42
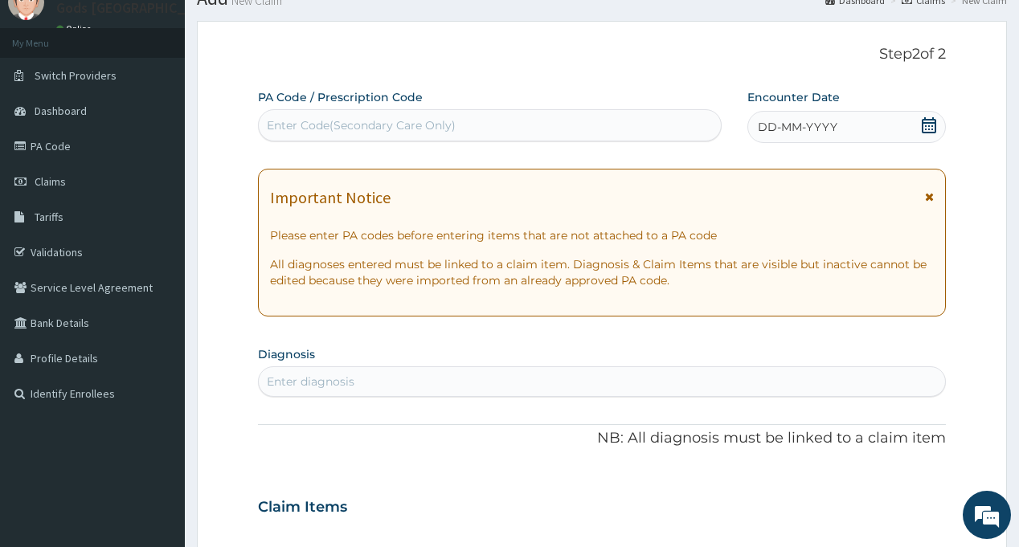
scroll to position [0, 0]
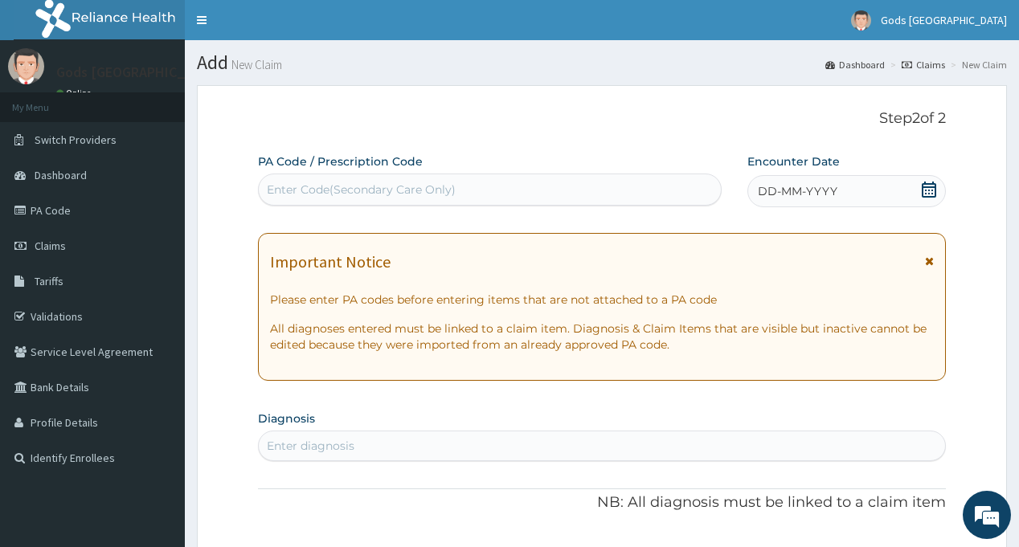
click at [931, 190] on icon at bounding box center [929, 190] width 16 height 16
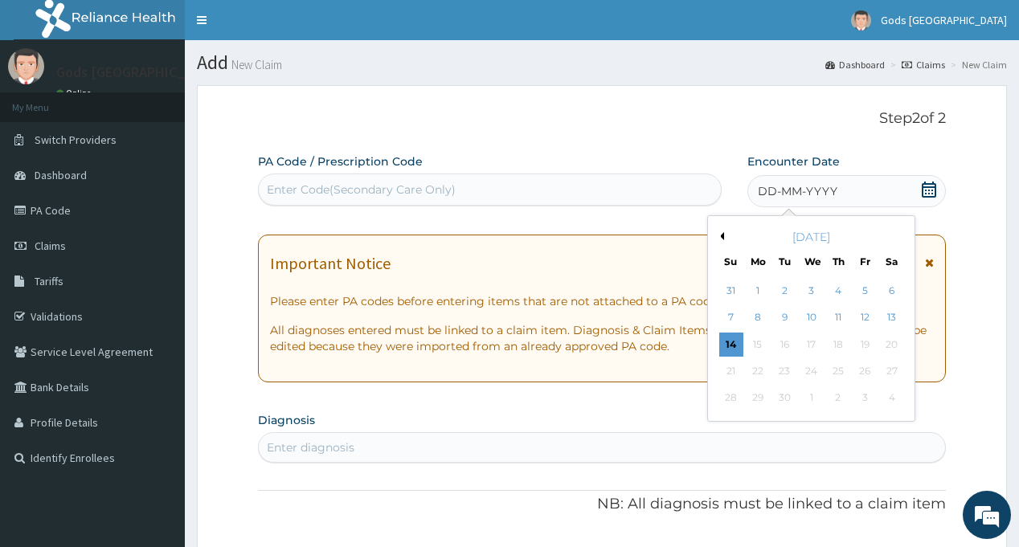
click at [722, 234] on button "Previous Month" at bounding box center [720, 236] width 8 height 8
click at [817, 399] on div "27" at bounding box center [811, 399] width 24 height 24
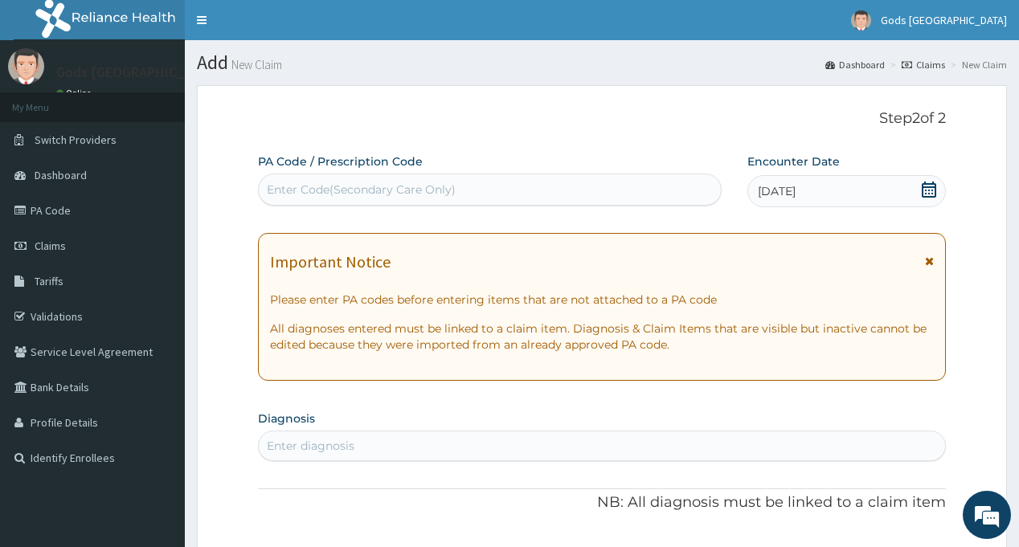
click at [665, 143] on div "Step 2 of 2 PA Code / Prescription Code Enter Code(Secondary Care Only) Encount…" at bounding box center [601, 547] width 687 height 875
click at [730, 132] on div "Step 2 of 2 PA Code / Prescription Code Enter Code(Secondary Care Only) Encount…" at bounding box center [601, 547] width 687 height 875
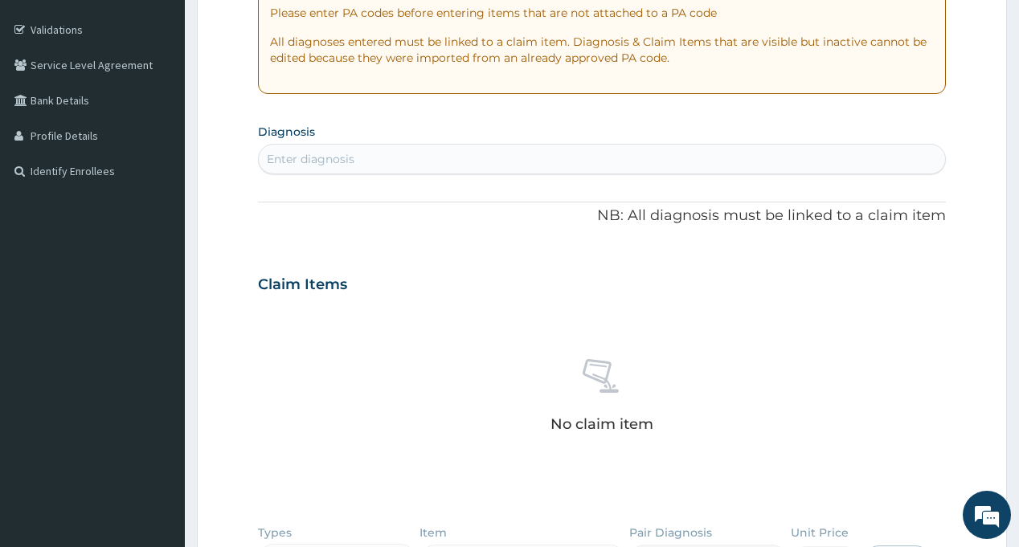
scroll to position [402, 0]
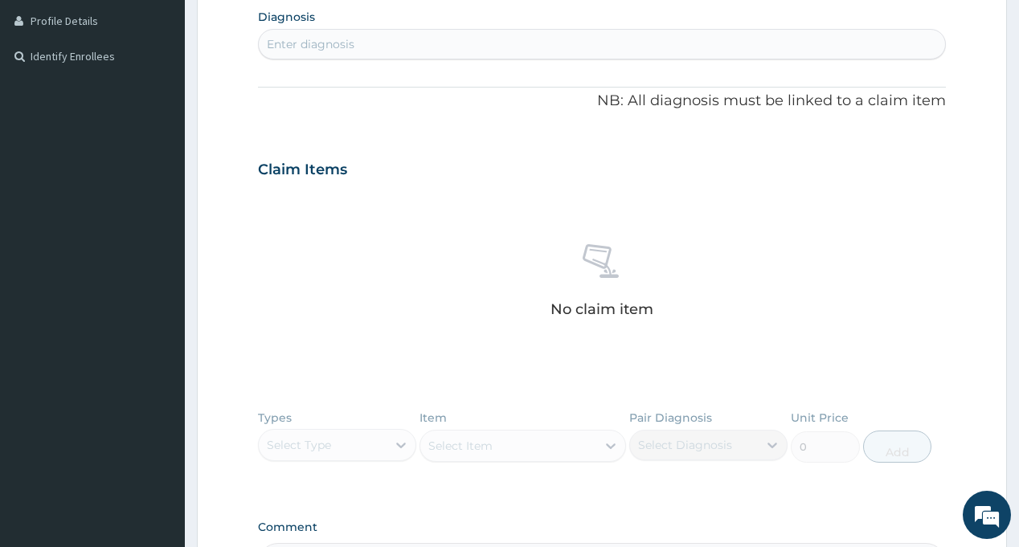
click at [430, 38] on div "Enter diagnosis" at bounding box center [602, 44] width 686 height 26
type input "SEPS"
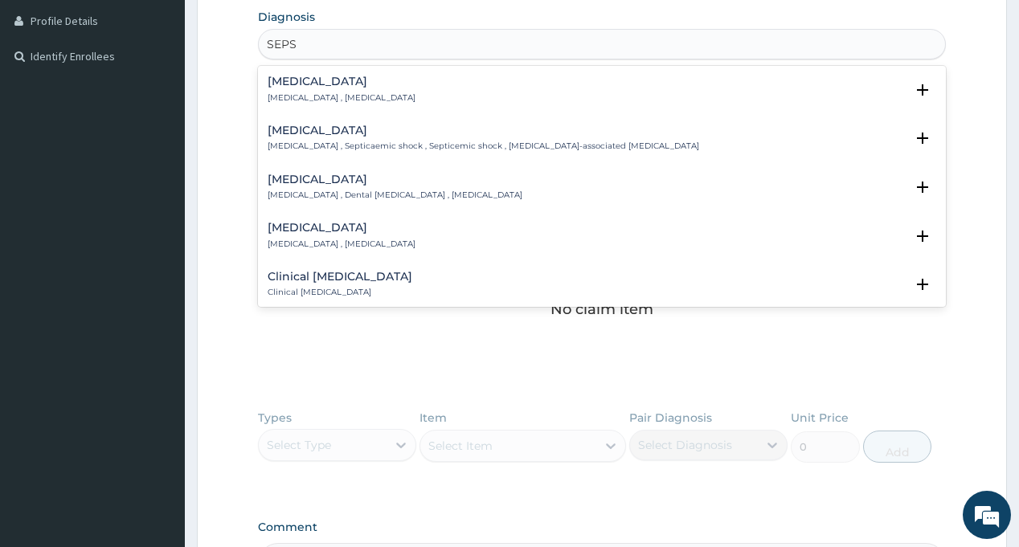
click at [315, 94] on p "Systemic infection , Sepsis" at bounding box center [342, 97] width 148 height 11
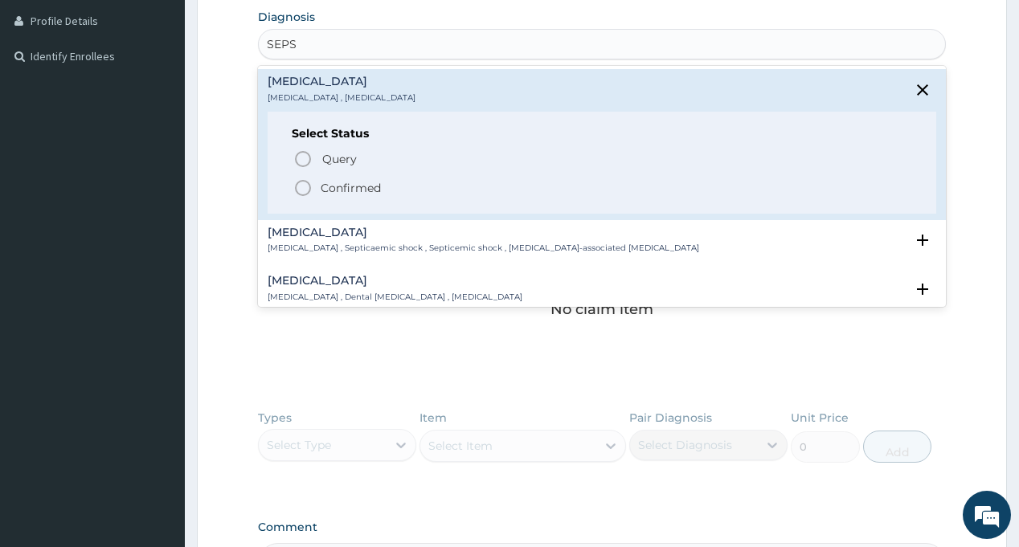
click at [313, 185] on span "Confirmed" at bounding box center [602, 187] width 618 height 19
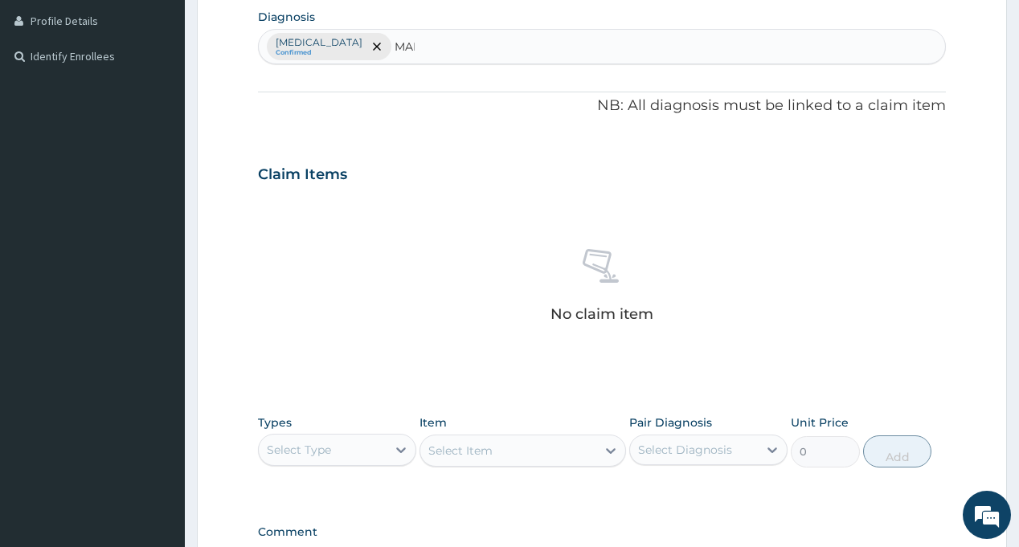
type input "MALA"
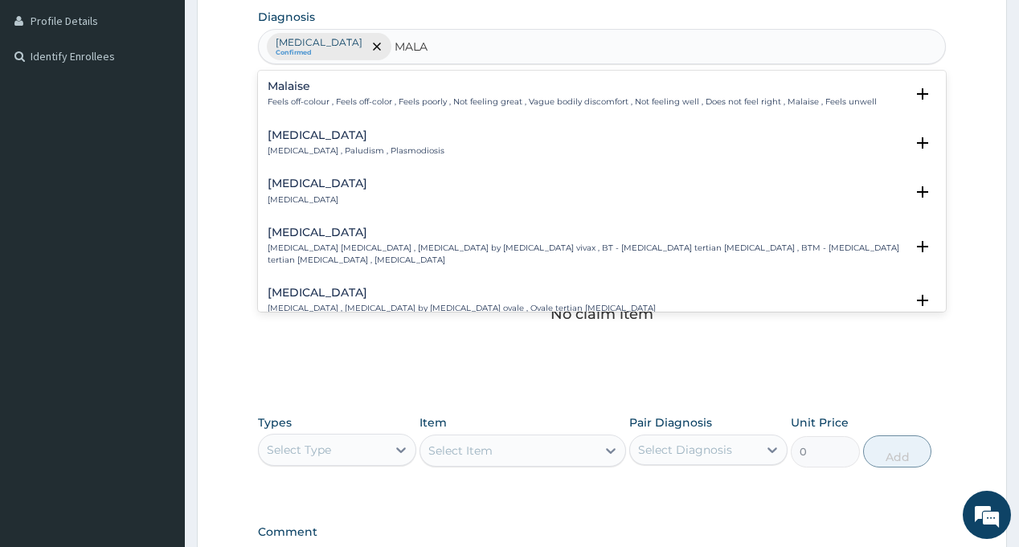
click at [293, 132] on h4 "Malaria" at bounding box center [356, 135] width 177 height 12
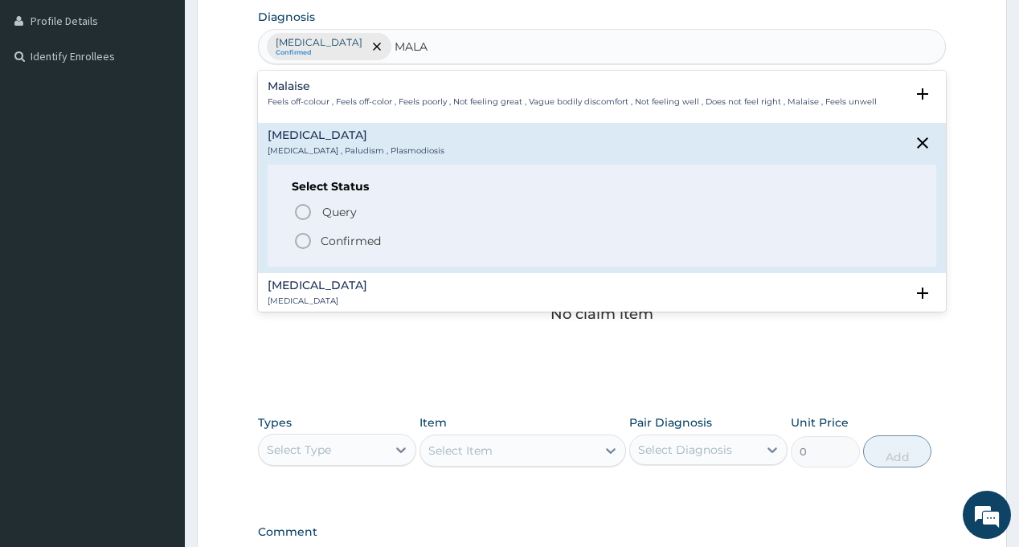
click at [314, 236] on span "Confirmed" at bounding box center [602, 240] width 618 height 19
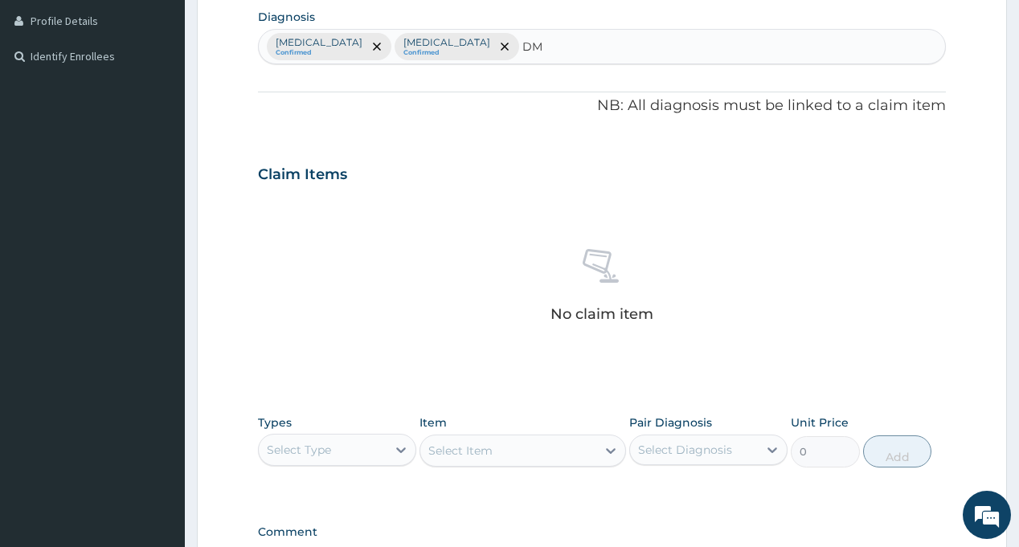
type input "DM"
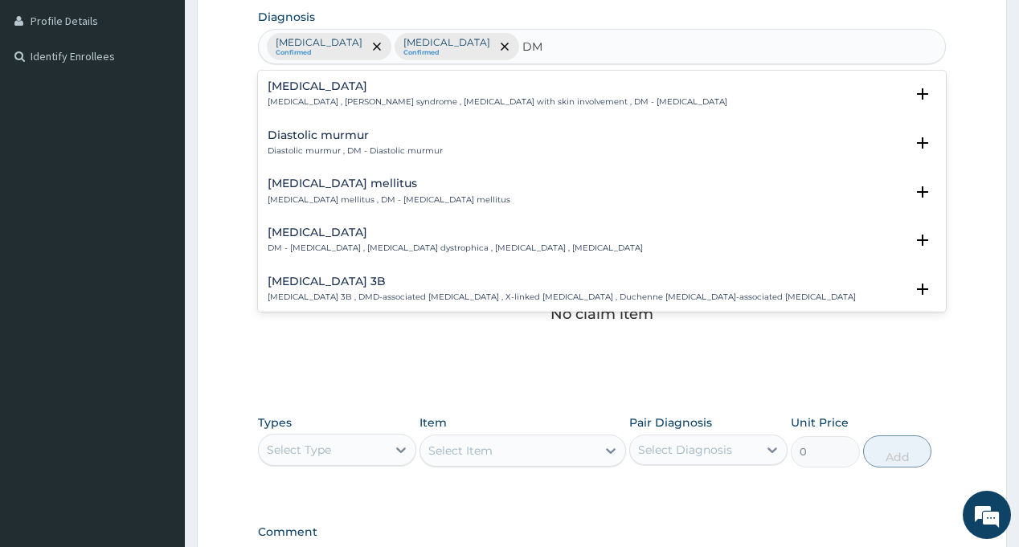
click at [313, 201] on p "Diabetes mellitus , DM - Diabetes mellitus" at bounding box center [389, 200] width 243 height 11
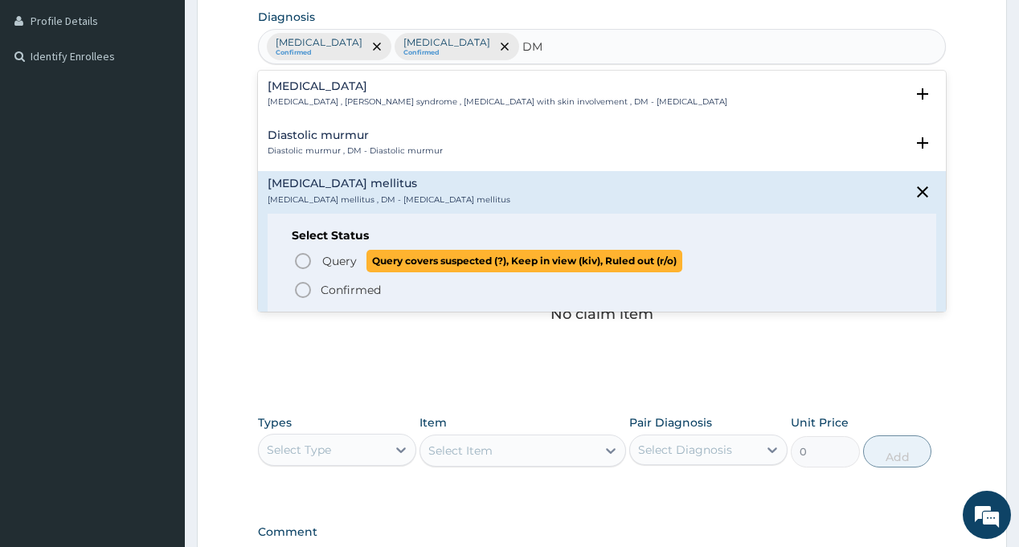
click at [334, 258] on span "Query" at bounding box center [339, 261] width 35 height 16
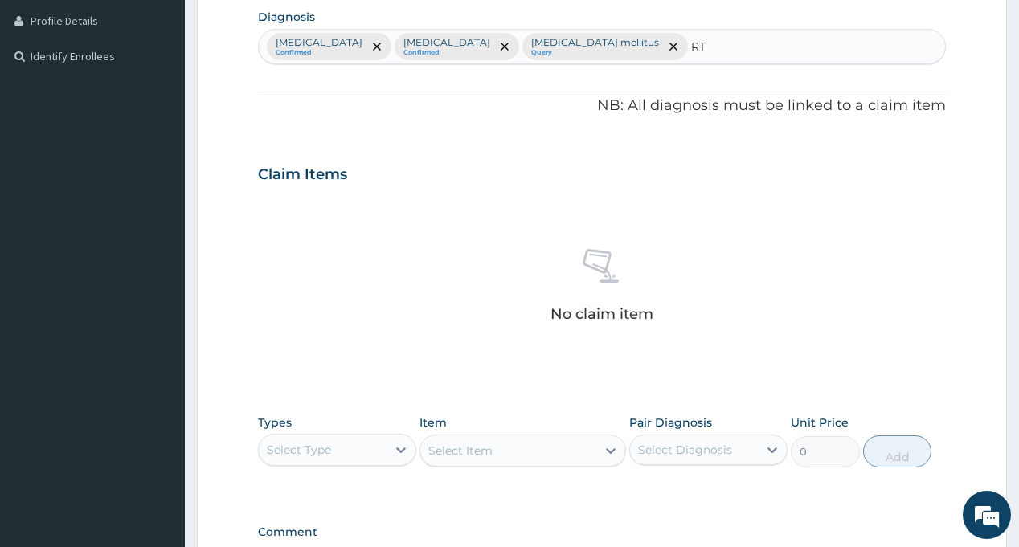
type input "RTI"
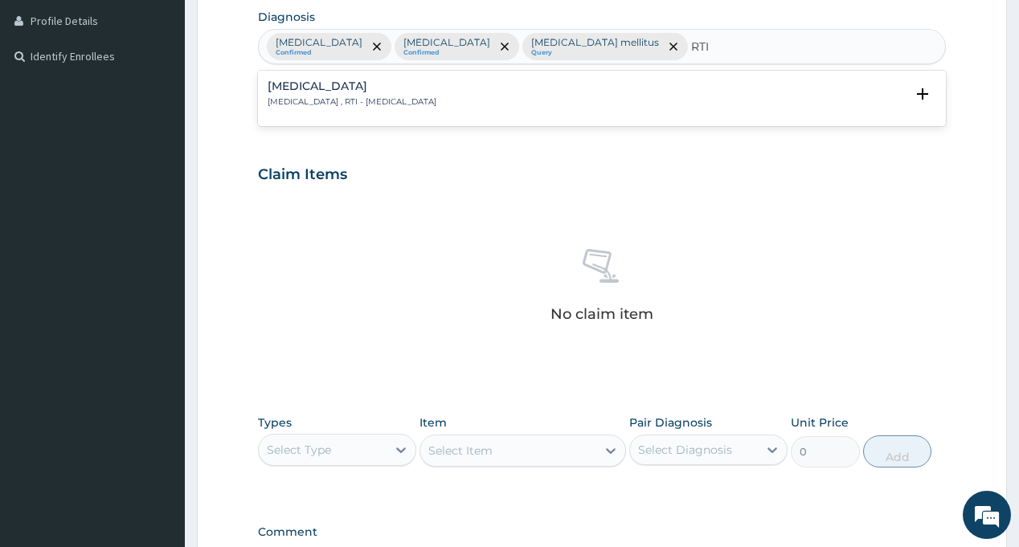
click at [320, 88] on h4 "Respiratory tract infection" at bounding box center [352, 86] width 169 height 12
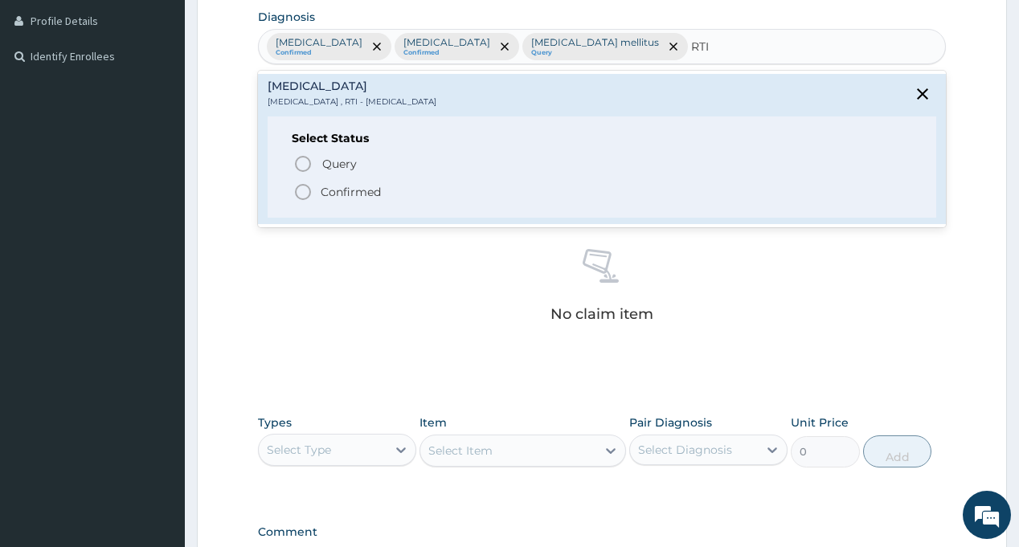
click at [326, 190] on p "Confirmed" at bounding box center [351, 192] width 60 height 16
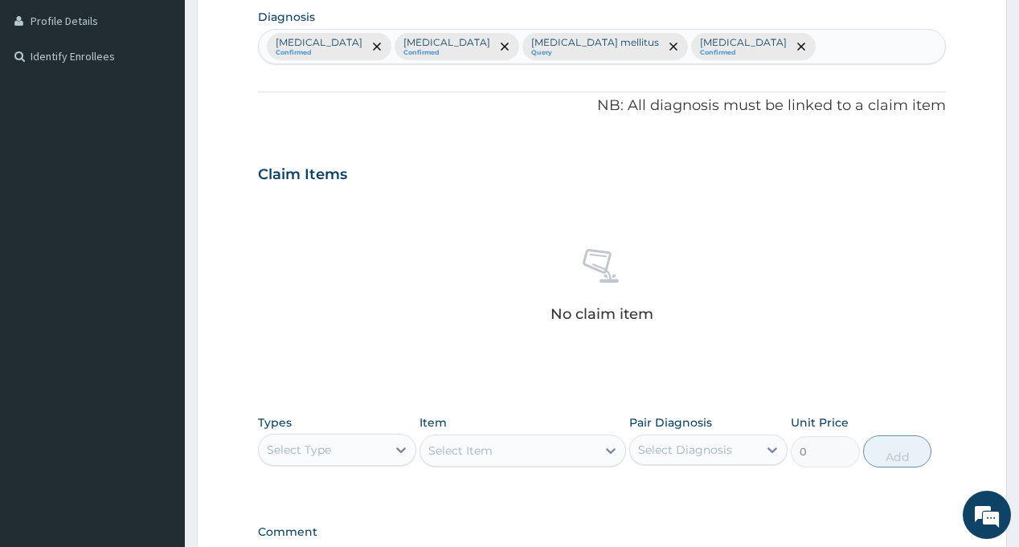
scroll to position [612, 0]
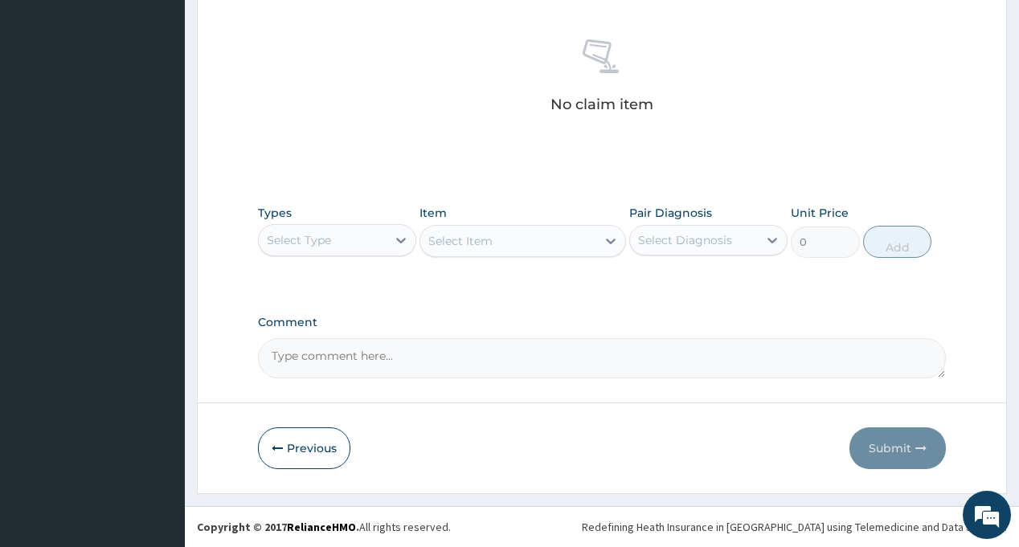
click at [327, 246] on div "Select Type" at bounding box center [299, 240] width 64 height 16
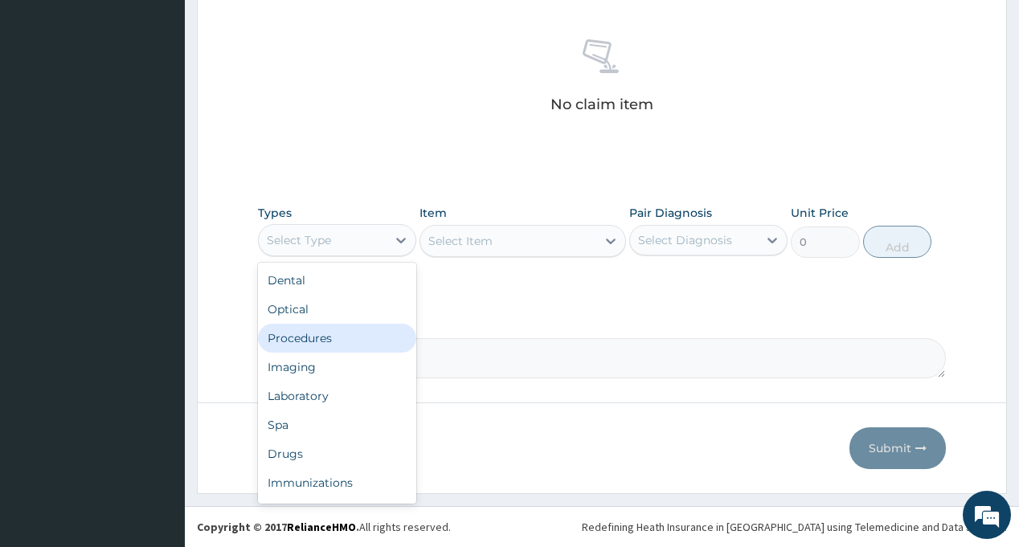
click at [325, 339] on div "Procedures" at bounding box center [337, 338] width 158 height 29
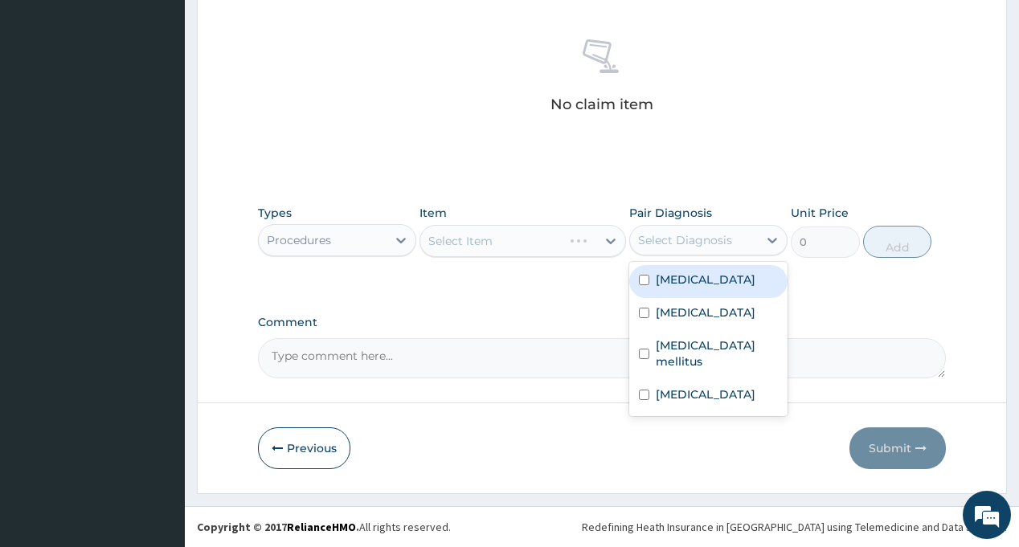
click at [692, 248] on div "Select Diagnosis" at bounding box center [685, 240] width 94 height 16
drag, startPoint x: 700, startPoint y: 285, endPoint x: 700, endPoint y: 298, distance: 12.9
click at [700, 288] on div "Sepsis" at bounding box center [708, 281] width 158 height 33
checkbox input "true"
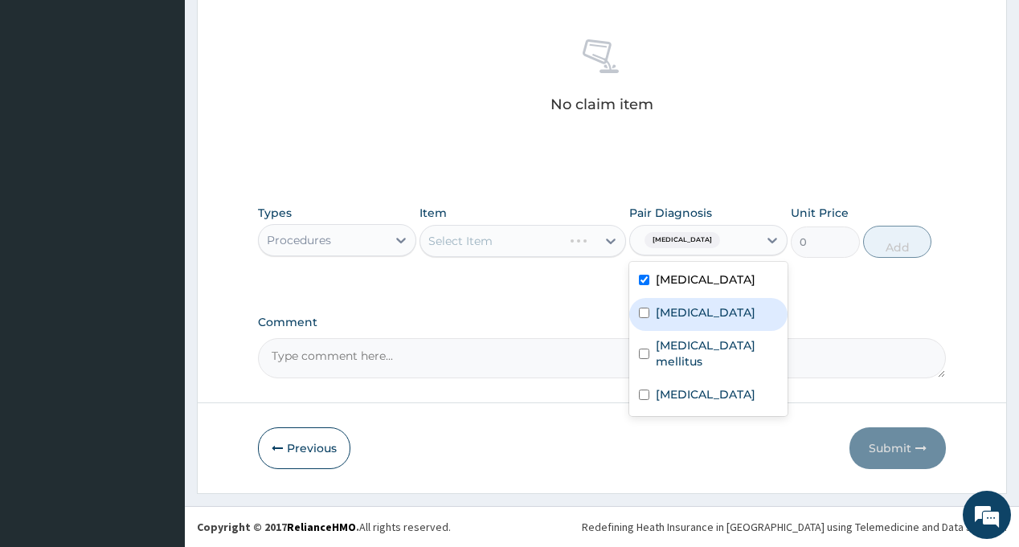
click at [700, 302] on div "[MEDICAL_DATA]" at bounding box center [708, 314] width 158 height 33
checkbox input "true"
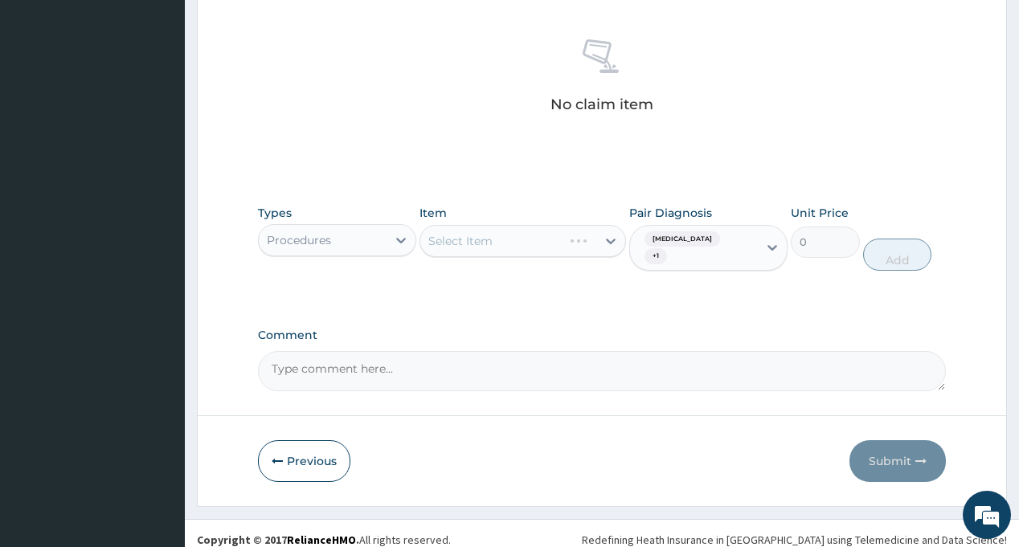
click at [533, 279] on div "Types Procedures Item Select Item Pair Diagnosis Sepsis + 1 Unit Price 0 Add" at bounding box center [601, 250] width 687 height 107
click at [547, 227] on div "Select Item" at bounding box center [523, 241] width 207 height 32
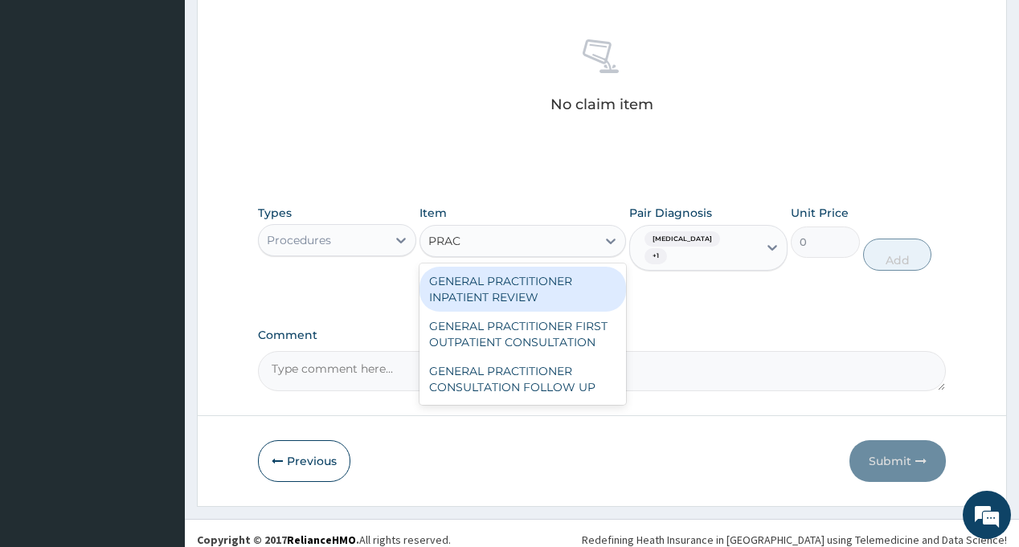
type input "PRACT"
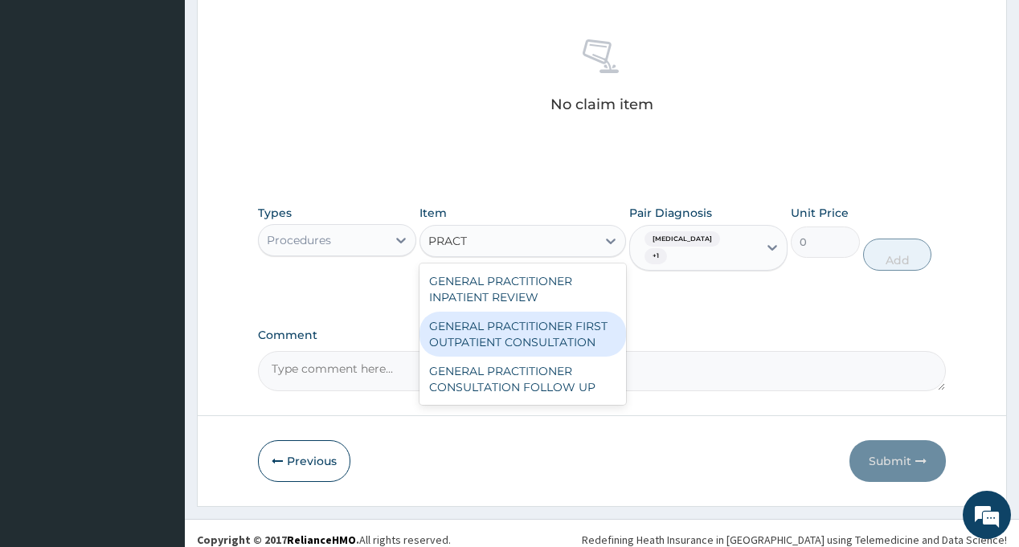
drag, startPoint x: 544, startPoint y: 335, endPoint x: 819, endPoint y: 242, distance: 290.3
click at [544, 336] on div "GENERAL PRACTITIONER FIRST OUTPATIENT CONSULTATION" at bounding box center [523, 334] width 207 height 45
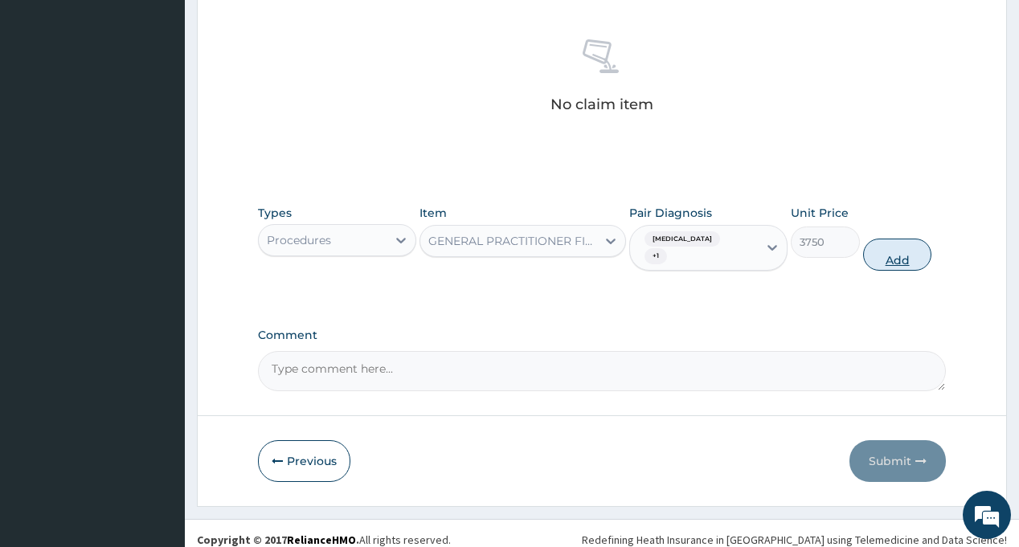
click at [896, 250] on button "Add" at bounding box center [897, 255] width 69 height 32
type input "0"
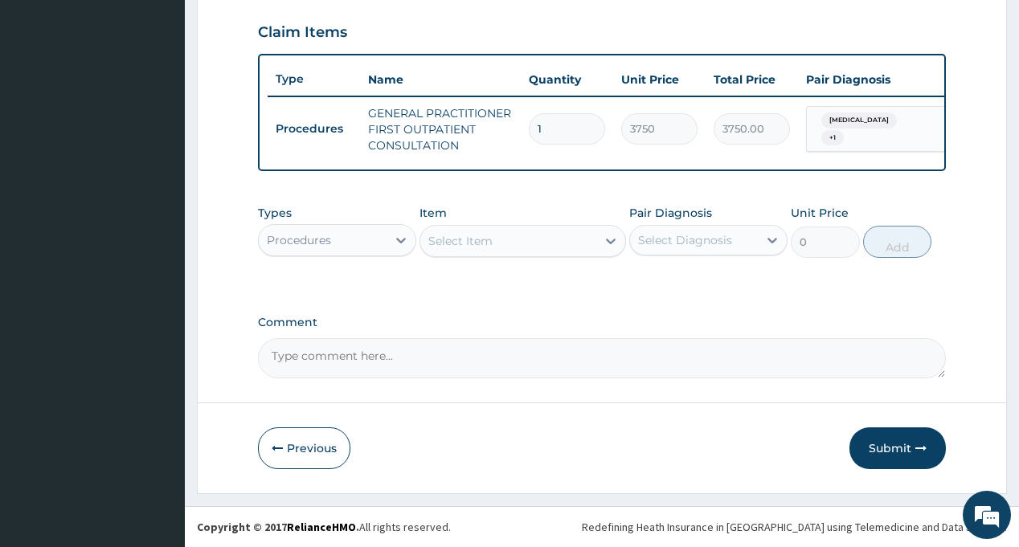
scroll to position [556, 0]
click at [351, 240] on div "Procedures" at bounding box center [323, 240] width 128 height 26
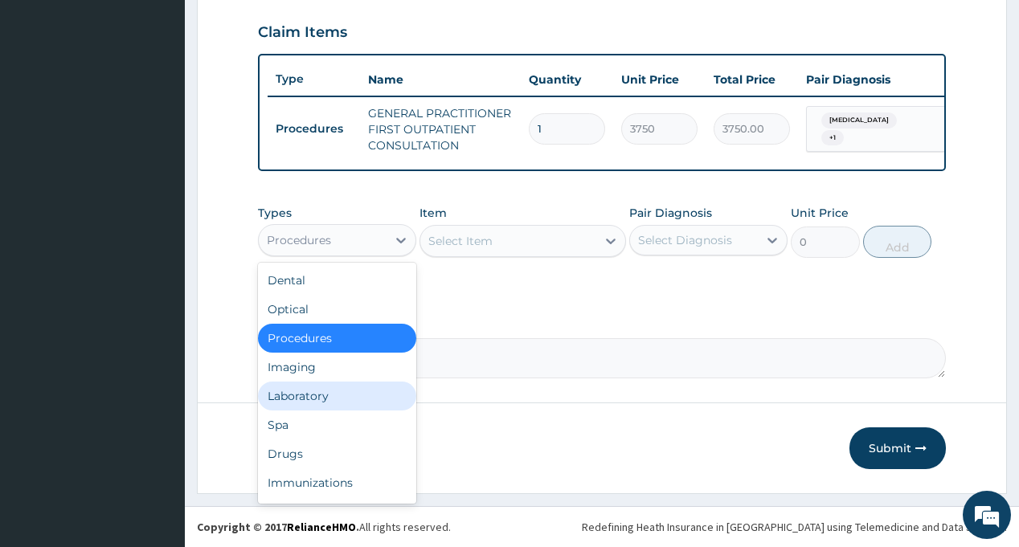
drag, startPoint x: 341, startPoint y: 391, endPoint x: 661, endPoint y: 256, distance: 347.6
click at [342, 391] on div "Laboratory" at bounding box center [337, 396] width 158 height 29
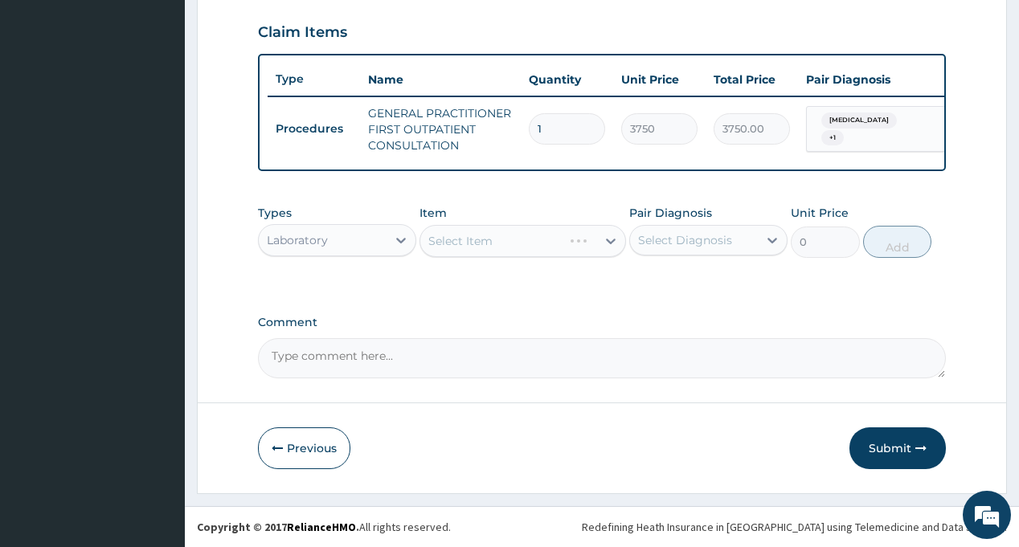
click at [705, 244] on div "Select Diagnosis" at bounding box center [685, 240] width 94 height 16
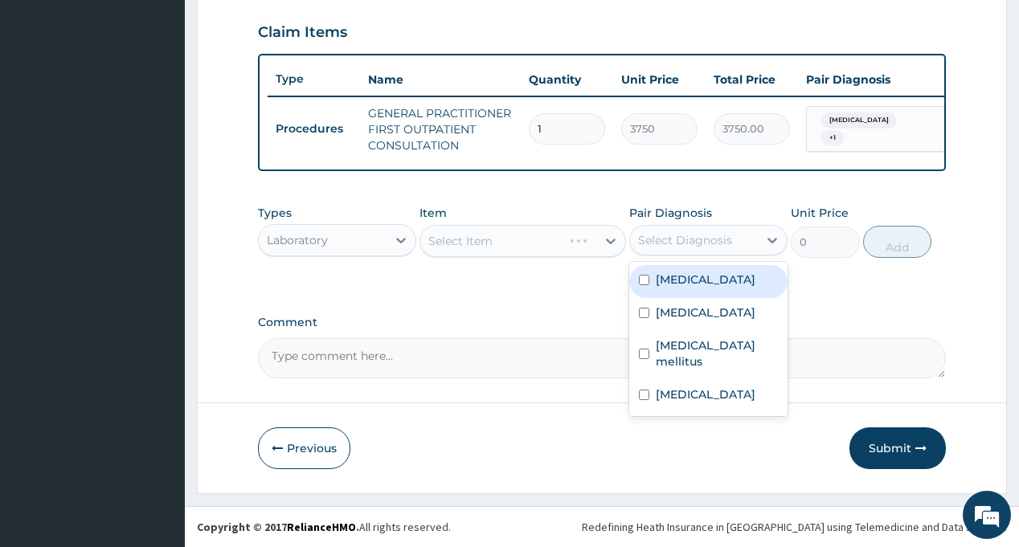
click at [694, 277] on div "[MEDICAL_DATA]" at bounding box center [708, 281] width 158 height 33
checkbox input "true"
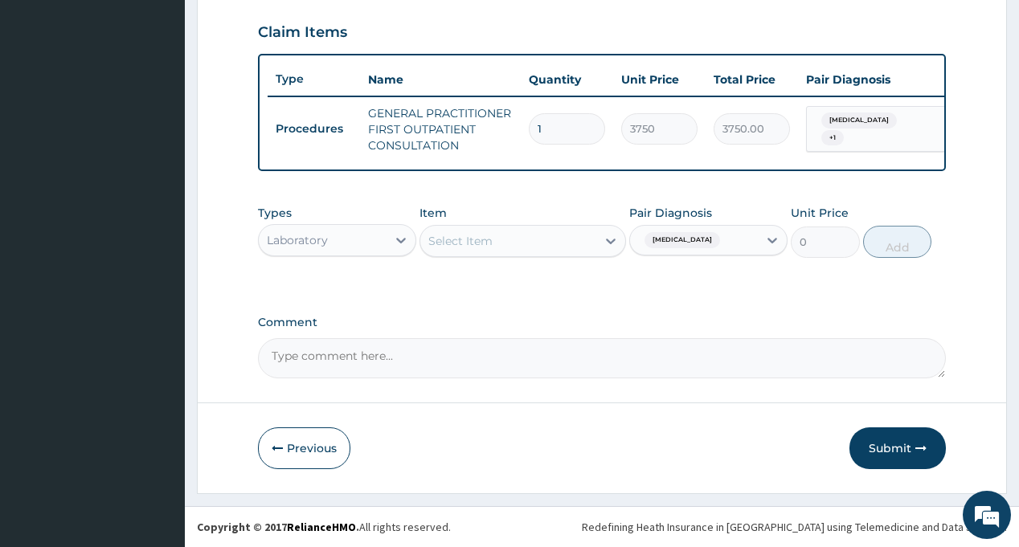
click at [522, 246] on div "Select Item" at bounding box center [508, 241] width 176 height 26
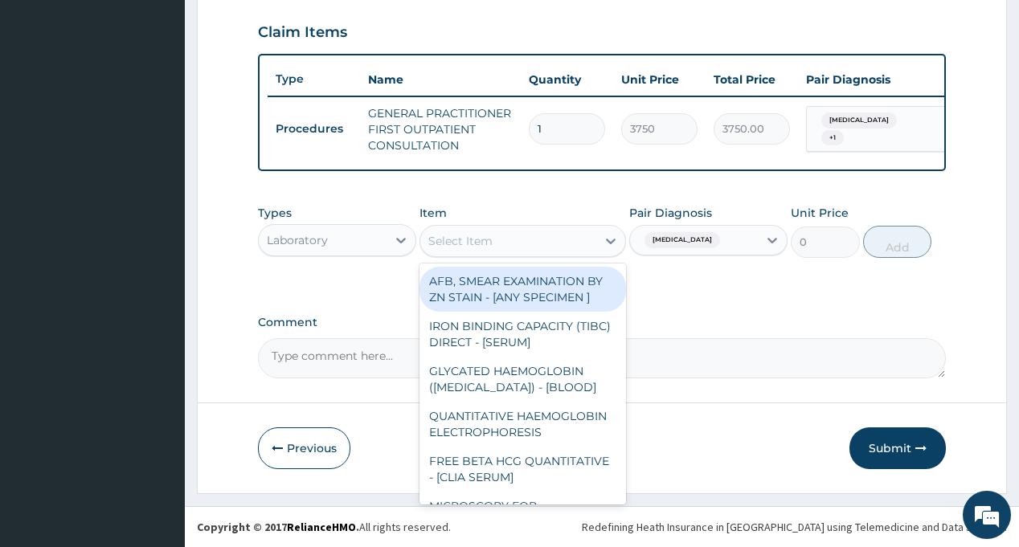
type input "U"
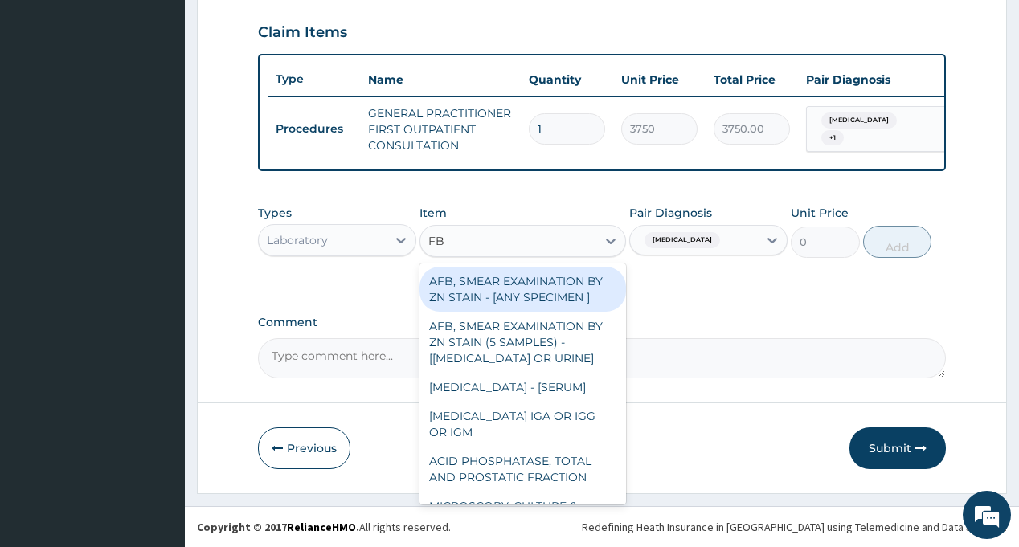
type input "FBC"
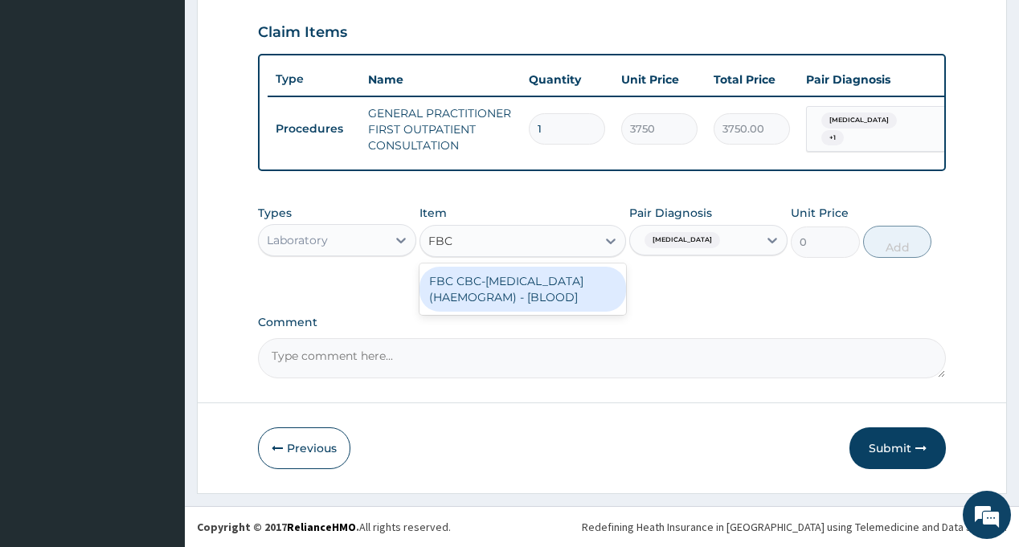
click at [535, 287] on div "FBC CBC-[MEDICAL_DATA] (HAEMOGRAM) - [BLOOD]" at bounding box center [523, 289] width 207 height 45
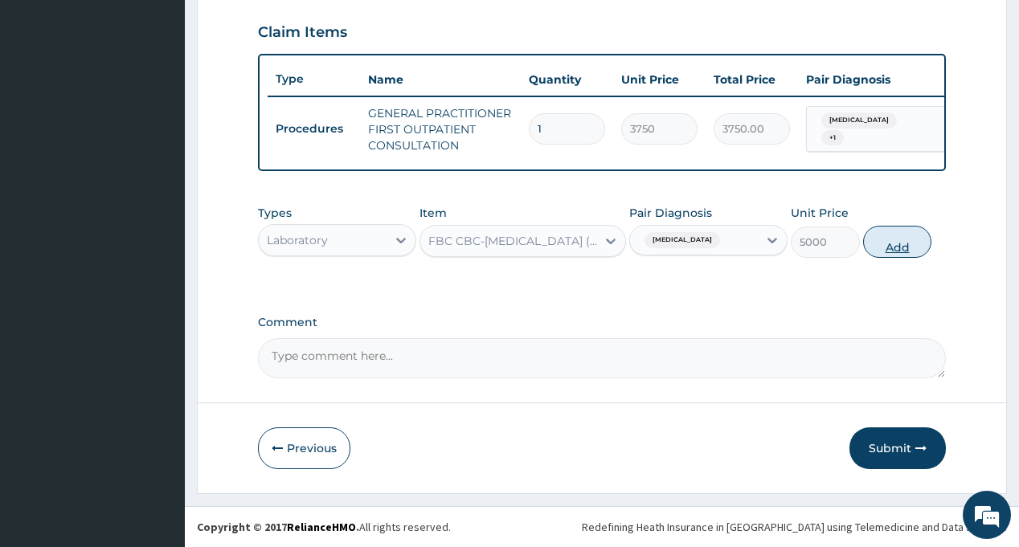
click at [882, 243] on button "Add" at bounding box center [897, 242] width 69 height 32
type input "0"
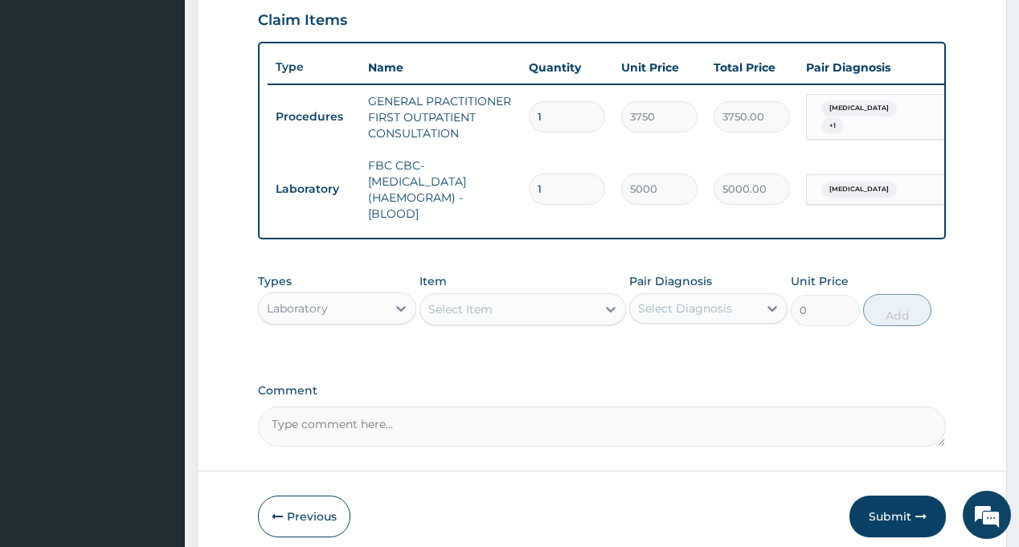
click at [678, 317] on div "Select Diagnosis" at bounding box center [685, 309] width 94 height 16
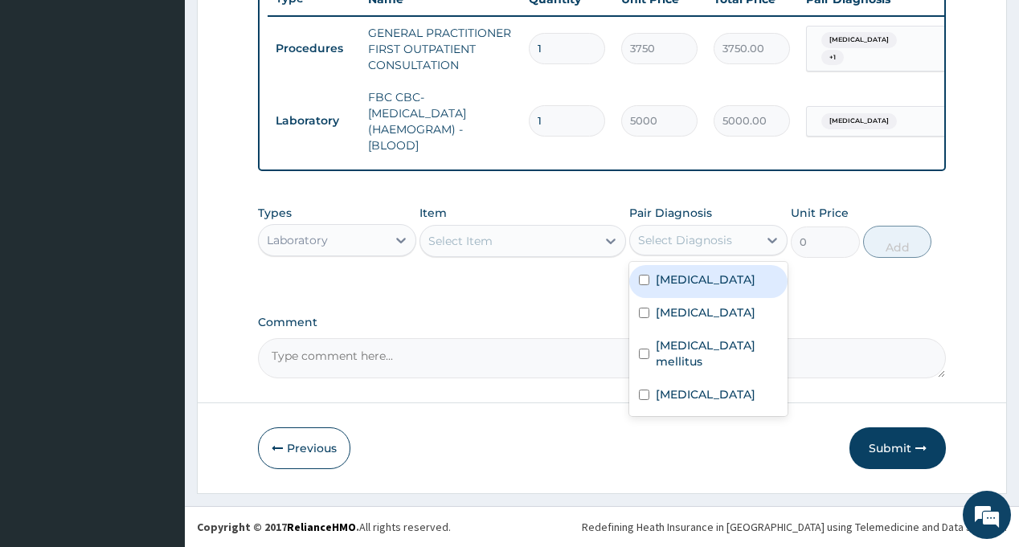
scroll to position [637, 0]
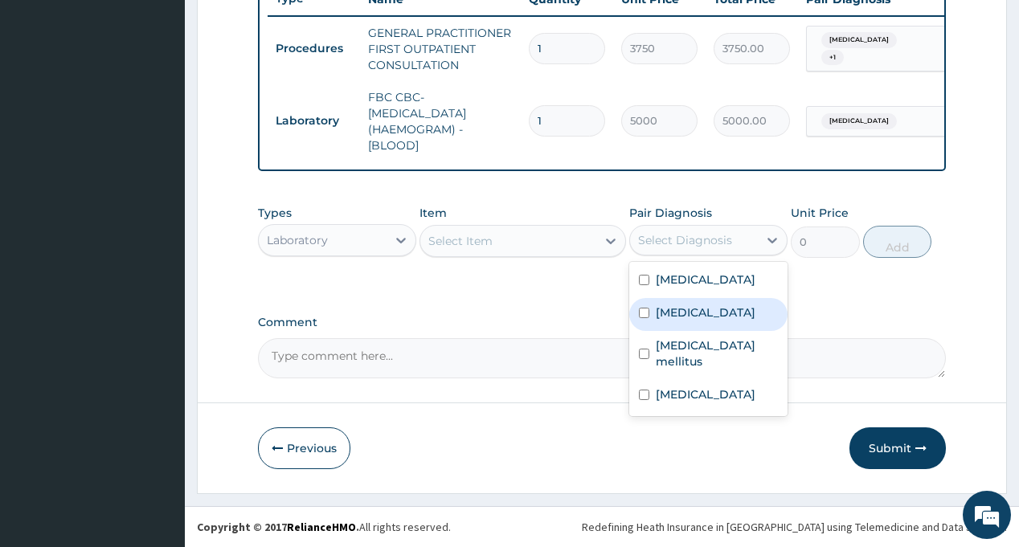
click at [699, 318] on div "[MEDICAL_DATA]" at bounding box center [708, 314] width 158 height 33
checkbox input "true"
click at [539, 243] on div "Select Item" at bounding box center [508, 241] width 176 height 26
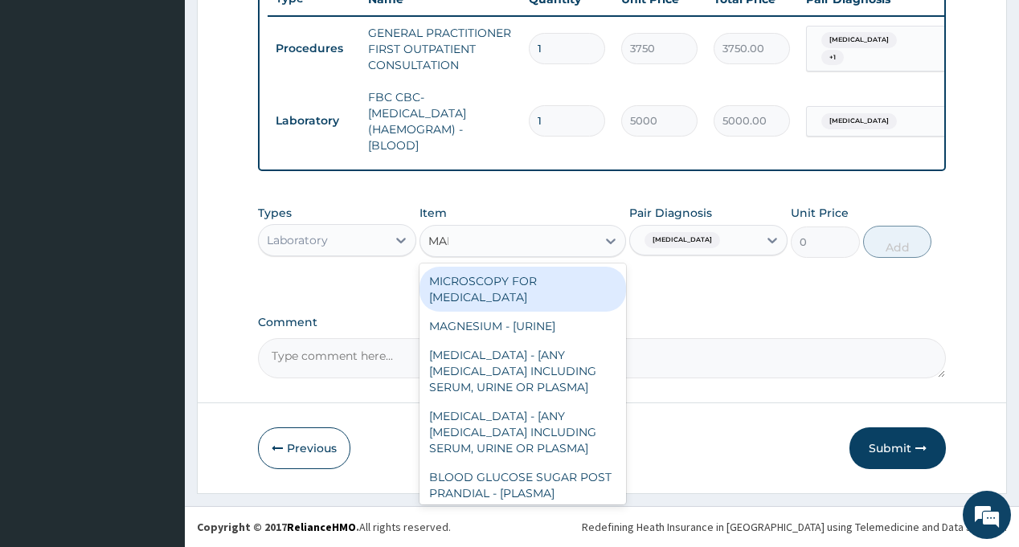
type input "MALA"
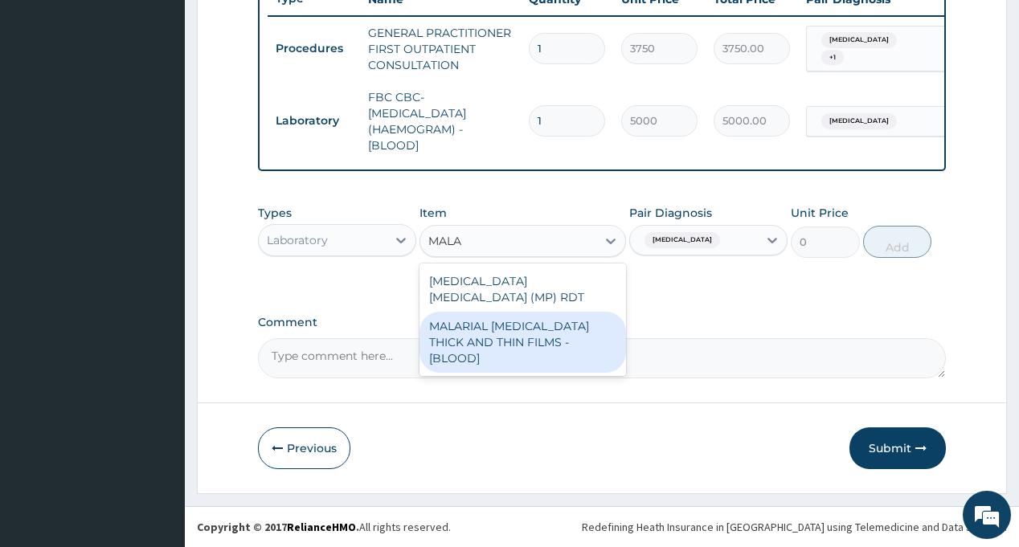
click at [563, 312] on div "MALARIAL [MEDICAL_DATA] THICK AND THIN FILMS - [BLOOD]" at bounding box center [523, 342] width 207 height 61
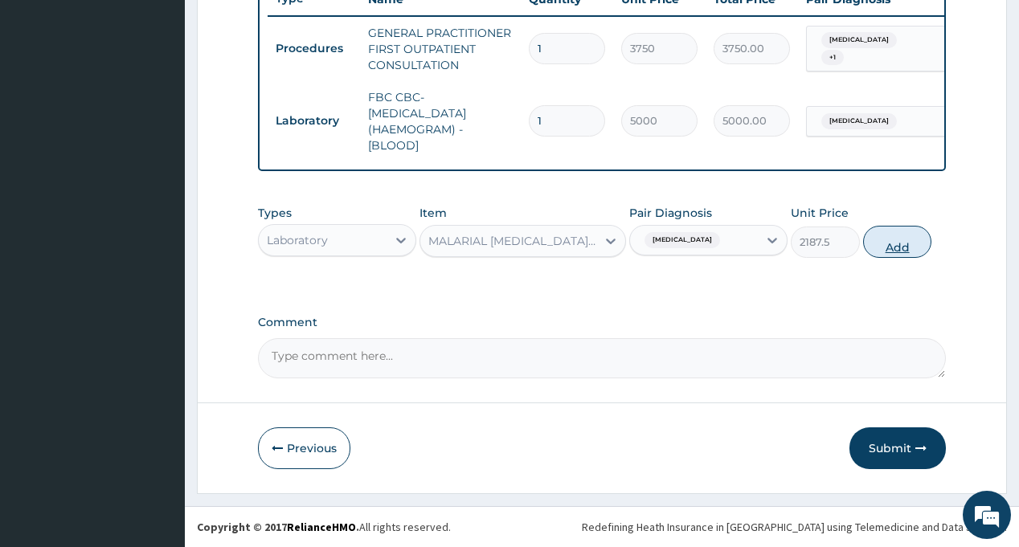
click at [899, 252] on button "Add" at bounding box center [897, 242] width 69 height 32
type input "0"
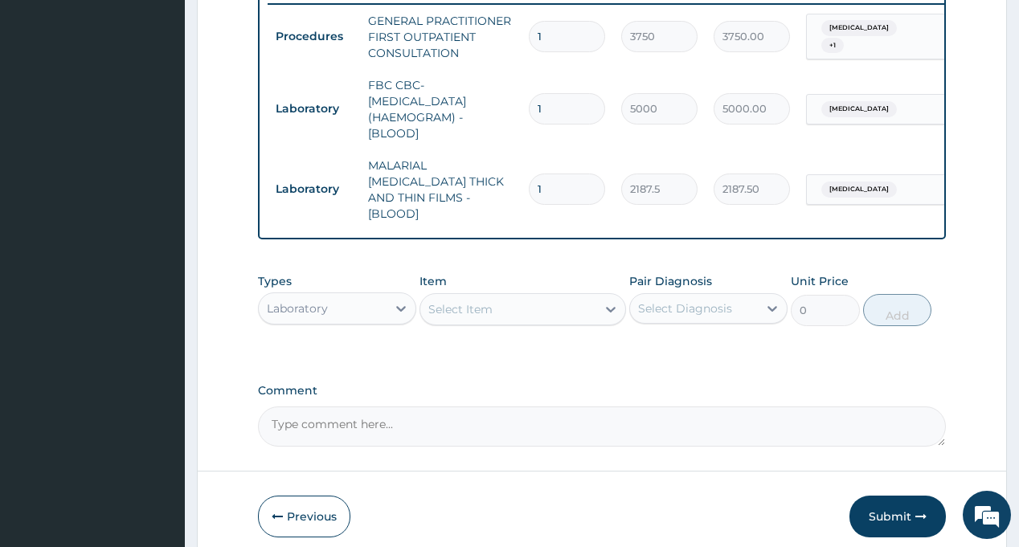
click at [709, 348] on div "Types Laboratory Item Select Item Pair Diagnosis Select Diagnosis Unit Price 0 …" at bounding box center [601, 311] width 687 height 93
click at [325, 313] on div "Laboratory" at bounding box center [323, 309] width 128 height 26
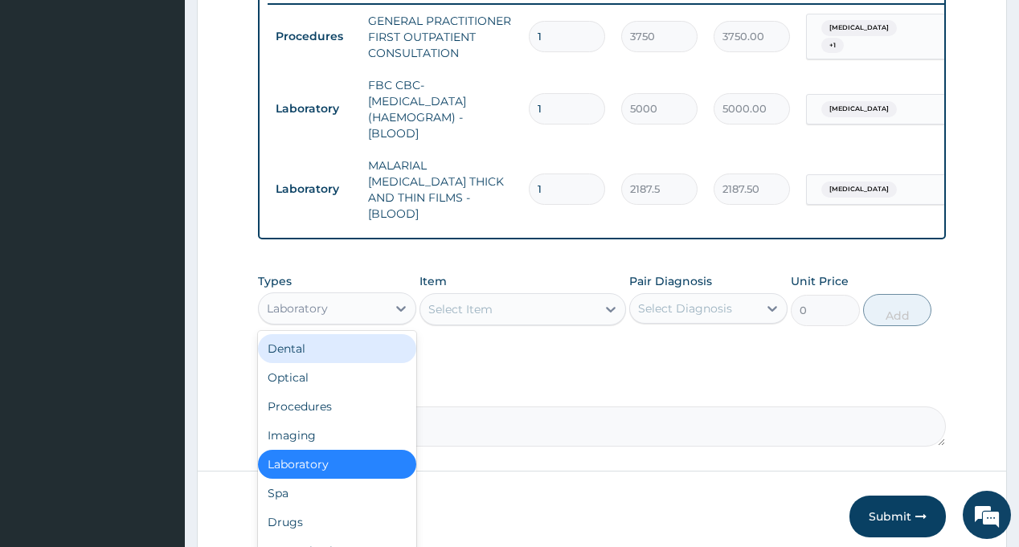
click at [695, 305] on div "Select Diagnosis" at bounding box center [685, 309] width 94 height 16
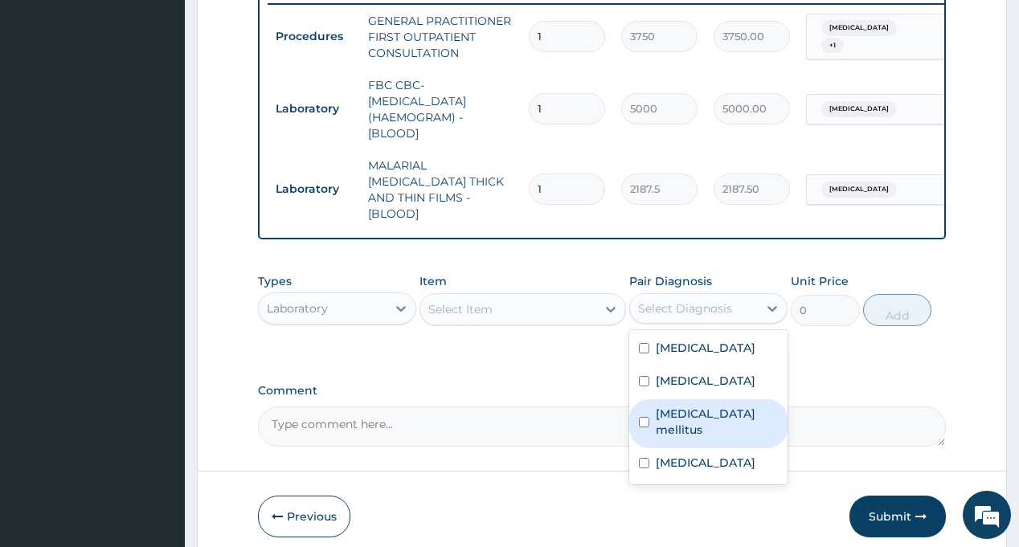
drag, startPoint x: 702, startPoint y: 414, endPoint x: 615, endPoint y: 375, distance: 95.3
click at [703, 414] on label "Diabetes mellitus" at bounding box center [717, 422] width 122 height 32
checkbox input "true"
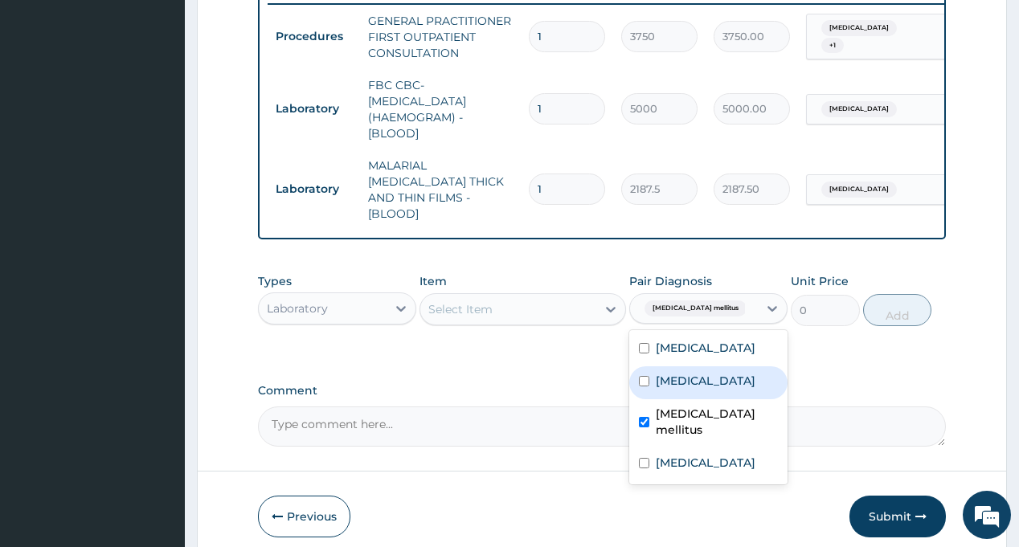
click at [522, 298] on div "Select Item" at bounding box center [508, 310] width 176 height 26
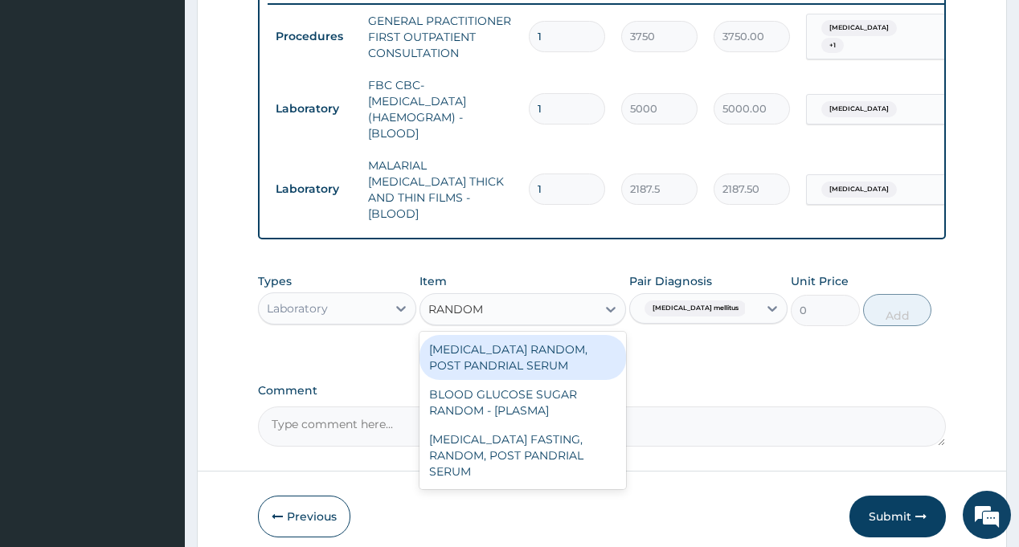
type input "RANDOM"
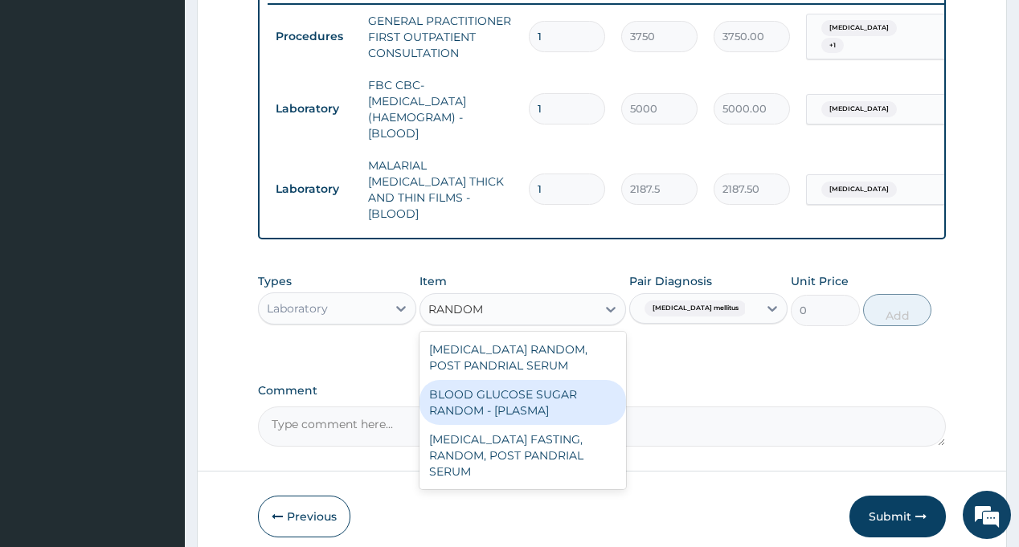
click at [530, 415] on div "BLOOD GLUCOSE SUGAR RANDOM - [PLASMA]" at bounding box center [523, 402] width 207 height 45
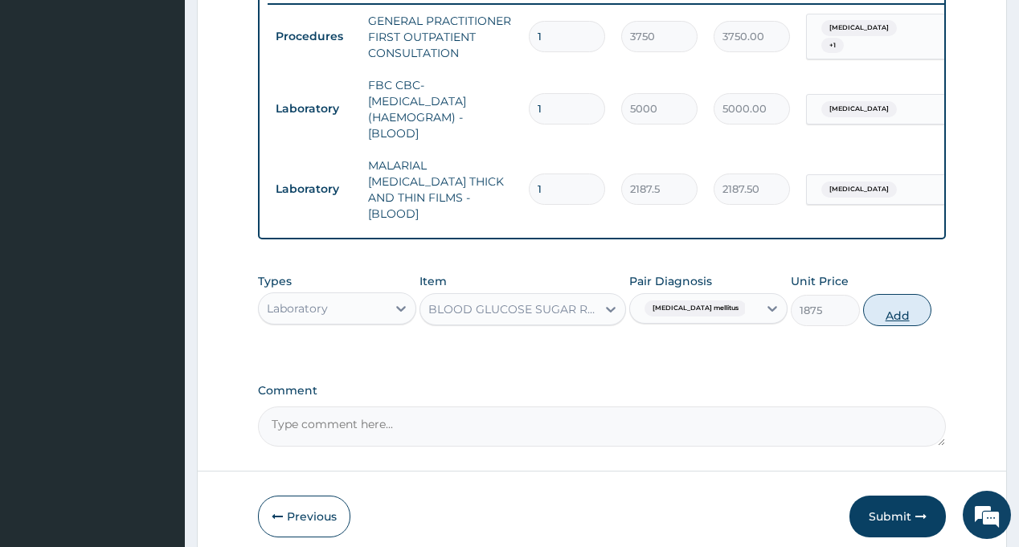
click at [890, 311] on button "Add" at bounding box center [897, 310] width 69 height 32
type input "0"
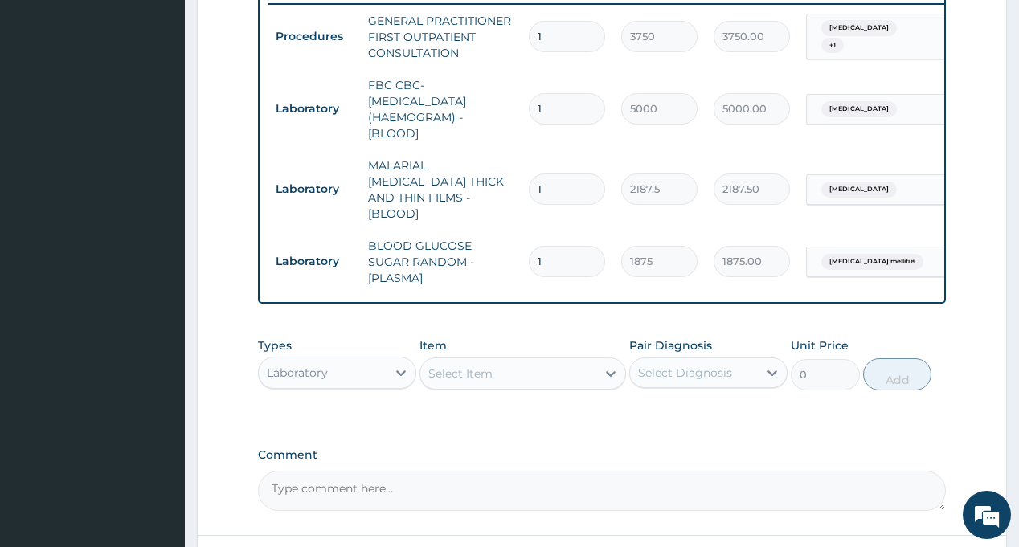
click at [553, 331] on div "Types Laboratory Item Select Item Pair Diagnosis Select Diagnosis Unit Price 0 …" at bounding box center [601, 364] width 687 height 69
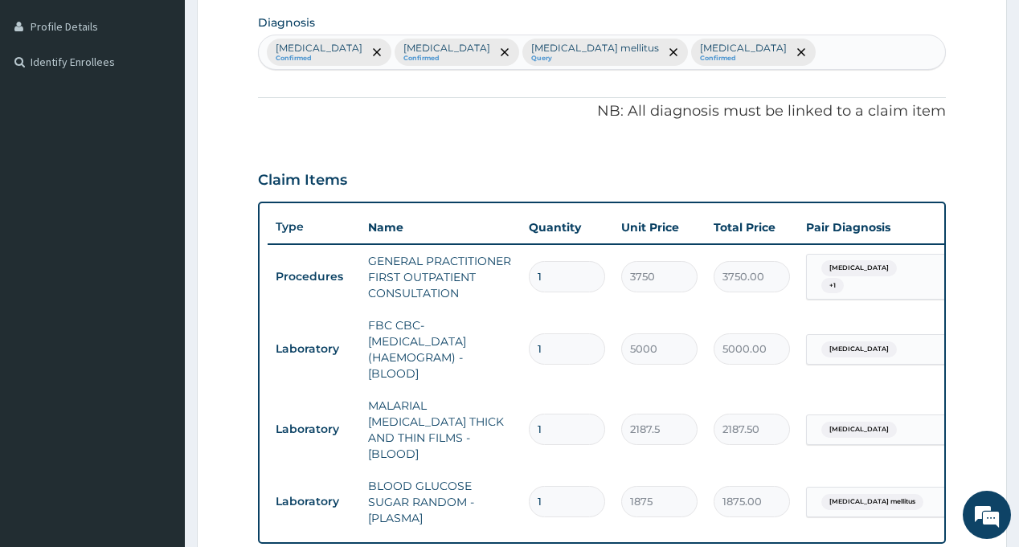
scroll to position [154, 0]
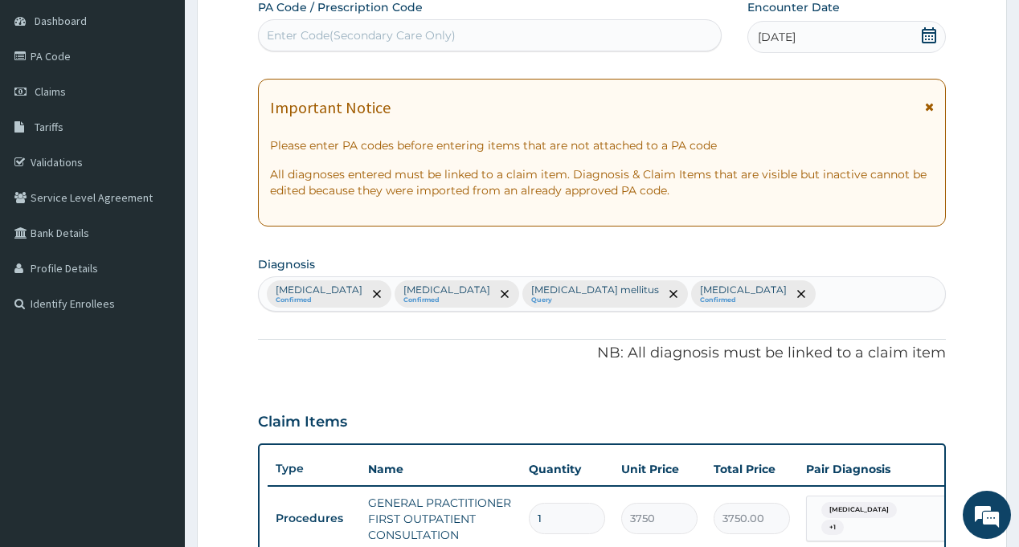
click at [783, 301] on div "Sepsis Confirmed Malaria Confirmed Diabetes mellitus Query Respiratory tract in…" at bounding box center [602, 294] width 686 height 34
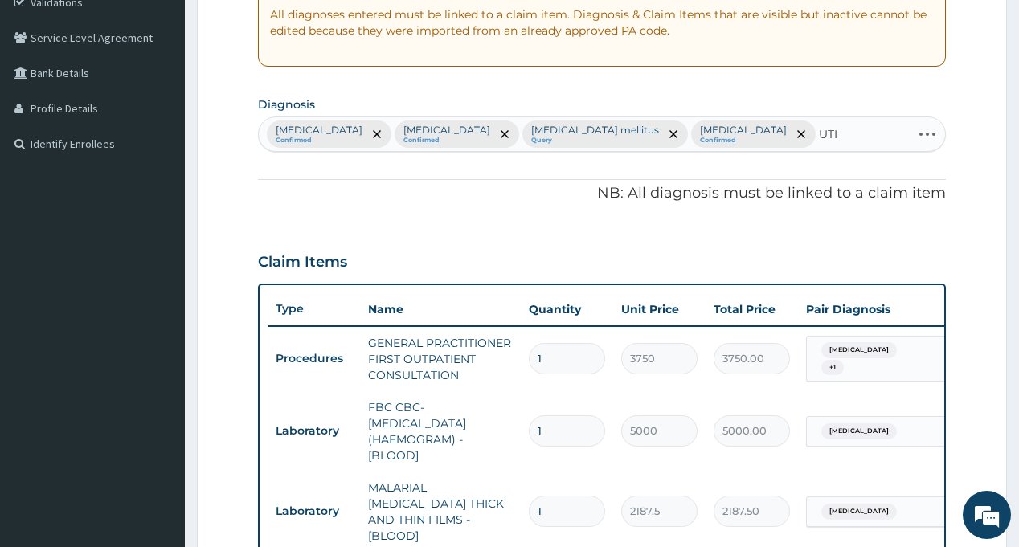
scroll to position [395, 0]
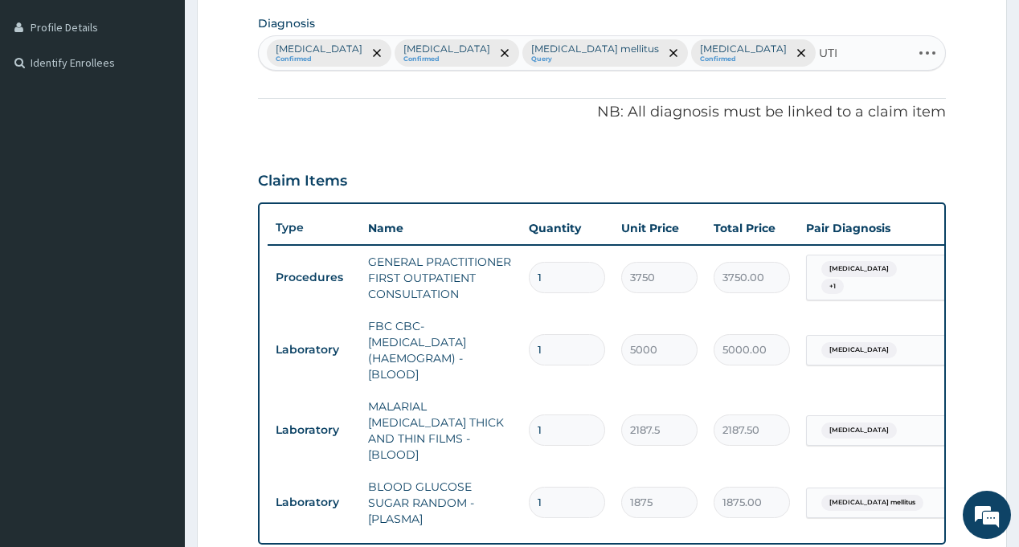
type input "UTI"
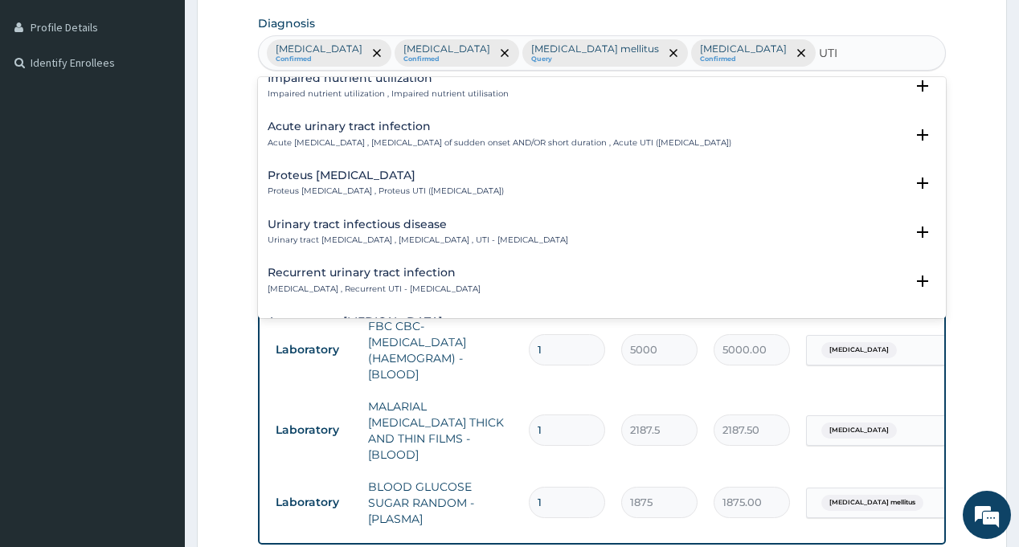
scroll to position [80, 0]
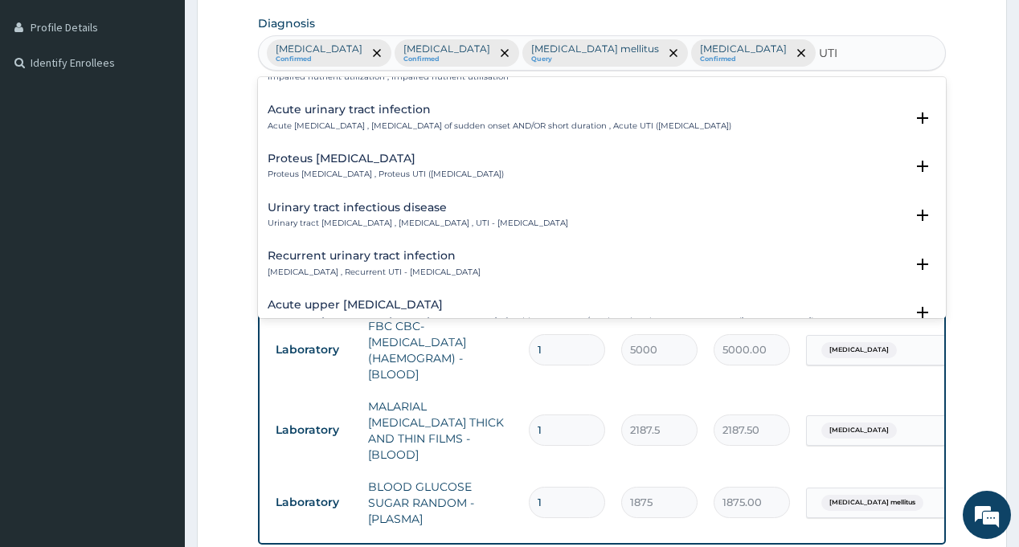
click at [342, 217] on div "Urinary tract infectious disease Urinary tract infectious disease , Urinary tra…" at bounding box center [418, 216] width 301 height 28
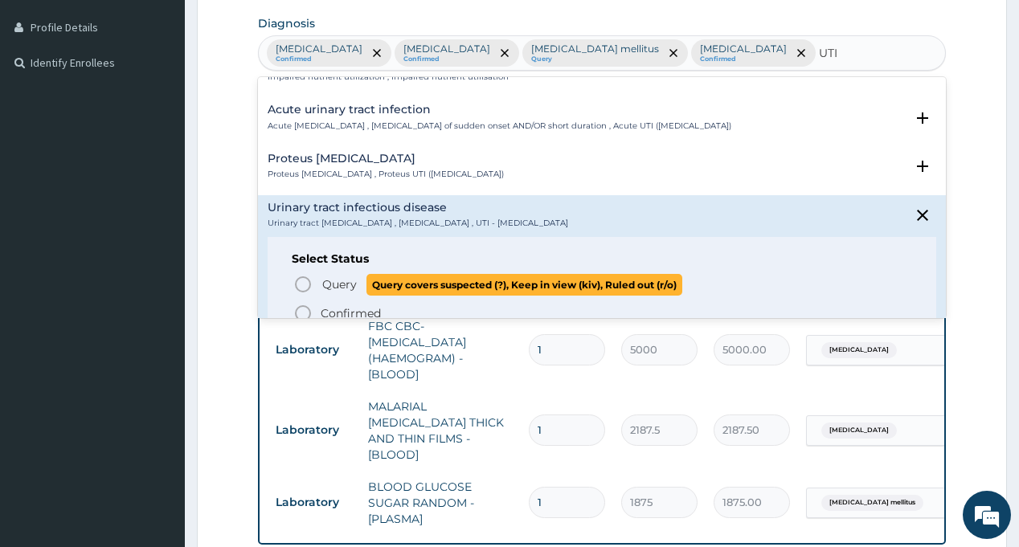
click at [325, 284] on span "Query" at bounding box center [339, 285] width 35 height 16
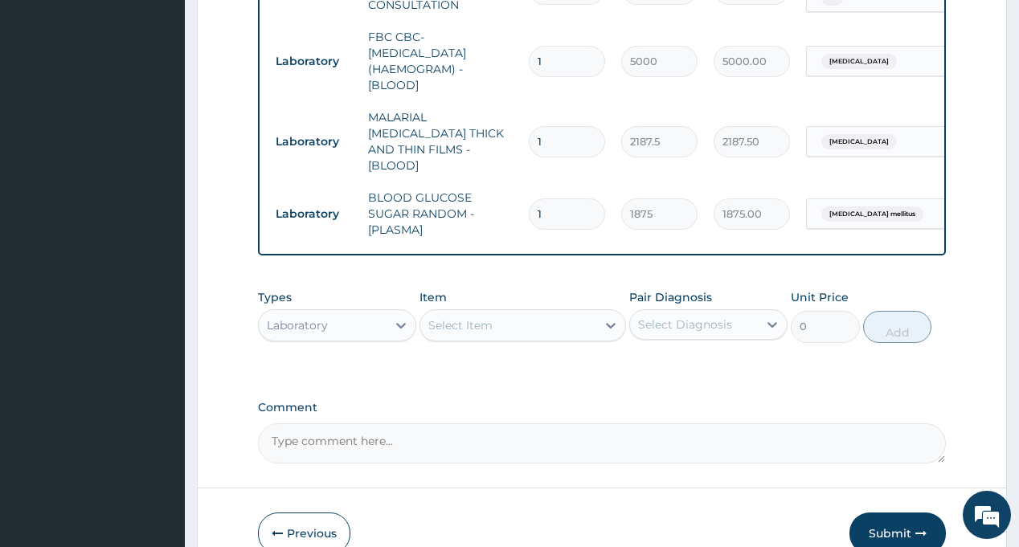
scroll to position [717, 0]
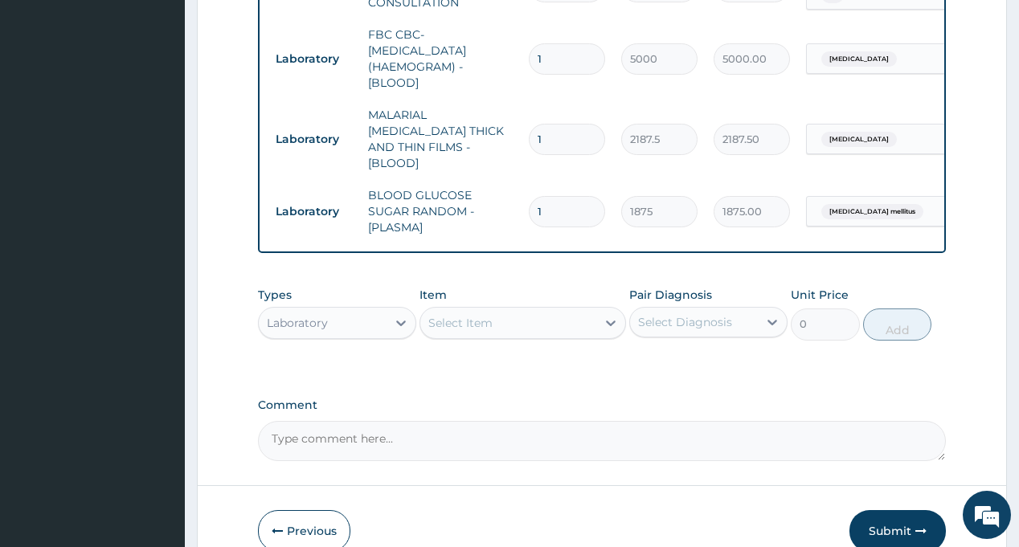
click at [664, 314] on div "Select Diagnosis" at bounding box center [685, 322] width 94 height 16
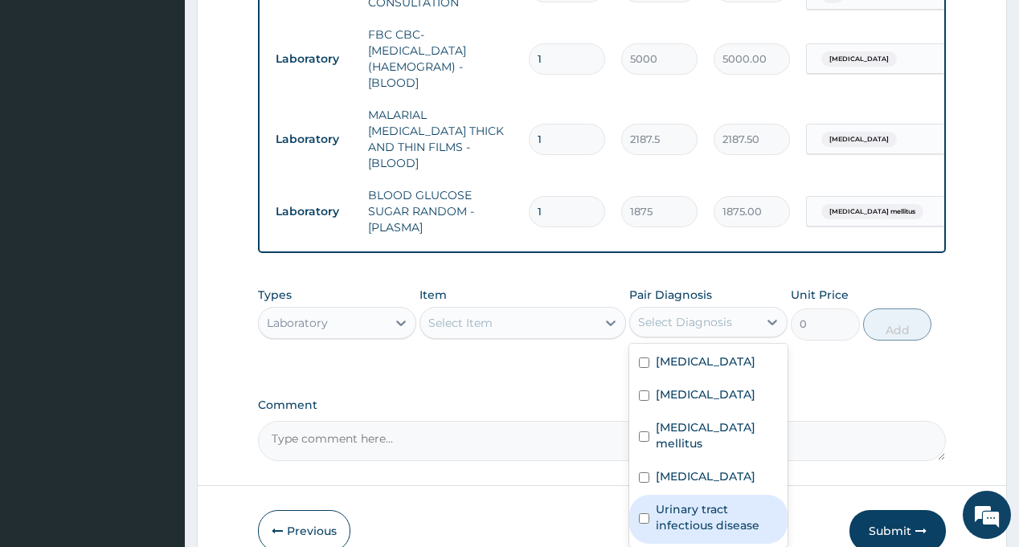
click at [695, 502] on label "Urinary tract infectious disease" at bounding box center [717, 518] width 122 height 32
checkbox input "true"
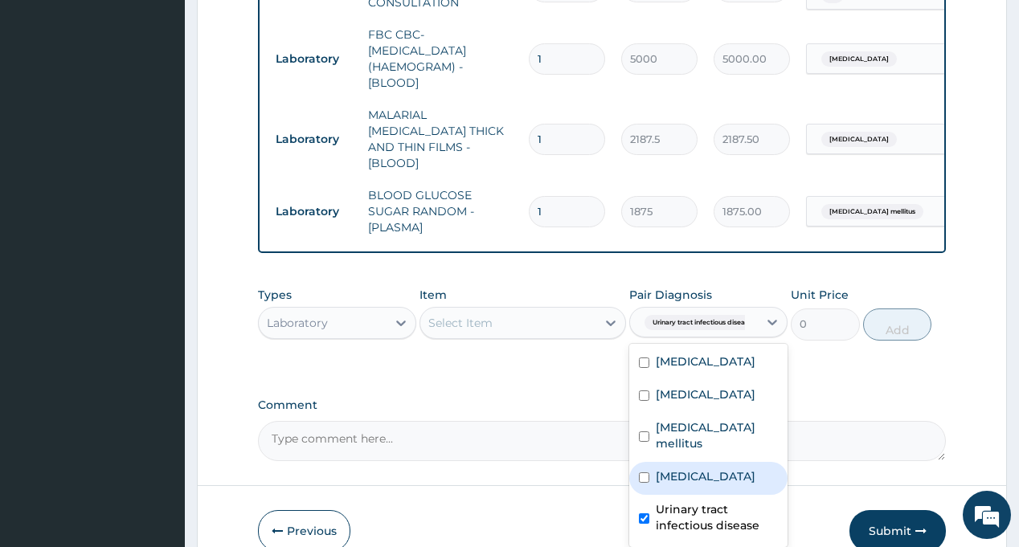
click at [506, 326] on div "Types Laboratory Item Select Item Pair Diagnosis option Urinary tract infectiou…" at bounding box center [601, 325] width 687 height 93
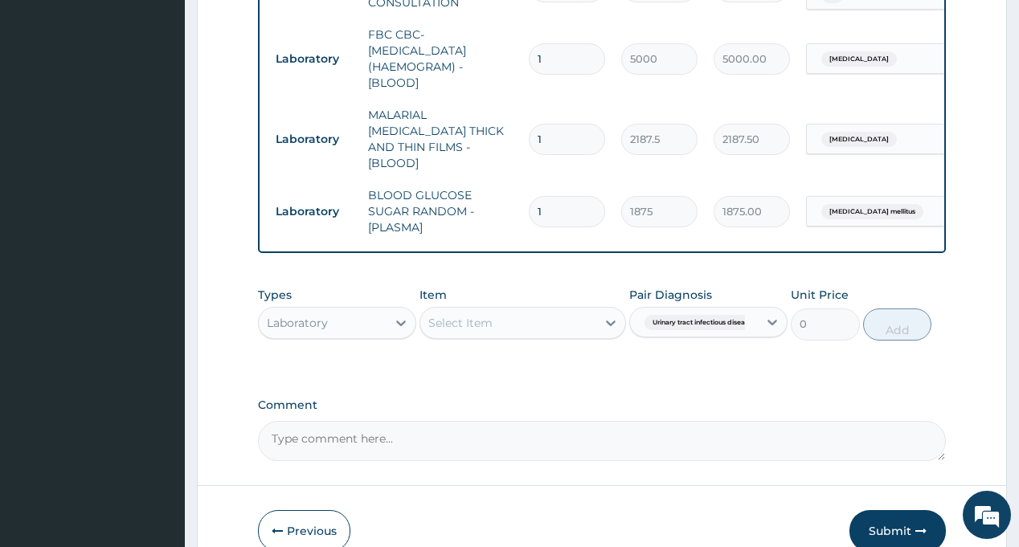
click at [500, 310] on div "Select Item" at bounding box center [508, 323] width 176 height 26
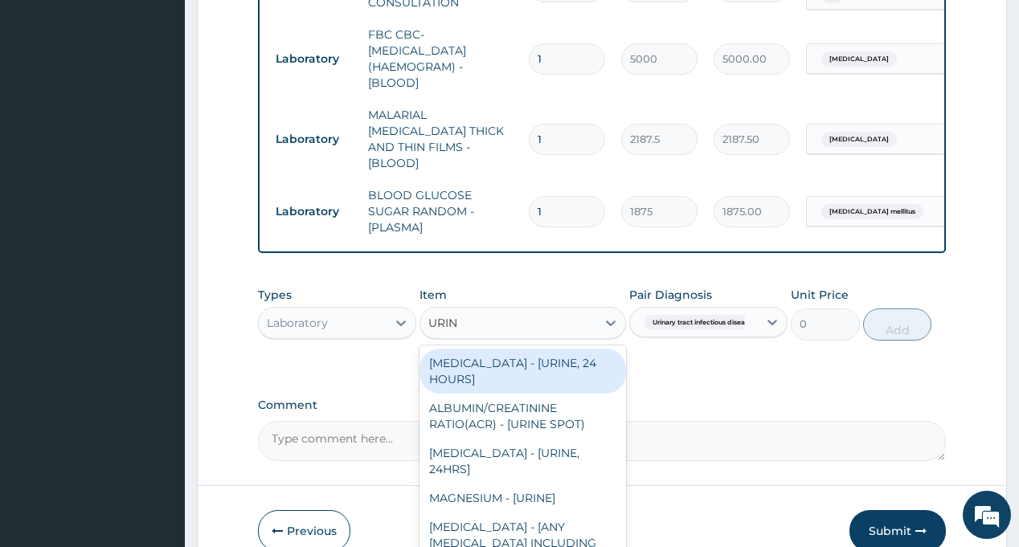
type input "URINA"
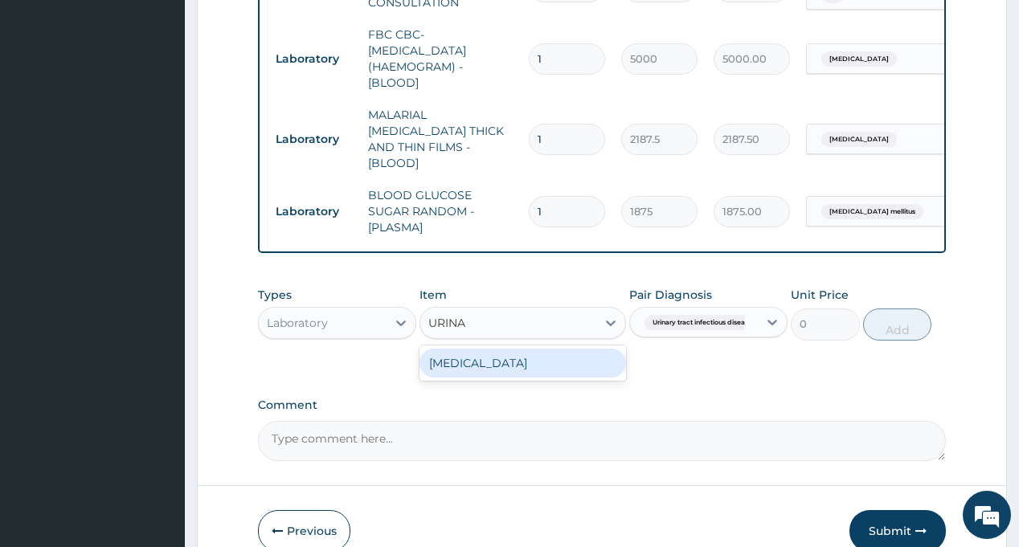
click at [485, 349] on div "[MEDICAL_DATA]" at bounding box center [523, 363] width 207 height 29
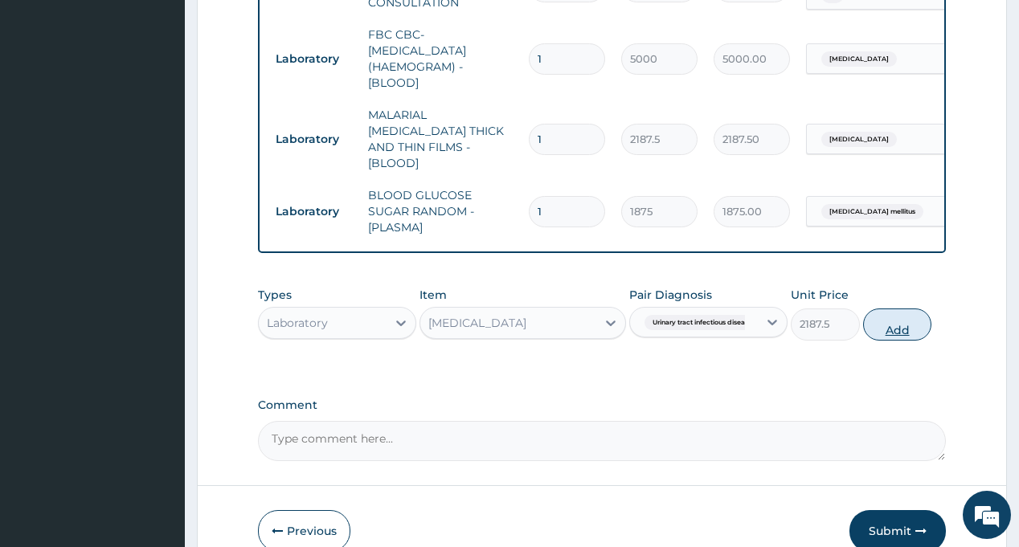
click at [903, 309] on button "Add" at bounding box center [897, 325] width 69 height 32
type input "0"
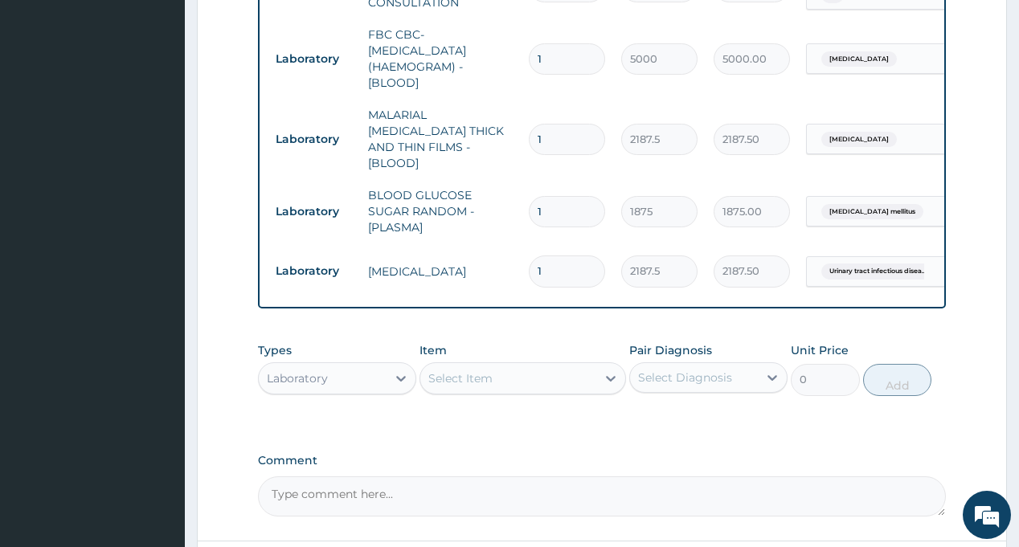
click at [699, 454] on label "Comment" at bounding box center [601, 461] width 687 height 14
click at [699, 477] on textarea "Comment" at bounding box center [601, 497] width 687 height 40
click at [331, 366] on div "Laboratory" at bounding box center [323, 379] width 128 height 26
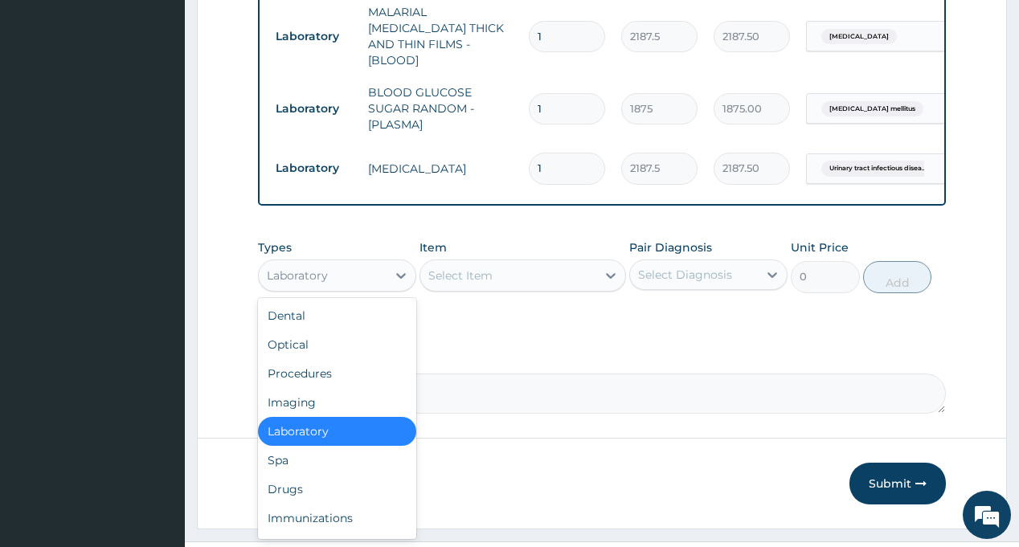
scroll to position [821, 0]
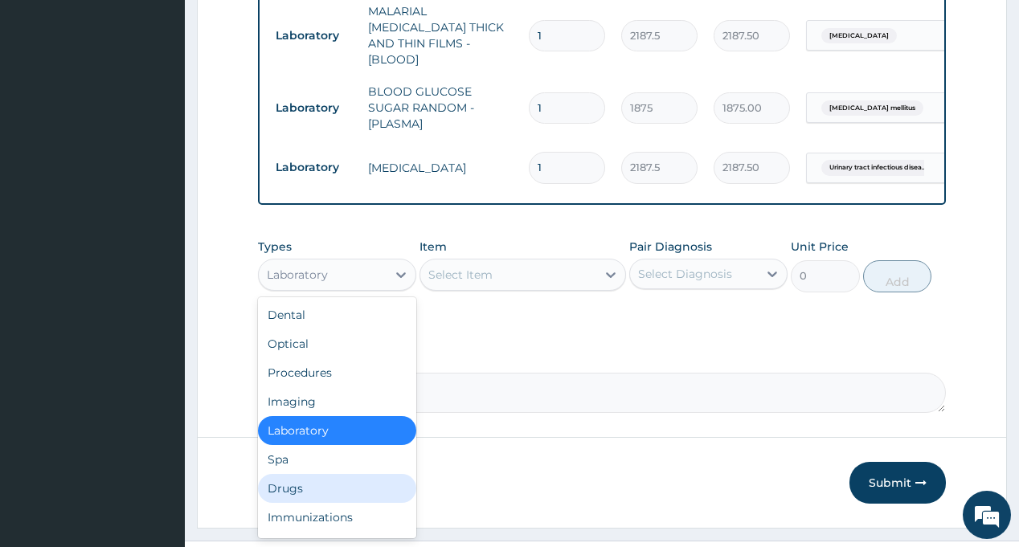
click at [316, 474] on div "Drugs" at bounding box center [337, 488] width 158 height 29
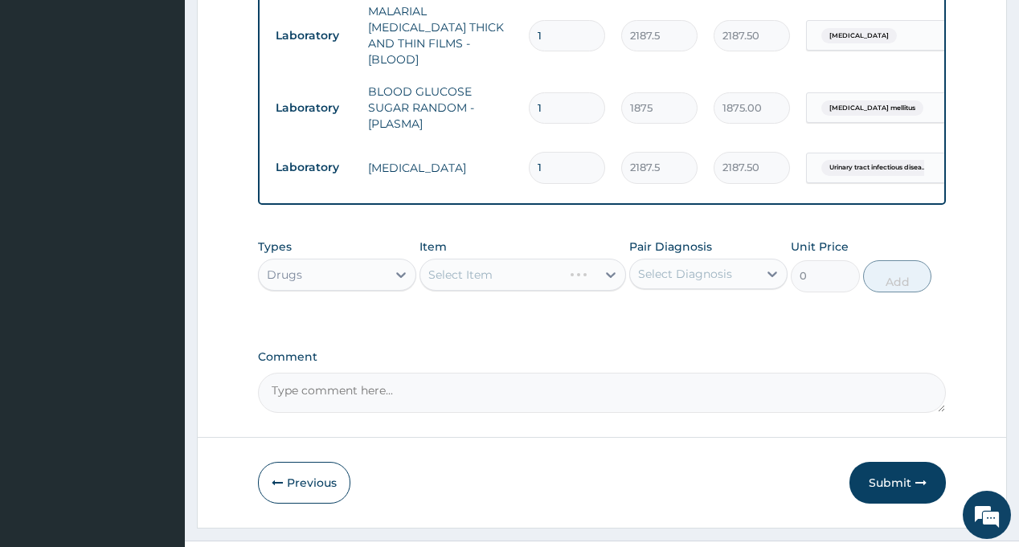
click at [641, 266] on div "Select Diagnosis" at bounding box center [685, 274] width 94 height 16
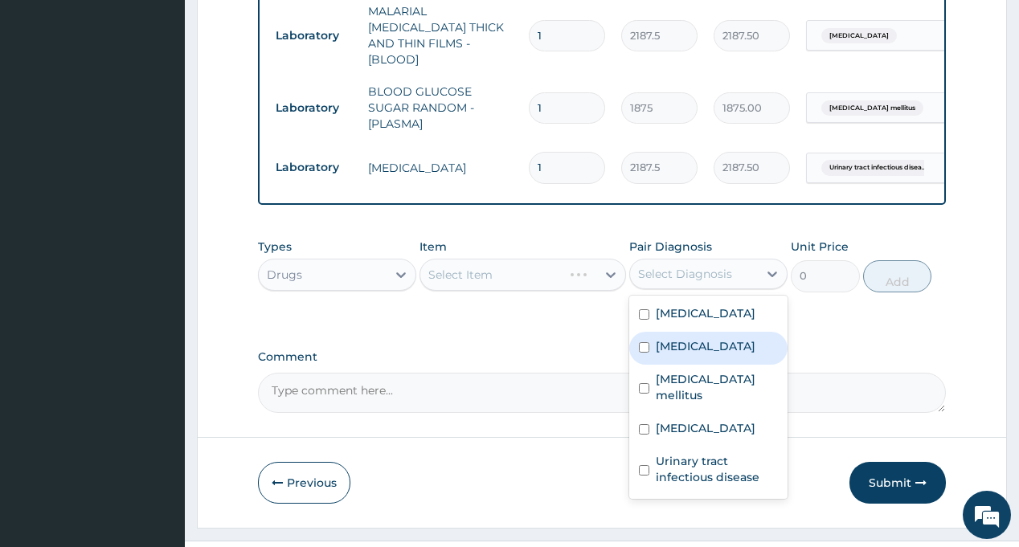
click at [677, 338] on label "[MEDICAL_DATA]" at bounding box center [706, 346] width 100 height 16
checkbox input "true"
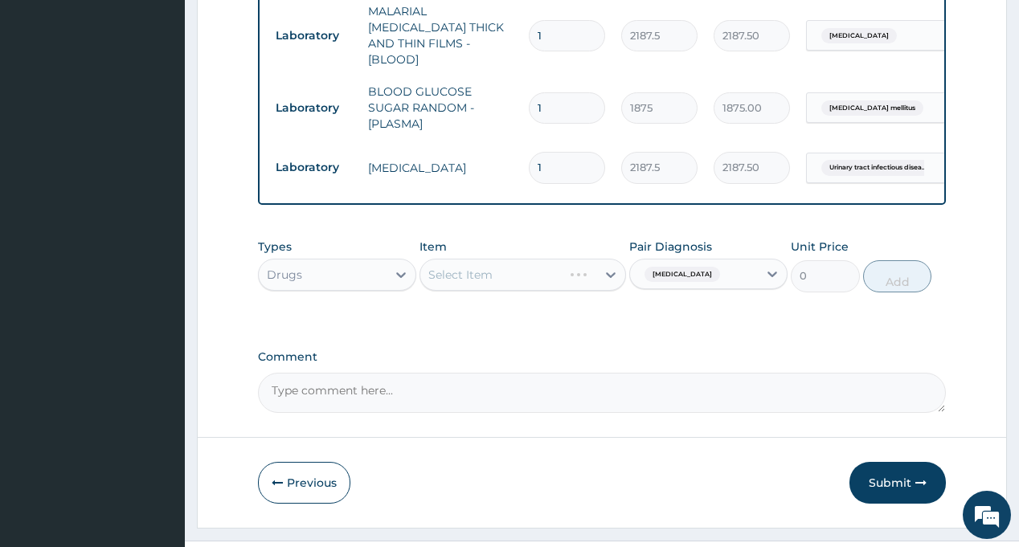
click at [519, 266] on div "Types Drugs Item Select Item Pair Diagnosis Malaria Unit Price 0 Add" at bounding box center [601, 277] width 687 height 93
click at [520, 259] on div "Select Item" at bounding box center [523, 275] width 207 height 32
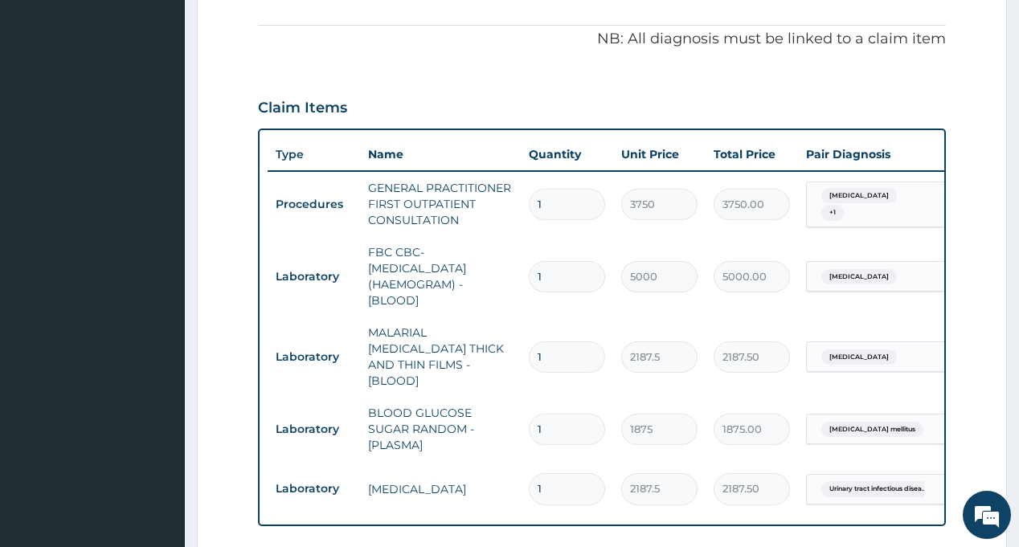
scroll to position [258, 0]
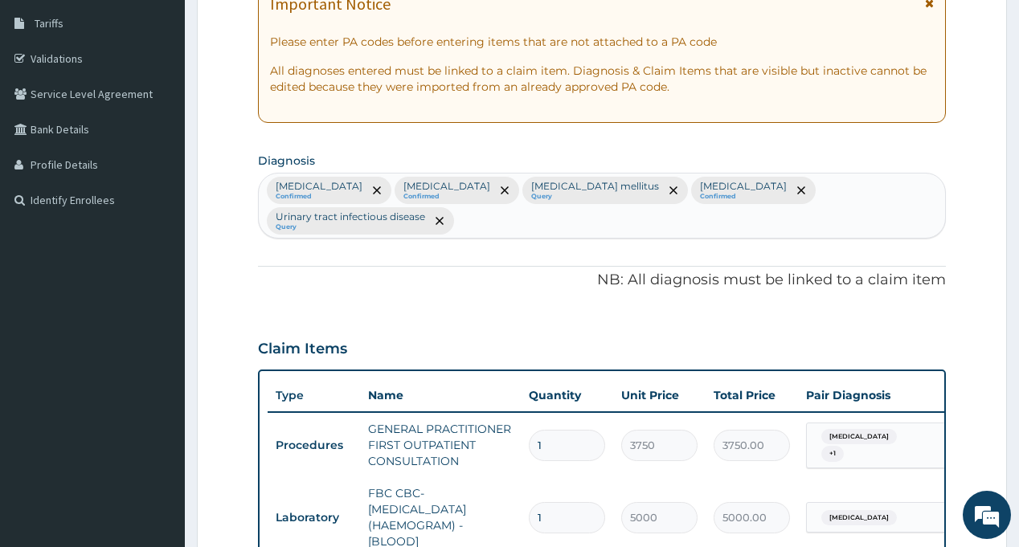
click at [922, 191] on div "Sepsis Confirmed Malaria Confirmed Diabetes mellitus Query Respiratory tract in…" at bounding box center [602, 206] width 686 height 64
type input "MYAL"
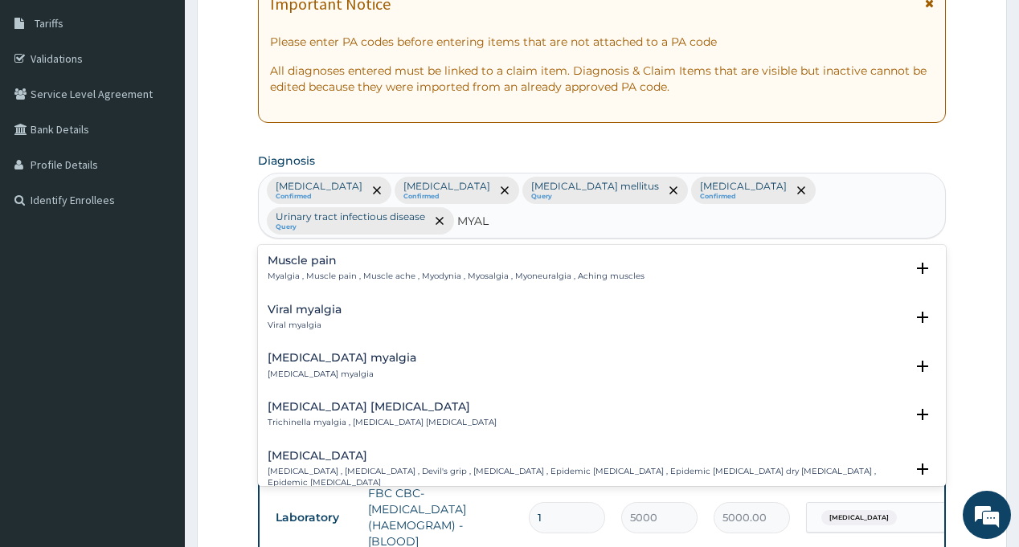
click at [326, 271] on p "Myalgia , Muscle pain , Muscle ache , Myodynia , Myosalgia , Myoneuralgia , Ach…" at bounding box center [456, 276] width 377 height 11
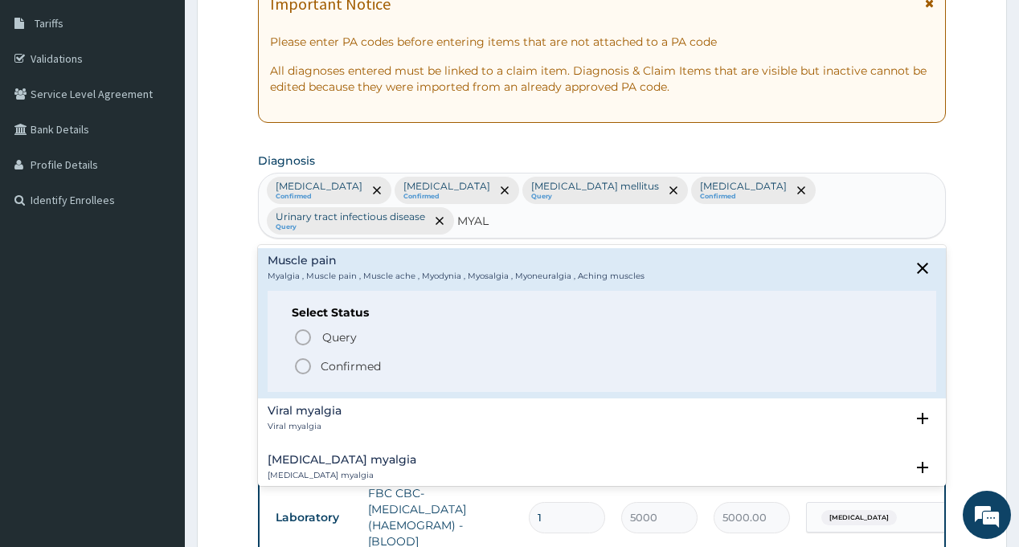
click at [335, 358] on p "Confirmed" at bounding box center [351, 366] width 60 height 16
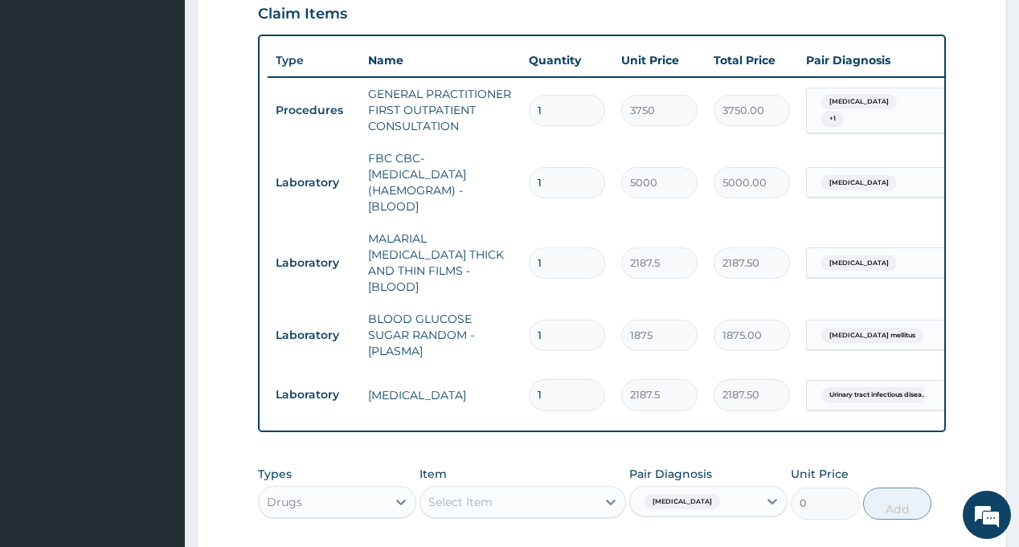
scroll to position [660, 0]
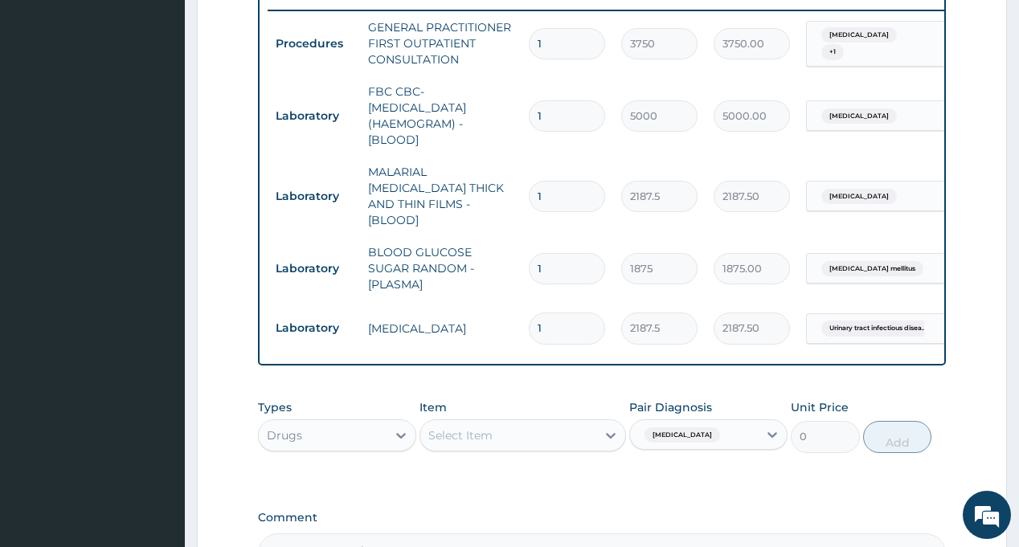
drag, startPoint x: 477, startPoint y: 428, endPoint x: 553, endPoint y: 381, distance: 89.2
click at [477, 428] on div "Select Item" at bounding box center [460, 436] width 64 height 16
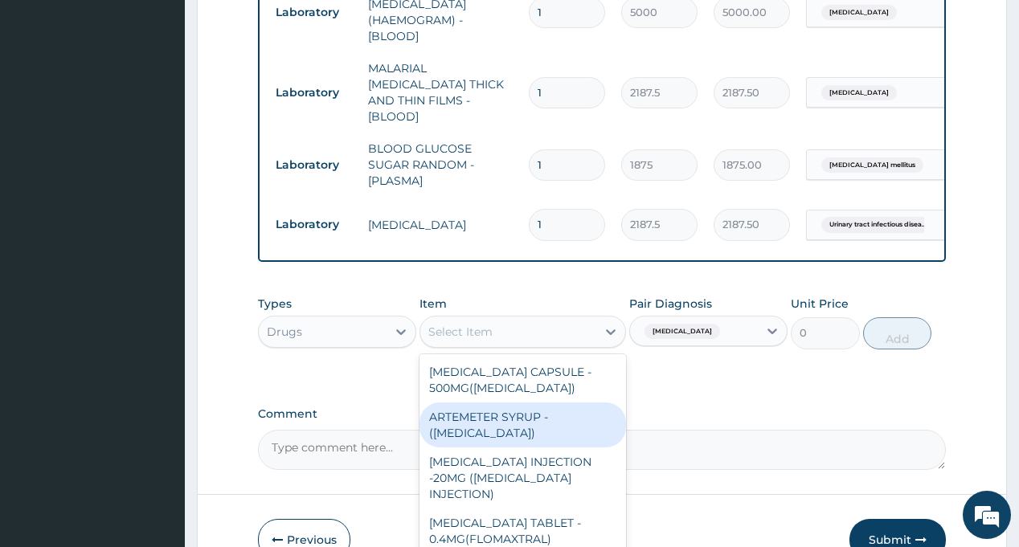
scroll to position [821, 0]
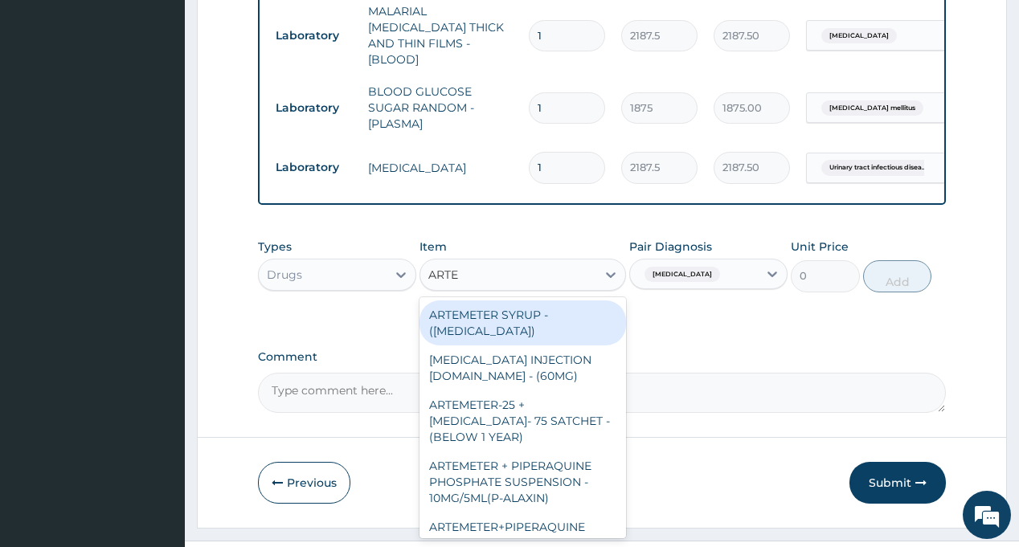
type input "ARTES"
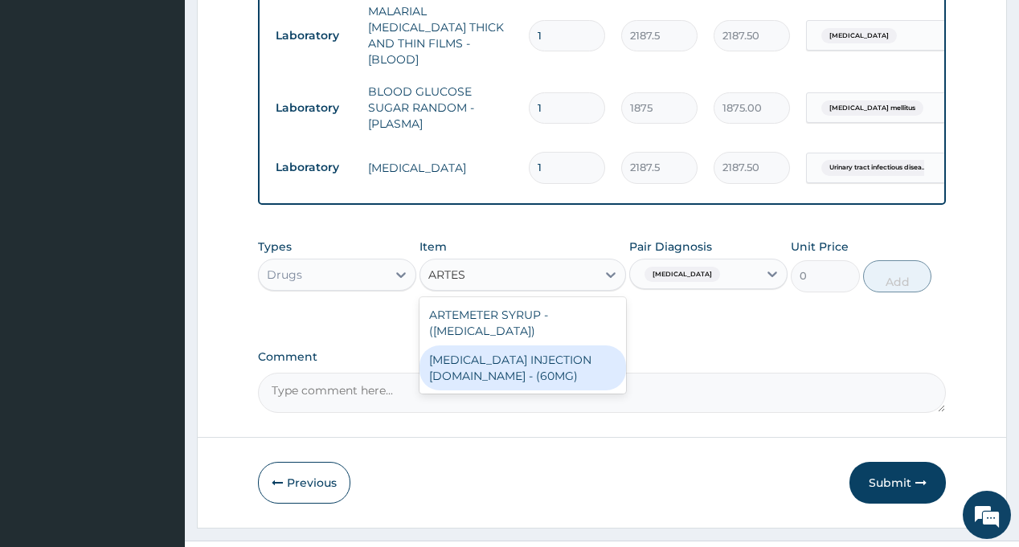
click at [536, 364] on div "[MEDICAL_DATA] INJECTION [DOMAIN_NAME] - (60MG)" at bounding box center [523, 368] width 207 height 45
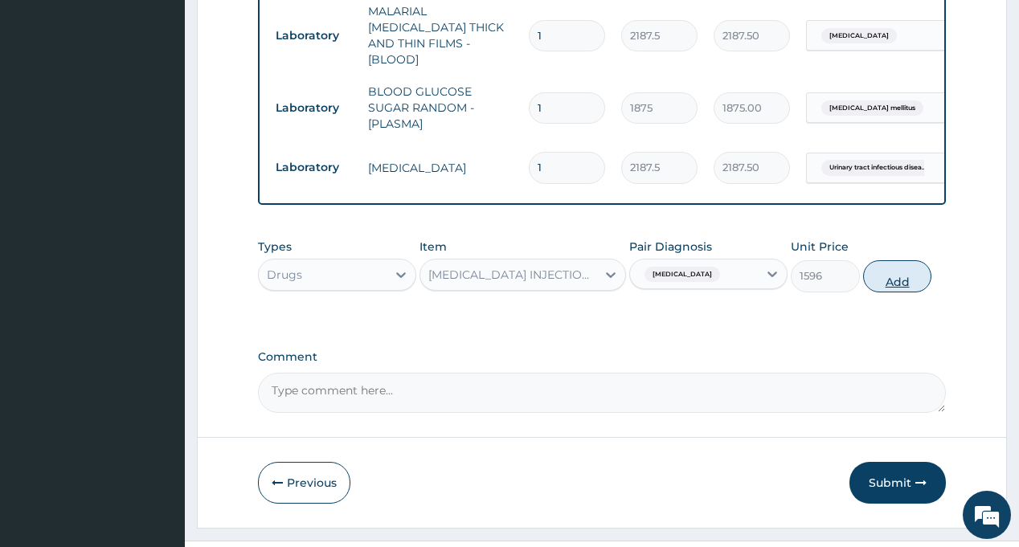
click at [892, 277] on button "Add" at bounding box center [897, 276] width 69 height 32
type input "0"
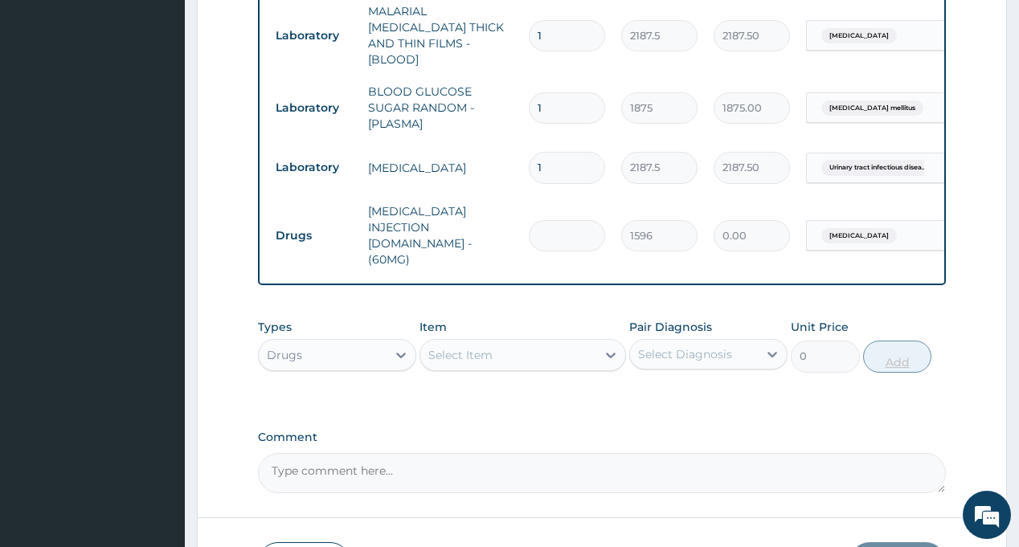
type input "0.00"
type input "6"
type input "9576.00"
type input "6"
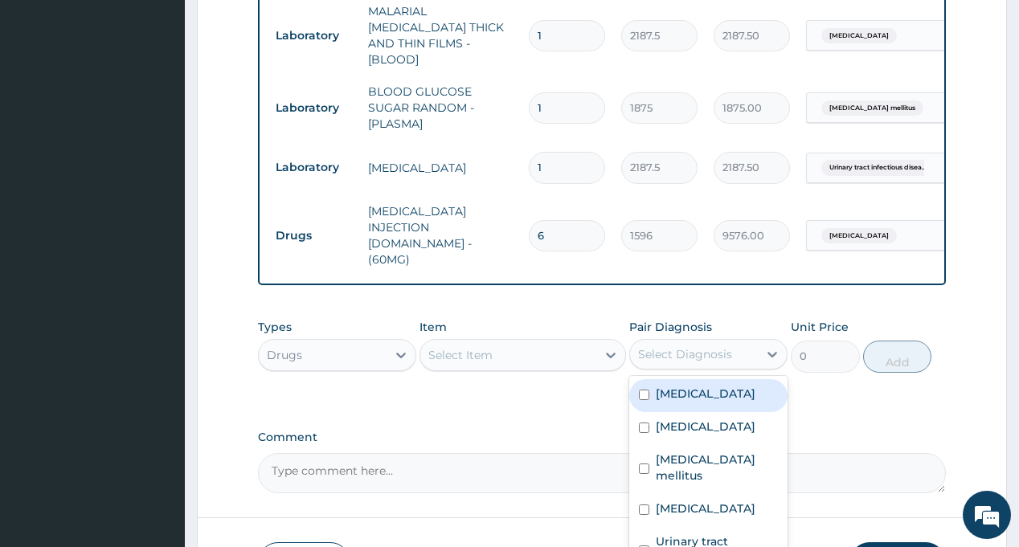
click at [689, 346] on div "Select Diagnosis" at bounding box center [685, 354] width 94 height 16
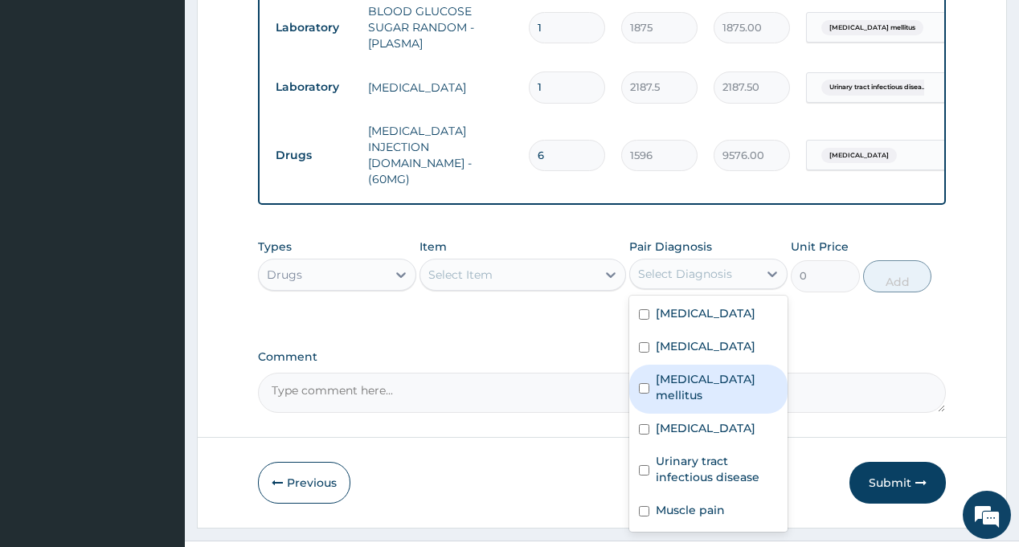
scroll to position [907, 0]
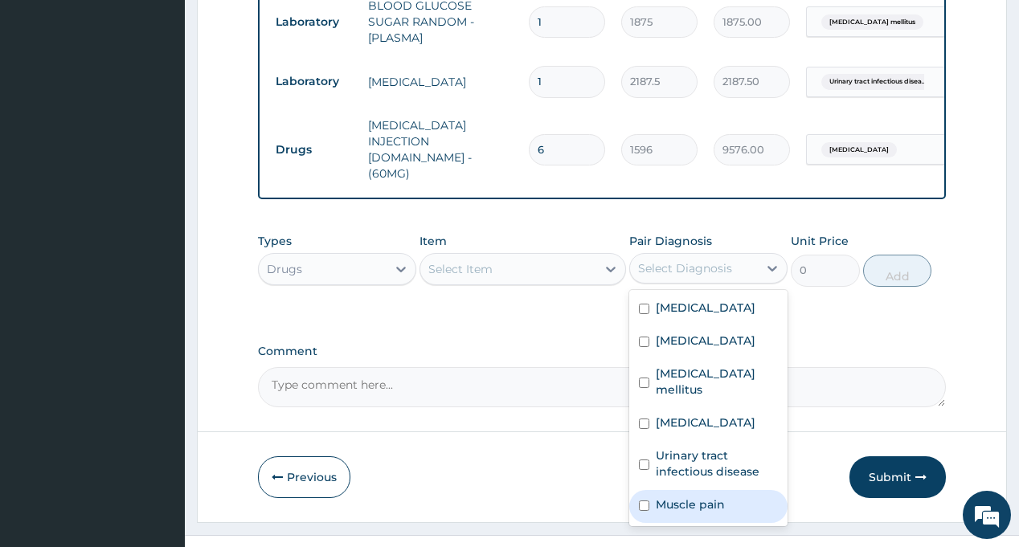
drag, startPoint x: 714, startPoint y: 473, endPoint x: 673, endPoint y: 440, distance: 53.1
click at [713, 497] on label "Muscle pain" at bounding box center [690, 505] width 69 height 16
checkbox input "true"
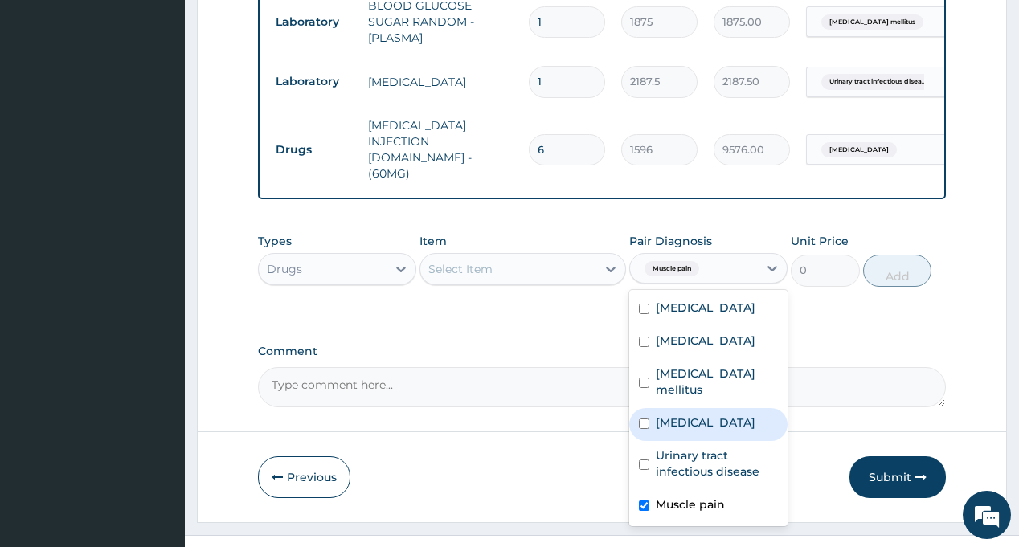
click at [563, 256] on div "Select Item" at bounding box center [508, 269] width 176 height 26
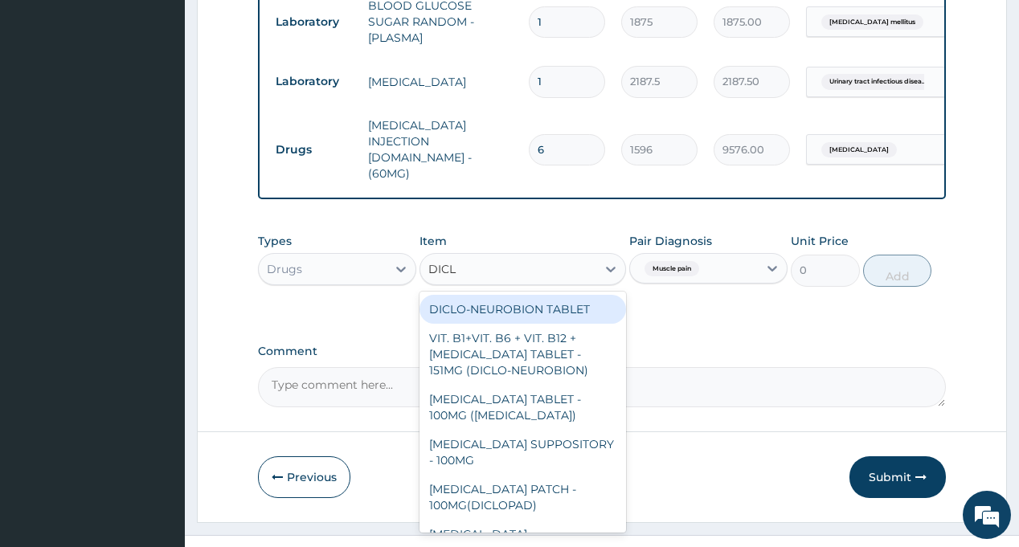
type input "DICLO"
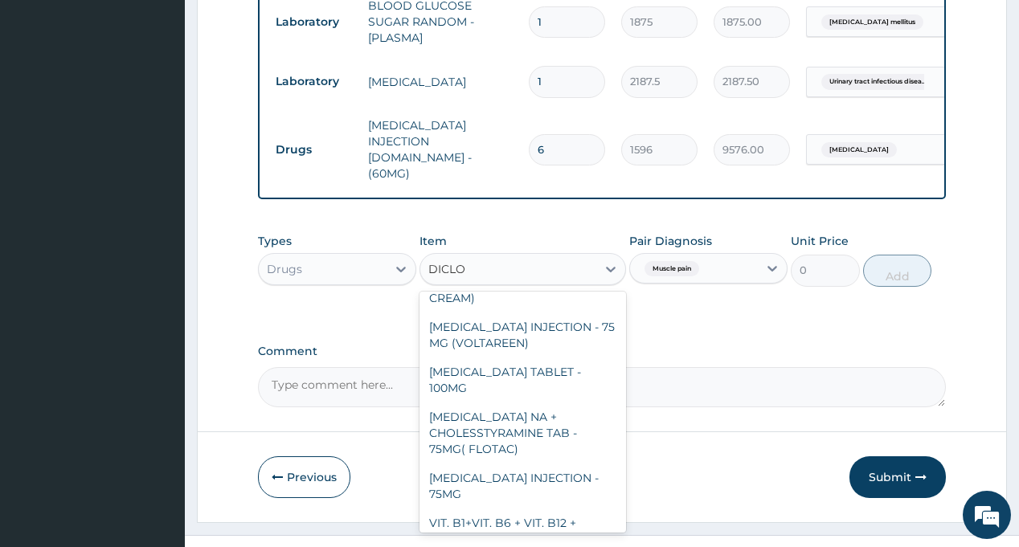
scroll to position [322, 0]
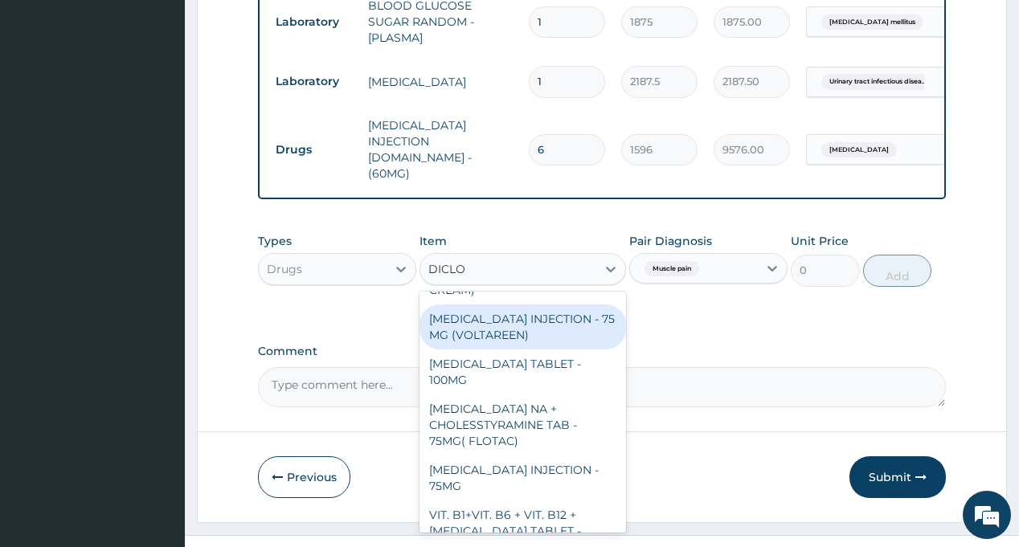
click at [522, 315] on div "[MEDICAL_DATA] INJECTION - 75 MG (VOLTAREEN)" at bounding box center [523, 327] width 207 height 45
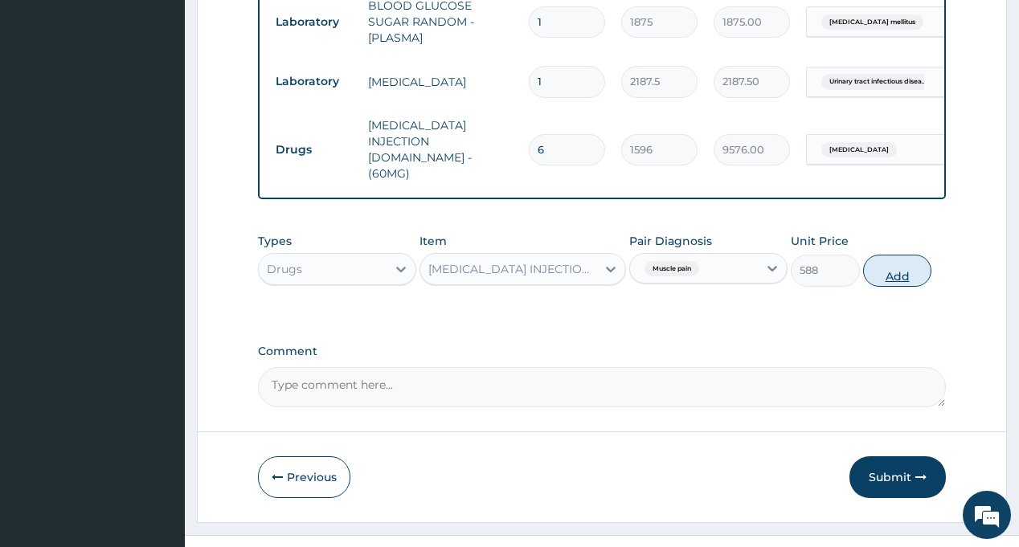
click at [900, 255] on button "Add" at bounding box center [897, 271] width 69 height 32
type input "0"
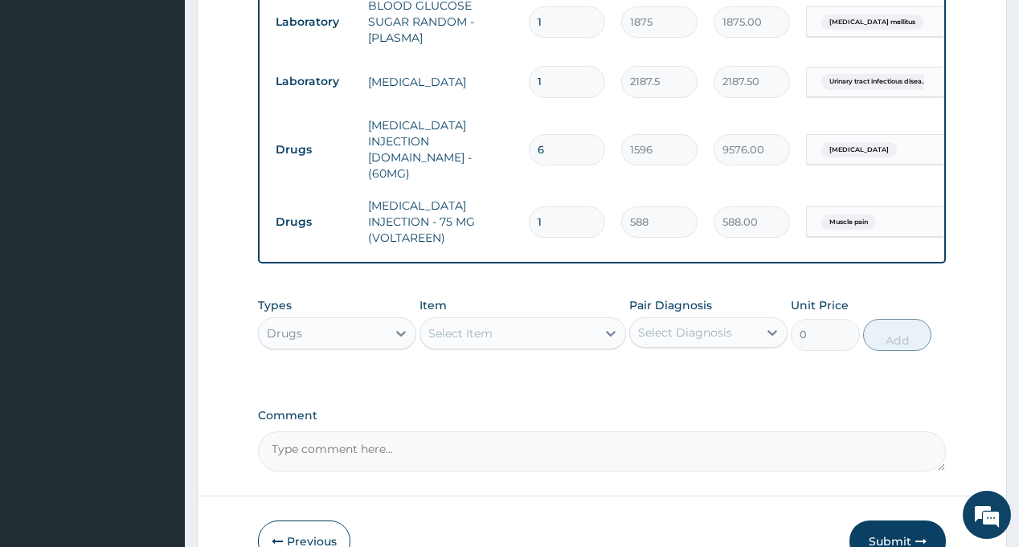
click at [696, 325] on div "Select Diagnosis" at bounding box center [685, 333] width 94 height 16
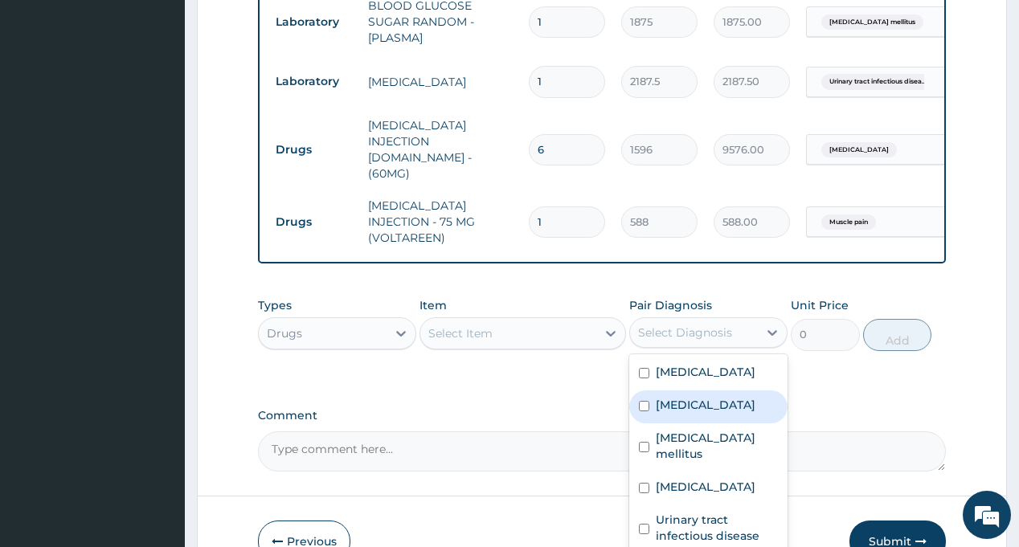
click at [702, 391] on div "[MEDICAL_DATA]" at bounding box center [708, 407] width 158 height 33
checkbox input "true"
click at [490, 326] on div "Select Item" at bounding box center [460, 334] width 64 height 16
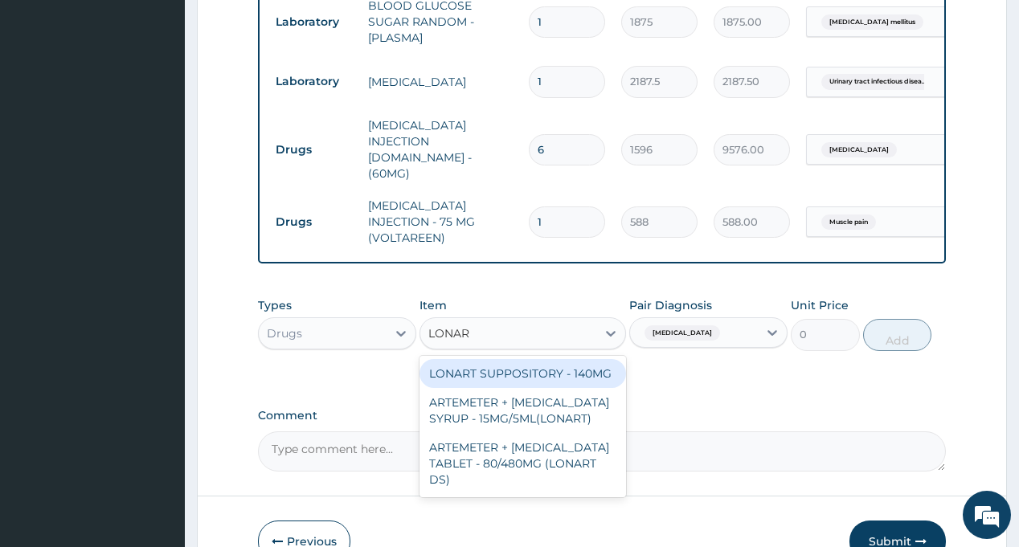
type input "LONART"
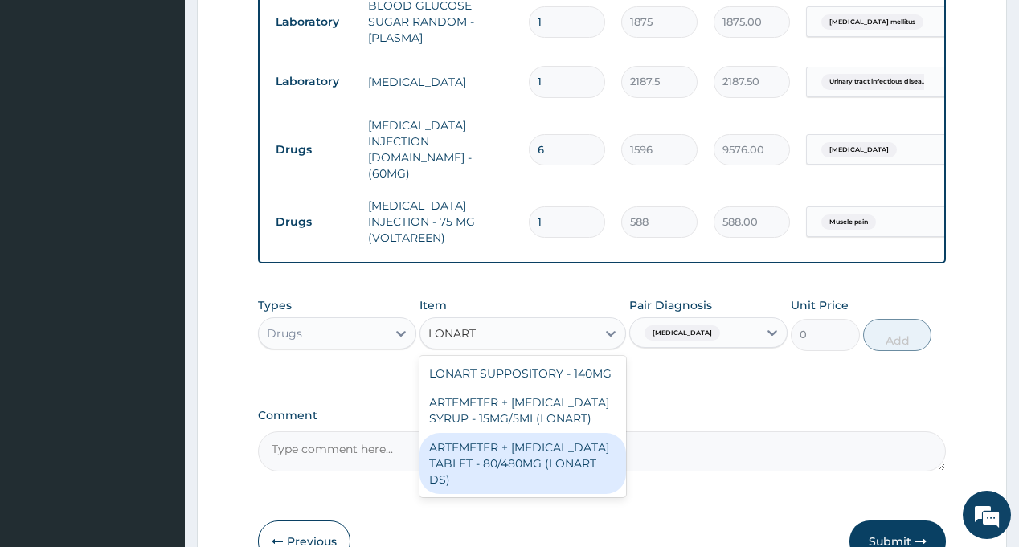
click at [496, 433] on div "ARTEMETER + [MEDICAL_DATA] TABLET - 80/480MG (LONART DS)" at bounding box center [523, 463] width 207 height 61
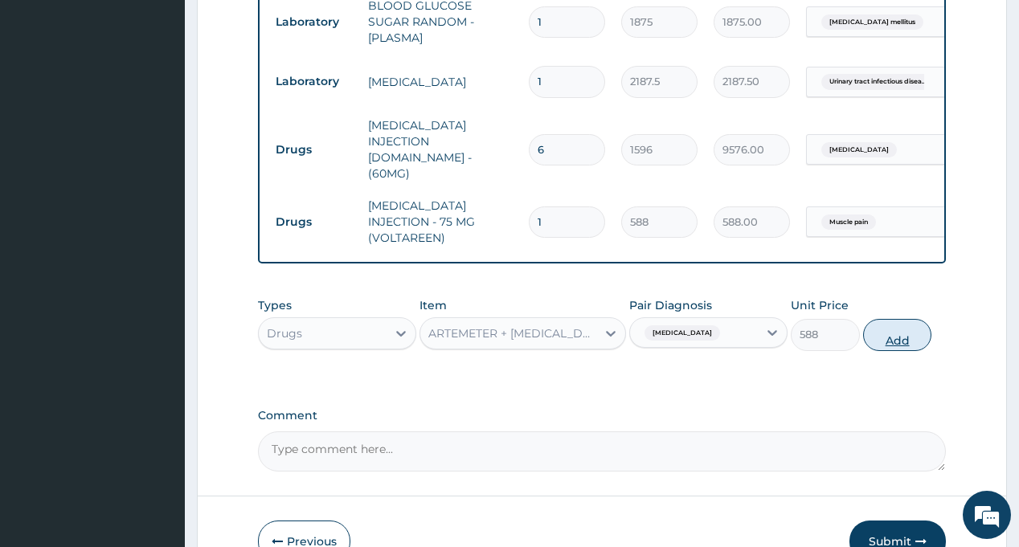
click at [895, 319] on button "Add" at bounding box center [897, 335] width 69 height 32
type input "0"
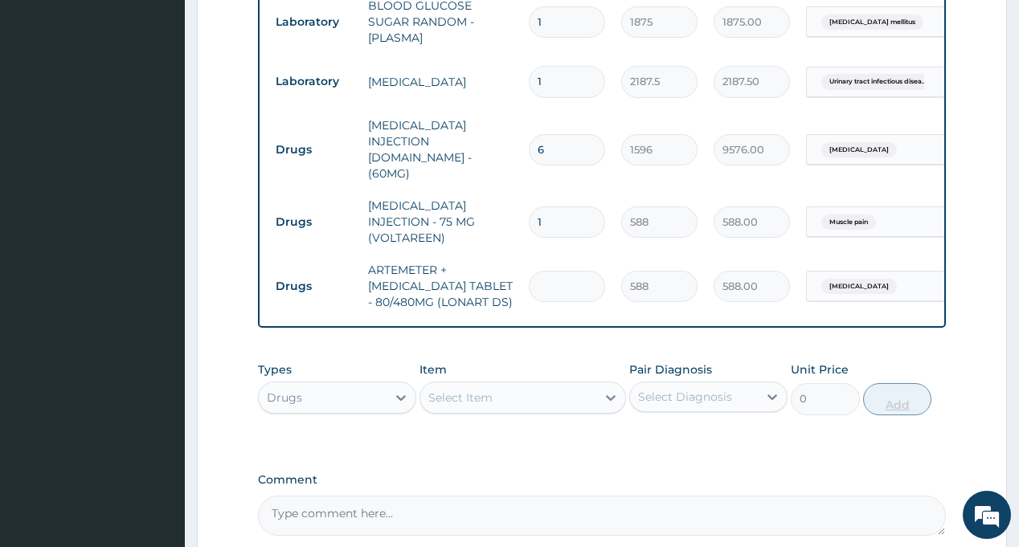
type input "6"
type input "3528.00"
type input "6"
click at [695, 389] on div "Select Diagnosis" at bounding box center [685, 397] width 94 height 16
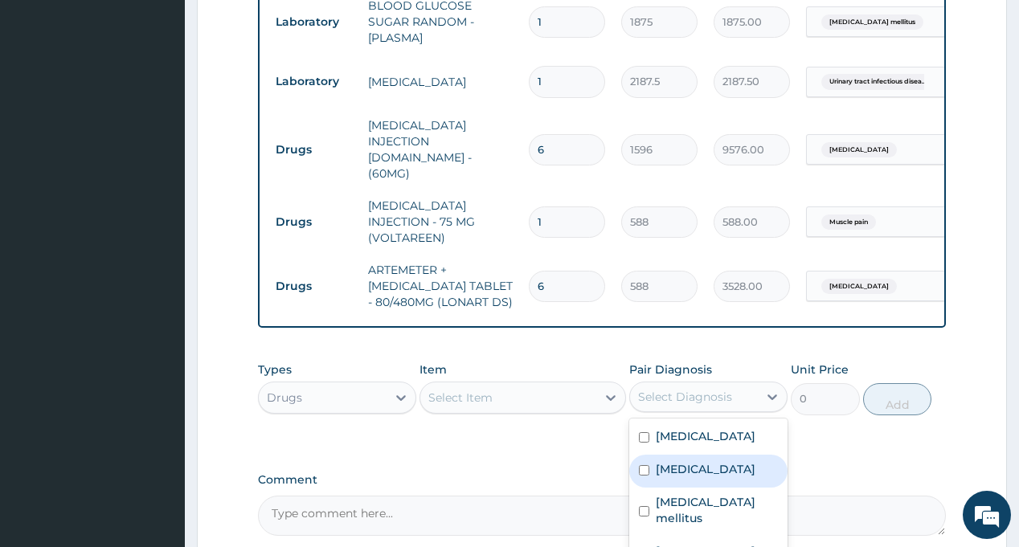
click at [701, 455] on div "[MEDICAL_DATA]" at bounding box center [708, 471] width 158 height 33
checkbox input "true"
click at [474, 385] on div "Select Item" at bounding box center [508, 398] width 176 height 26
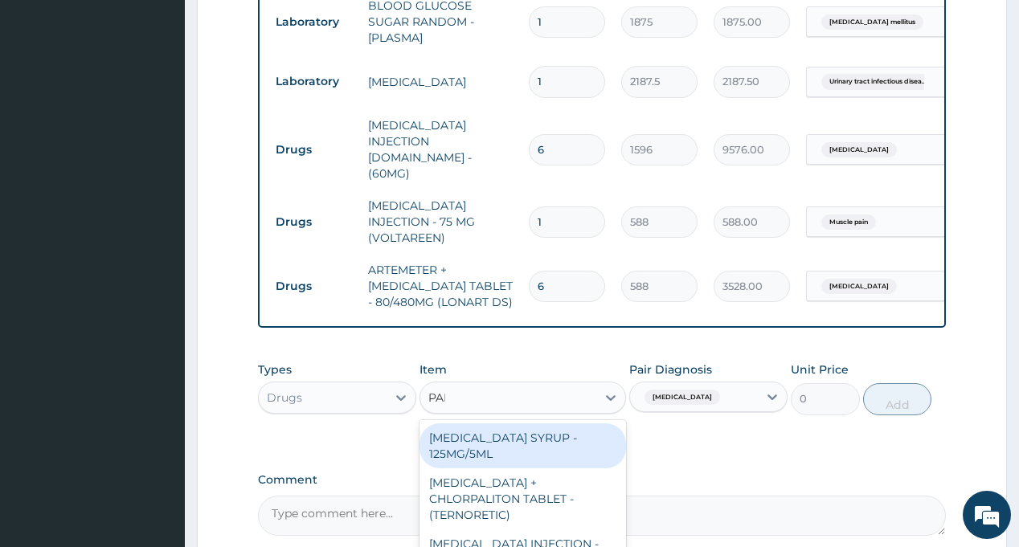
type input "PARACE"
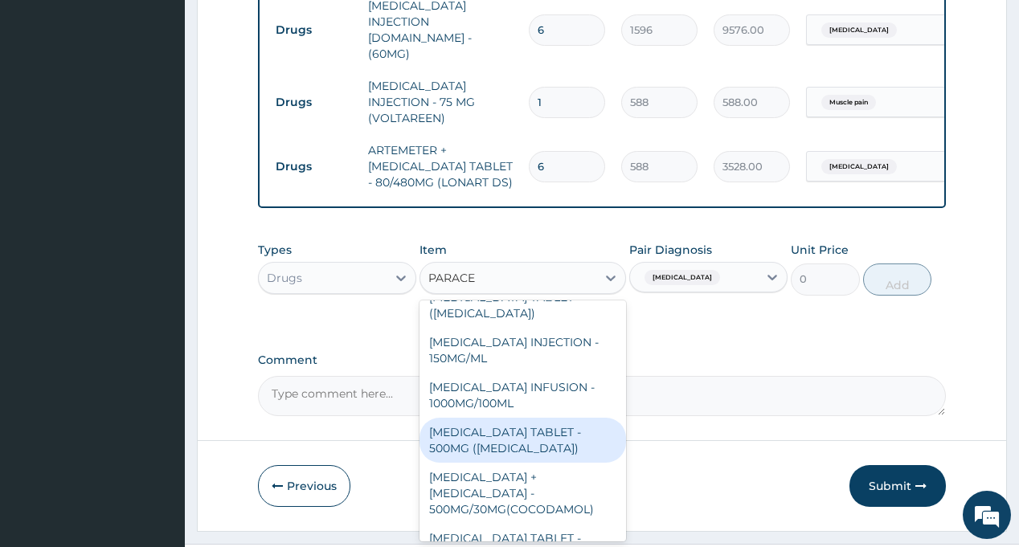
scroll to position [161, 0]
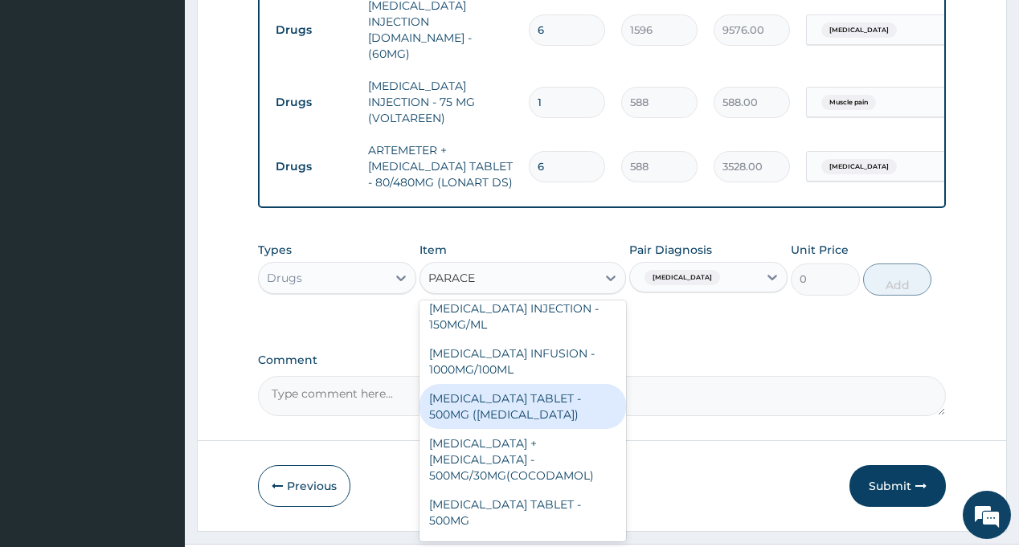
click at [517, 384] on div "[MEDICAL_DATA] TABLET - 500MG ([MEDICAL_DATA])" at bounding box center [523, 406] width 207 height 45
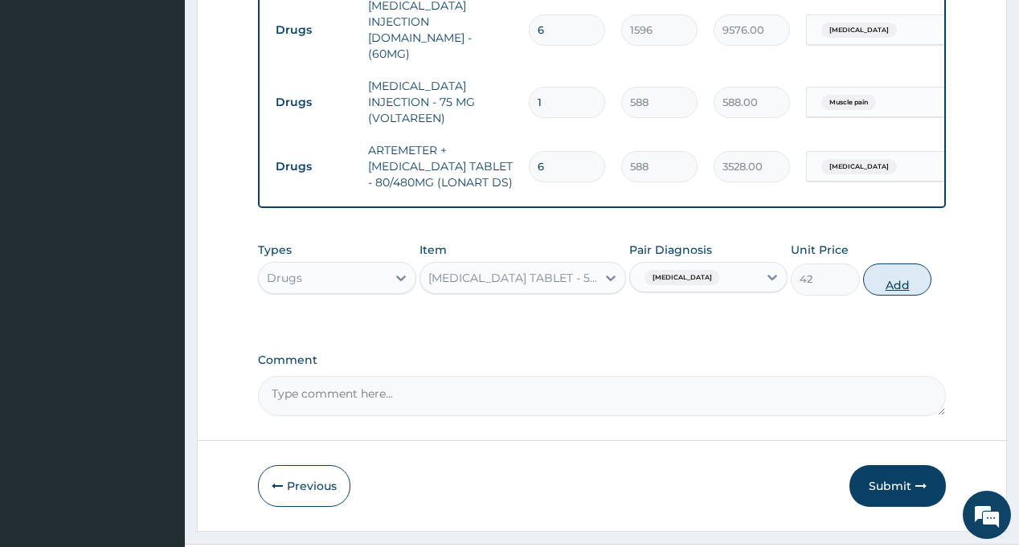
click at [898, 264] on button "Add" at bounding box center [897, 280] width 69 height 32
type input "0"
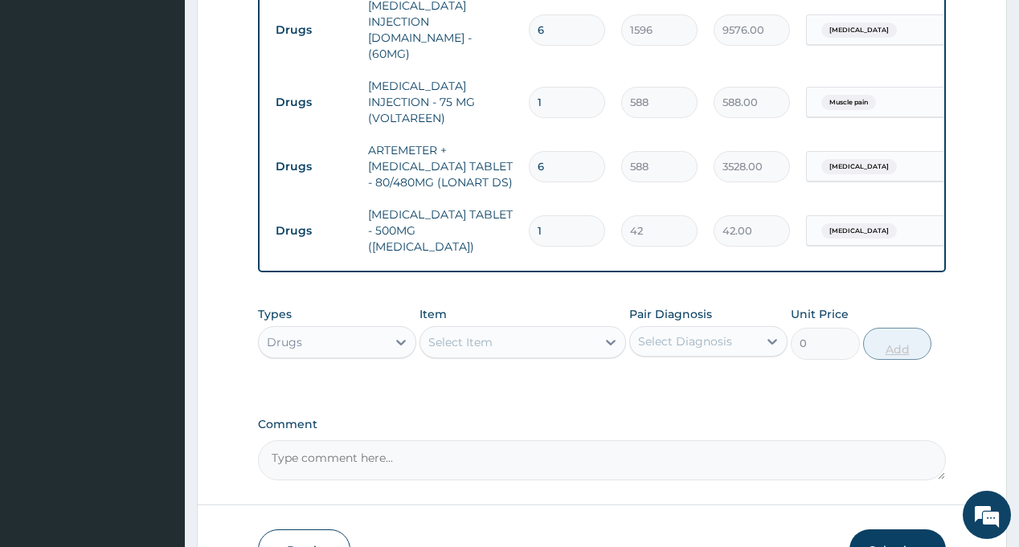
type input "18"
type input "756.00"
type input "18"
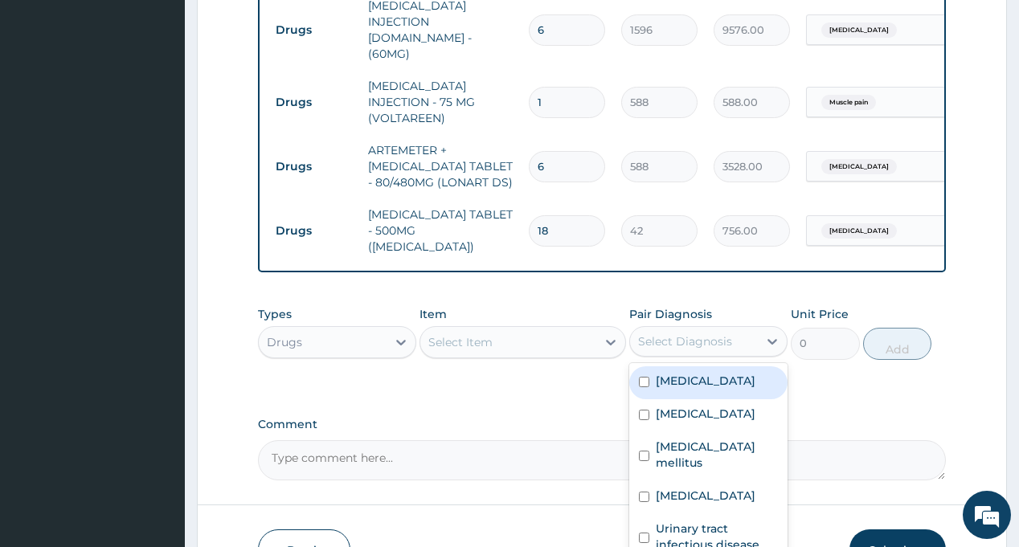
click at [726, 334] on div "Select Diagnosis" at bounding box center [685, 342] width 94 height 16
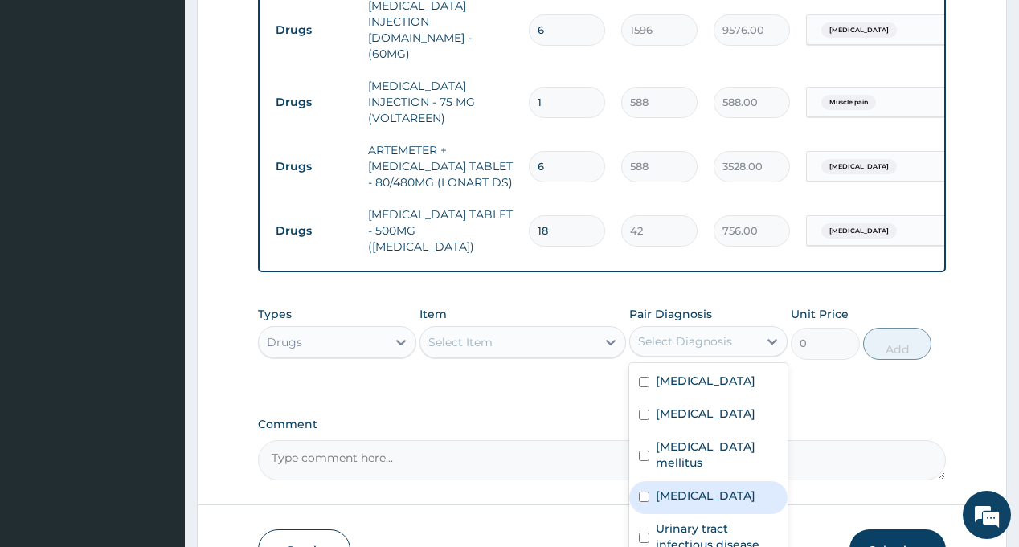
click at [708, 488] on label "[MEDICAL_DATA]" at bounding box center [706, 496] width 100 height 16
checkbox input "true"
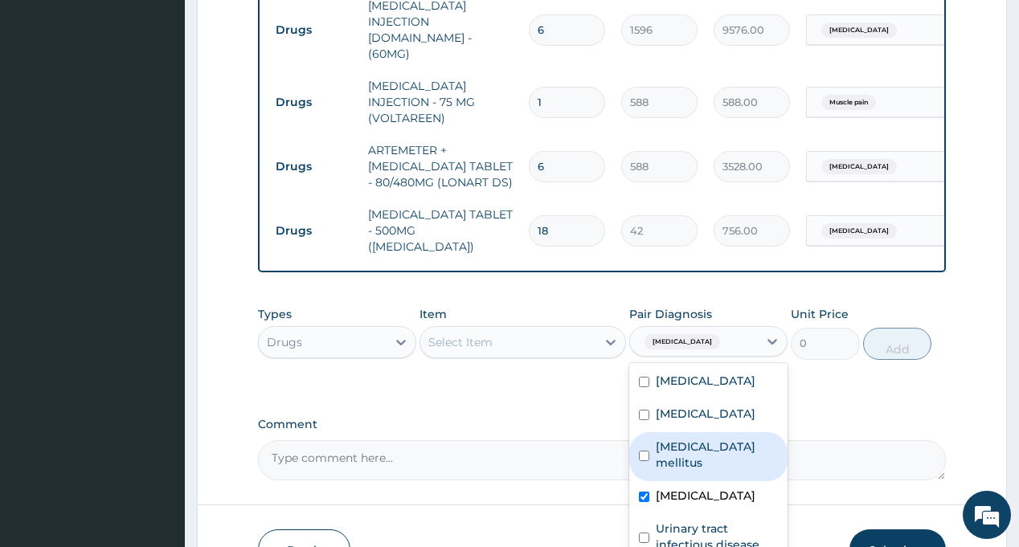
click at [526, 330] on div "Select Item" at bounding box center [508, 343] width 176 height 26
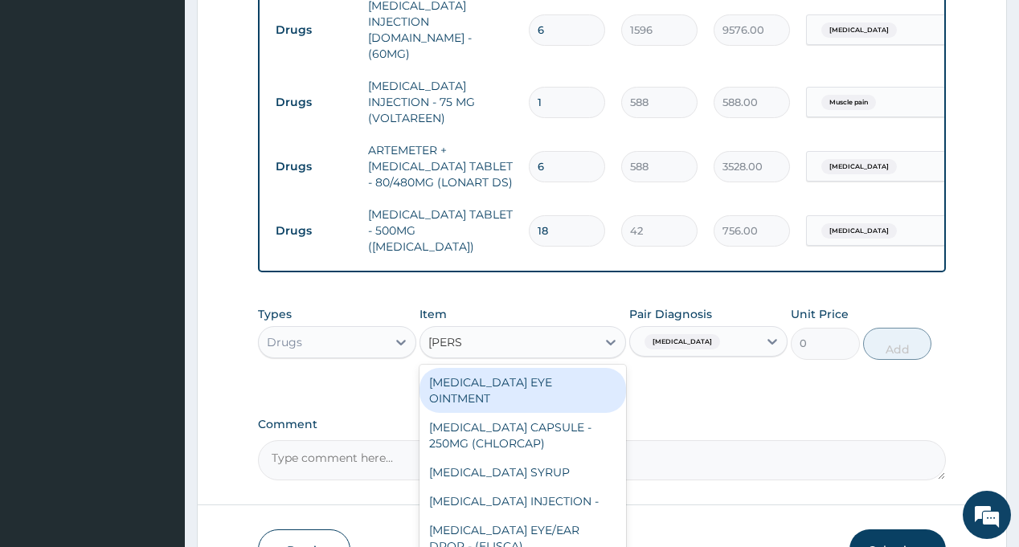
type input "LORAT"
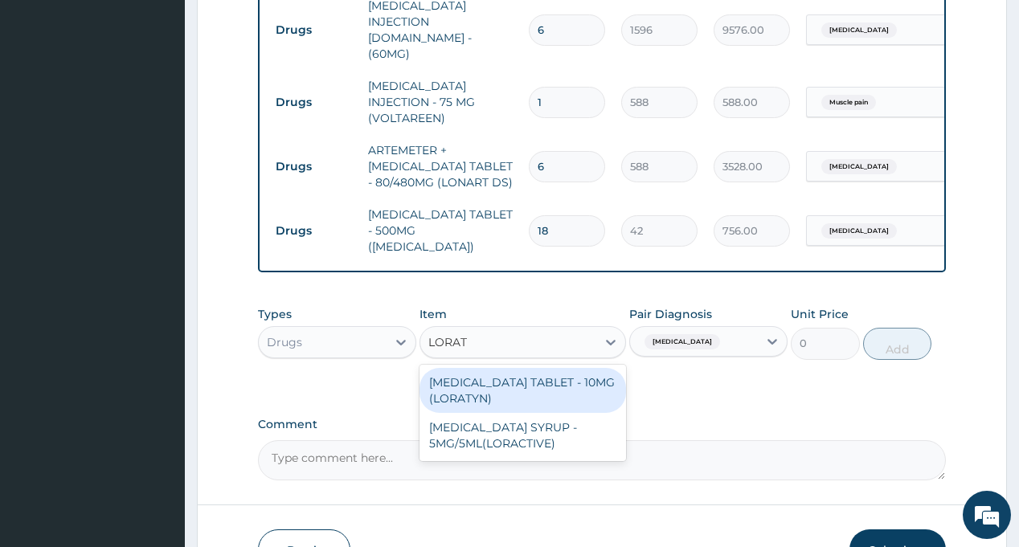
click at [501, 368] on div "[MEDICAL_DATA] TABLET - 10MG (LORATYN)" at bounding box center [523, 390] width 207 height 45
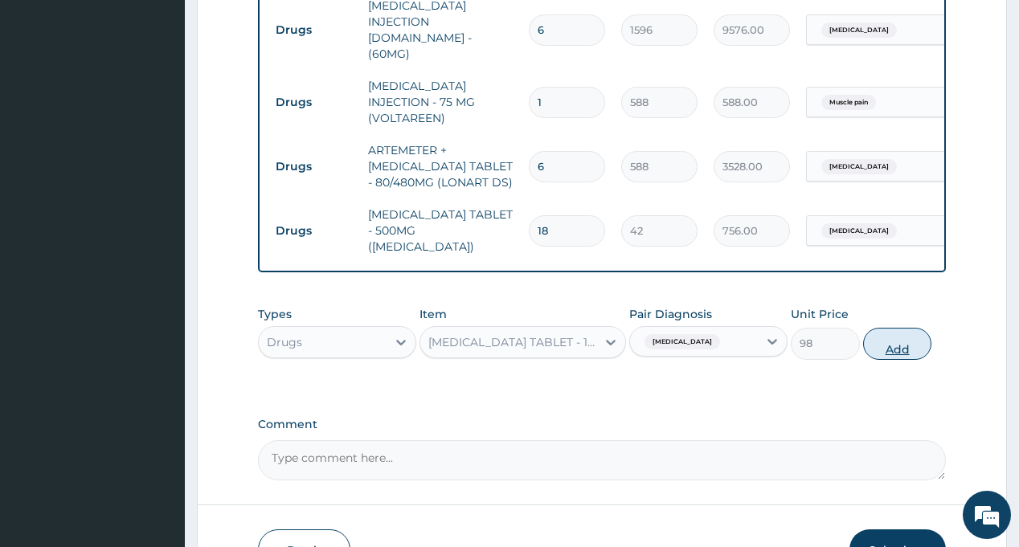
click at [920, 328] on button "Add" at bounding box center [897, 344] width 69 height 32
type input "0"
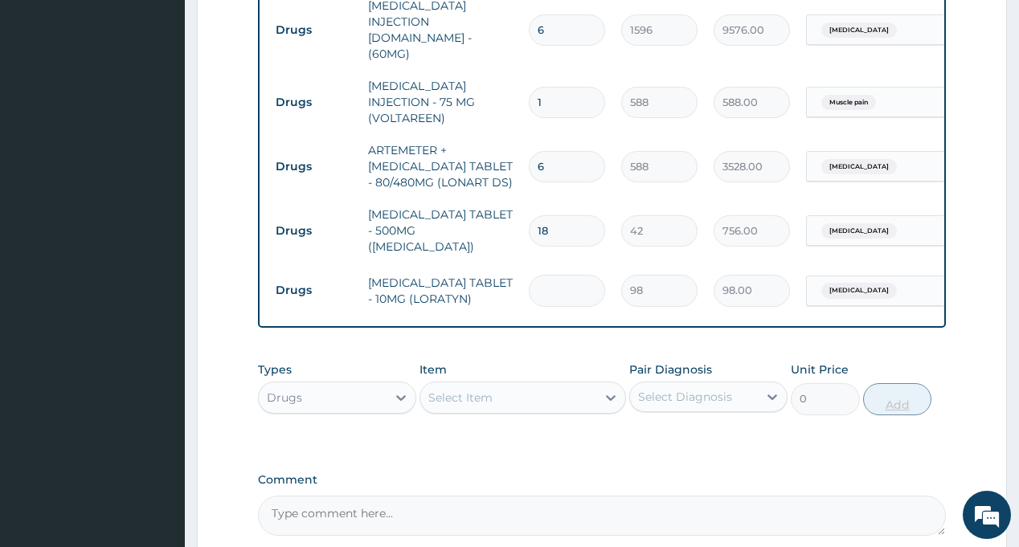
type input "5"
type input "490.00"
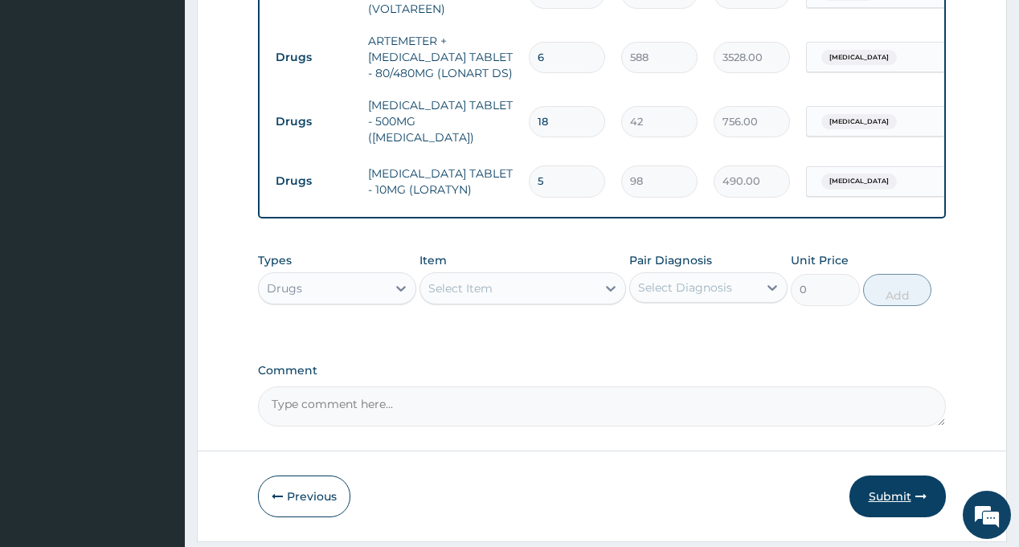
scroll to position [1137, 0]
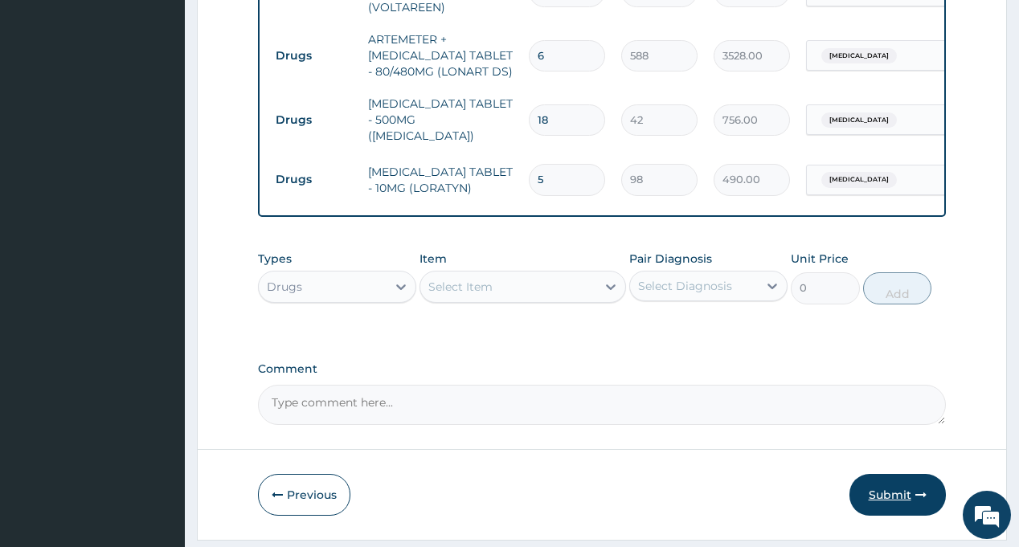
type input "5"
click at [903, 474] on button "Submit" at bounding box center [898, 495] width 96 height 42
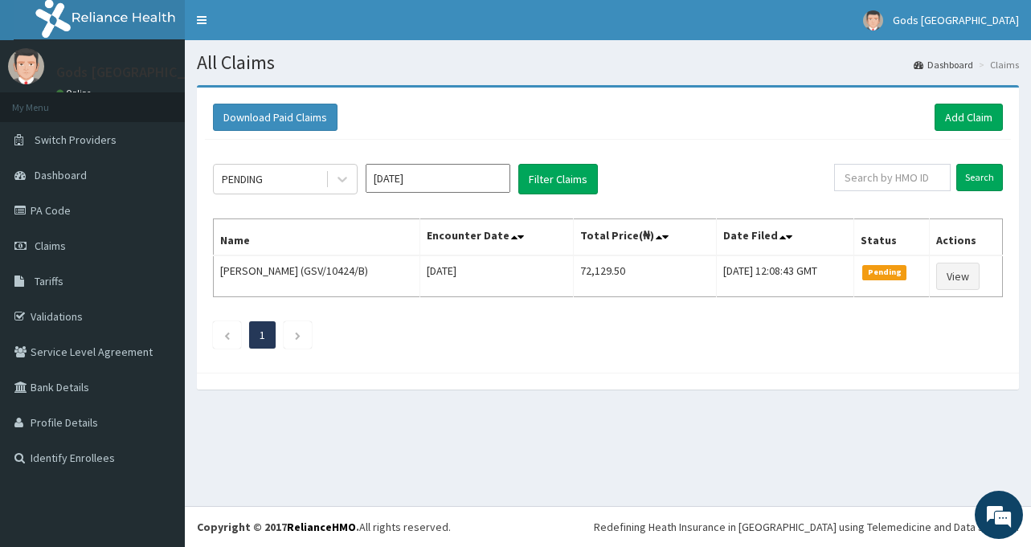
click at [1013, 416] on section "Download Paid Claims Add Claim × Note you can only download claims within a max…" at bounding box center [608, 245] width 846 height 345
click at [967, 117] on link "Add Claim" at bounding box center [969, 117] width 68 height 27
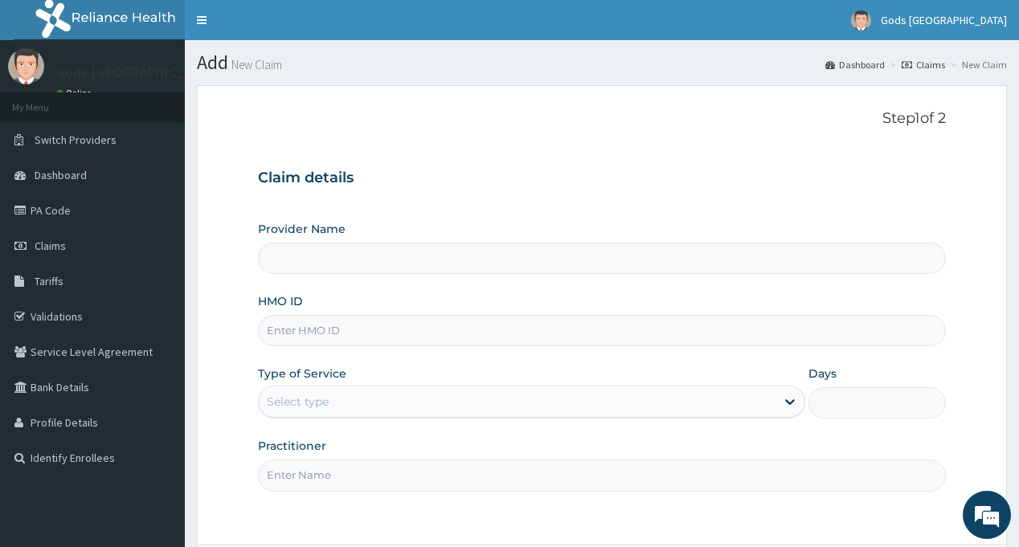
type input "Gods Apple city Hospital - Ojodu"
click at [303, 338] on input "HMO ID" at bounding box center [601, 330] width 687 height 31
paste input "NSL/10043/B"
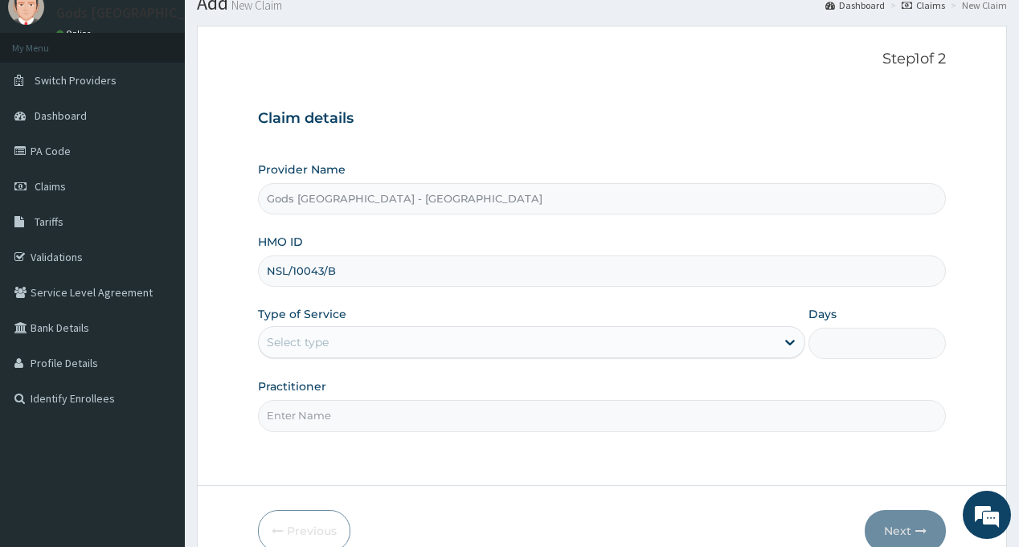
scroll to position [142, 0]
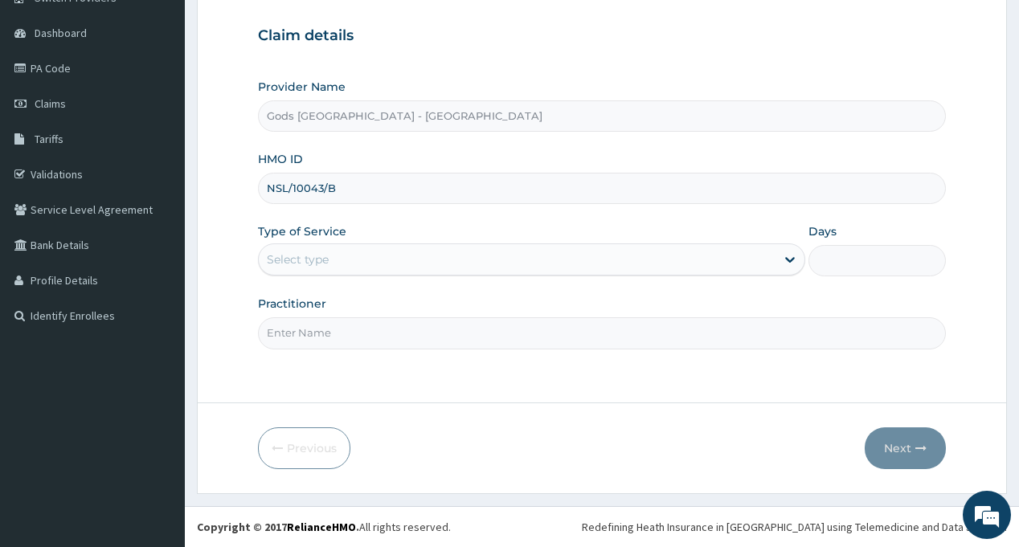
type input "NSL/10043/B"
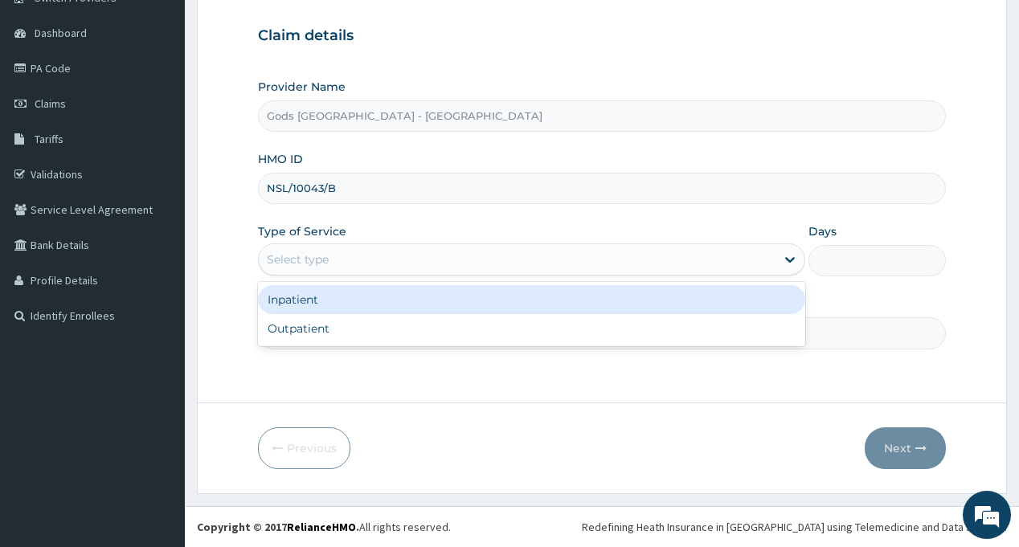
click at [320, 263] on div "Select type" at bounding box center [298, 260] width 62 height 16
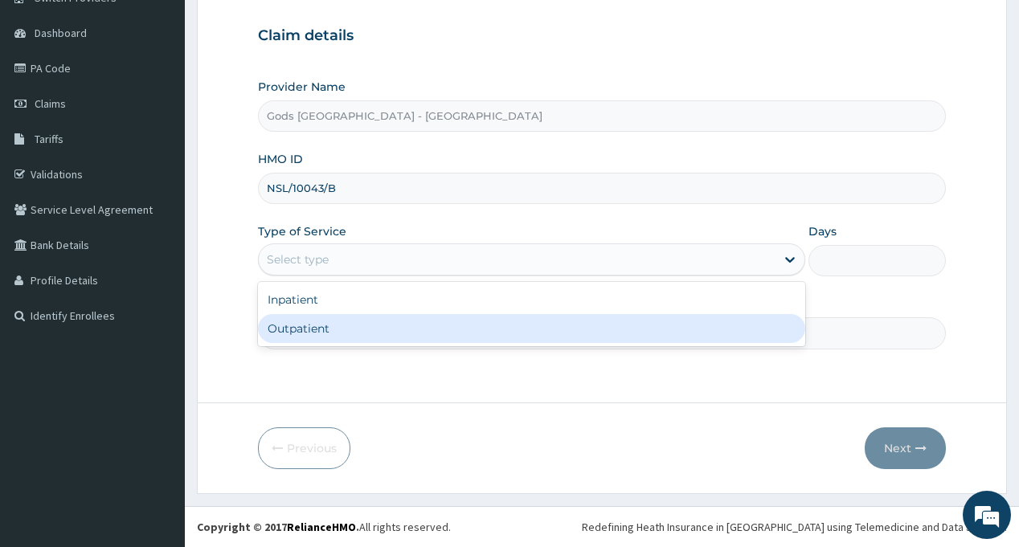
click at [319, 326] on div "Outpatient" at bounding box center [531, 328] width 547 height 29
type input "1"
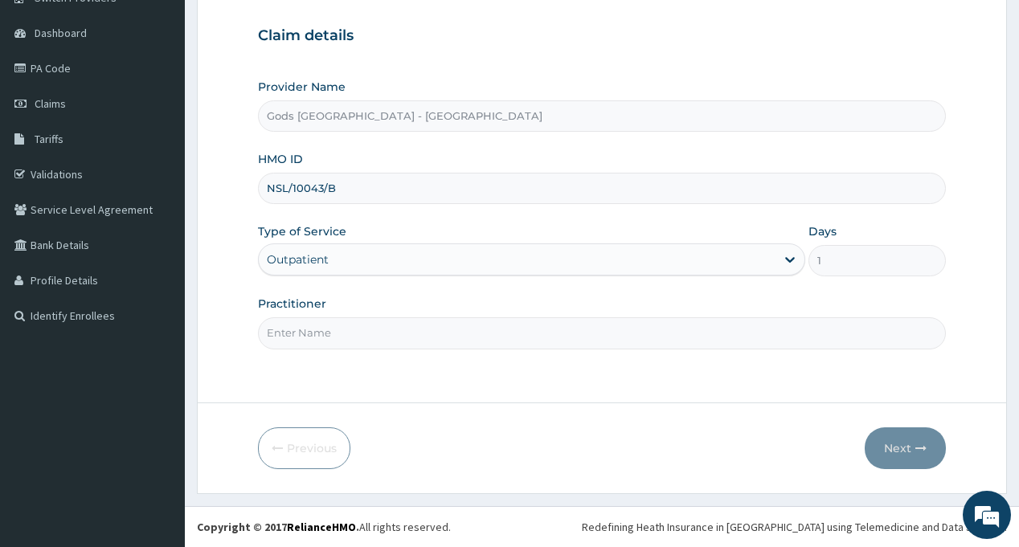
click at [326, 335] on input "Practitioner" at bounding box center [601, 333] width 687 height 31
type input "DR OPAFUNSO"
click at [897, 445] on button "Next" at bounding box center [905, 449] width 81 height 42
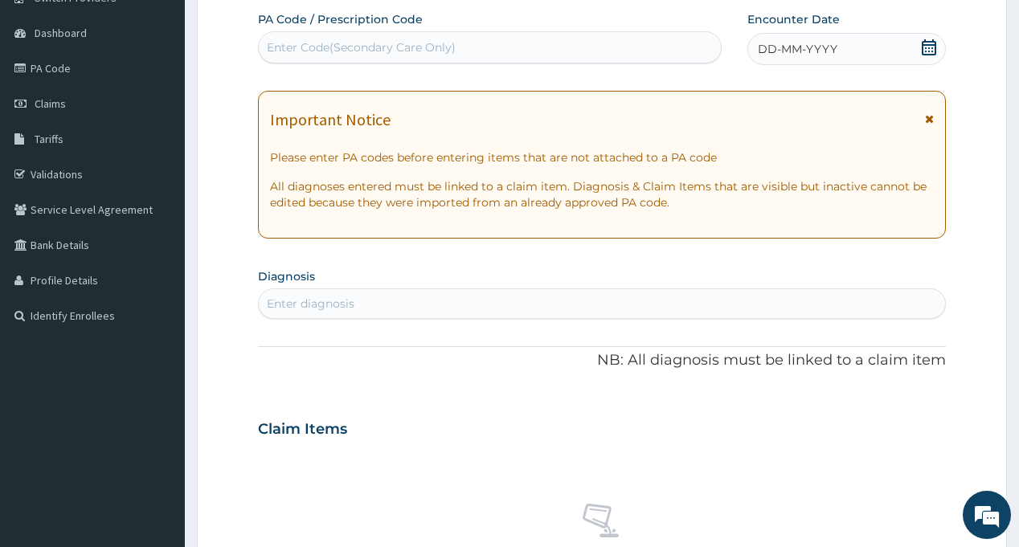
click at [334, 40] on div "Enter Code(Secondary Care Only)" at bounding box center [361, 47] width 189 height 16
paste input "PA/B7CC2C"
type input "PA/B7CC2C"
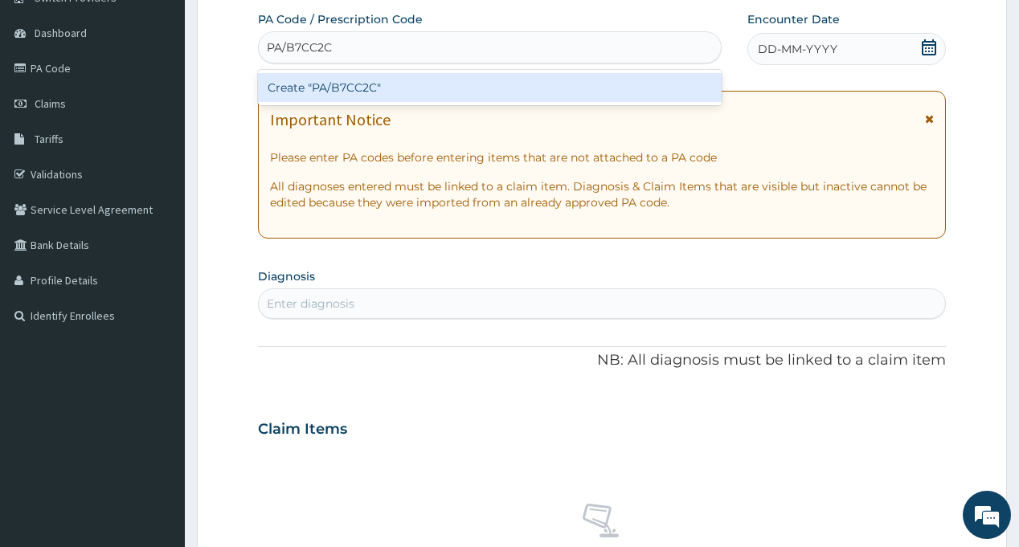
click at [347, 89] on div "Create "PA/B7CC2C"" at bounding box center [489, 87] width 463 height 29
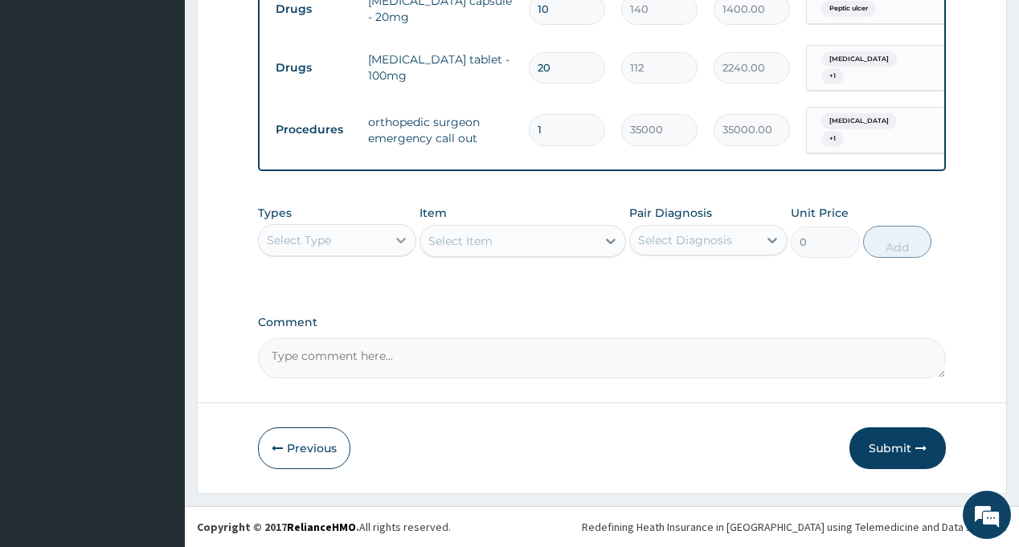
scroll to position [792, 0]
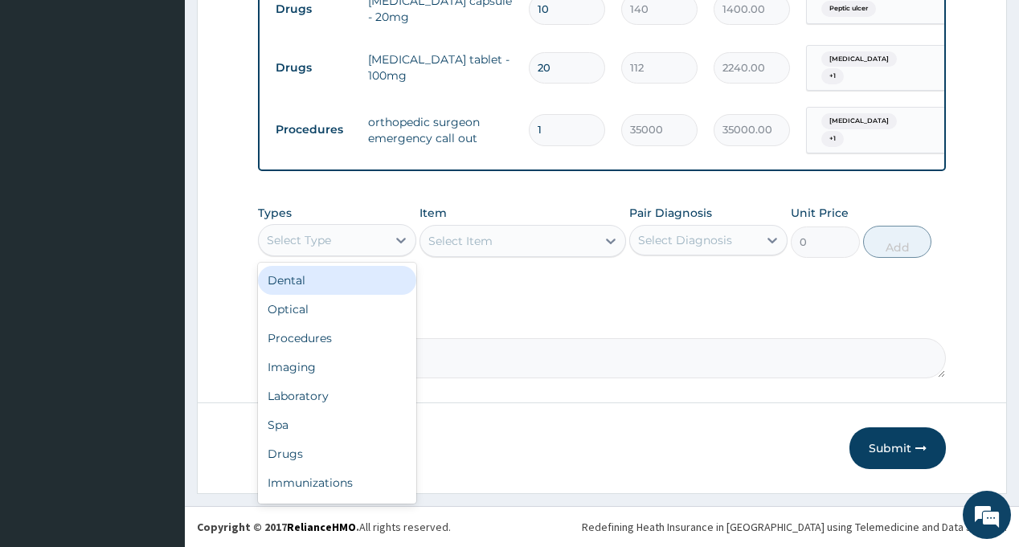
click at [335, 244] on div "Select Type" at bounding box center [323, 240] width 128 height 26
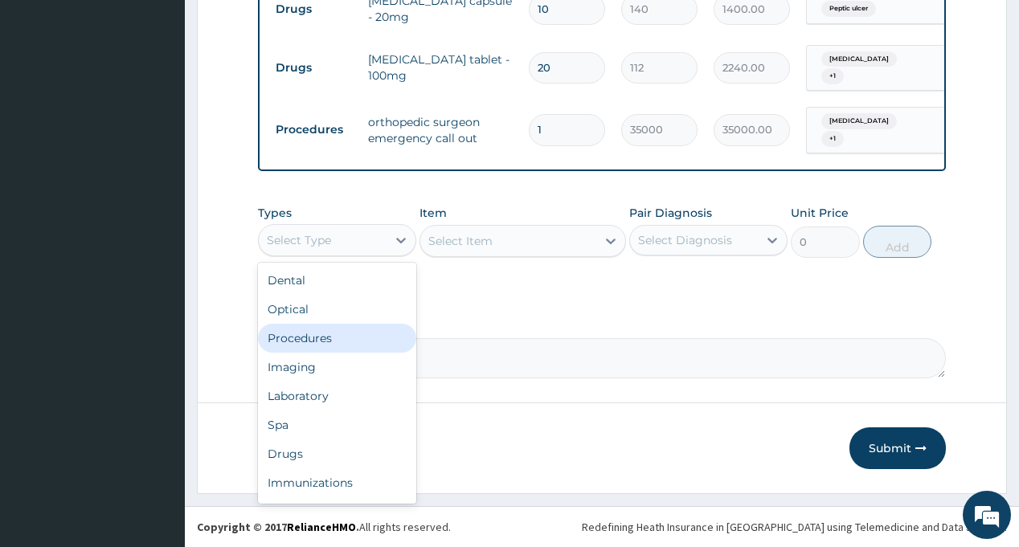
click at [342, 333] on div "Procedures" at bounding box center [337, 338] width 158 height 29
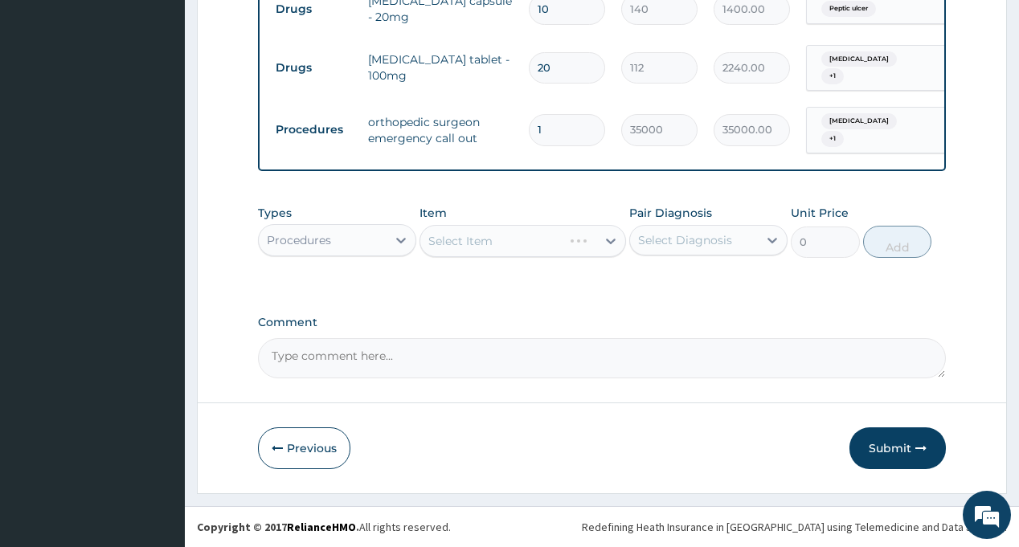
click at [689, 242] on div "Select Diagnosis" at bounding box center [685, 240] width 94 height 16
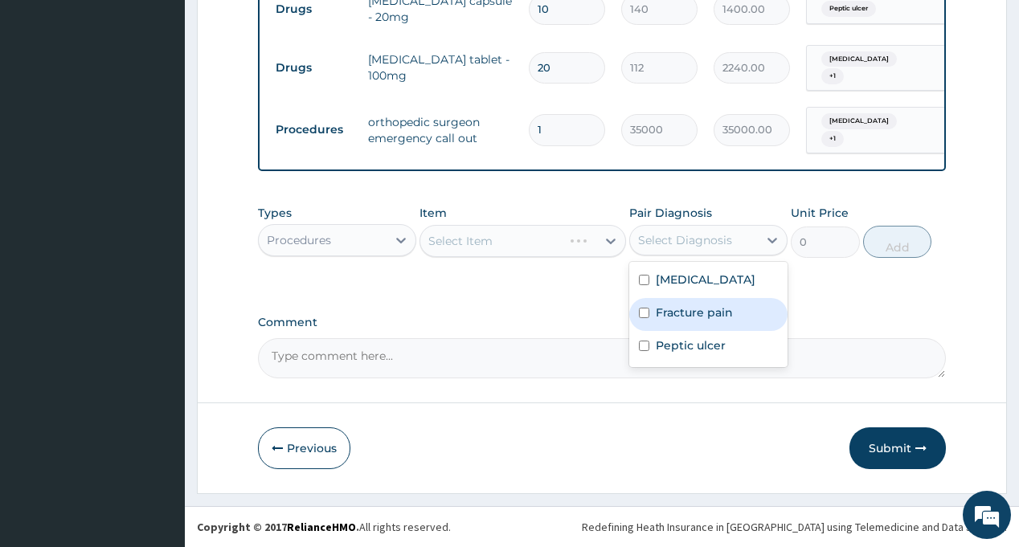
click at [700, 321] on label "Fracture pain" at bounding box center [694, 313] width 77 height 16
checkbox input "true"
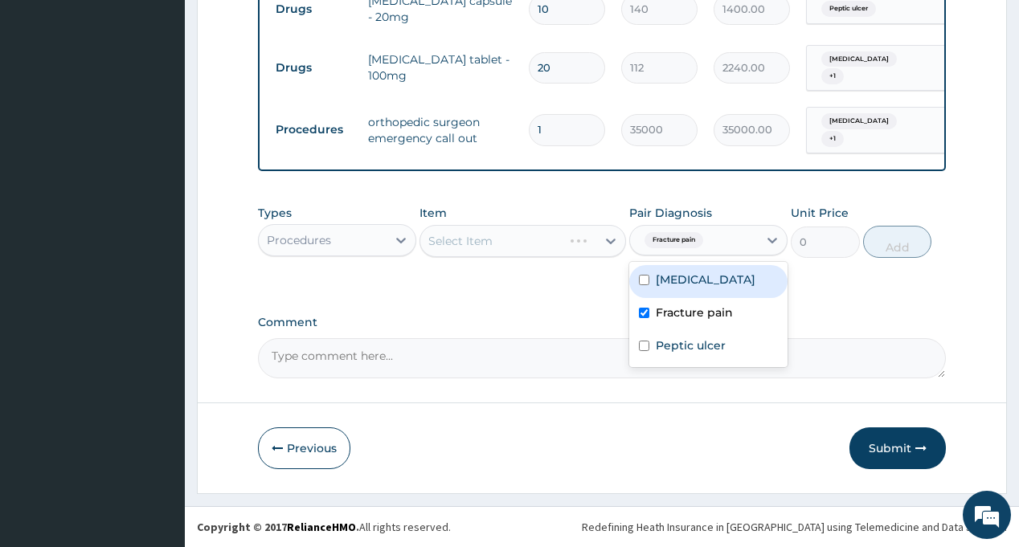
click at [697, 288] on label "Lumbosacral spondylosis" at bounding box center [706, 280] width 100 height 16
checkbox input "true"
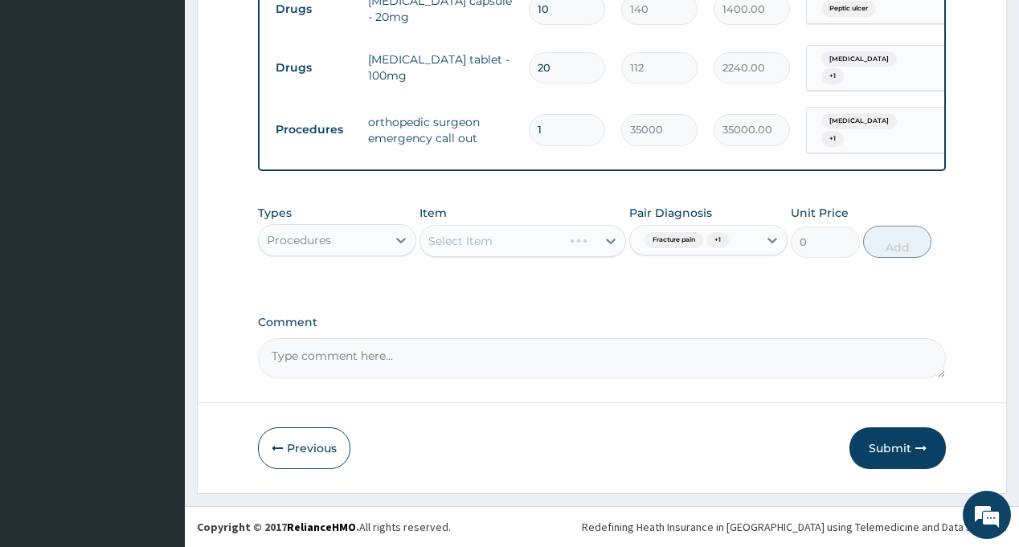
drag, startPoint x: 576, startPoint y: 312, endPoint x: 516, endPoint y: 289, distance: 63.9
click at [487, 237] on div "Select Item" at bounding box center [460, 241] width 64 height 16
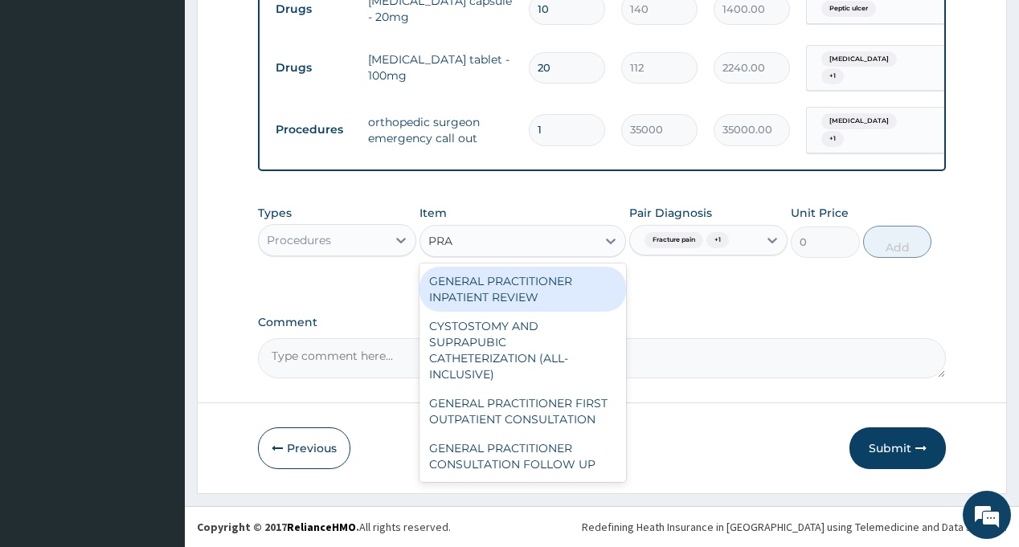
type input "PRAC"
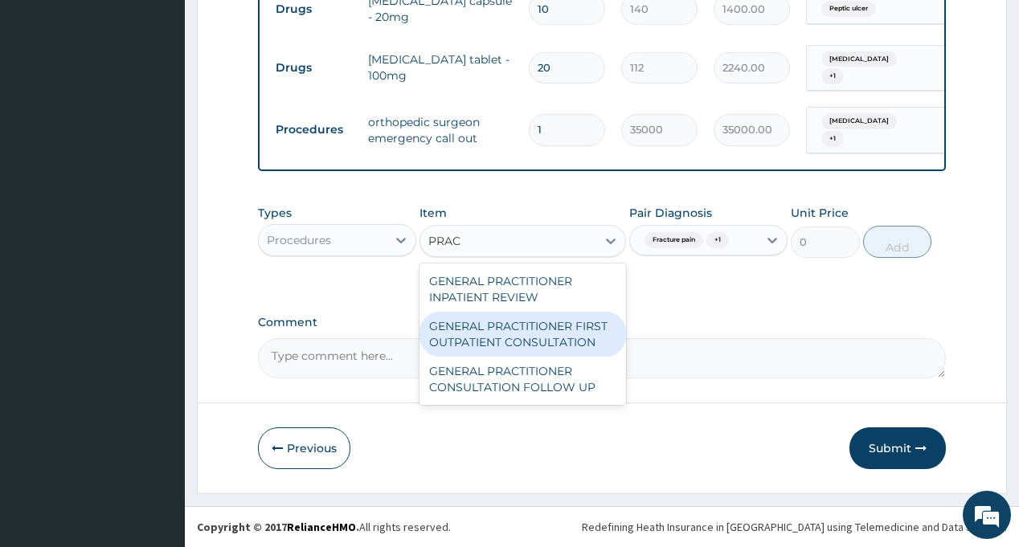
click at [520, 346] on div "GENERAL PRACTITIONER FIRST OUTPATIENT CONSULTATION" at bounding box center [523, 334] width 207 height 45
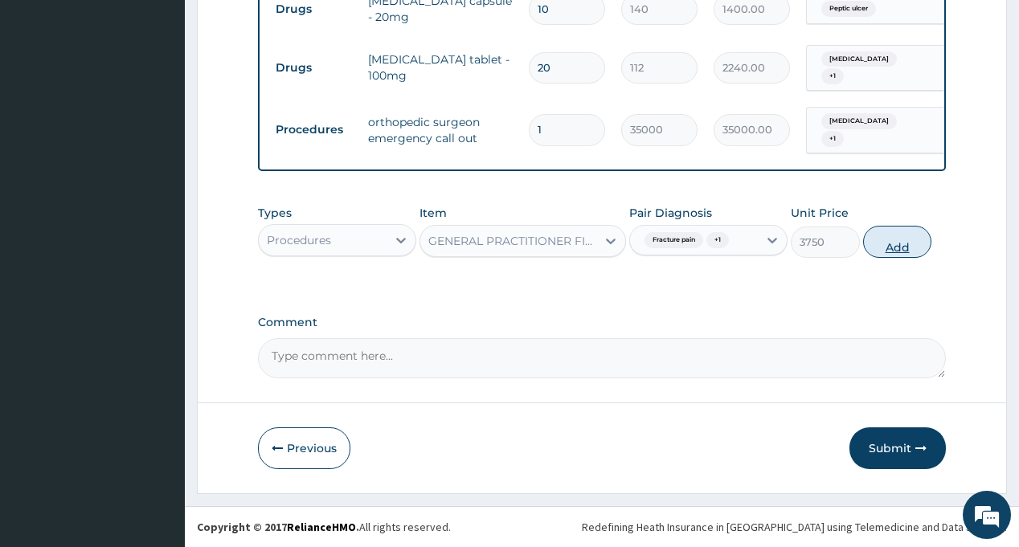
click at [885, 246] on button "Add" at bounding box center [897, 242] width 69 height 32
type input "0"
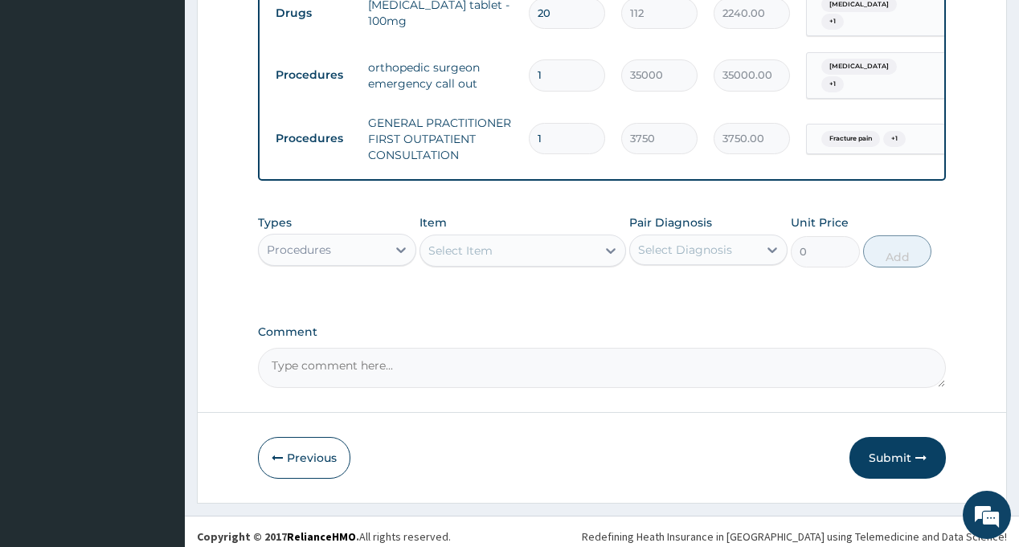
scroll to position [856, 0]
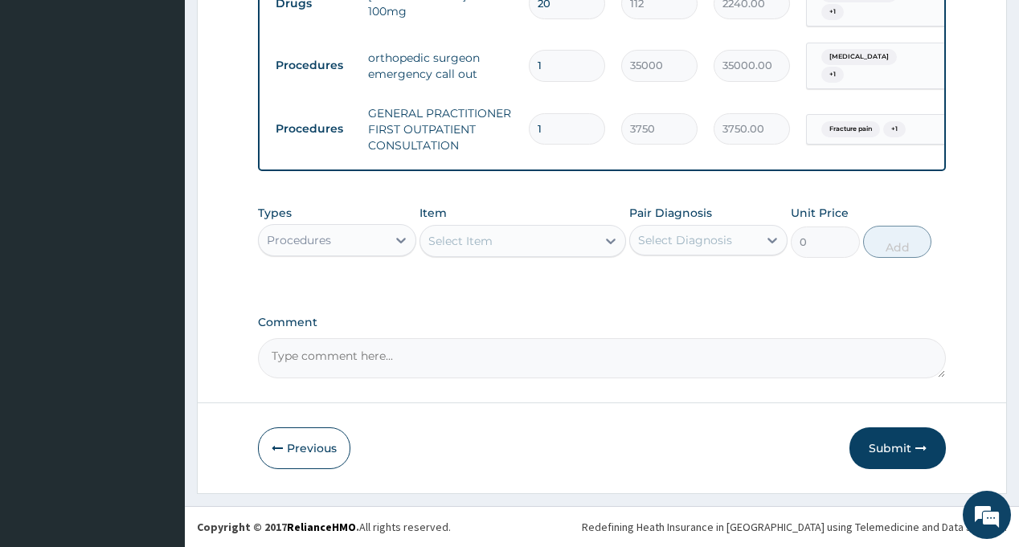
click at [699, 236] on div "Select Diagnosis" at bounding box center [685, 240] width 94 height 16
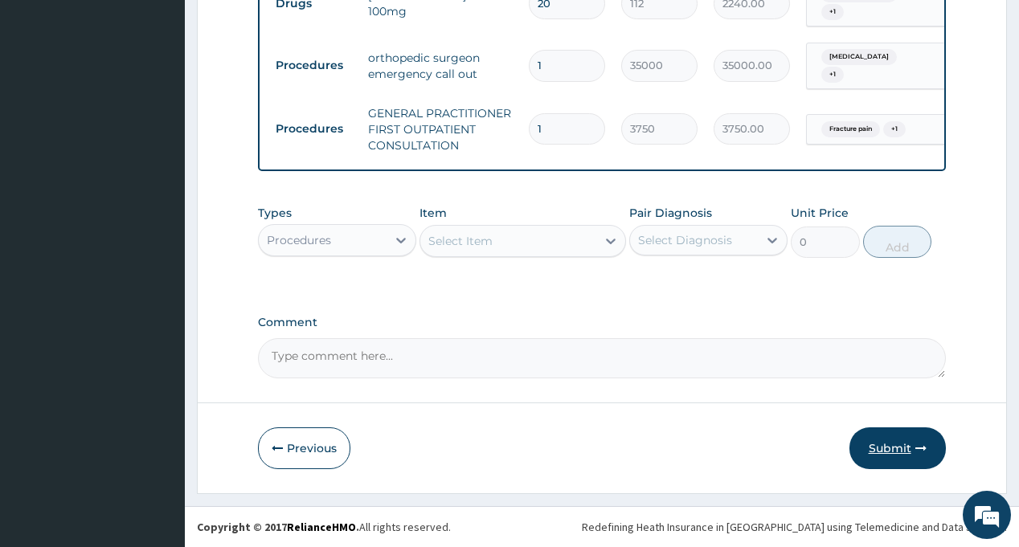
click at [886, 448] on button "Submit" at bounding box center [898, 449] width 96 height 42
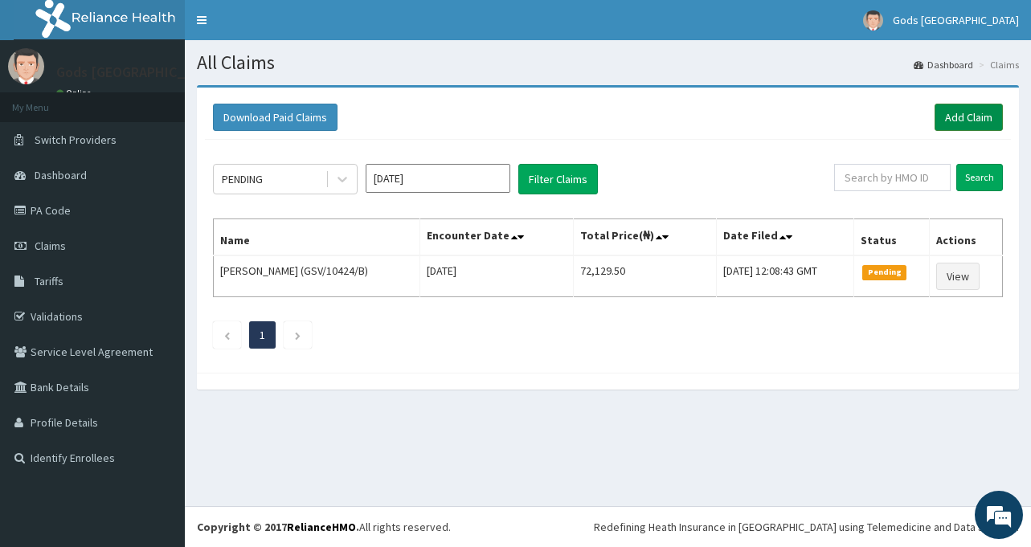
click at [976, 116] on link "Add Claim" at bounding box center [969, 117] width 68 height 27
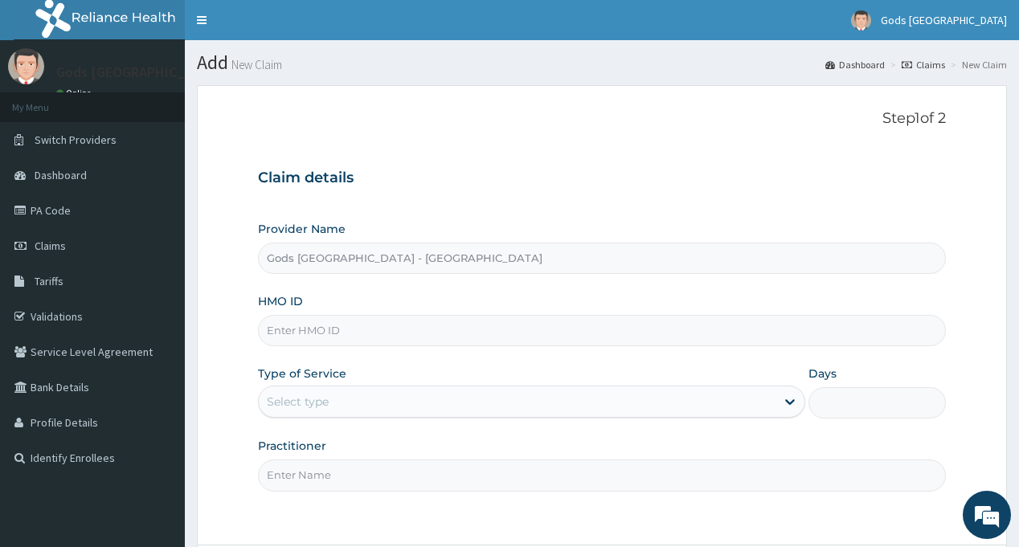
paste input "GAD/10009/A"
type input "GAD/10009/A"
click at [322, 403] on div "Select type" at bounding box center [298, 402] width 62 height 16
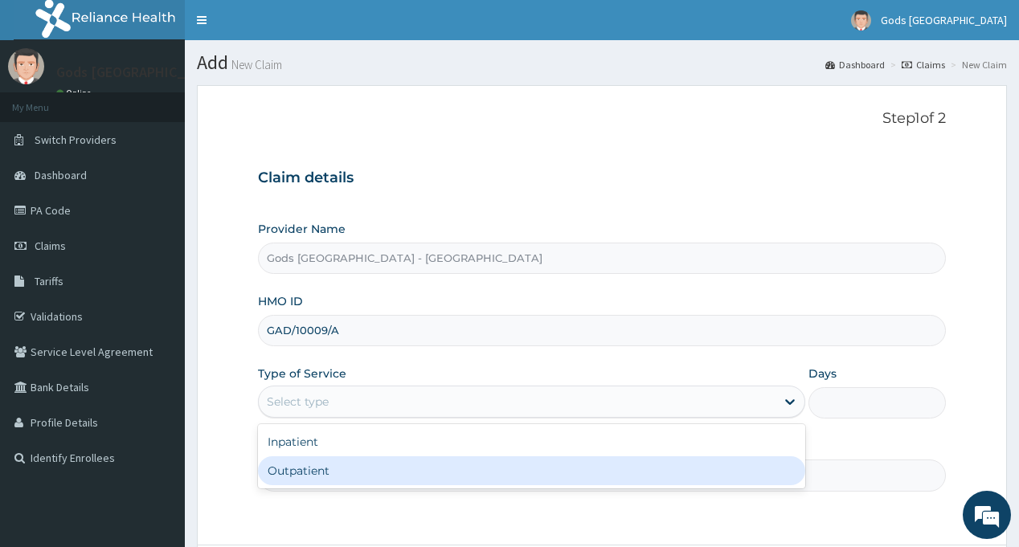
click at [324, 469] on div "Outpatient" at bounding box center [531, 471] width 547 height 29
type input "1"
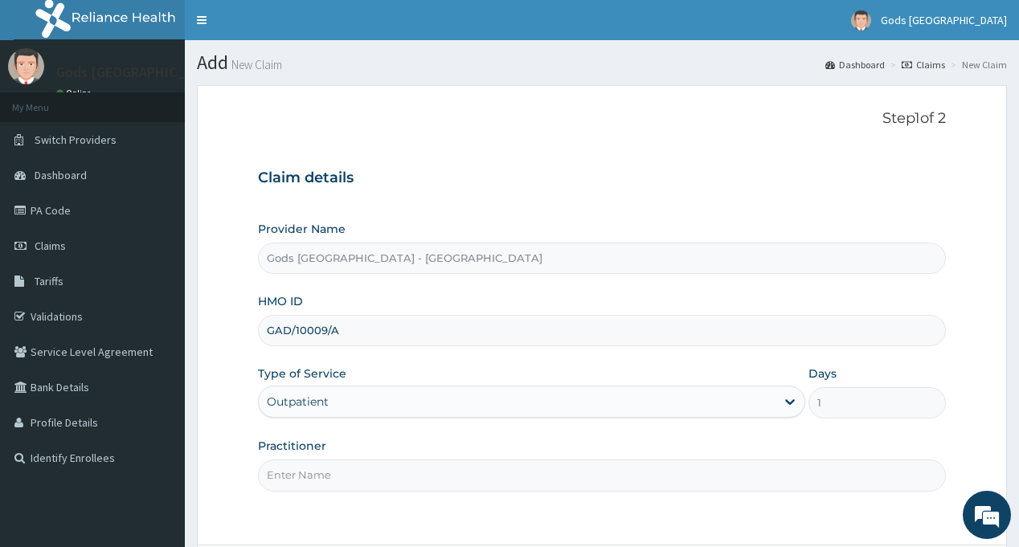
click at [324, 469] on input "Practitioner" at bounding box center [601, 475] width 687 height 31
type input "[PERSON_NAME]"
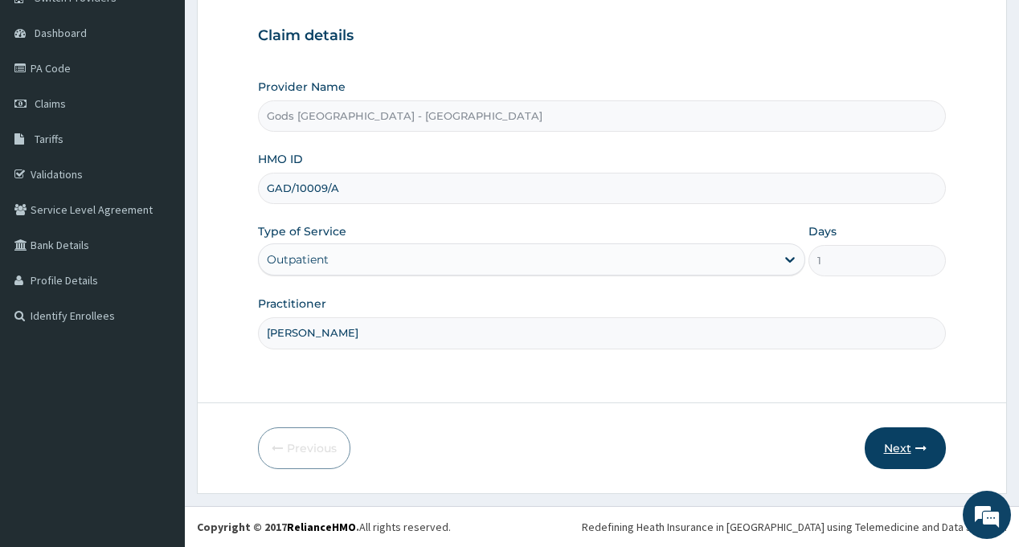
click at [896, 449] on button "Next" at bounding box center [905, 449] width 81 height 42
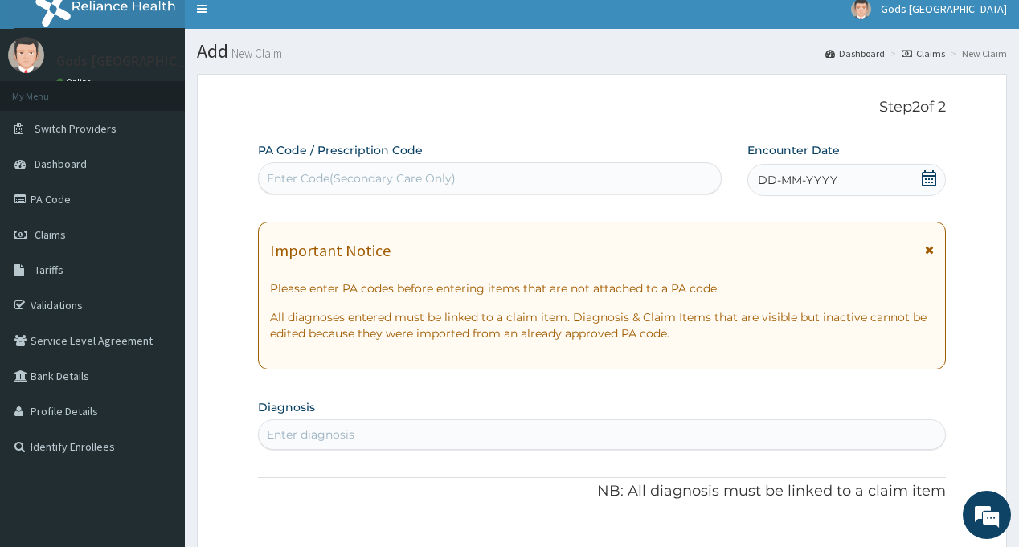
scroll to position [0, 0]
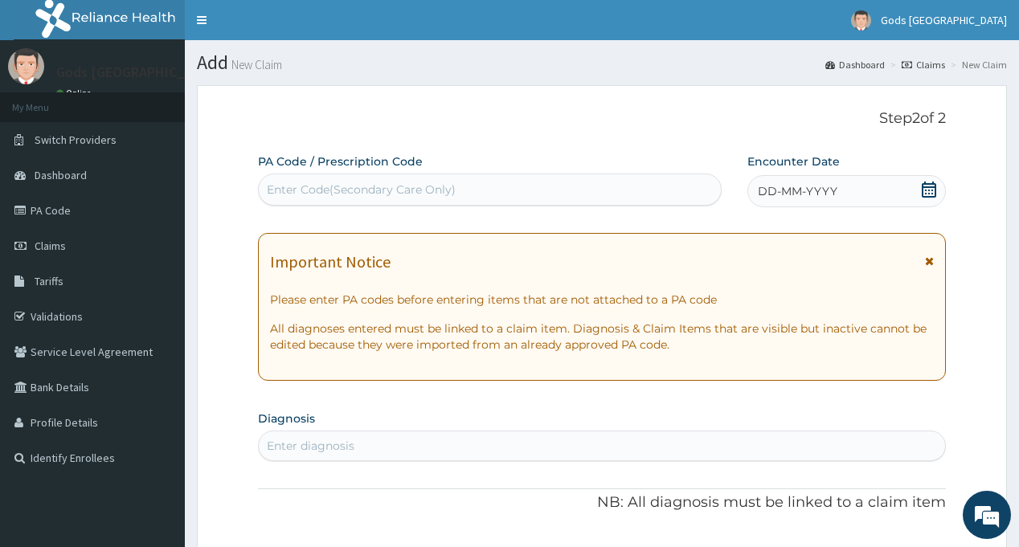
click at [330, 187] on div "Enter Code(Secondary Care Only)" at bounding box center [361, 190] width 189 height 16
drag, startPoint x: 330, startPoint y: 188, endPoint x: 325, endPoint y: 172, distance: 17.0
click at [336, 138] on div "Step 2 of 2 PA Code / Prescription Code Select is focused ,type to refine list,…" at bounding box center [601, 547] width 687 height 875
click at [319, 181] on div "Enter Code(Secondary Care Only)" at bounding box center [489, 190] width 461 height 26
paste input "PA/9EC170"
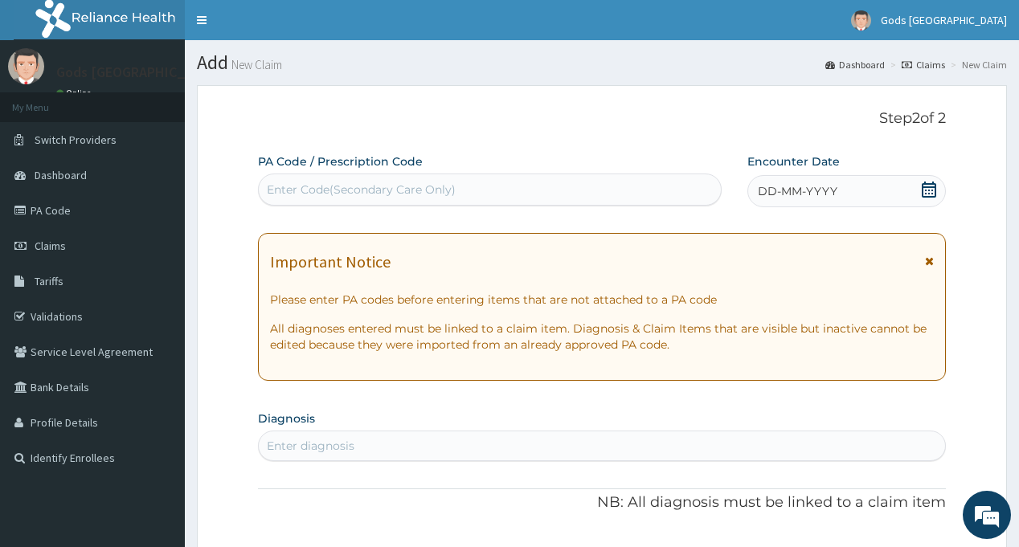
type input "PA/9EC170"
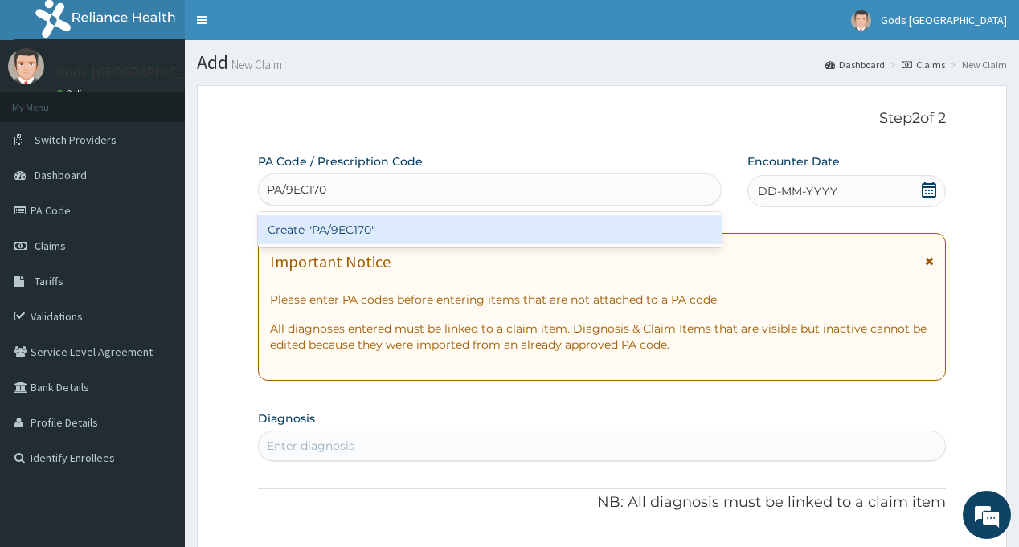
click at [361, 232] on div "Create "PA/9EC170"" at bounding box center [489, 229] width 463 height 29
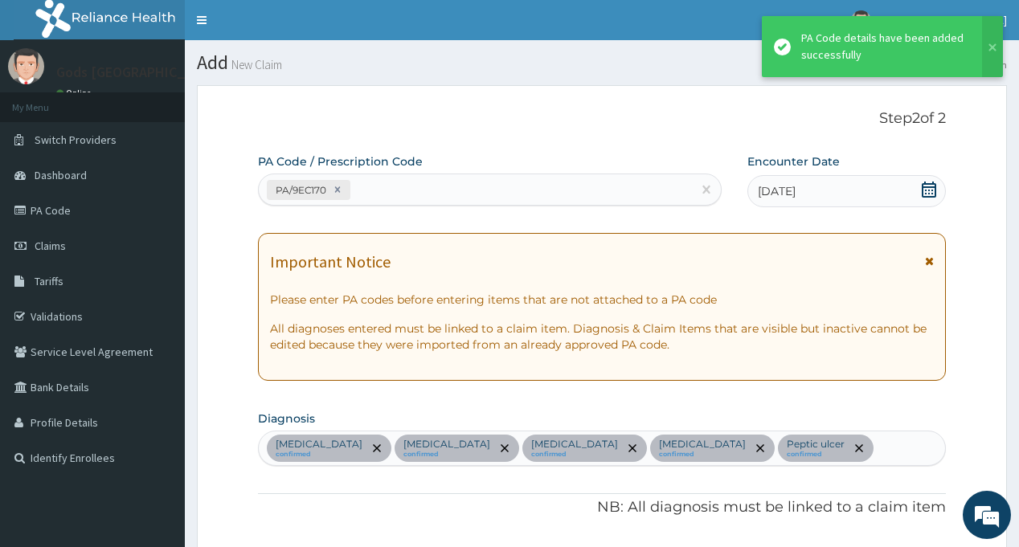
scroll to position [642, 0]
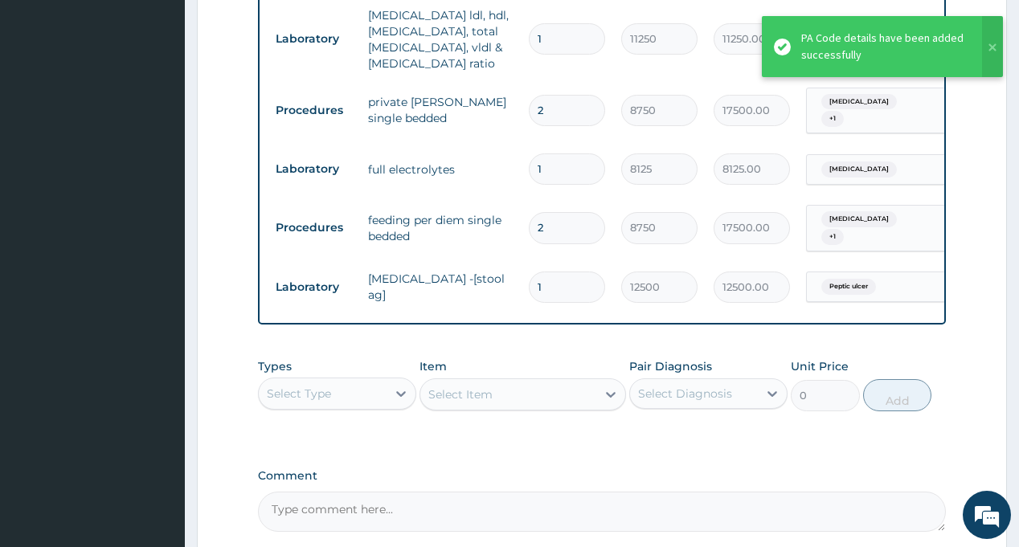
click at [484, 350] on div "Types Select Type Item Select Item Pair Diagnosis Select Diagnosis Unit Price 0…" at bounding box center [601, 384] width 687 height 69
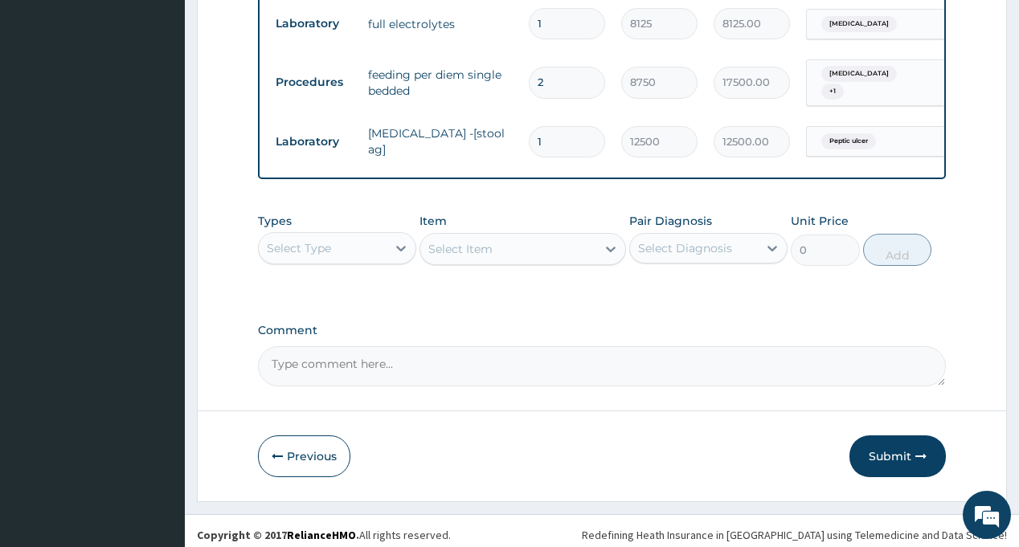
scroll to position [794, 0]
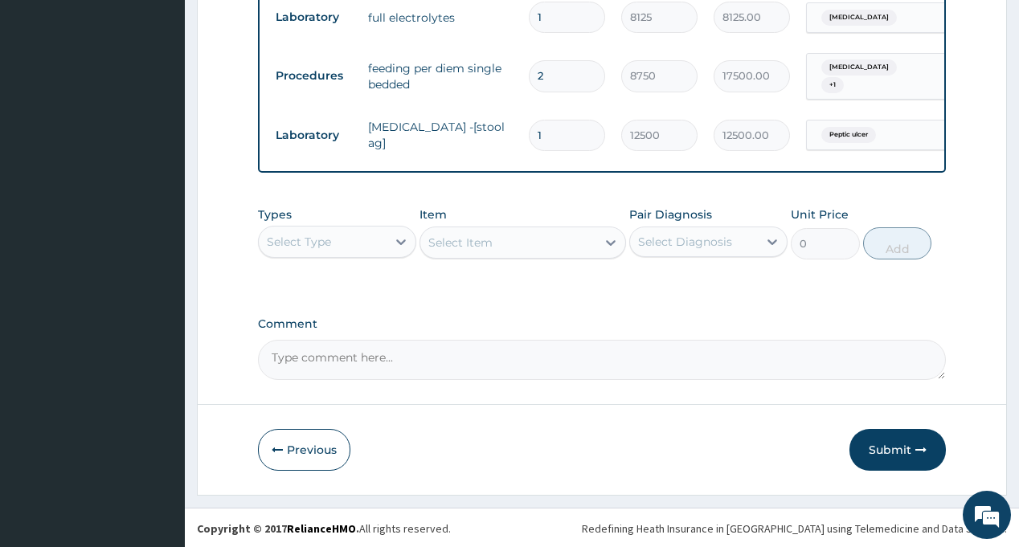
click at [344, 248] on div "Select Type" at bounding box center [323, 242] width 128 height 26
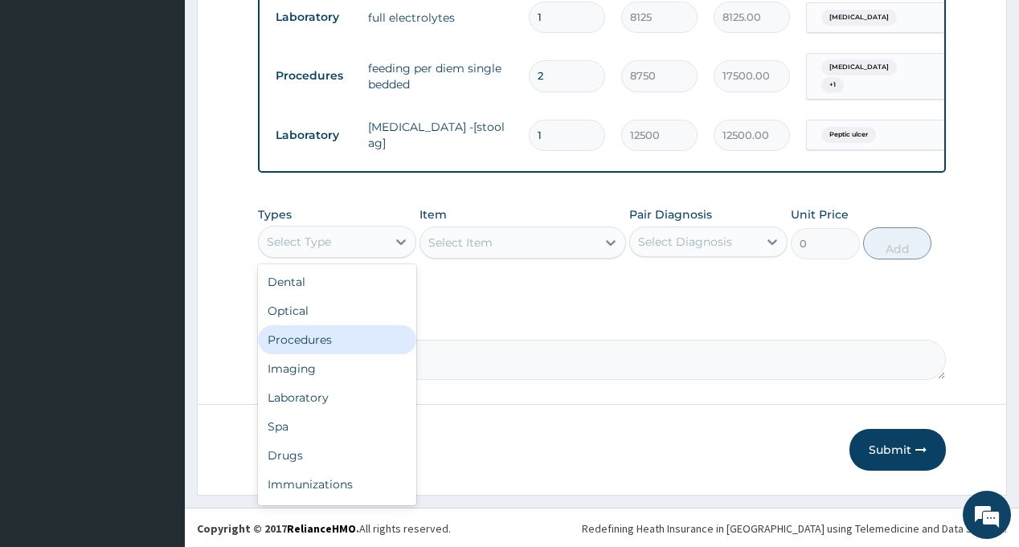
click at [350, 341] on div "Procedures" at bounding box center [337, 340] width 158 height 29
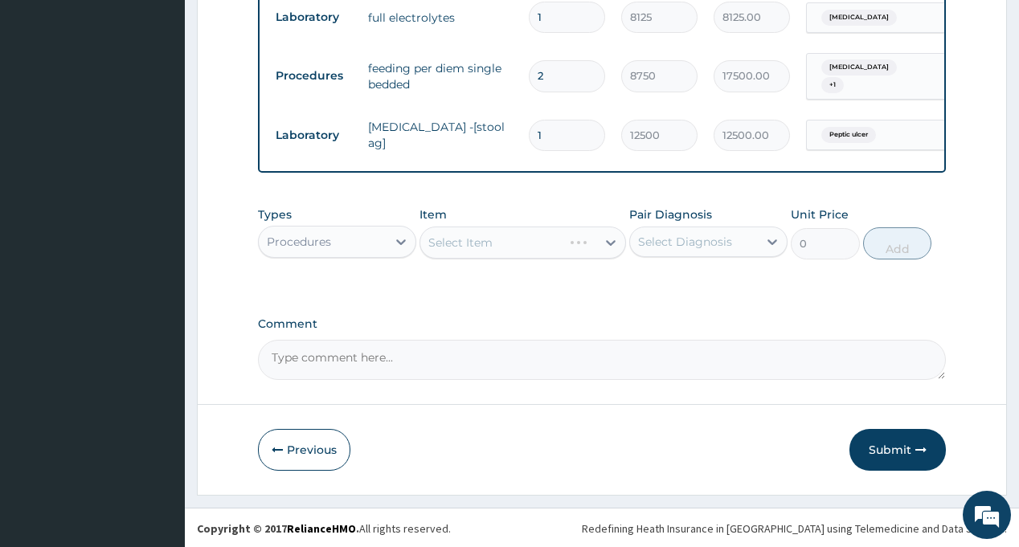
click at [699, 252] on div "Select Diagnosis" at bounding box center [708, 242] width 158 height 31
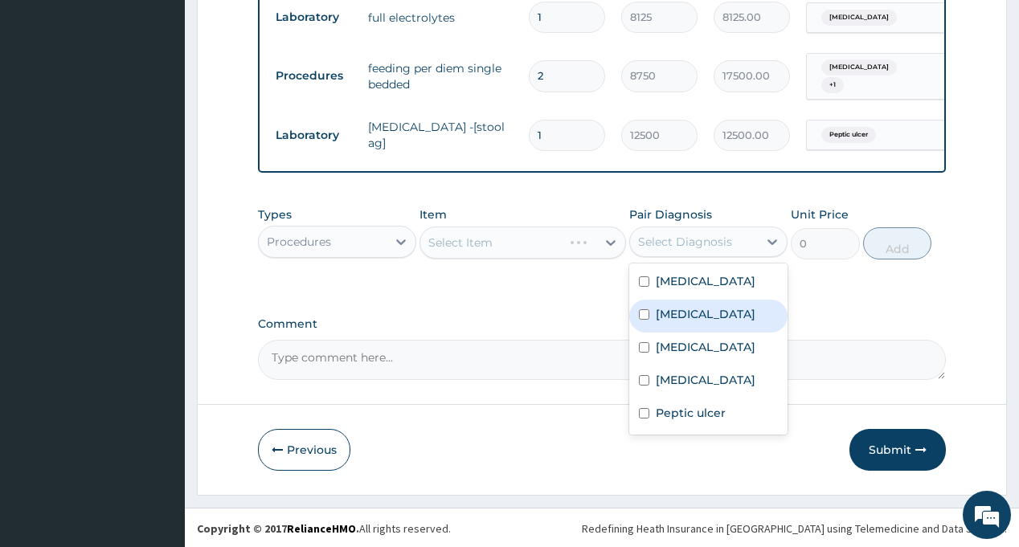
click at [701, 320] on div "[MEDICAL_DATA]" at bounding box center [708, 316] width 158 height 33
checkbox input "true"
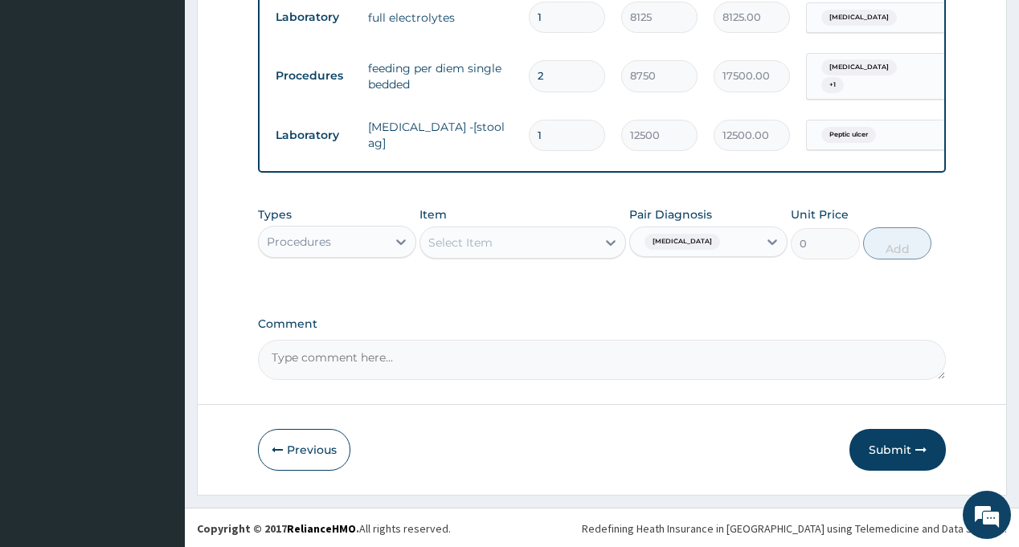
click at [496, 239] on div "Select Item" at bounding box center [508, 243] width 176 height 26
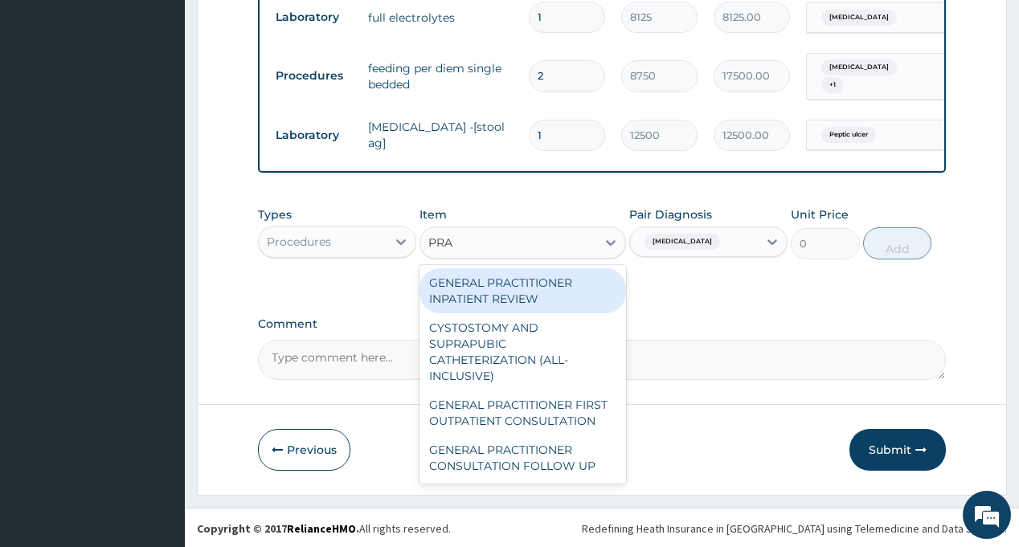
type input "PRAC"
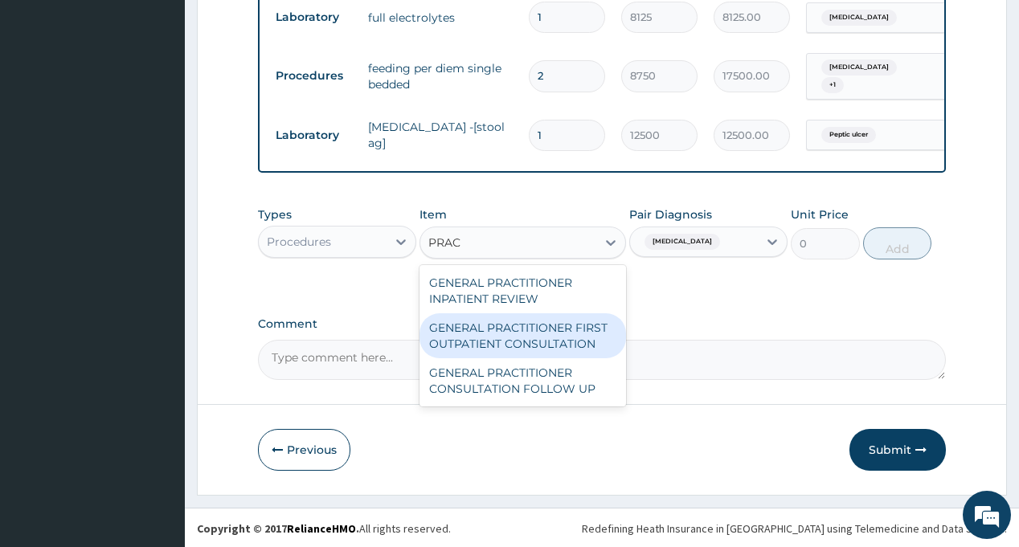
click at [559, 333] on div "GENERAL PRACTITIONER FIRST OUTPATIENT CONSULTATION" at bounding box center [523, 335] width 207 height 45
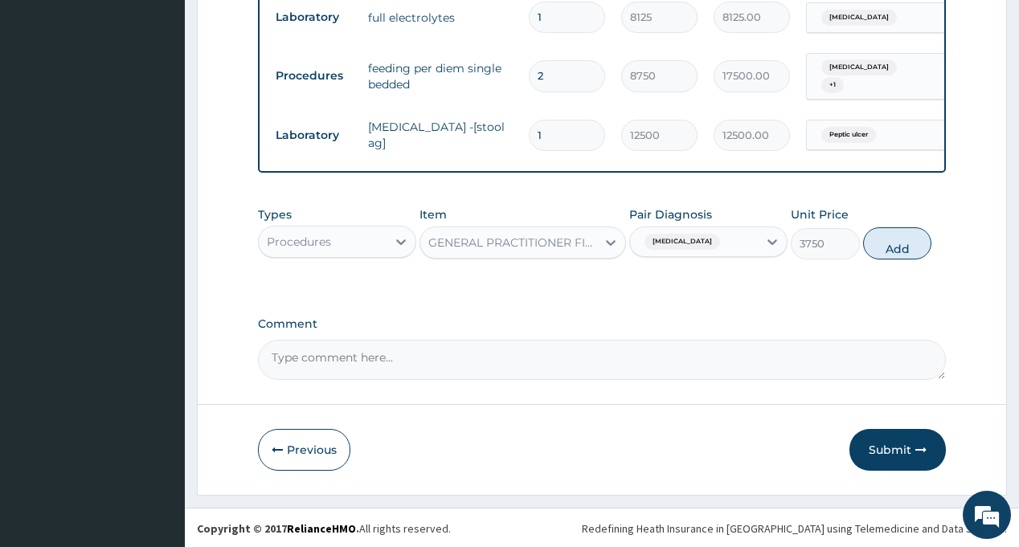
drag, startPoint x: 887, startPoint y: 246, endPoint x: 639, endPoint y: 257, distance: 247.8
click at [887, 246] on button "Add" at bounding box center [897, 243] width 69 height 32
type input "0"
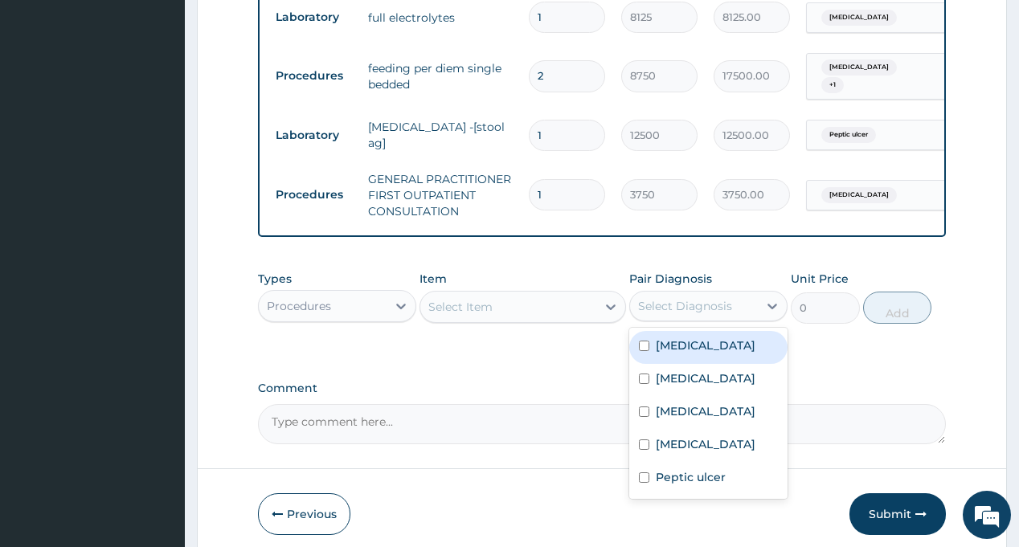
click at [686, 310] on div "Select Diagnosis" at bounding box center [685, 306] width 94 height 16
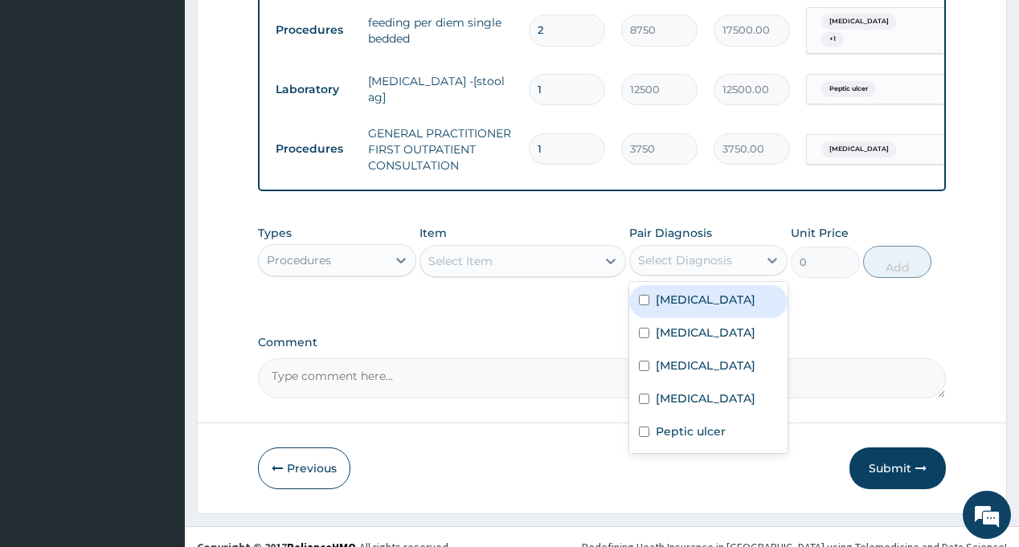
scroll to position [858, 0]
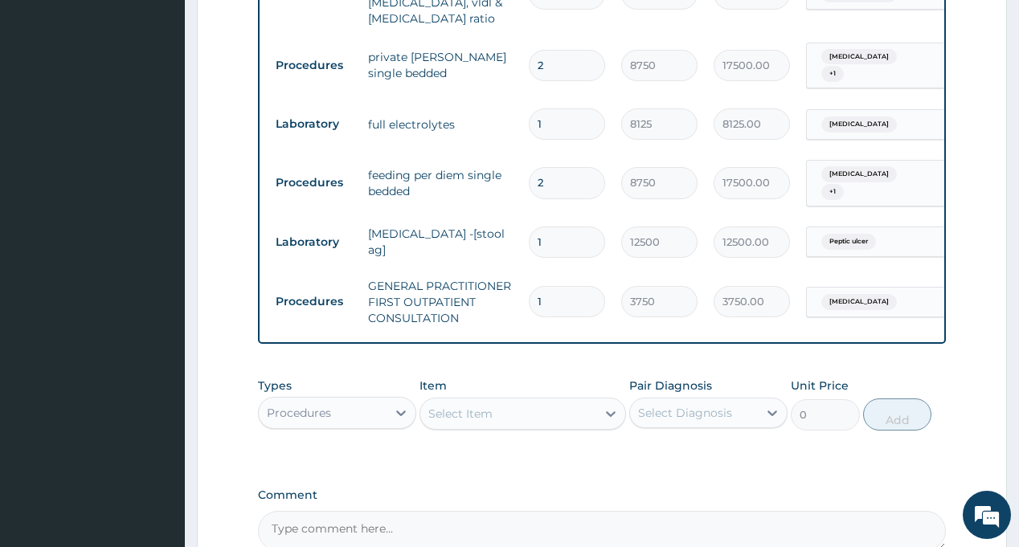
scroll to position [778, 0]
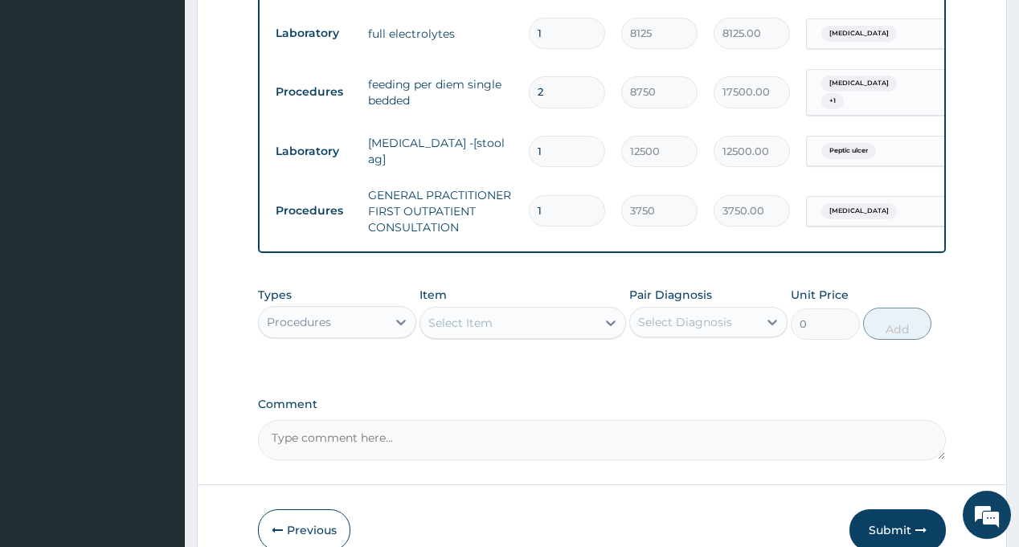
click at [341, 333] on div "Procedures" at bounding box center [323, 322] width 128 height 26
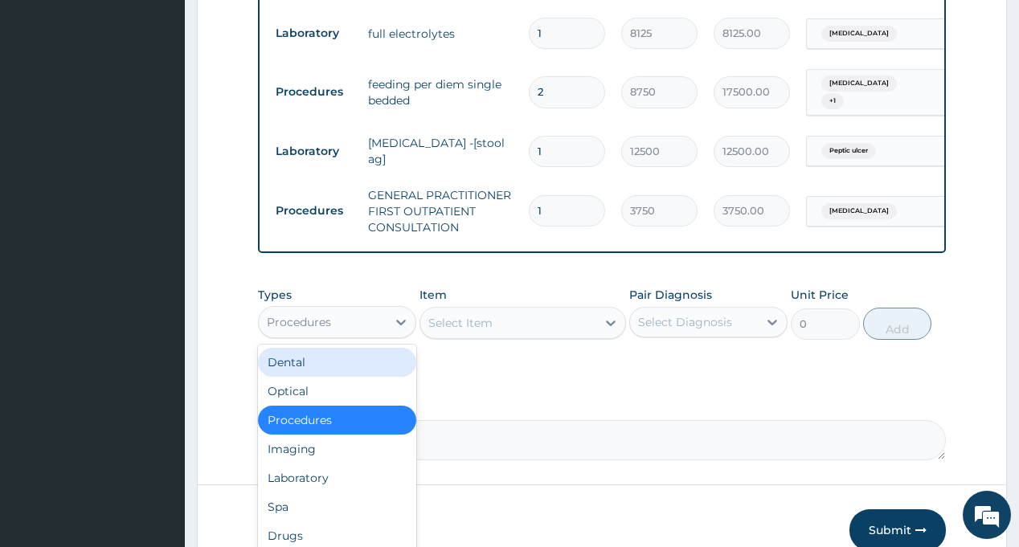
scroll to position [858, 0]
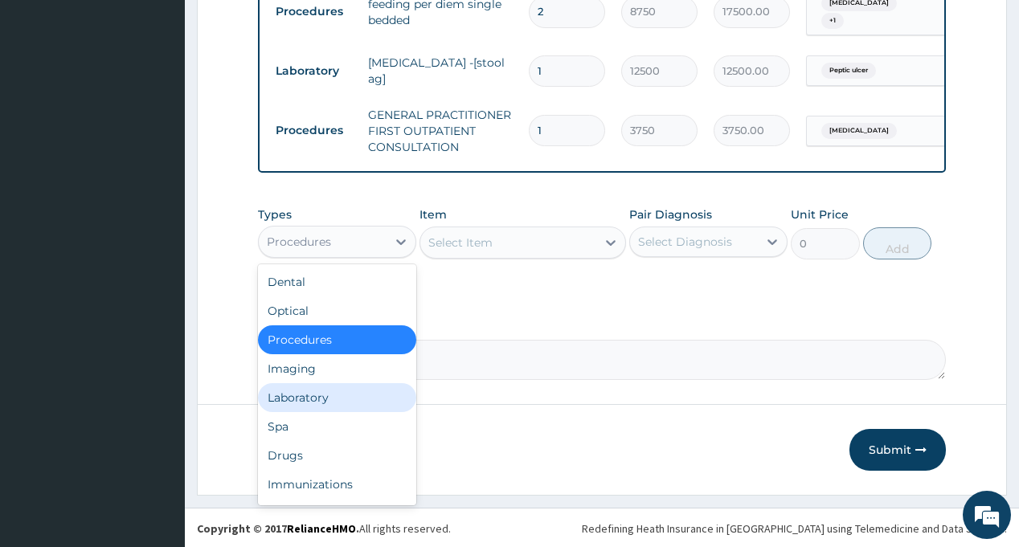
click at [323, 391] on div "Laboratory" at bounding box center [337, 397] width 158 height 29
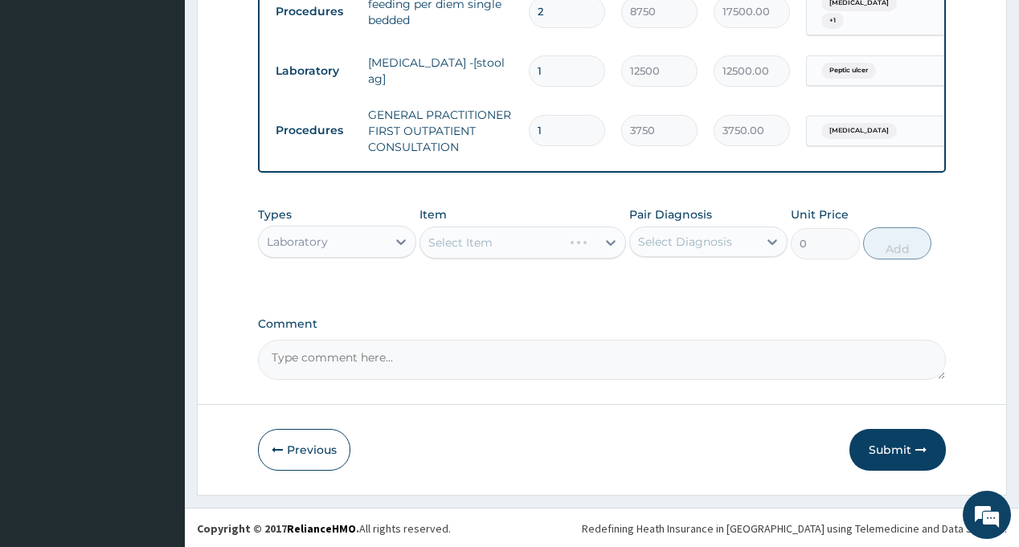
click at [697, 242] on div "Select Diagnosis" at bounding box center [685, 242] width 94 height 16
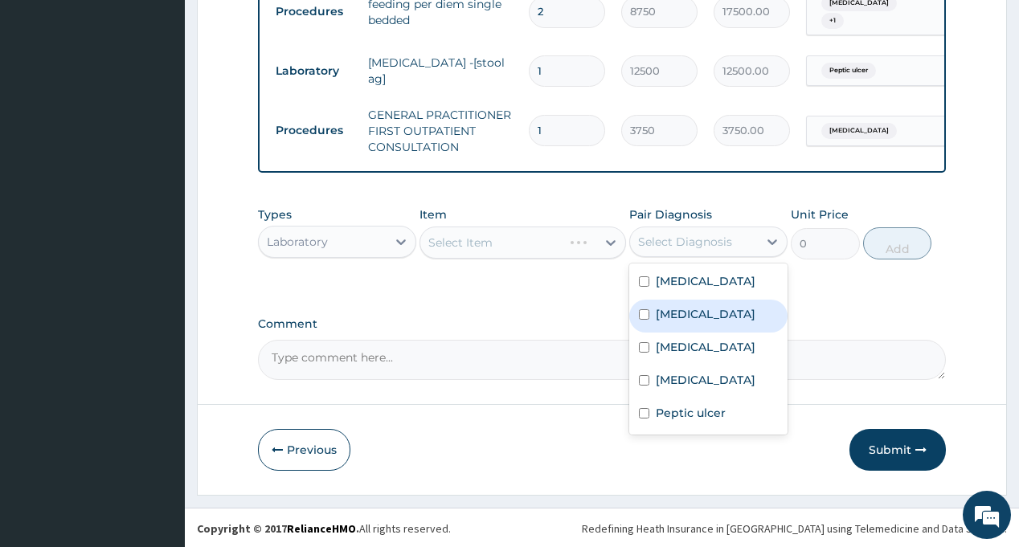
click at [708, 315] on div "[MEDICAL_DATA]" at bounding box center [708, 316] width 158 height 33
checkbox input "true"
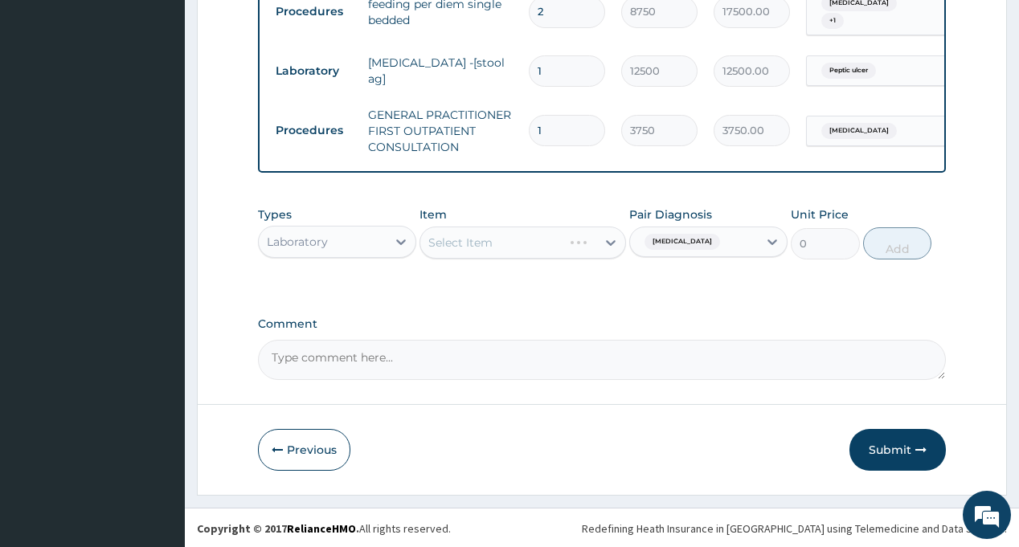
click at [513, 243] on div "Select Item" at bounding box center [508, 243] width 176 height 26
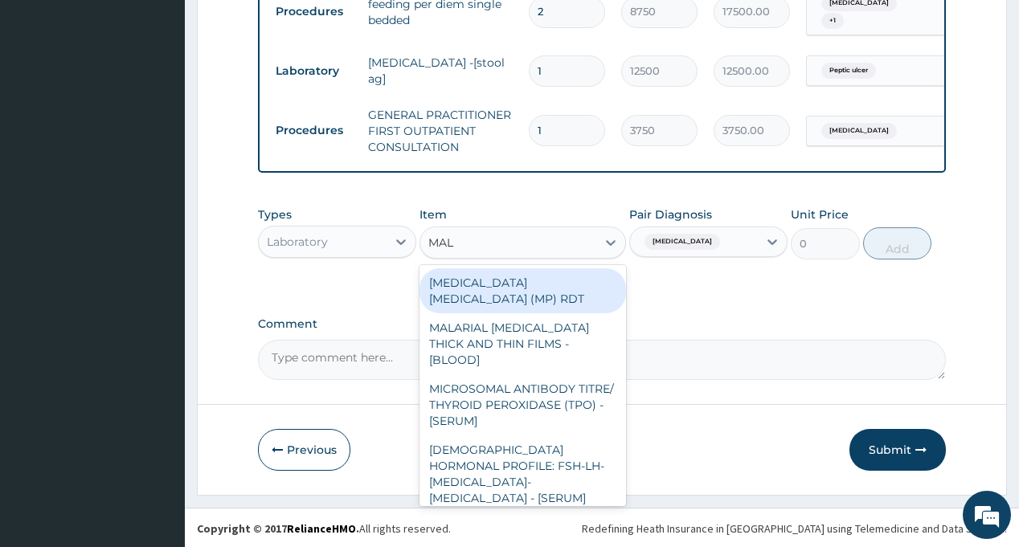
type input "MALA"
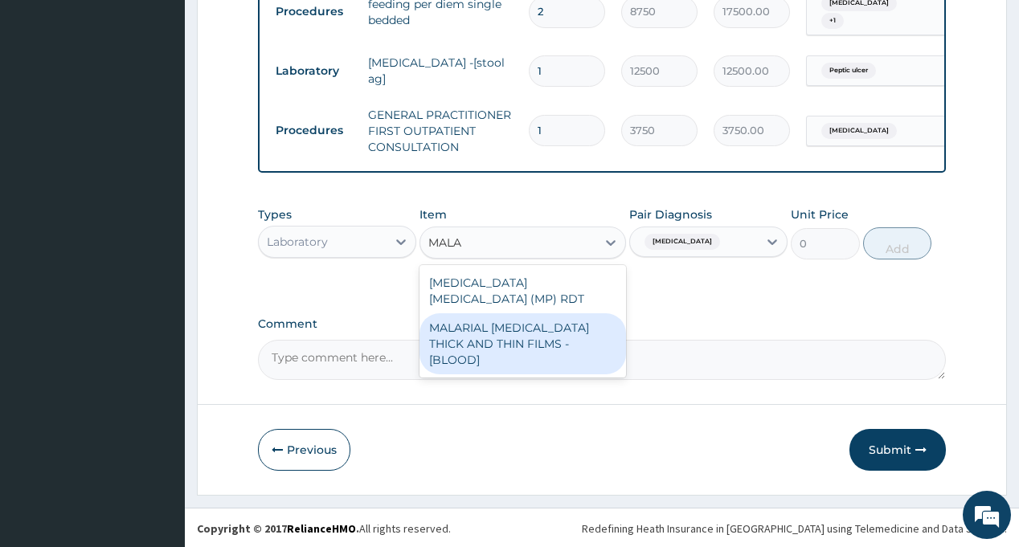
click at [534, 319] on div "MALARIAL [MEDICAL_DATA] THICK AND THIN FILMS - [BLOOD]" at bounding box center [523, 343] width 207 height 61
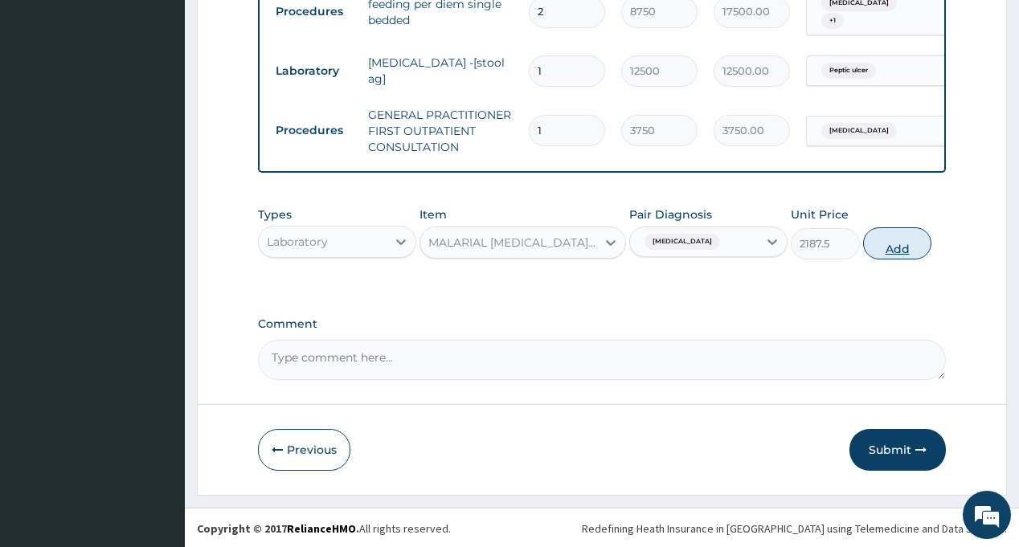
click at [884, 245] on button "Add" at bounding box center [897, 243] width 69 height 32
type input "0"
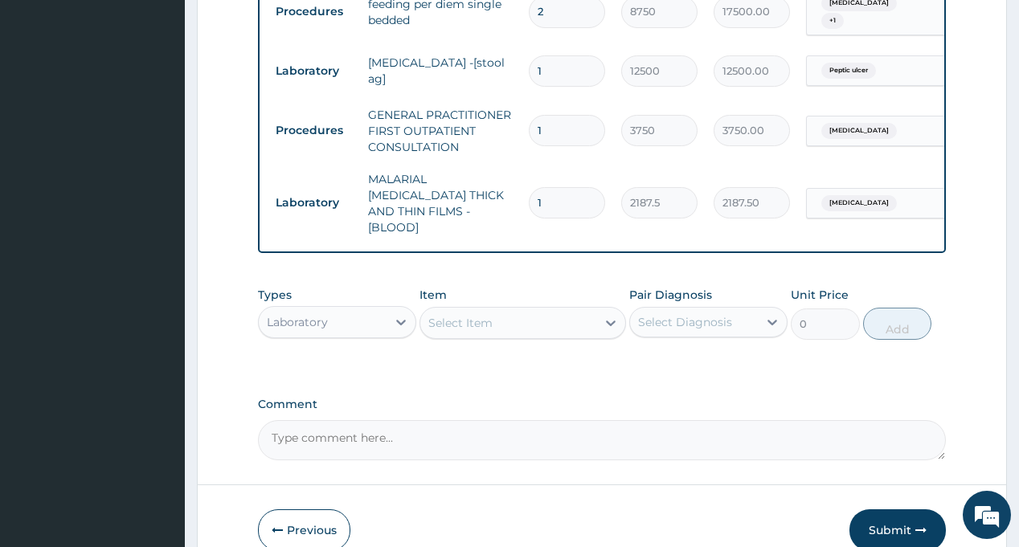
click at [698, 314] on div "Select Diagnosis" at bounding box center [685, 322] width 94 height 16
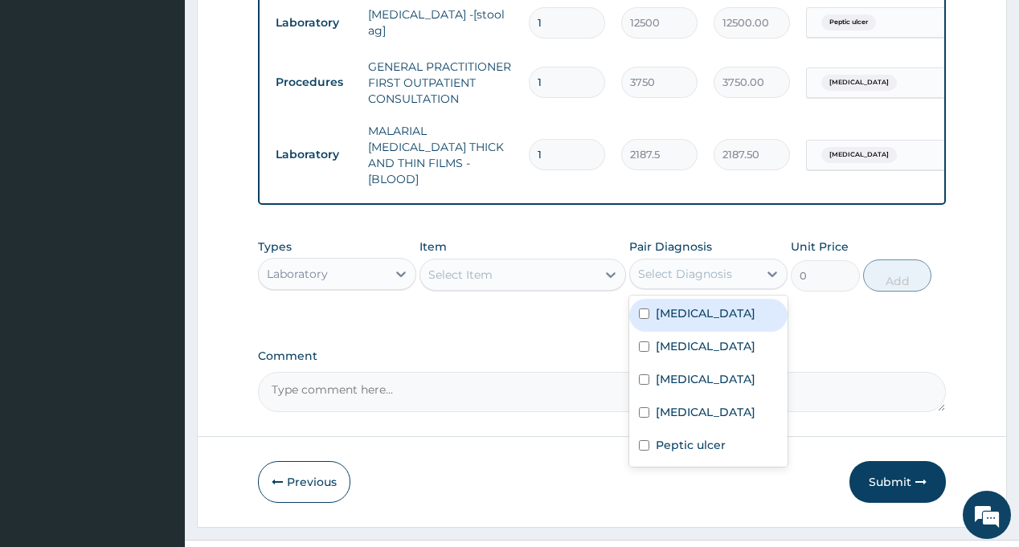
scroll to position [923, 0]
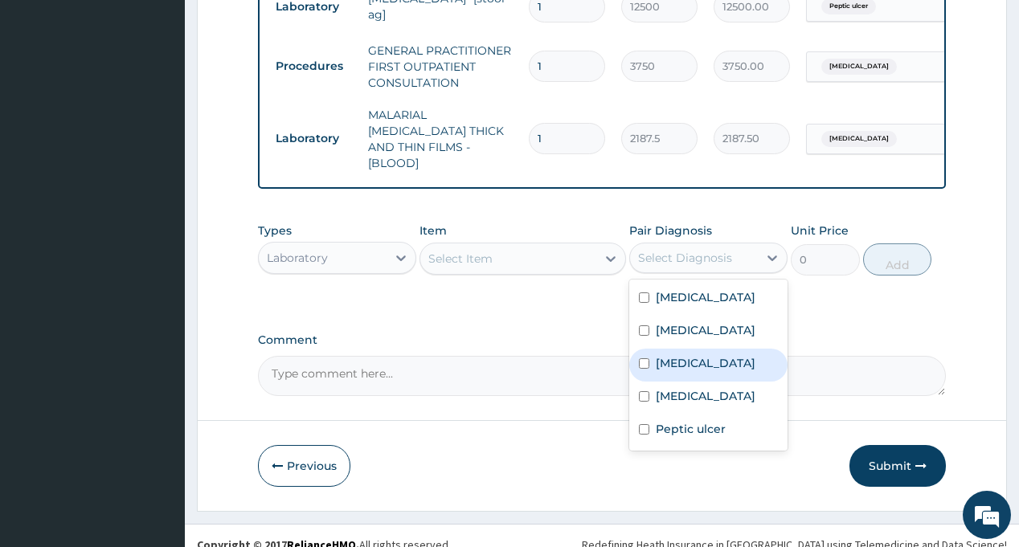
click at [688, 355] on label "[MEDICAL_DATA]" at bounding box center [706, 363] width 100 height 16
checkbox input "true"
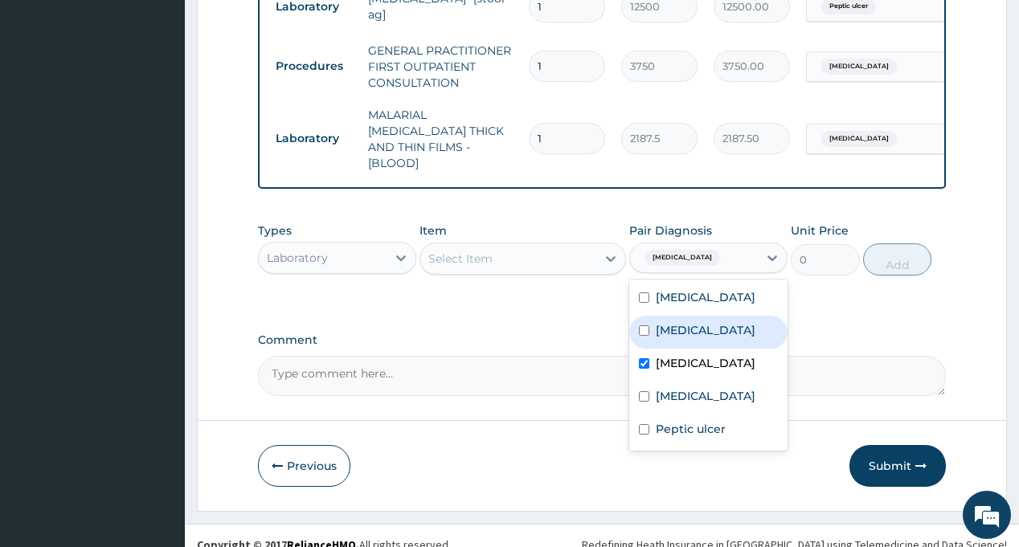
click at [477, 251] on div "Select Item" at bounding box center [460, 259] width 64 height 16
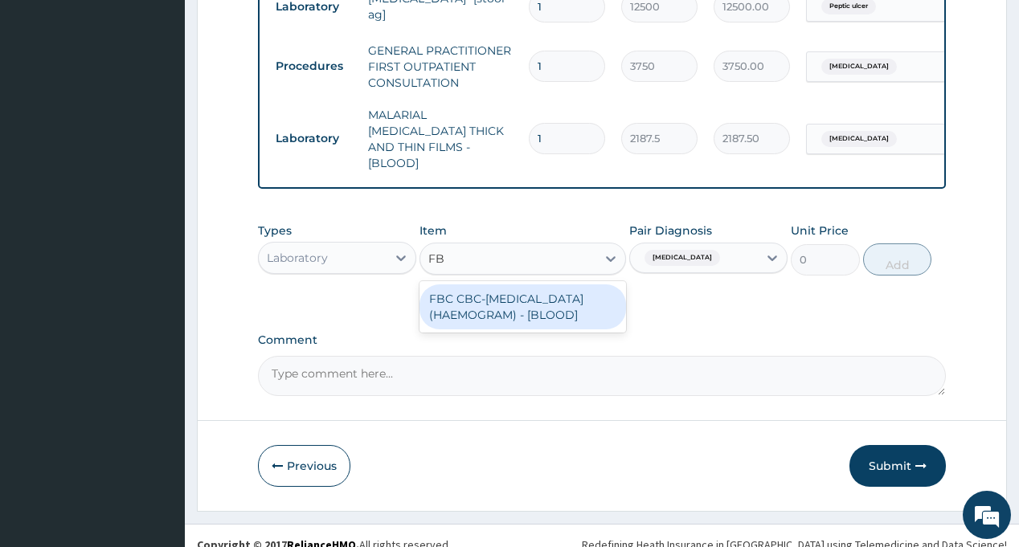
type input "FBC"
click at [532, 293] on div "FBC CBC-[MEDICAL_DATA] (HAEMOGRAM) - [BLOOD]" at bounding box center [523, 307] width 207 height 45
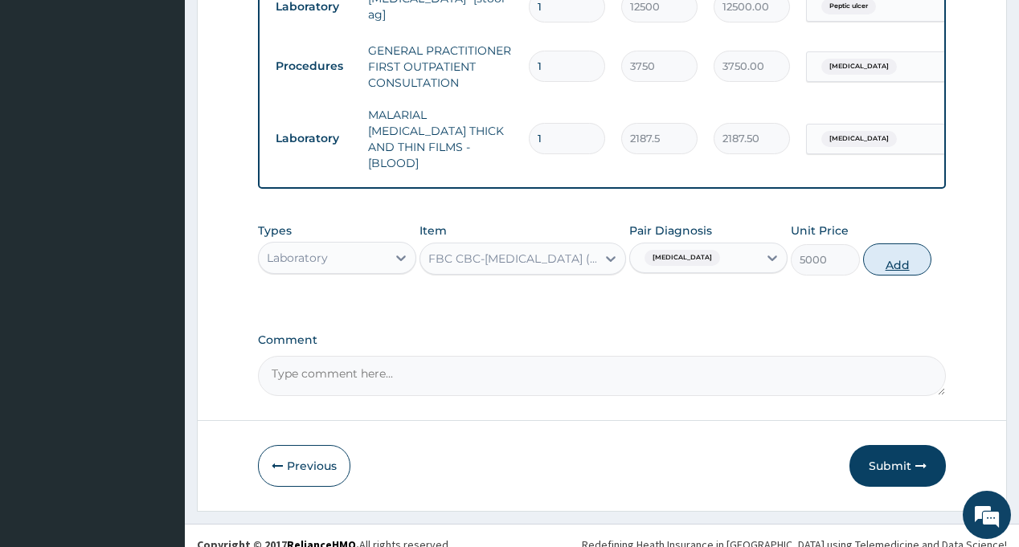
click at [891, 248] on button "Add" at bounding box center [897, 260] width 69 height 32
type input "0"
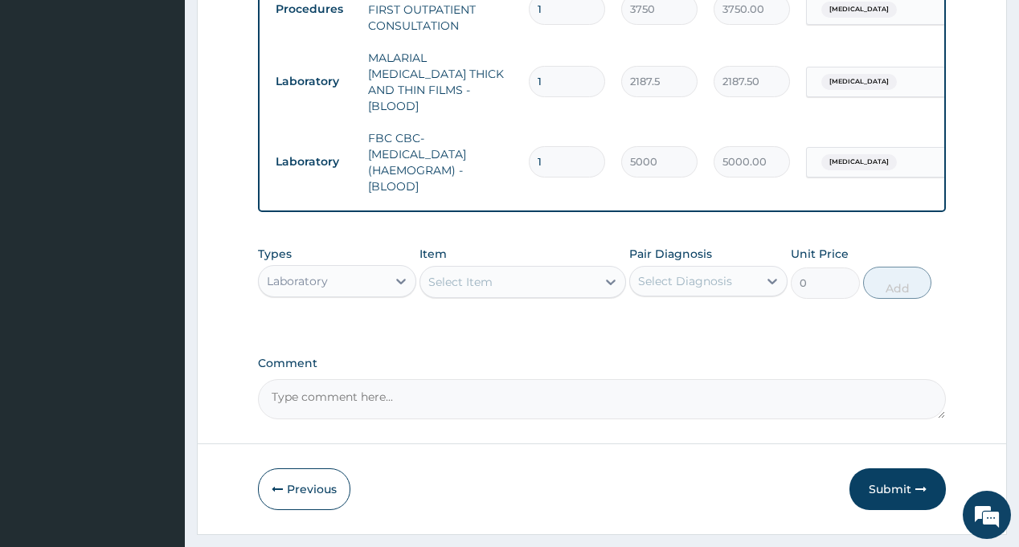
scroll to position [1003, 0]
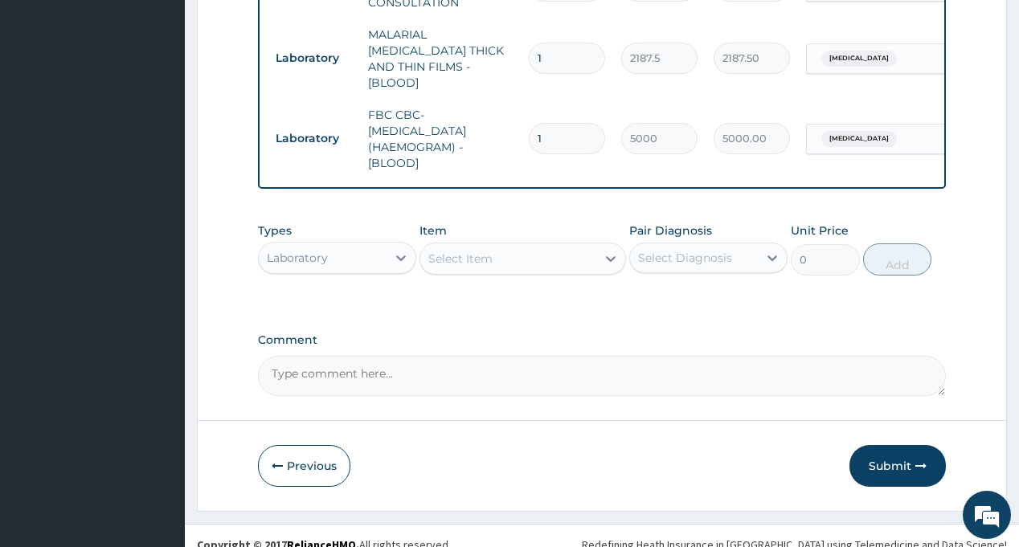
click at [662, 215] on div "Types Laboratory Item Select Item Pair Diagnosis Select Diagnosis Unit Price 0 …" at bounding box center [601, 249] width 687 height 69
click at [351, 245] on div "Laboratory" at bounding box center [323, 258] width 128 height 26
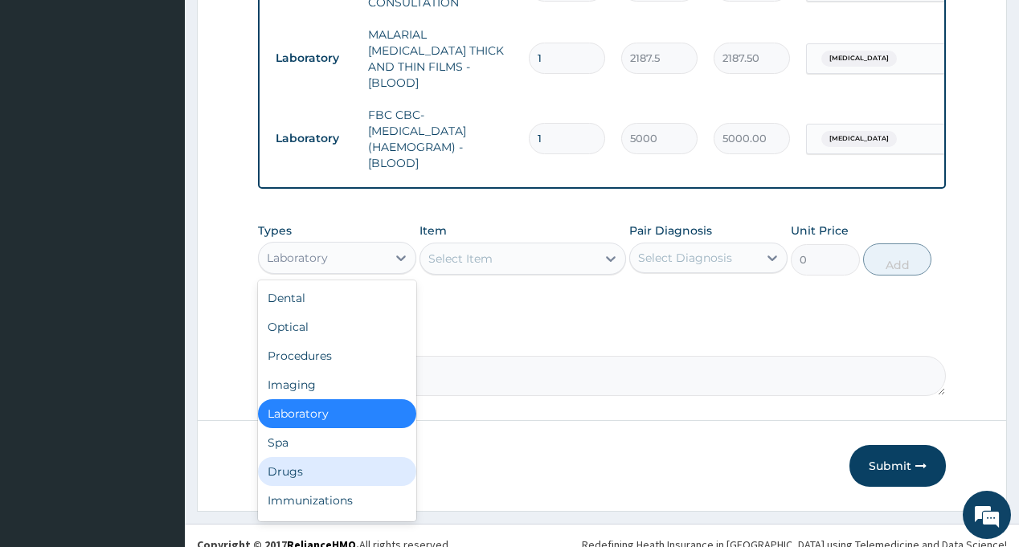
drag, startPoint x: 297, startPoint y: 448, endPoint x: 701, endPoint y: 245, distance: 452.2
click at [297, 457] on div "Drugs" at bounding box center [337, 471] width 158 height 29
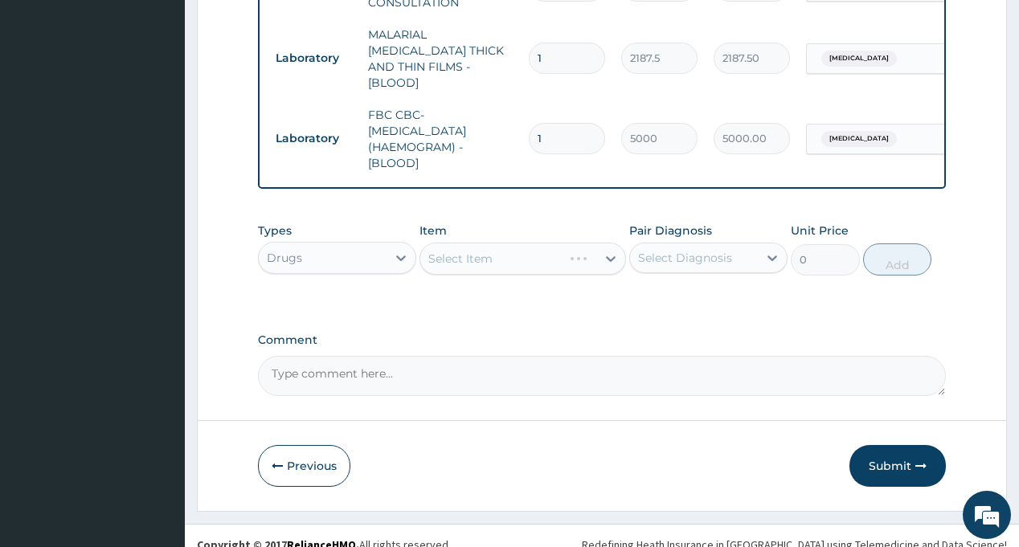
click at [710, 250] on div "Select Diagnosis" at bounding box center [685, 258] width 94 height 16
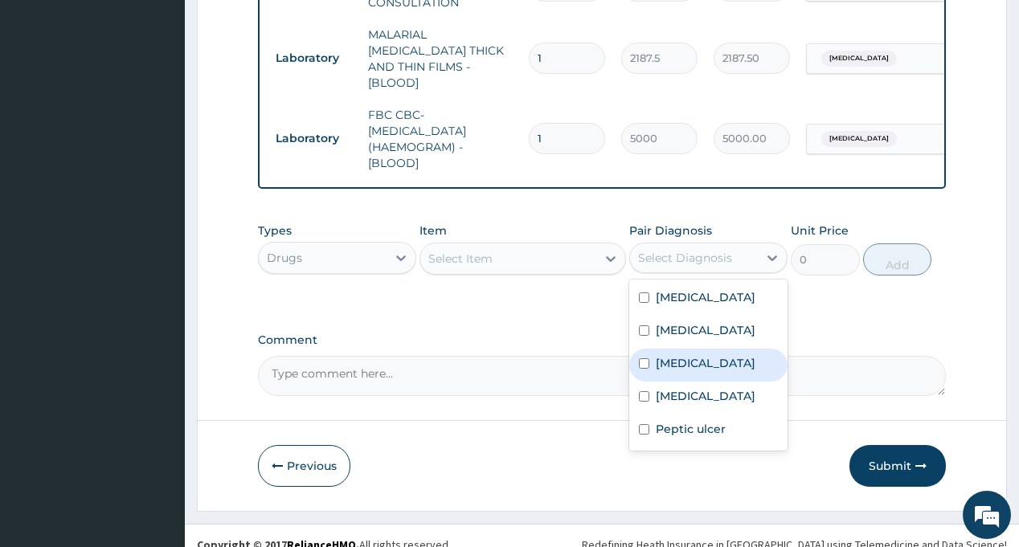
click at [711, 349] on div "[MEDICAL_DATA]" at bounding box center [708, 365] width 158 height 33
checkbox input "true"
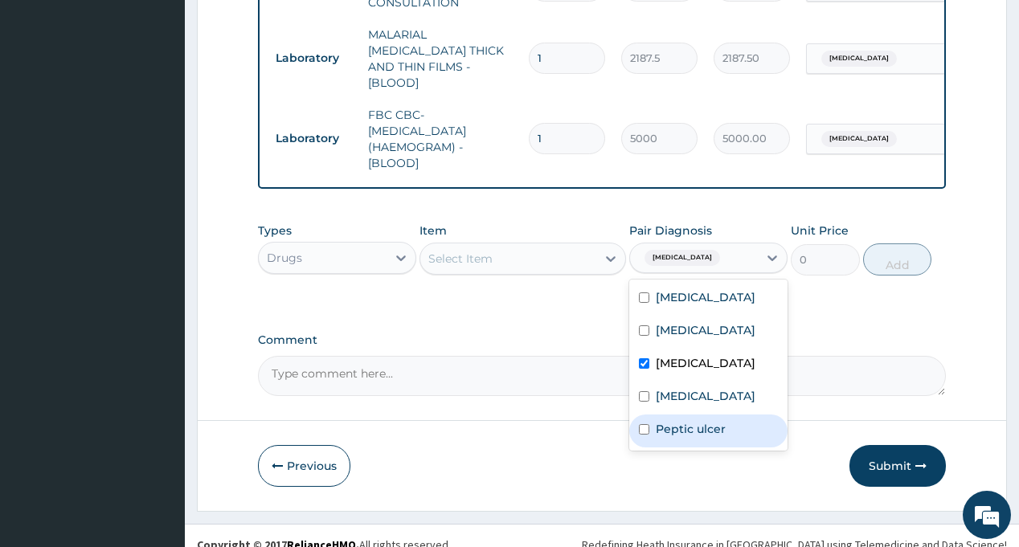
click at [723, 421] on label "Peptic ulcer" at bounding box center [691, 429] width 70 height 16
checkbox input "true"
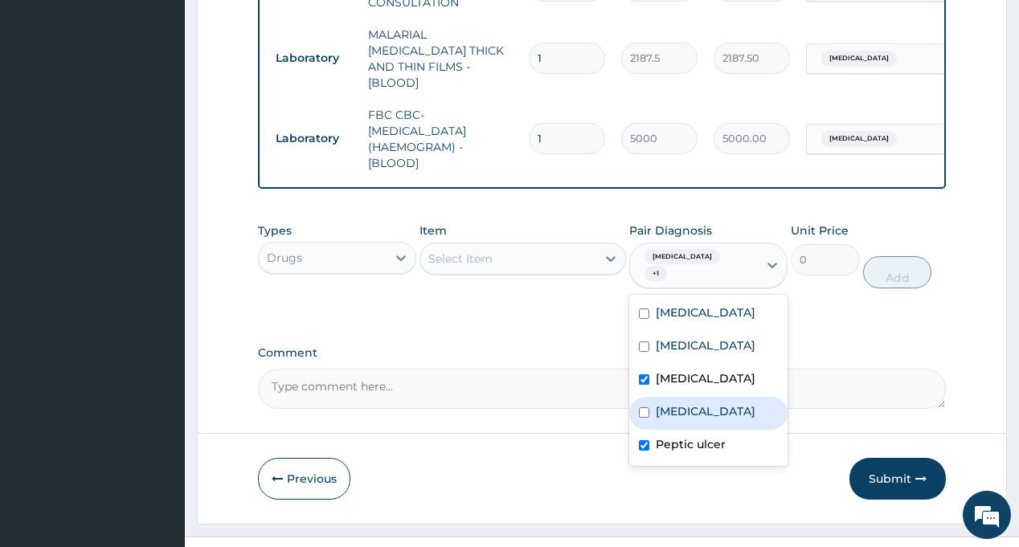
click at [488, 251] on div "Select Item" at bounding box center [460, 259] width 64 height 16
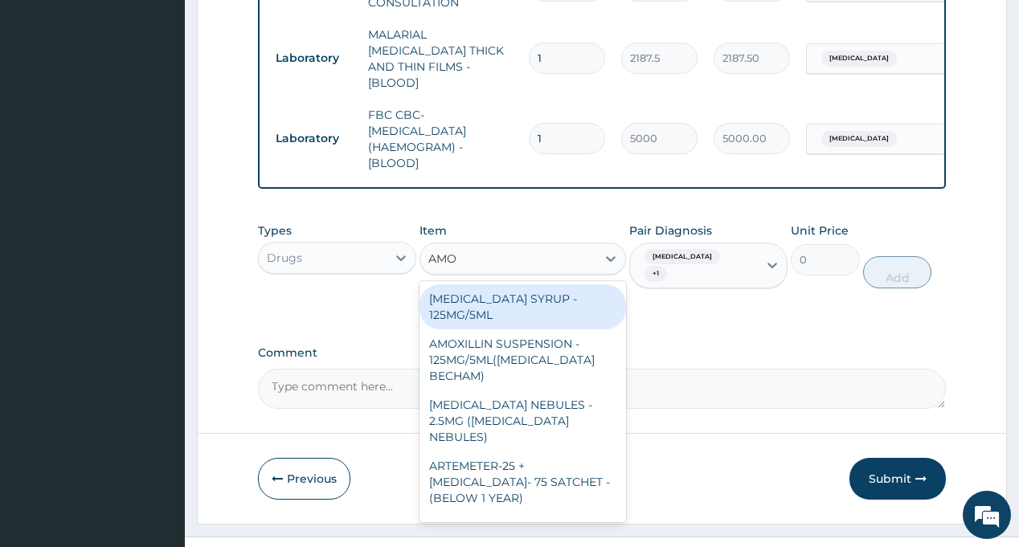
type input "AMOX"
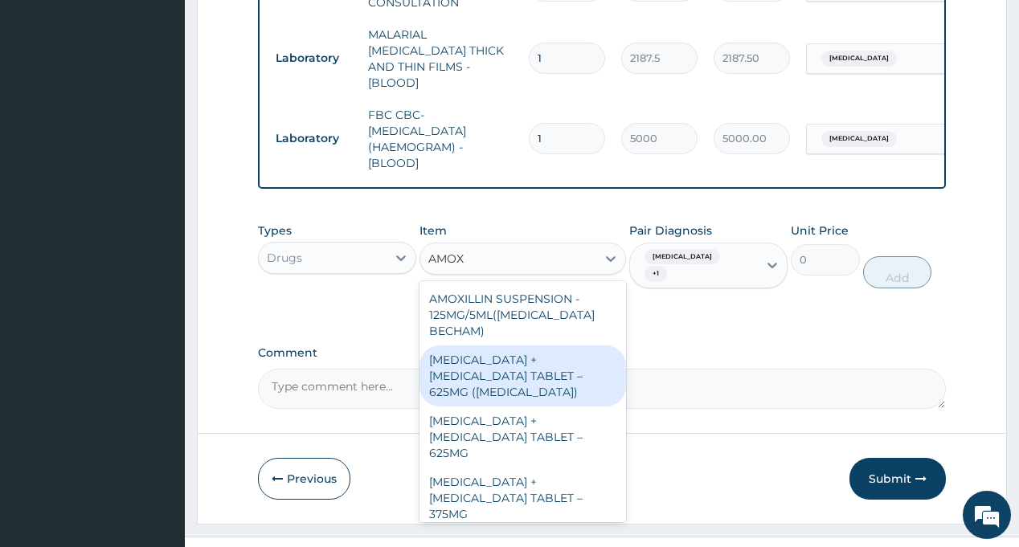
drag, startPoint x: 494, startPoint y: 343, endPoint x: 798, endPoint y: 327, distance: 305.1
click at [495, 346] on div "[MEDICAL_DATA] + [MEDICAL_DATA] TABLET – 625MG ([MEDICAL_DATA])" at bounding box center [523, 376] width 207 height 61
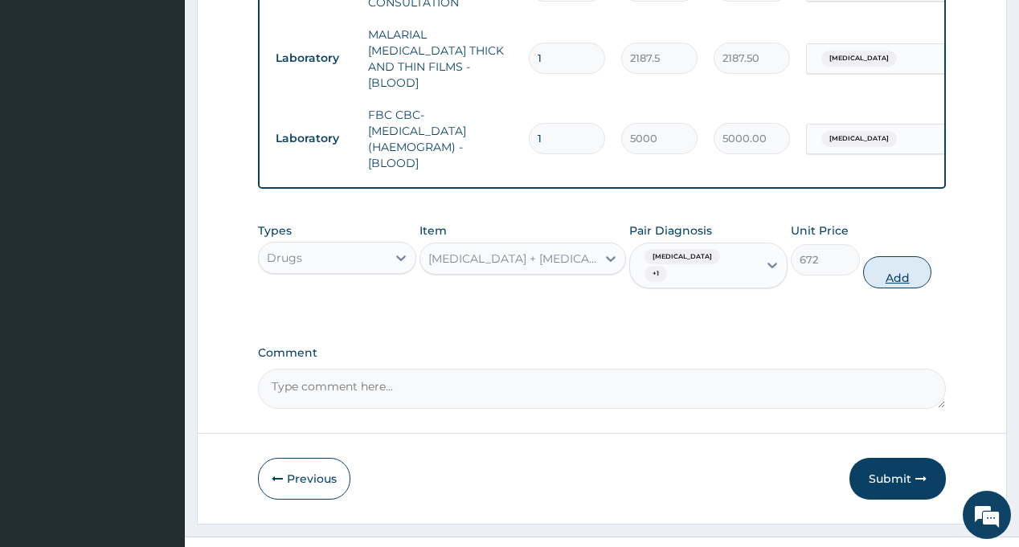
click at [895, 256] on button "Add" at bounding box center [897, 272] width 69 height 32
type input "0"
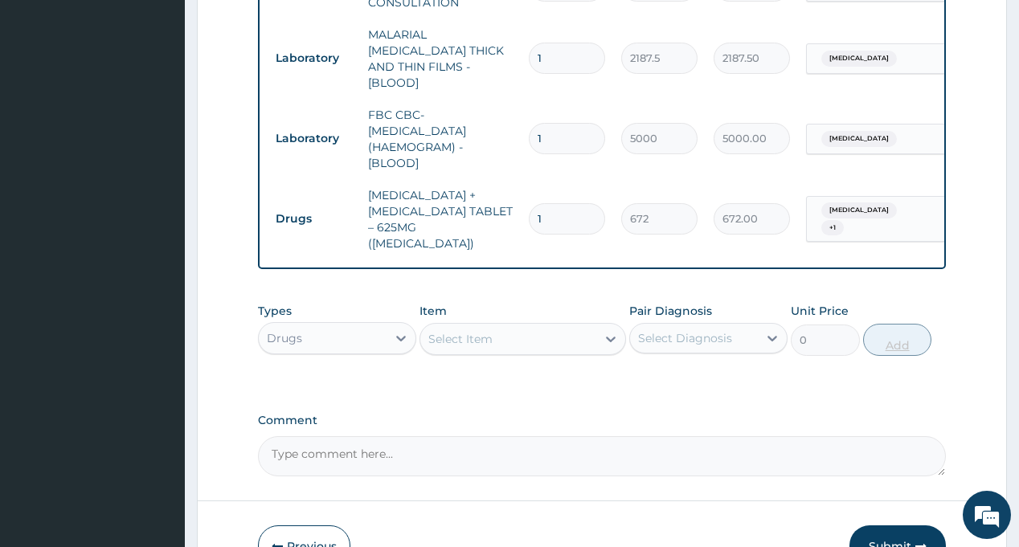
type input "14"
type input "9408.00"
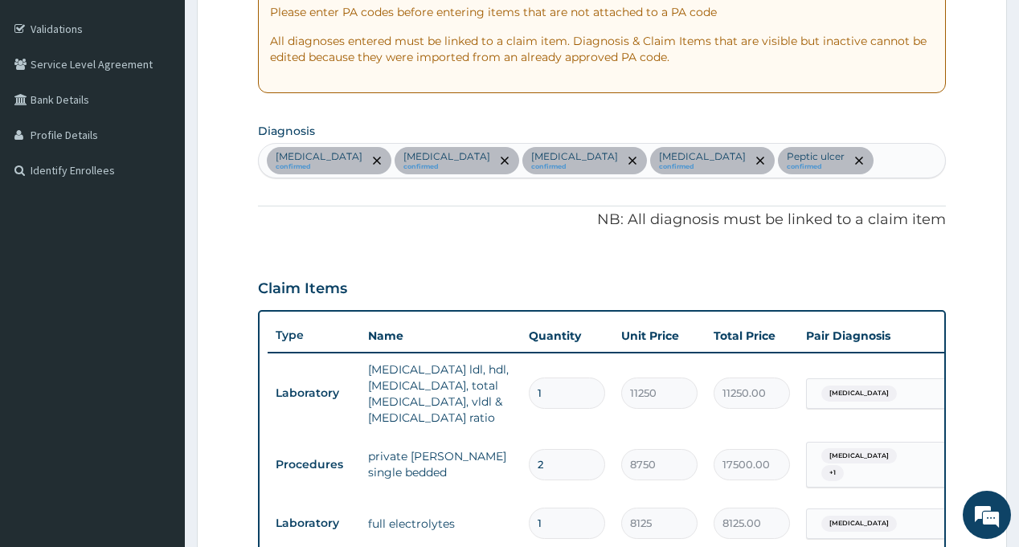
scroll to position [280, 0]
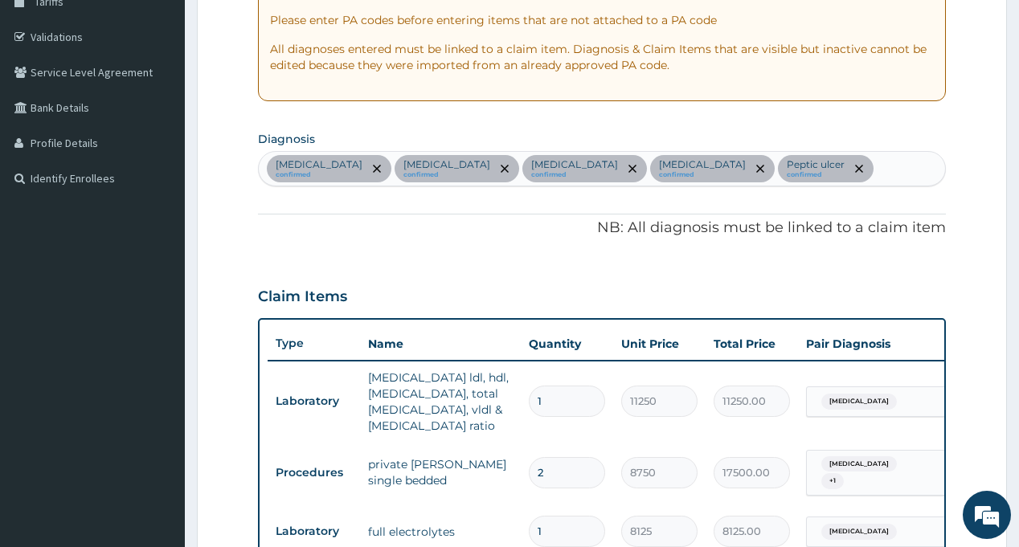
type input "14"
click at [812, 170] on div "[MEDICAL_DATA] confirmed [MEDICAL_DATA] confirmed [MEDICAL_DATA] confirmed [MED…" at bounding box center [602, 169] width 686 height 34
type input "RTI"
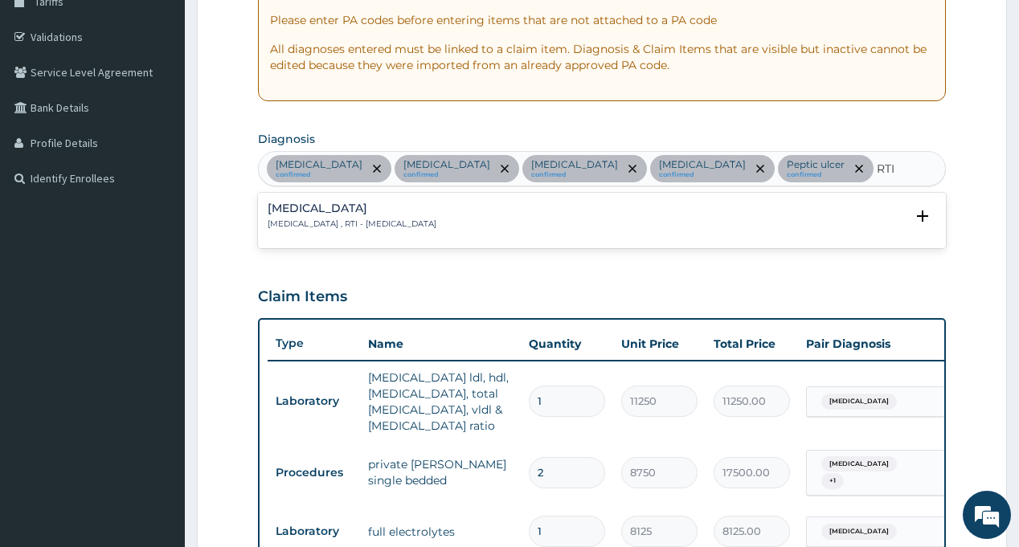
click at [341, 214] on h4 "[MEDICAL_DATA]" at bounding box center [352, 209] width 169 height 12
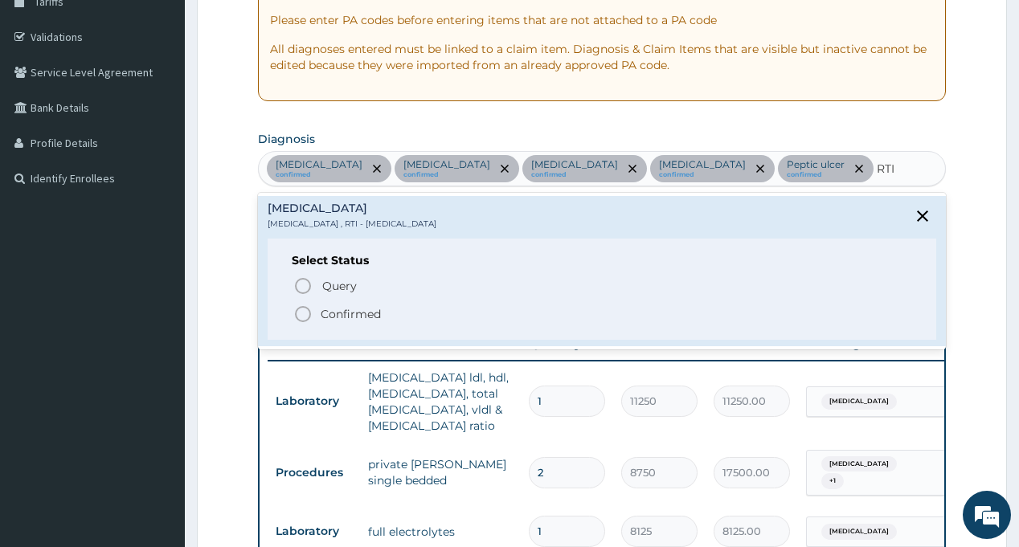
click at [346, 313] on p "Confirmed" at bounding box center [351, 314] width 60 height 16
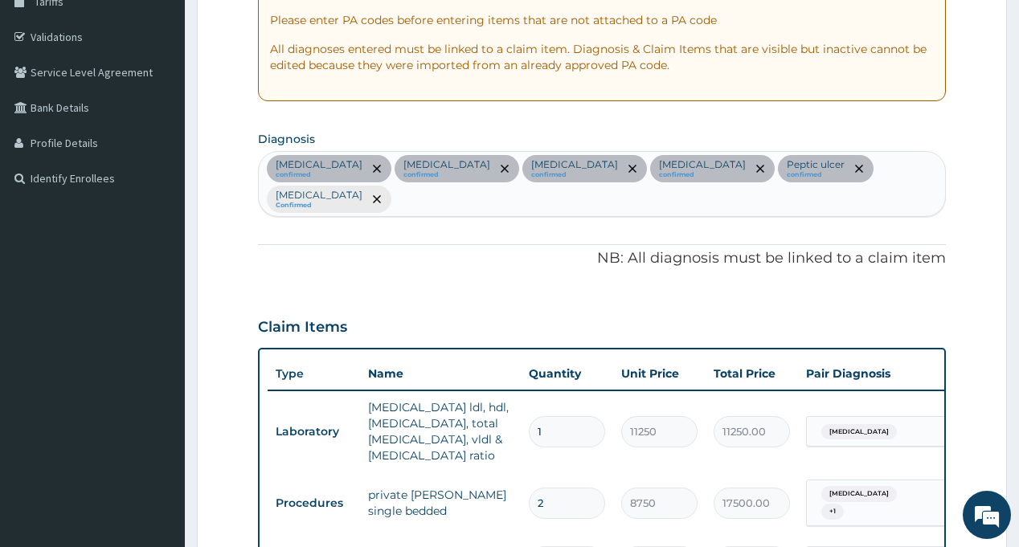
click at [549, 259] on p "NB: All diagnosis must be linked to a claim item" at bounding box center [601, 258] width 687 height 21
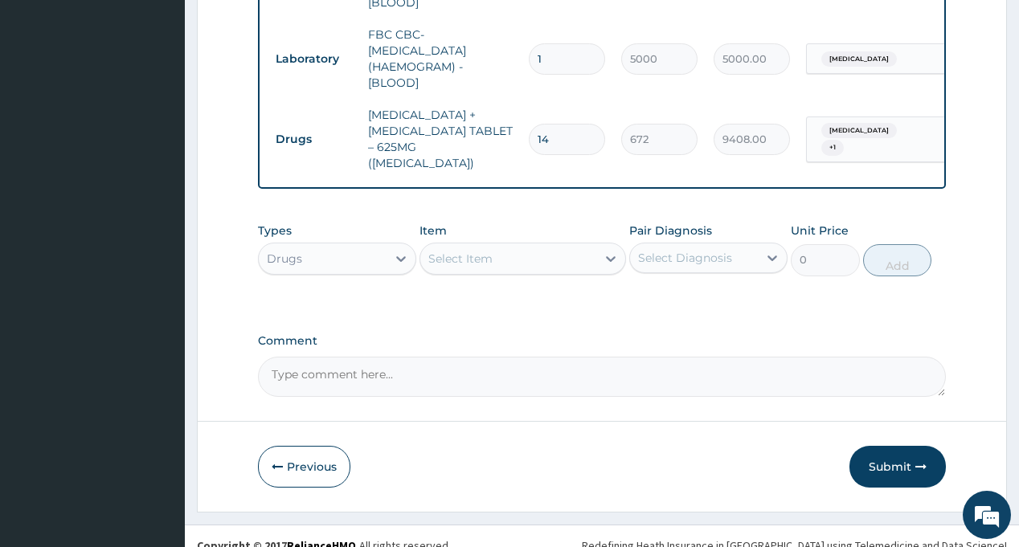
scroll to position [1114, 0]
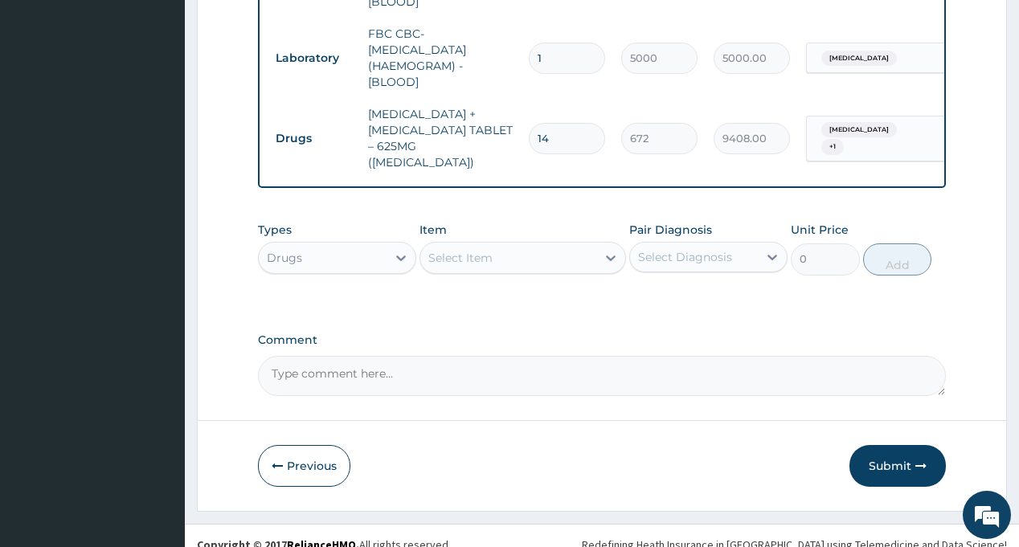
click at [850, 122] on span "[MEDICAL_DATA]" at bounding box center [859, 130] width 76 height 16
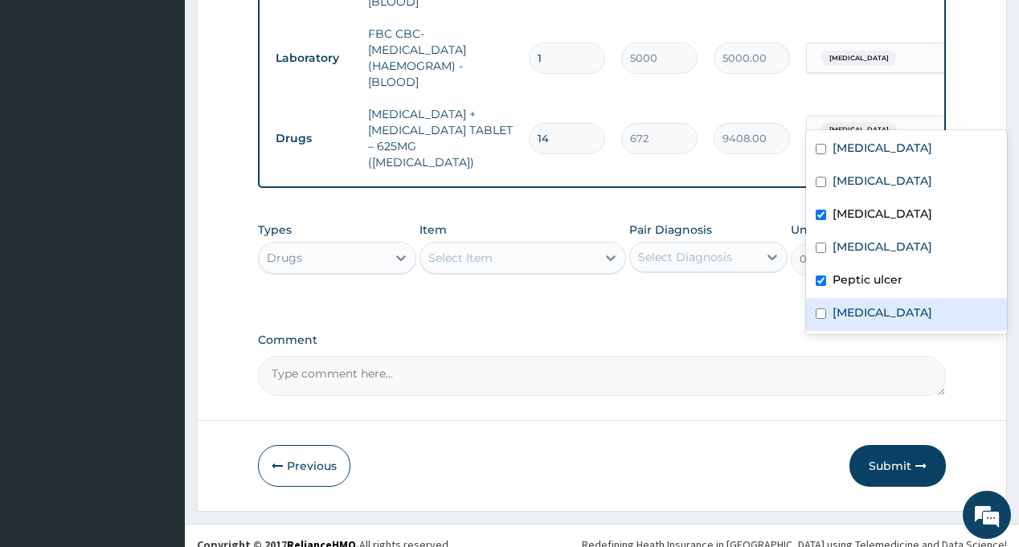
drag, startPoint x: 872, startPoint y: 313, endPoint x: 847, endPoint y: 317, distance: 25.1
click at [872, 314] on label "[MEDICAL_DATA]" at bounding box center [883, 313] width 100 height 16
checkbox input "true"
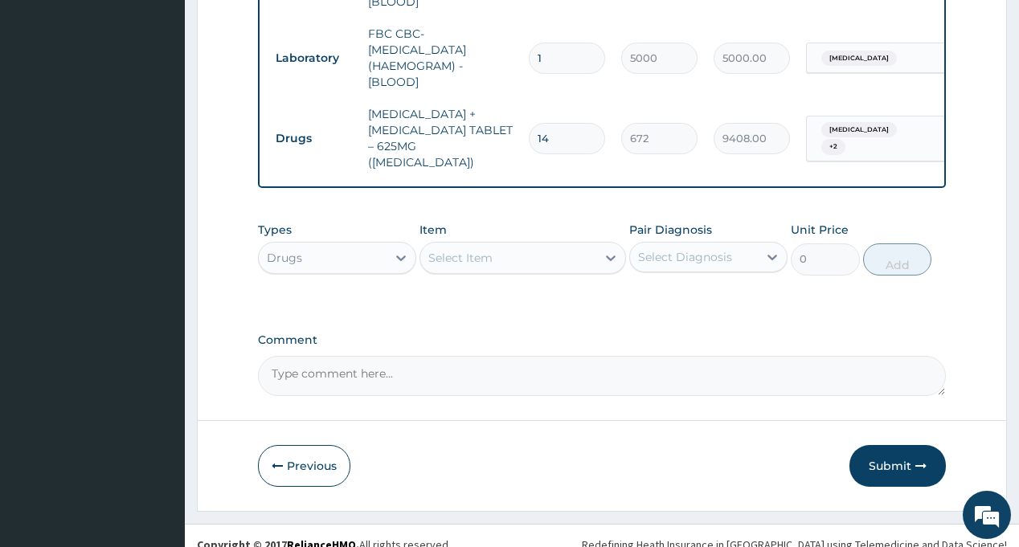
click at [694, 249] on div "Select Diagnosis" at bounding box center [685, 257] width 94 height 16
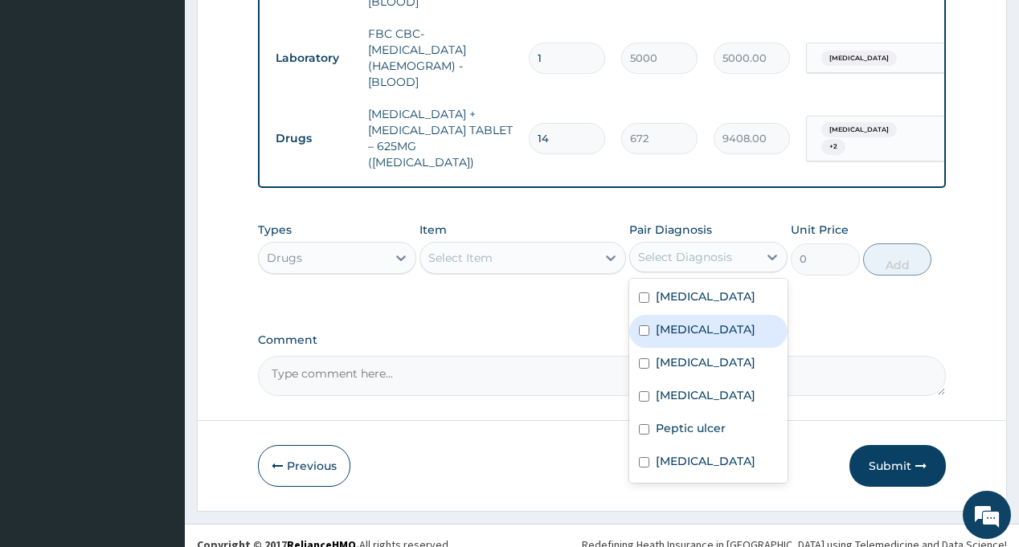
click at [703, 322] on div "[MEDICAL_DATA]" at bounding box center [708, 331] width 158 height 33
checkbox input "true"
click at [551, 246] on div "Select Item" at bounding box center [508, 258] width 176 height 26
type input "PARACE"
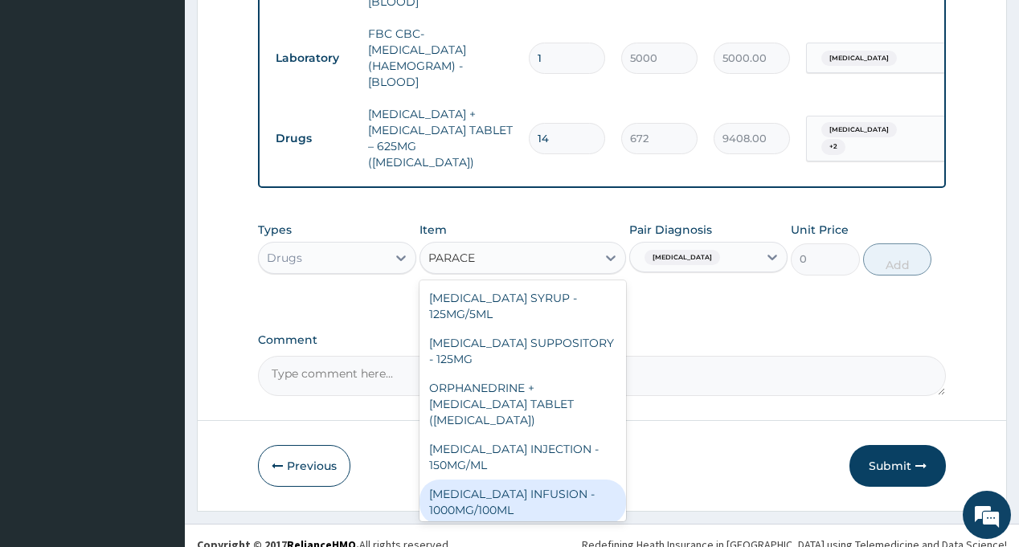
scroll to position [161, 0]
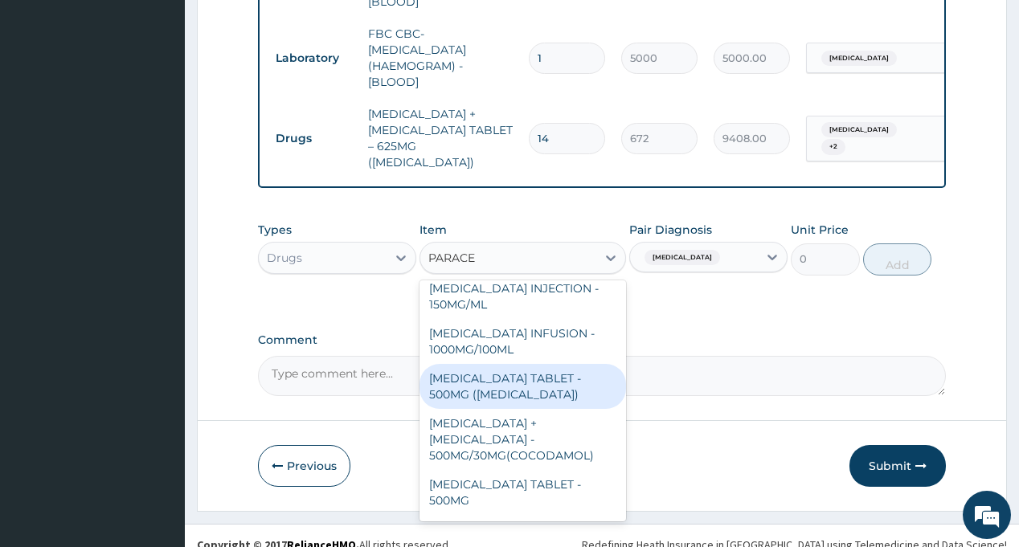
click at [535, 371] on div "[MEDICAL_DATA] TABLET - 500MG ([MEDICAL_DATA])" at bounding box center [523, 386] width 207 height 45
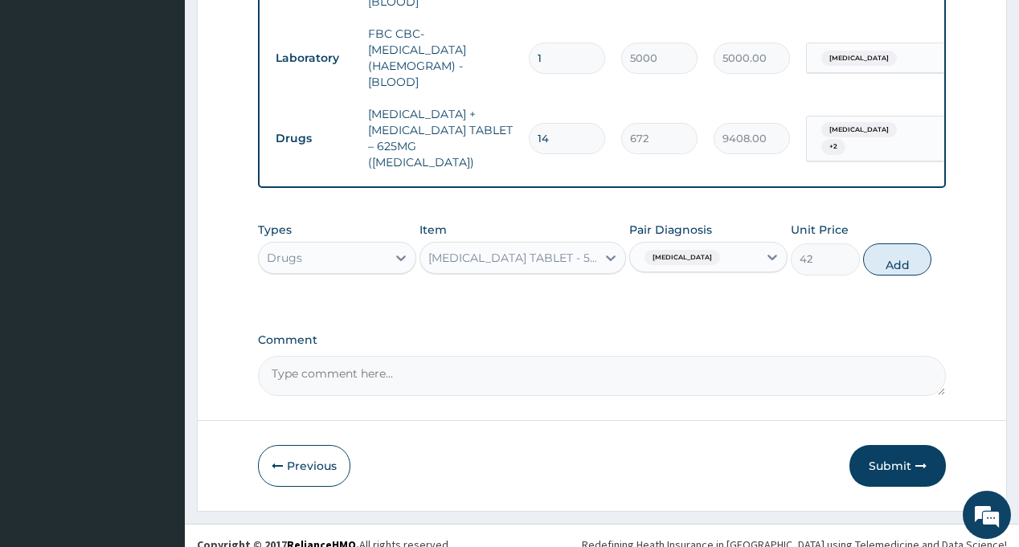
click at [898, 248] on button "Add" at bounding box center [897, 260] width 69 height 32
type input "0"
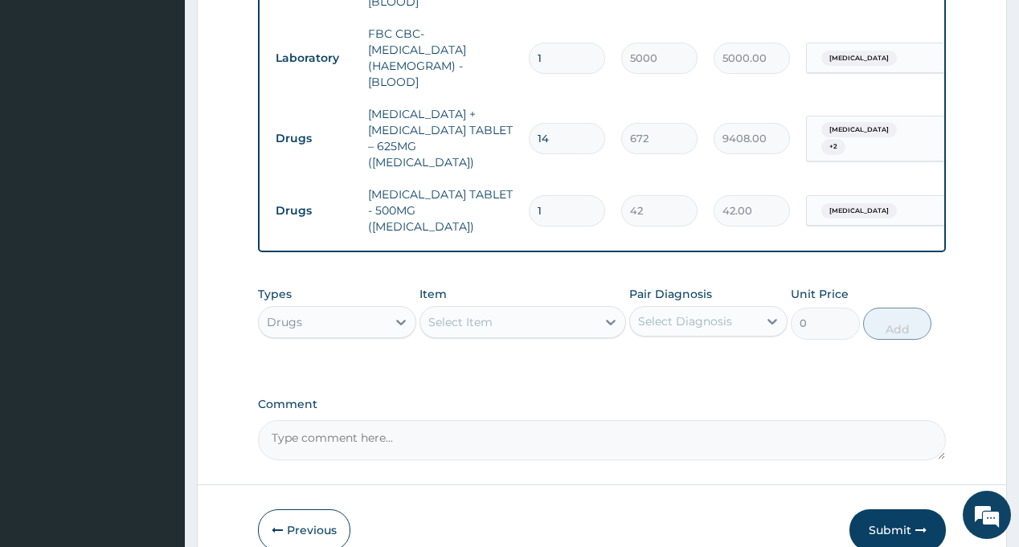
type input "18"
type input "756.00"
type input "18"
click at [709, 313] on div "Select Diagnosis" at bounding box center [685, 321] width 94 height 16
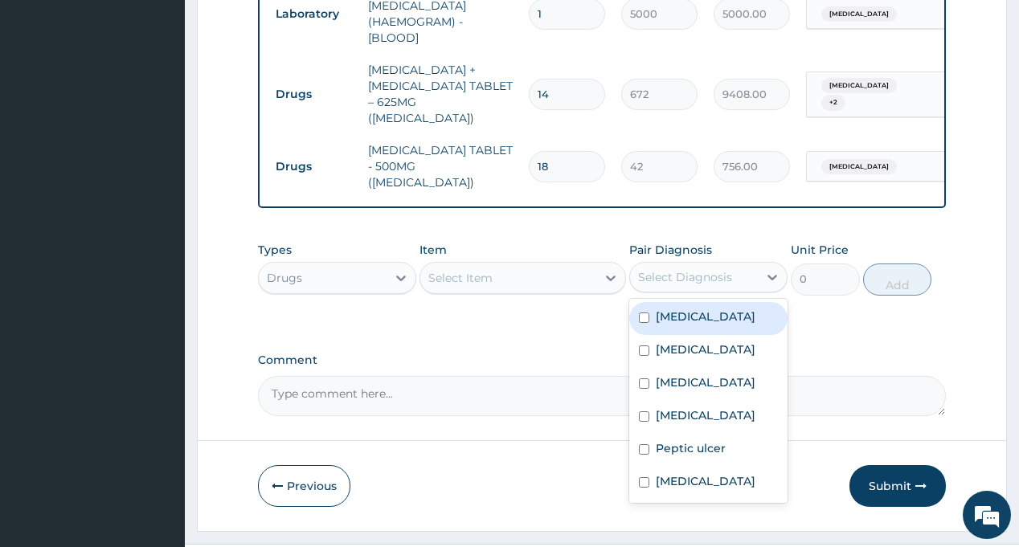
scroll to position [1170, 0]
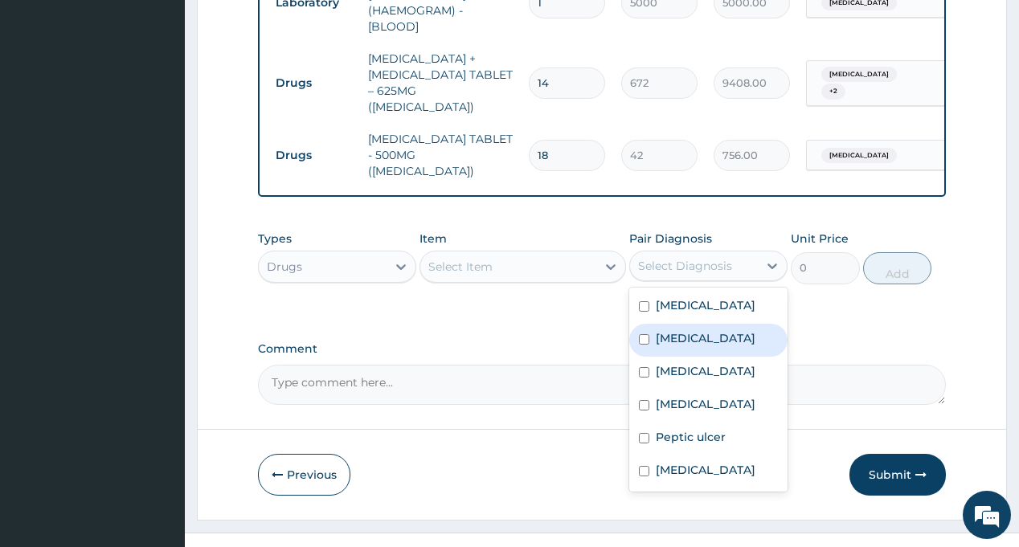
click at [690, 330] on label "[MEDICAL_DATA]" at bounding box center [706, 338] width 100 height 16
checkbox input "true"
click at [498, 254] on div "Select Item" at bounding box center [508, 267] width 176 height 26
type input "LONART"
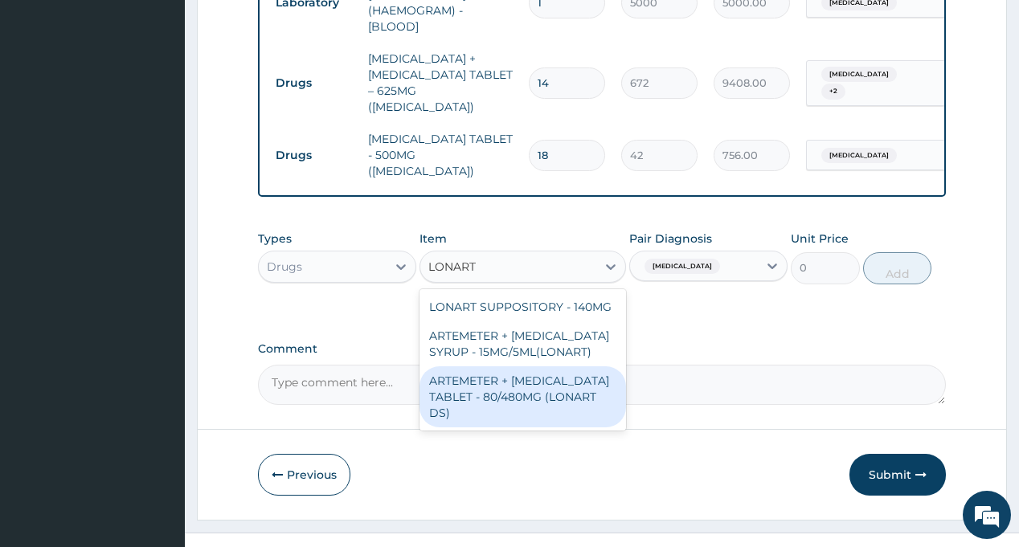
click at [536, 367] on div "ARTEMETER + [MEDICAL_DATA] TABLET - 80/480MG (LONART DS)" at bounding box center [523, 397] width 207 height 61
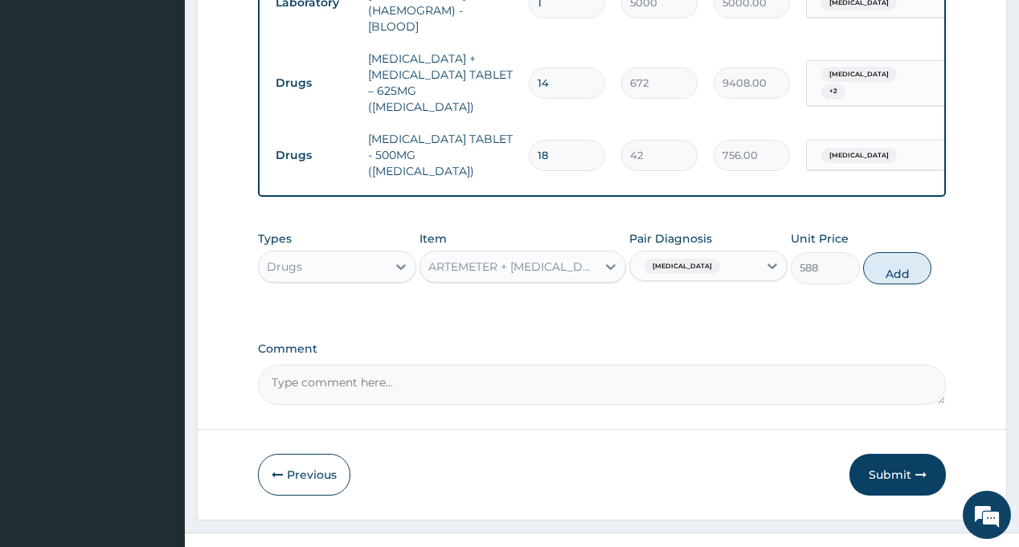
click at [910, 252] on button "Add" at bounding box center [897, 268] width 69 height 32
type input "0"
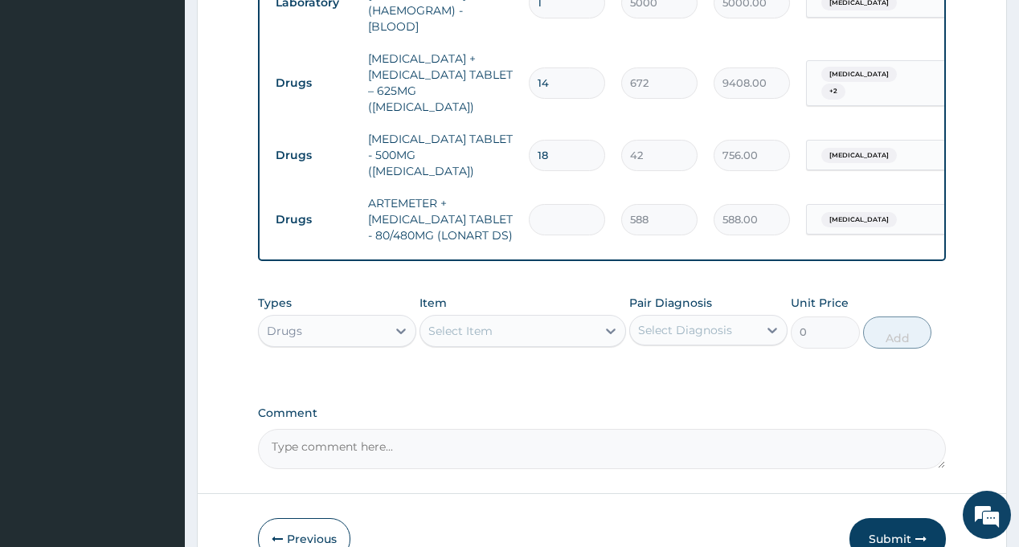
type input "6"
type input "3528.00"
type input "6"
click at [715, 287] on div "Types Drugs Item Select Item Pair Diagnosis Select Diagnosis Unit Price 0 Add" at bounding box center [601, 321] width 687 height 69
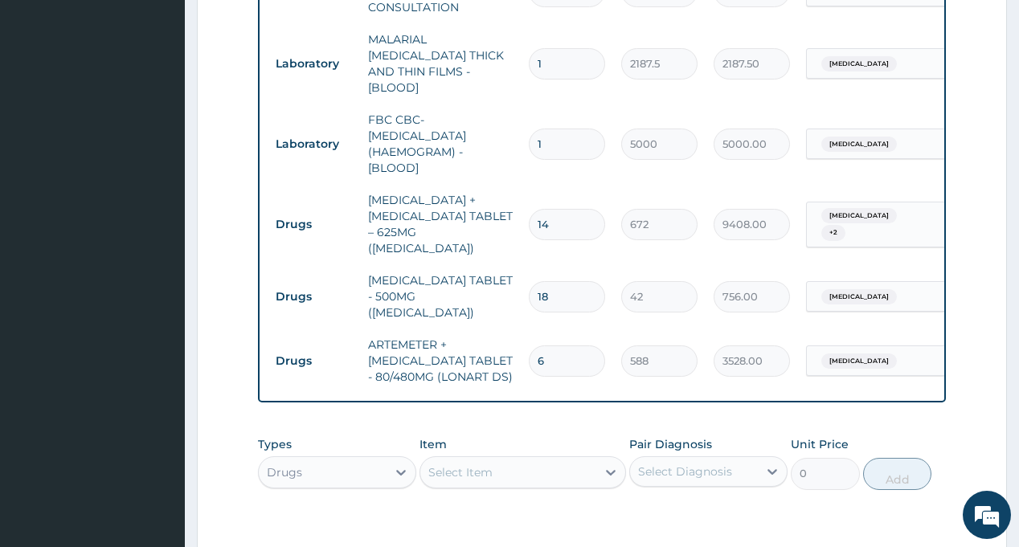
scroll to position [993, 0]
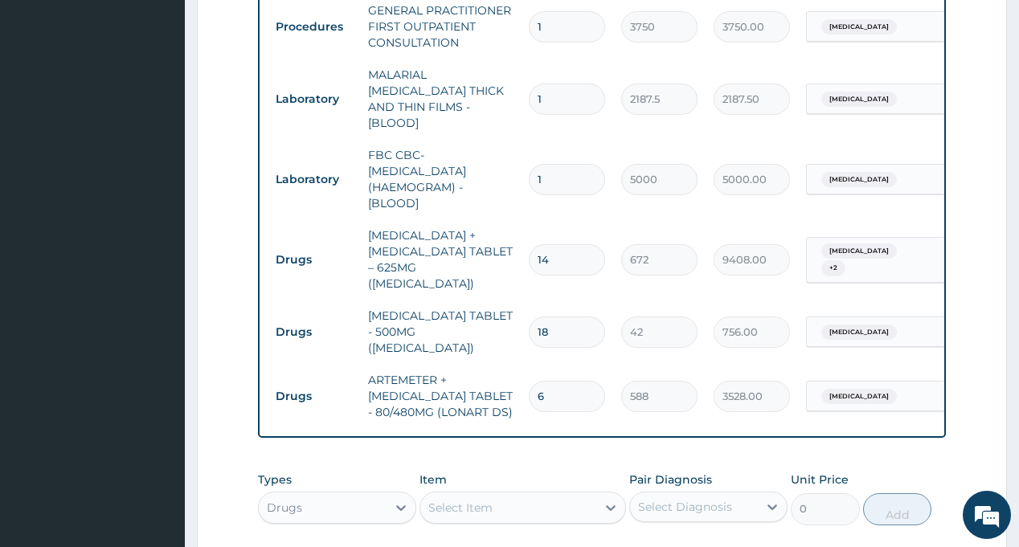
click at [665, 185] on tr "Laboratory FBC CBC-[MEDICAL_DATA] (HAEMOGRAM) - [BLOOD] 1 5000 5000.00 [MEDICAL…" at bounding box center [662, 179] width 788 height 80
click at [682, 179] on tr "Laboratory FBC CBC-[MEDICAL_DATA] (HAEMOGRAM) - [BLOOD] 1 5000 5000.00 [MEDICAL…" at bounding box center [662, 179] width 788 height 80
click at [711, 219] on tr "Drugs [MEDICAL_DATA] + [MEDICAL_DATA] TABLET – 625MG ([MEDICAL_DATA]) 14 672 94…" at bounding box center [662, 259] width 788 height 80
click at [632, 188] on tr "Laboratory FBC CBC-[MEDICAL_DATA] (HAEMOGRAM) - [BLOOD] 1 5000 5000.00 [MEDICAL…" at bounding box center [662, 179] width 788 height 80
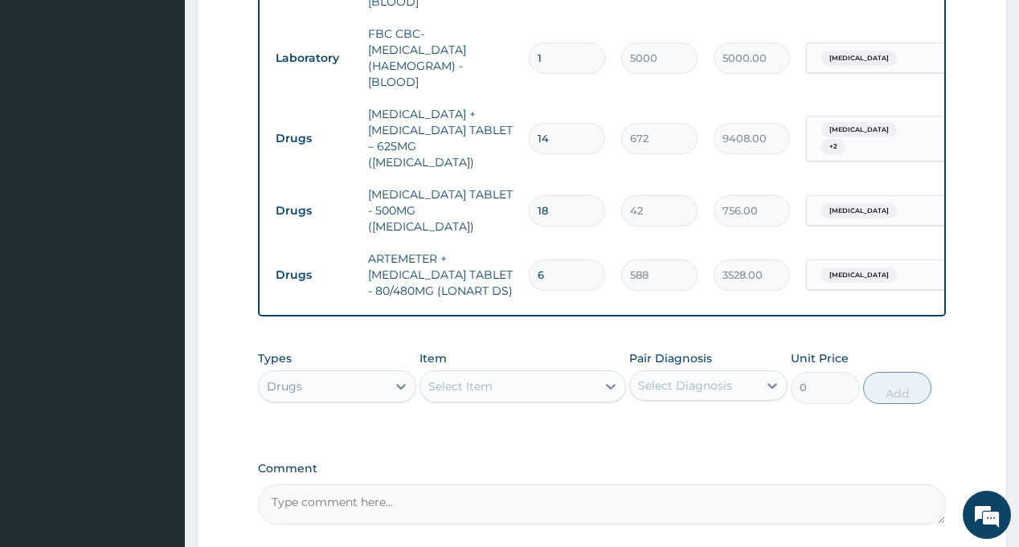
scroll to position [1234, 0]
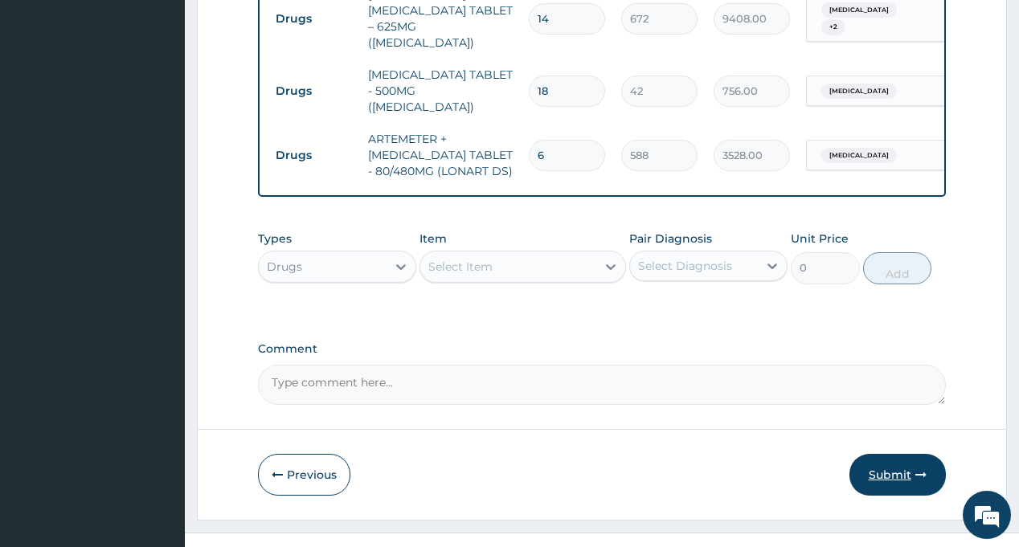
click at [893, 454] on button "Submit" at bounding box center [898, 475] width 96 height 42
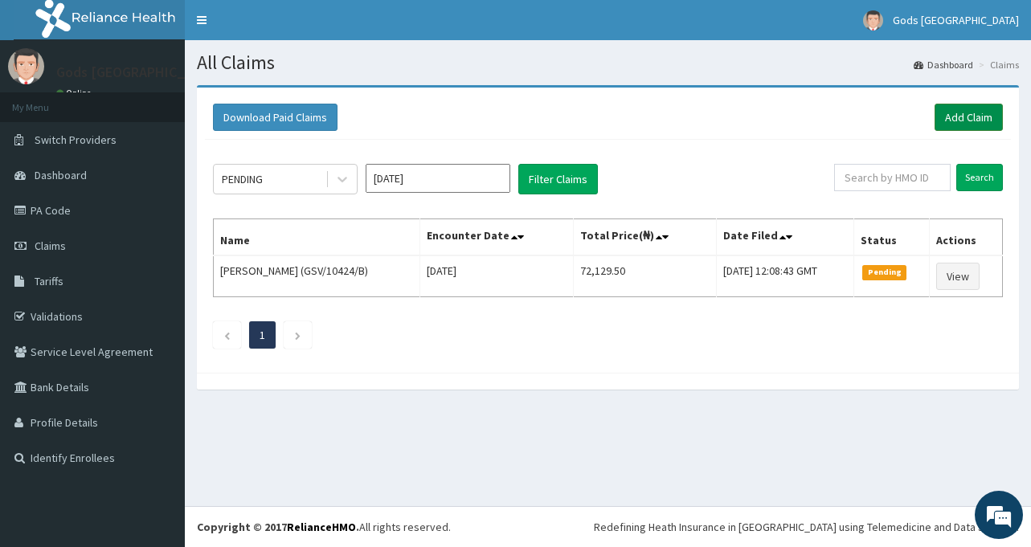
click at [953, 116] on link "Add Claim" at bounding box center [969, 117] width 68 height 27
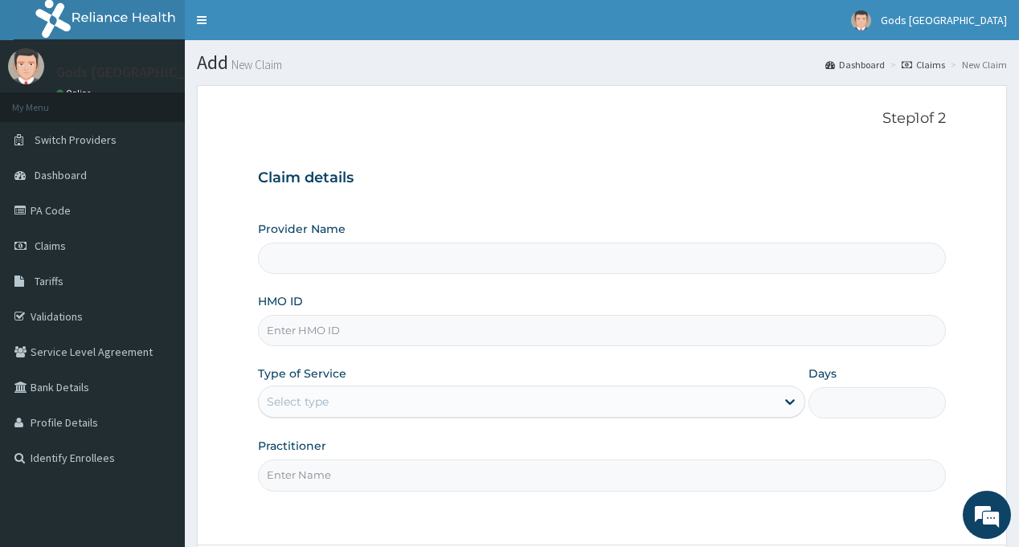
type input "Gods [GEOGRAPHIC_DATA] - [GEOGRAPHIC_DATA]"
click at [322, 329] on input "HMO ID" at bounding box center [601, 330] width 687 height 31
type input "EFT/10506/A"
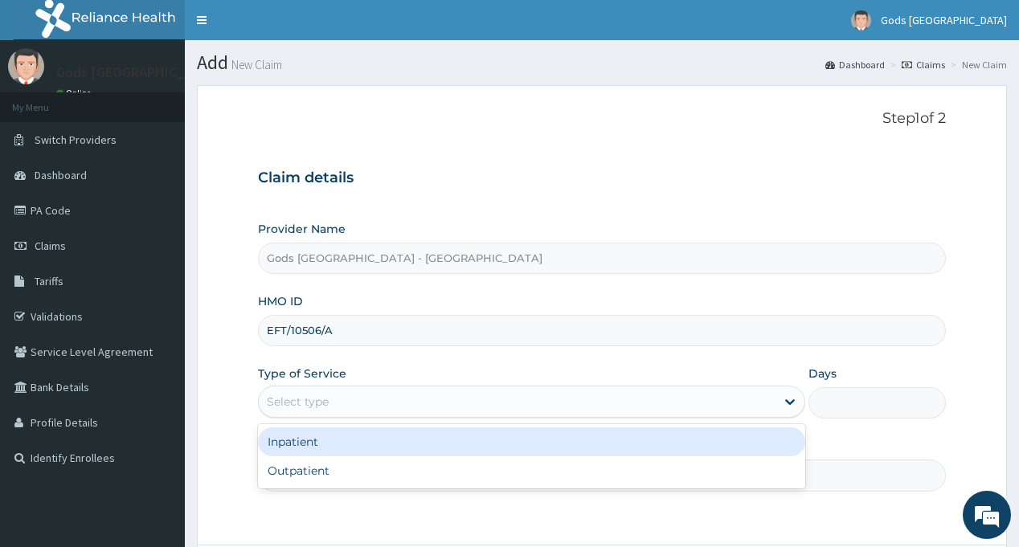
click at [332, 401] on div "Select type" at bounding box center [517, 402] width 517 height 26
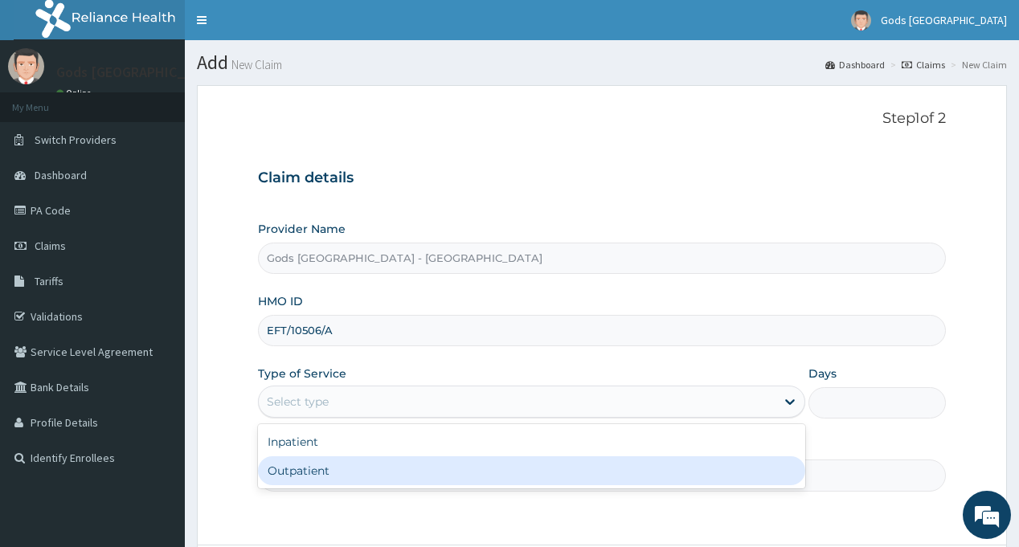
click at [345, 472] on div "Outpatient" at bounding box center [531, 471] width 547 height 29
type input "1"
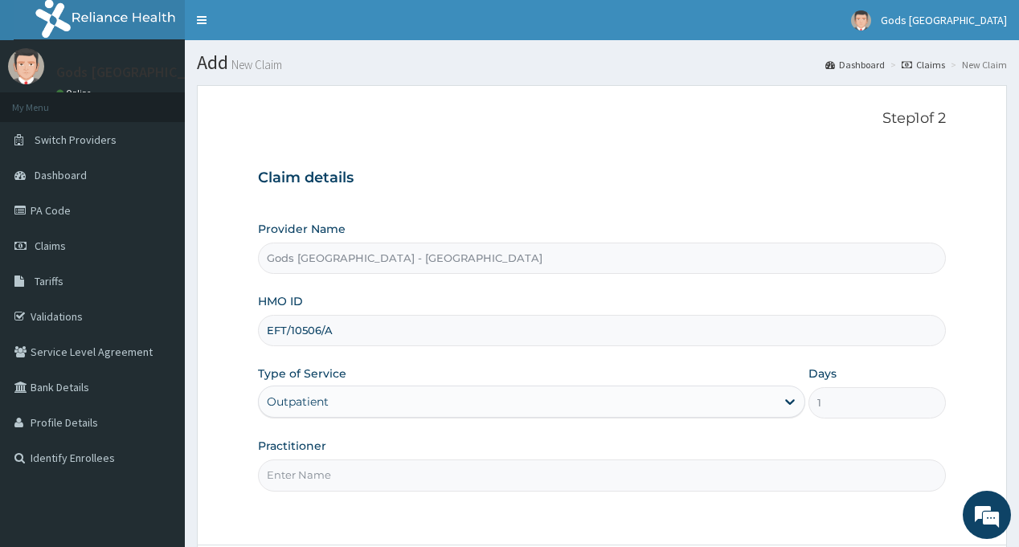
click at [345, 472] on input "Practitioner" at bounding box center [601, 475] width 687 height 31
type input "[PERSON_NAME]"
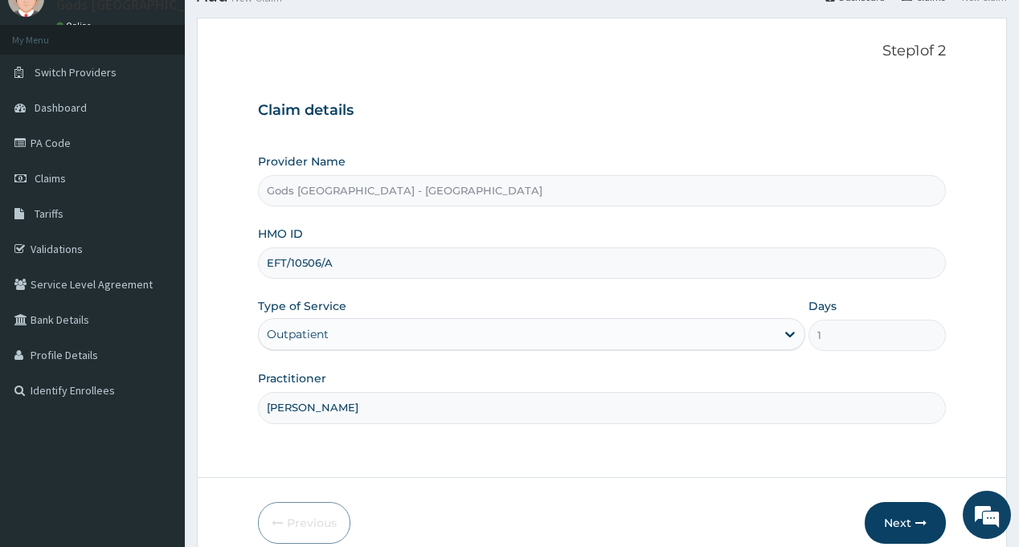
scroll to position [142, 0]
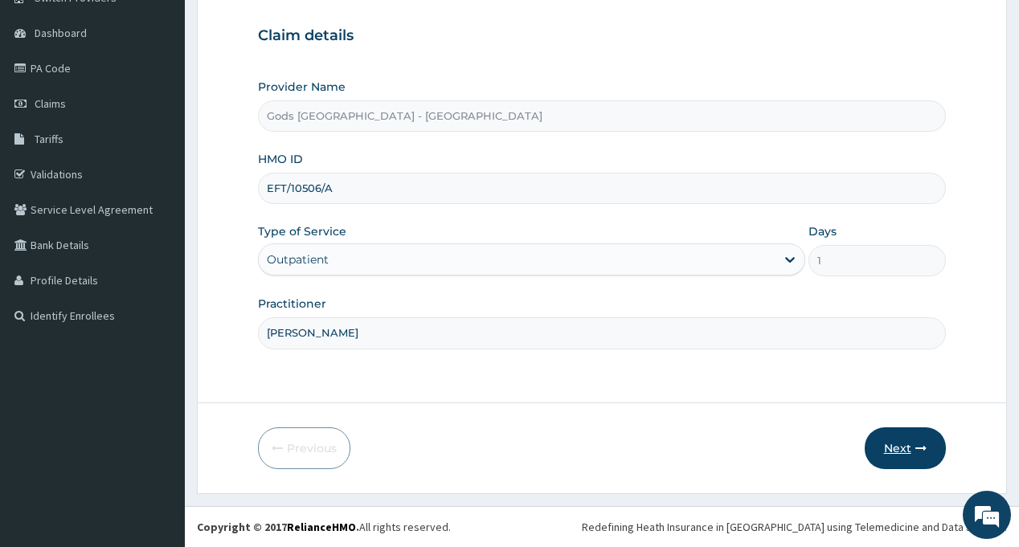
click at [908, 448] on button "Next" at bounding box center [905, 449] width 81 height 42
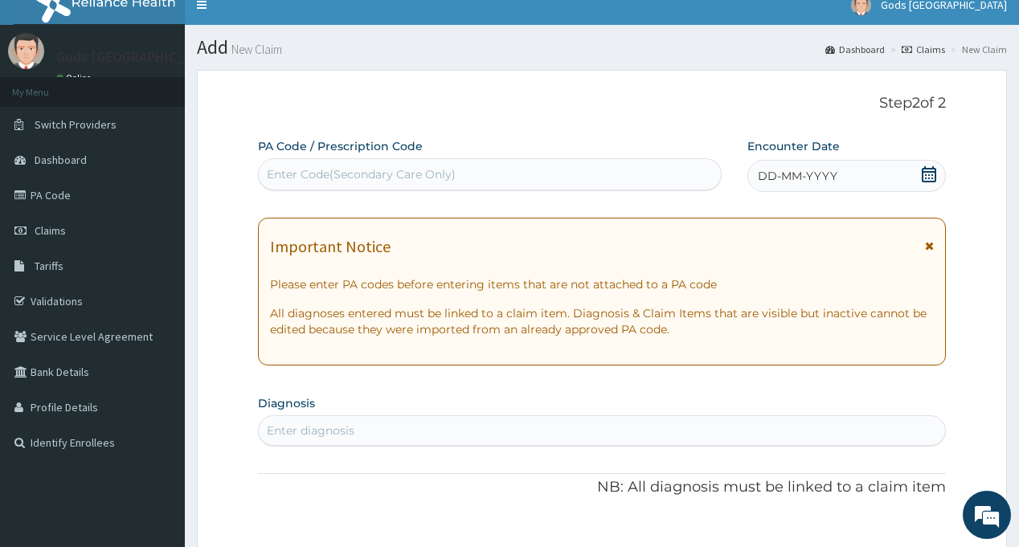
scroll to position [0, 0]
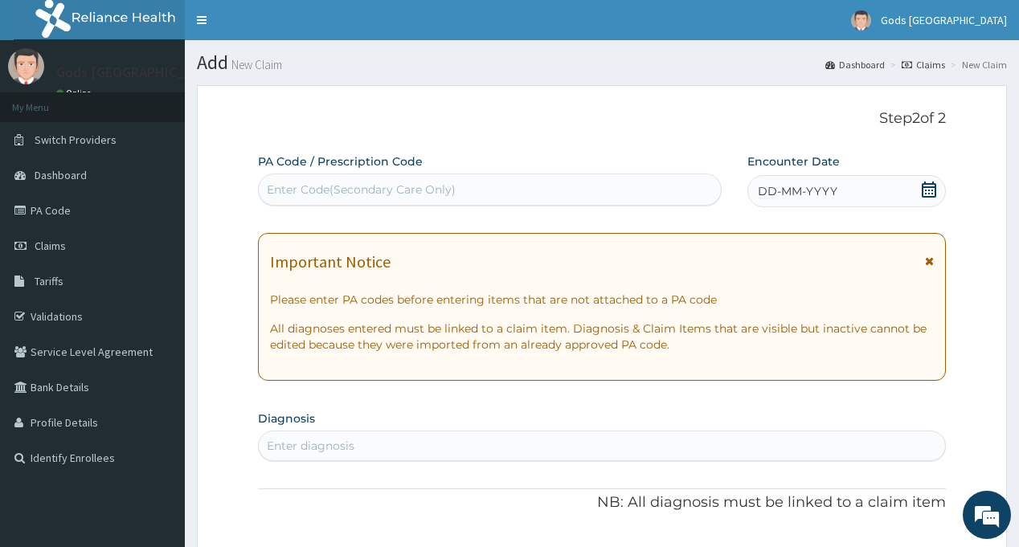
click at [927, 195] on icon at bounding box center [929, 190] width 16 height 16
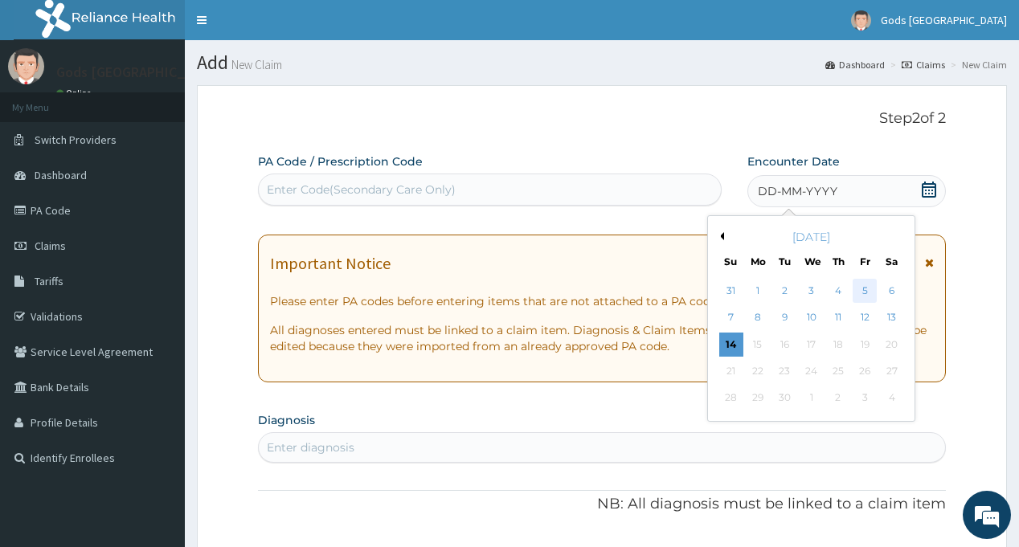
click at [862, 291] on div "5" at bounding box center [865, 291] width 24 height 24
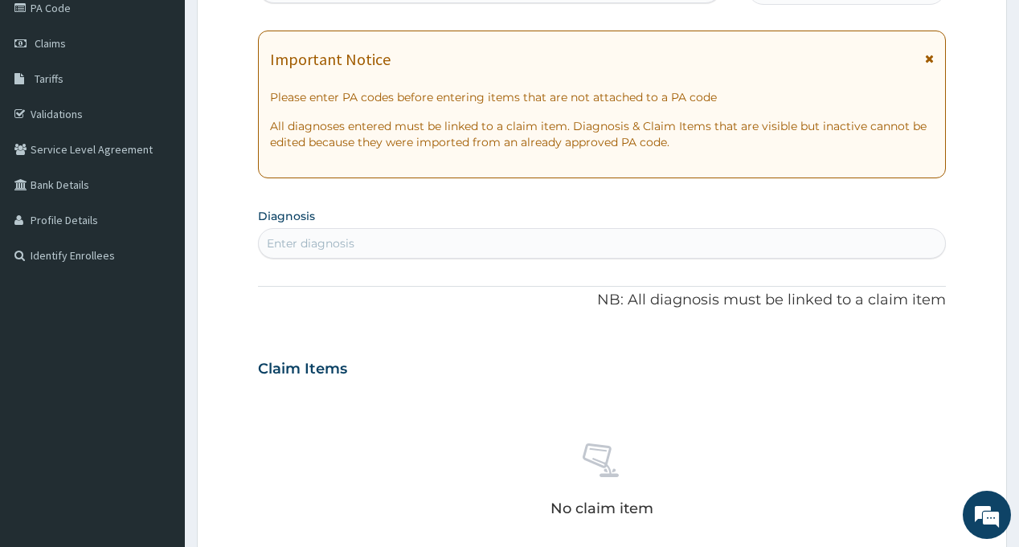
scroll to position [241, 0]
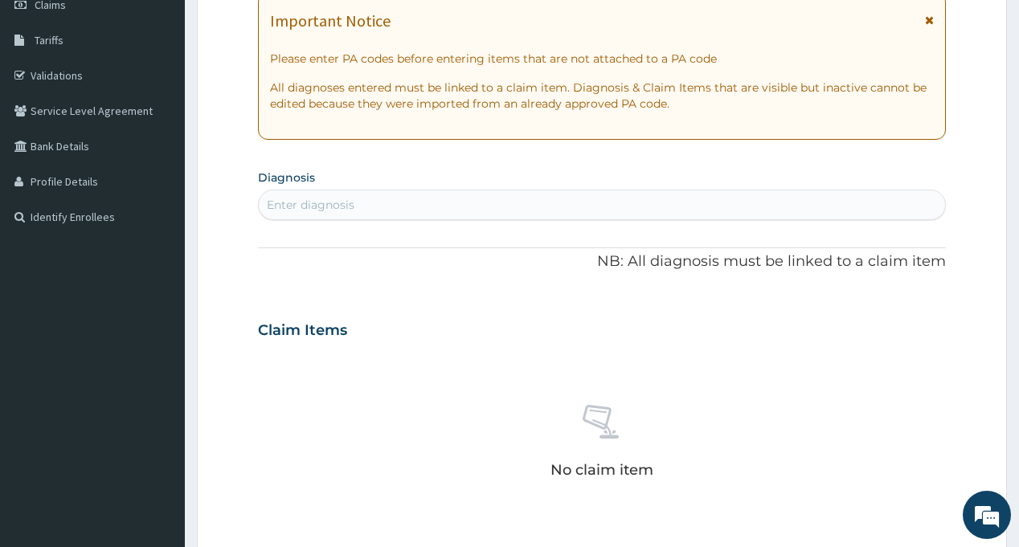
click at [335, 203] on div "Enter diagnosis" at bounding box center [311, 205] width 88 height 16
type input "MALA"
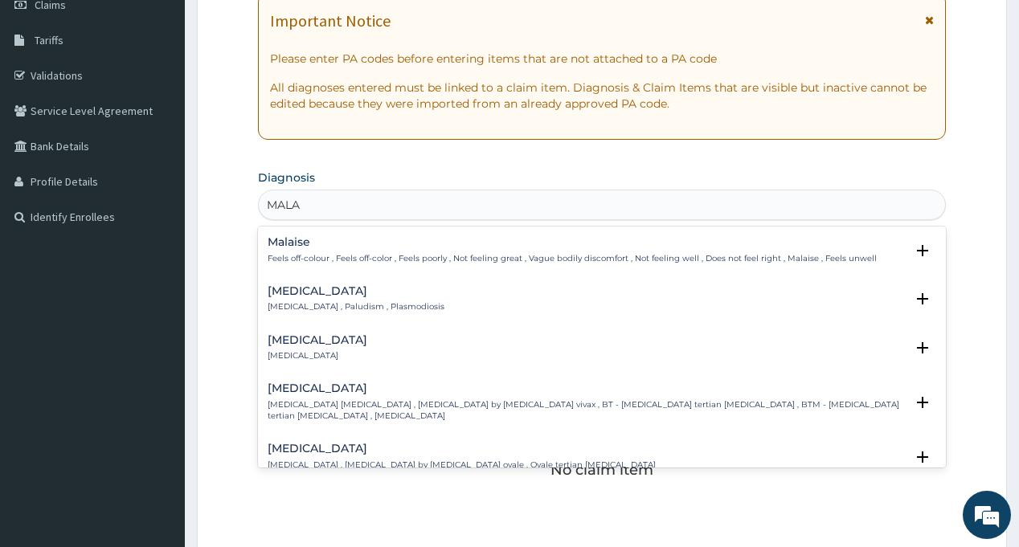
click at [289, 303] on p "Malaria , Paludism , Plasmodiosis" at bounding box center [356, 306] width 177 height 11
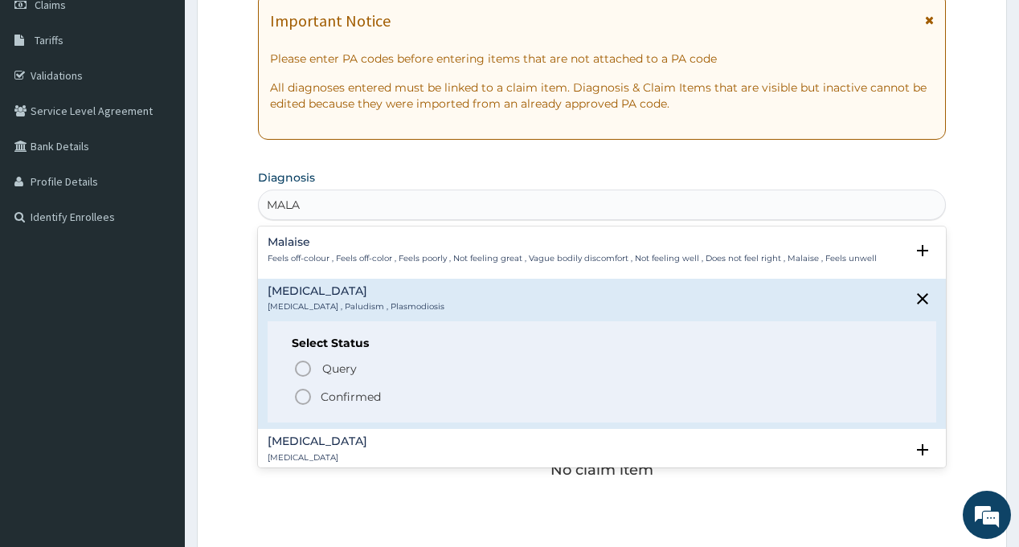
click at [305, 395] on icon "status option filled" at bounding box center [302, 396] width 19 height 19
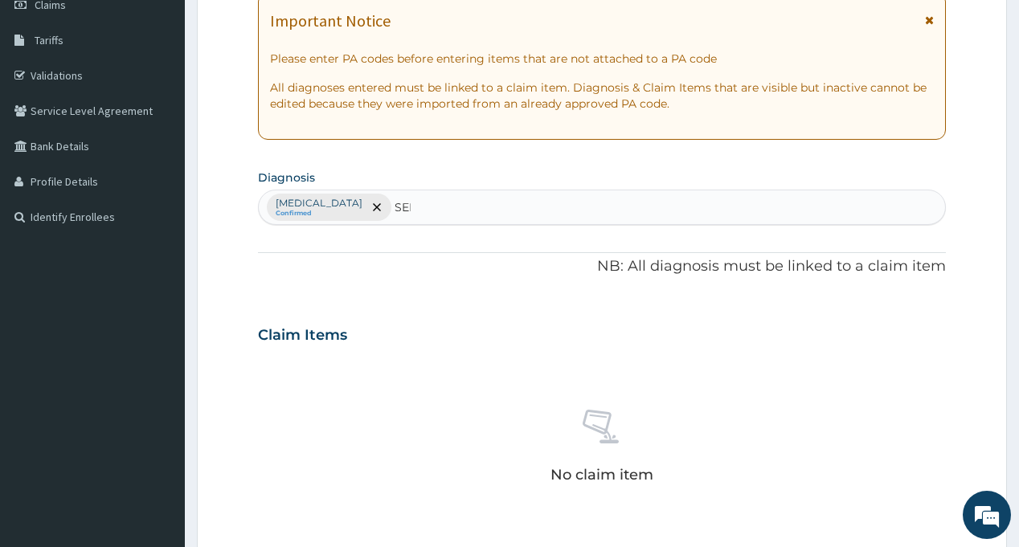
type input "SEPS"
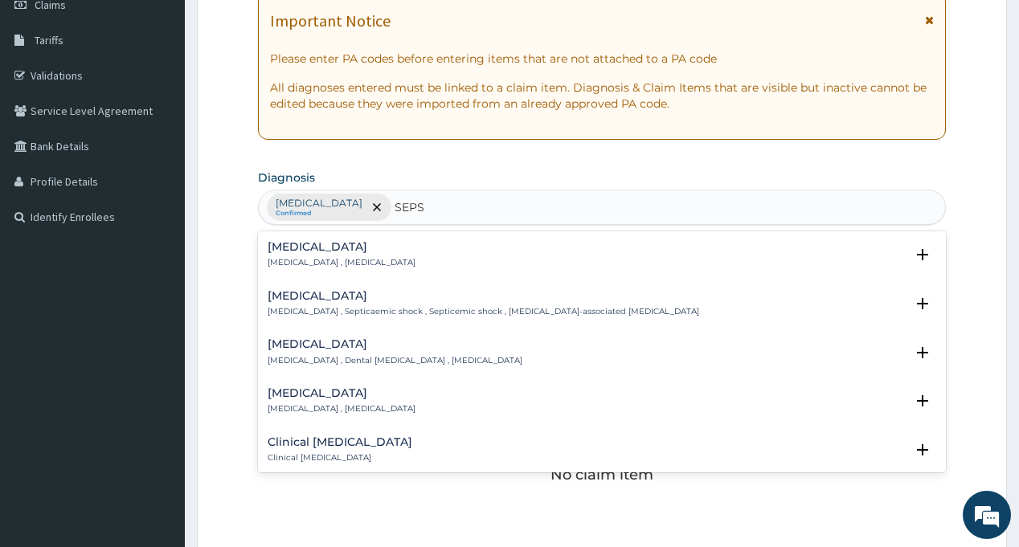
click at [287, 259] on p "Systemic infection , Sepsis" at bounding box center [342, 262] width 148 height 11
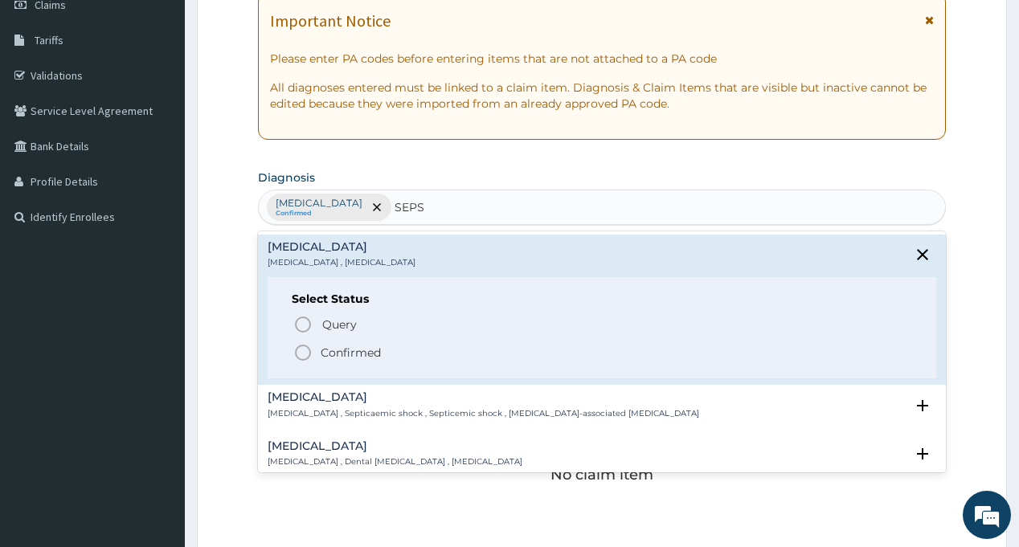
click at [305, 353] on icon "status option filled" at bounding box center [302, 352] width 19 height 19
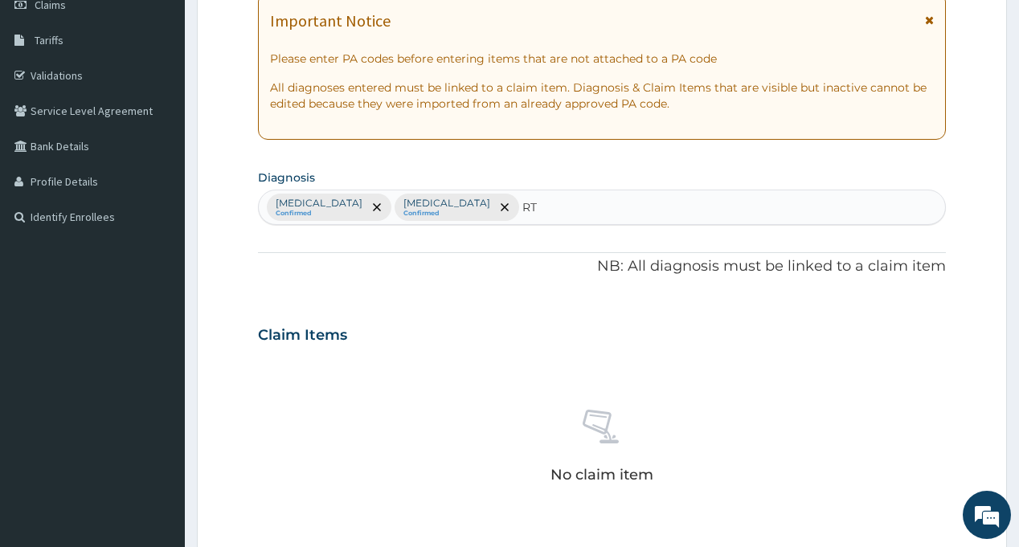
type input "RTI"
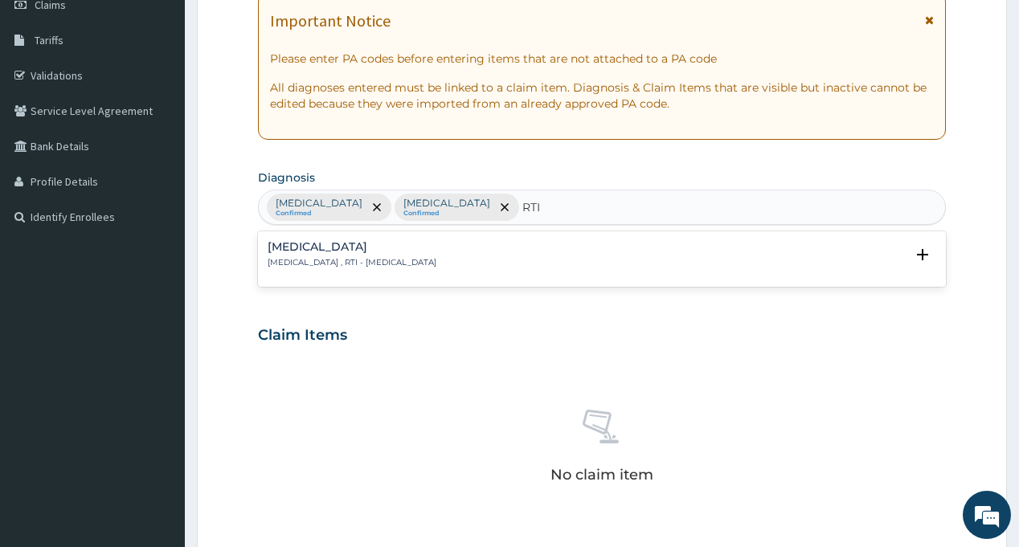
click at [301, 250] on h4 "[MEDICAL_DATA]" at bounding box center [352, 247] width 169 height 12
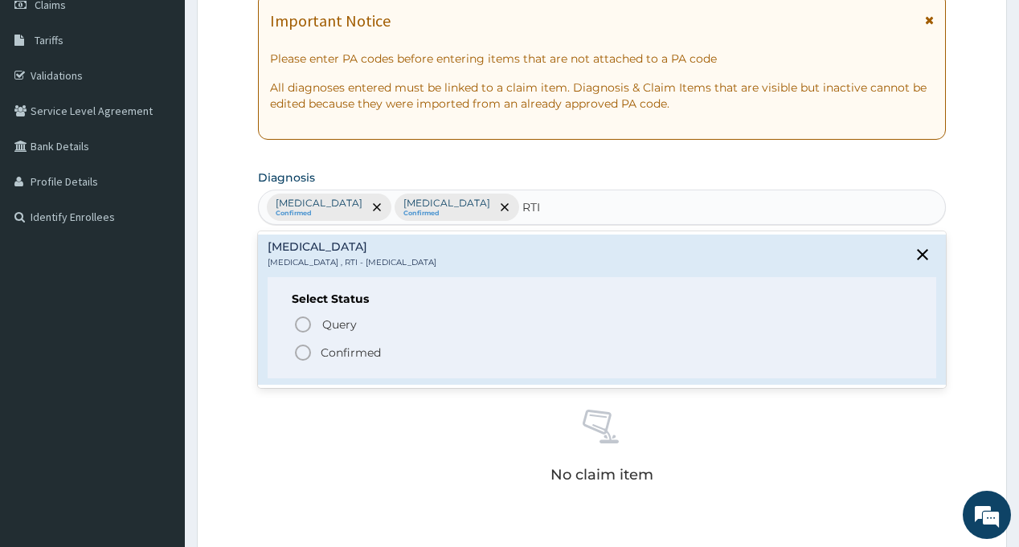
click at [303, 352] on icon "status option filled" at bounding box center [302, 352] width 19 height 19
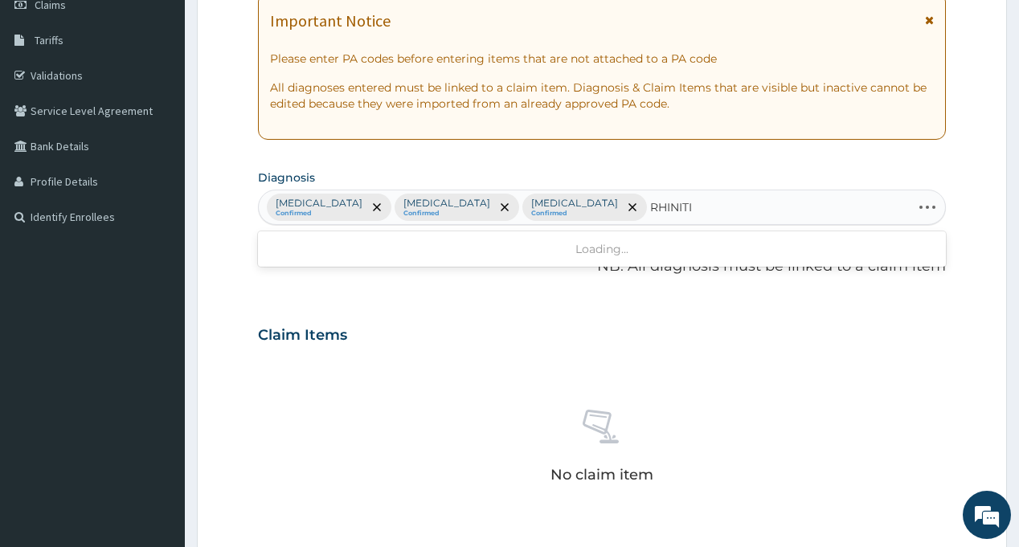
type input "RHINITIS"
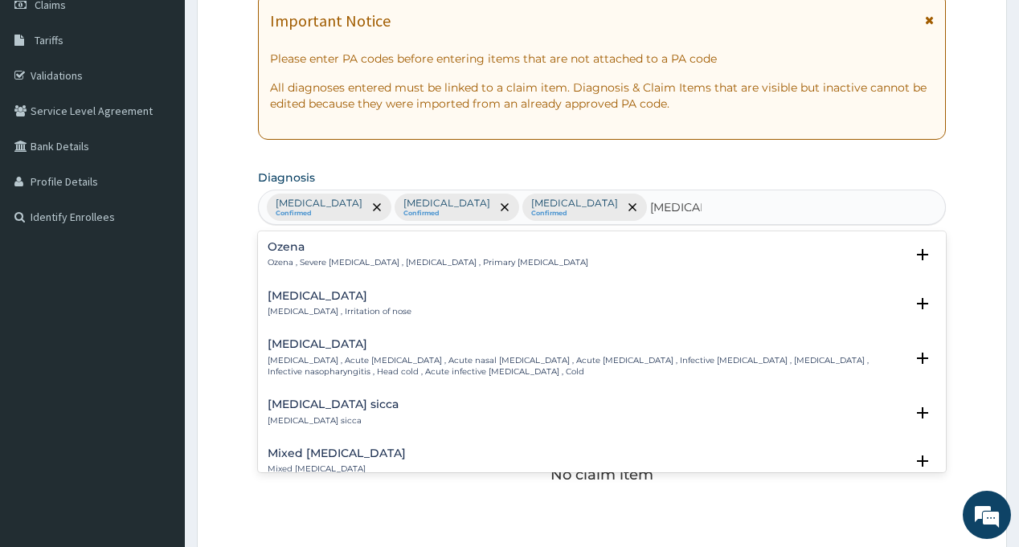
click at [302, 306] on p "Rhinitis , Irritation of nose" at bounding box center [340, 311] width 144 height 11
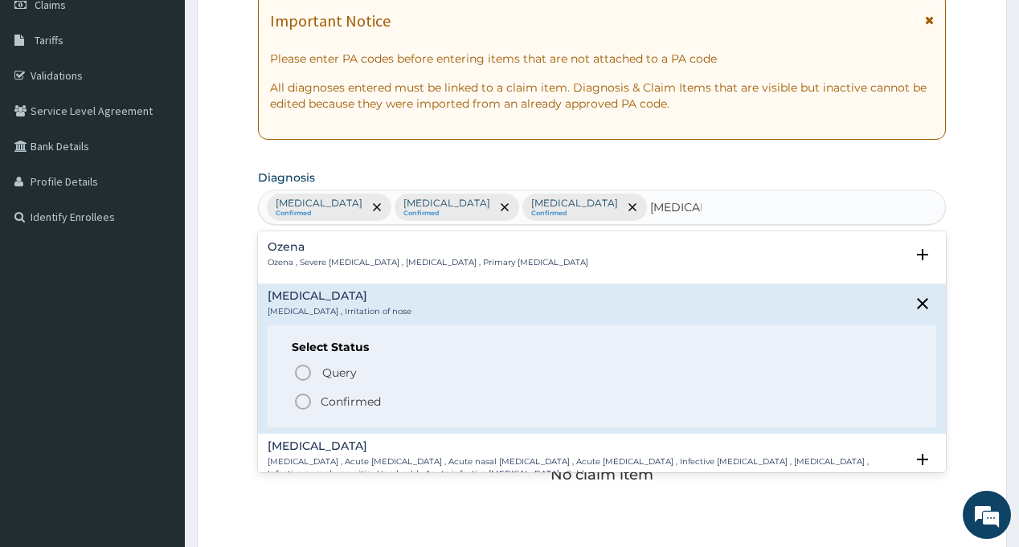
drag, startPoint x: 321, startPoint y: 399, endPoint x: 342, endPoint y: 371, distance: 35.7
click at [321, 400] on p "Confirmed" at bounding box center [351, 402] width 60 height 16
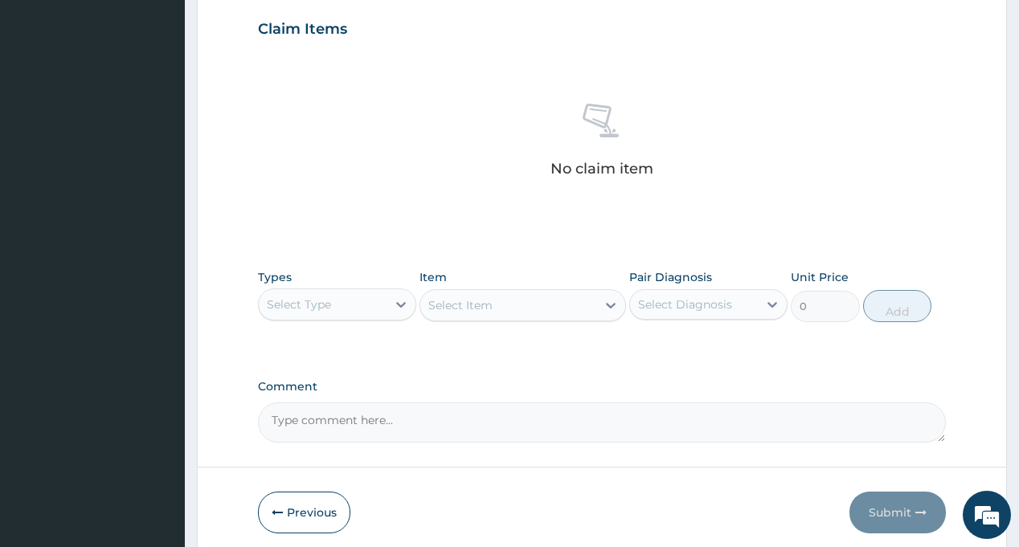
scroll to position [563, 0]
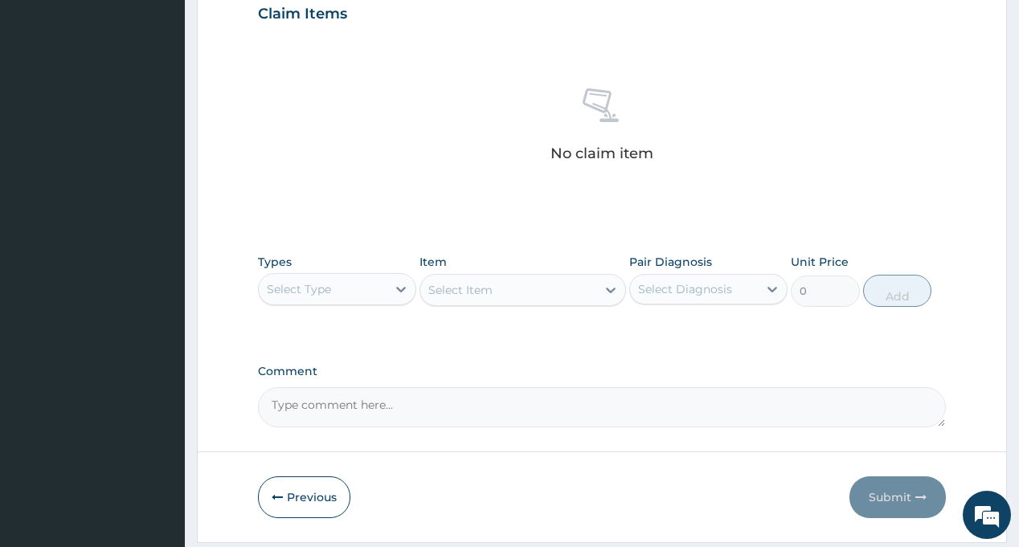
click at [306, 294] on div "Select Type" at bounding box center [299, 289] width 64 height 16
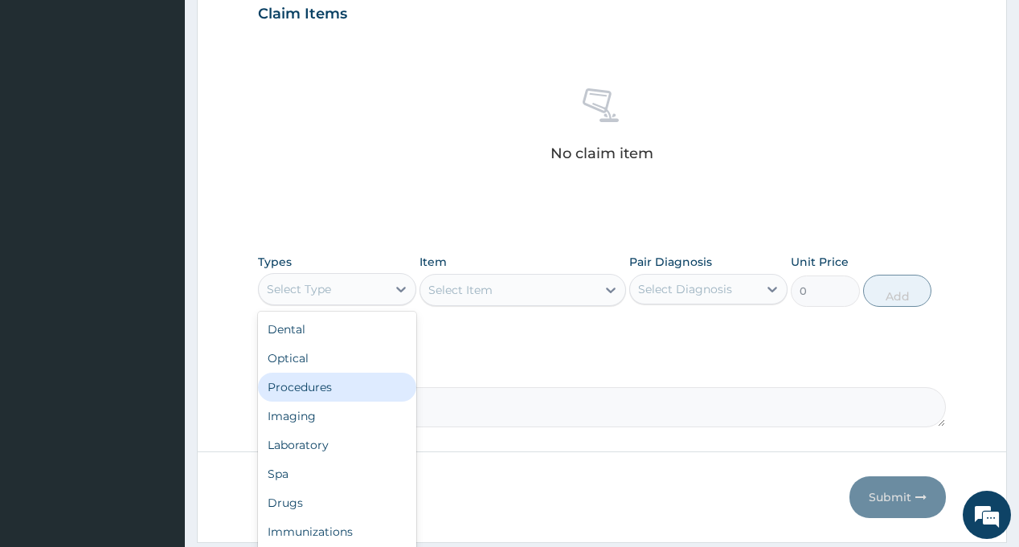
click at [322, 394] on div "Procedures" at bounding box center [337, 387] width 158 height 29
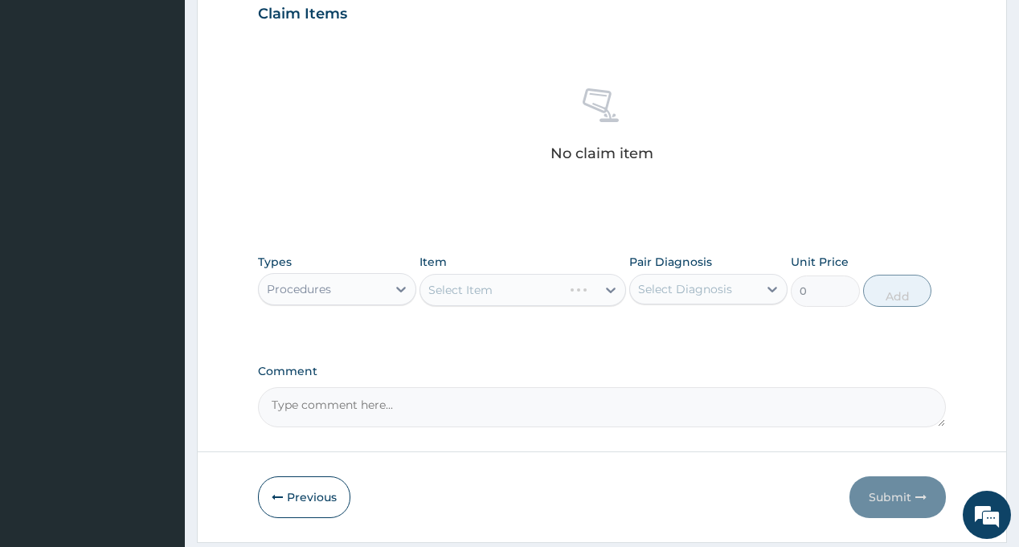
click at [681, 295] on div "Select Diagnosis" at bounding box center [685, 289] width 94 height 16
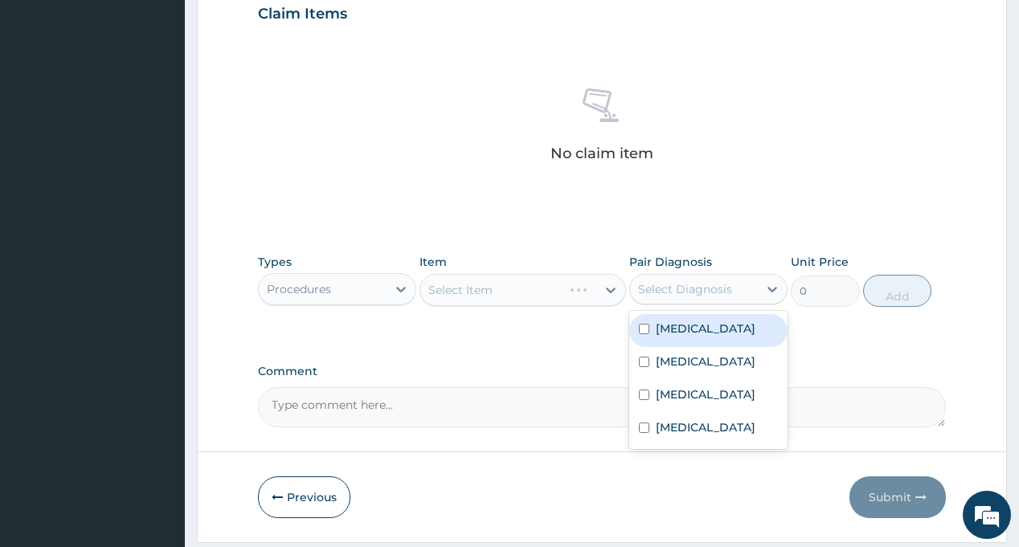
click at [670, 339] on div "[MEDICAL_DATA]" at bounding box center [708, 330] width 158 height 33
checkbox input "true"
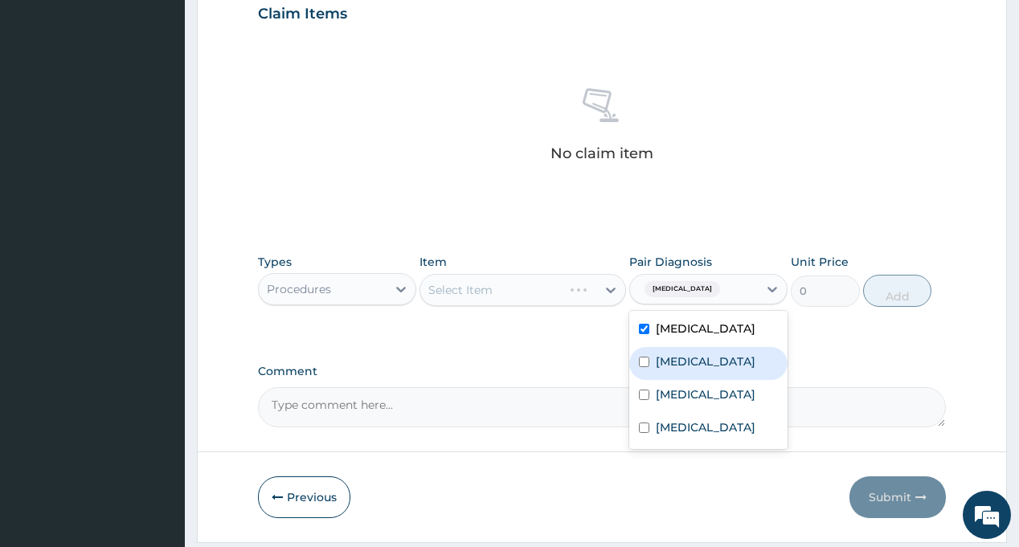
drag, startPoint x: 667, startPoint y: 357, endPoint x: 618, endPoint y: 353, distance: 49.2
click at [667, 358] on label "[MEDICAL_DATA]" at bounding box center [706, 362] width 100 height 16
checkbox input "true"
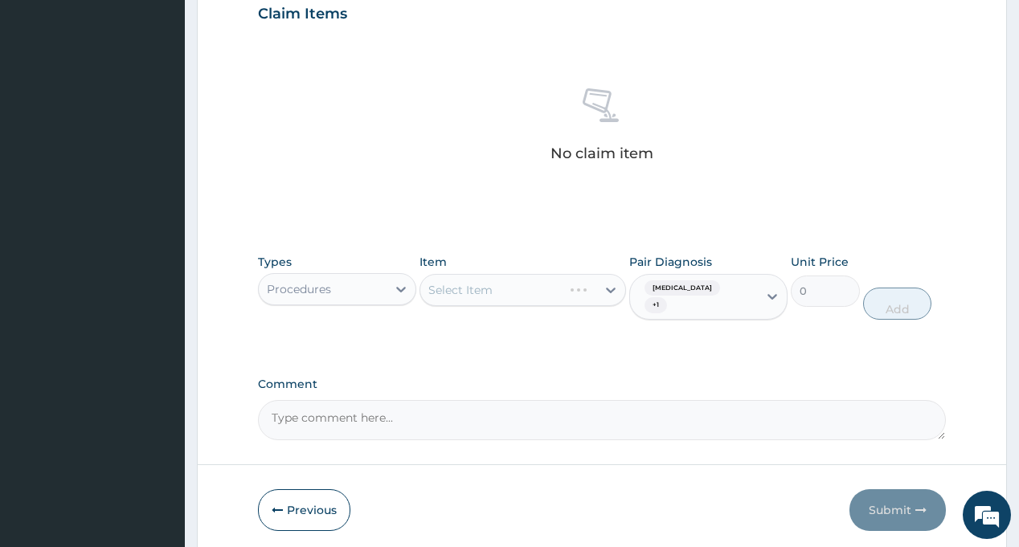
click at [547, 339] on div "PA Code / Prescription Code Enter Code(Secondary Care Only) Encounter Date 05-0…" at bounding box center [601, 16] width 687 height 850
click at [497, 286] on div "Select Item" at bounding box center [508, 290] width 176 height 26
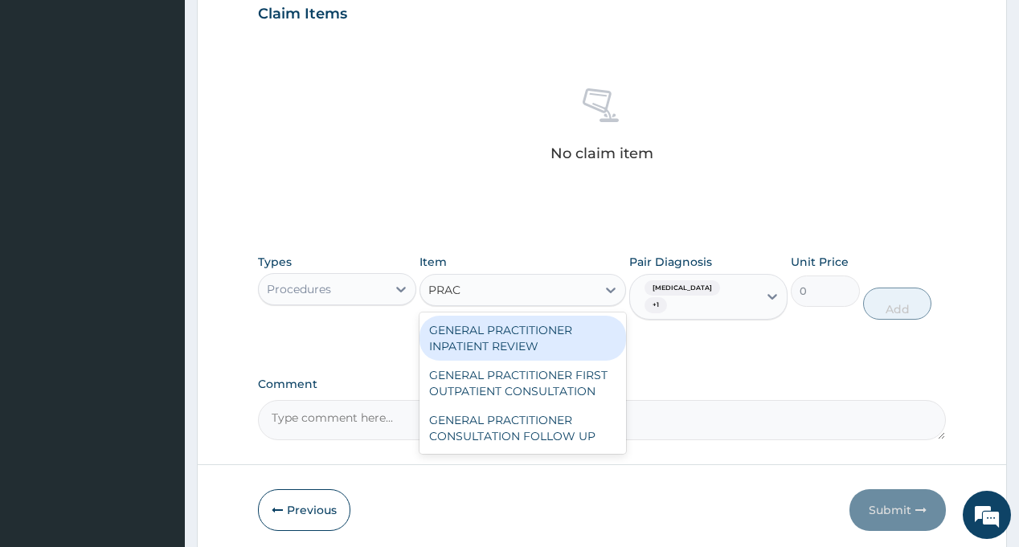
type input "PRACT"
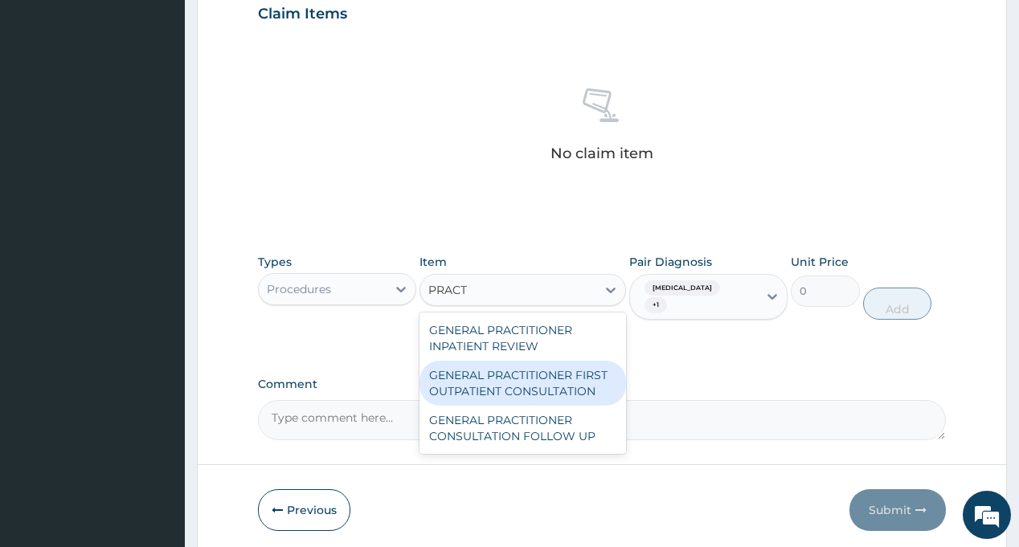
click at [548, 386] on div "GENERAL PRACTITIONER FIRST OUTPATIENT CONSULTATION" at bounding box center [523, 383] width 207 height 45
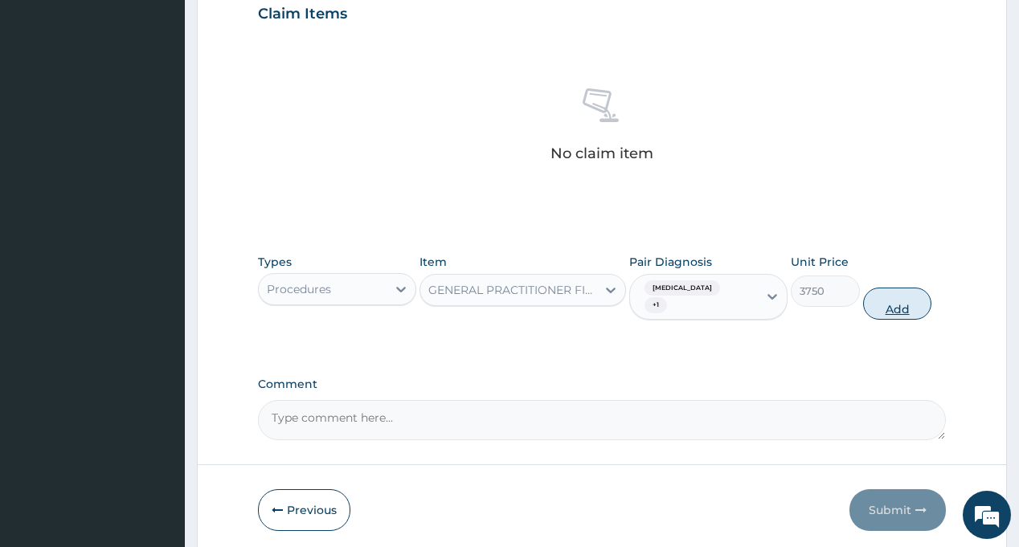
click at [899, 297] on button "Add" at bounding box center [897, 304] width 69 height 32
type input "0"
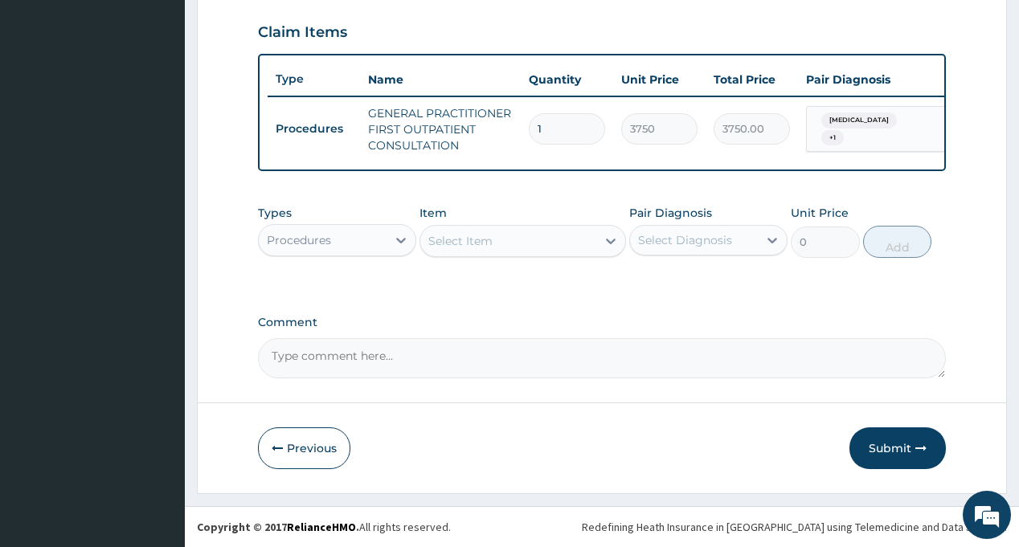
scroll to position [556, 0]
click at [353, 243] on div "Procedures" at bounding box center [323, 240] width 128 height 26
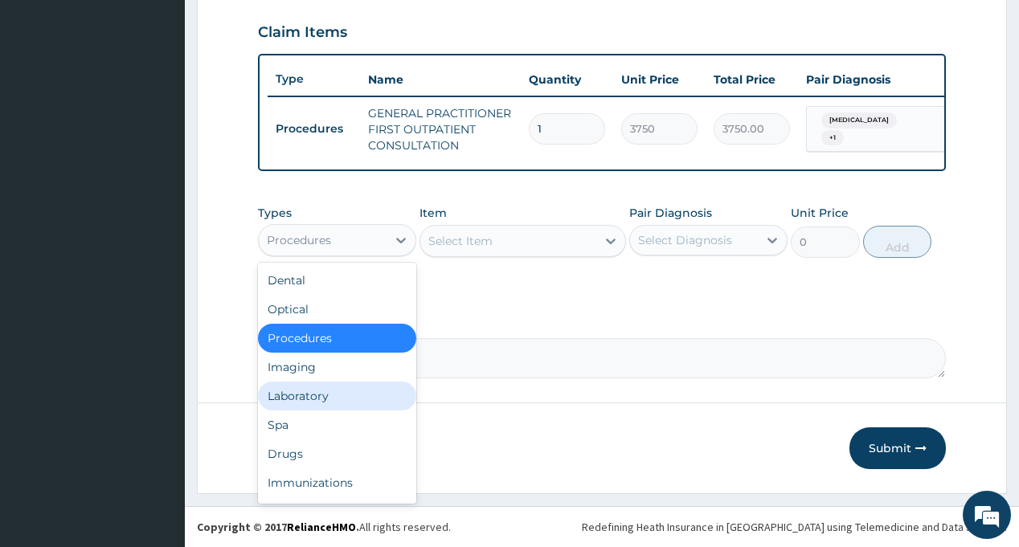
click at [339, 397] on div "Laboratory" at bounding box center [337, 396] width 158 height 29
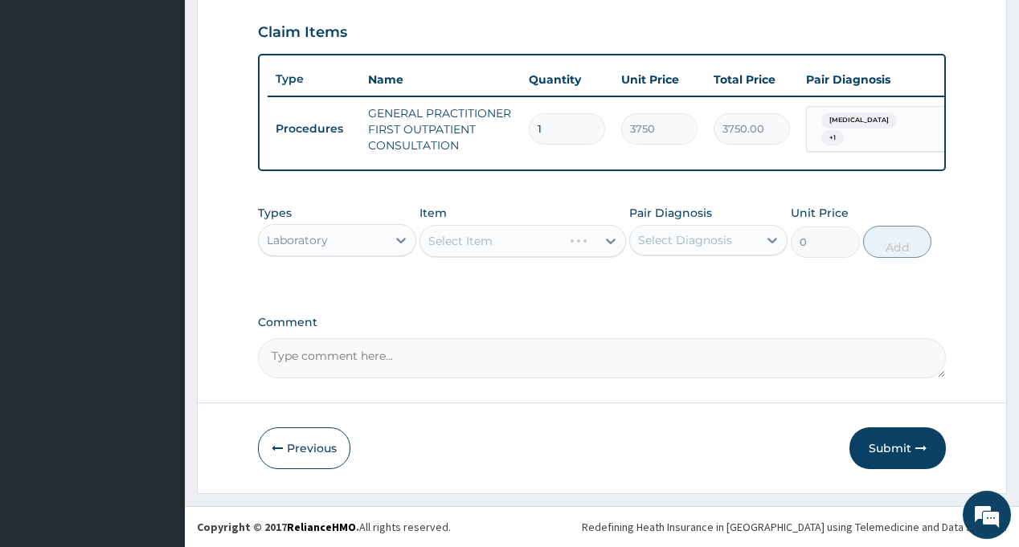
click at [703, 233] on div "Select Diagnosis" at bounding box center [685, 240] width 94 height 16
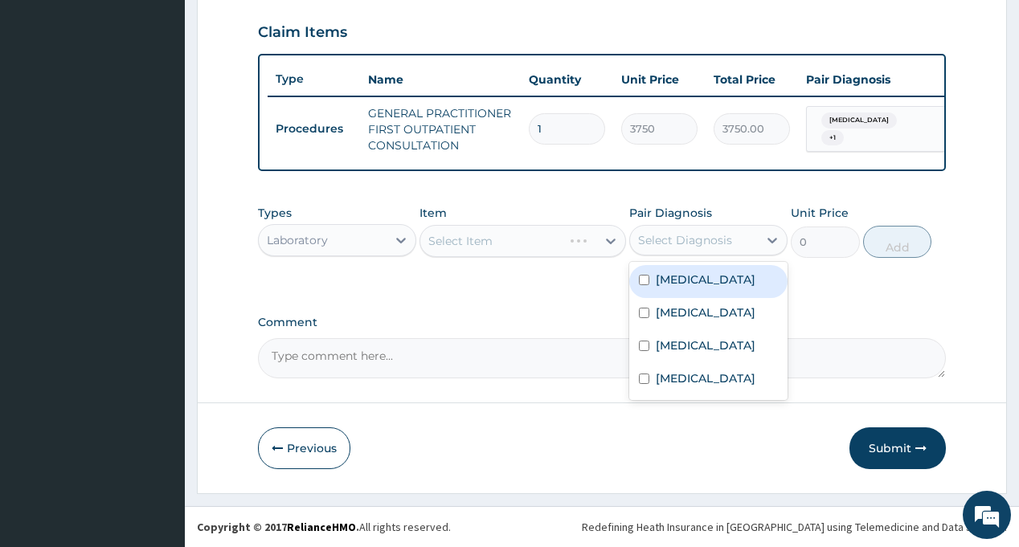
click at [698, 277] on label "[MEDICAL_DATA]" at bounding box center [706, 280] width 100 height 16
checkbox input "true"
click at [541, 317] on label "Comment" at bounding box center [601, 323] width 687 height 14
click at [541, 338] on textarea "Comment" at bounding box center [601, 358] width 687 height 40
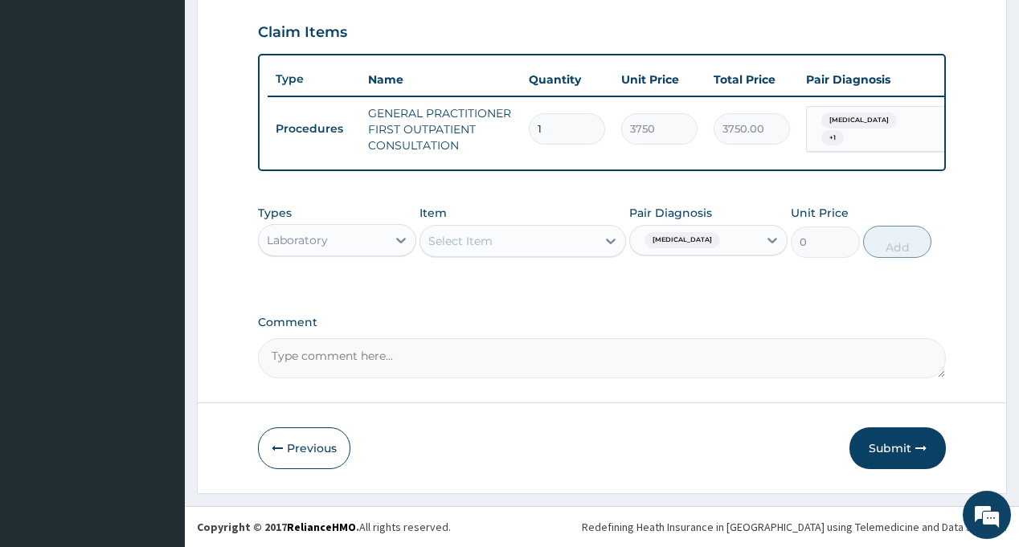
click at [507, 247] on div "Select Item" at bounding box center [508, 241] width 176 height 26
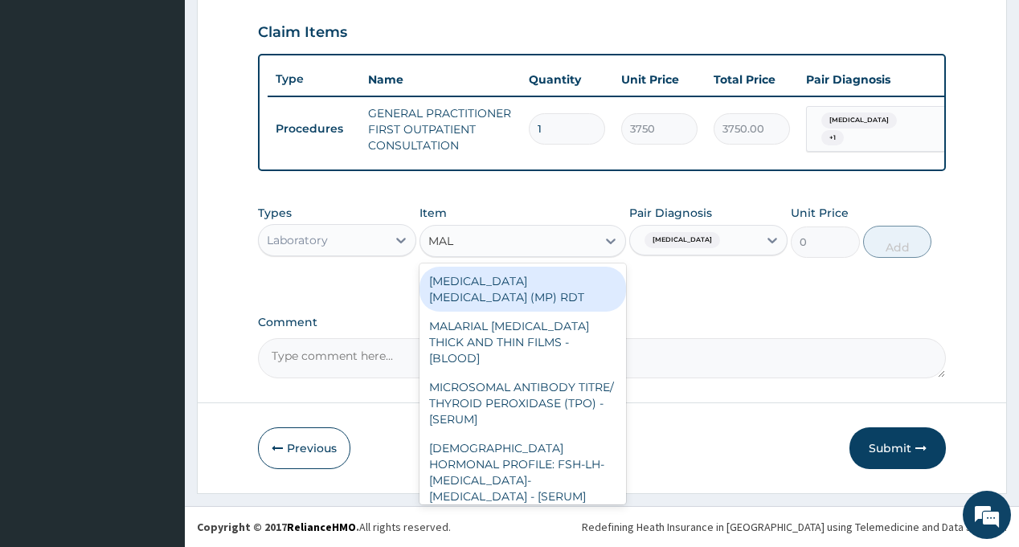
type input "MALA"
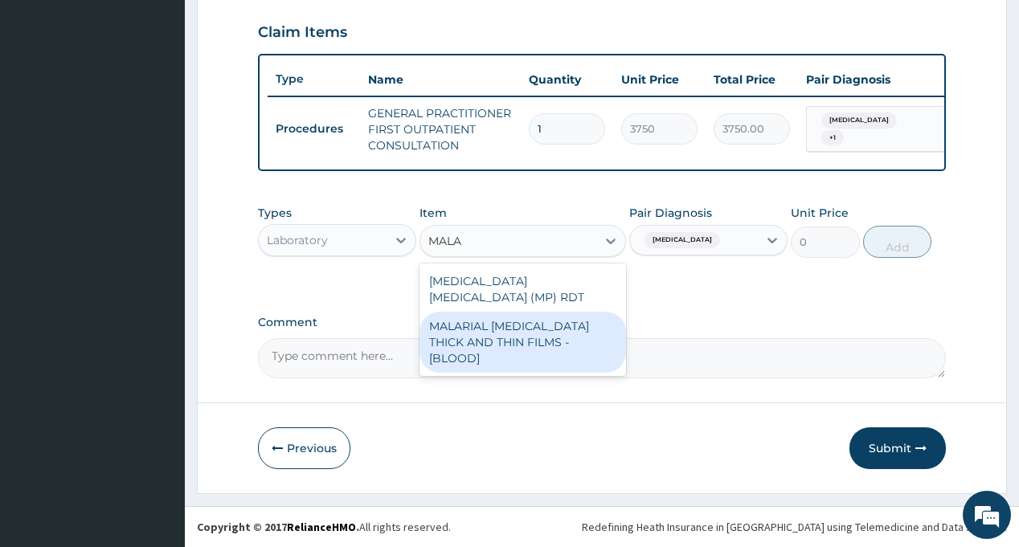
click at [512, 312] on div "MALARIAL [MEDICAL_DATA] THICK AND THIN FILMS - [BLOOD]" at bounding box center [523, 342] width 207 height 61
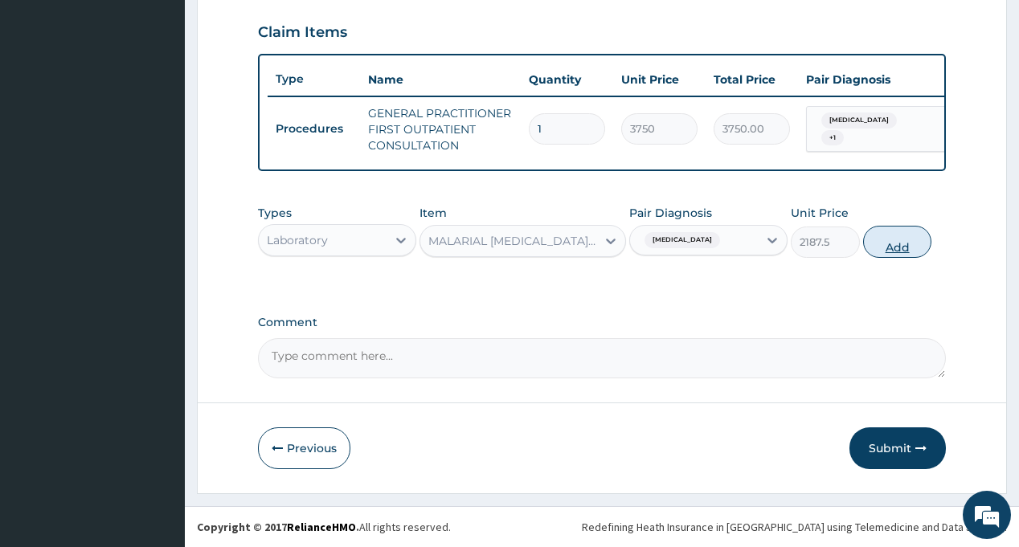
click at [901, 237] on button "Add" at bounding box center [897, 242] width 69 height 32
type input "0"
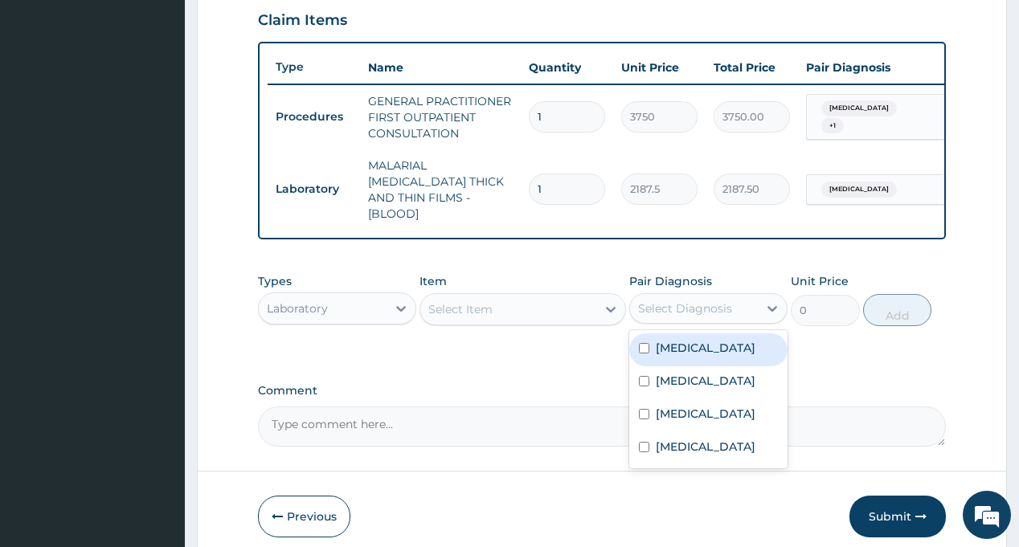
click at [691, 301] on div "Select Diagnosis" at bounding box center [685, 309] width 94 height 16
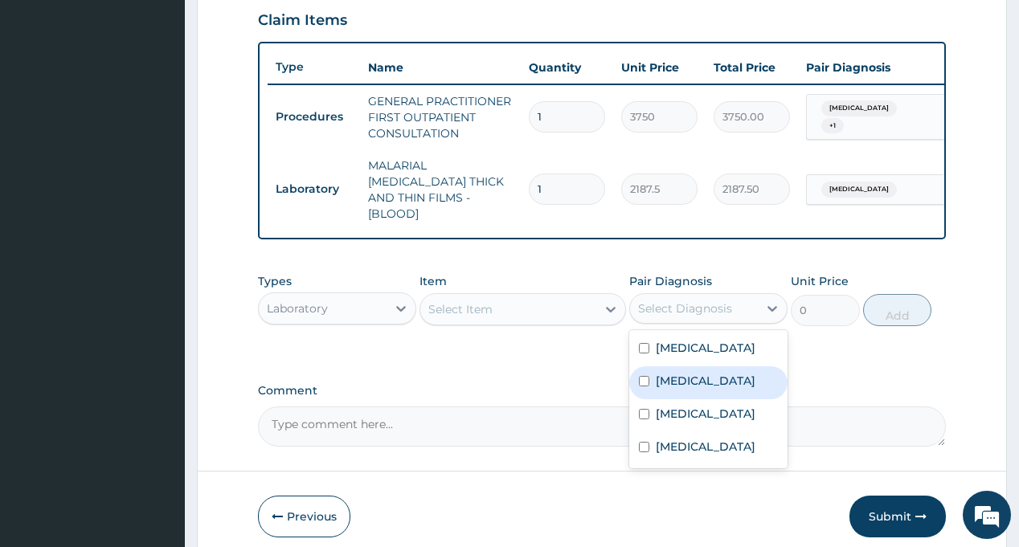
click at [695, 369] on div "[MEDICAL_DATA]" at bounding box center [708, 383] width 158 height 33
checkbox input "true"
click at [512, 309] on div "Select Item" at bounding box center [508, 310] width 176 height 26
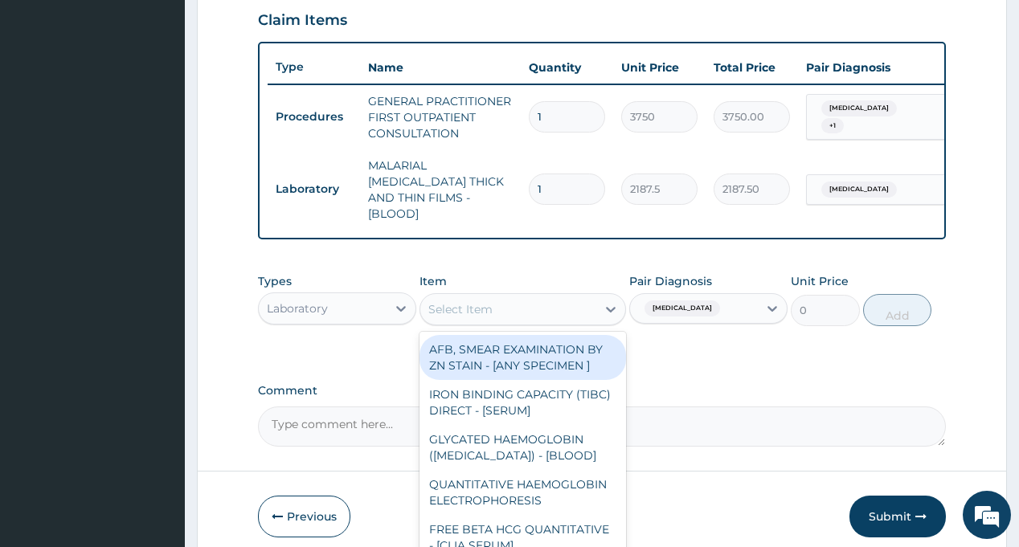
type input "S"
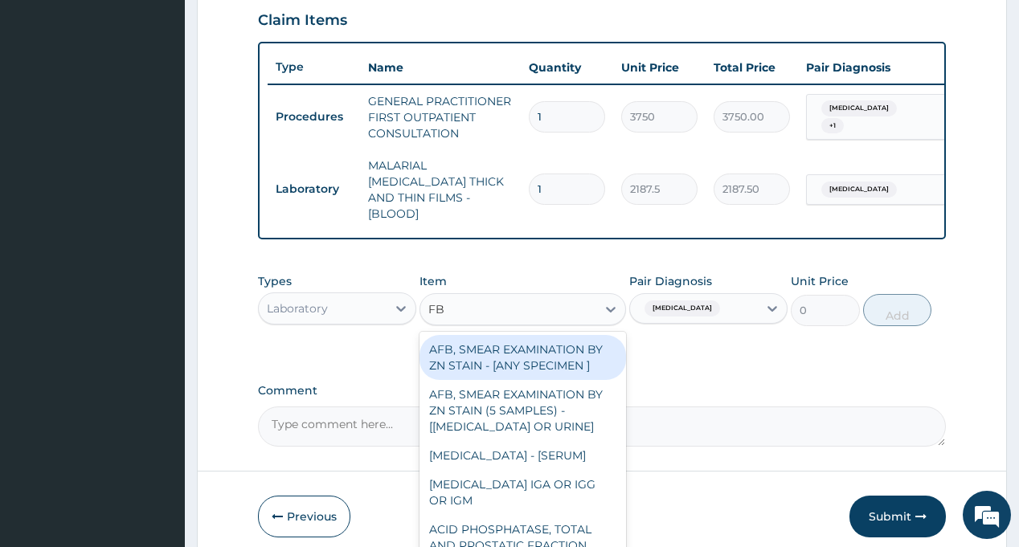
type input "FBC"
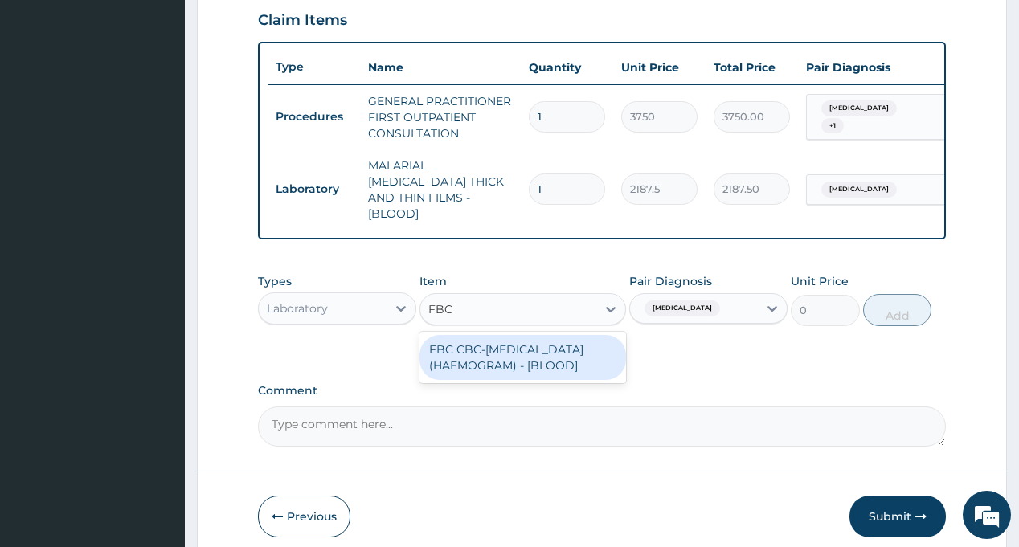
click at [522, 346] on div "FBC CBC-[MEDICAL_DATA] (HAEMOGRAM) - [BLOOD]" at bounding box center [523, 357] width 207 height 45
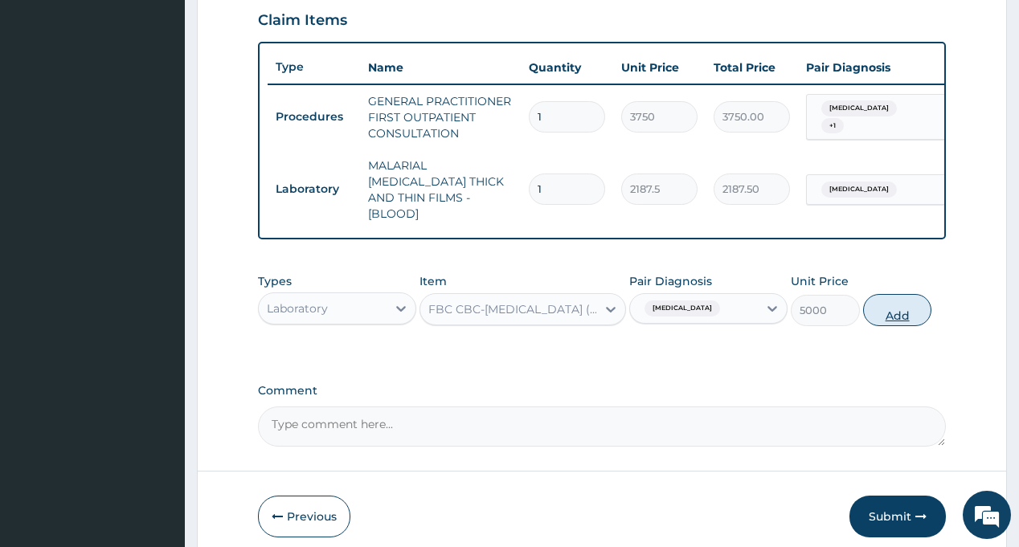
click at [899, 307] on button "Add" at bounding box center [897, 310] width 69 height 32
type input "0"
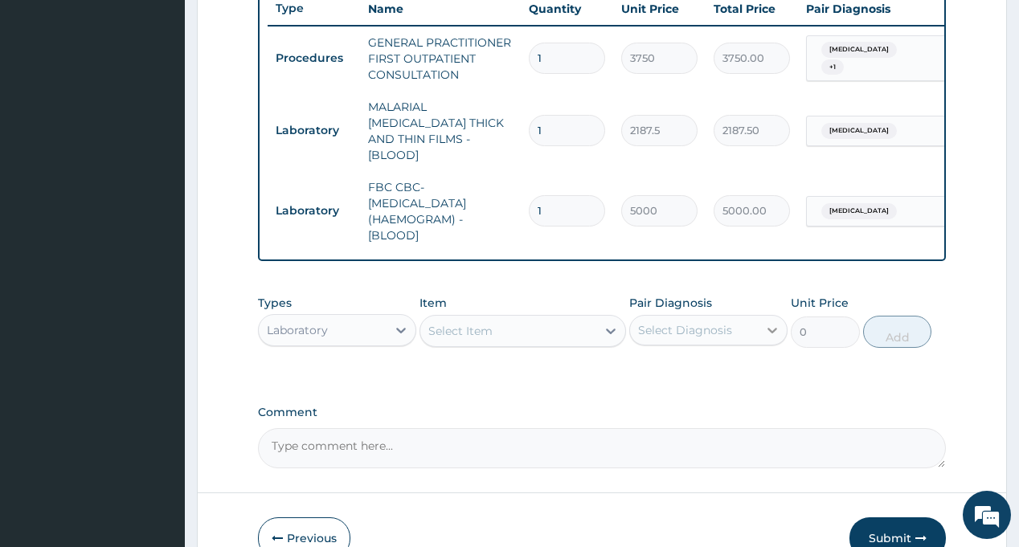
scroll to position [701, 0]
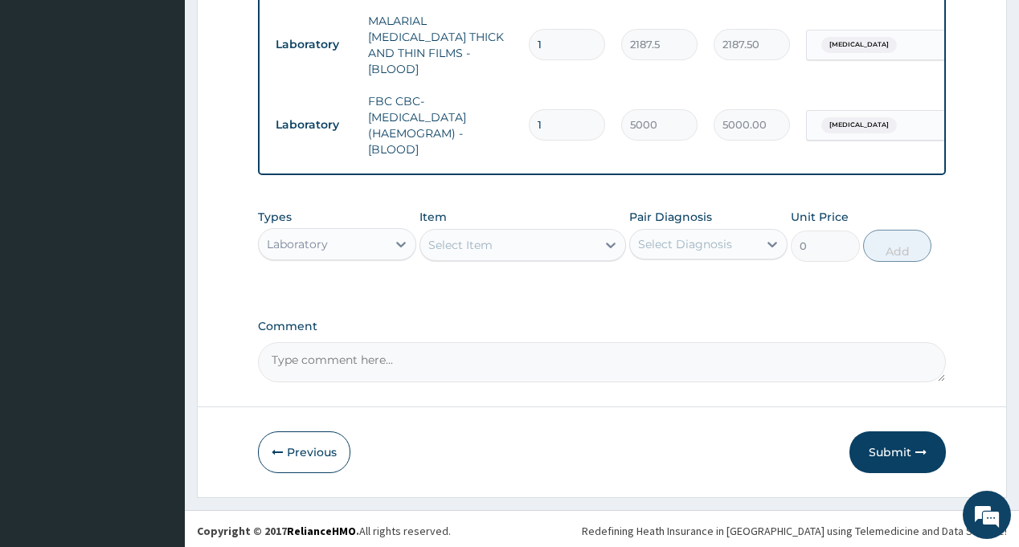
click at [336, 240] on div "Laboratory" at bounding box center [323, 244] width 128 height 26
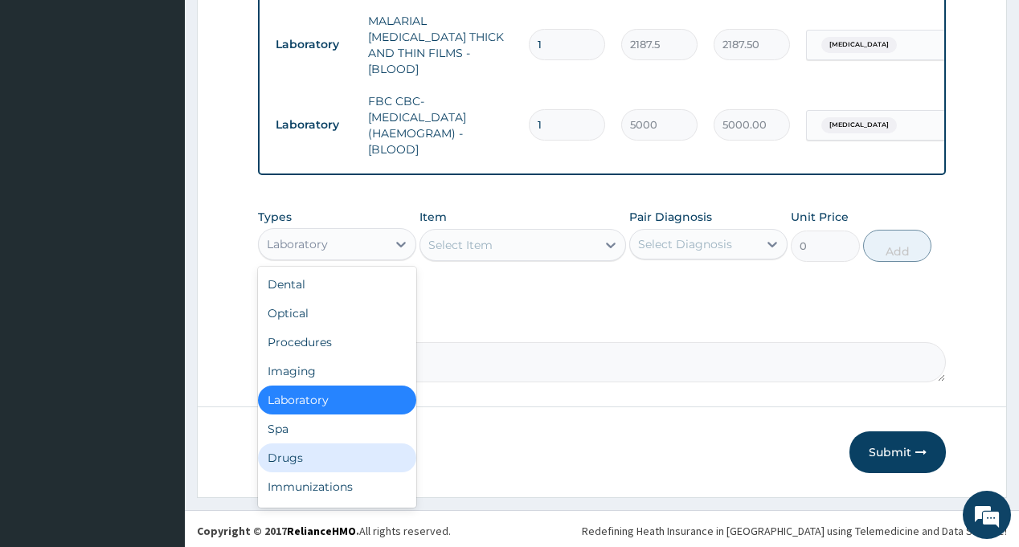
drag, startPoint x: 315, startPoint y: 454, endPoint x: 577, endPoint y: 237, distance: 340.2
click at [316, 454] on div "Drugs" at bounding box center [337, 458] width 158 height 29
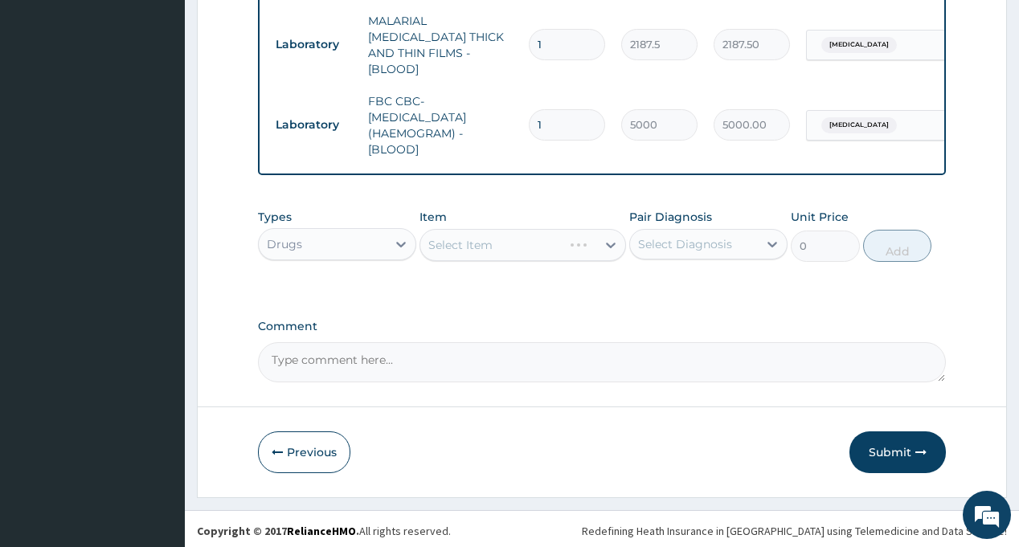
click at [664, 231] on div "Select Diagnosis" at bounding box center [694, 244] width 128 height 26
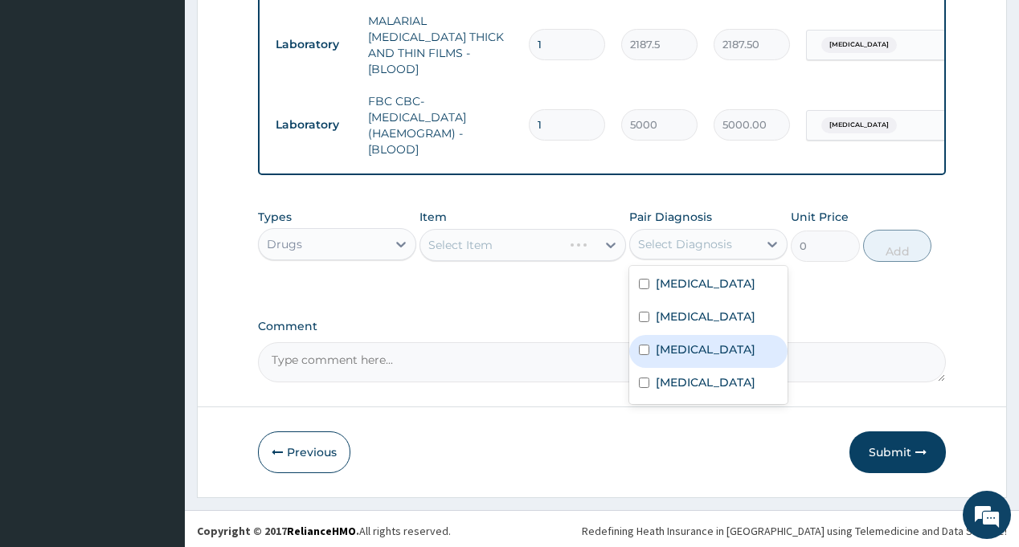
click at [699, 358] on label "[MEDICAL_DATA]" at bounding box center [706, 350] width 100 height 16
checkbox input "true"
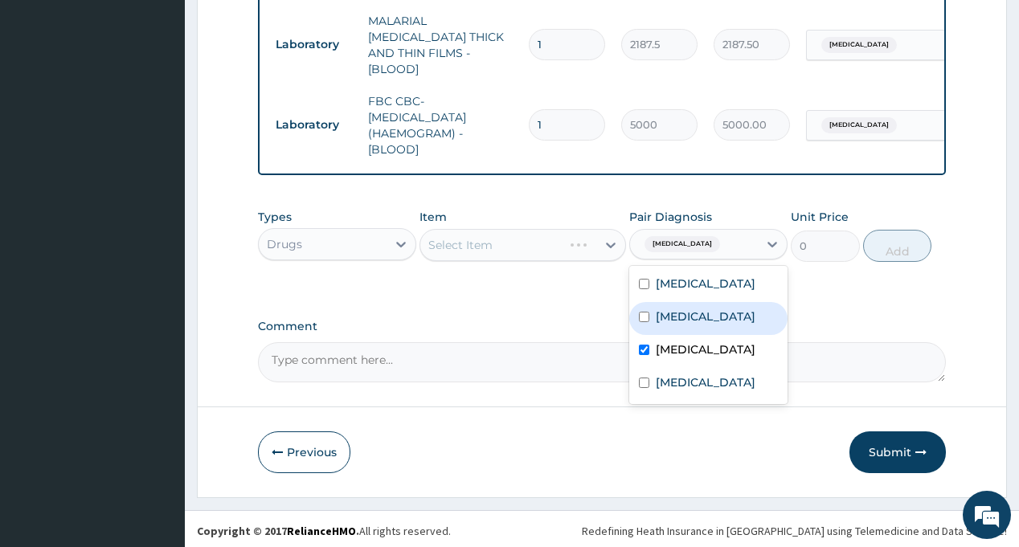
click at [701, 311] on div "[MEDICAL_DATA]" at bounding box center [708, 318] width 158 height 33
checkbox input "true"
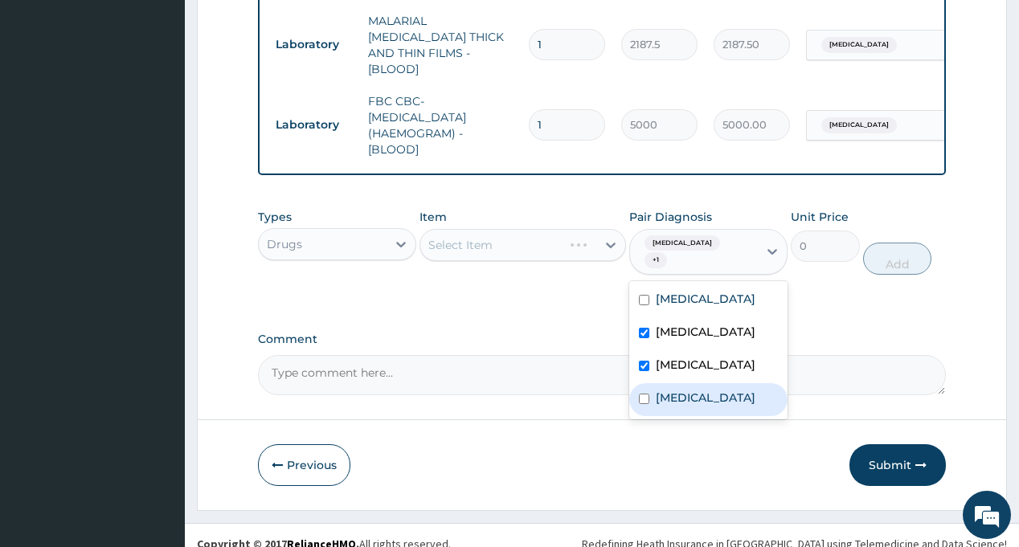
drag, startPoint x: 699, startPoint y: 405, endPoint x: 595, endPoint y: 363, distance: 111.8
click at [698, 405] on label "Rhinitis" at bounding box center [706, 398] width 100 height 16
checkbox input "true"
click at [504, 248] on div "Select Item" at bounding box center [523, 245] width 207 height 32
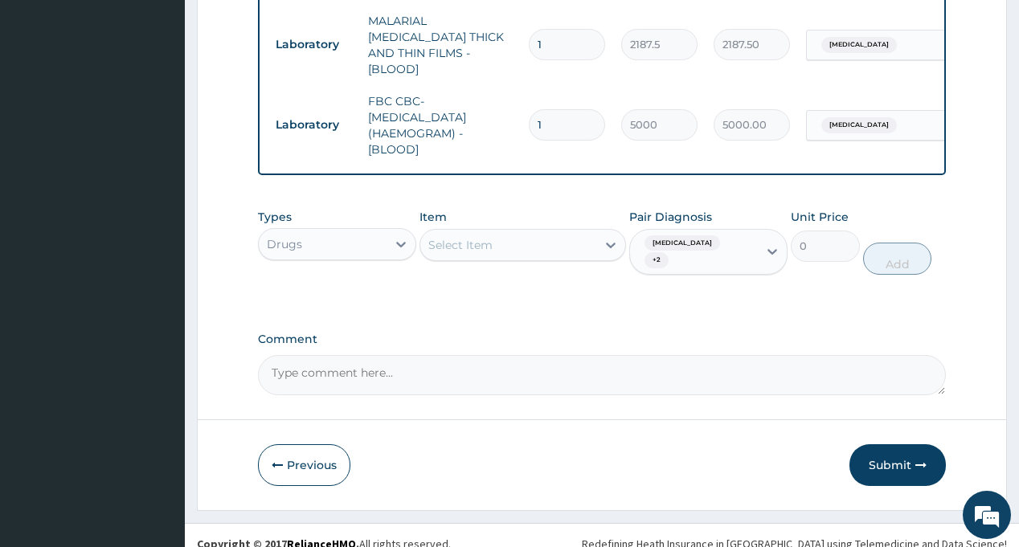
click at [493, 238] on div "Select Item" at bounding box center [508, 245] width 176 height 26
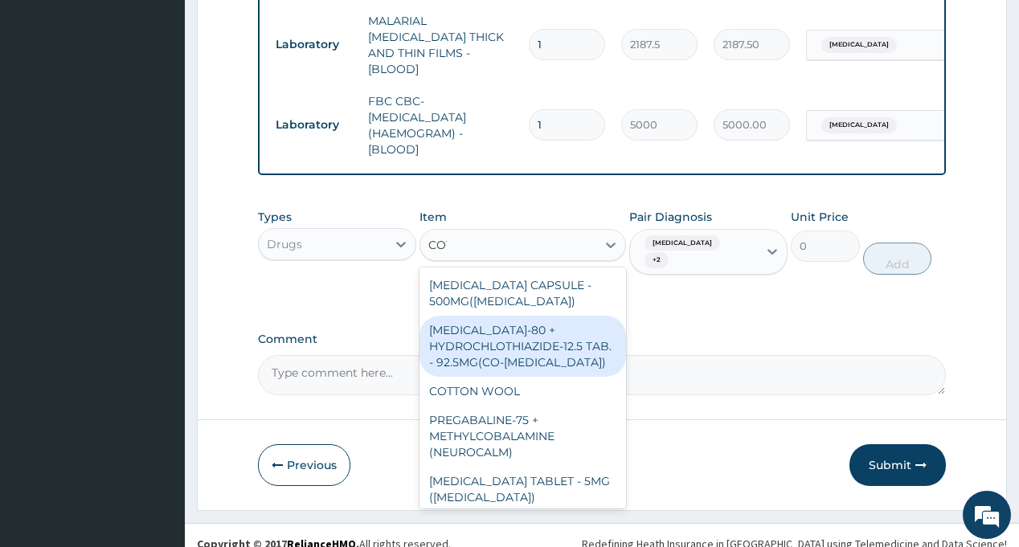
type input "COTR"
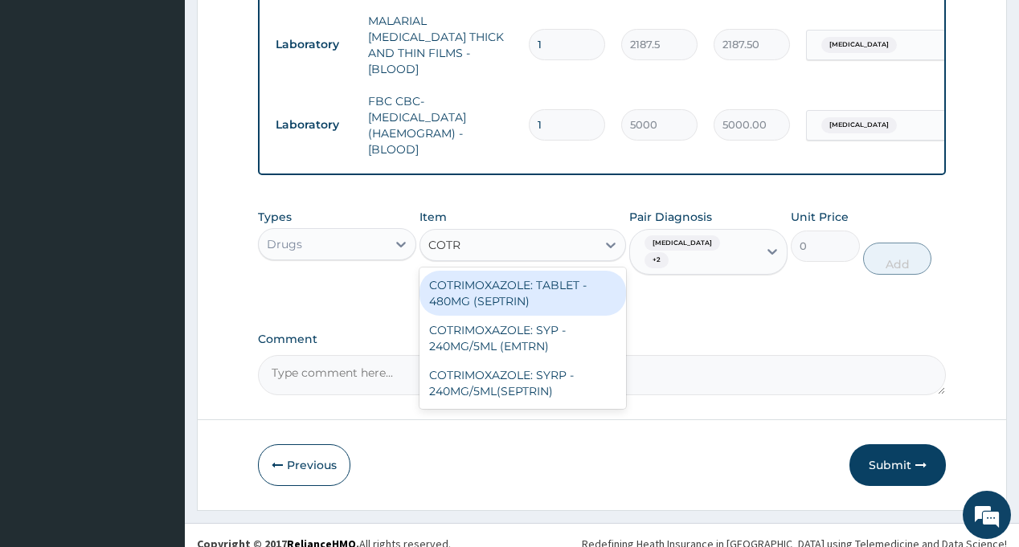
click at [541, 294] on div "COTRIMOXAZOLE: TABLET - 480MG (SEPTRIN)" at bounding box center [523, 293] width 207 height 45
type input "81.19999999999999"
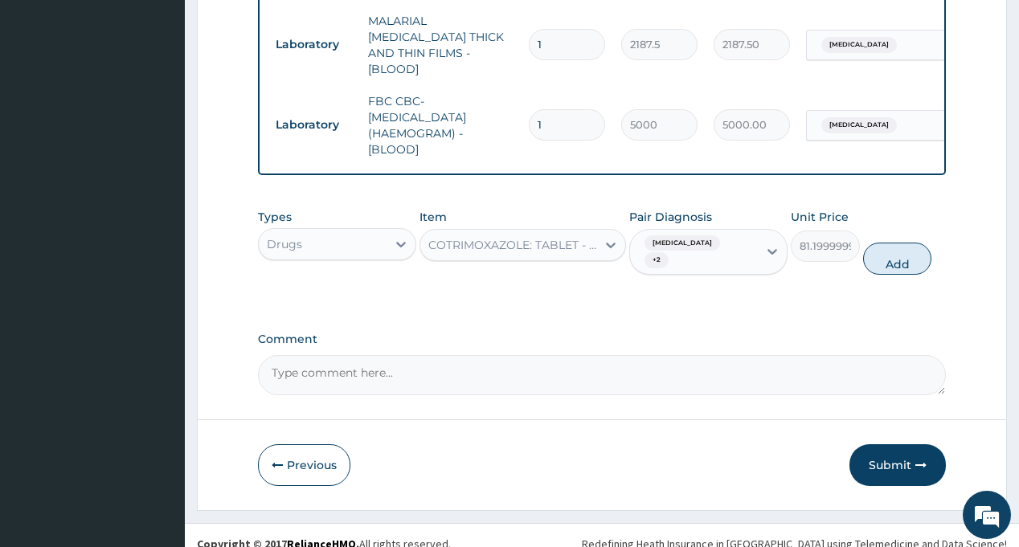
click at [494, 242] on div "COTRIMOXAZOLE: TABLET - 480MG (SEPTRIN)" at bounding box center [513, 245] width 170 height 16
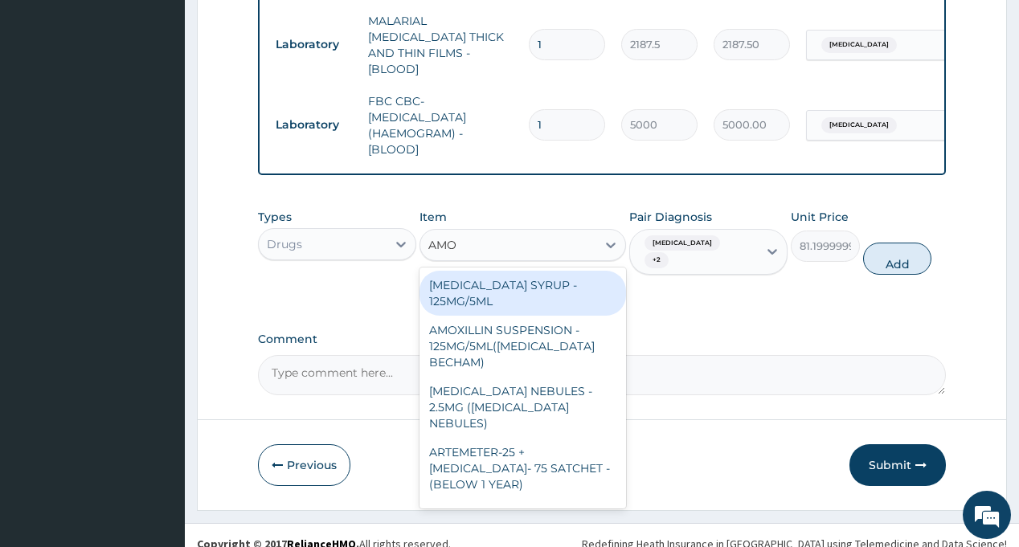
scroll to position [443, 0]
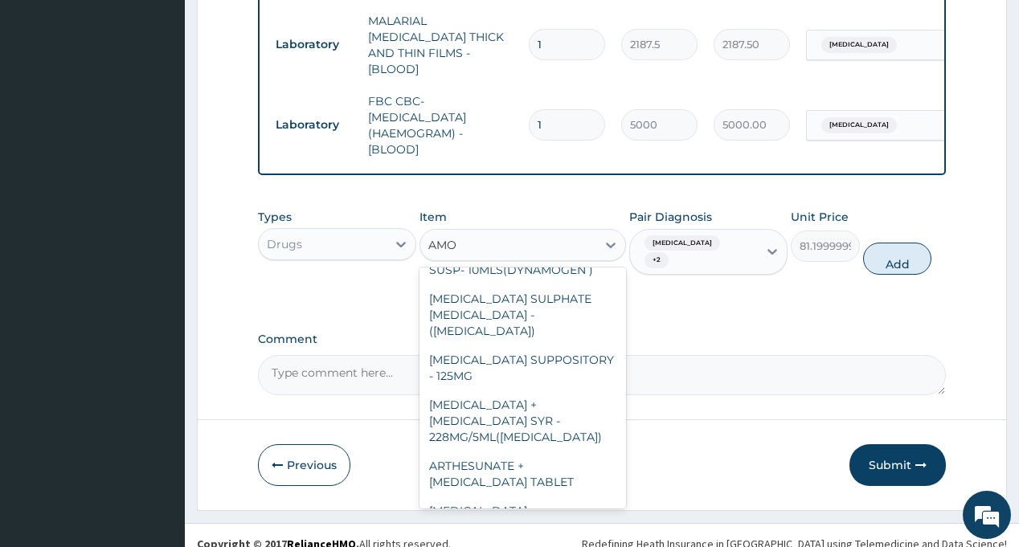
type input "AMOX"
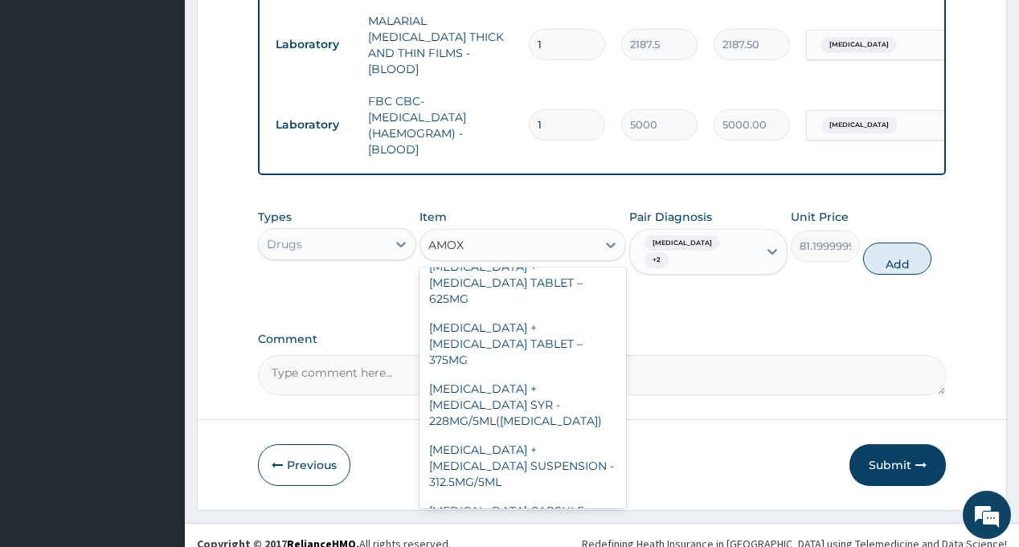
scroll to position [0, 0]
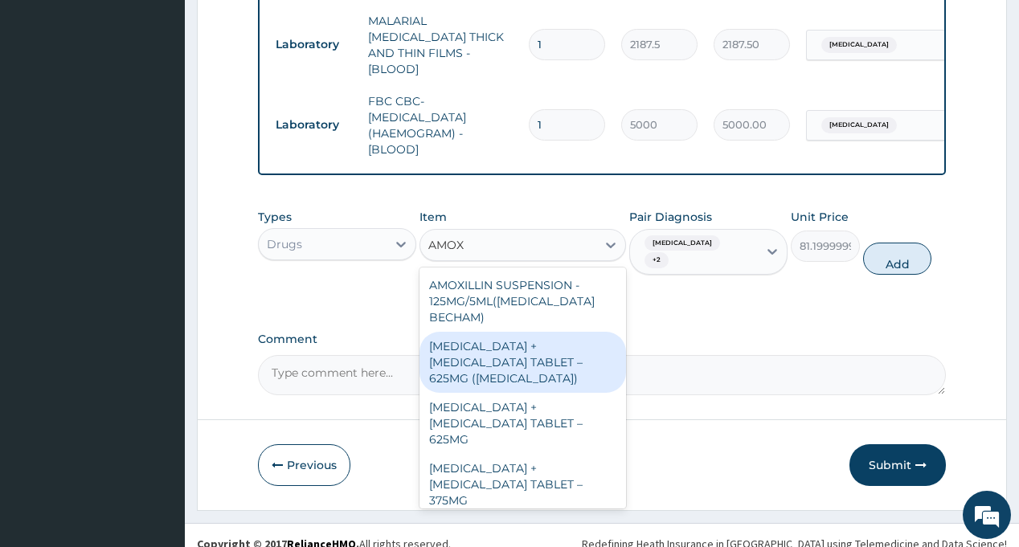
click at [535, 362] on div "[MEDICAL_DATA] + [MEDICAL_DATA] TABLET – 625MG ([MEDICAL_DATA])" at bounding box center [523, 362] width 207 height 61
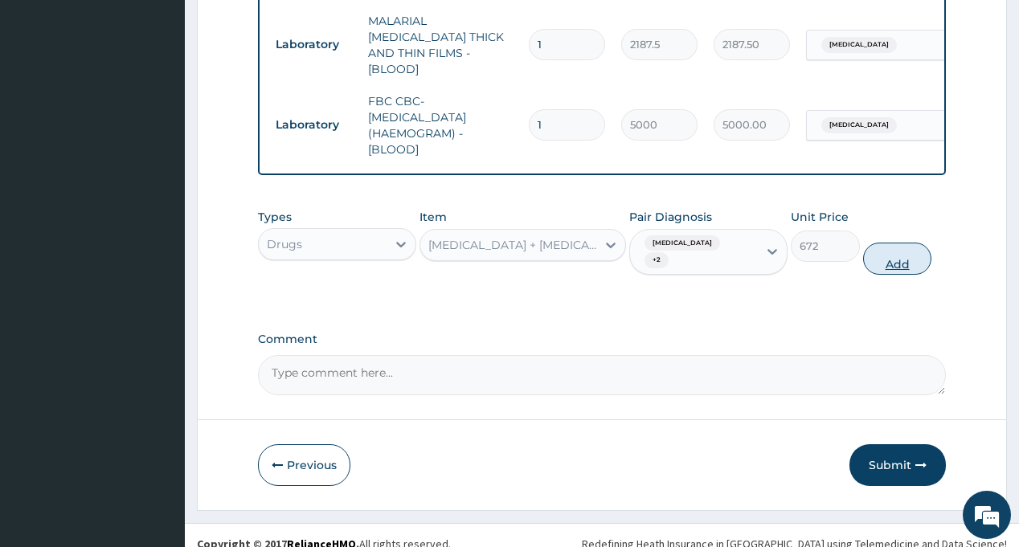
click at [875, 259] on button "Add" at bounding box center [897, 259] width 69 height 32
type input "0"
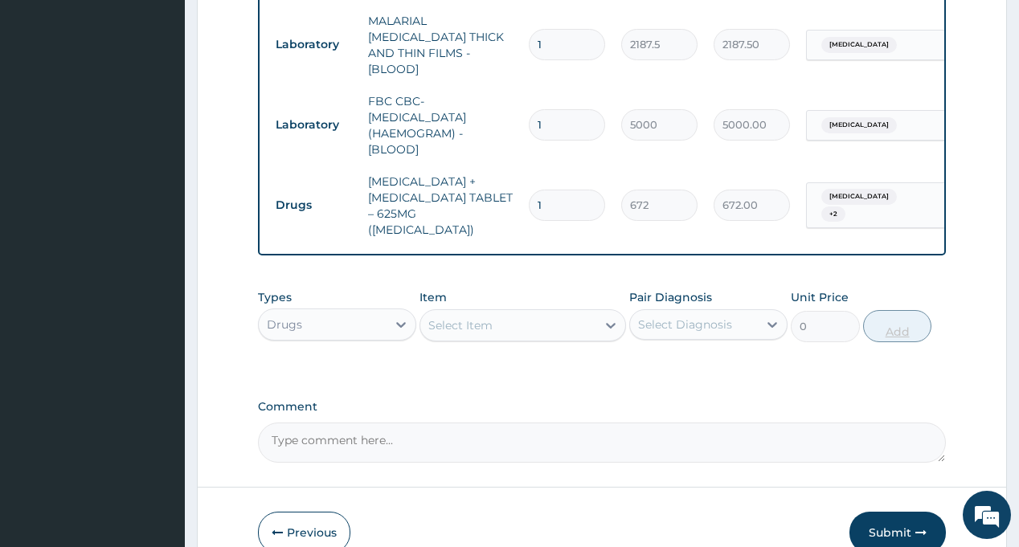
type input "14"
type input "9408.00"
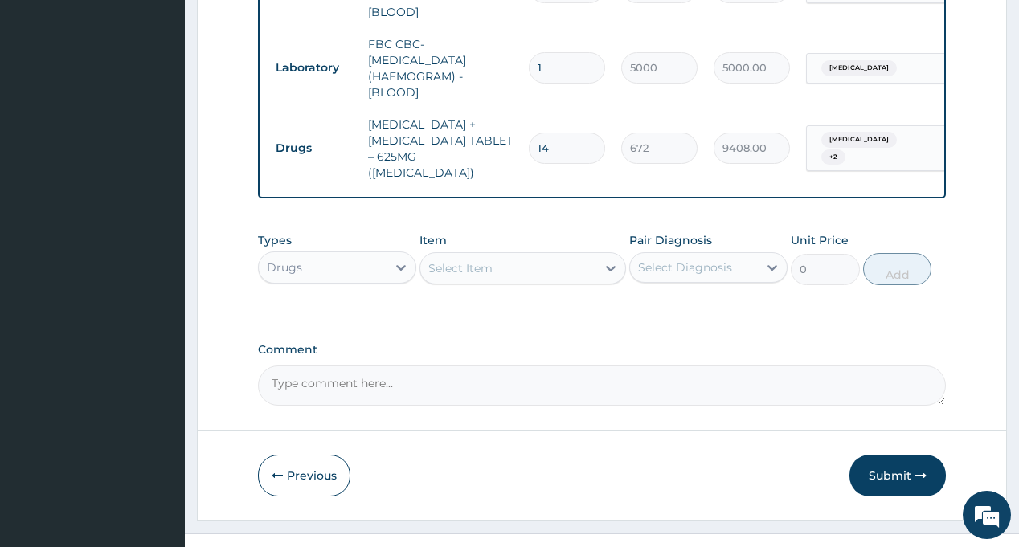
scroll to position [781, 0]
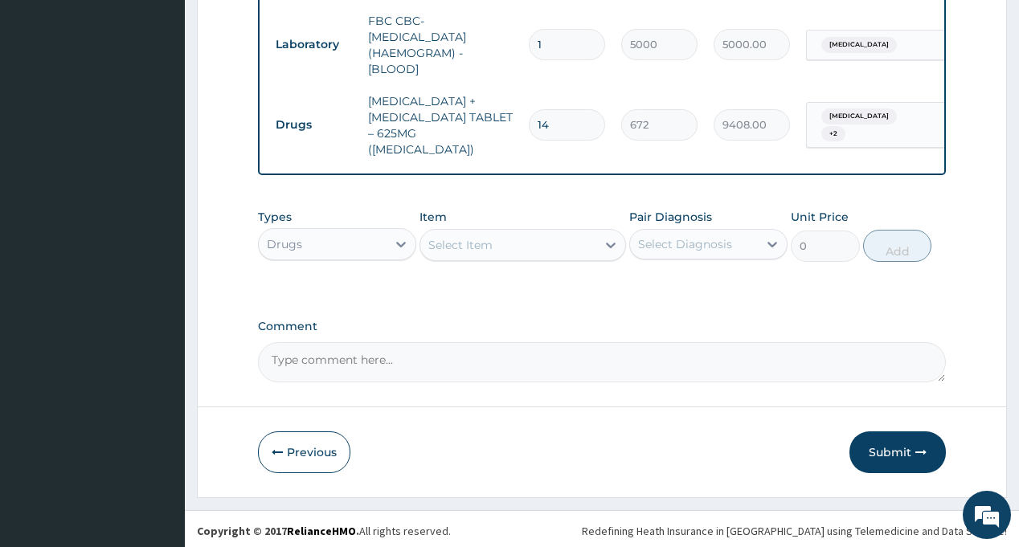
type input "14"
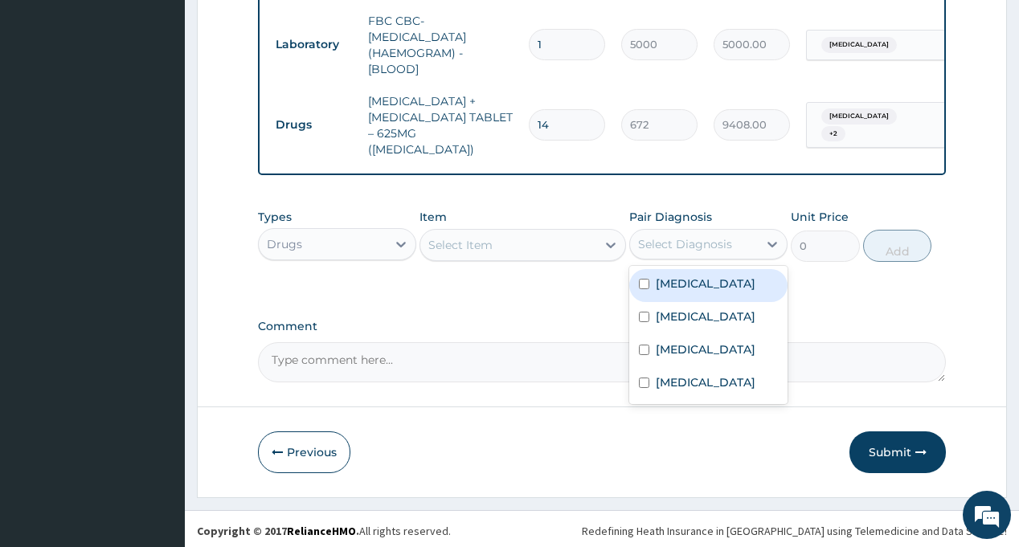
click at [688, 236] on div "Select Diagnosis" at bounding box center [685, 244] width 94 height 16
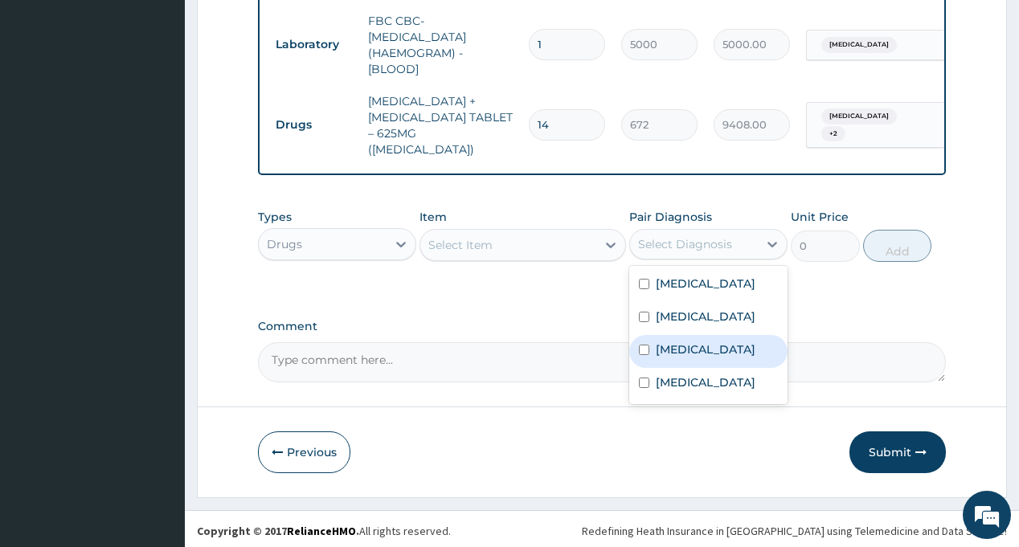
click at [701, 344] on label "[MEDICAL_DATA]" at bounding box center [706, 350] width 100 height 16
checkbox input "true"
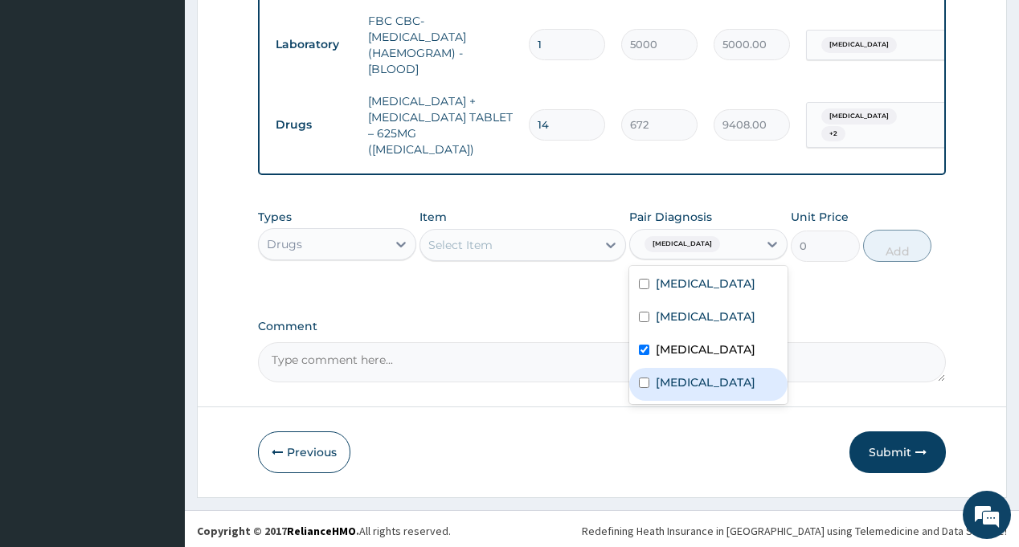
click at [694, 391] on label "Rhinitis" at bounding box center [706, 383] width 100 height 16
checkbox input "true"
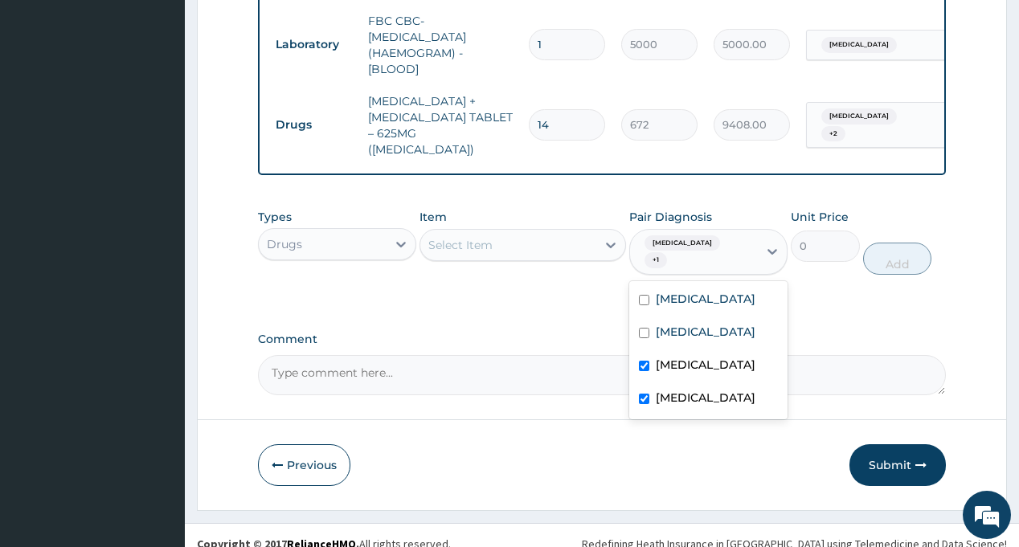
click at [525, 240] on div "Select Item" at bounding box center [508, 245] width 176 height 26
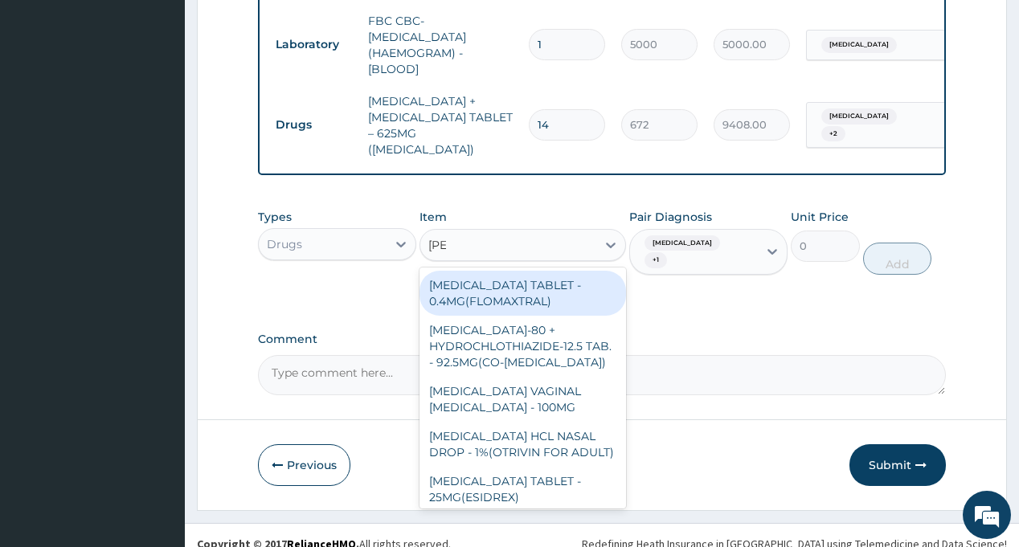
type input "LORAT"
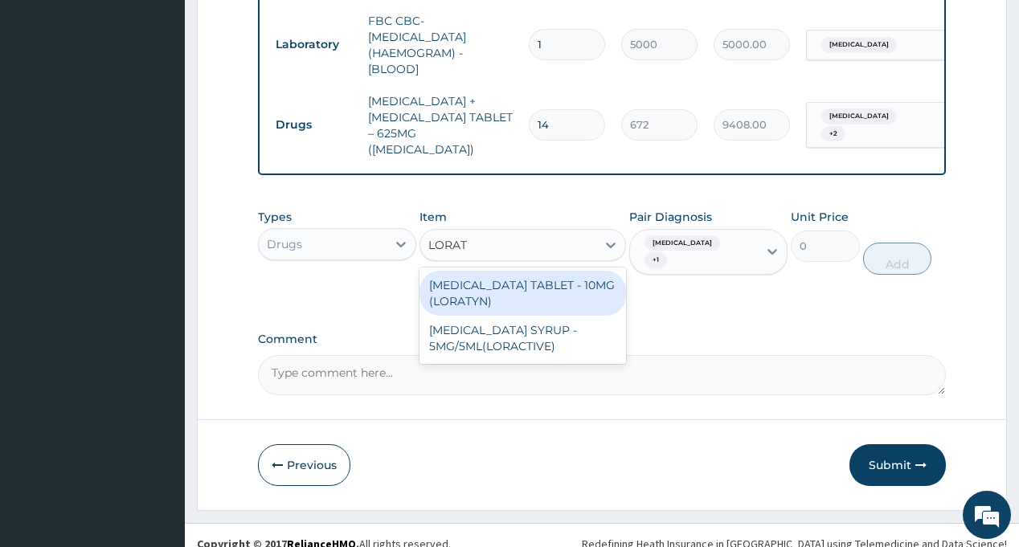
click at [529, 279] on div "[MEDICAL_DATA] TABLET - 10MG (LORATYN)" at bounding box center [523, 293] width 207 height 45
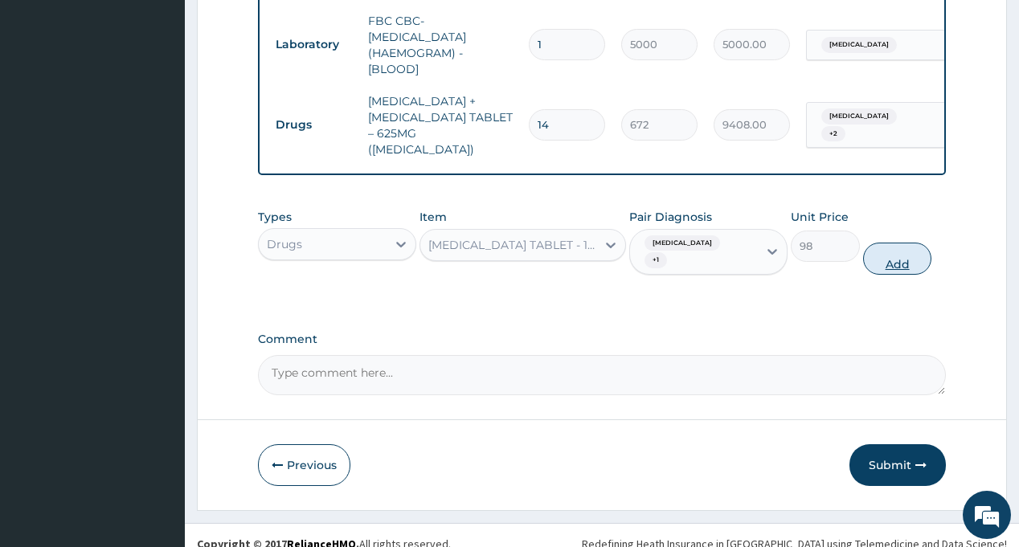
click at [881, 261] on button "Add" at bounding box center [897, 259] width 69 height 32
type input "0"
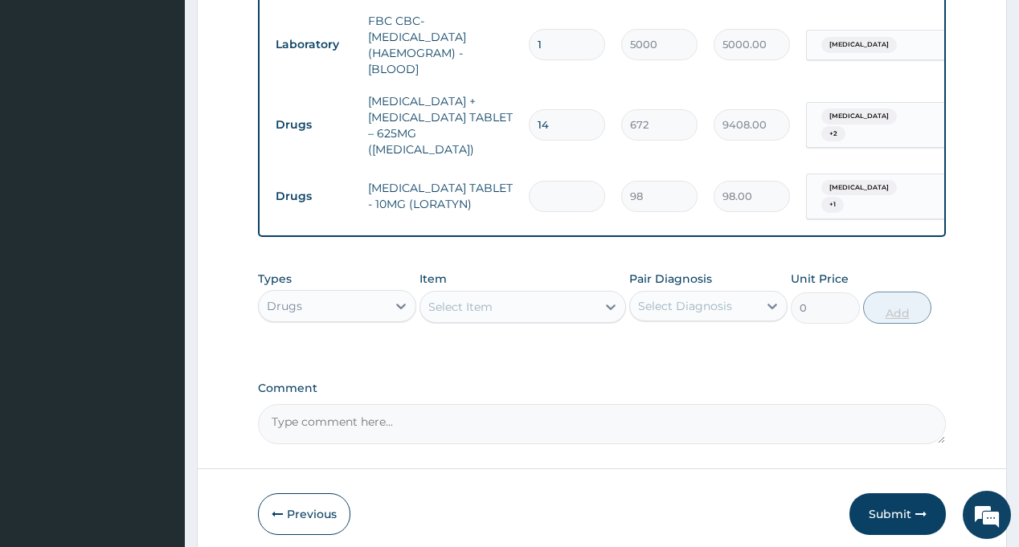
type input "0.00"
type input "7"
type input "686.00"
type input "7"
click at [707, 303] on div "Select Diagnosis" at bounding box center [685, 306] width 94 height 16
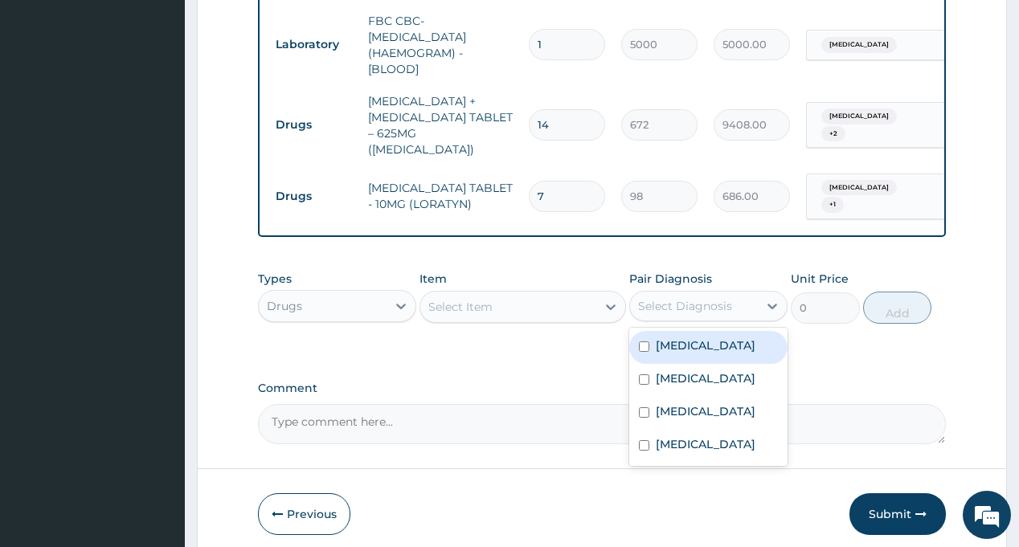
scroll to position [843, 0]
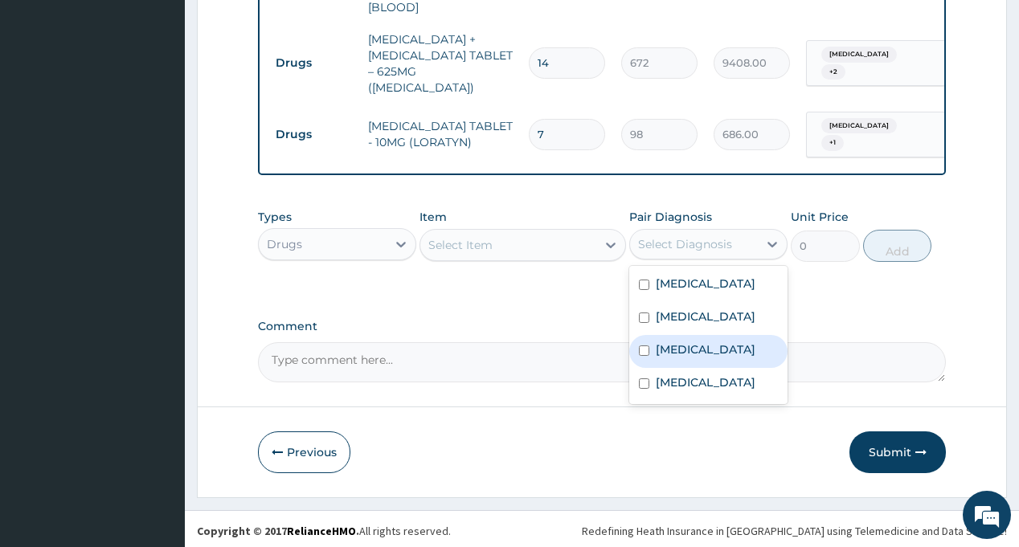
click at [699, 358] on label "[MEDICAL_DATA]" at bounding box center [706, 350] width 100 height 16
checkbox input "true"
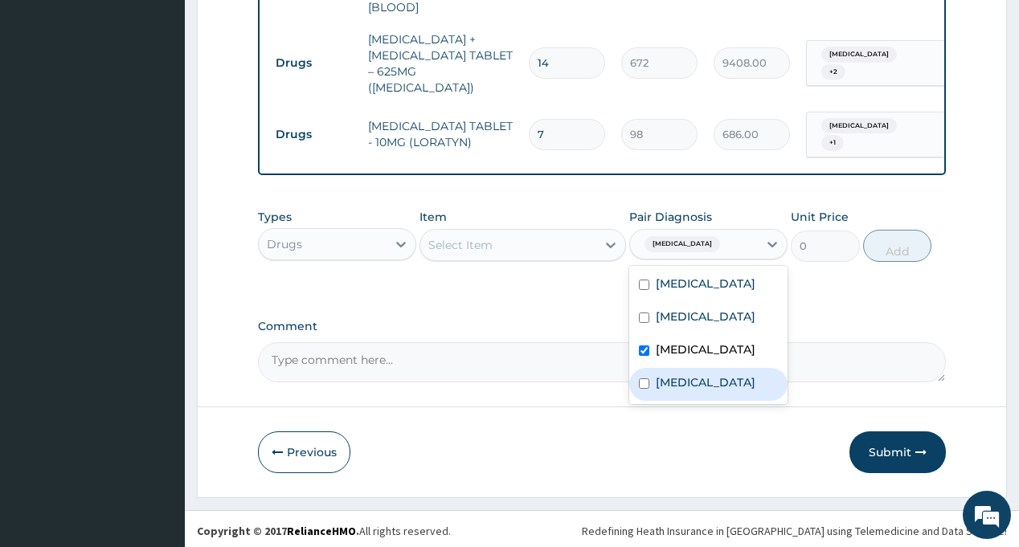
click at [692, 391] on label "Rhinitis" at bounding box center [706, 383] width 100 height 16
checkbox input "true"
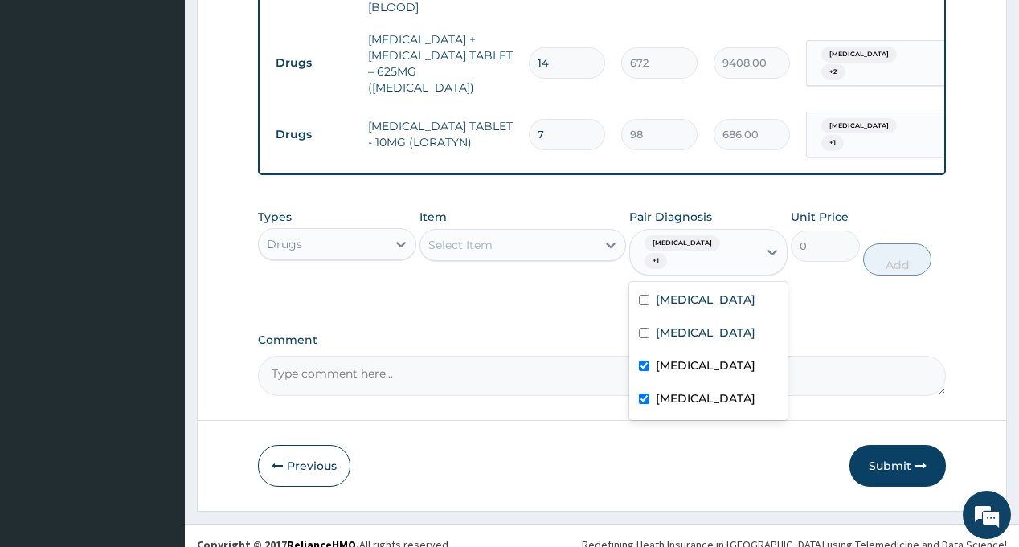
click at [507, 243] on div "Select Item" at bounding box center [508, 245] width 176 height 26
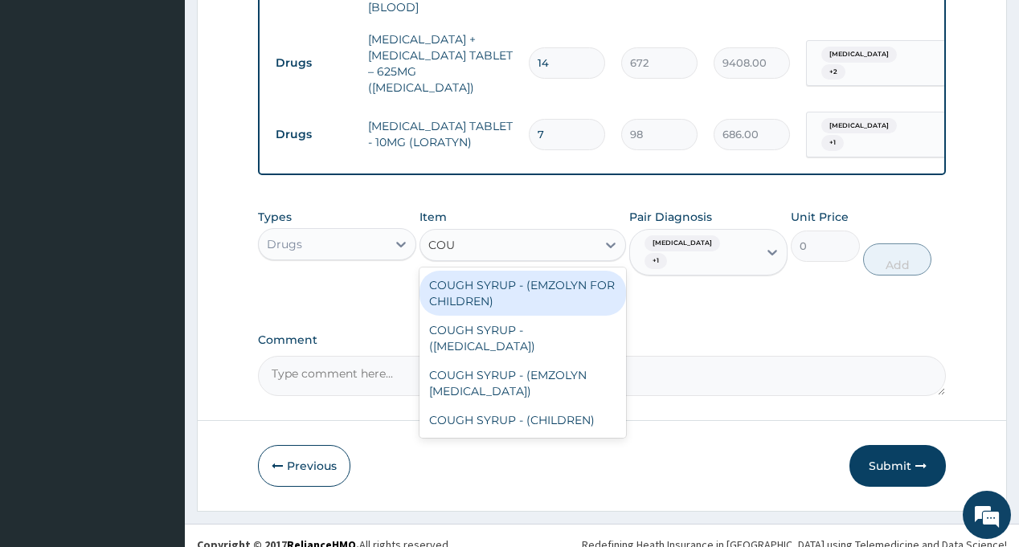
type input "COUG"
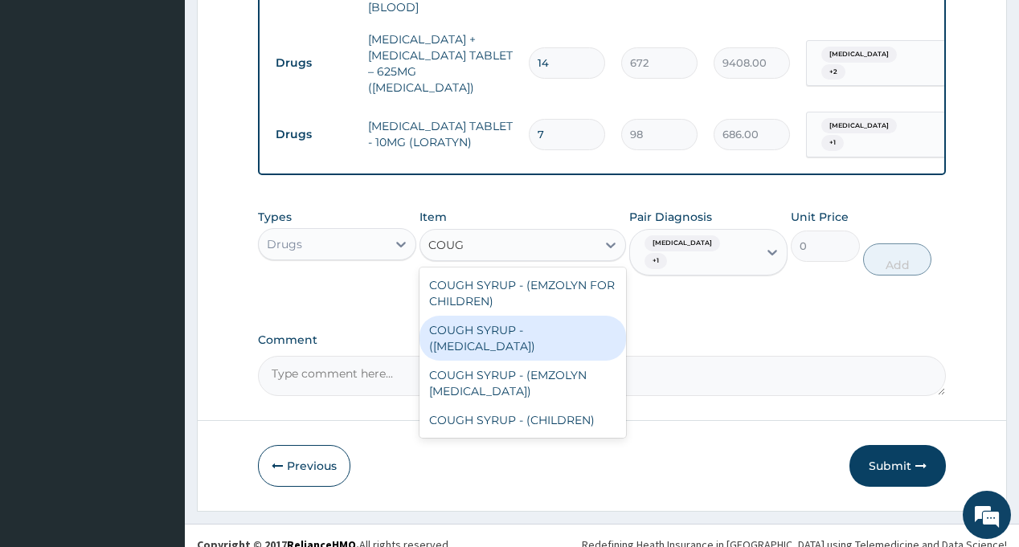
click at [519, 338] on div "COUGH SYRUP - ([MEDICAL_DATA])" at bounding box center [523, 338] width 207 height 45
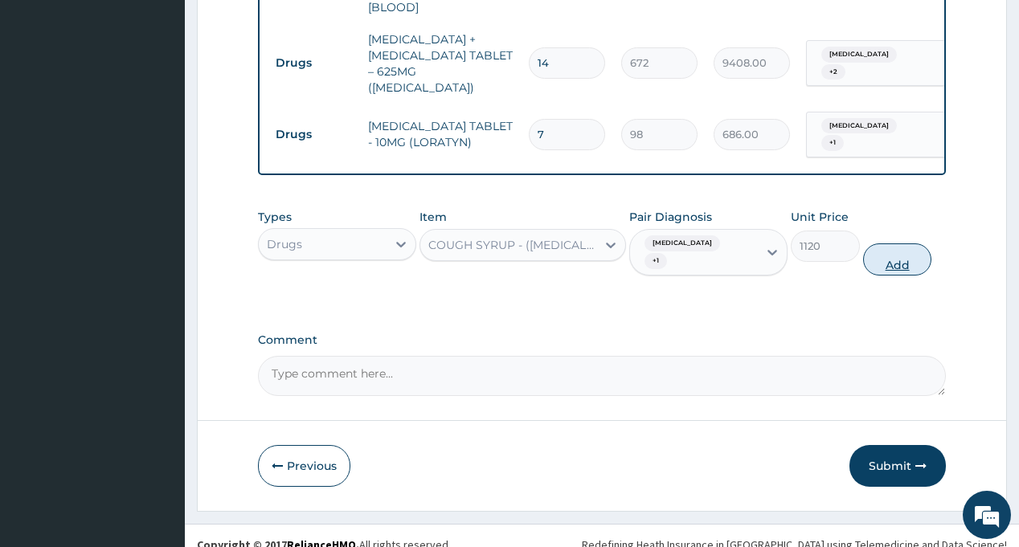
click at [893, 261] on button "Add" at bounding box center [897, 260] width 69 height 32
type input "0"
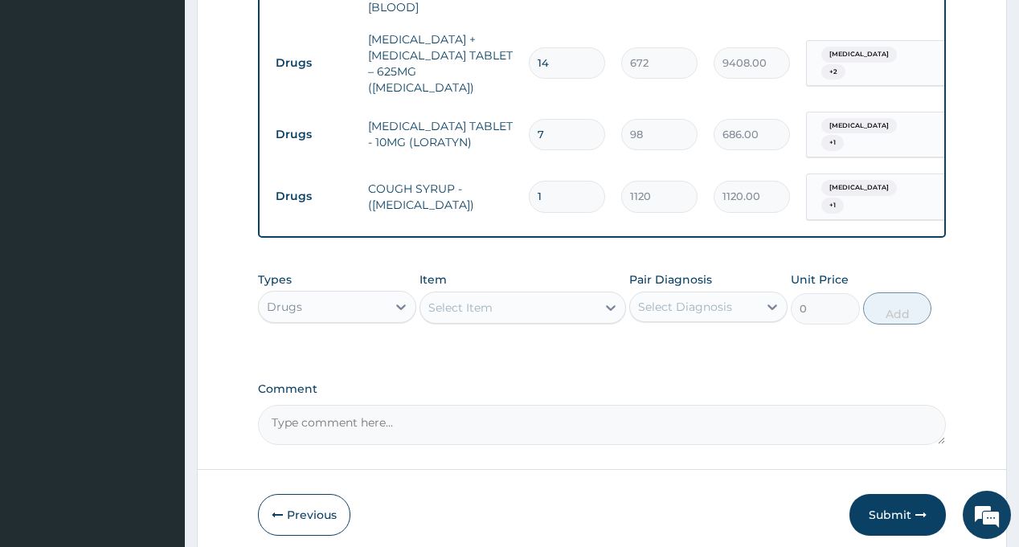
click at [577, 121] on input "7" at bounding box center [567, 134] width 76 height 31
type input "1"
type input "98.00"
type input "10"
type input "980.00"
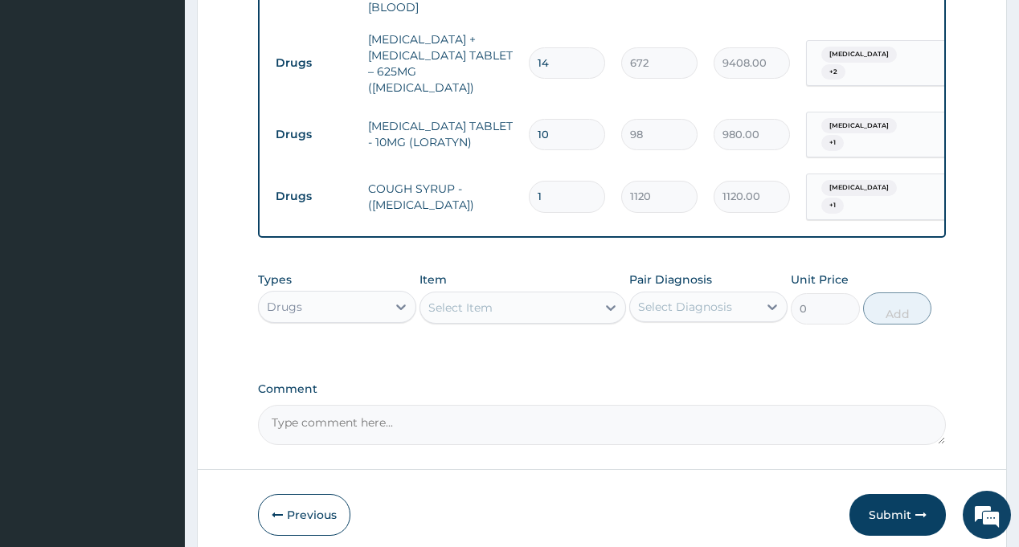
type input "10"
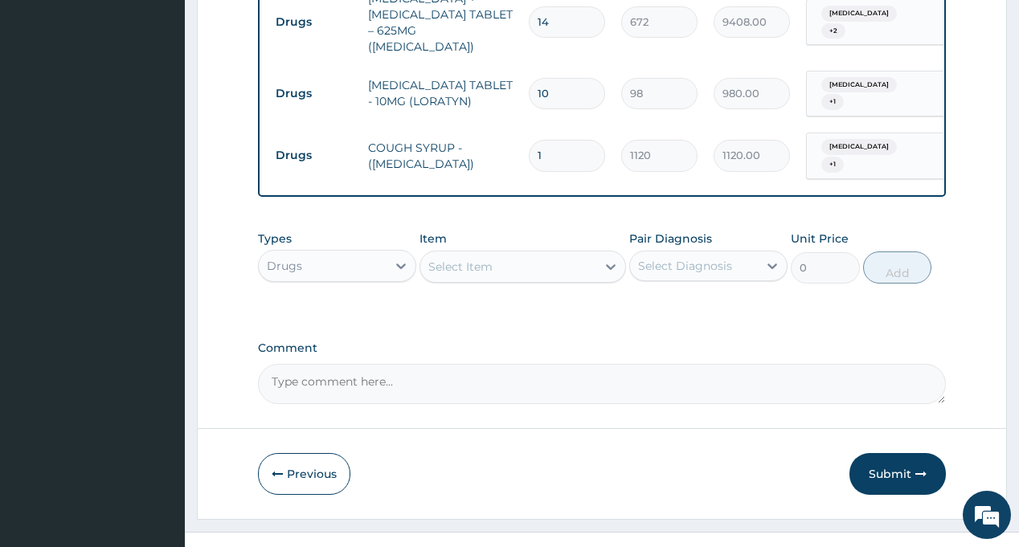
scroll to position [906, 0]
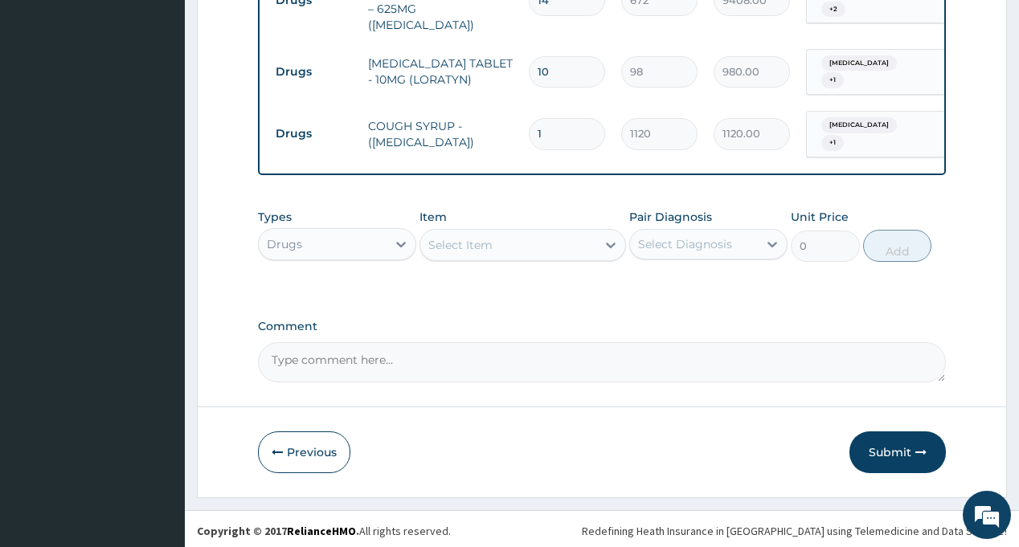
click at [692, 249] on div "Select Diagnosis" at bounding box center [694, 244] width 128 height 26
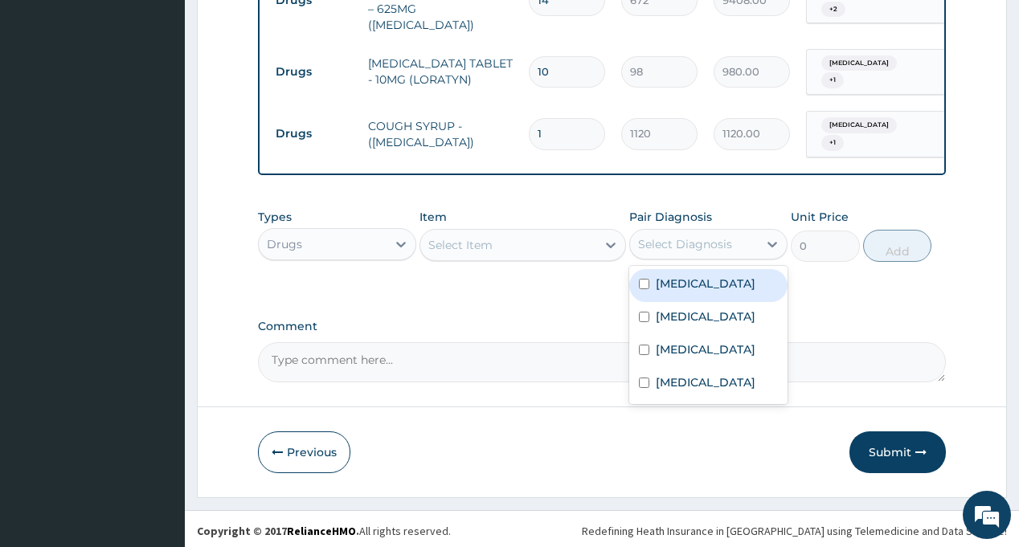
click at [694, 276] on label "[MEDICAL_DATA]" at bounding box center [706, 284] width 100 height 16
checkbox input "true"
click at [539, 244] on div "Select Item" at bounding box center [508, 245] width 176 height 26
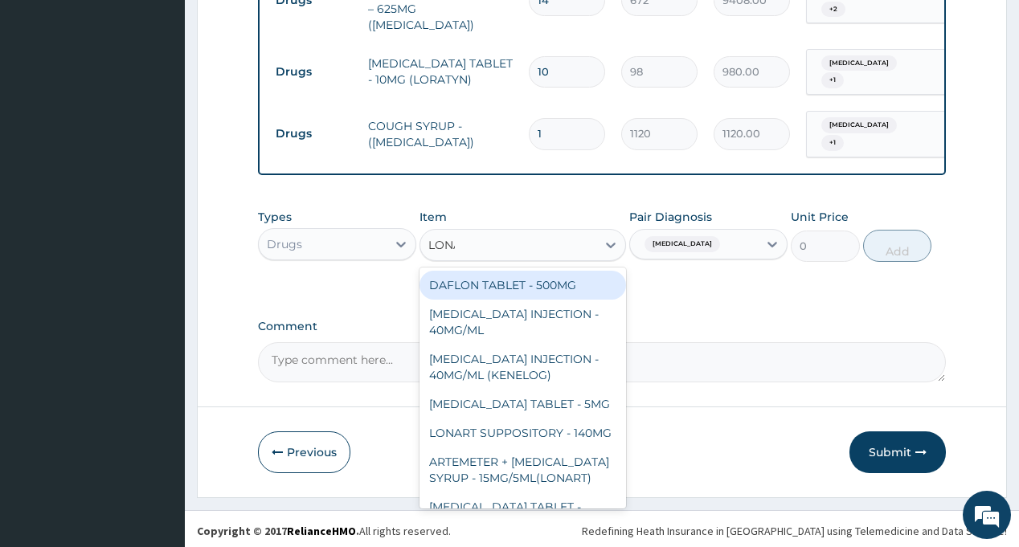
type input "LONART"
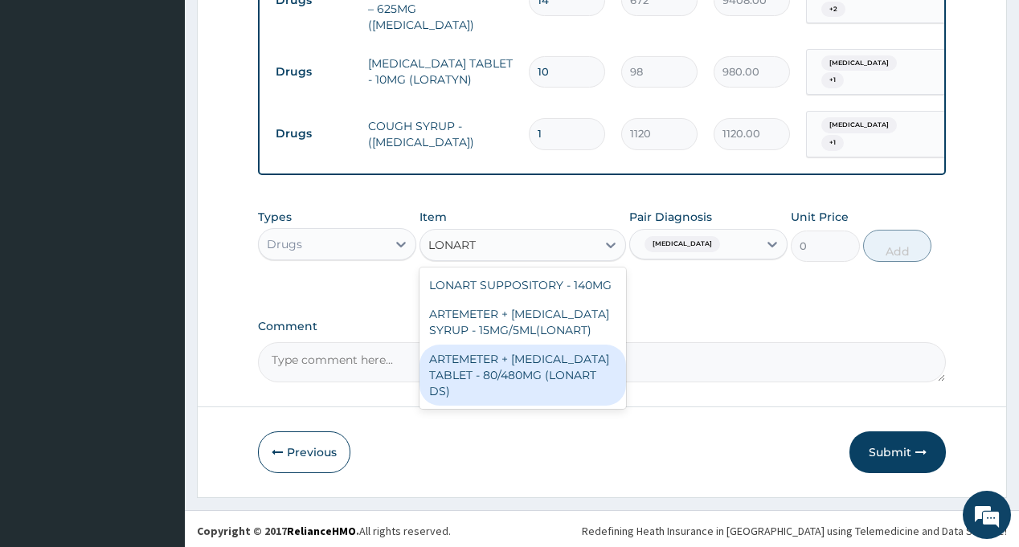
click at [559, 364] on div "ARTEMETER + [MEDICAL_DATA] TABLET - 80/480MG (LONART DS)" at bounding box center [523, 375] width 207 height 61
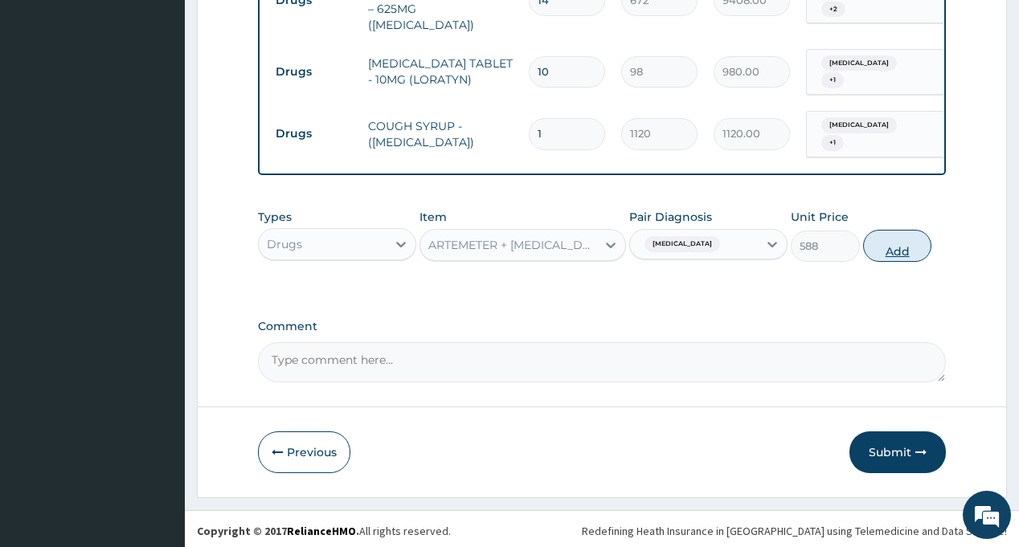
click at [903, 244] on button "Add" at bounding box center [897, 246] width 69 height 32
type input "0"
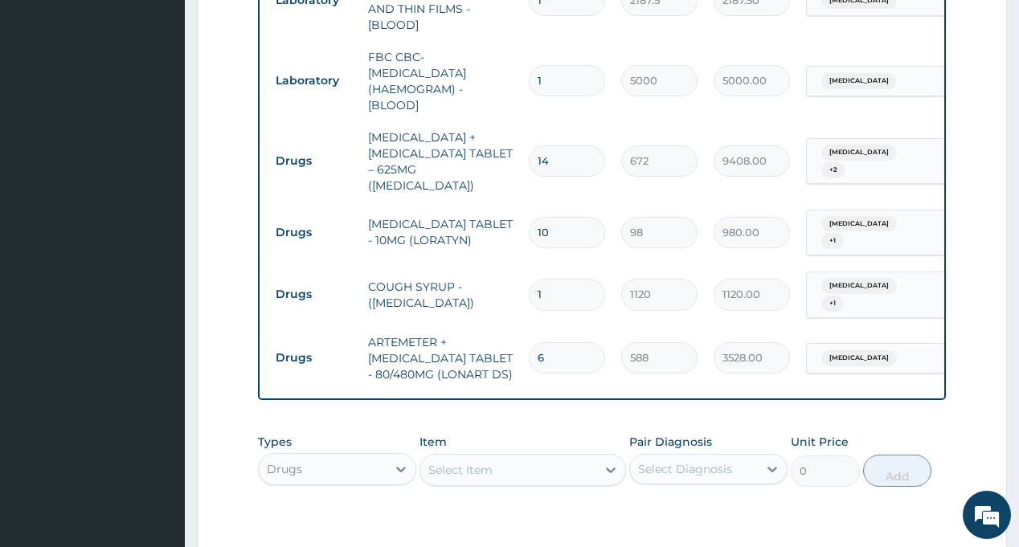
scroll to position [970, 0]
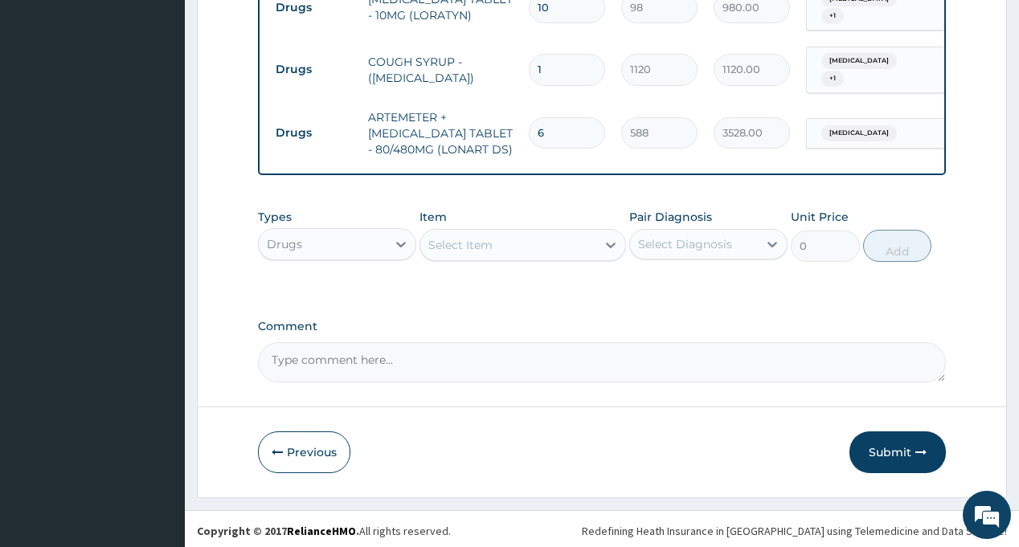
type input "6"
click at [675, 236] on div "Select Diagnosis" at bounding box center [685, 244] width 94 height 16
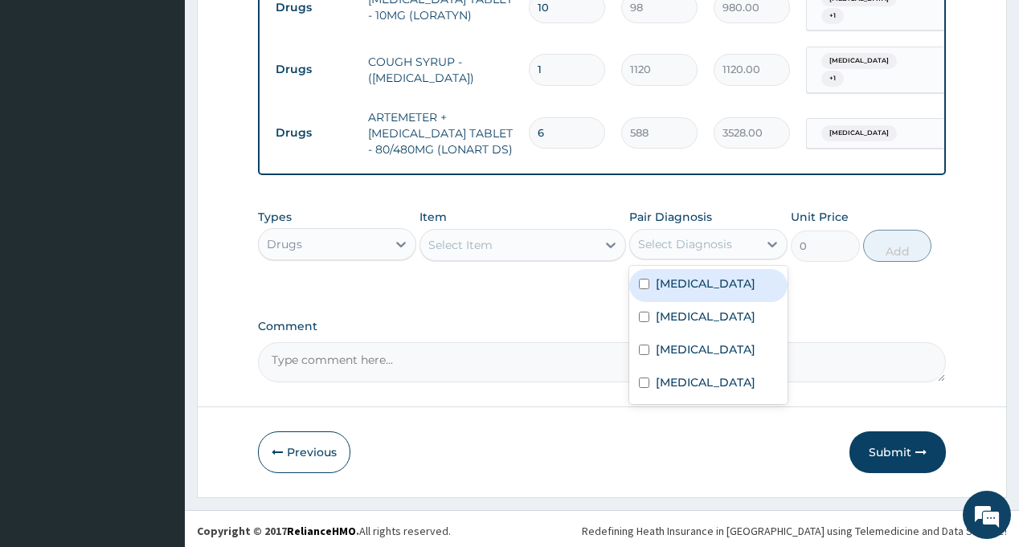
click at [691, 283] on label "[MEDICAL_DATA]" at bounding box center [706, 284] width 100 height 16
checkbox input "true"
click at [531, 251] on div "Select Item" at bounding box center [508, 245] width 176 height 26
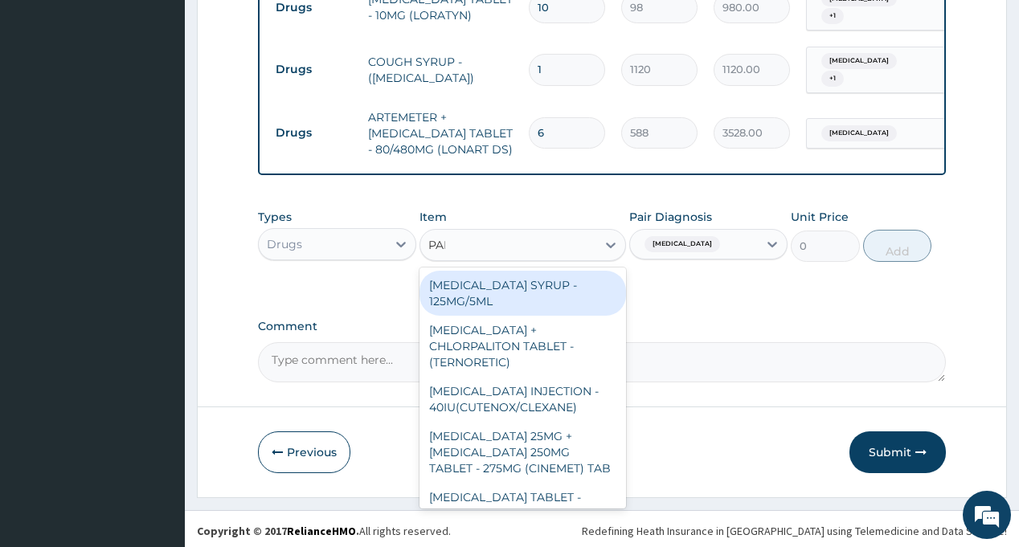
type input "PARACE"
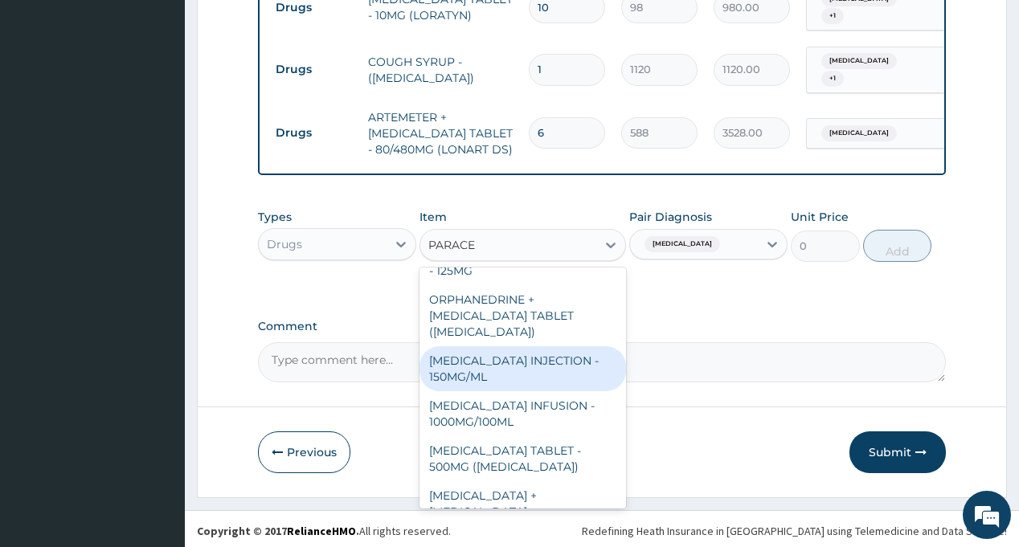
scroll to position [161, 0]
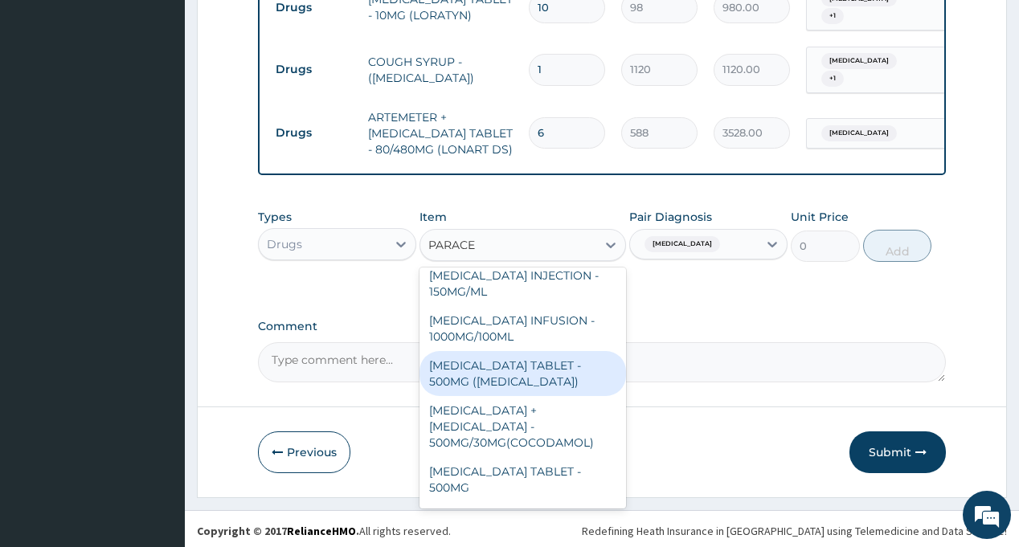
click at [515, 371] on div "[MEDICAL_DATA] TABLET - 500MG ([MEDICAL_DATA])" at bounding box center [523, 373] width 207 height 45
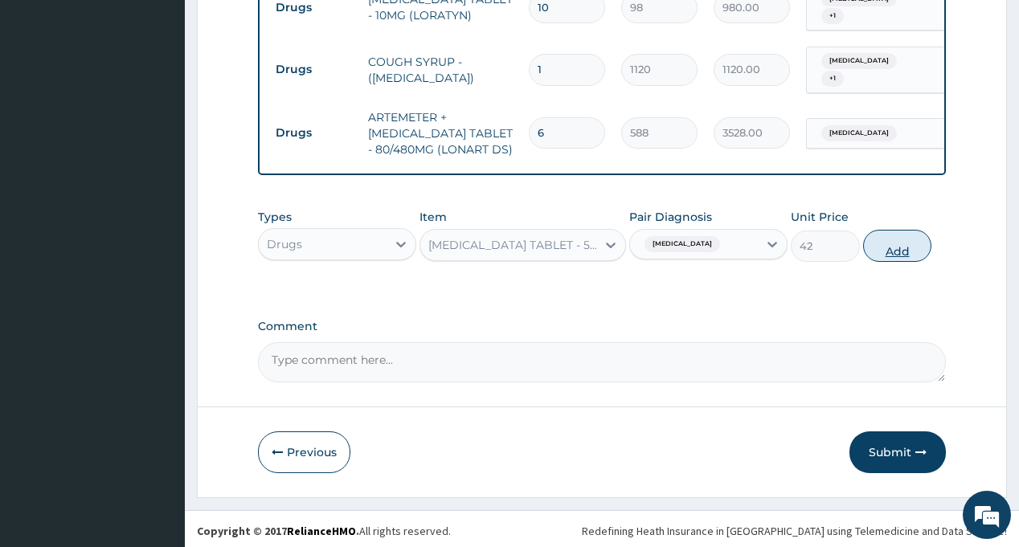
click at [887, 244] on button "Add" at bounding box center [897, 246] width 69 height 32
type input "0"
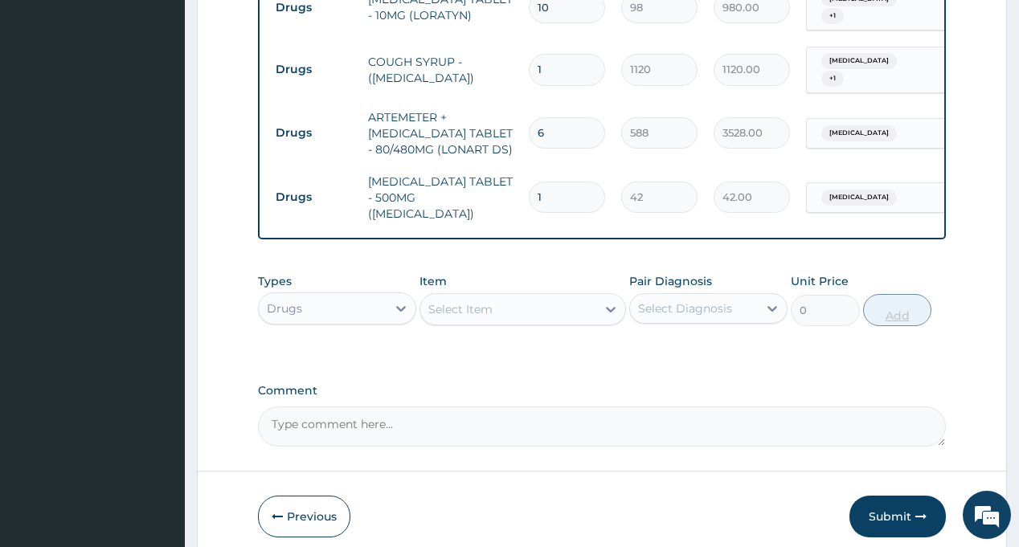
type input "18"
type input "756.00"
type input "18"
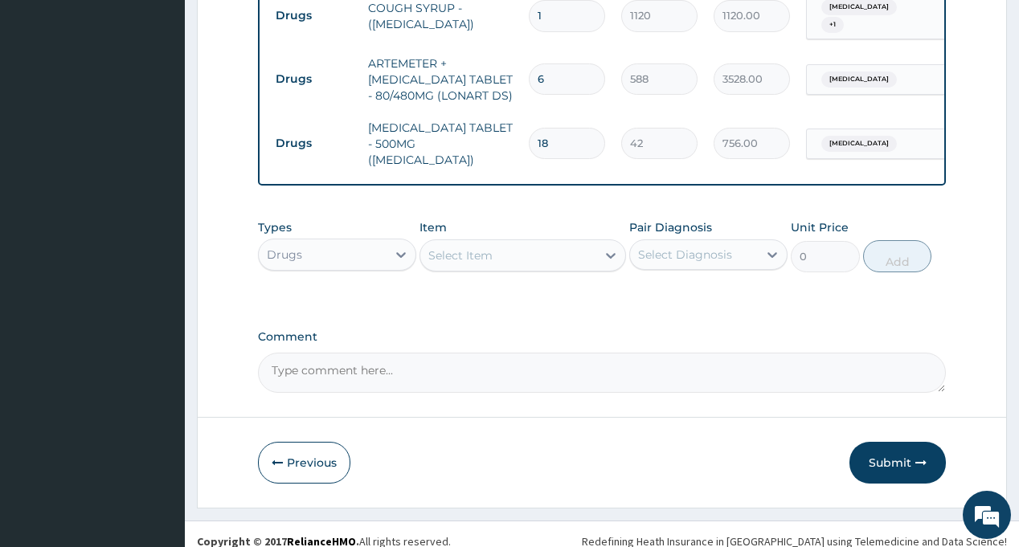
scroll to position [1026, 0]
click at [892, 441] on button "Submit" at bounding box center [898, 461] width 96 height 42
